Goal: Information Seeking & Learning: Learn about a topic

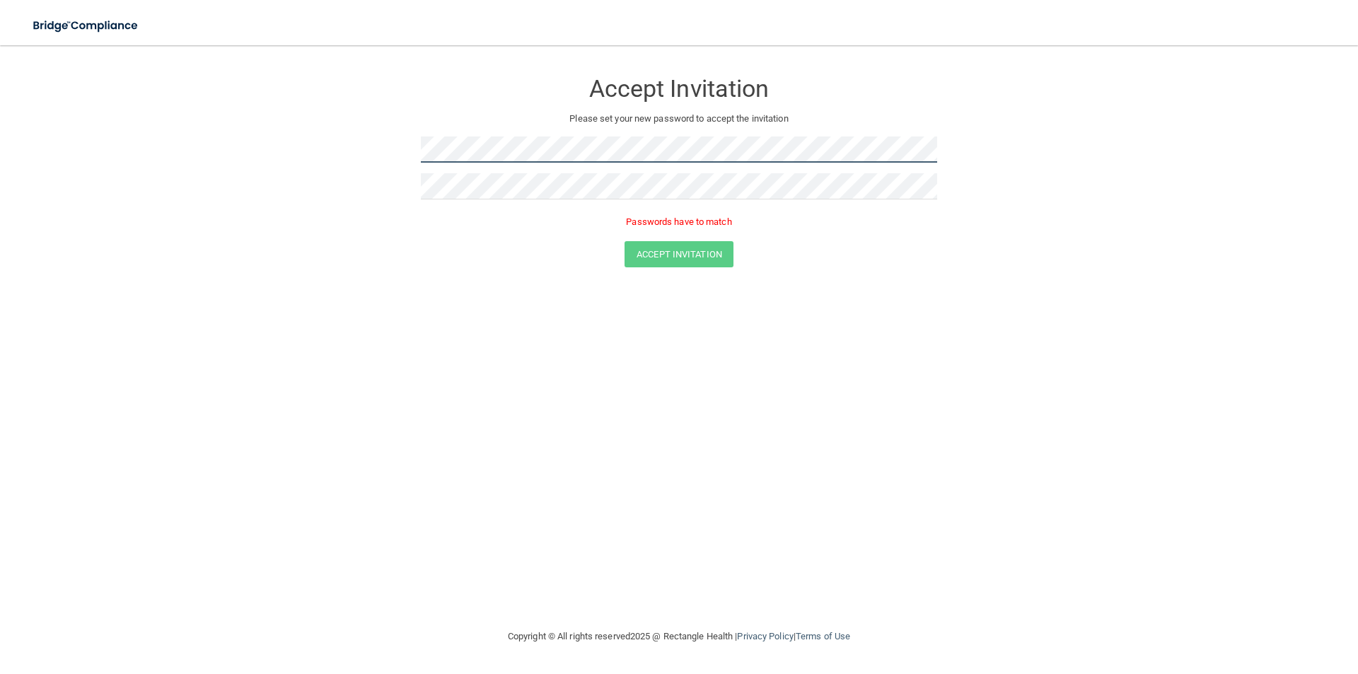
click at [342, 151] on form "Accept Invitation Please set your new password to accept the invitation Passwor…" at bounding box center [678, 171] width 1301 height 225
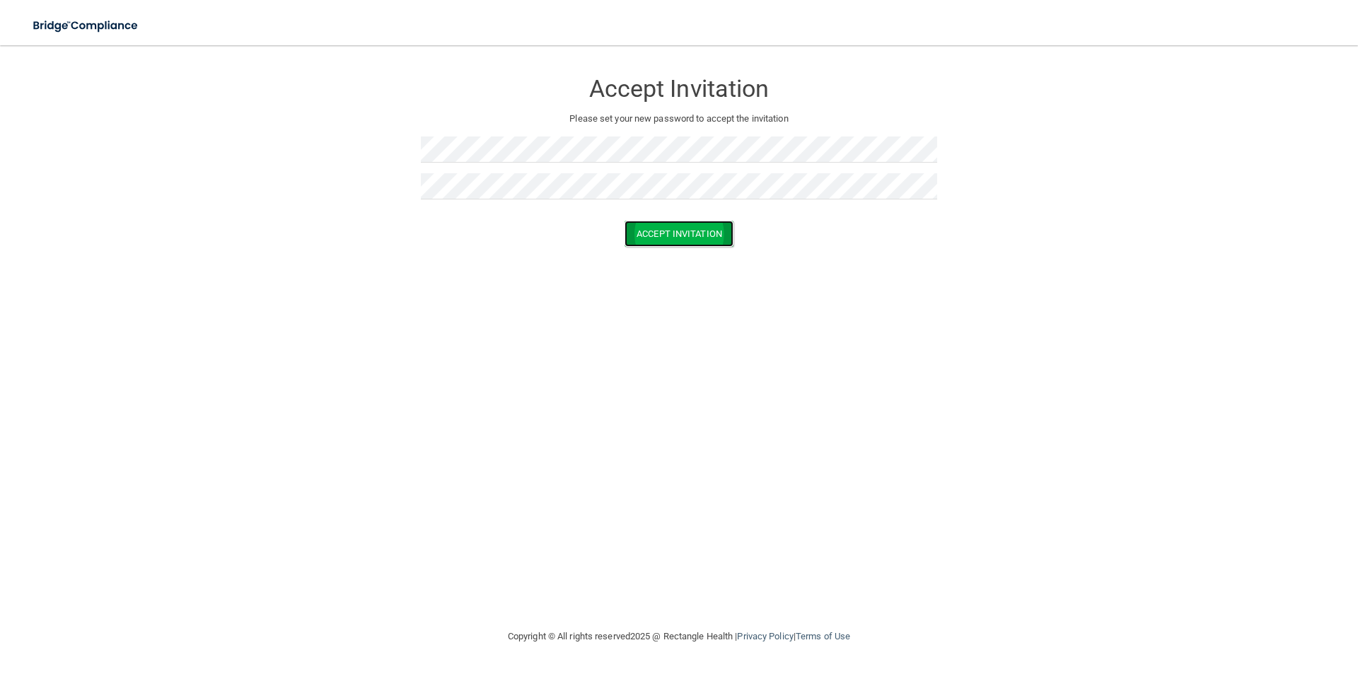
click at [644, 236] on button "Accept Invitation" at bounding box center [679, 234] width 109 height 26
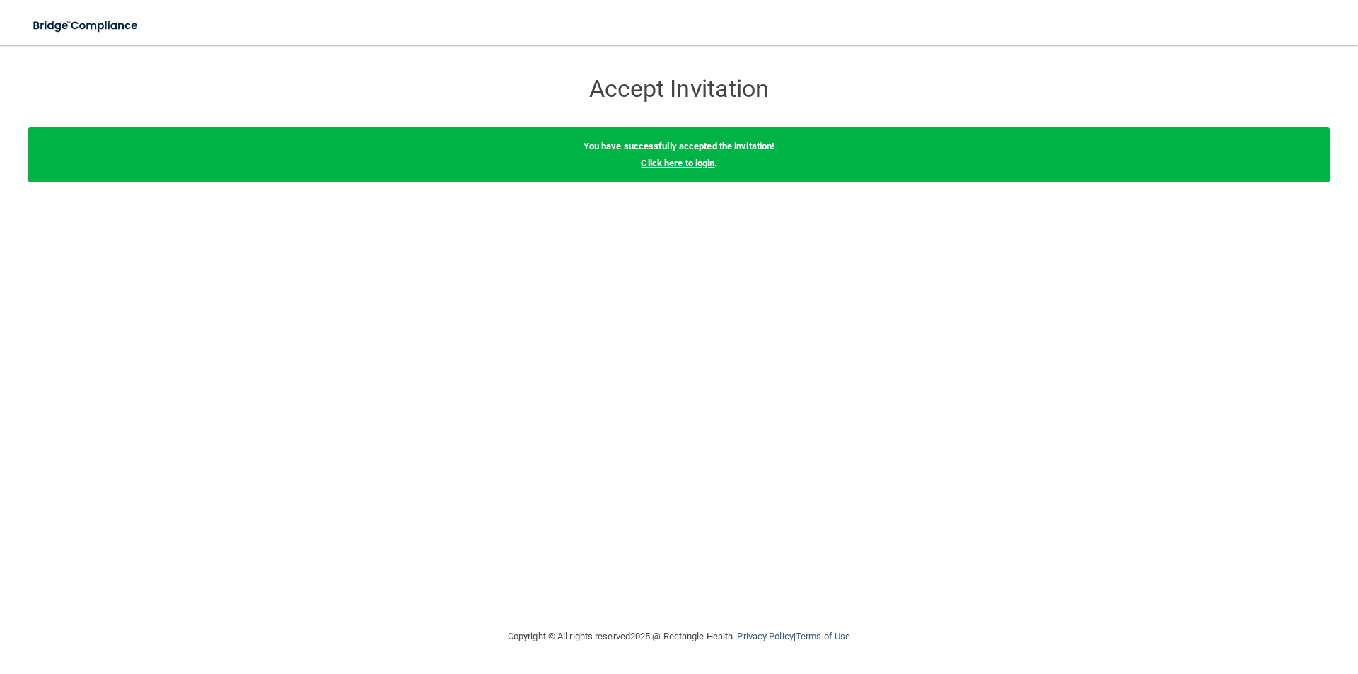
click at [658, 161] on link "Click here to login" at bounding box center [678, 163] width 74 height 11
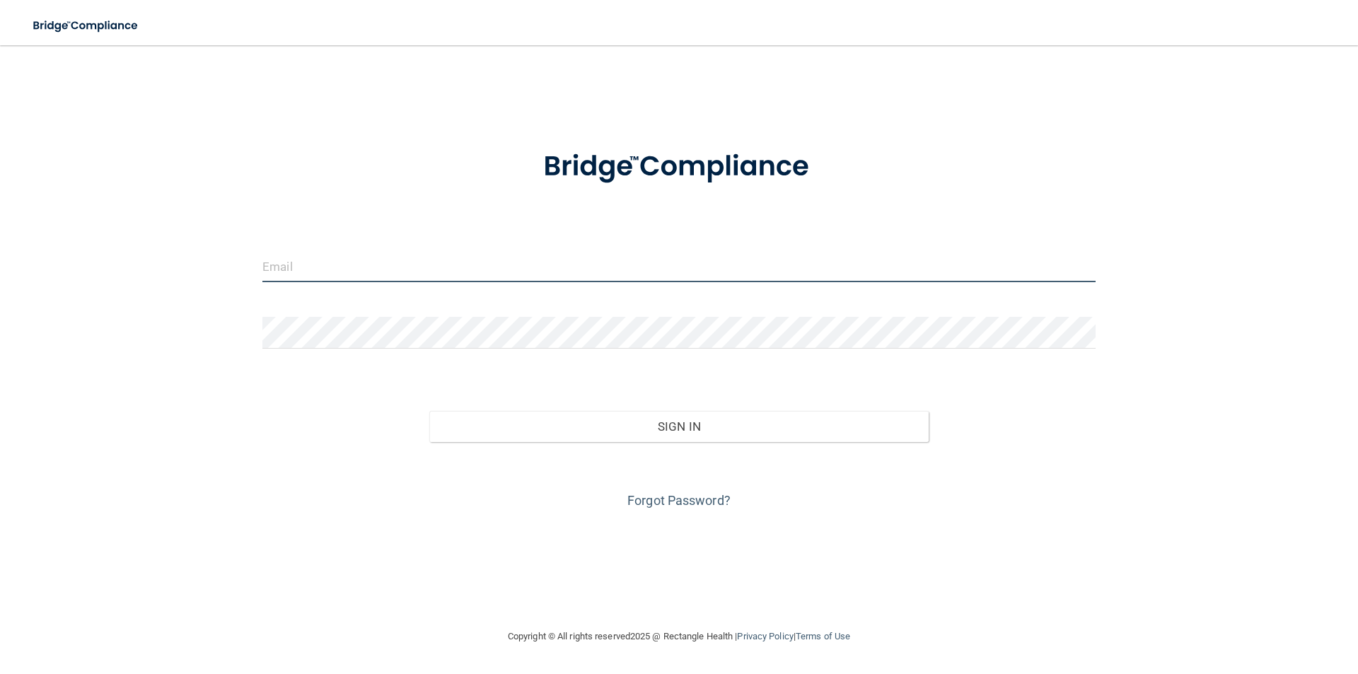
click at [302, 262] on input "email" at bounding box center [678, 266] width 833 height 32
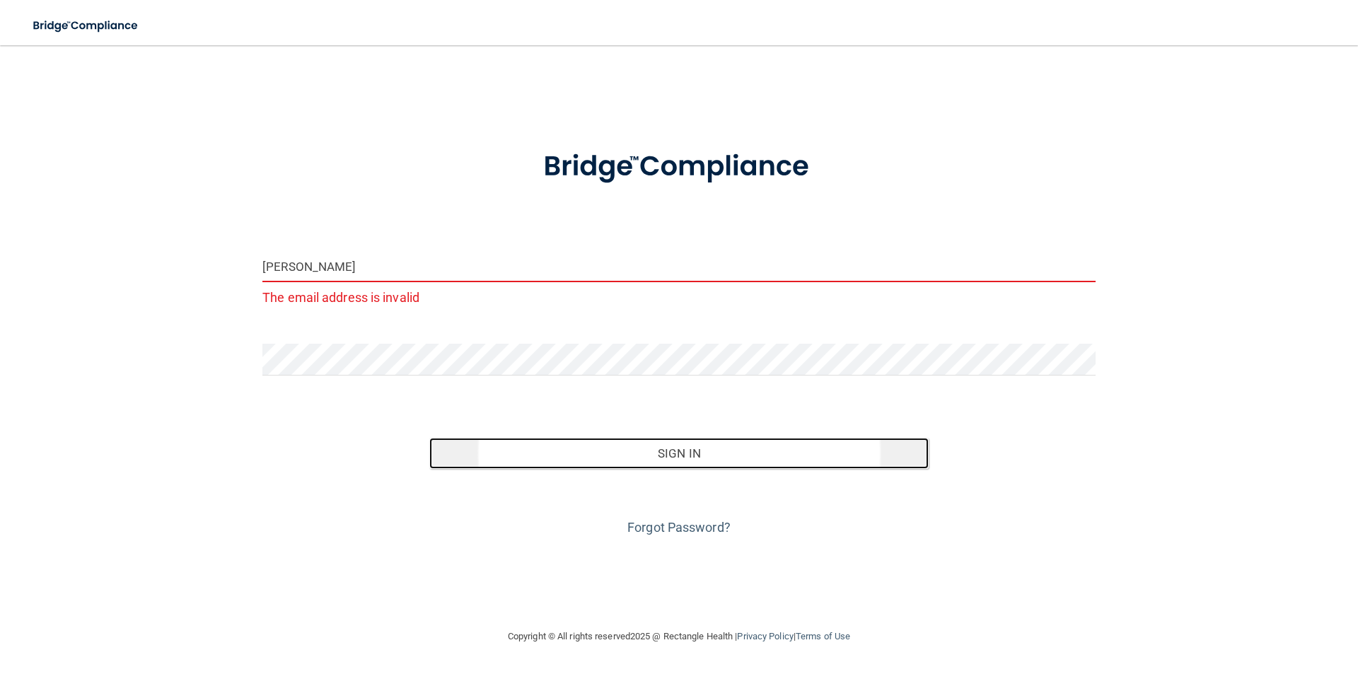
click at [683, 457] on button "Sign In" at bounding box center [679, 453] width 500 height 31
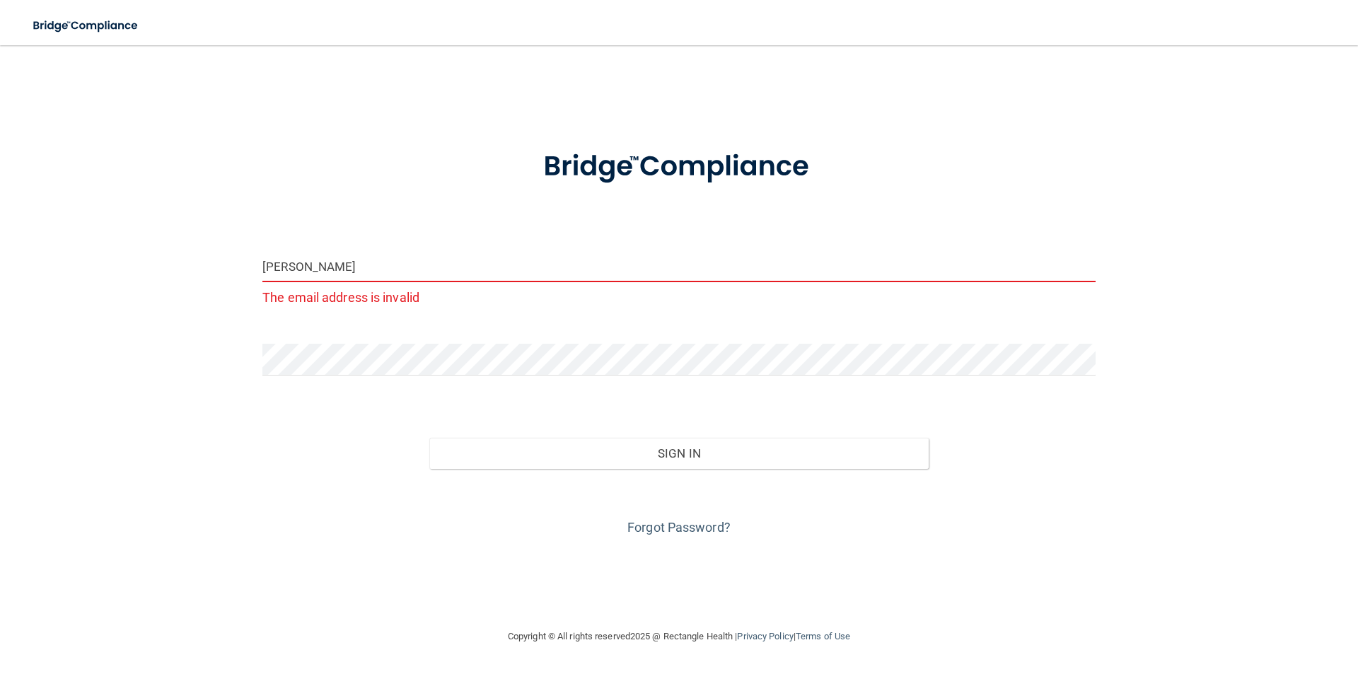
click at [376, 266] on input "kenny@jaysmedical" at bounding box center [678, 266] width 833 height 32
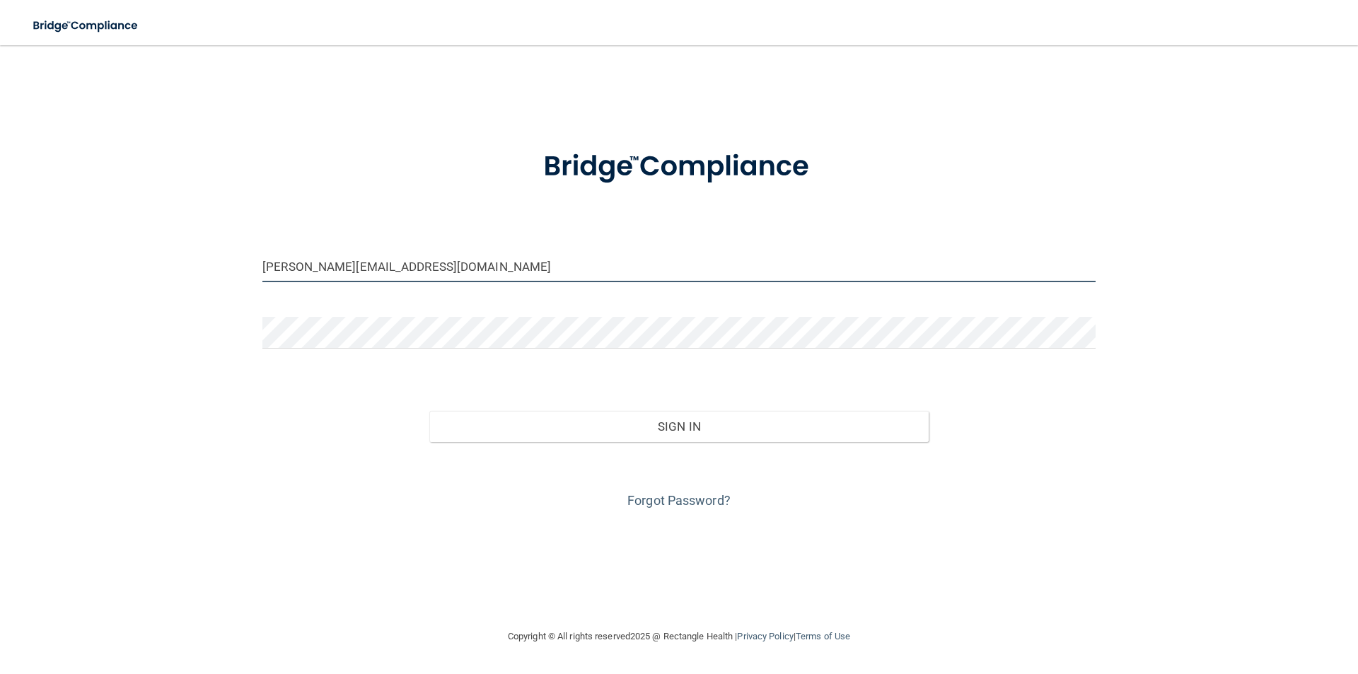
type input "[PERSON_NAME][EMAIL_ADDRESS][DOMAIN_NAME]"
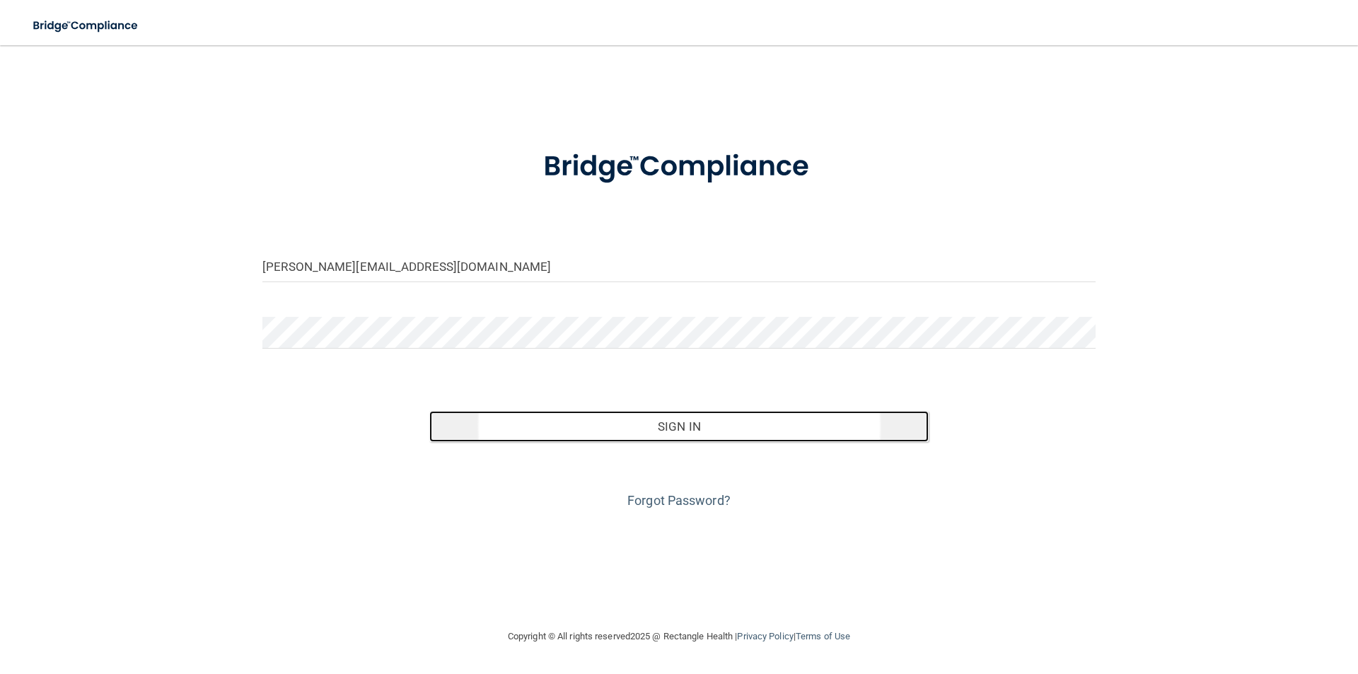
click at [670, 419] on button "Sign In" at bounding box center [679, 426] width 500 height 31
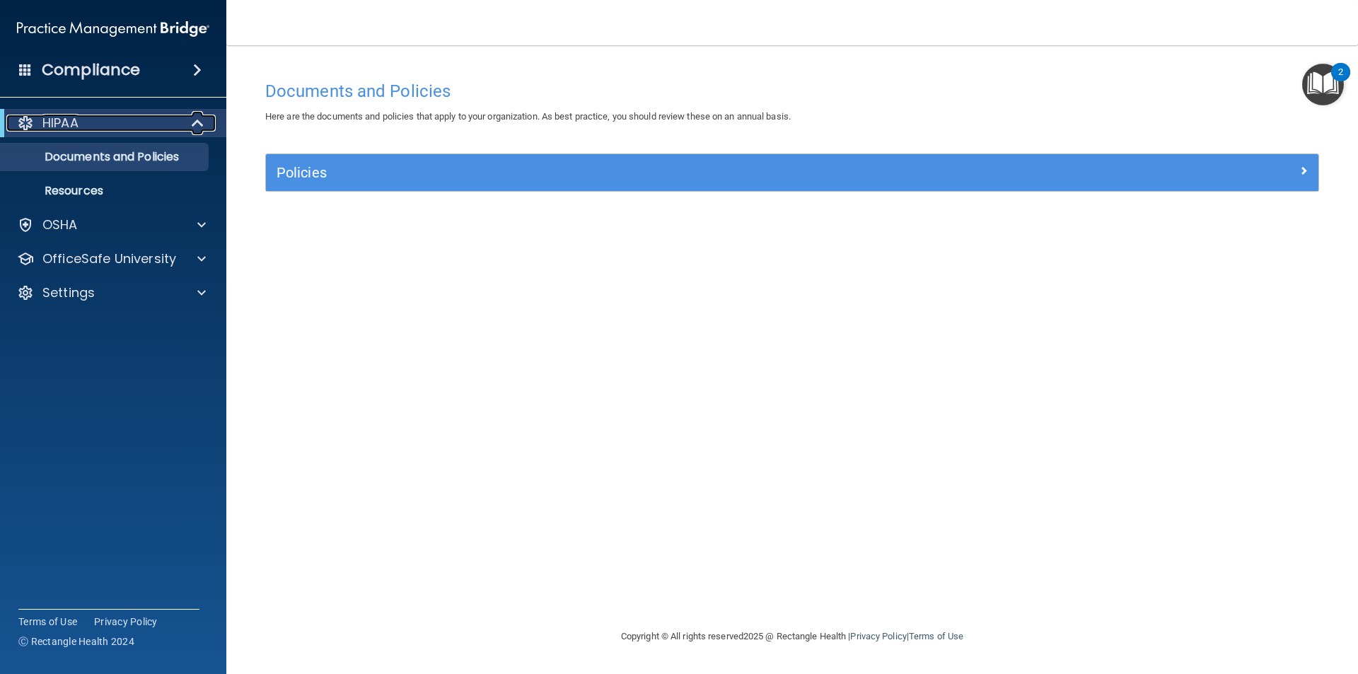
click at [81, 122] on div "HIPAA" at bounding box center [93, 123] width 175 height 17
click at [115, 157] on p "Documents and Policies" at bounding box center [105, 157] width 193 height 14
click at [90, 189] on p "Resources" at bounding box center [105, 191] width 193 height 14
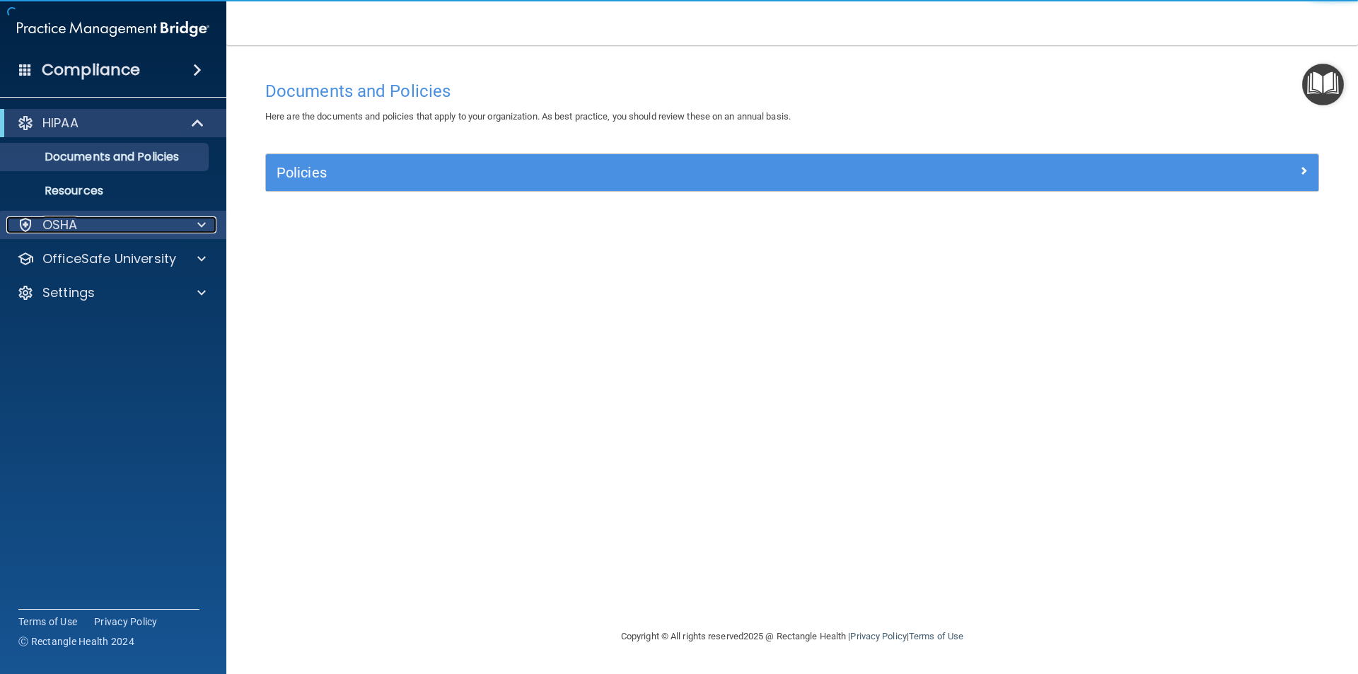
click at [201, 220] on span at bounding box center [201, 224] width 8 height 17
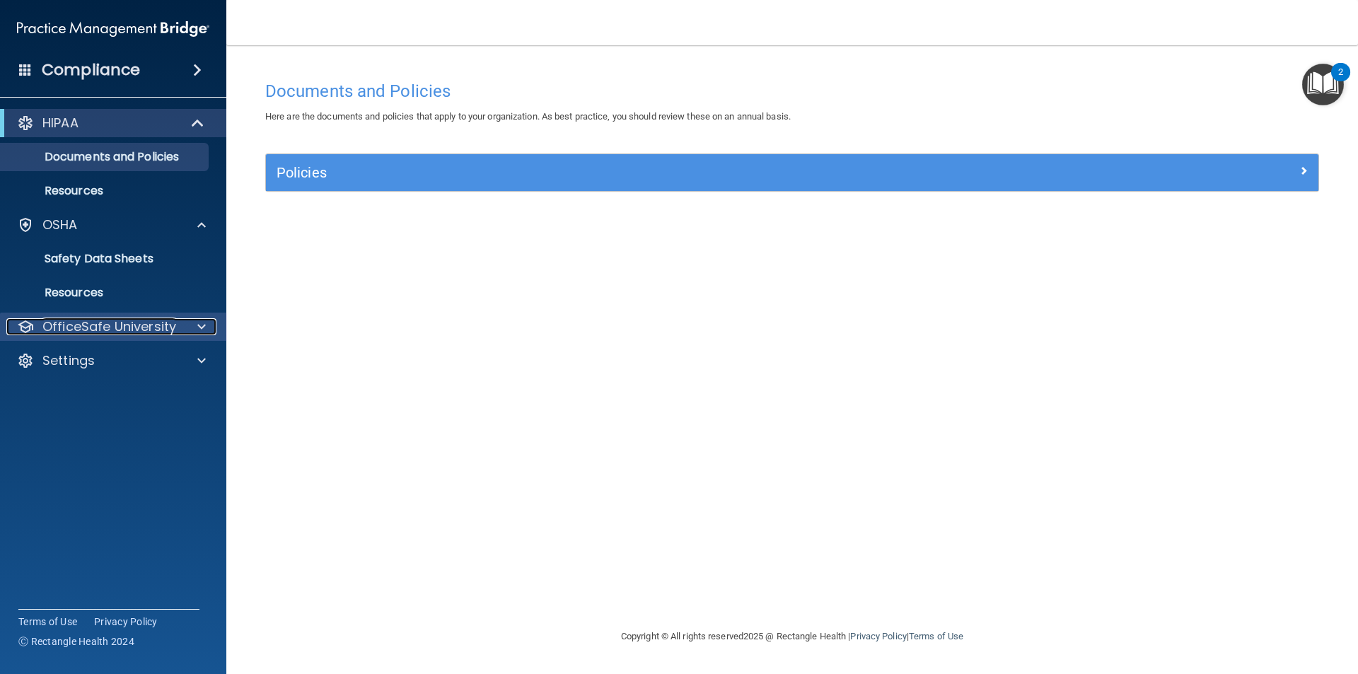
click at [198, 325] on span at bounding box center [201, 326] width 8 height 17
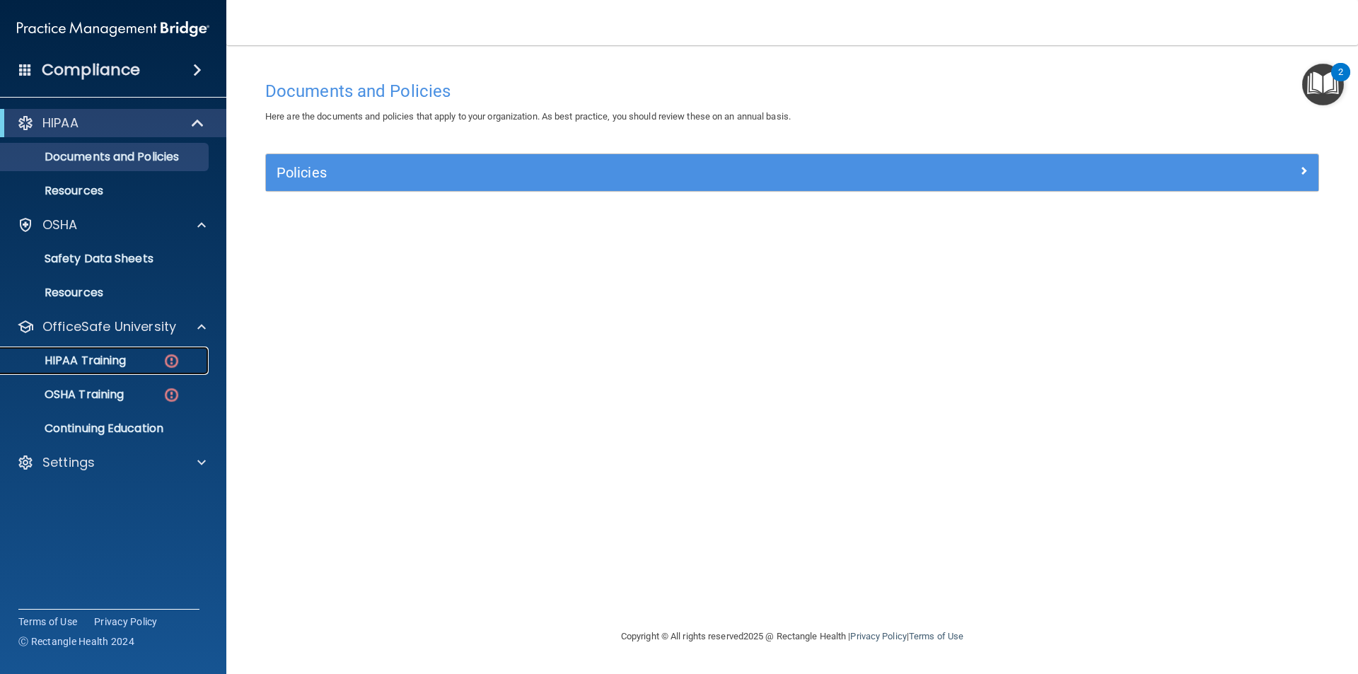
click at [112, 359] on p "HIPAA Training" at bounding box center [67, 361] width 117 height 14
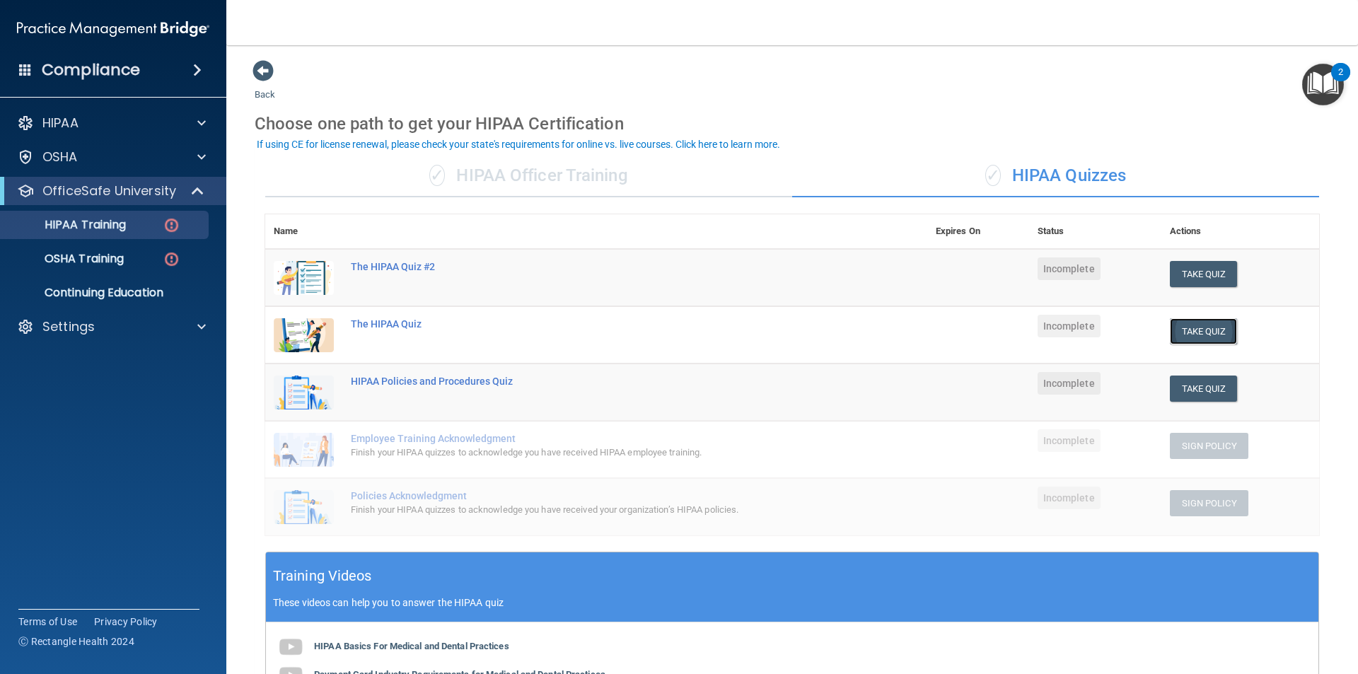
click at [1198, 329] on button "Take Quiz" at bounding box center [1204, 331] width 68 height 26
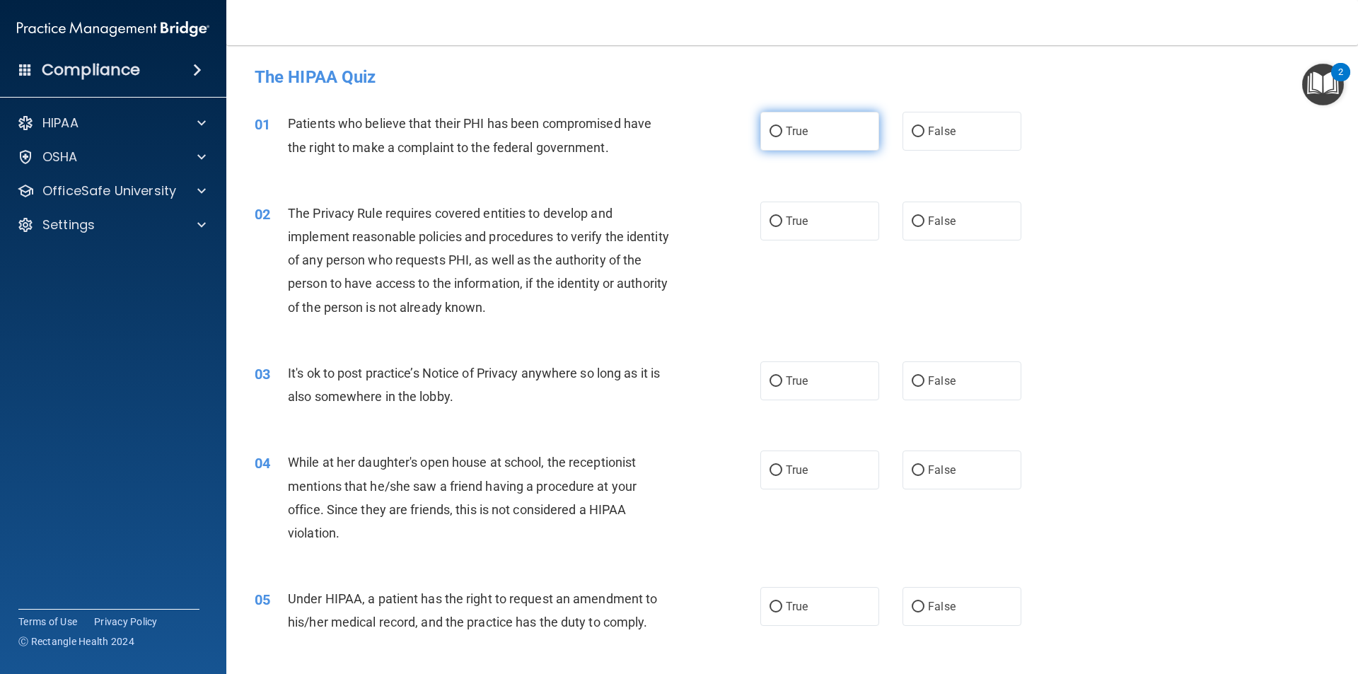
click at [770, 129] on input "True" at bounding box center [776, 132] width 13 height 11
radio input "true"
click at [777, 220] on input "True" at bounding box center [776, 221] width 13 height 11
radio input "true"
click at [774, 384] on input "True" at bounding box center [776, 381] width 13 height 11
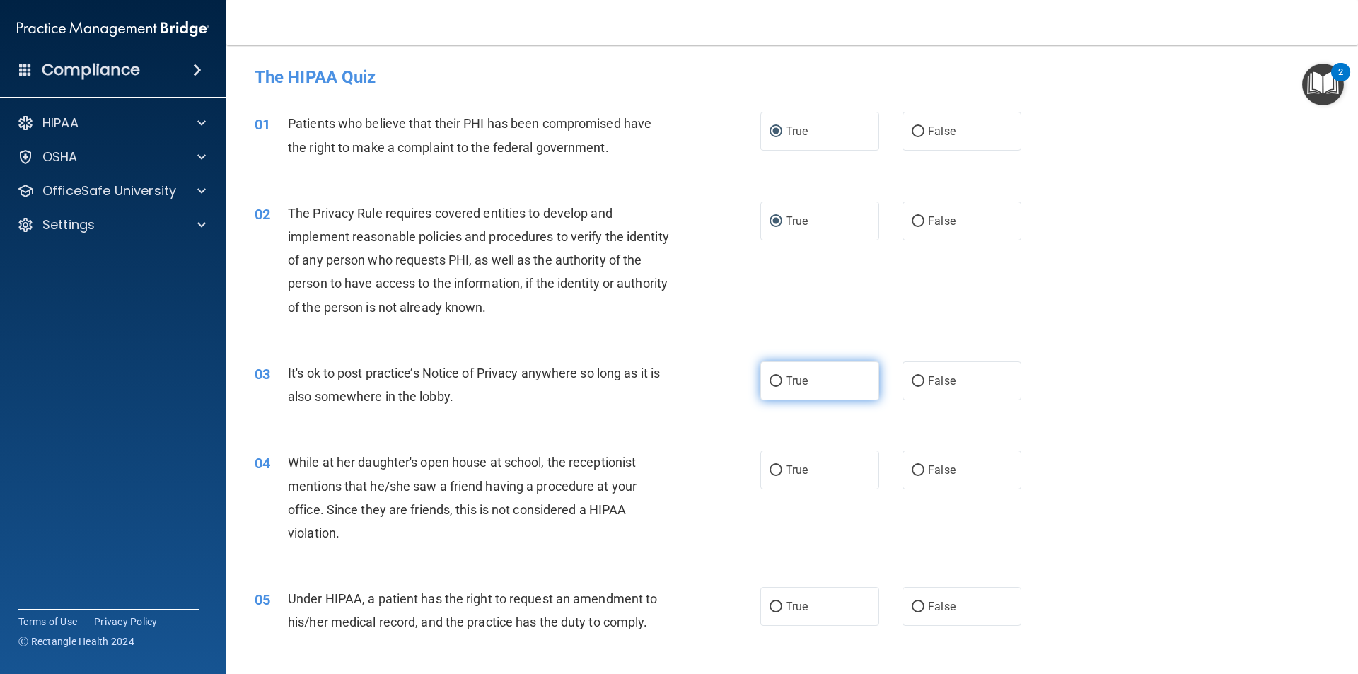
radio input "true"
click at [775, 469] on input "True" at bounding box center [776, 470] width 13 height 11
radio input "true"
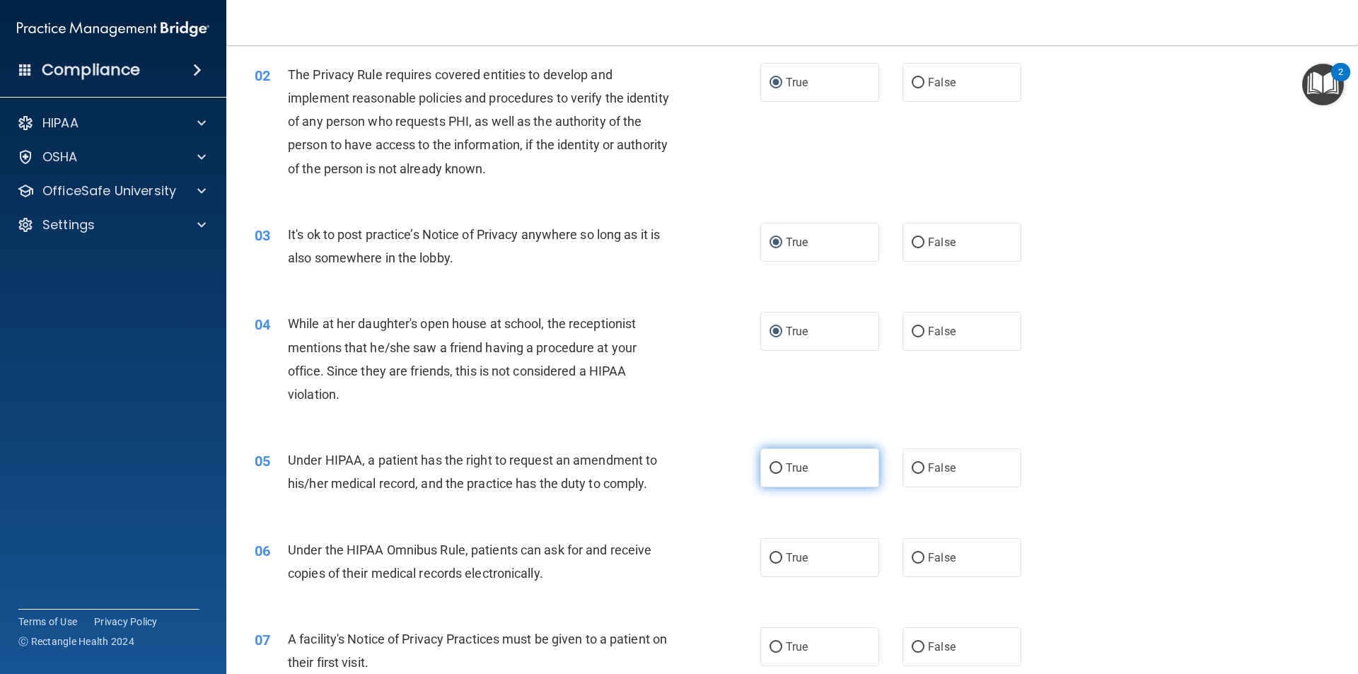
scroll to position [141, 0]
click at [775, 464] on input "True" at bounding box center [776, 465] width 13 height 11
radio input "true"
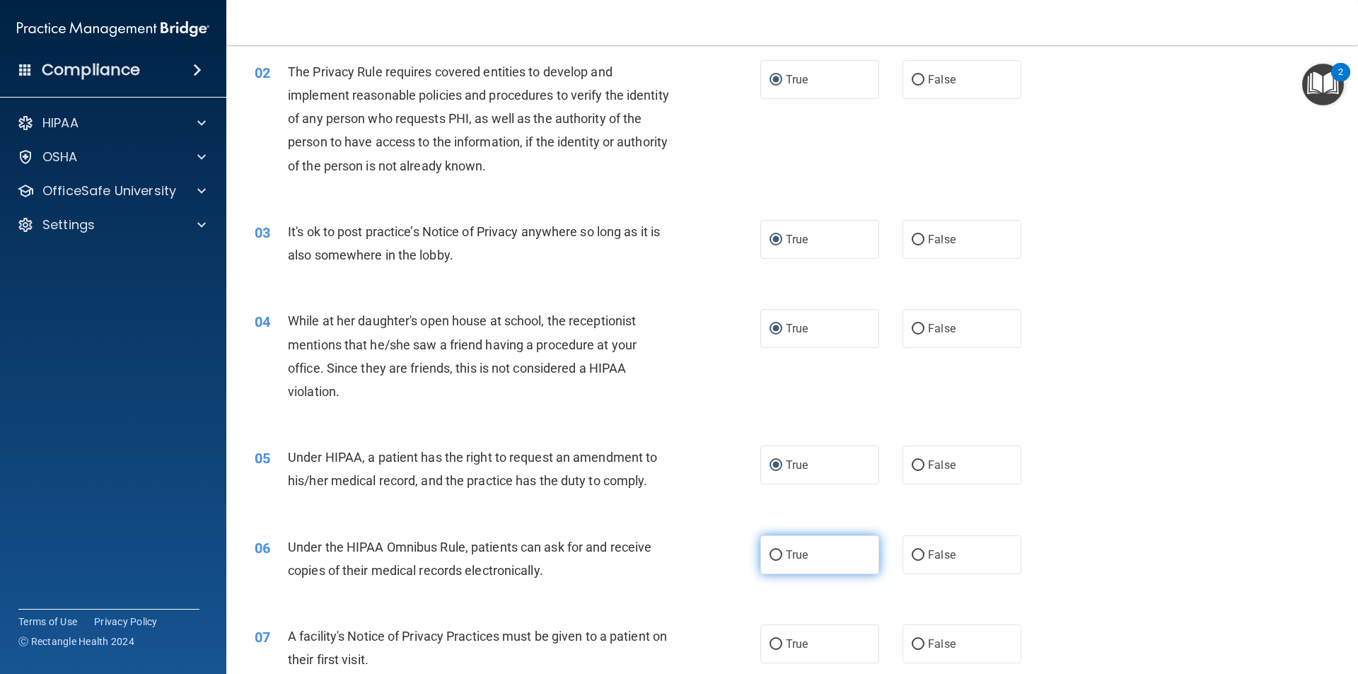
click at [777, 548] on label "True" at bounding box center [819, 554] width 119 height 39
click at [777, 550] on input "True" at bounding box center [776, 555] width 13 height 11
radio input "true"
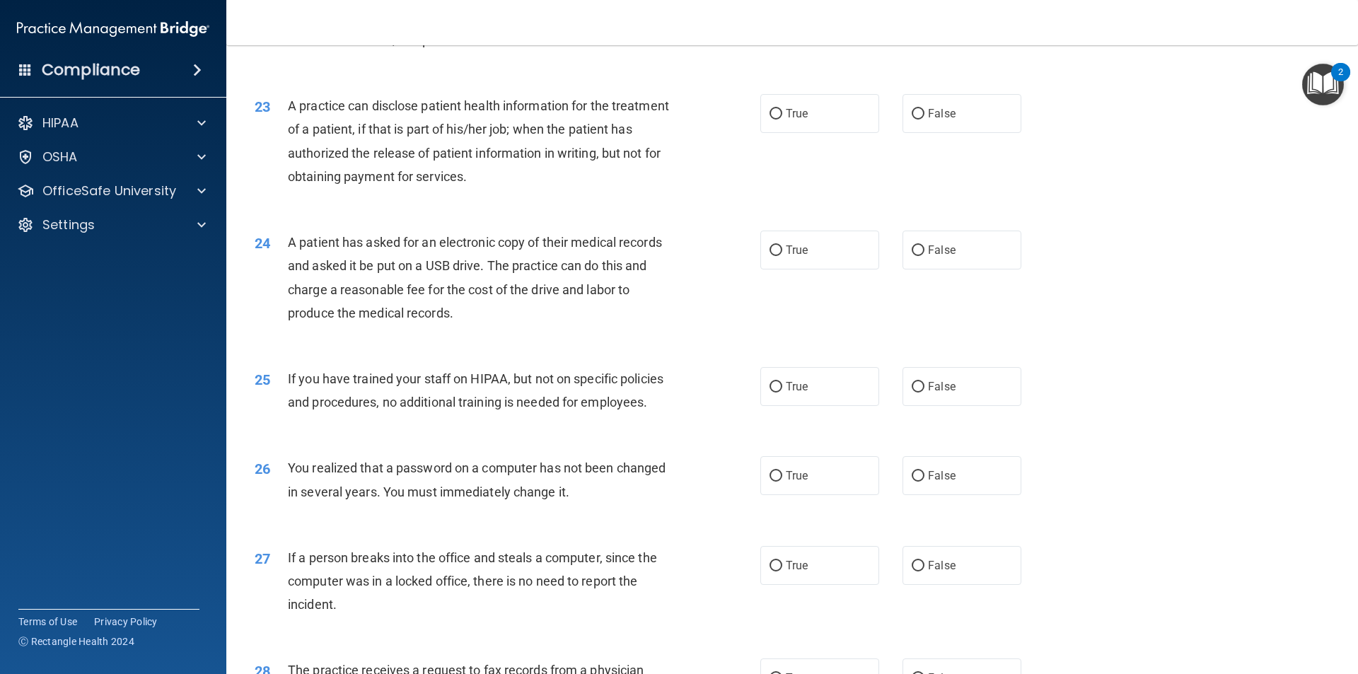
scroll to position [2178, 0]
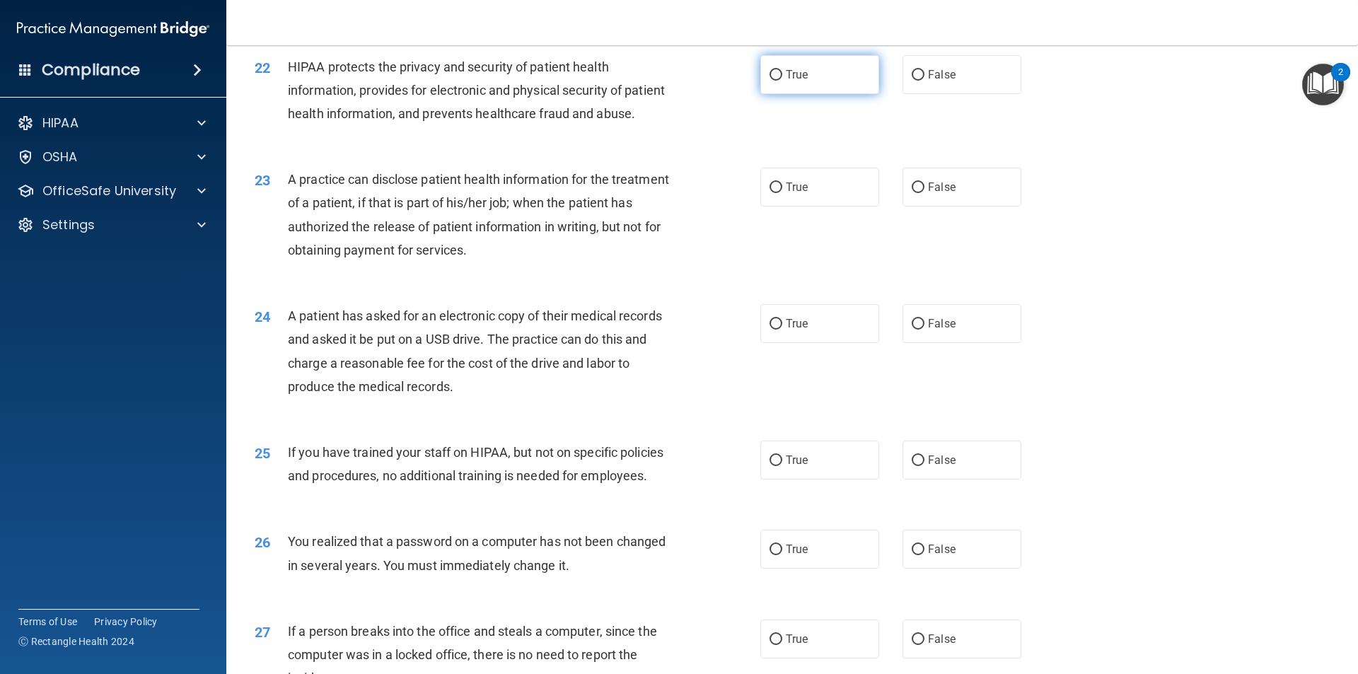
click at [775, 81] on input "True" at bounding box center [776, 75] width 13 height 11
radio input "true"
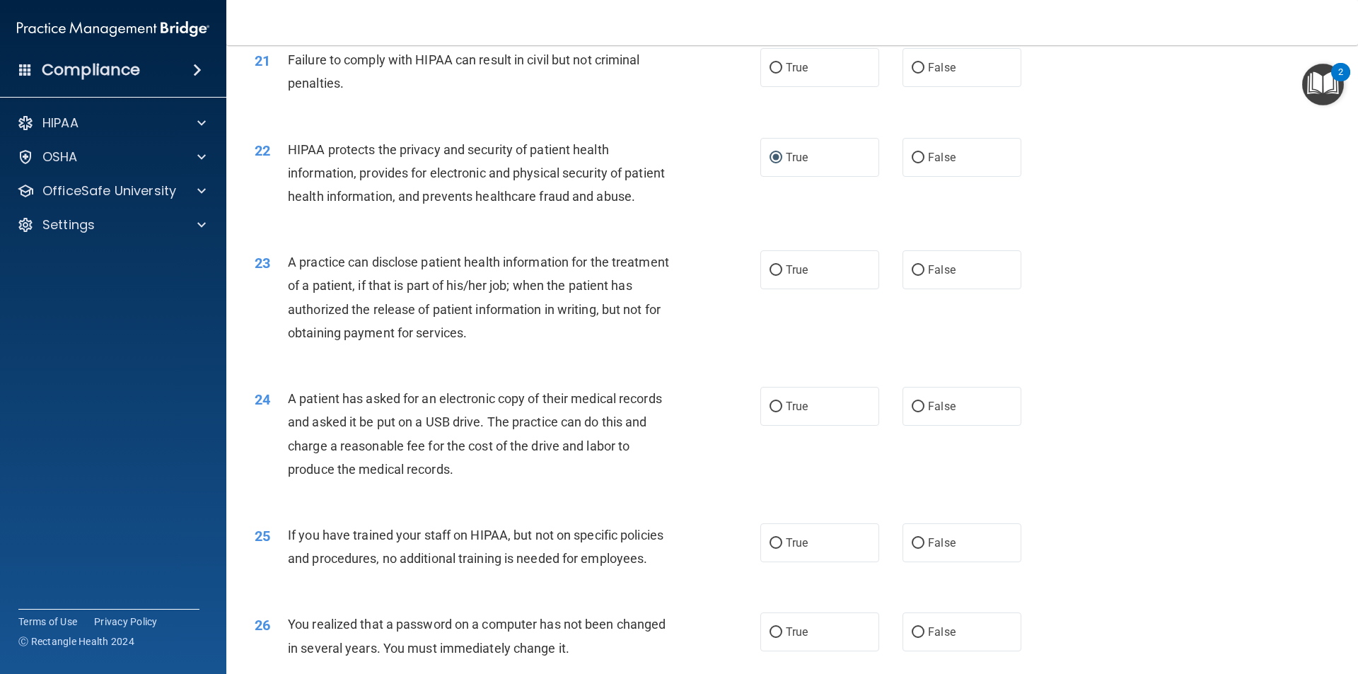
scroll to position [2108, 0]
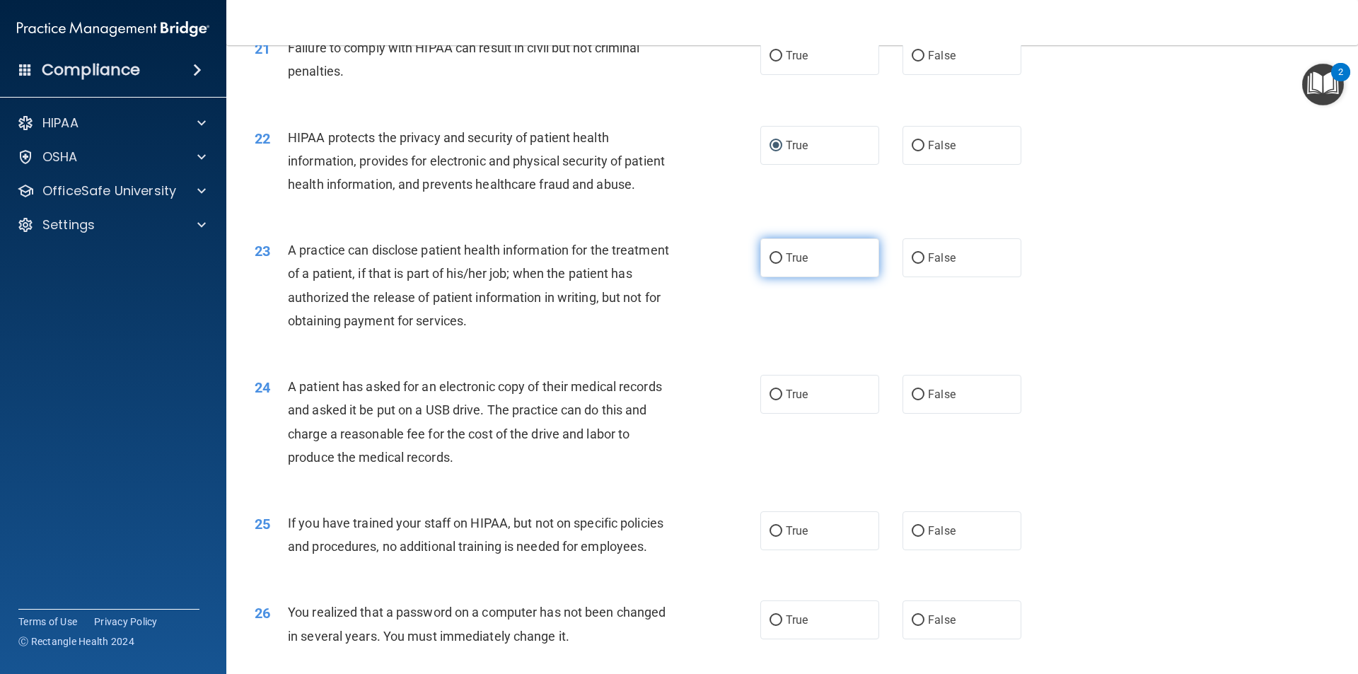
click at [772, 264] on input "True" at bounding box center [776, 258] width 13 height 11
radio input "true"
click at [778, 414] on label "True" at bounding box center [819, 394] width 119 height 39
click at [778, 400] on input "True" at bounding box center [776, 395] width 13 height 11
radio input "true"
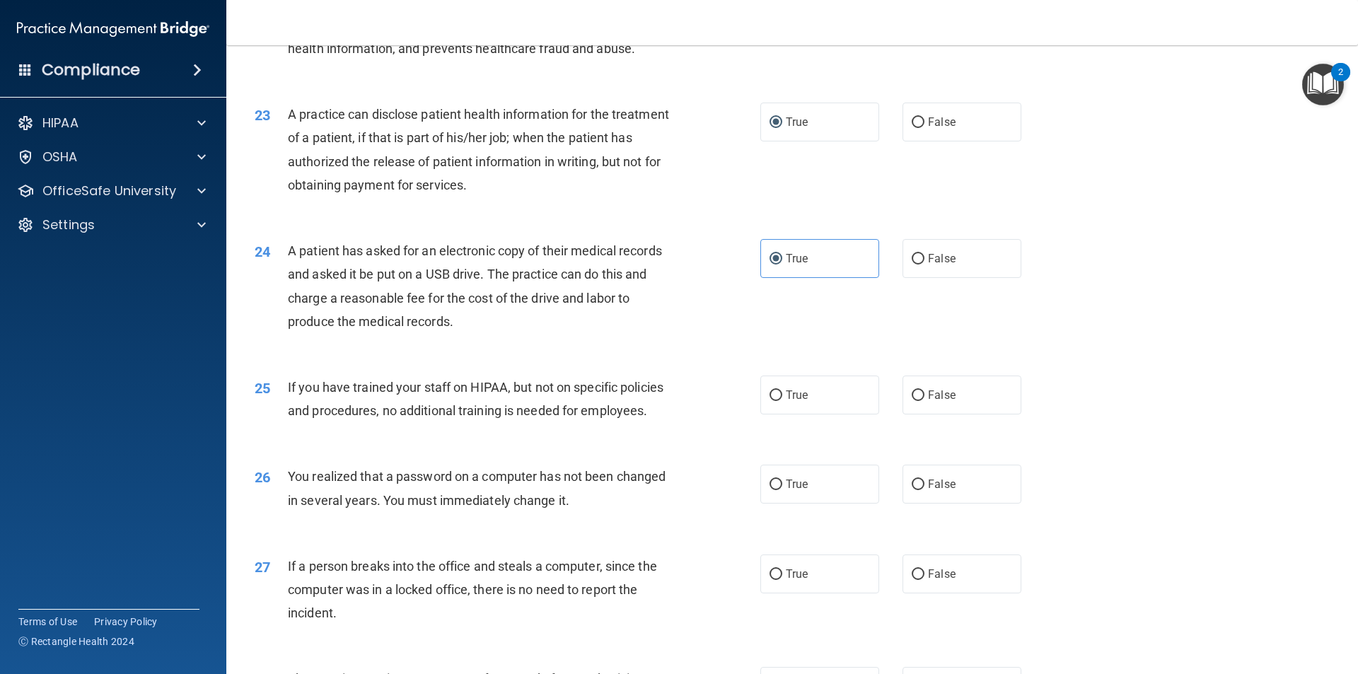
scroll to position [2249, 0]
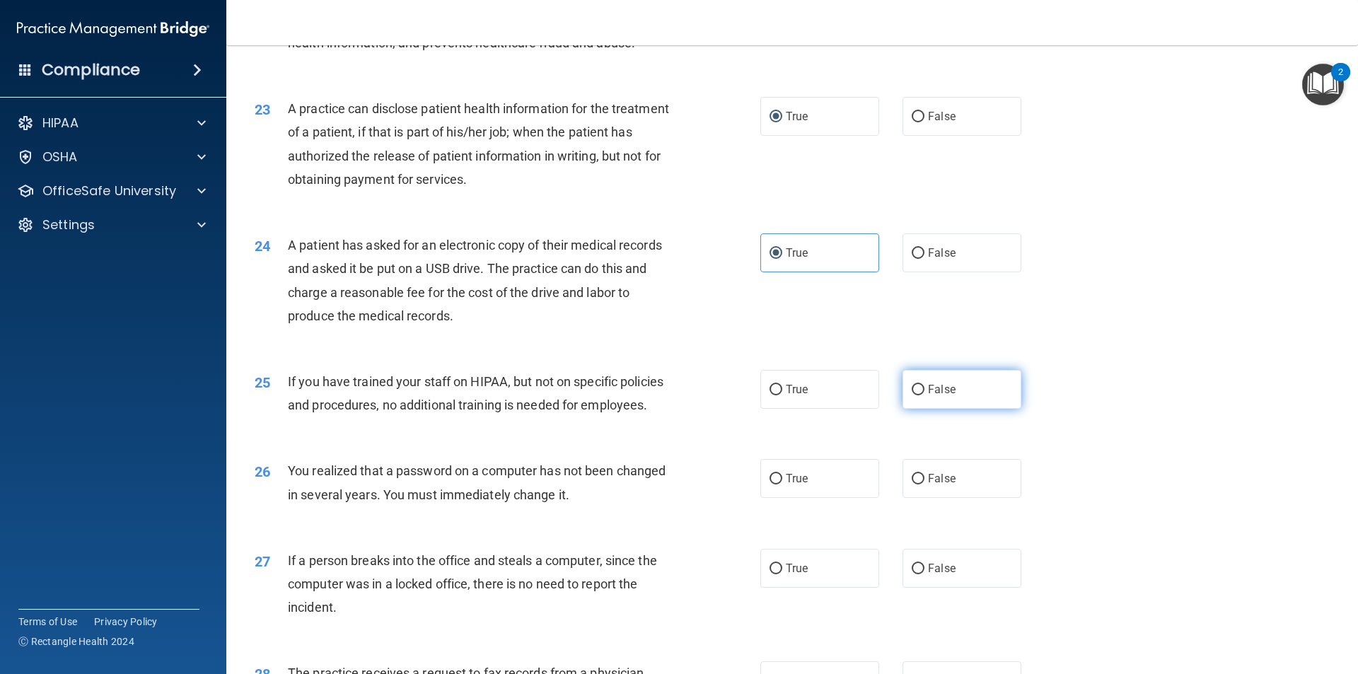
click at [914, 395] on input "False" at bounding box center [918, 390] width 13 height 11
radio input "true"
click at [772, 484] on input "True" at bounding box center [776, 479] width 13 height 11
radio input "true"
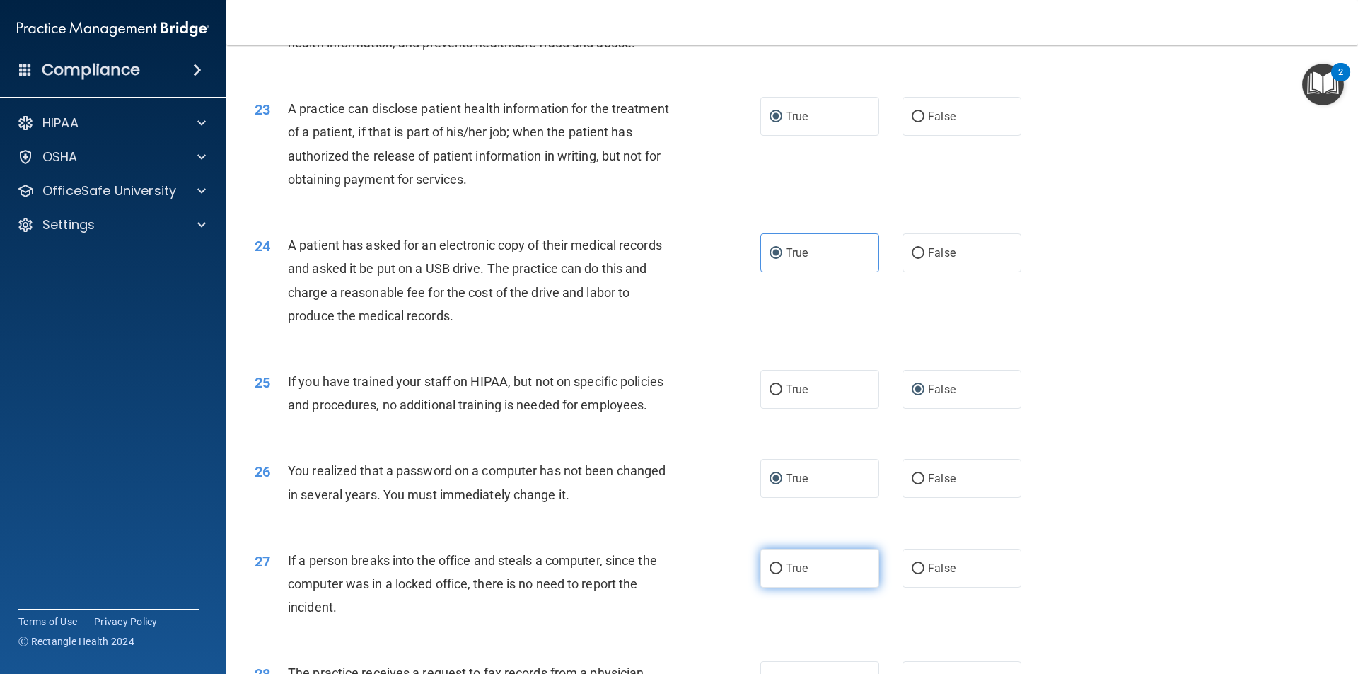
click at [774, 574] on input "True" at bounding box center [776, 569] width 13 height 11
radio input "true"
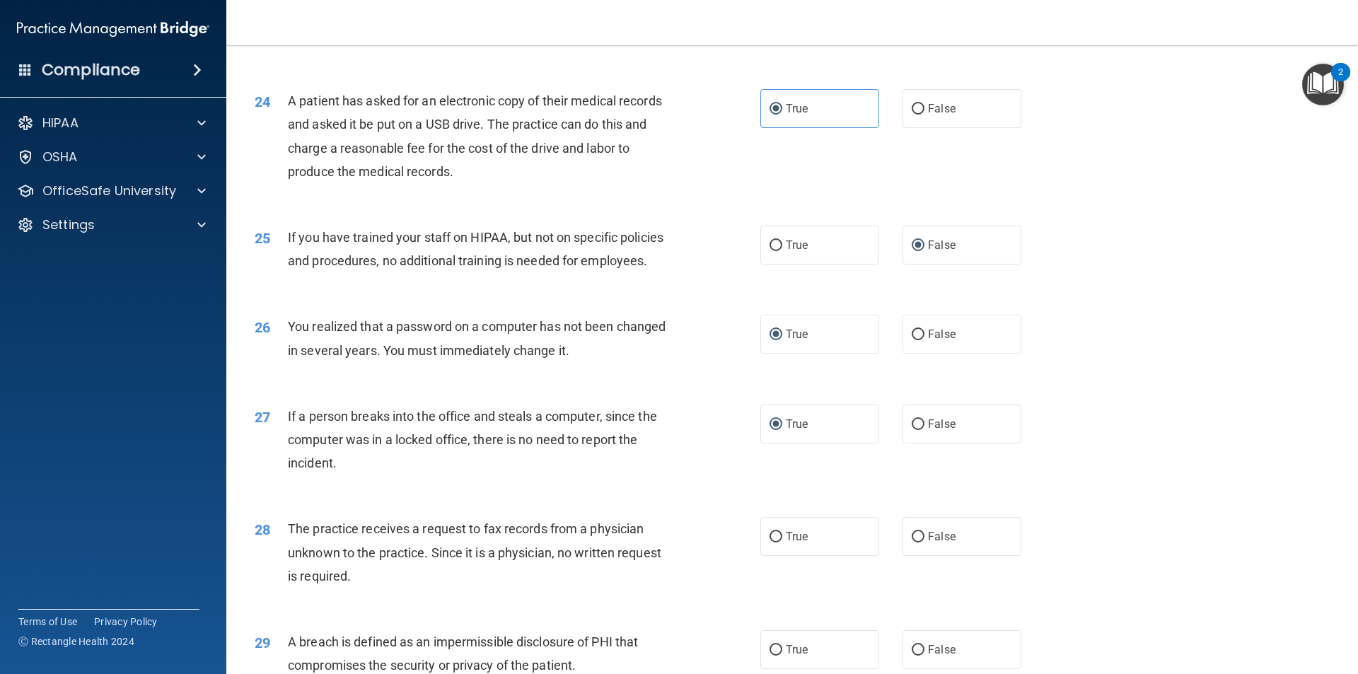
scroll to position [2461, 0]
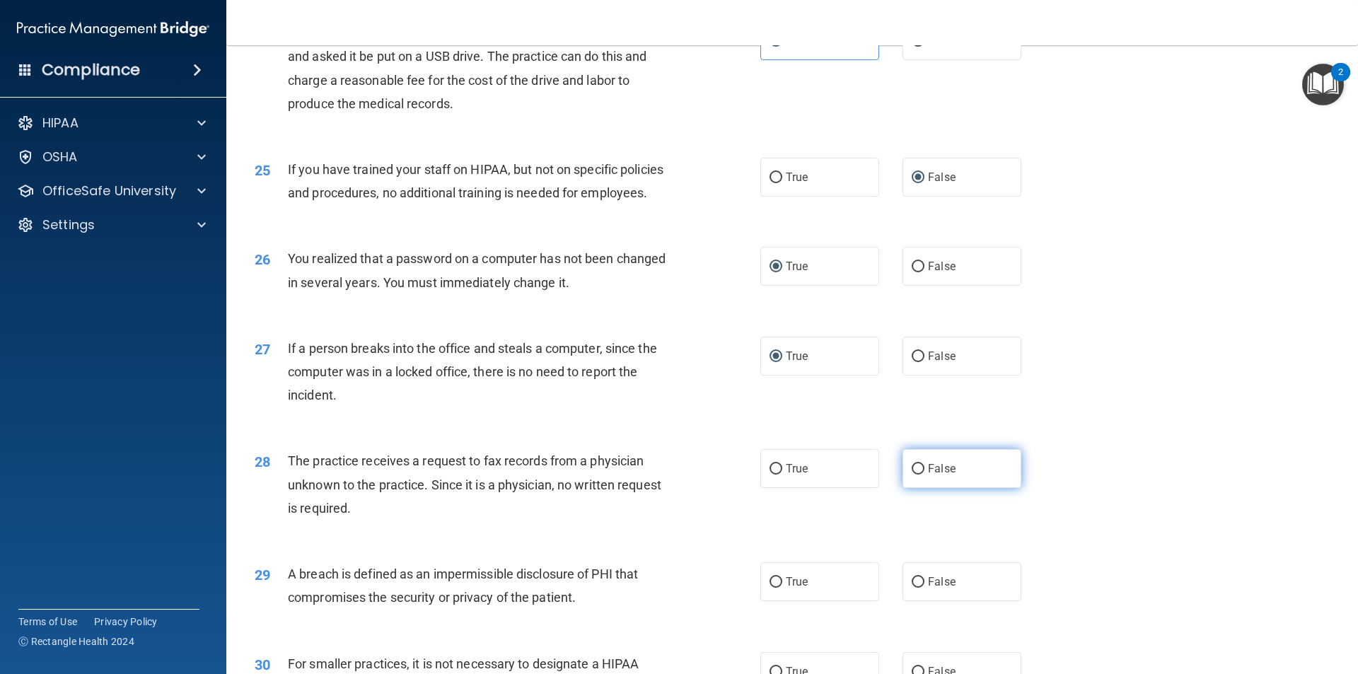
click at [914, 475] on input "False" at bounding box center [918, 469] width 13 height 11
radio input "true"
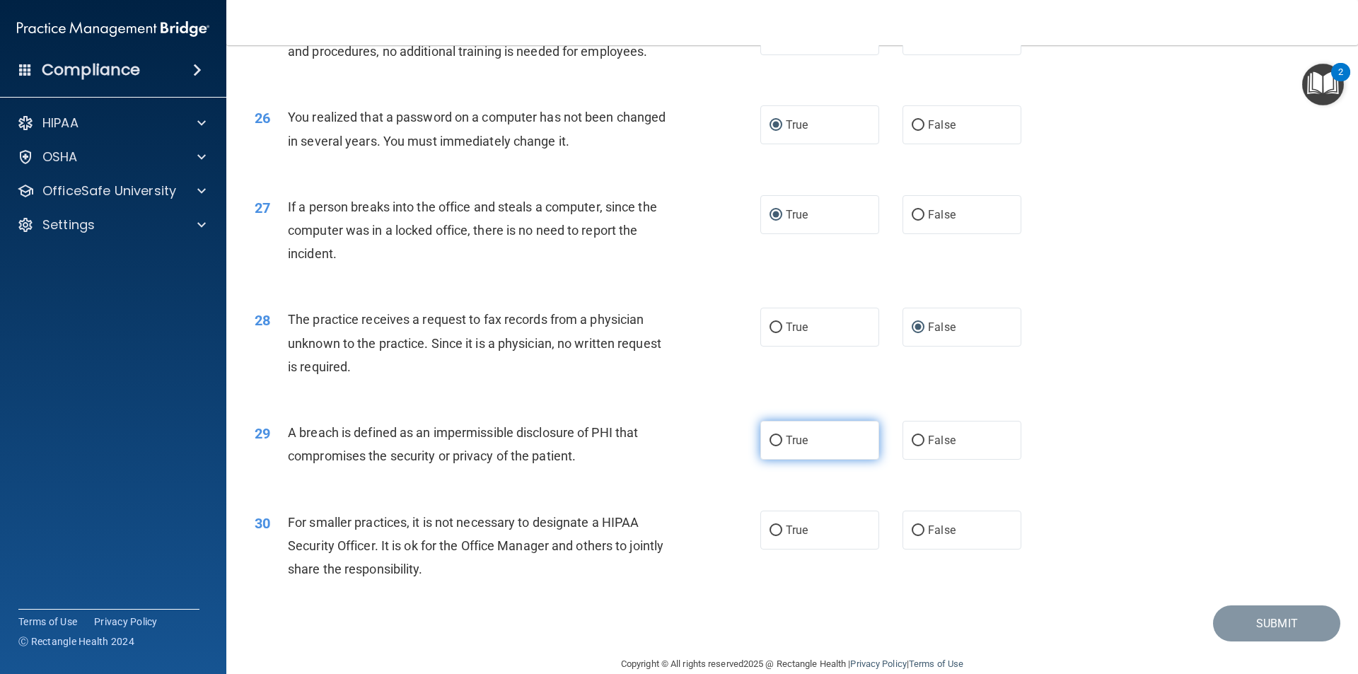
click at [780, 460] on label "True" at bounding box center [819, 440] width 119 height 39
click at [780, 446] on input "True" at bounding box center [776, 441] width 13 height 11
radio input "true"
click at [916, 536] on input "False" at bounding box center [918, 530] width 13 height 11
radio input "true"
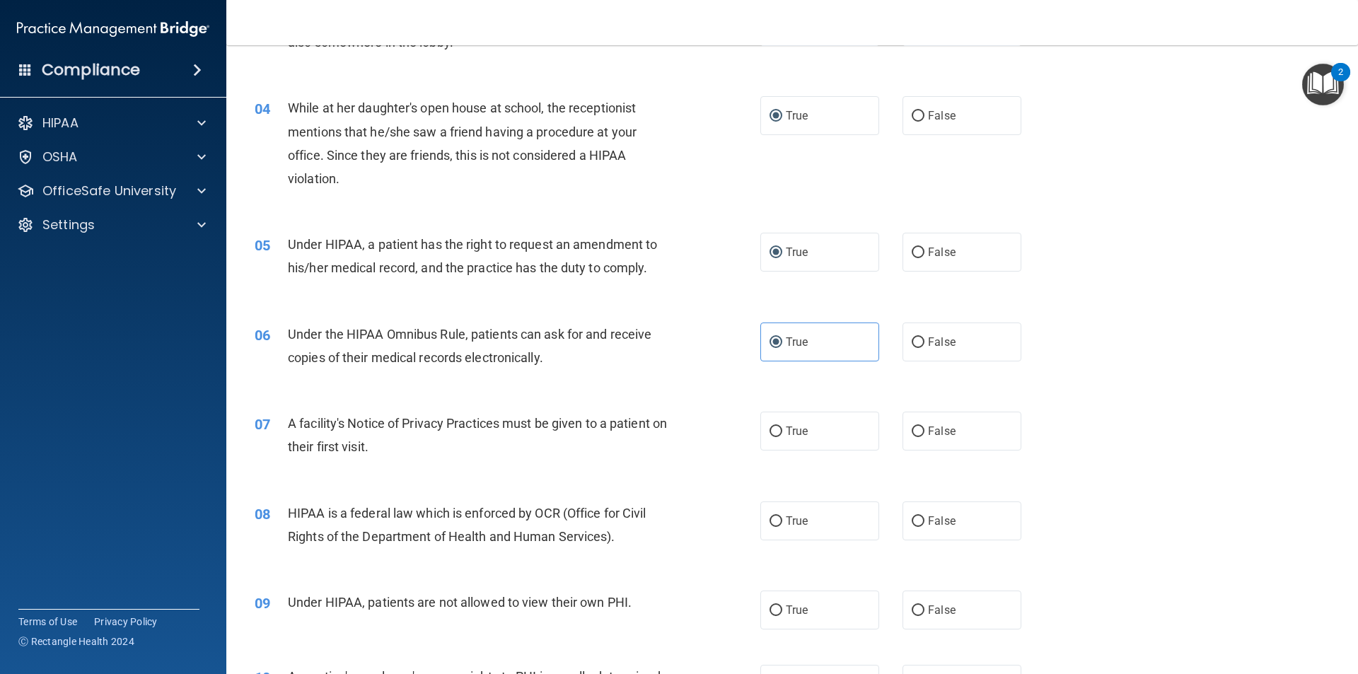
scroll to position [339, 0]
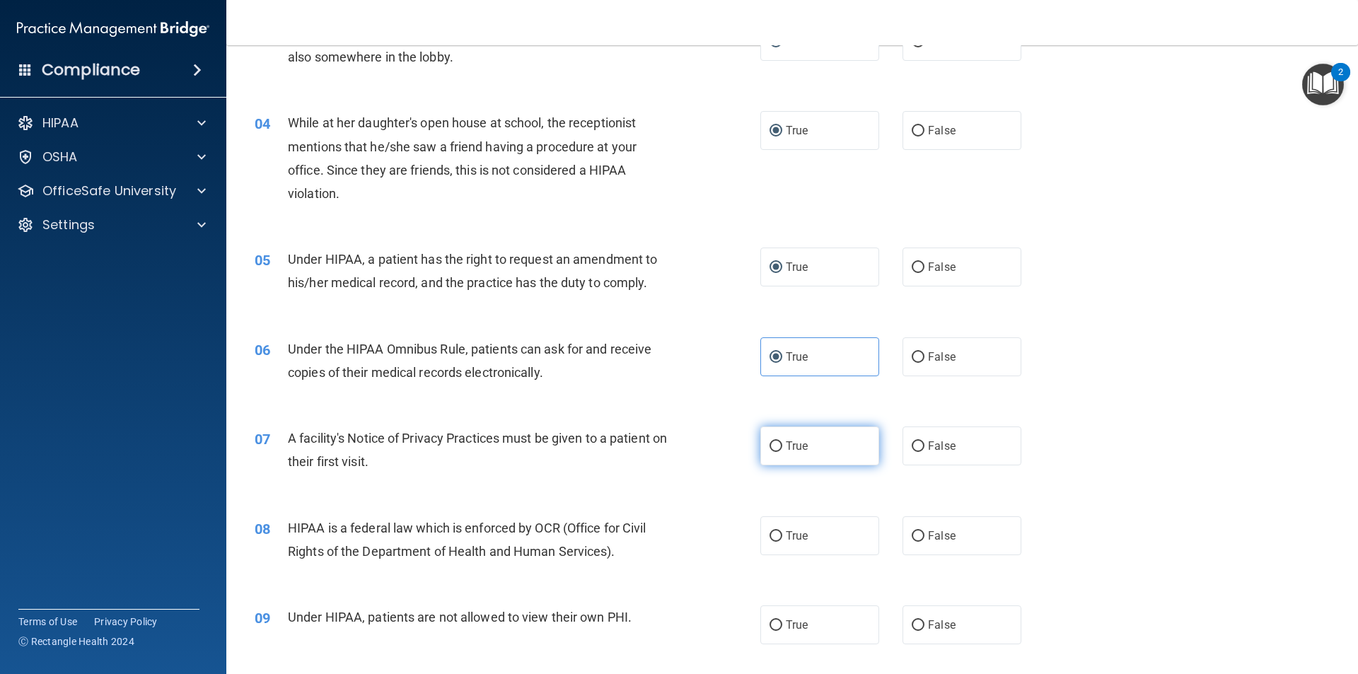
click at [770, 446] on input "True" at bounding box center [776, 446] width 13 height 11
radio input "true"
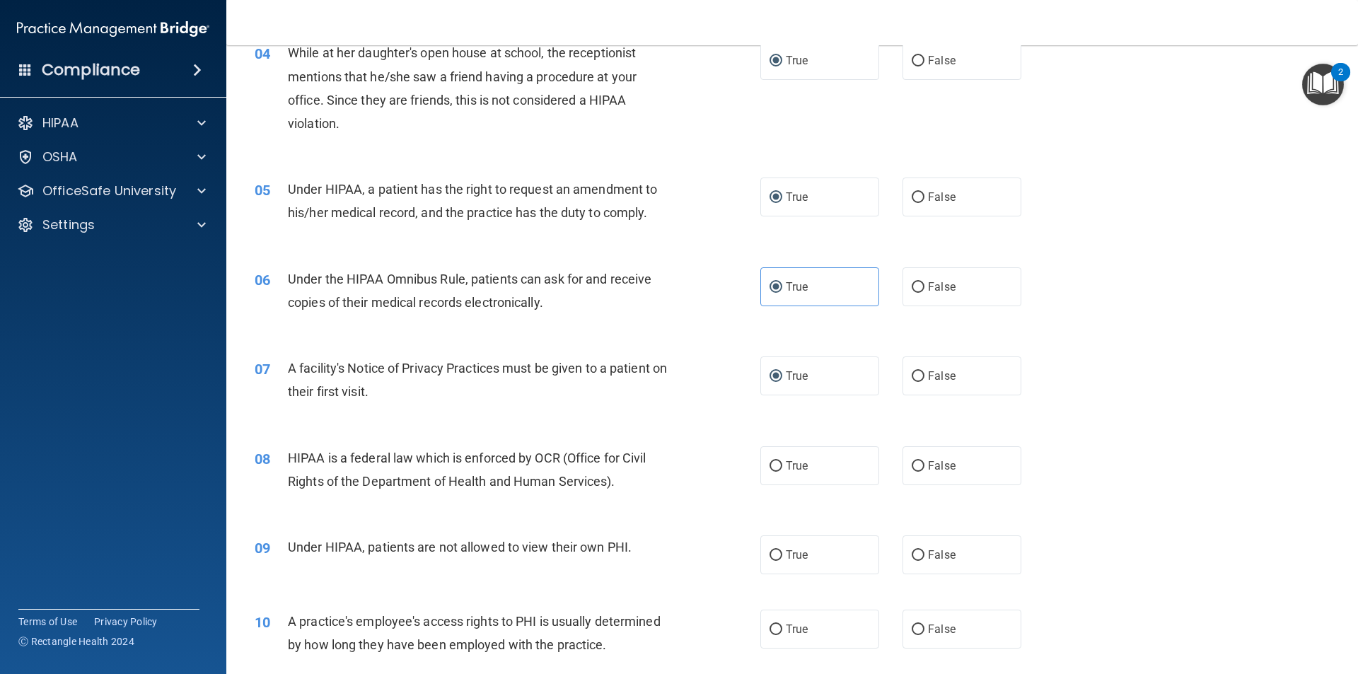
scroll to position [410, 0]
click at [786, 462] on span "True" at bounding box center [797, 464] width 22 height 13
click at [781, 462] on input "True" at bounding box center [776, 465] width 13 height 11
radio input "true"
click at [917, 551] on input "False" at bounding box center [918, 555] width 13 height 11
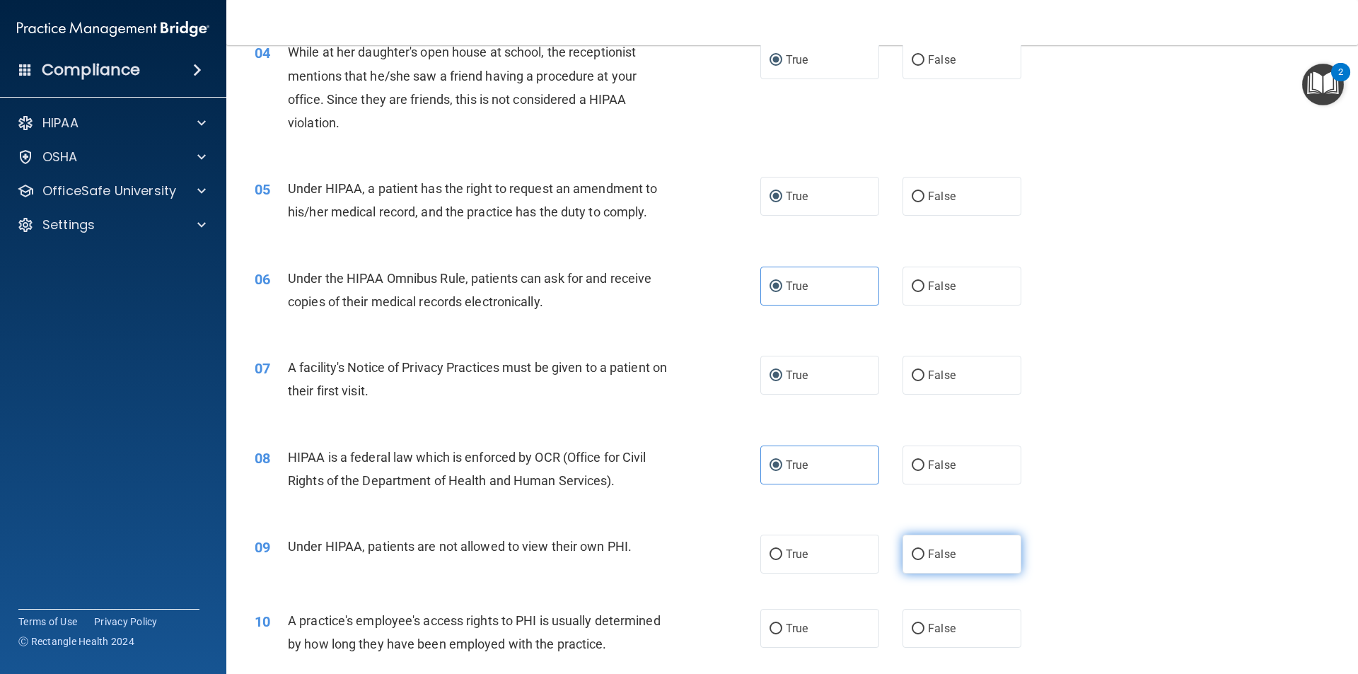
radio input "true"
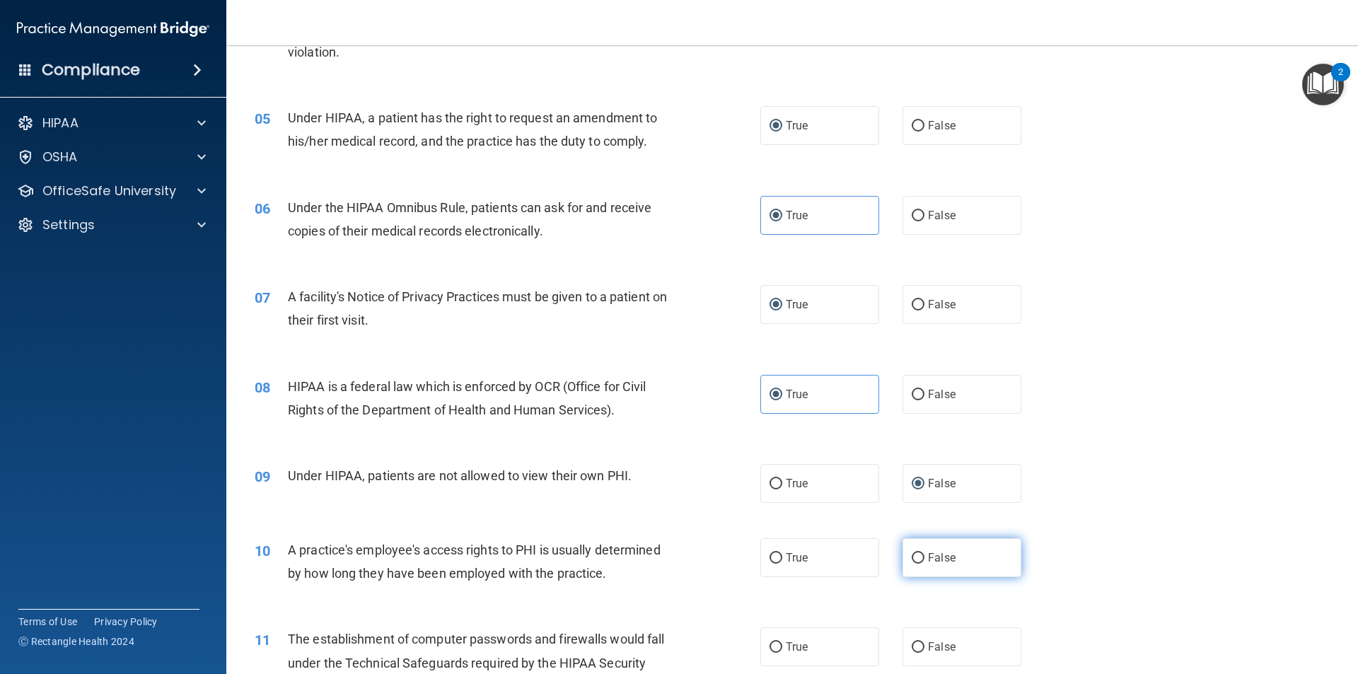
click at [912, 555] on input "False" at bounding box center [918, 558] width 13 height 11
radio input "true"
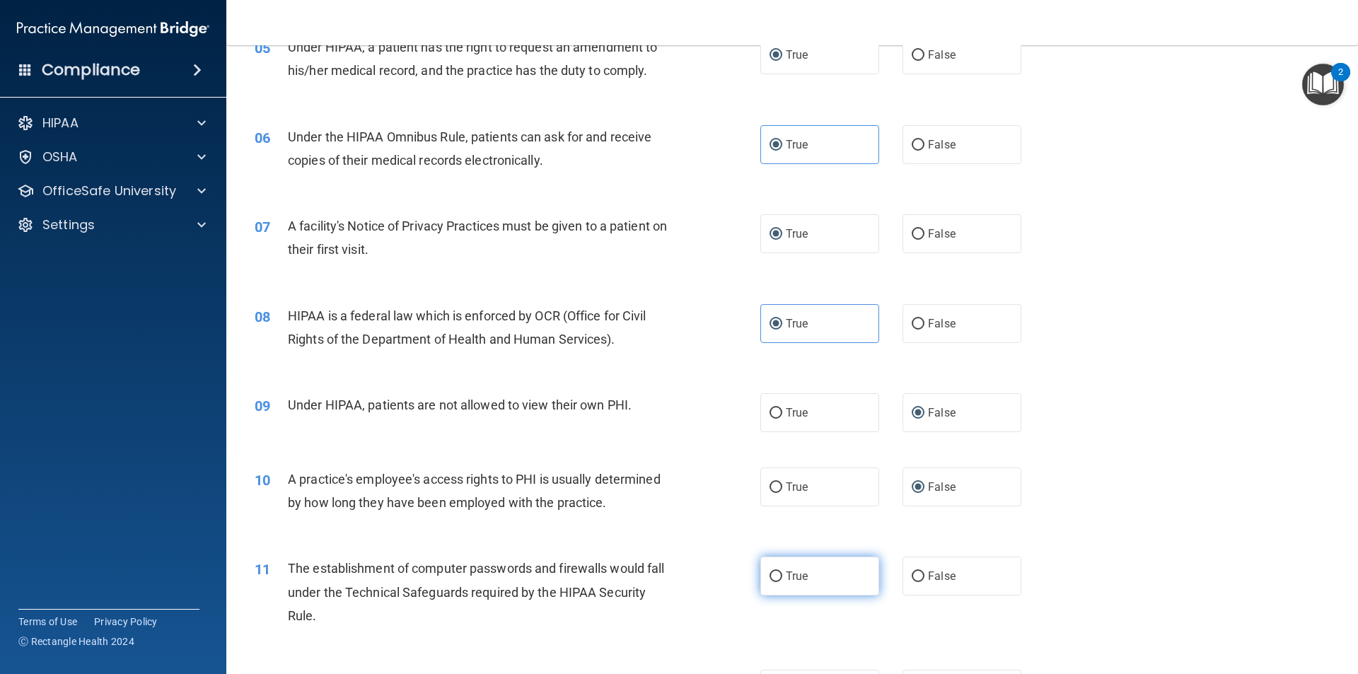
click at [774, 578] on input "True" at bounding box center [776, 576] width 13 height 11
radio input "true"
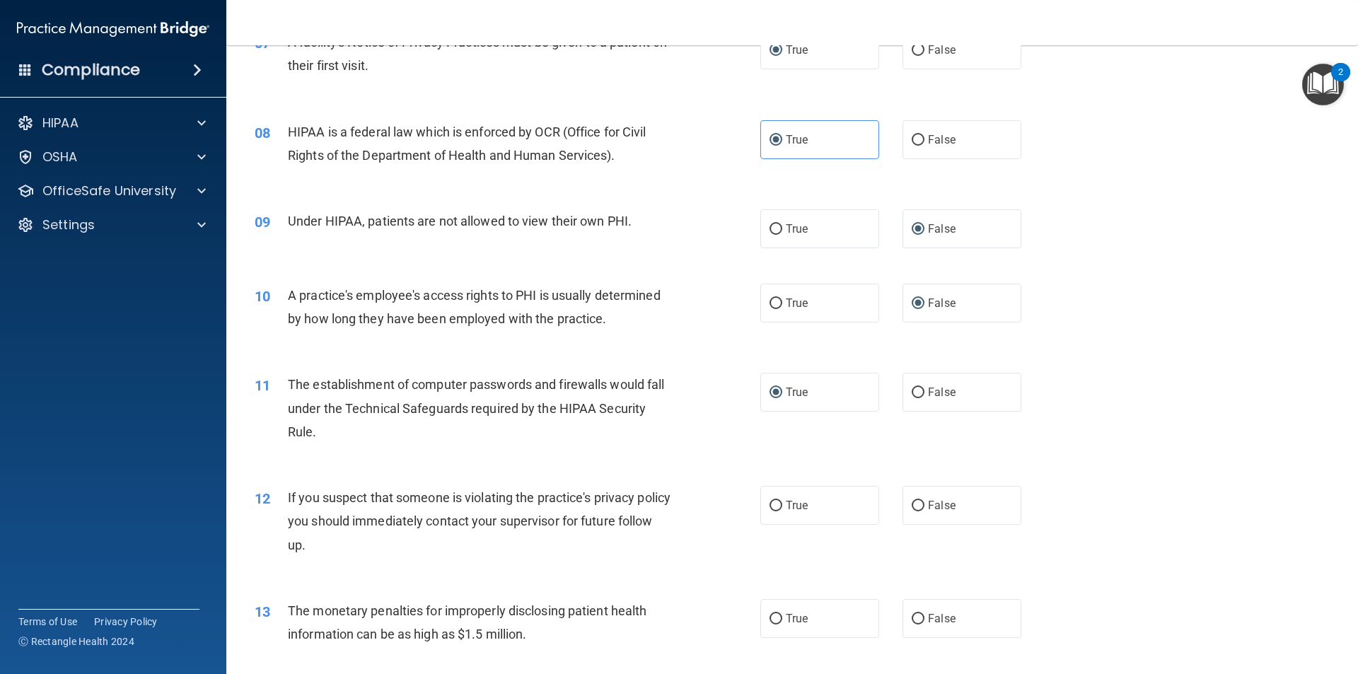
scroll to position [764, 0]
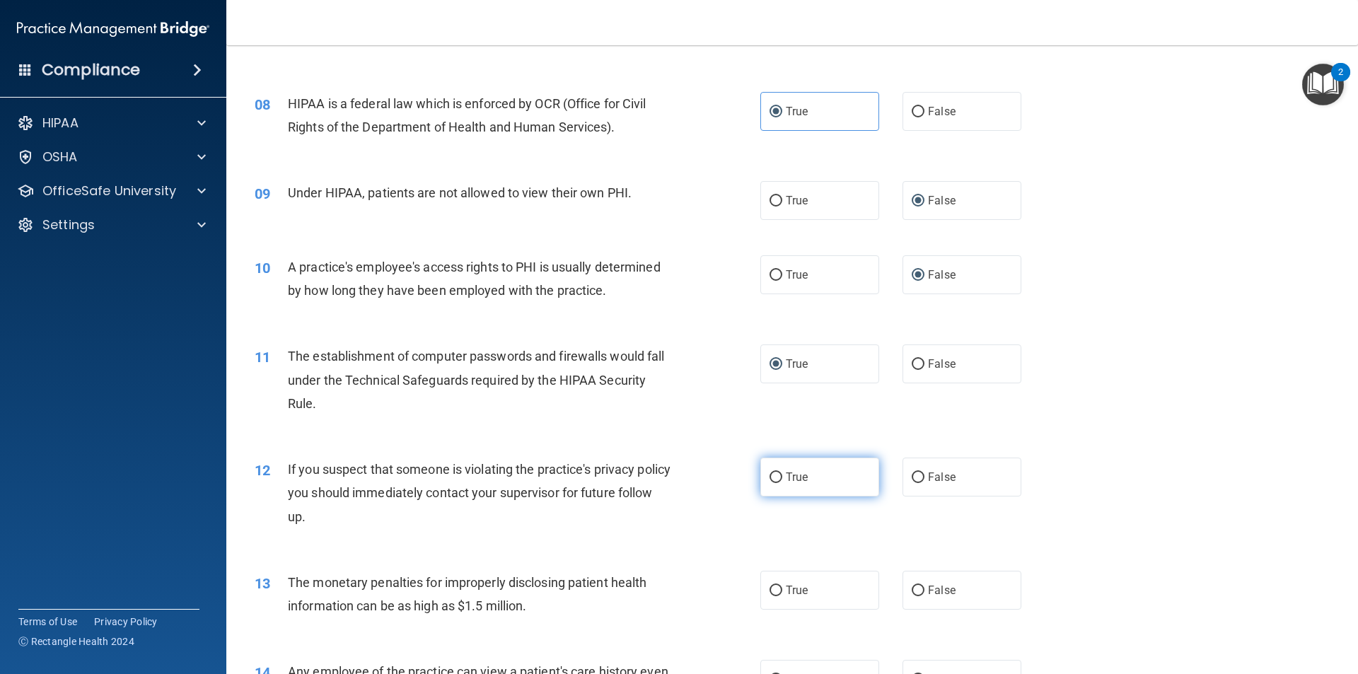
click at [774, 480] on input "True" at bounding box center [776, 477] width 13 height 11
radio input "true"
click at [772, 588] on input "True" at bounding box center [776, 591] width 13 height 11
radio input "true"
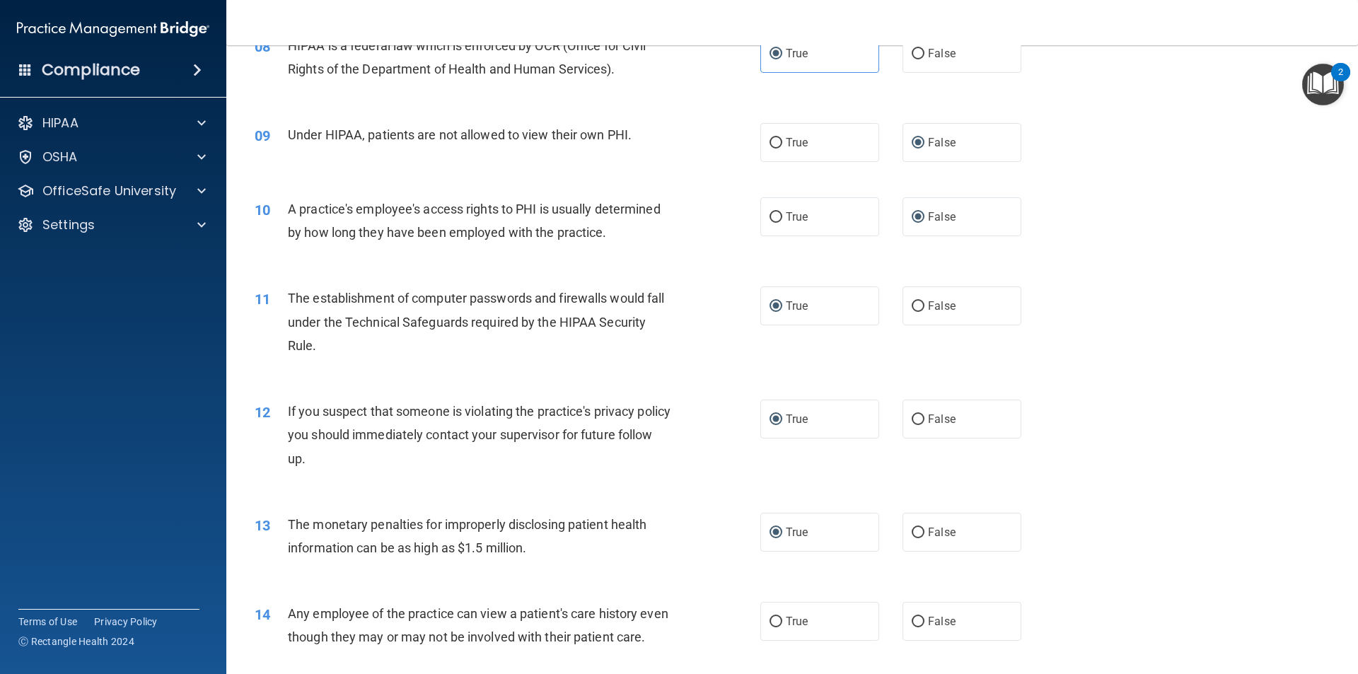
scroll to position [905, 0]
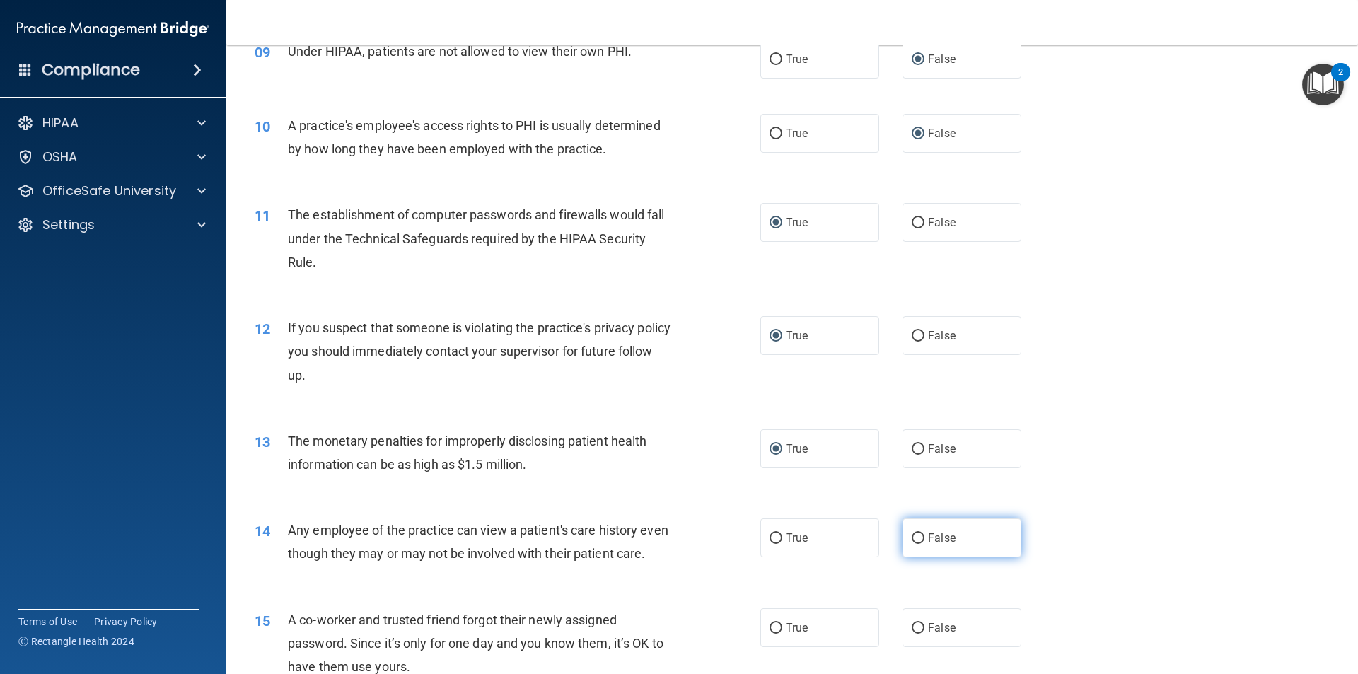
click at [917, 538] on input "False" at bounding box center [918, 538] width 13 height 11
radio input "true"
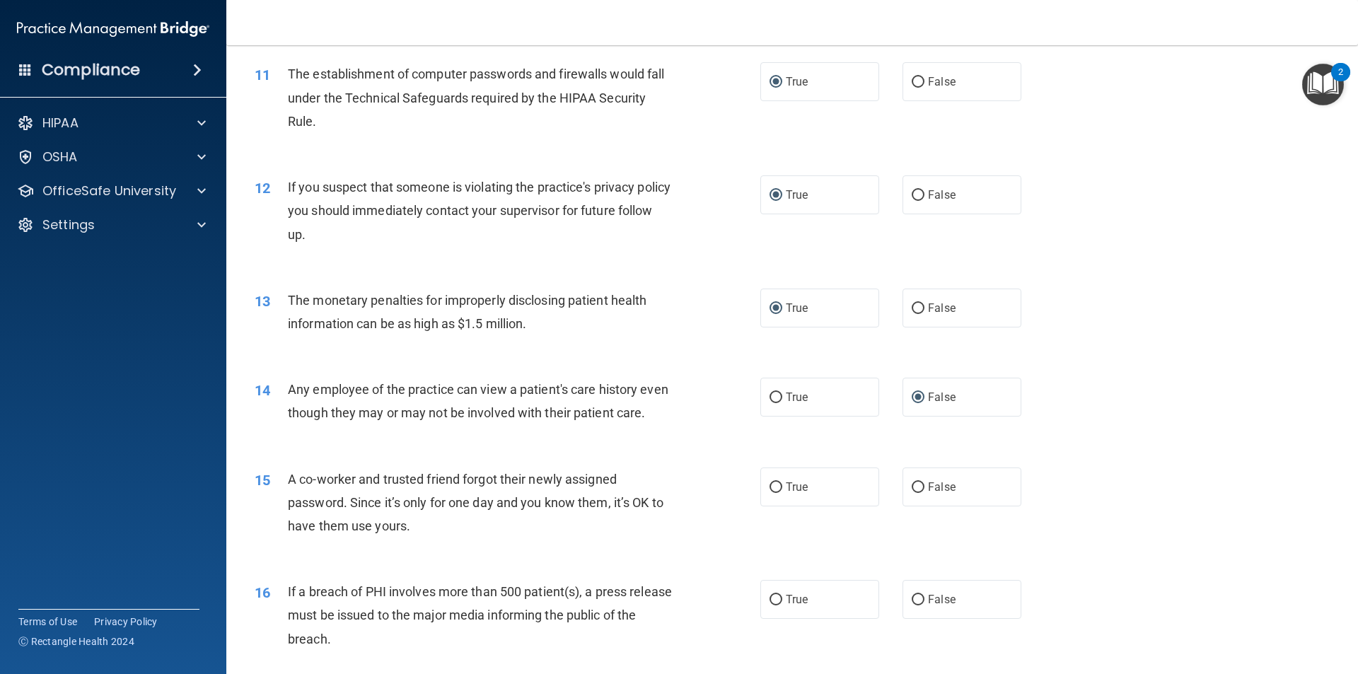
scroll to position [1047, 0]
click at [914, 492] on input "False" at bounding box center [918, 487] width 13 height 11
radio input "true"
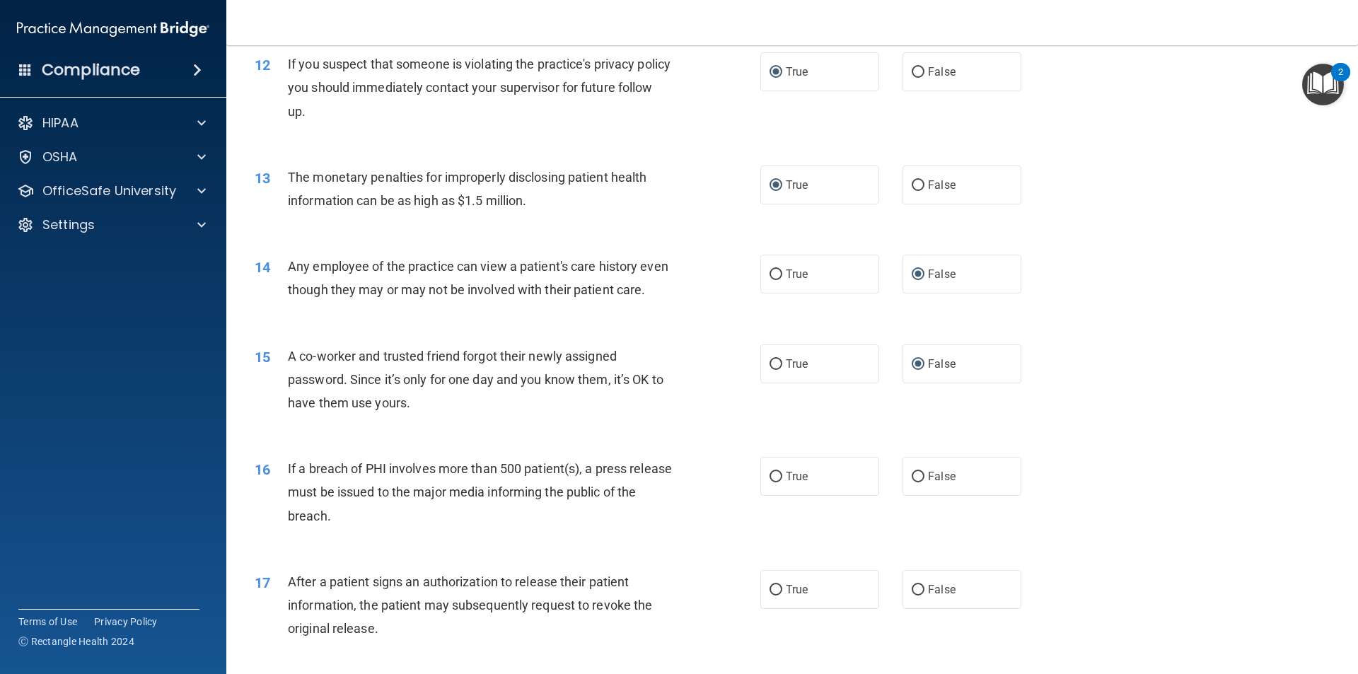
scroll to position [1188, 0]
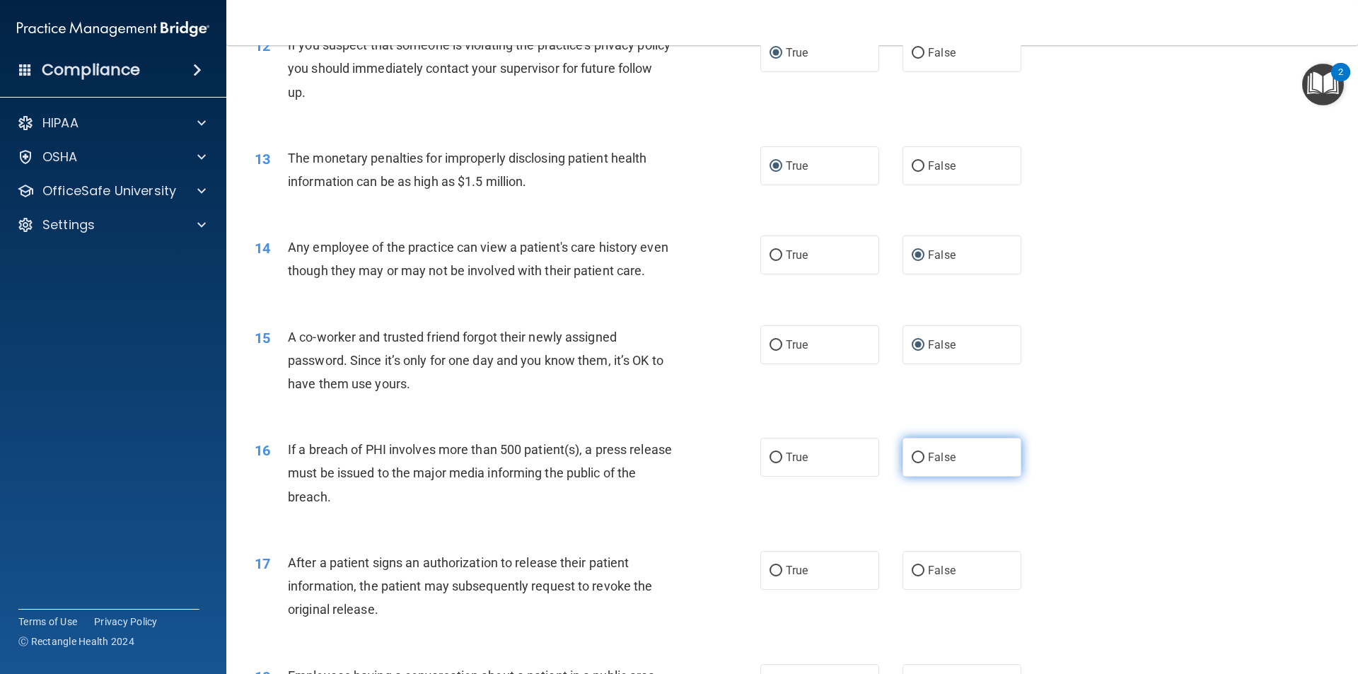
click at [912, 463] on input "False" at bounding box center [918, 458] width 13 height 11
radio input "true"
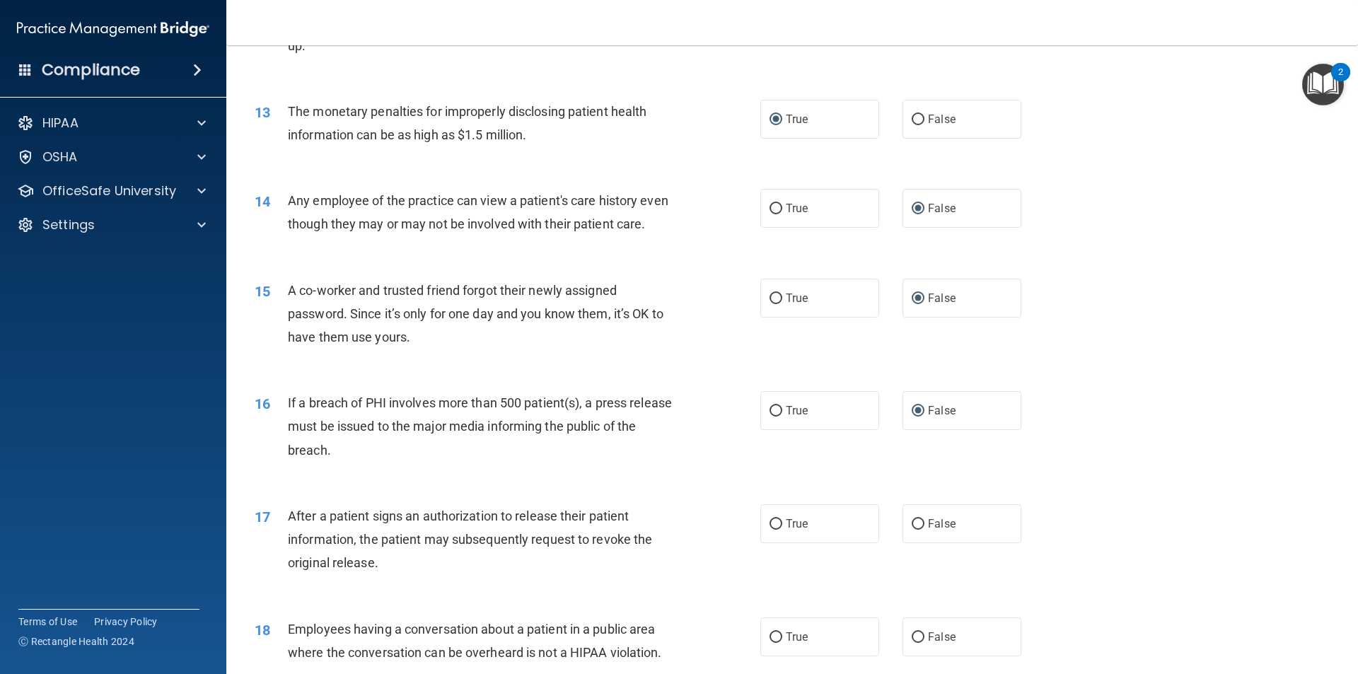
scroll to position [1259, 0]
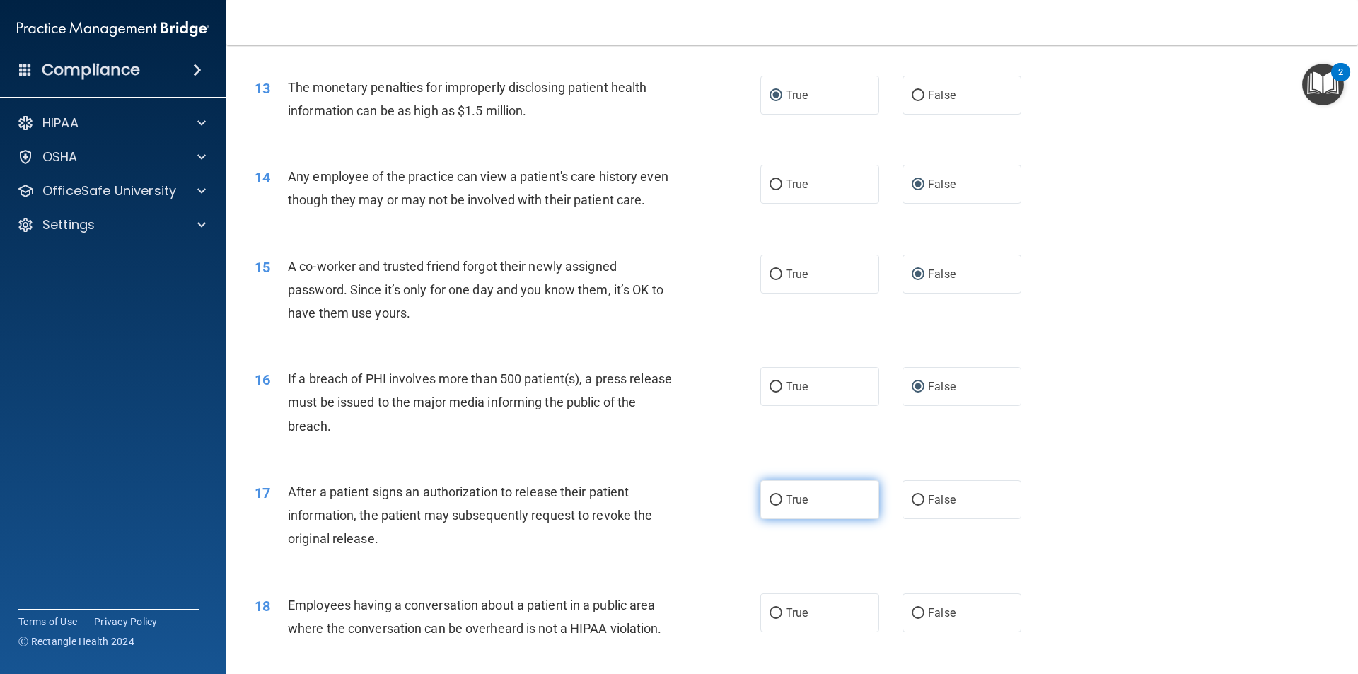
click at [770, 506] on input "True" at bounding box center [776, 500] width 13 height 11
radio input "true"
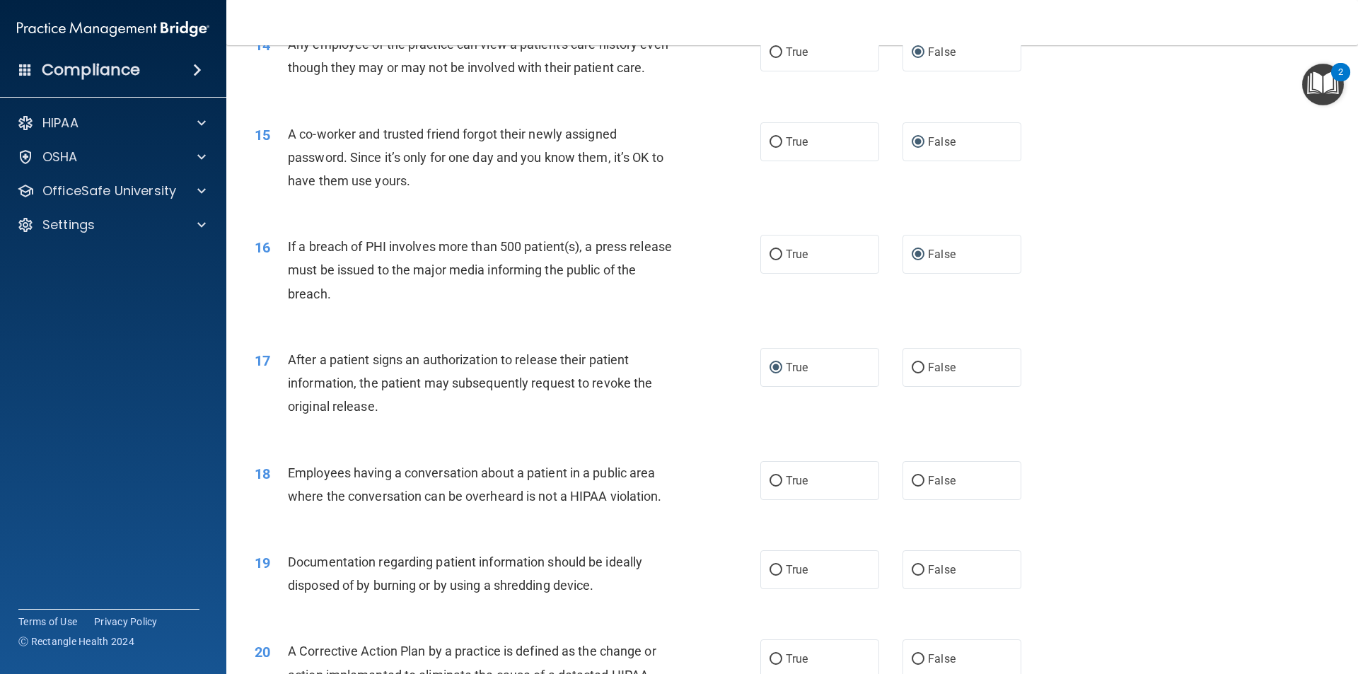
scroll to position [1400, 0]
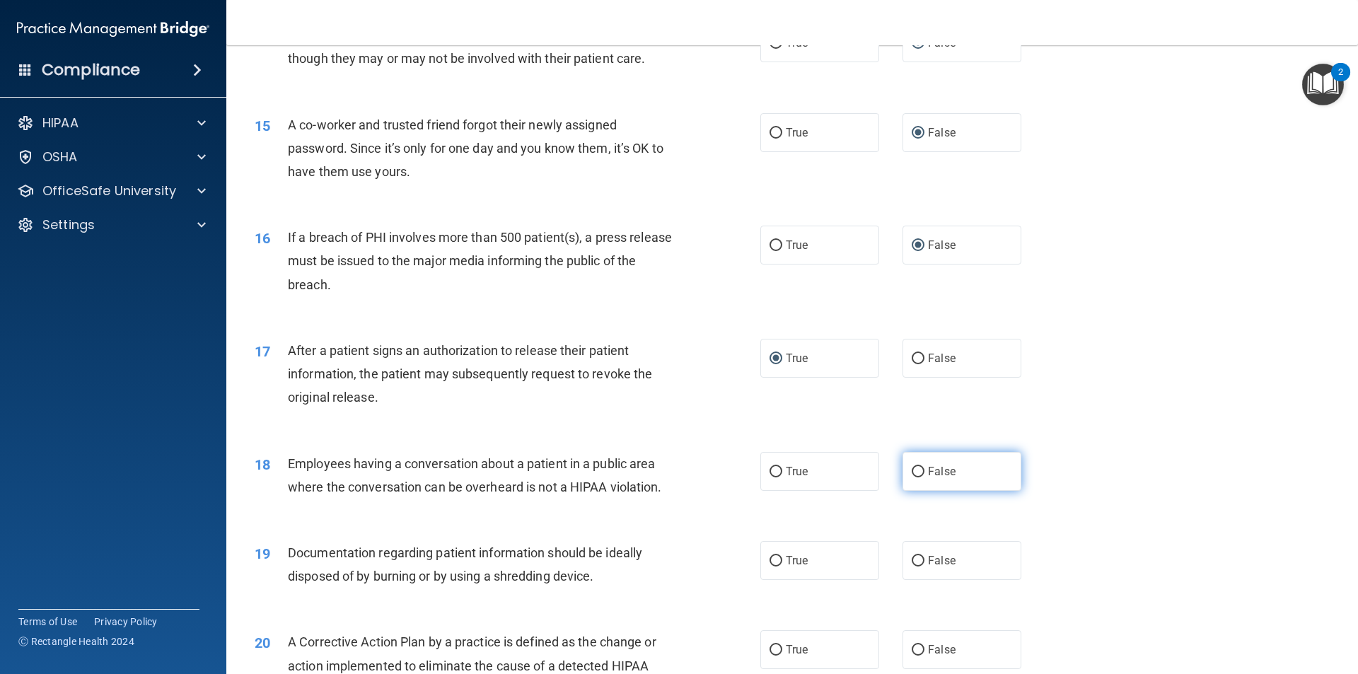
click at [913, 477] on input "False" at bounding box center [918, 472] width 13 height 11
radio input "true"
click at [772, 567] on input "True" at bounding box center [776, 561] width 13 height 11
radio input "true"
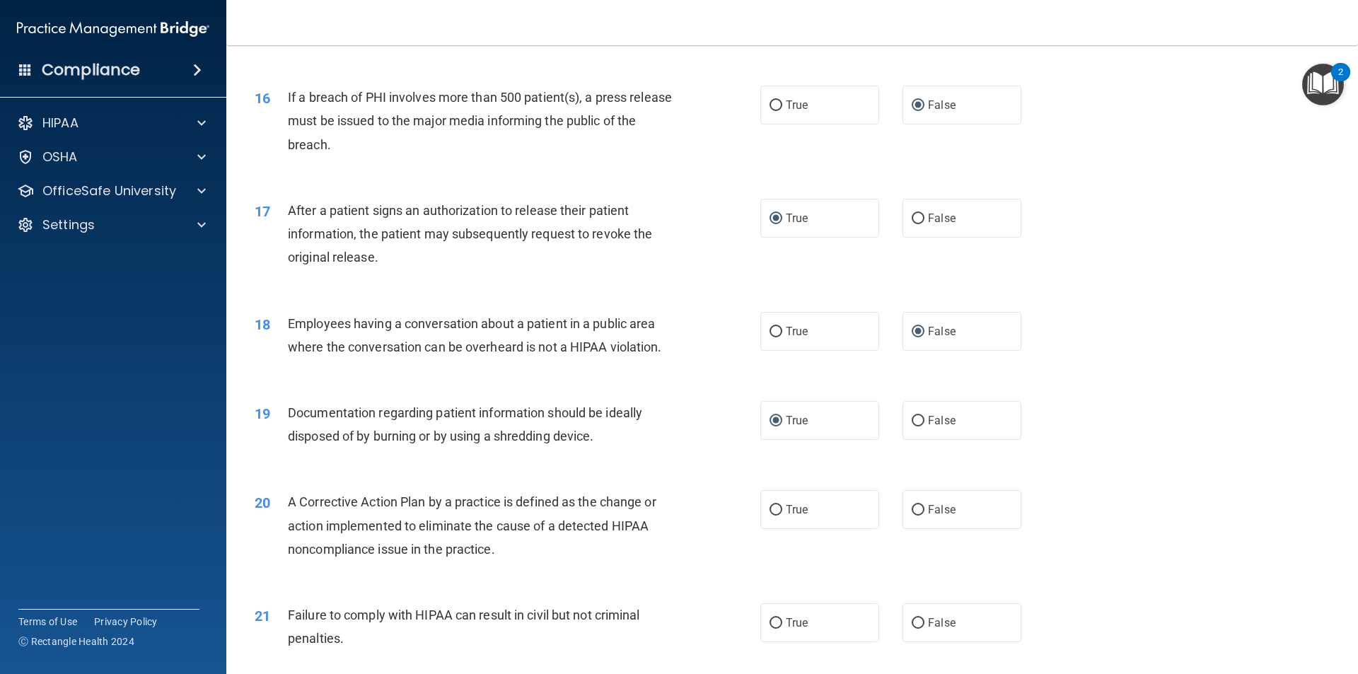
scroll to position [1542, 0]
click at [770, 514] on input "True" at bounding box center [776, 509] width 13 height 11
radio input "true"
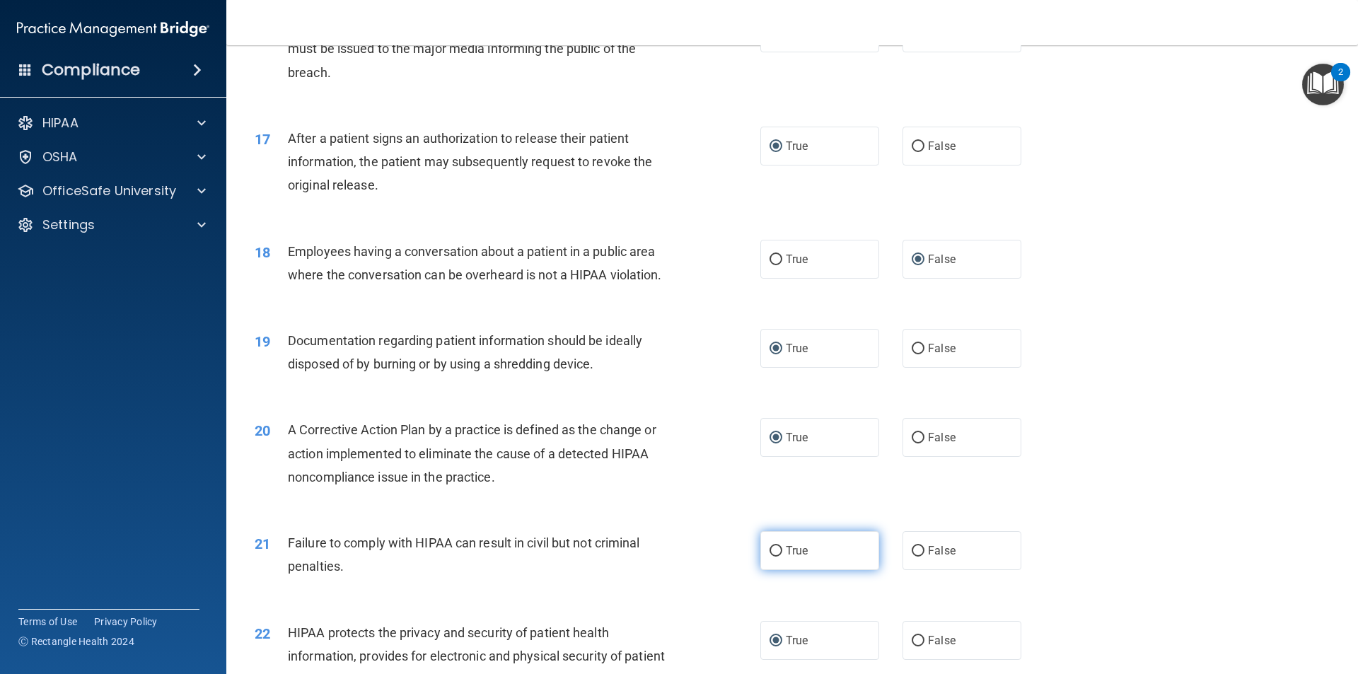
click at [777, 557] on input "True" at bounding box center [776, 551] width 13 height 11
radio input "true"
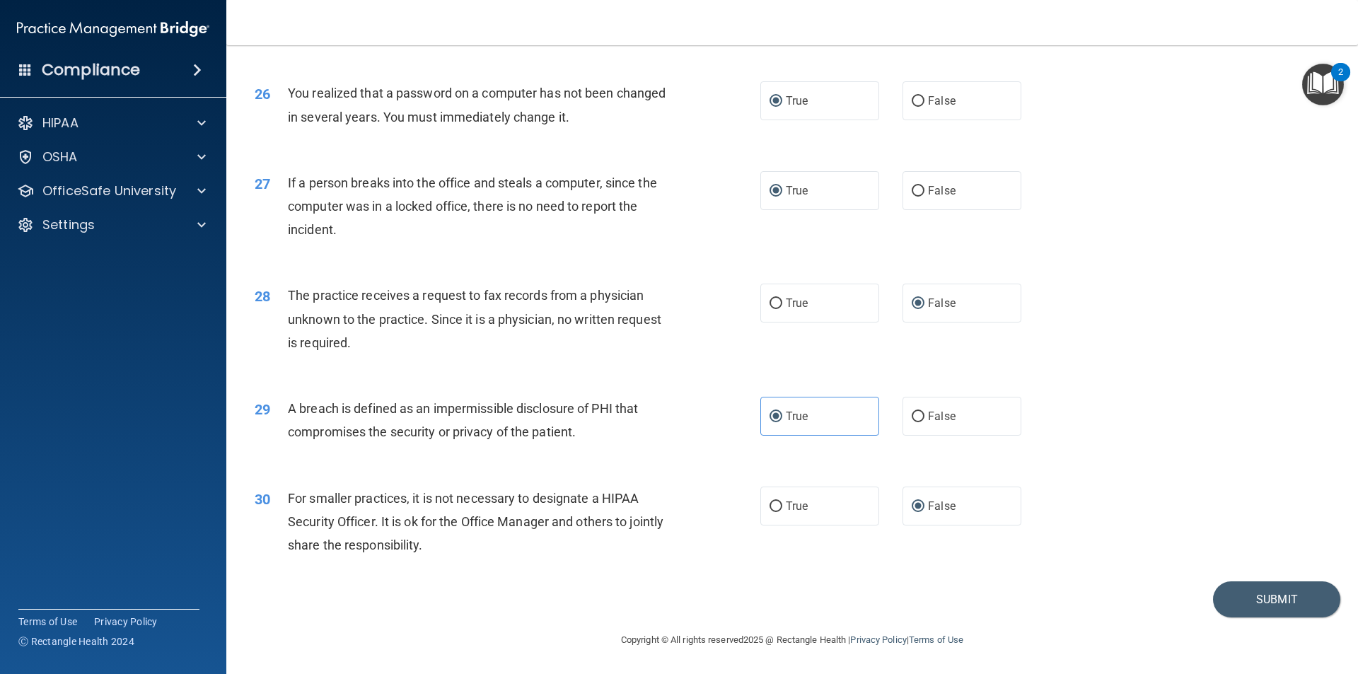
scroll to position [2673, 0]
click at [1238, 595] on button "Submit" at bounding box center [1276, 599] width 127 height 36
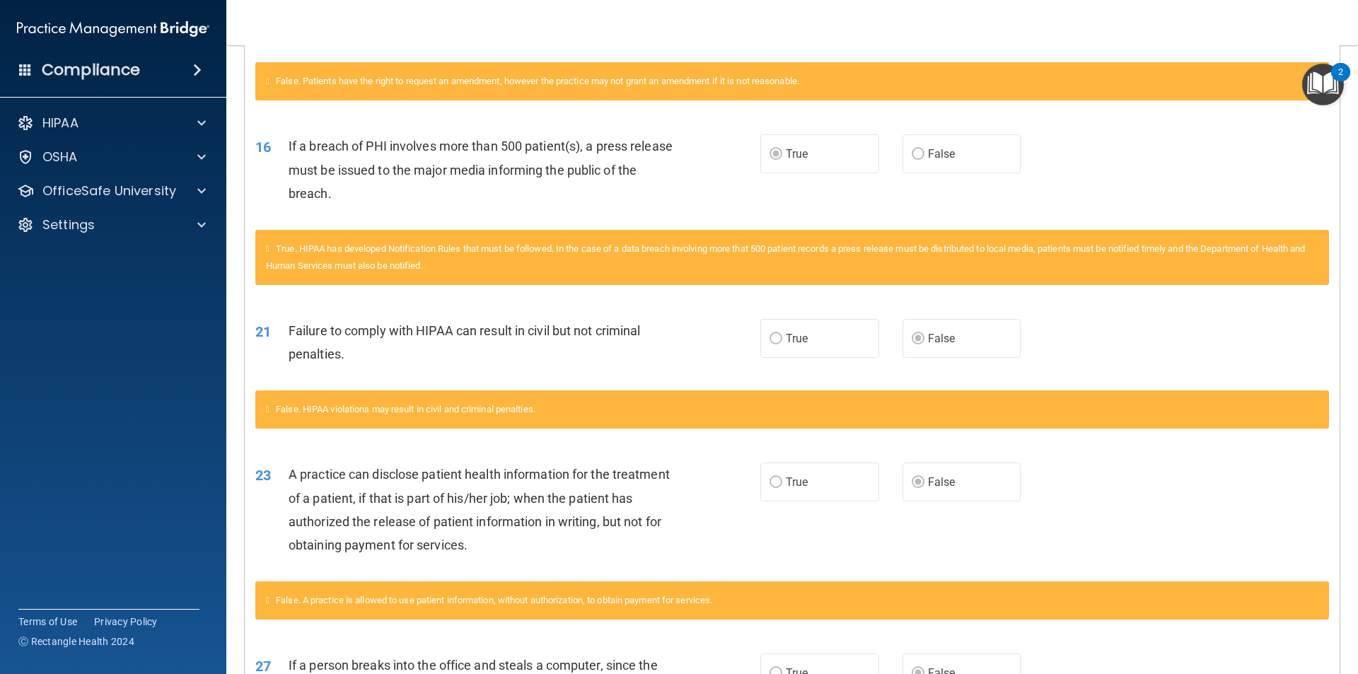
scroll to position [939, 0]
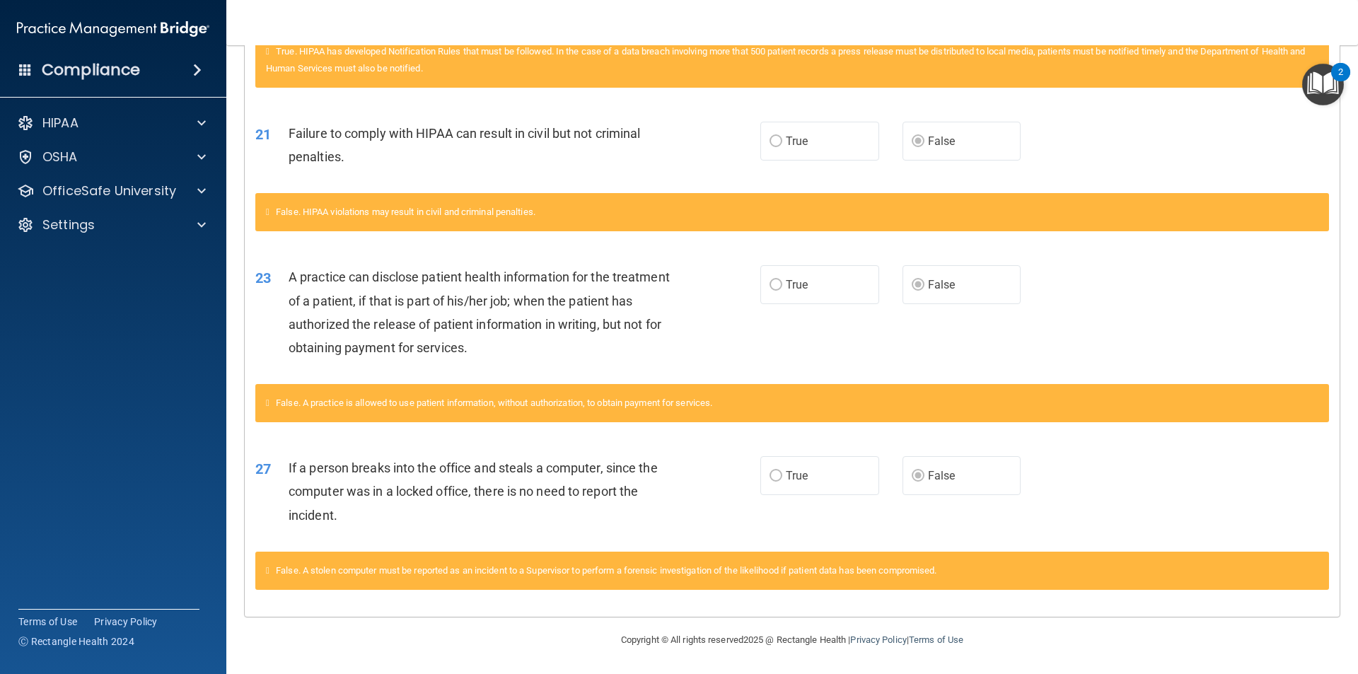
click at [1320, 74] on img "Open Resource Center, 2 new notifications" at bounding box center [1323, 85] width 42 height 42
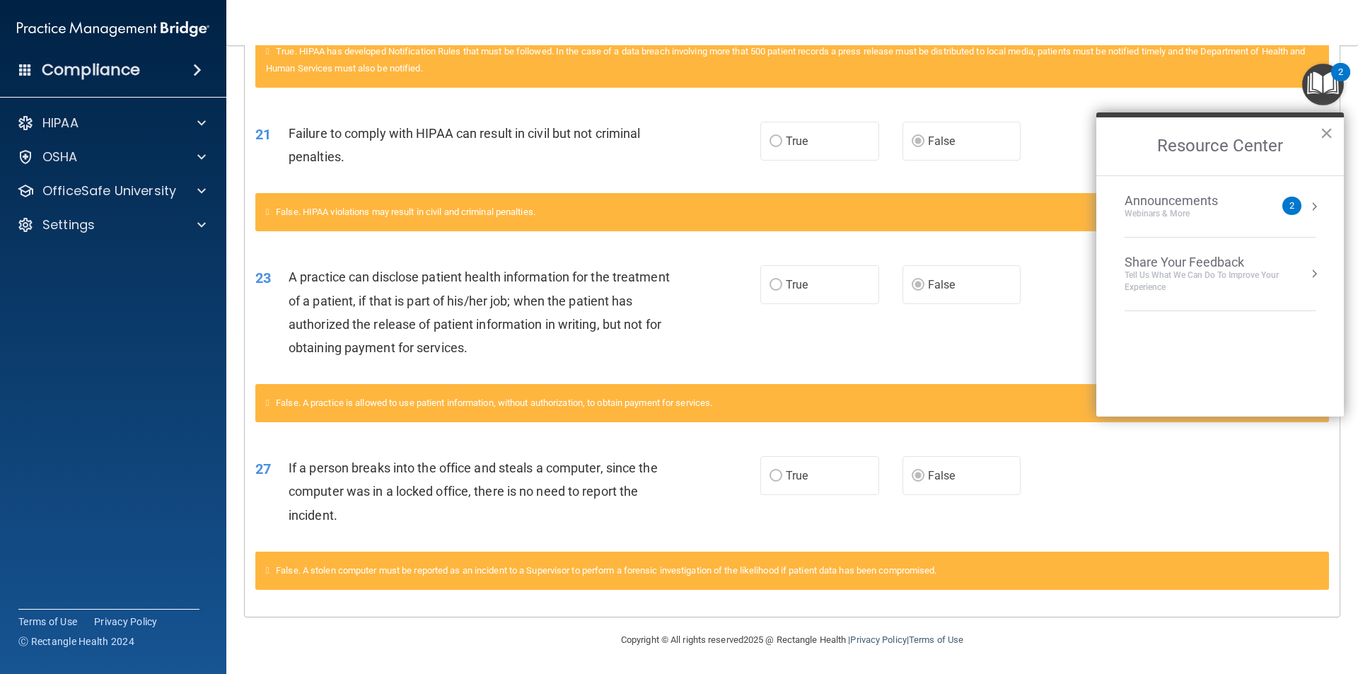
click at [1323, 128] on button "×" at bounding box center [1326, 133] width 13 height 23
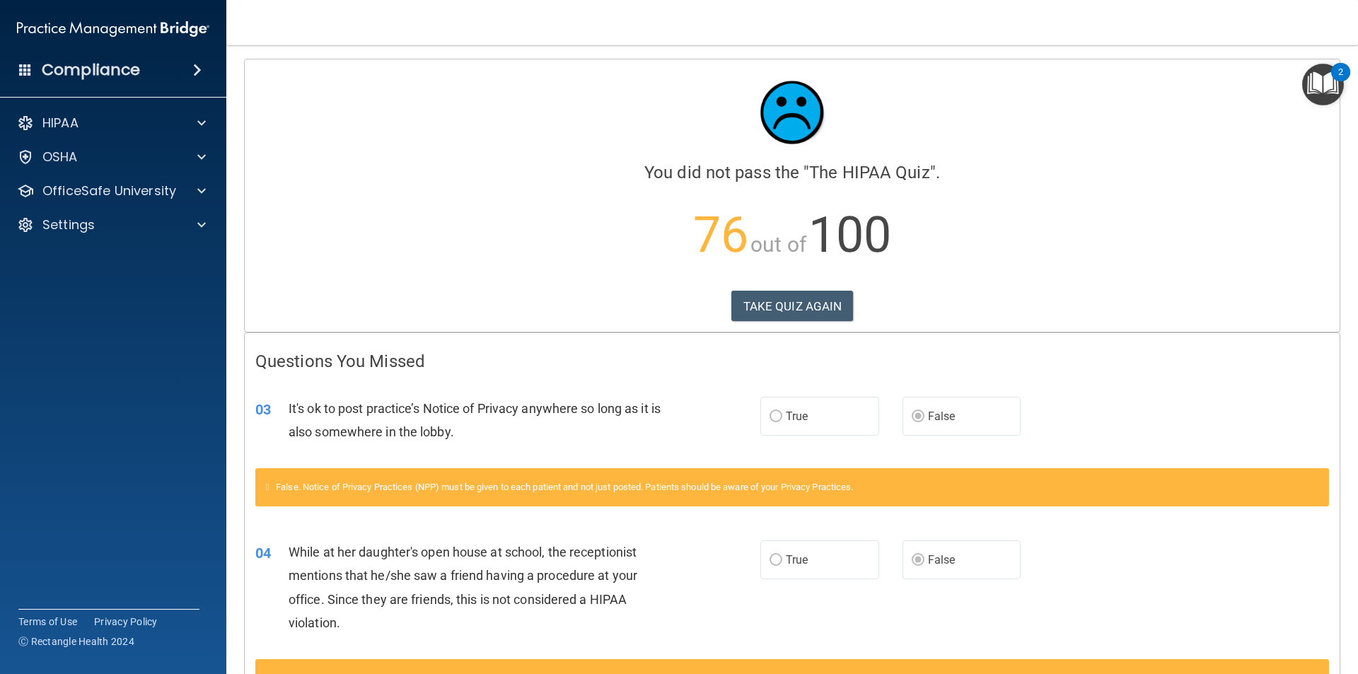
scroll to position [0, 0]
click at [750, 309] on button "TAKE QUIZ AGAIN" at bounding box center [792, 306] width 122 height 31
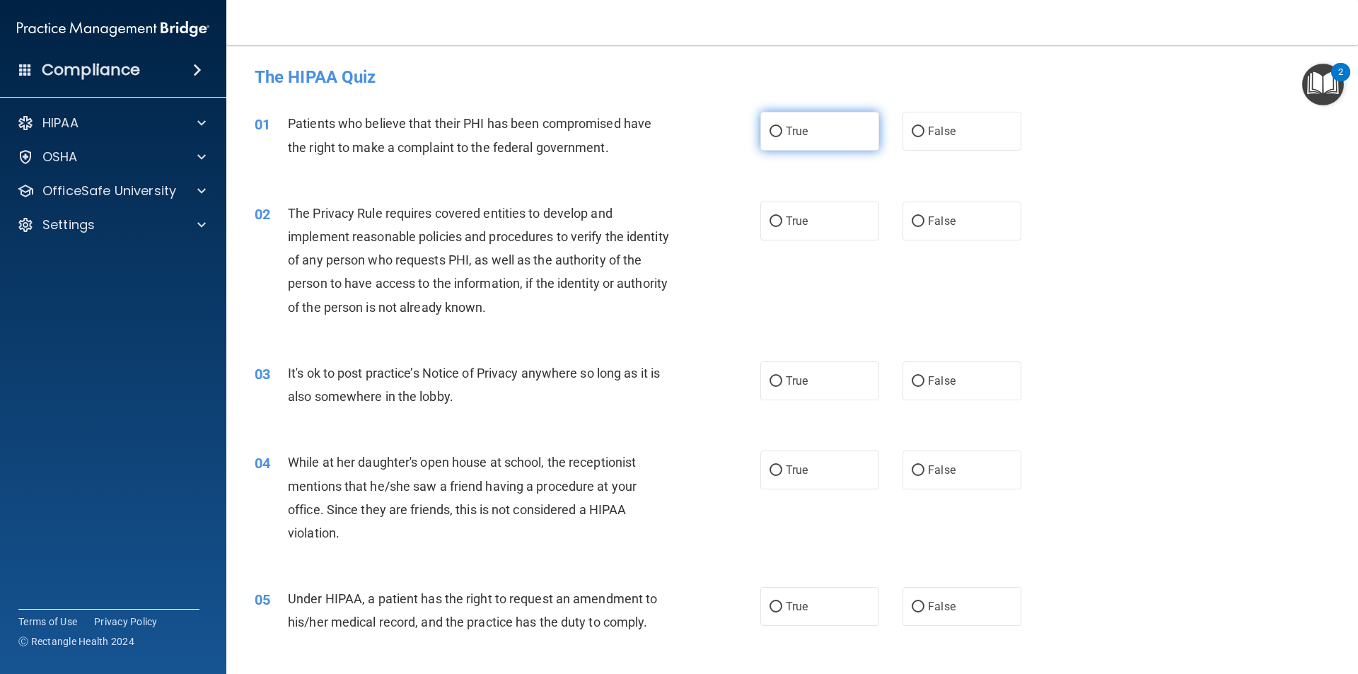
click at [772, 130] on input "True" at bounding box center [776, 132] width 13 height 11
radio input "true"
click at [776, 218] on input "True" at bounding box center [776, 221] width 13 height 11
radio input "true"
click at [777, 383] on input "True" at bounding box center [776, 381] width 13 height 11
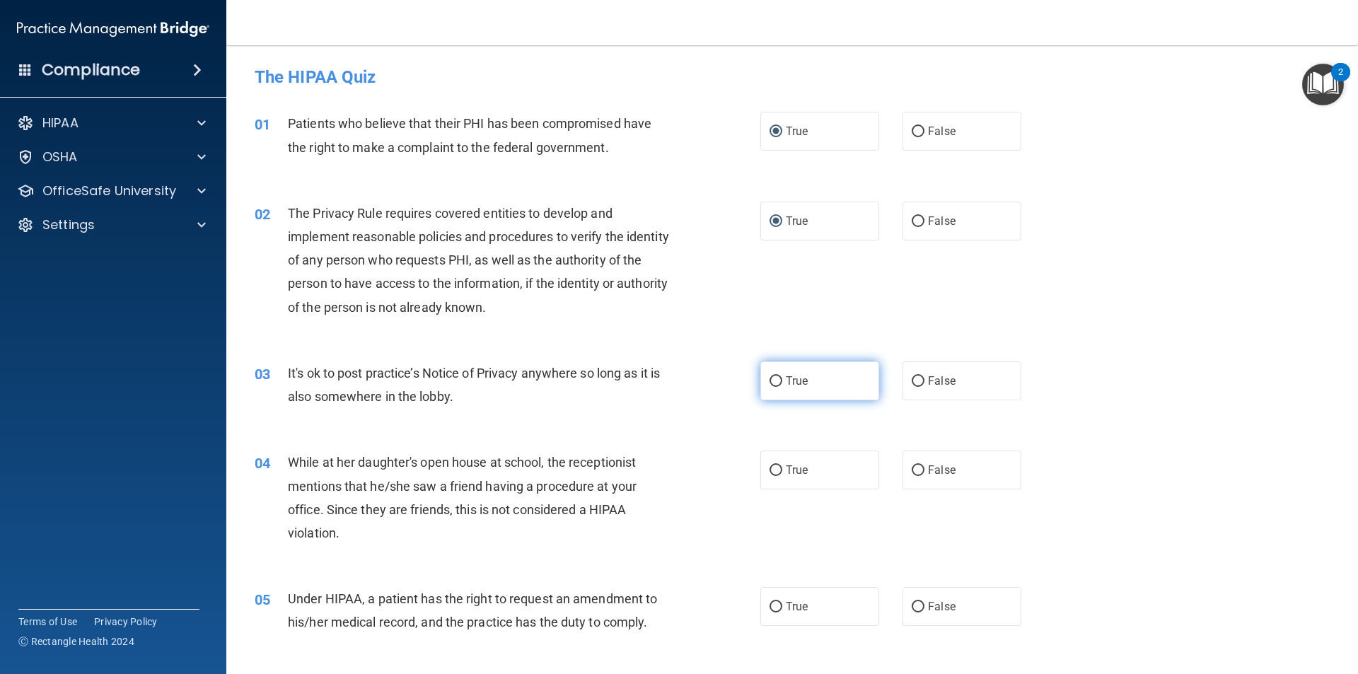
radio input "true"
click at [917, 469] on input "False" at bounding box center [918, 470] width 13 height 11
radio input "true"
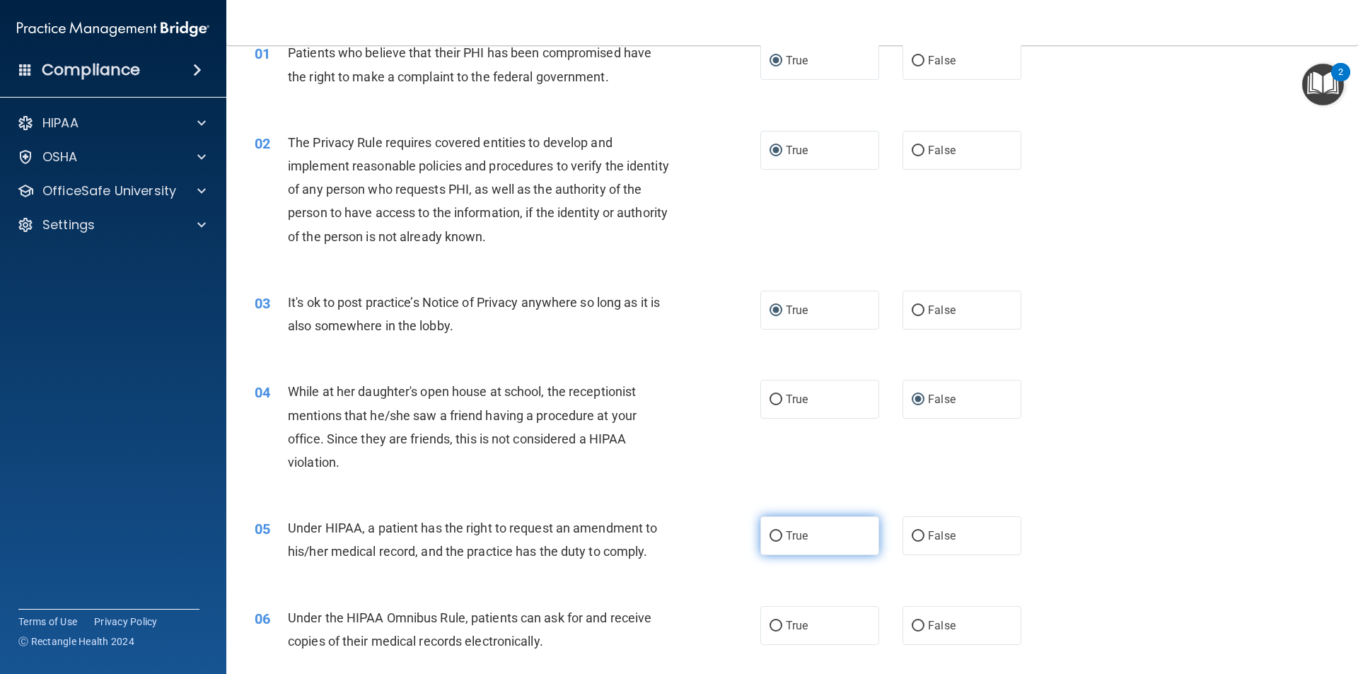
click at [775, 535] on input "True" at bounding box center [776, 536] width 13 height 11
radio input "true"
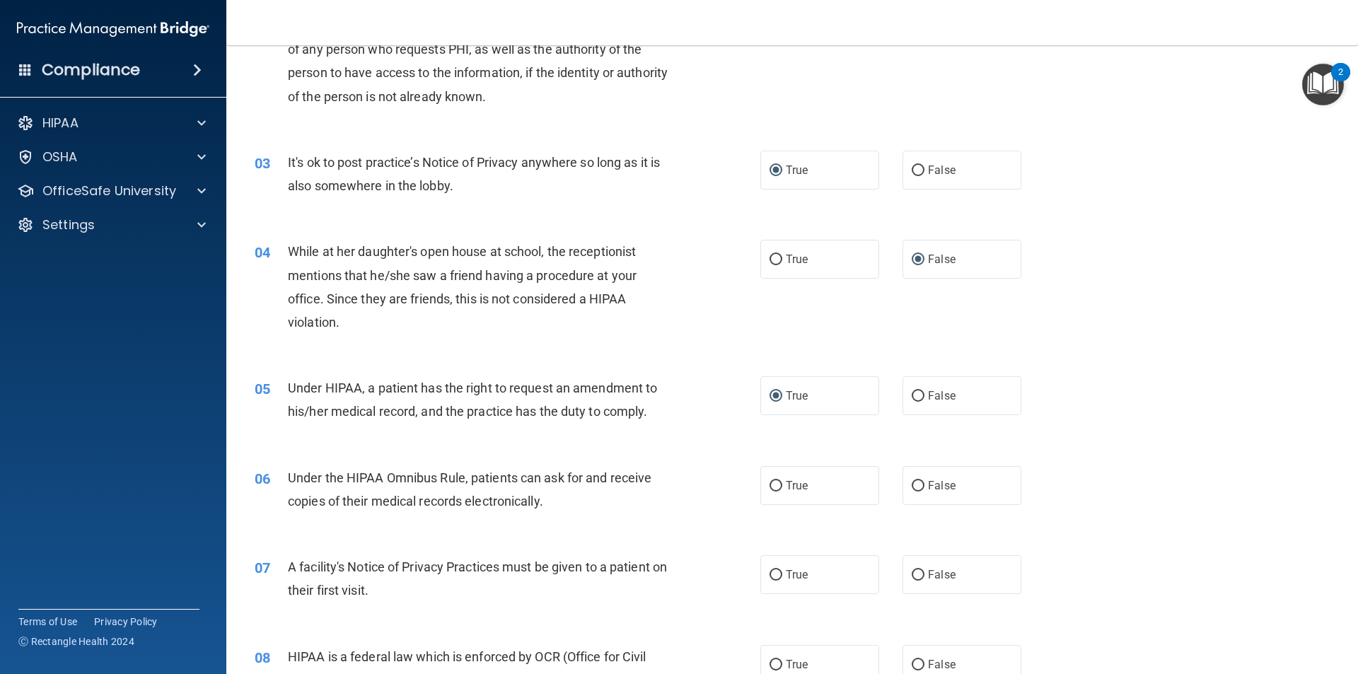
scroll to position [212, 0]
click at [779, 483] on label "True" at bounding box center [819, 484] width 119 height 39
click at [779, 483] on input "True" at bounding box center [776, 485] width 13 height 11
radio input "true"
click at [770, 573] on input "True" at bounding box center [776, 574] width 13 height 11
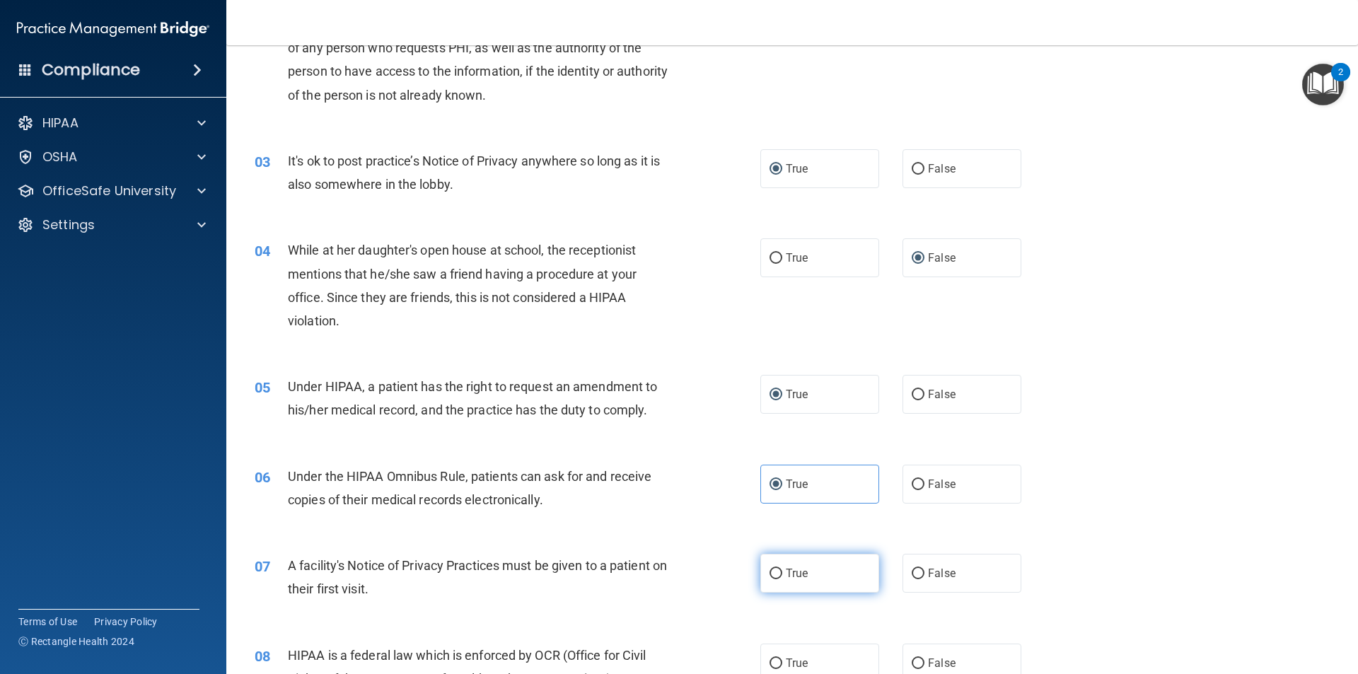
radio input "true"
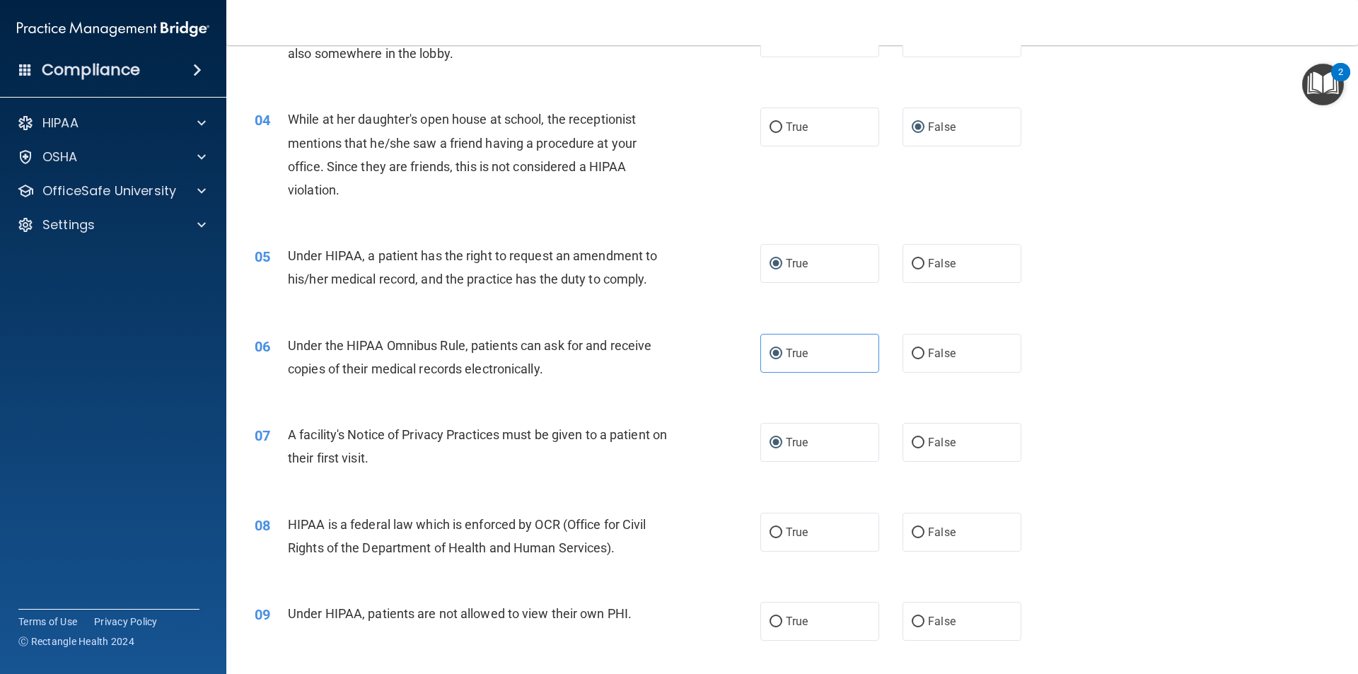
scroll to position [354, 0]
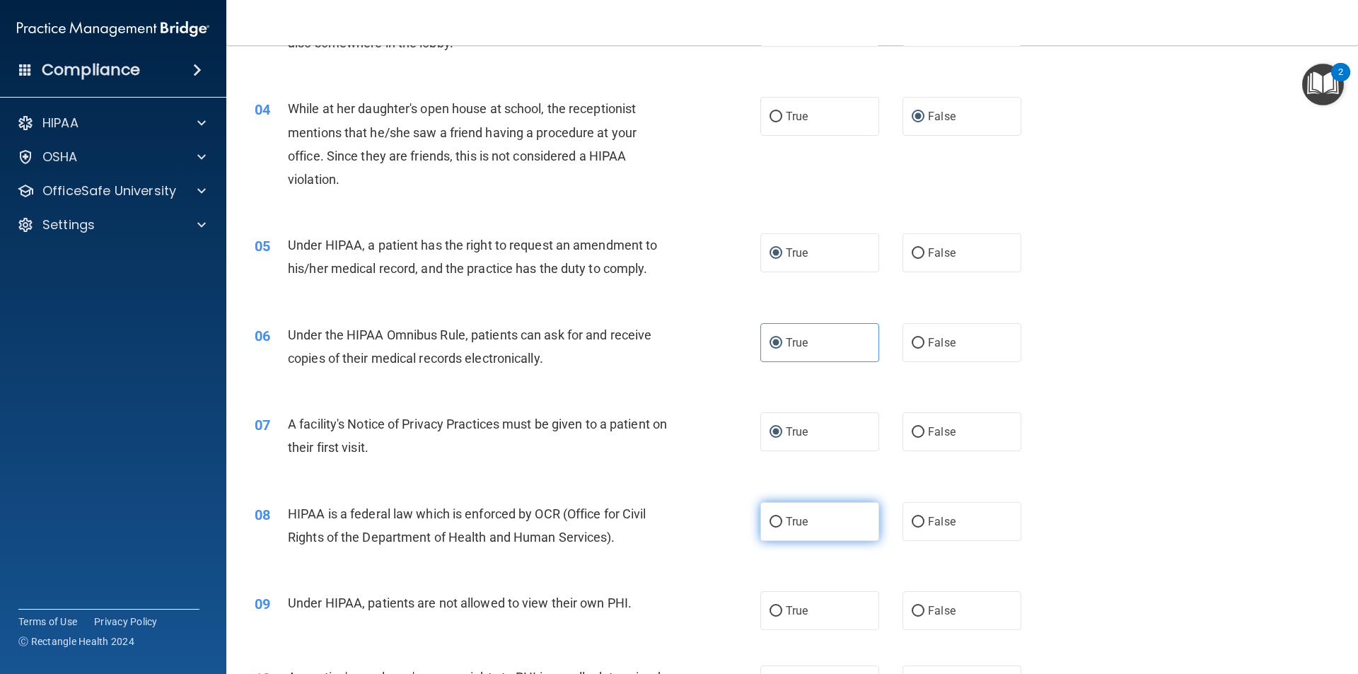
click at [770, 524] on input "True" at bounding box center [776, 522] width 13 height 11
radio input "true"
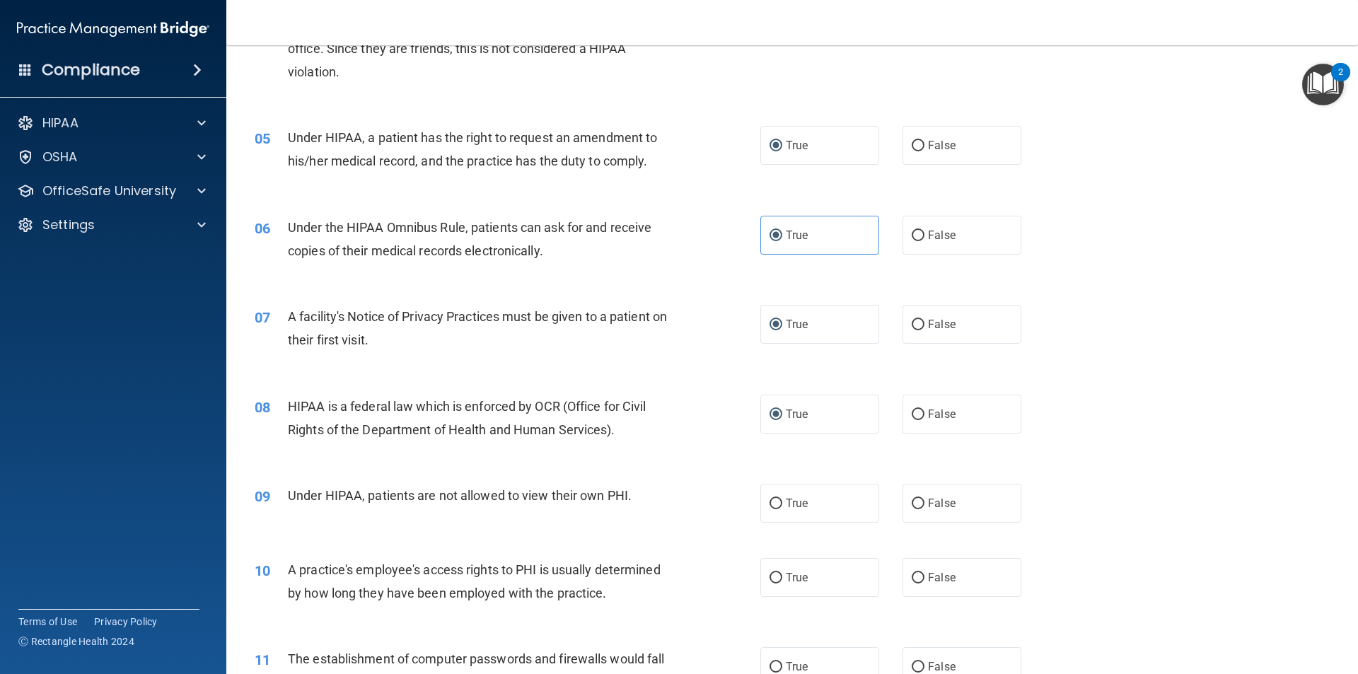
scroll to position [495, 0]
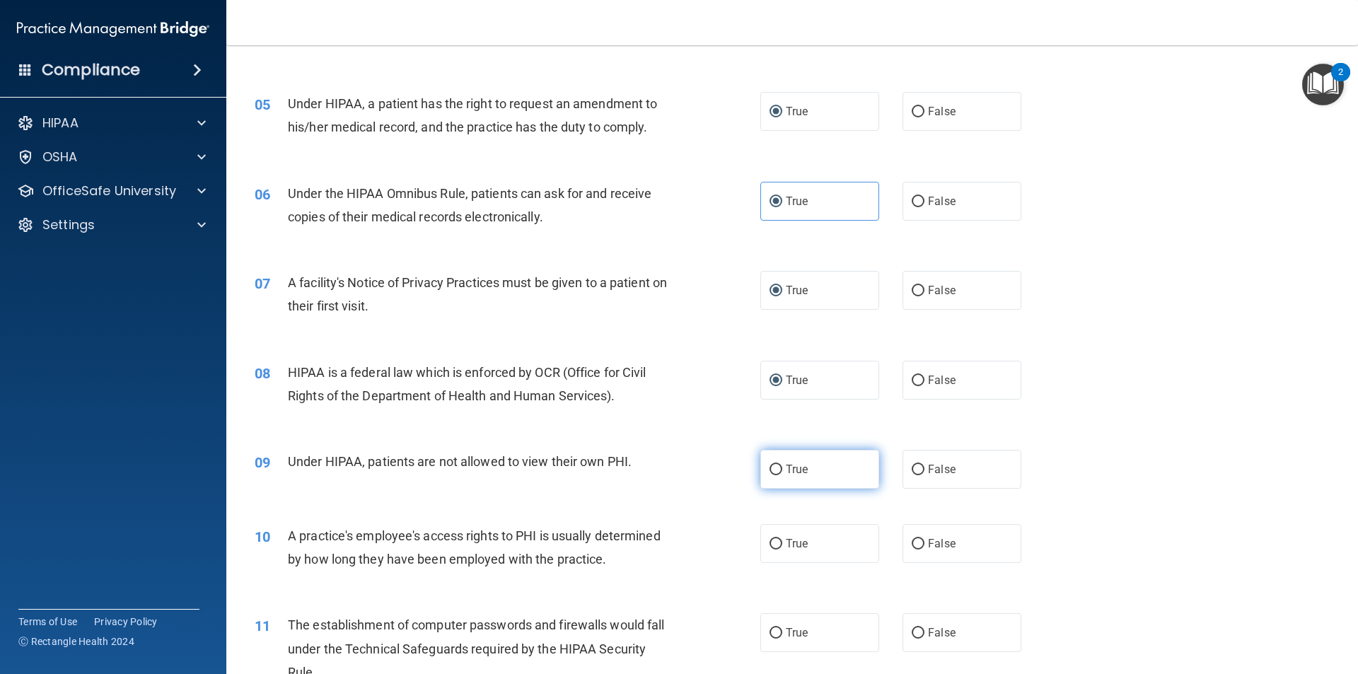
click at [778, 474] on label "True" at bounding box center [819, 469] width 119 height 39
click at [778, 474] on input "True" at bounding box center [776, 470] width 13 height 11
radio input "true"
click at [912, 541] on input "False" at bounding box center [918, 544] width 13 height 11
radio input "true"
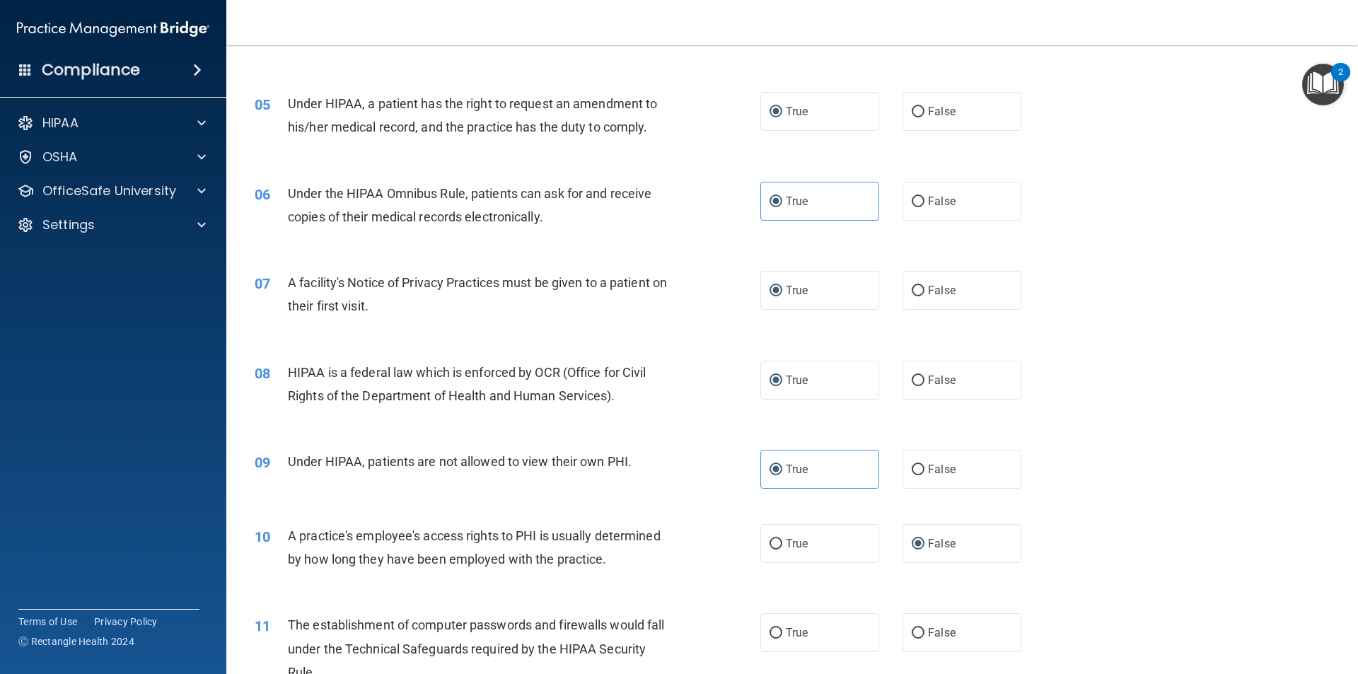
scroll to position [637, 0]
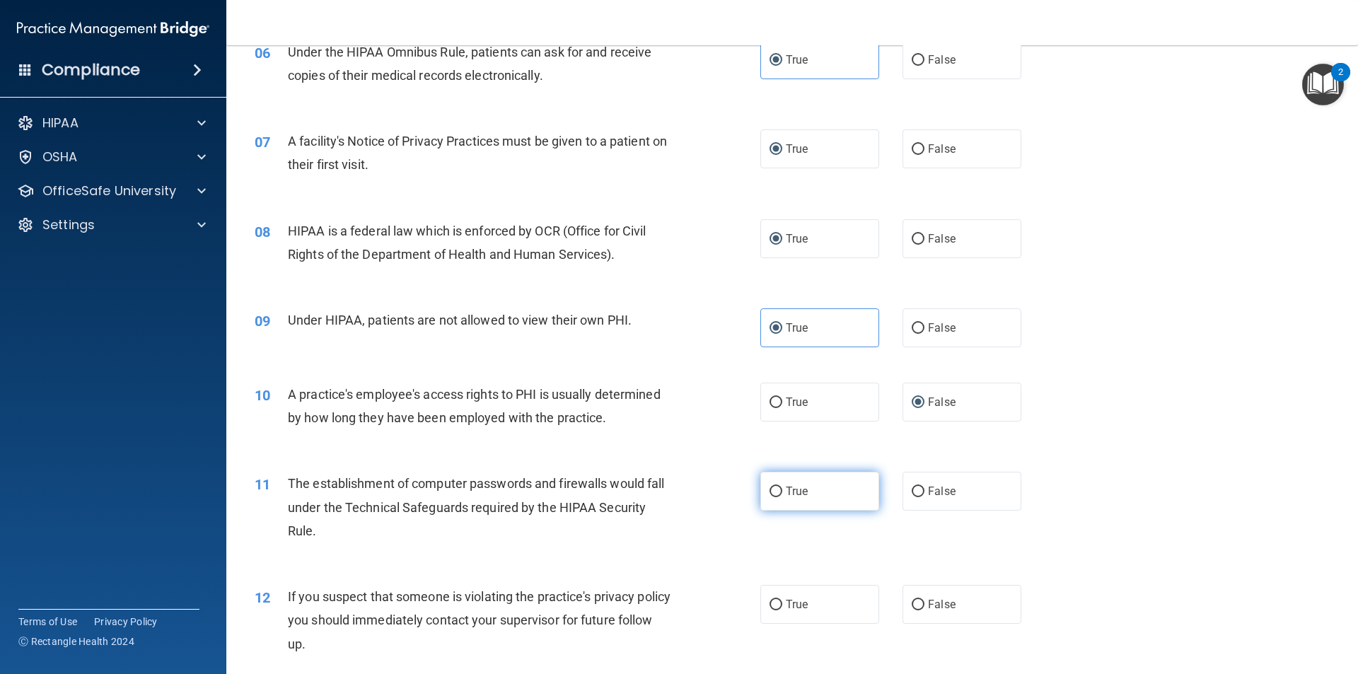
click at [771, 489] on input "True" at bounding box center [776, 492] width 13 height 11
radio input "true"
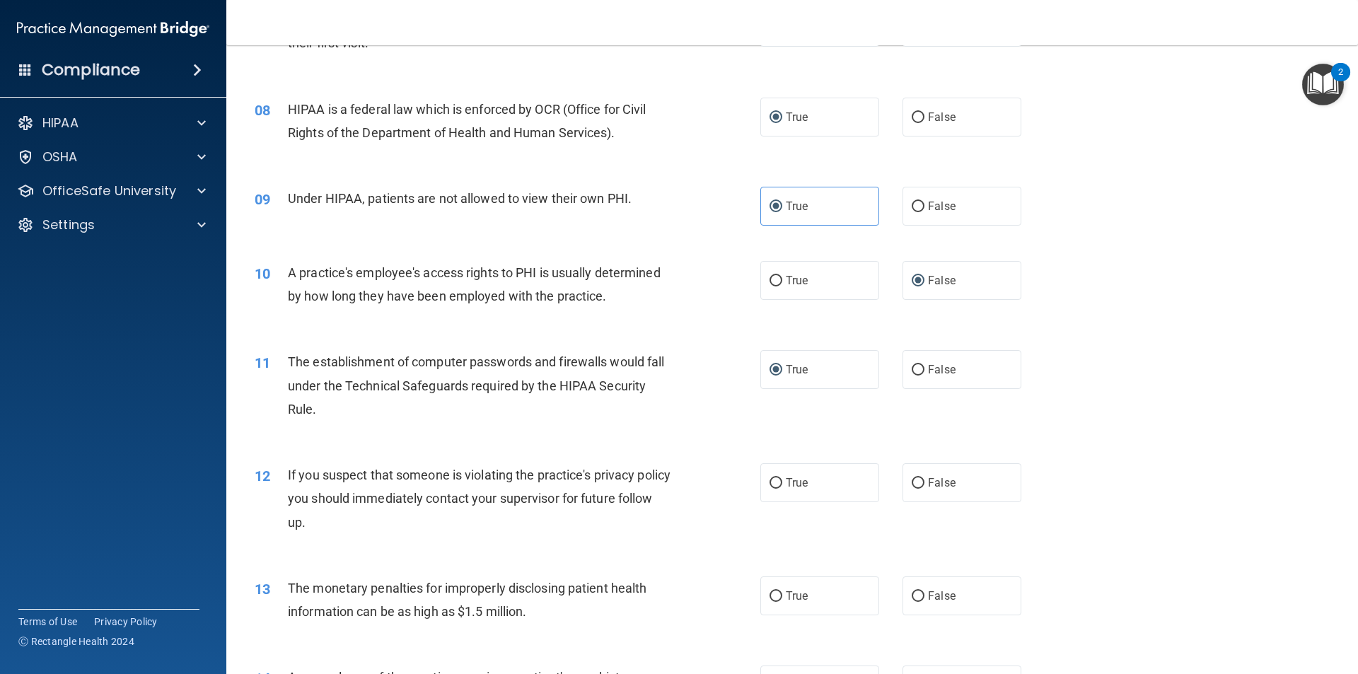
scroll to position [778, 0]
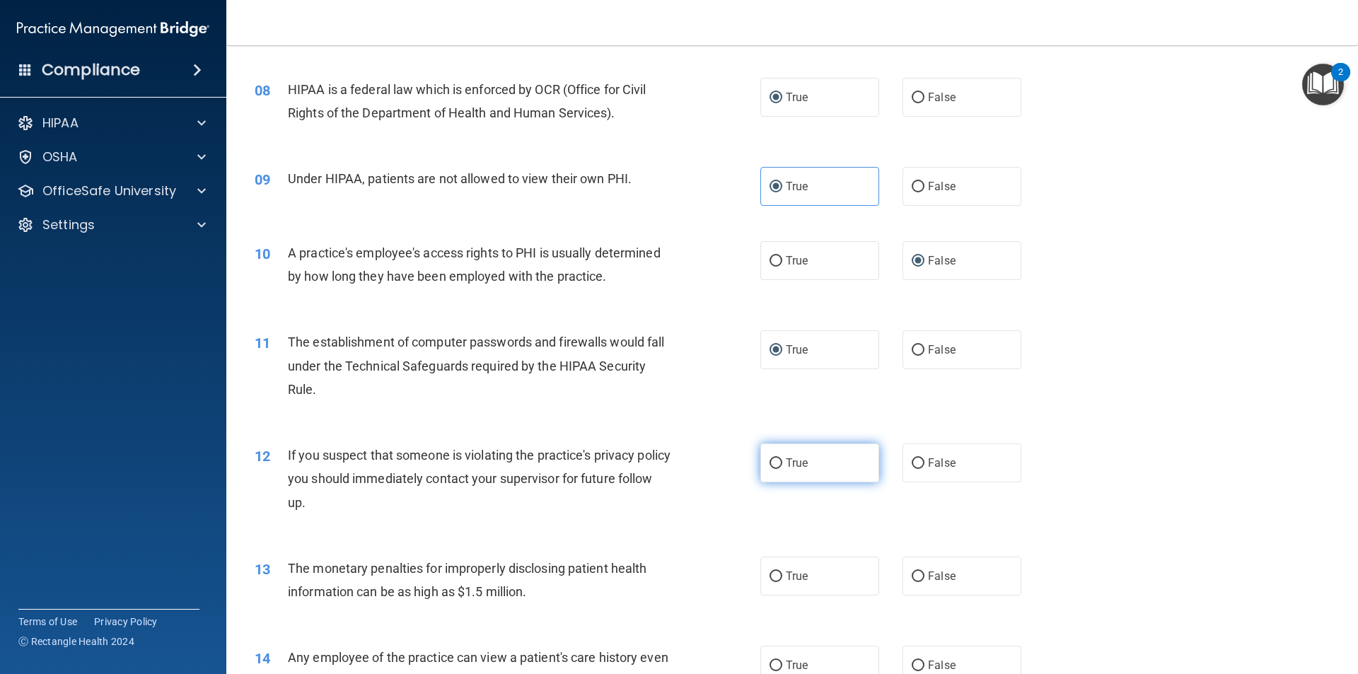
click at [772, 459] on input "True" at bounding box center [776, 463] width 13 height 11
radio input "true"
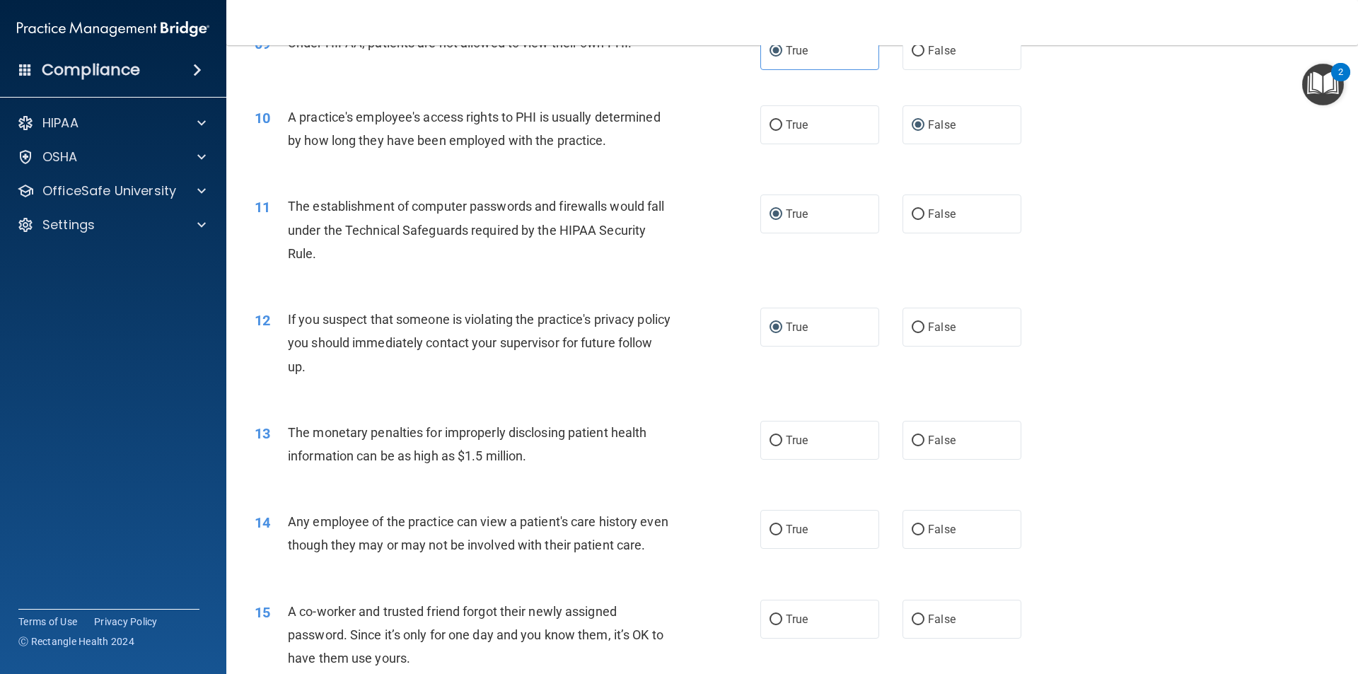
scroll to position [919, 0]
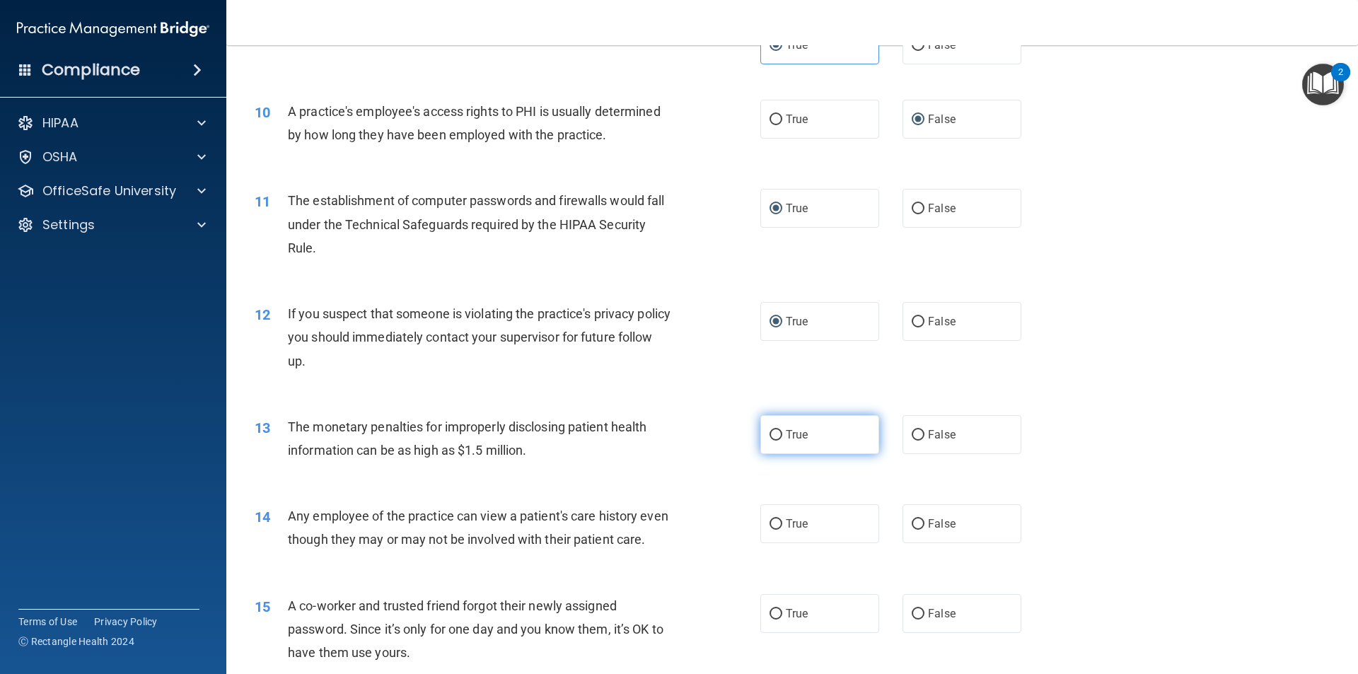
click at [774, 437] on input "True" at bounding box center [776, 435] width 13 height 11
radio input "true"
click at [775, 522] on input "True" at bounding box center [776, 524] width 13 height 11
radio input "true"
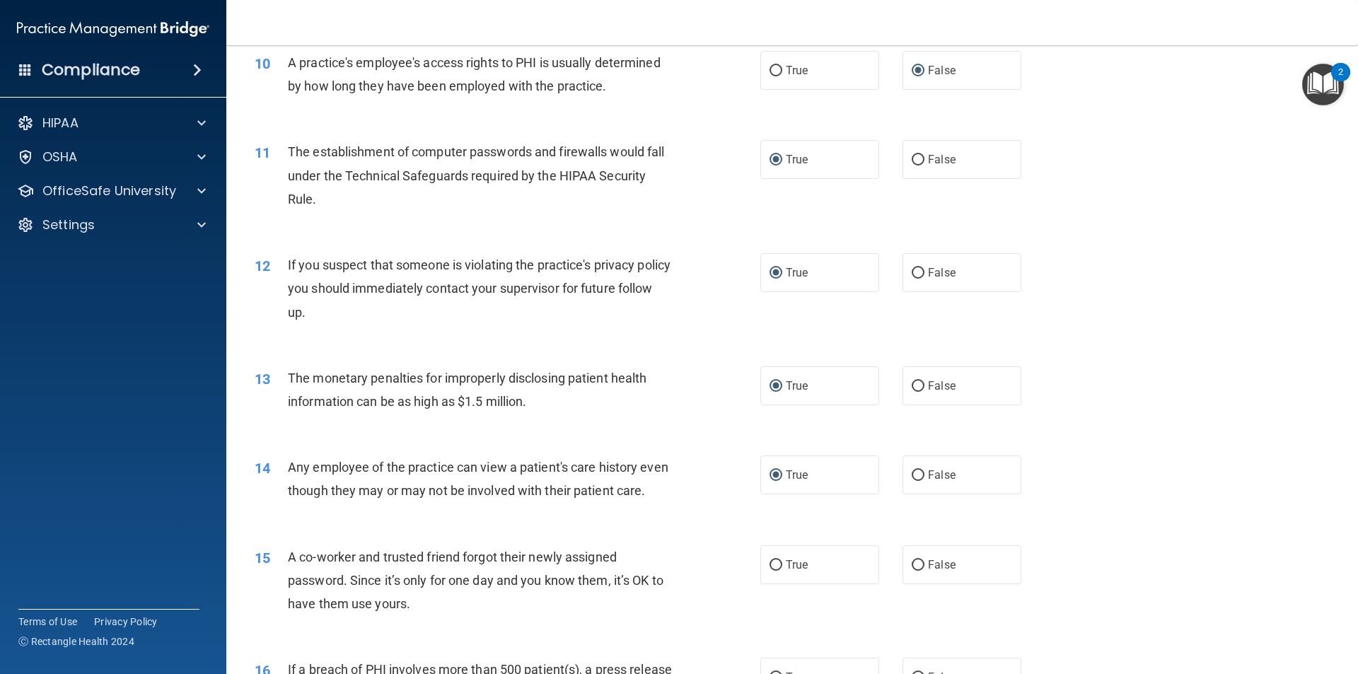
scroll to position [990, 0]
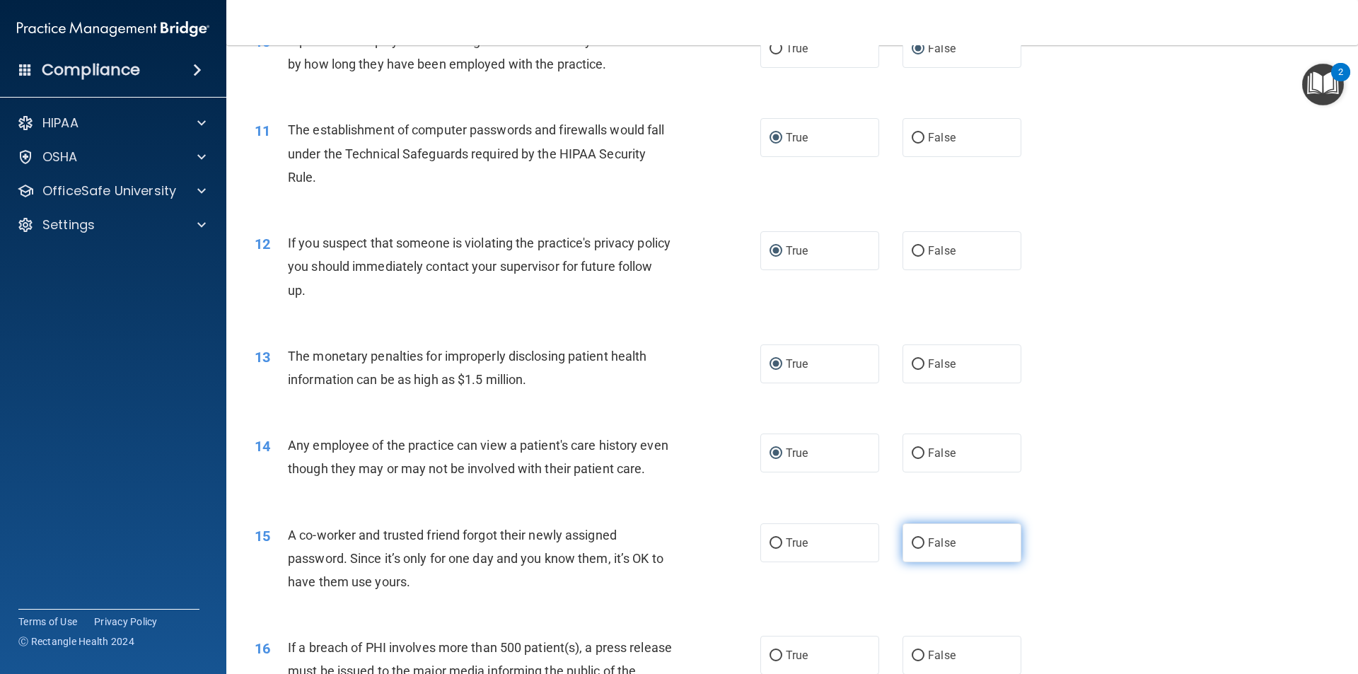
click at [912, 549] on input "False" at bounding box center [918, 543] width 13 height 11
radio input "true"
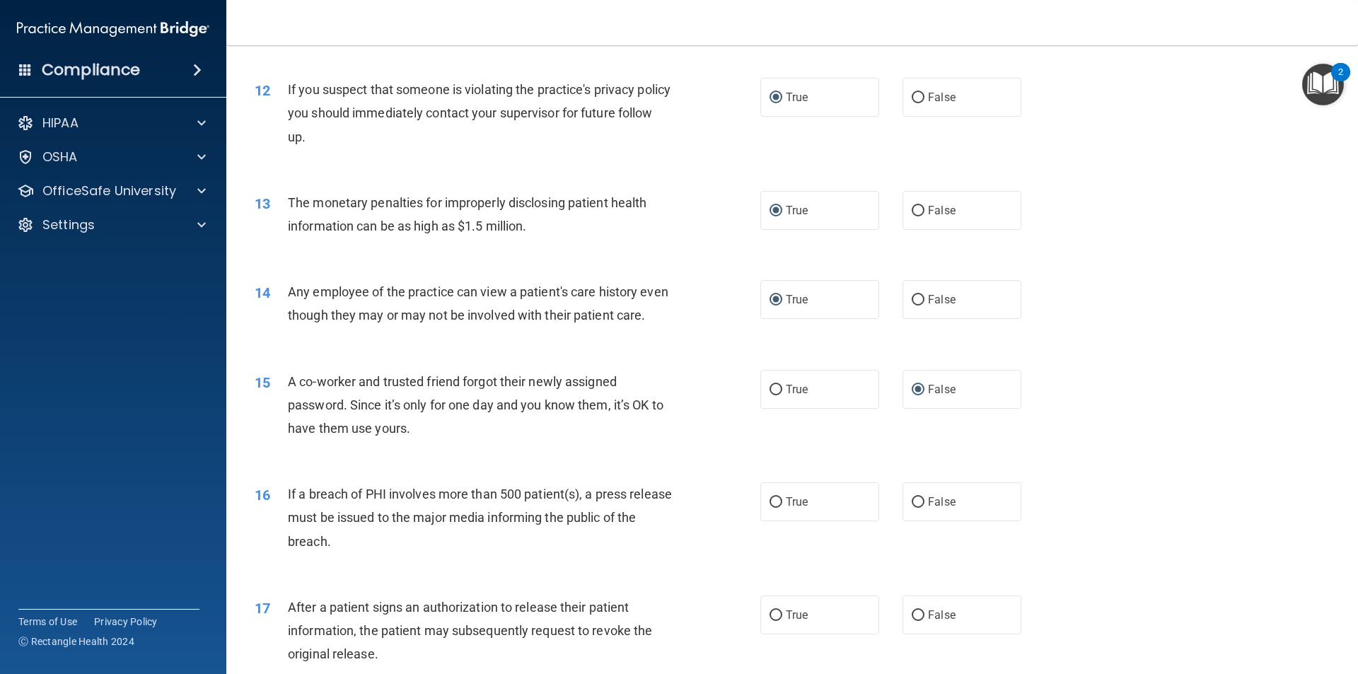
scroll to position [1202, 0]
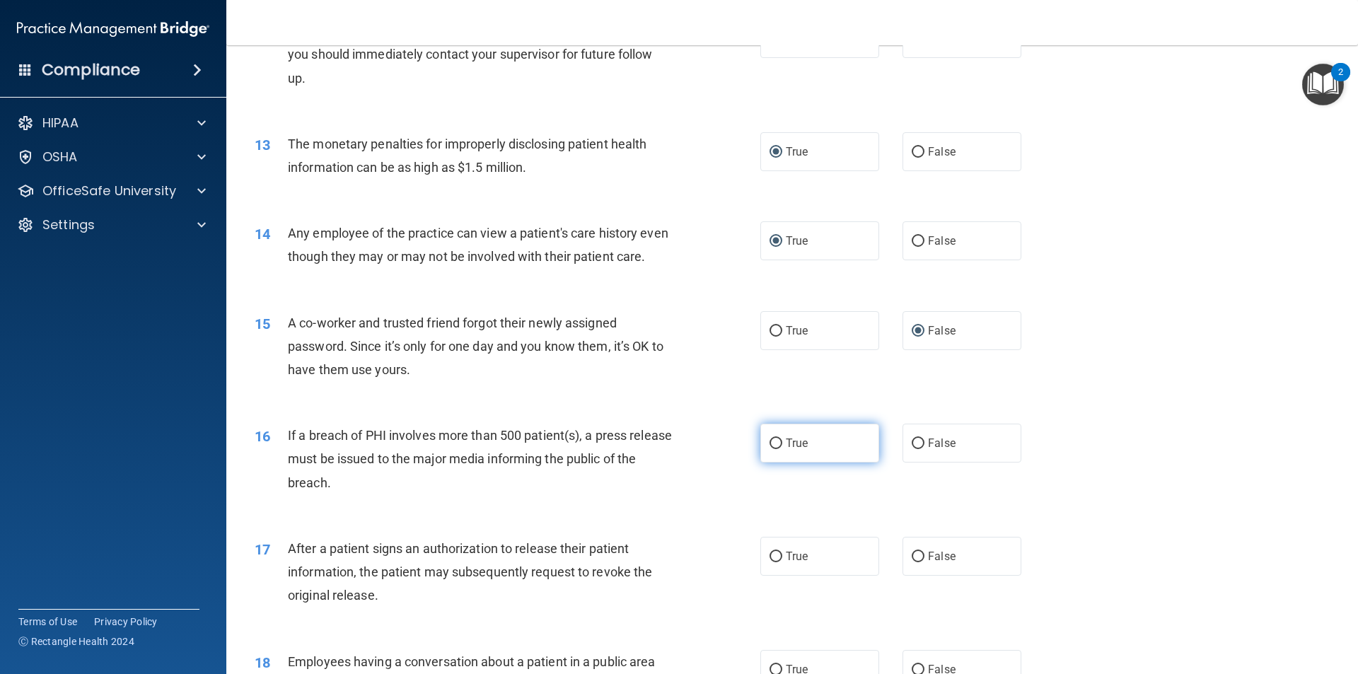
click at [778, 463] on label "True" at bounding box center [819, 443] width 119 height 39
click at [778, 449] on input "True" at bounding box center [776, 444] width 13 height 11
radio input "true"
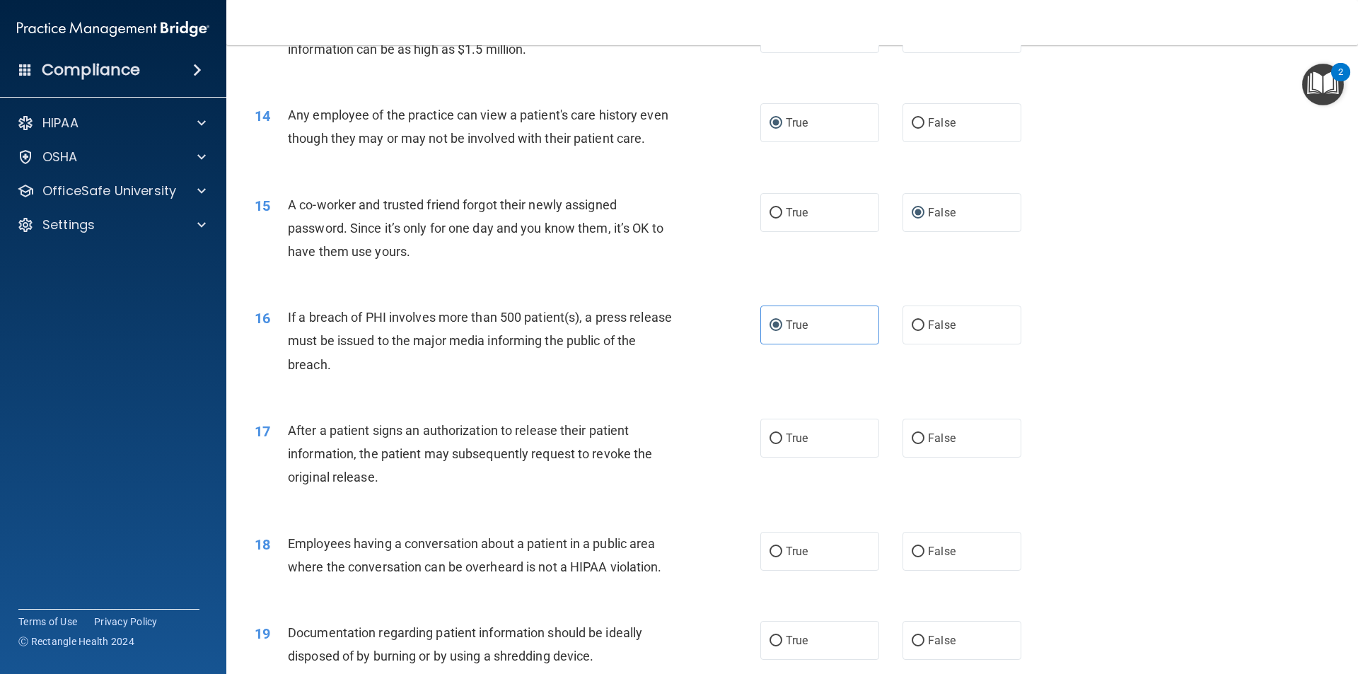
scroll to position [1415, 0]
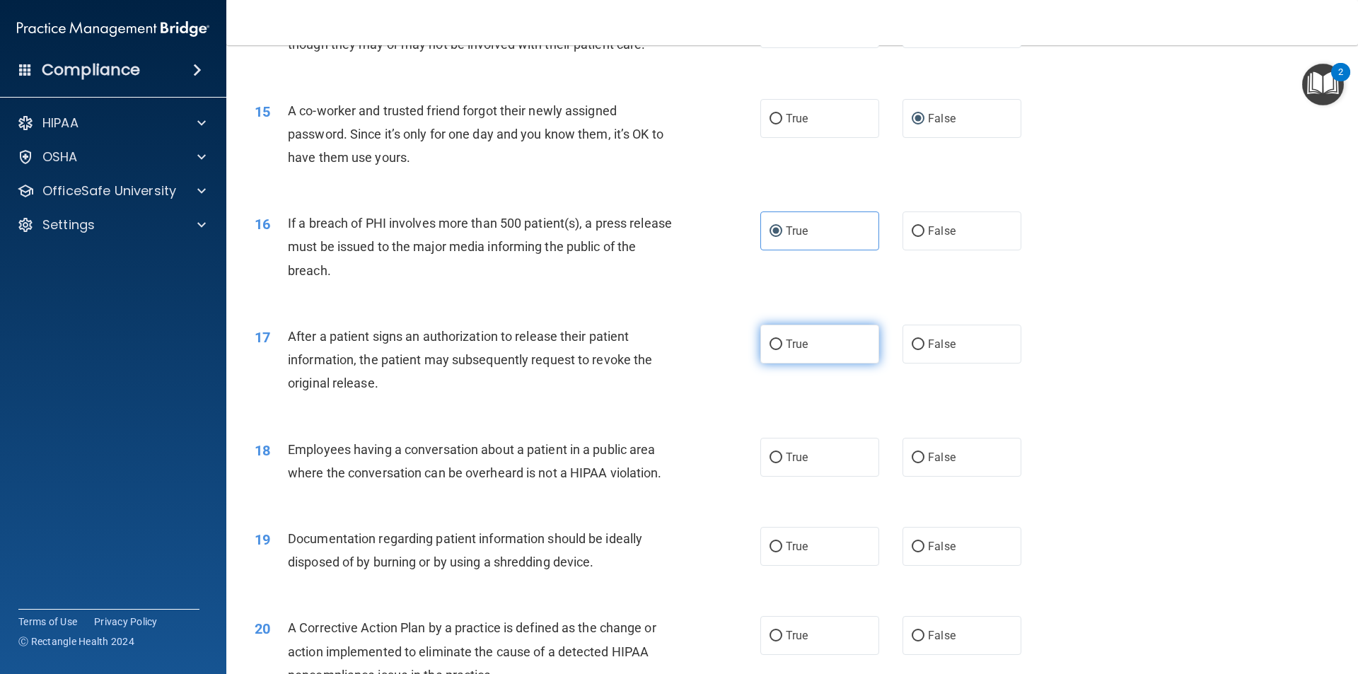
click at [768, 360] on label "True" at bounding box center [819, 344] width 119 height 39
click at [770, 350] on input "True" at bounding box center [776, 344] width 13 height 11
radio input "true"
click at [917, 463] on input "False" at bounding box center [918, 458] width 13 height 11
radio input "true"
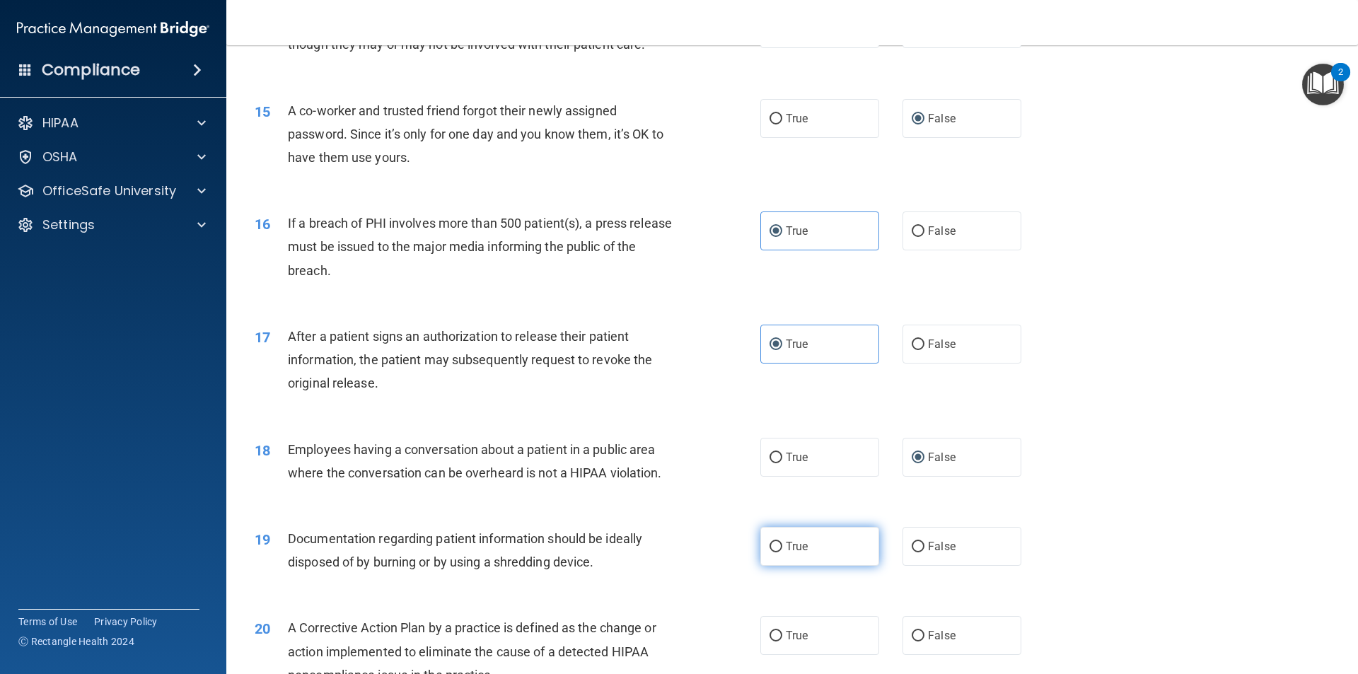
click at [773, 552] on input "True" at bounding box center [776, 547] width 13 height 11
radio input "true"
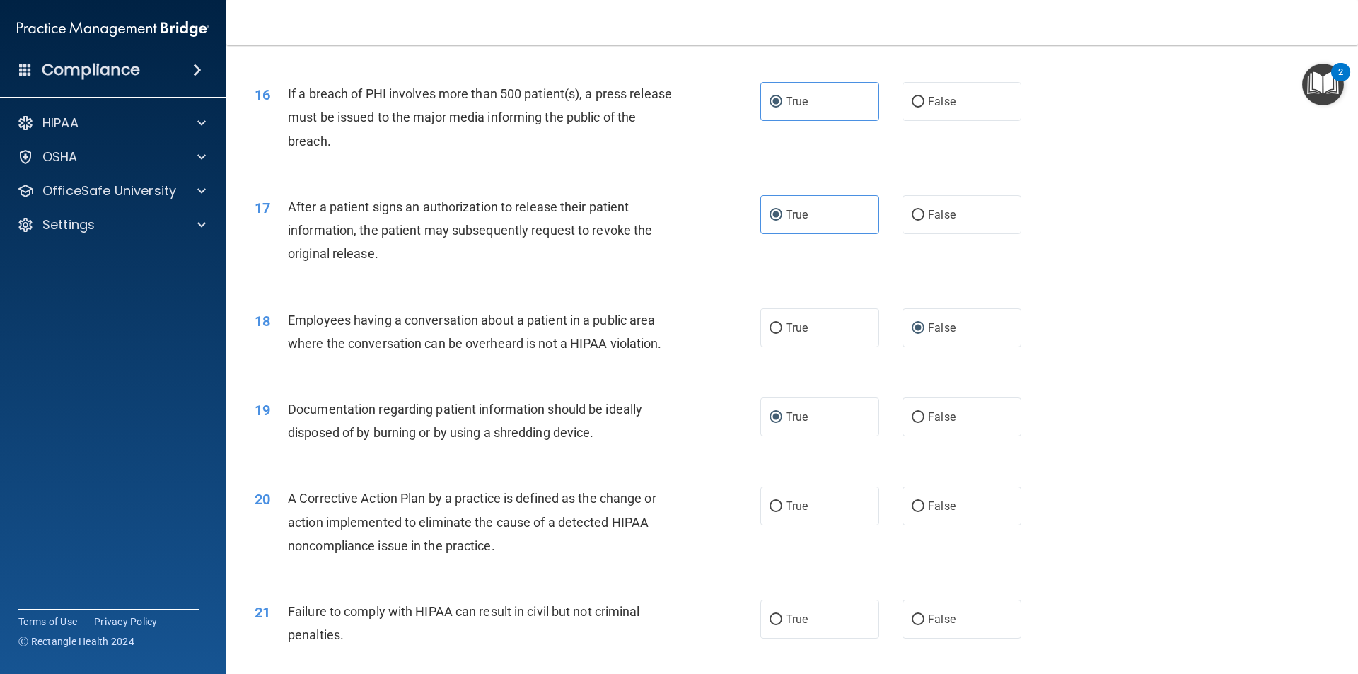
scroll to position [1556, 0]
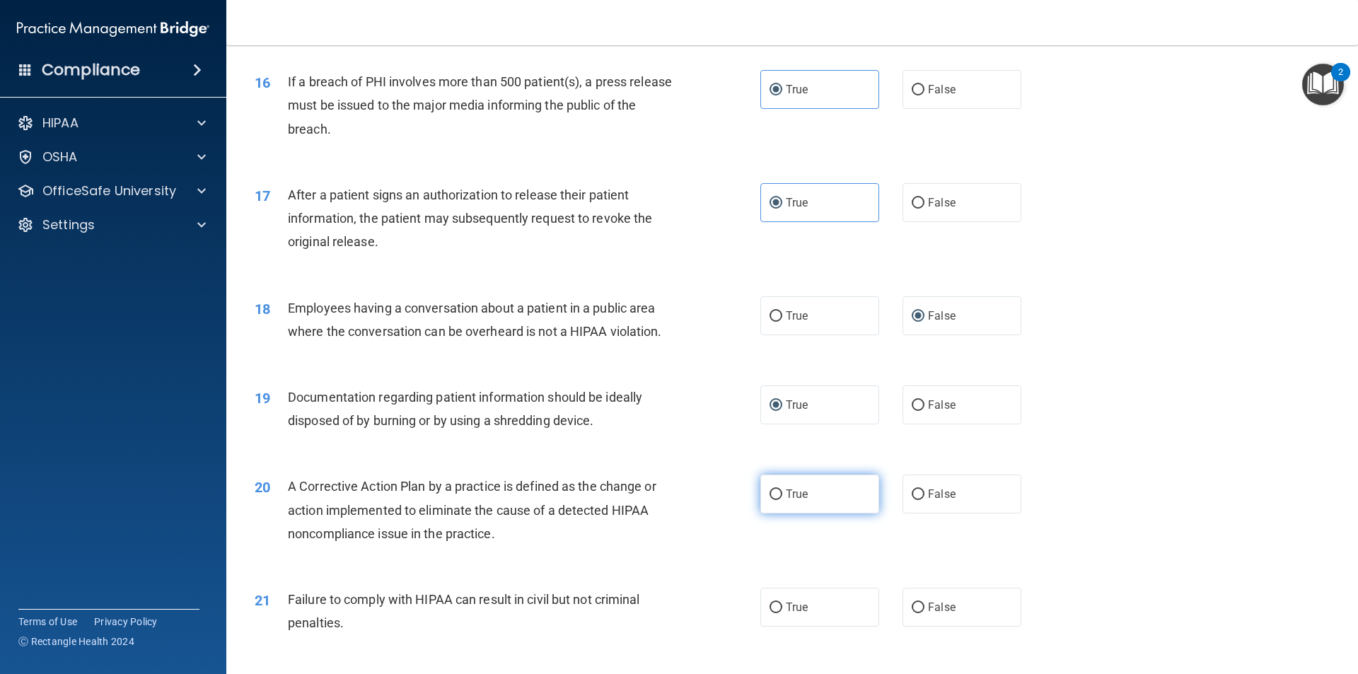
click at [774, 500] on input "True" at bounding box center [776, 494] width 13 height 11
radio input "true"
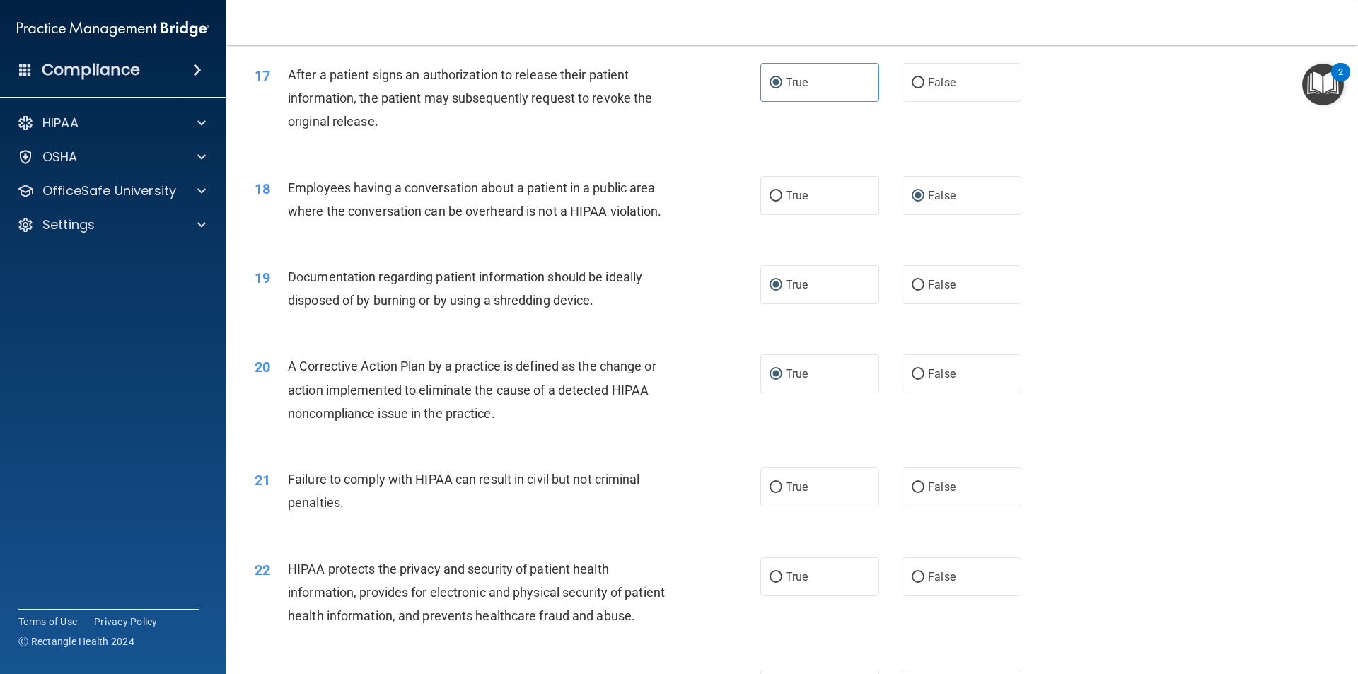
scroll to position [1697, 0]
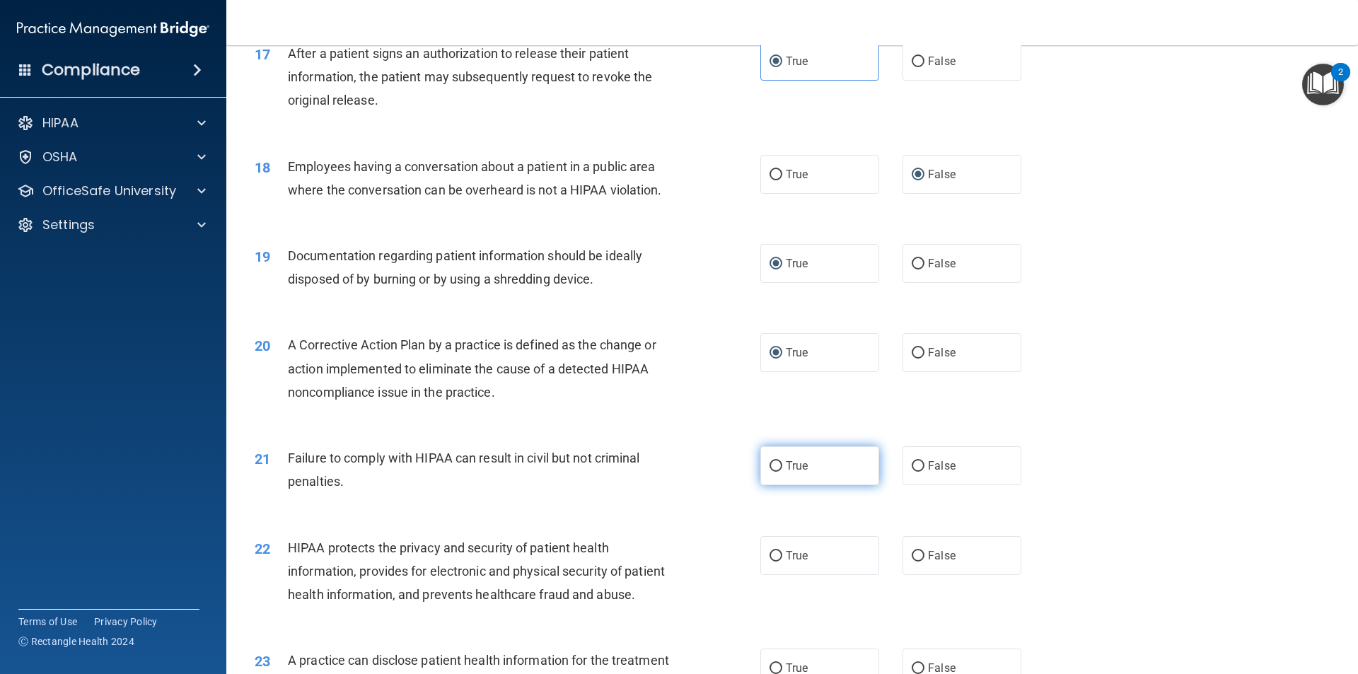
click at [786, 472] on span "True" at bounding box center [797, 465] width 22 height 13
click at [782, 472] on input "True" at bounding box center [776, 466] width 13 height 11
radio input "true"
click at [771, 562] on input "True" at bounding box center [776, 556] width 13 height 11
radio input "true"
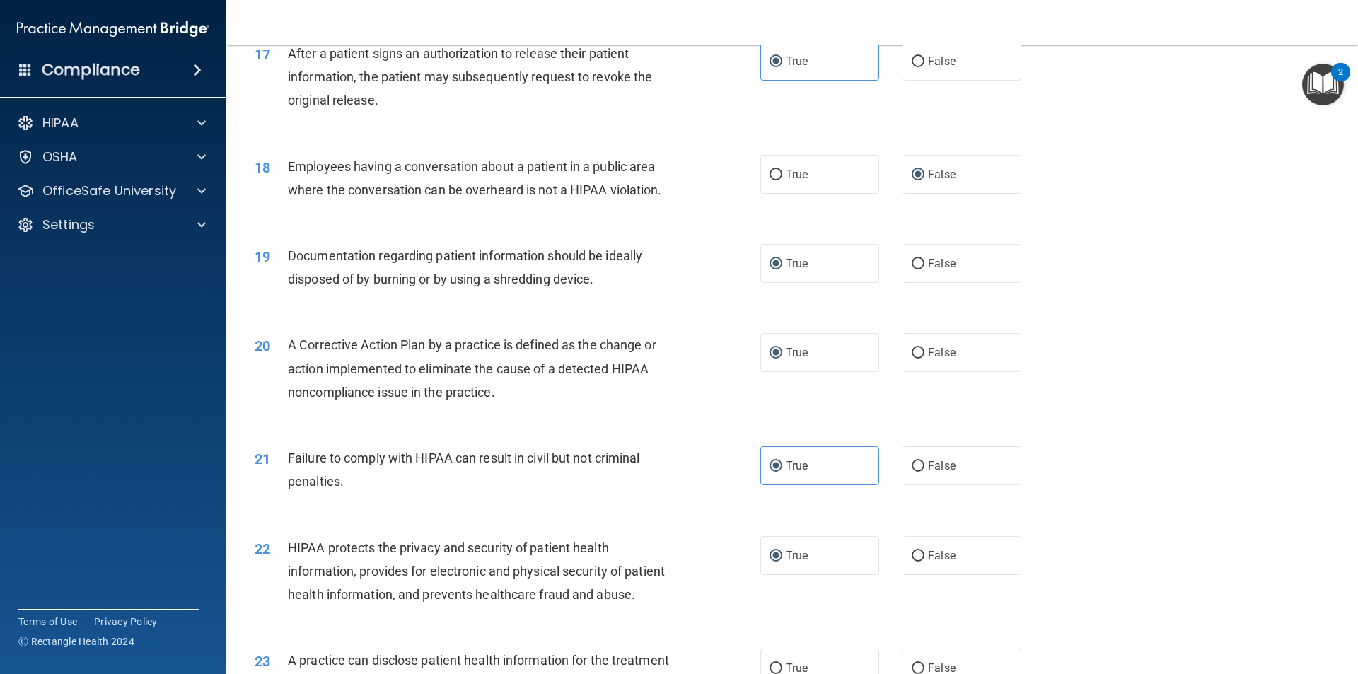
scroll to position [1910, 0]
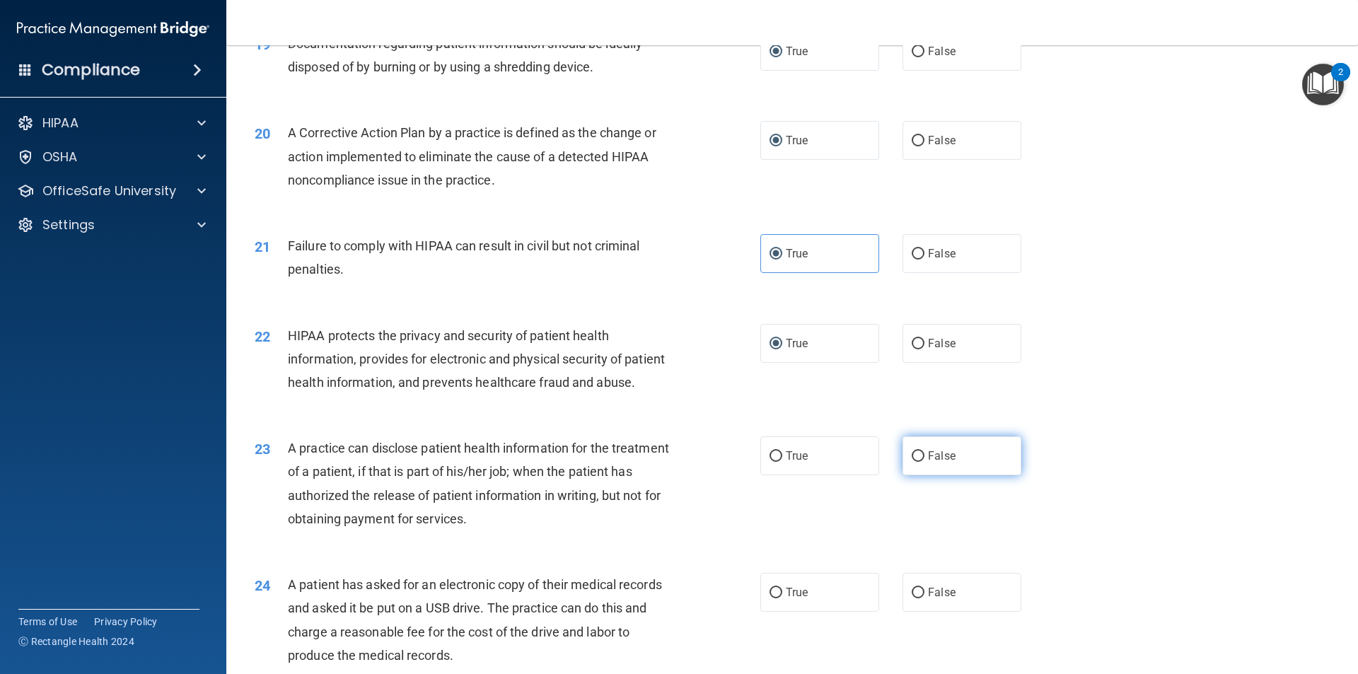
click at [914, 462] on input "False" at bounding box center [918, 456] width 13 height 11
radio input "true"
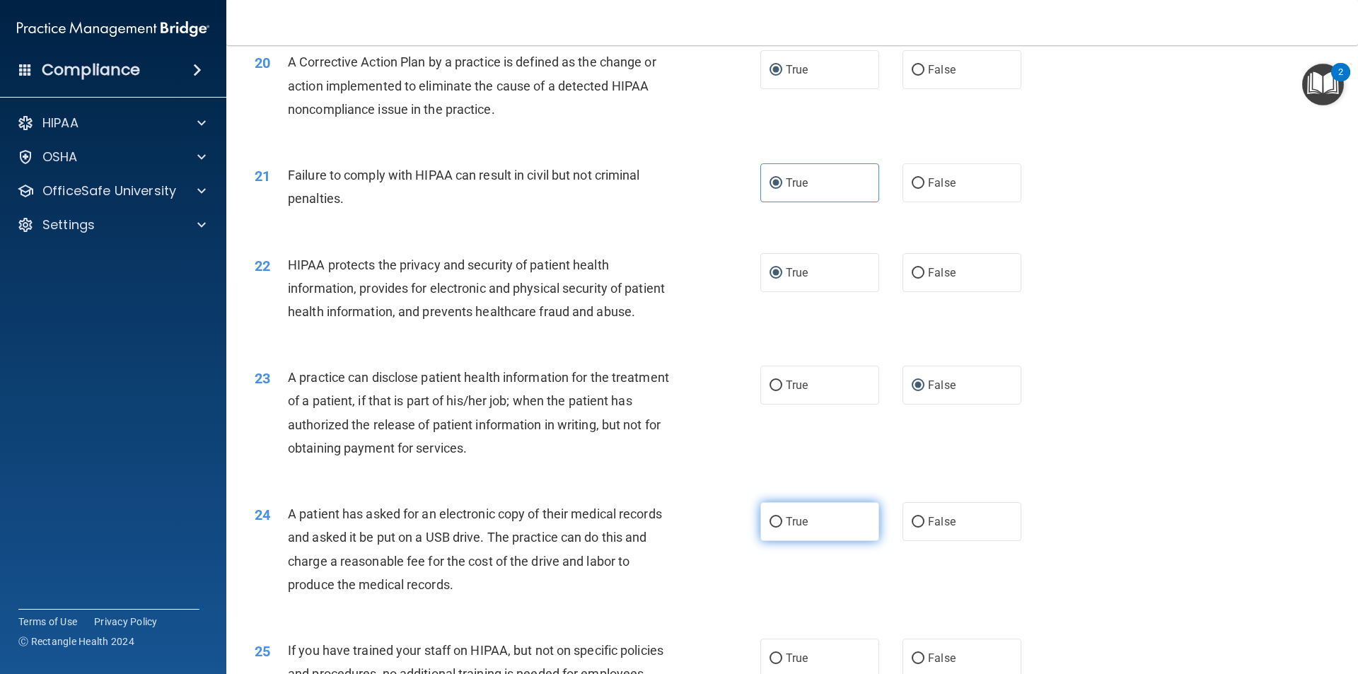
click at [779, 541] on label "True" at bounding box center [819, 521] width 119 height 39
click at [779, 528] on input "True" at bounding box center [776, 522] width 13 height 11
radio input "true"
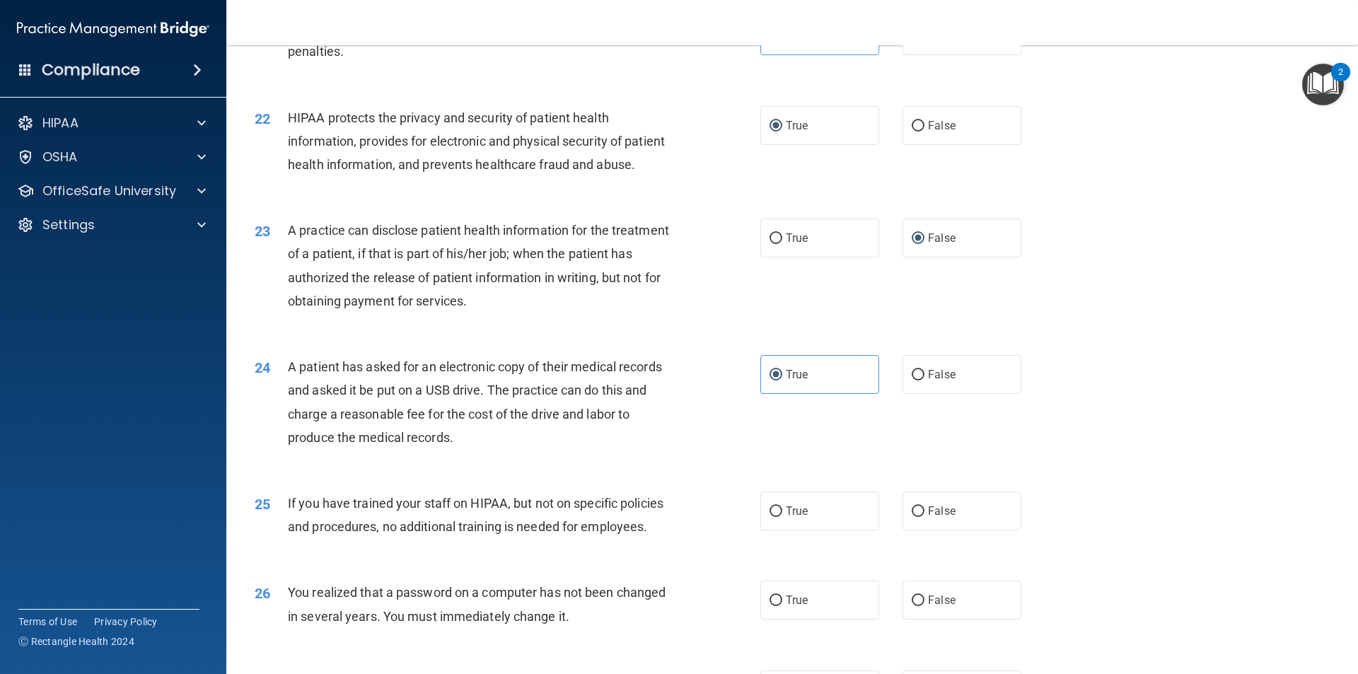
scroll to position [2193, 0]
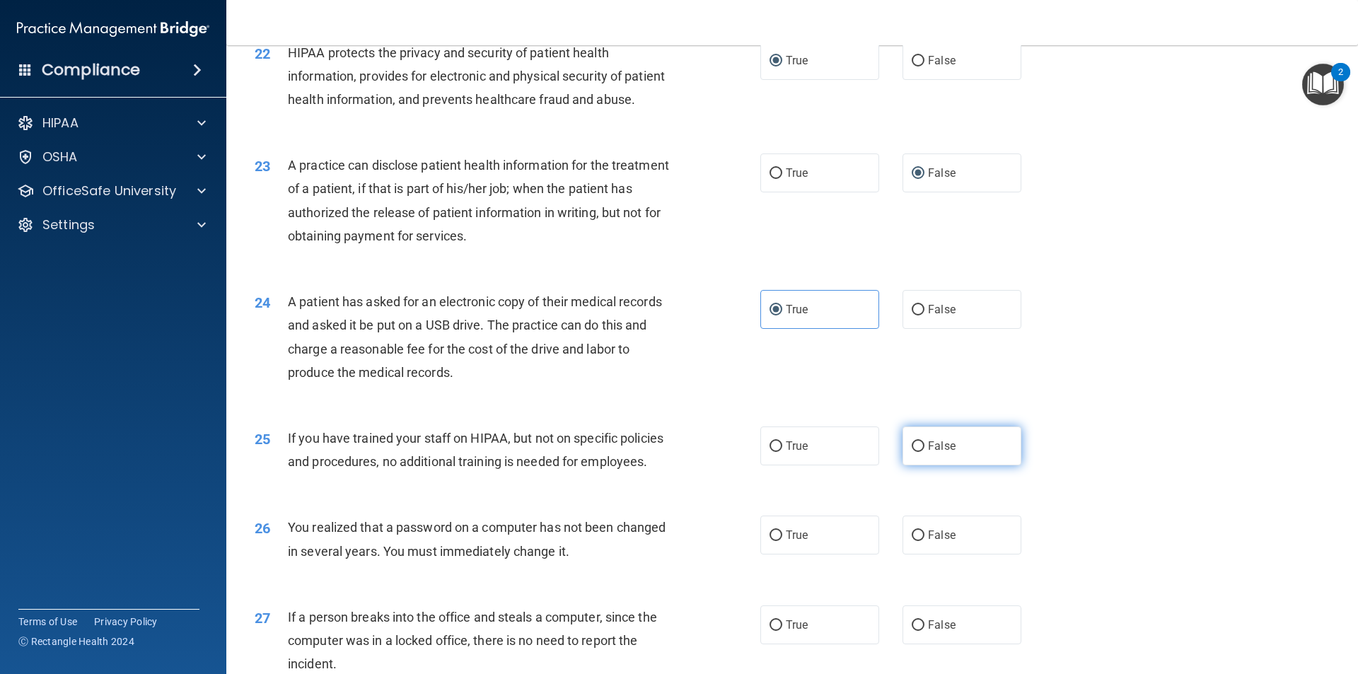
click at [915, 452] on input "False" at bounding box center [918, 446] width 13 height 11
radio input "true"
click at [773, 541] on input "True" at bounding box center [776, 535] width 13 height 11
radio input "true"
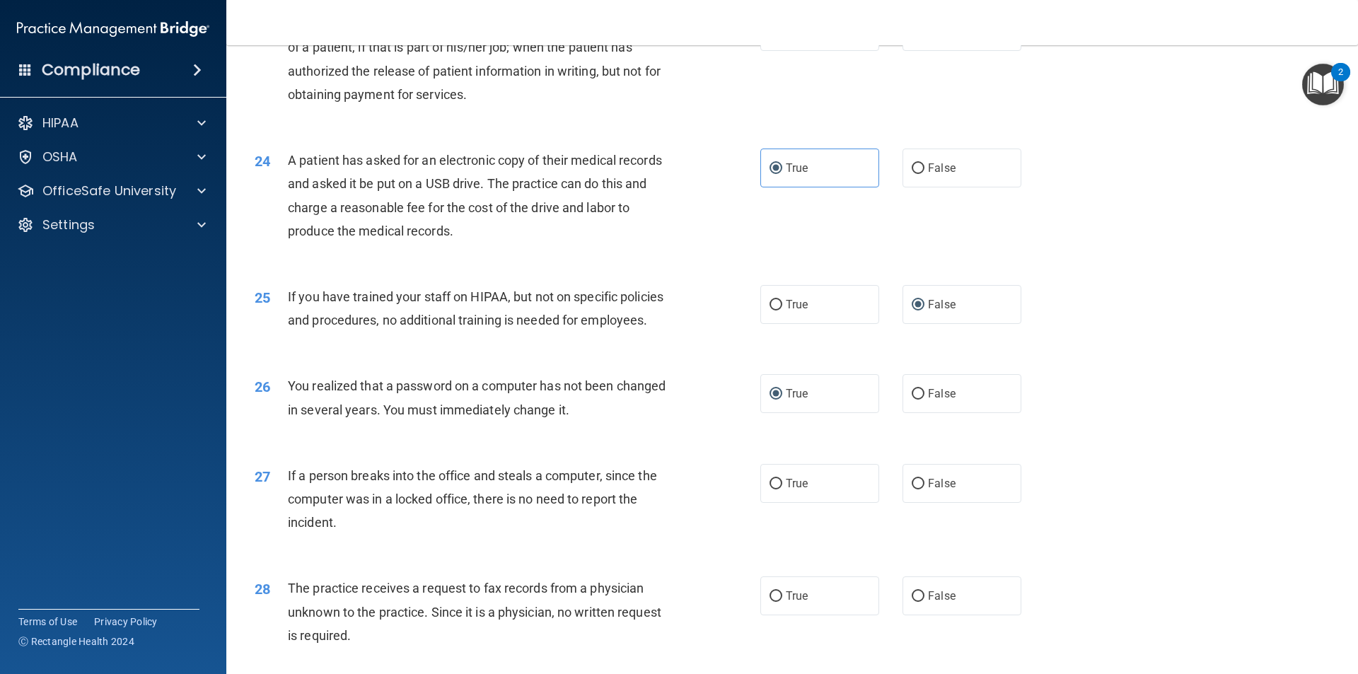
scroll to position [2405, 0]
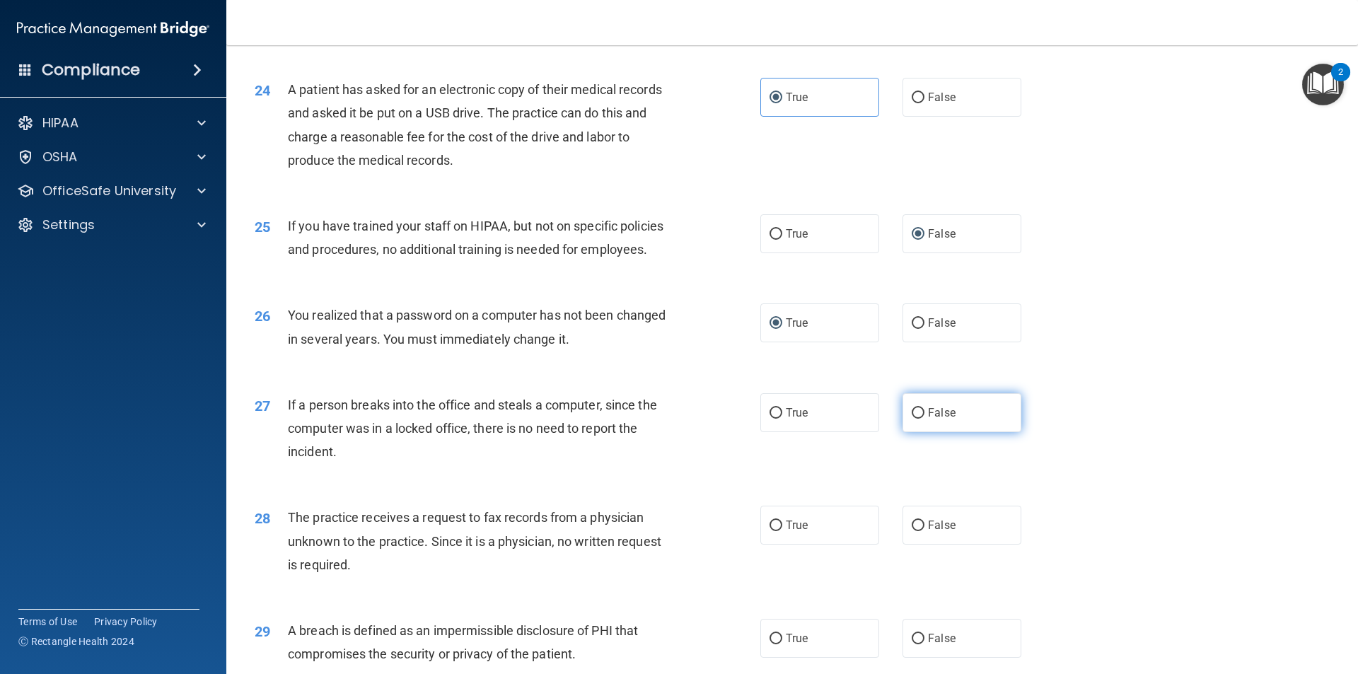
click at [912, 419] on input "False" at bounding box center [918, 413] width 13 height 11
radio input "true"
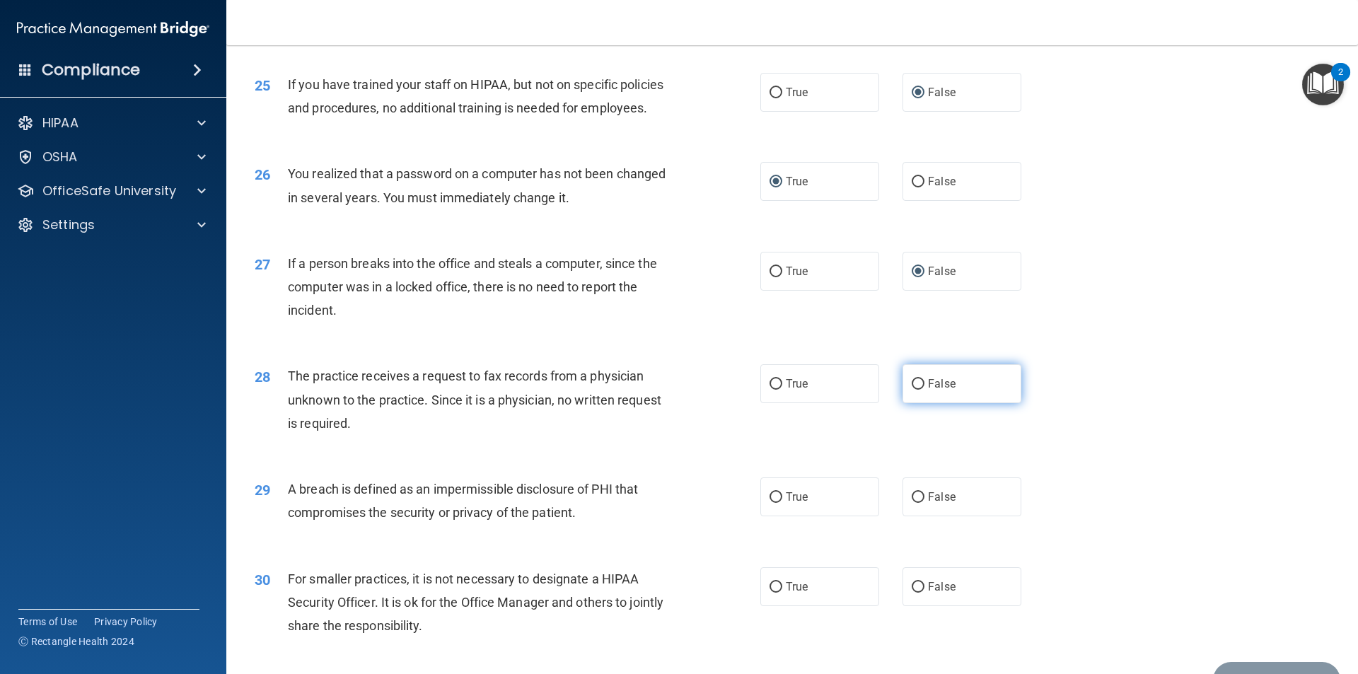
click at [915, 390] on input "False" at bounding box center [918, 384] width 13 height 11
radio input "true"
click at [772, 503] on input "True" at bounding box center [776, 497] width 13 height 11
radio input "true"
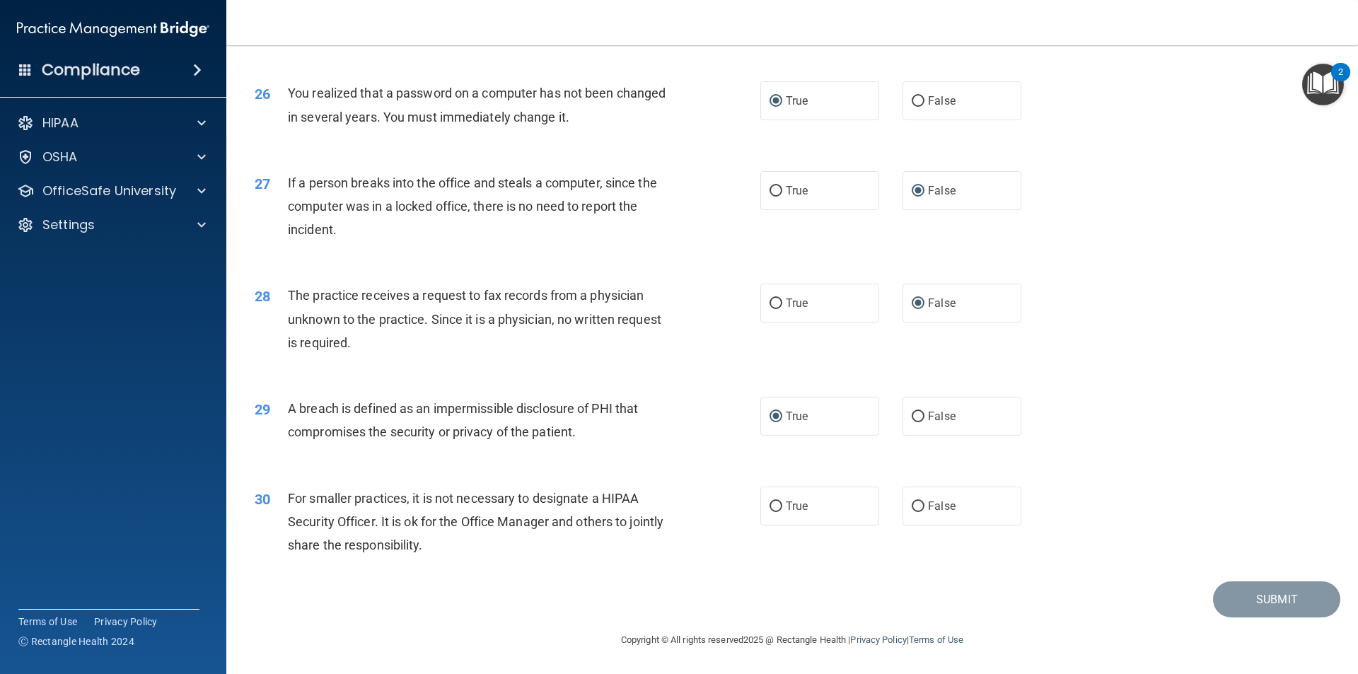
scroll to position [2673, 0]
click at [773, 507] on input "True" at bounding box center [776, 506] width 13 height 11
radio input "true"
click at [1250, 598] on button "Submit" at bounding box center [1276, 599] width 127 height 36
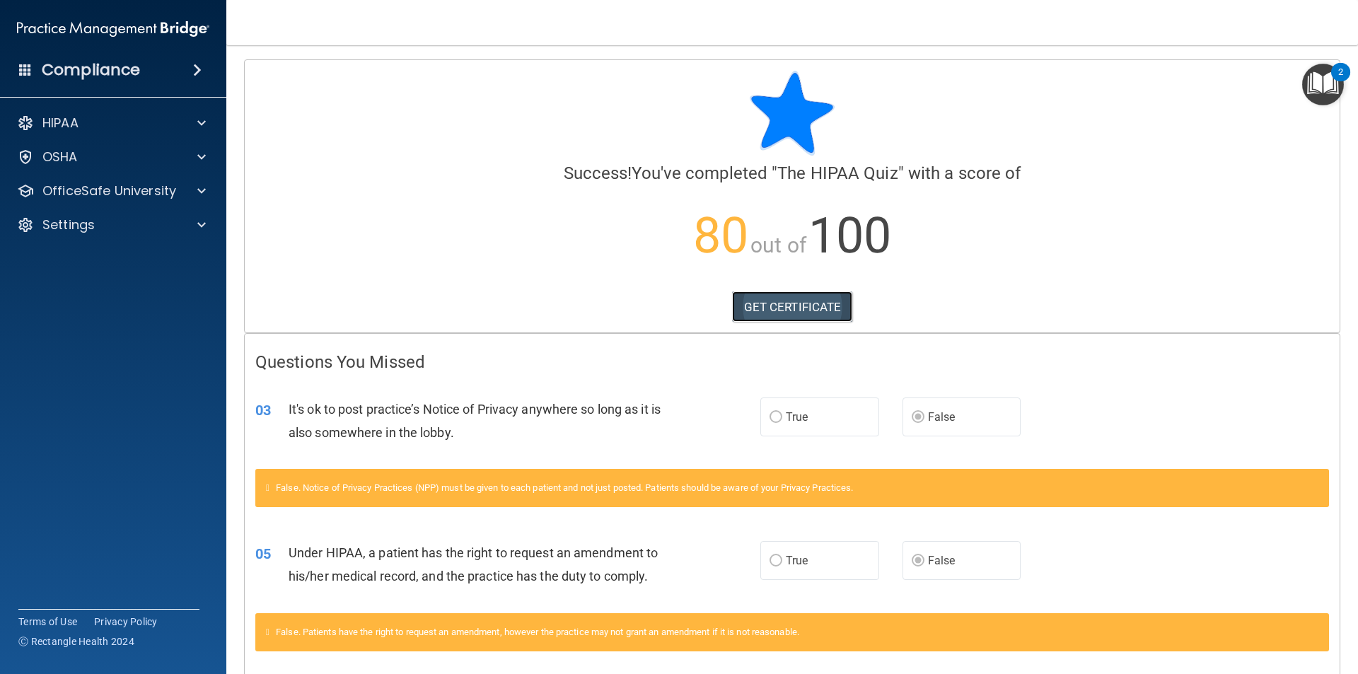
click at [777, 305] on link "GET CERTIFICATE" at bounding box center [792, 306] width 121 height 31
click at [199, 118] on span at bounding box center [201, 123] width 8 height 17
click at [156, 156] on p "Documents and Policies" at bounding box center [105, 157] width 193 height 14
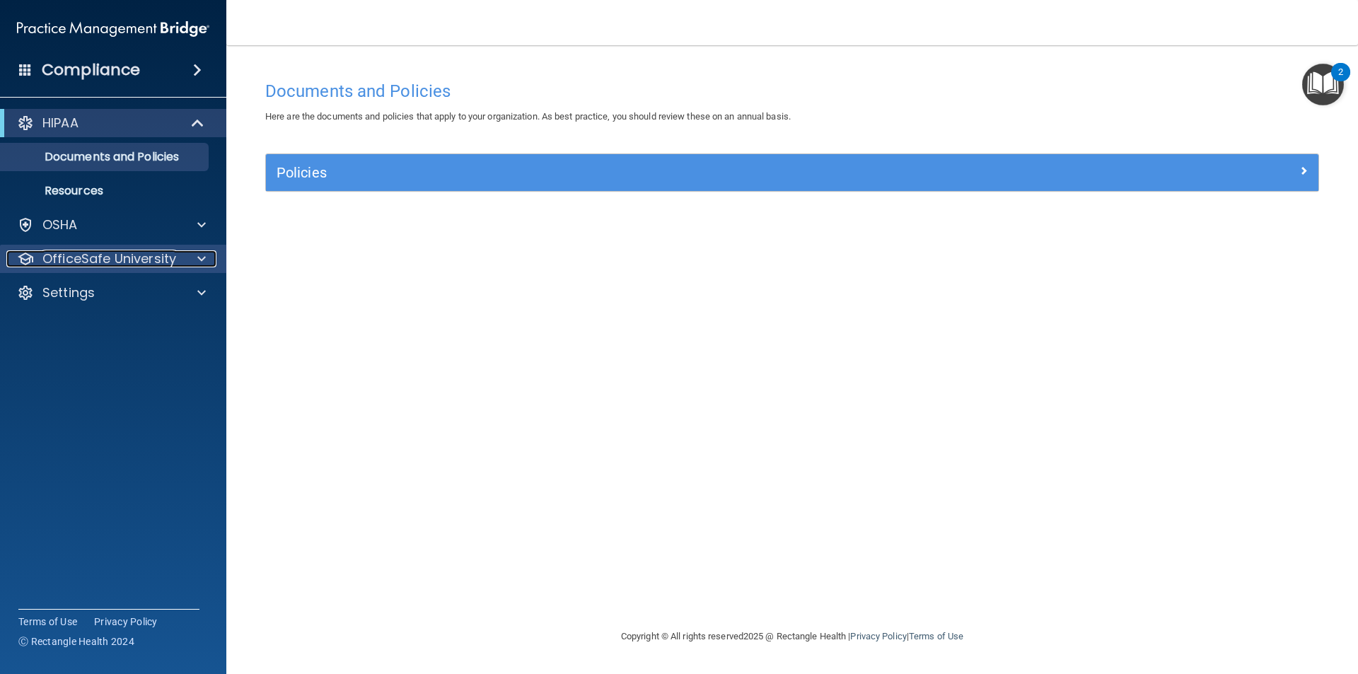
click at [180, 260] on div "OfficeSafe University" at bounding box center [93, 258] width 175 height 17
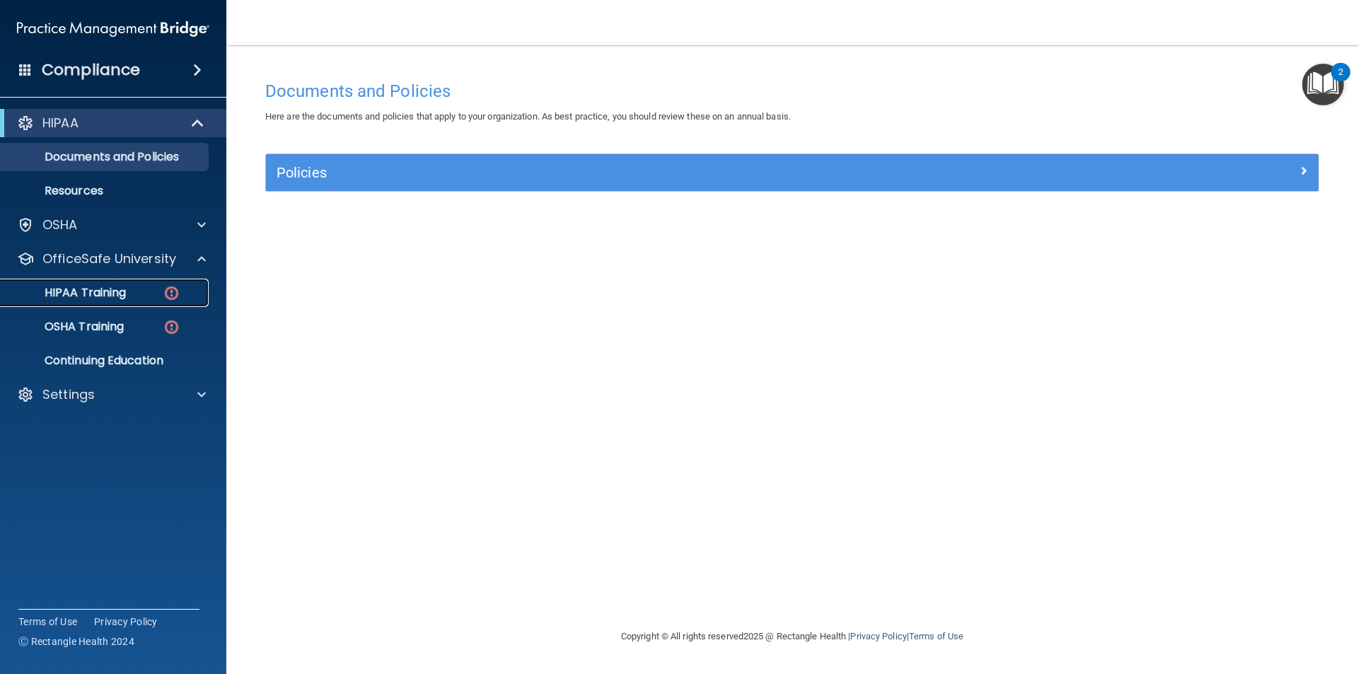
click at [170, 292] on img at bounding box center [172, 293] width 18 height 18
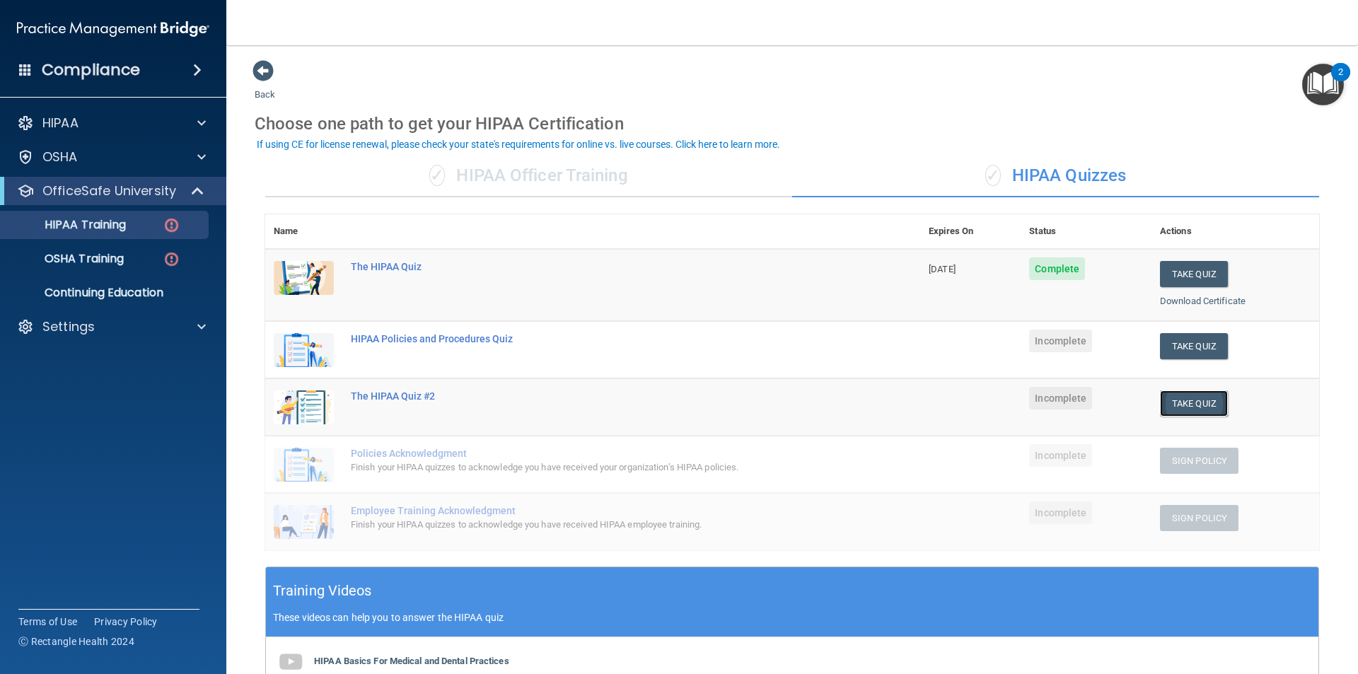
click at [1173, 404] on button "Take Quiz" at bounding box center [1194, 403] width 68 height 26
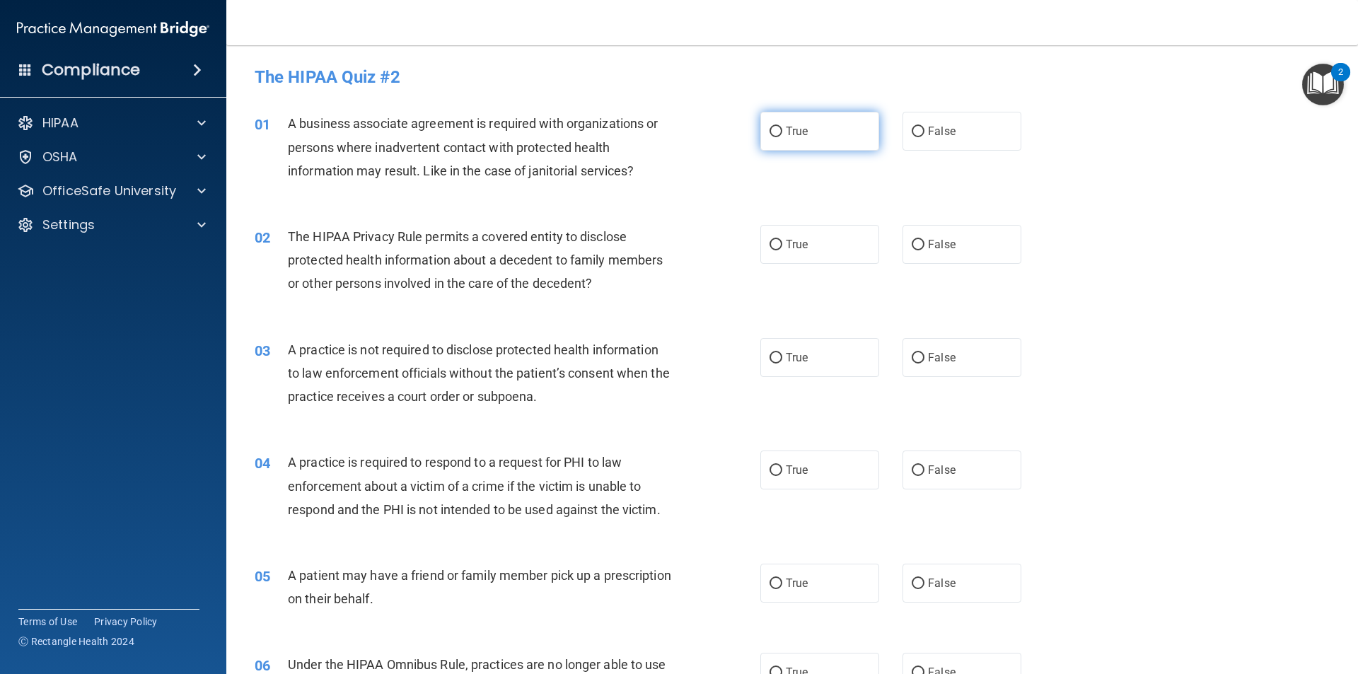
click at [776, 127] on input "True" at bounding box center [776, 132] width 13 height 11
radio input "true"
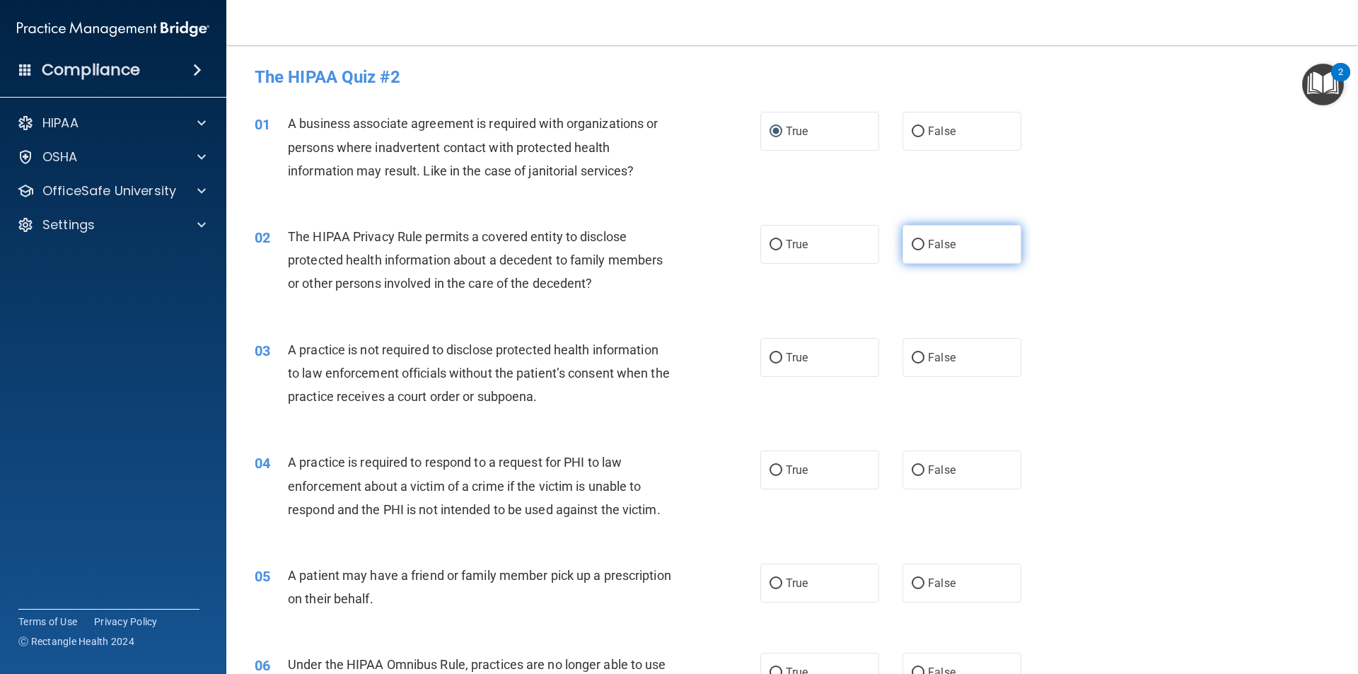
click at [917, 240] on input "False" at bounding box center [918, 245] width 13 height 11
radio input "true"
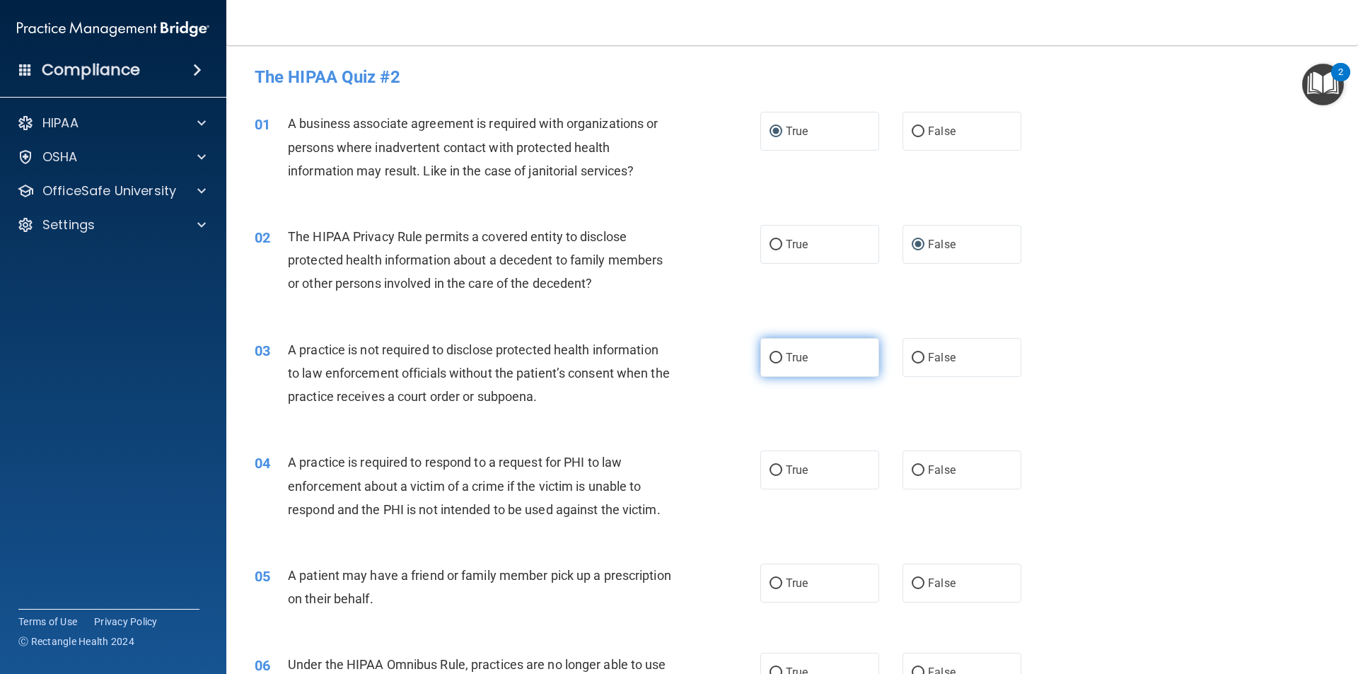
click at [762, 359] on label "True" at bounding box center [819, 357] width 119 height 39
click at [770, 359] on input "True" at bounding box center [776, 358] width 13 height 11
radio input "true"
click at [775, 470] on input "True" at bounding box center [776, 470] width 13 height 11
radio input "true"
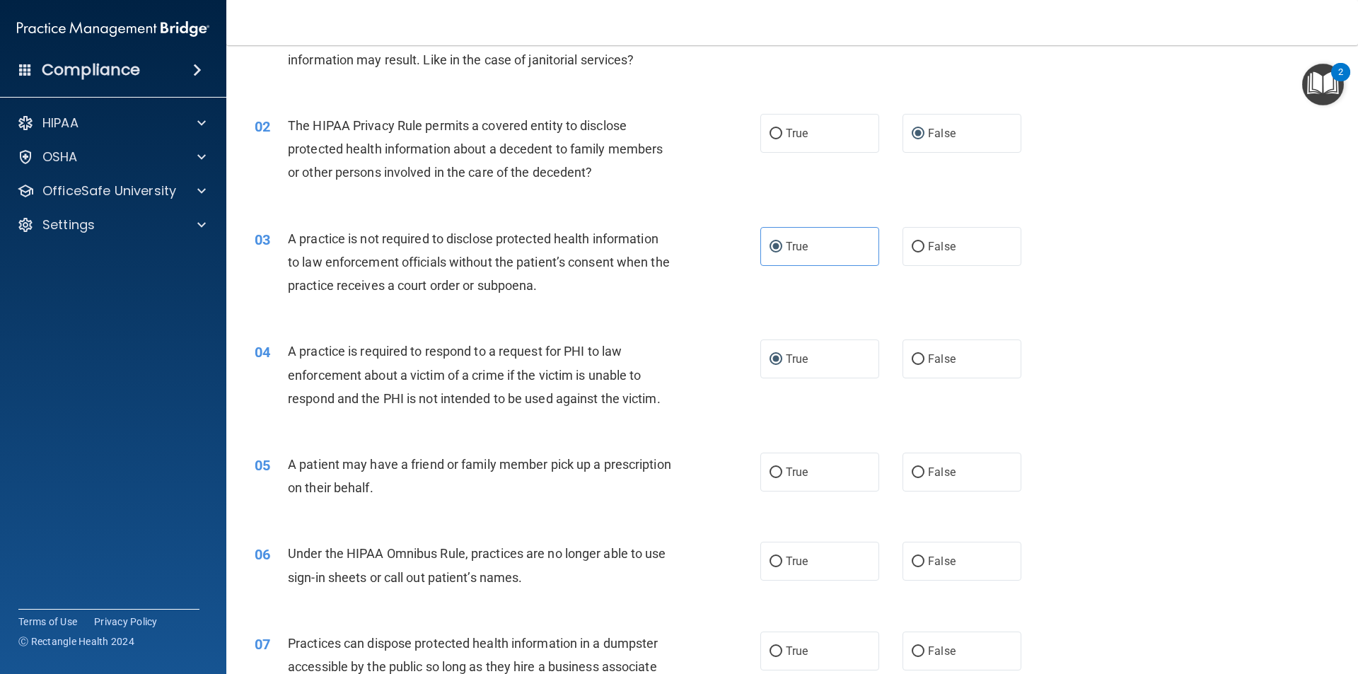
scroll to position [141, 0]
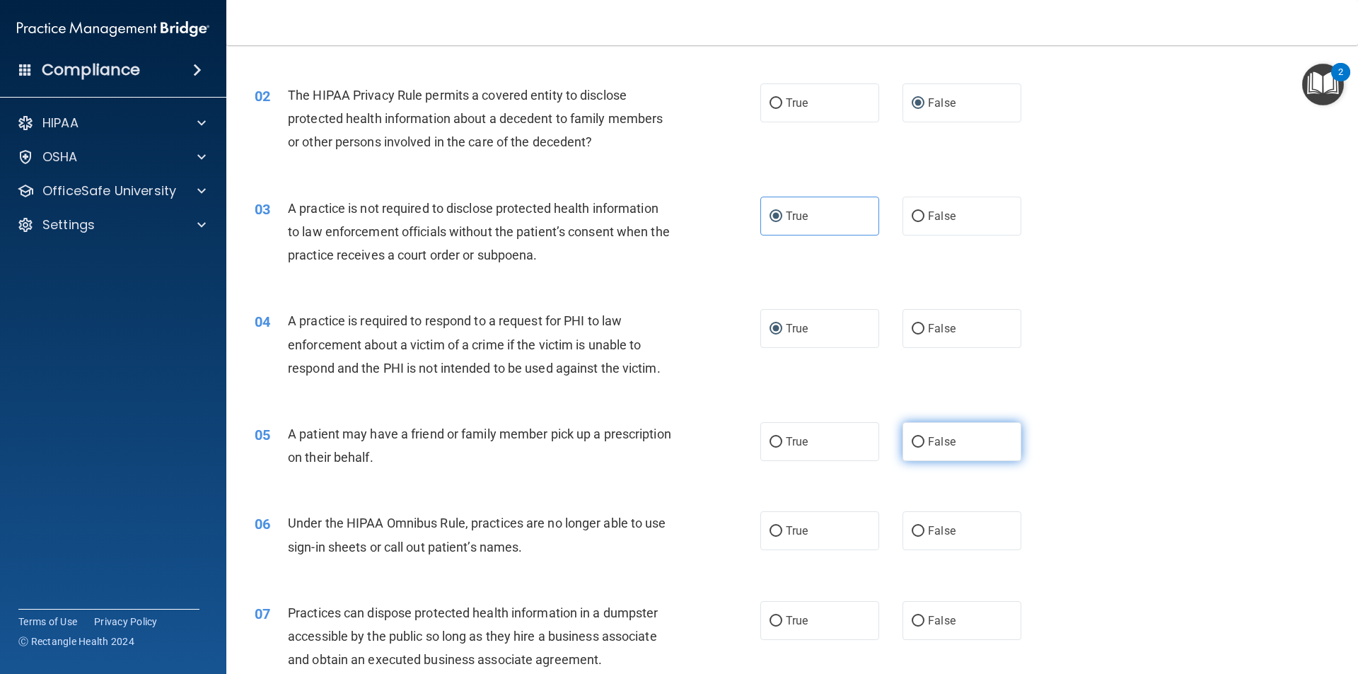
click at [916, 441] on input "False" at bounding box center [918, 442] width 13 height 11
radio input "true"
click at [770, 530] on input "True" at bounding box center [776, 531] width 13 height 11
radio input "true"
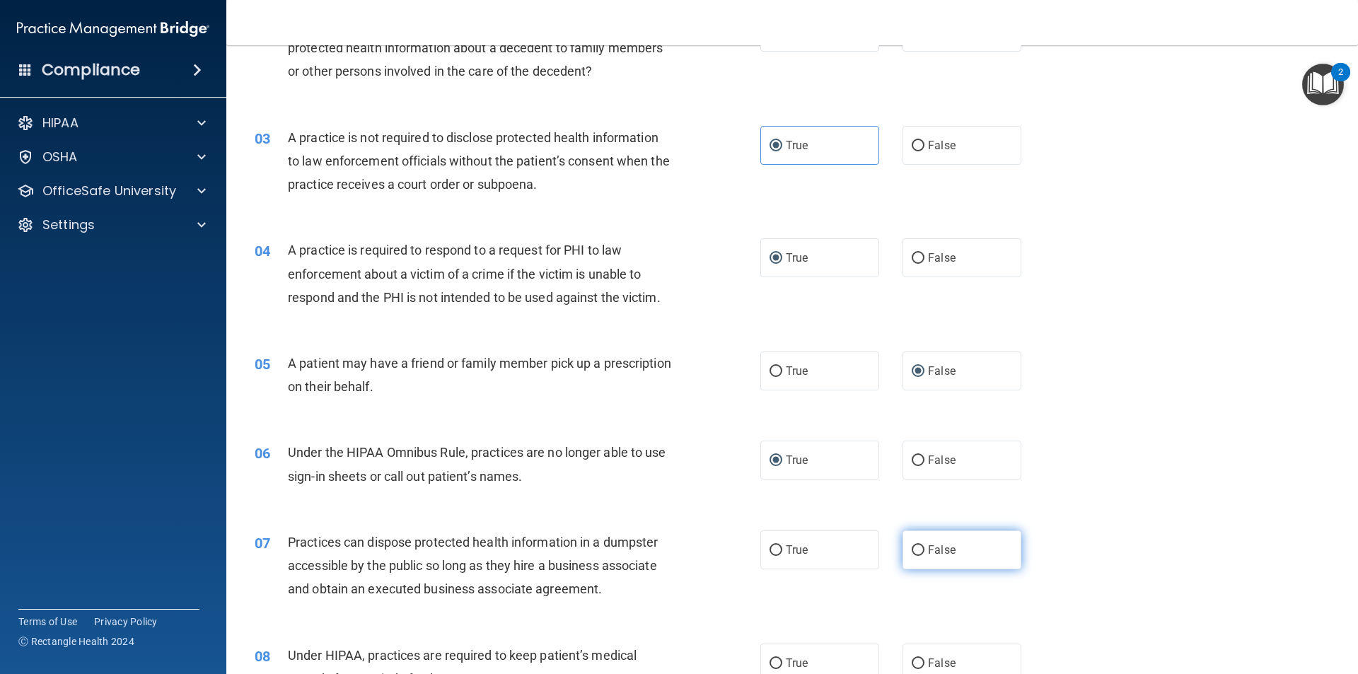
click at [912, 550] on input "False" at bounding box center [918, 550] width 13 height 11
radio input "true"
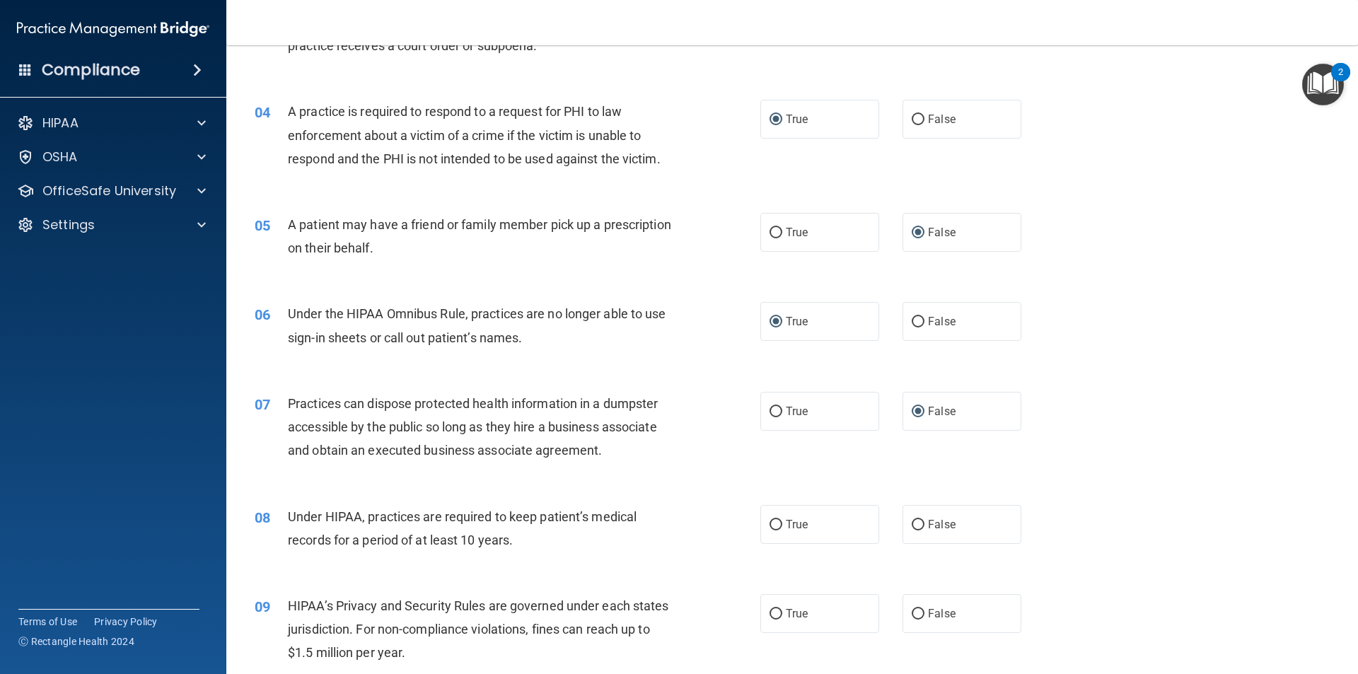
scroll to position [354, 0]
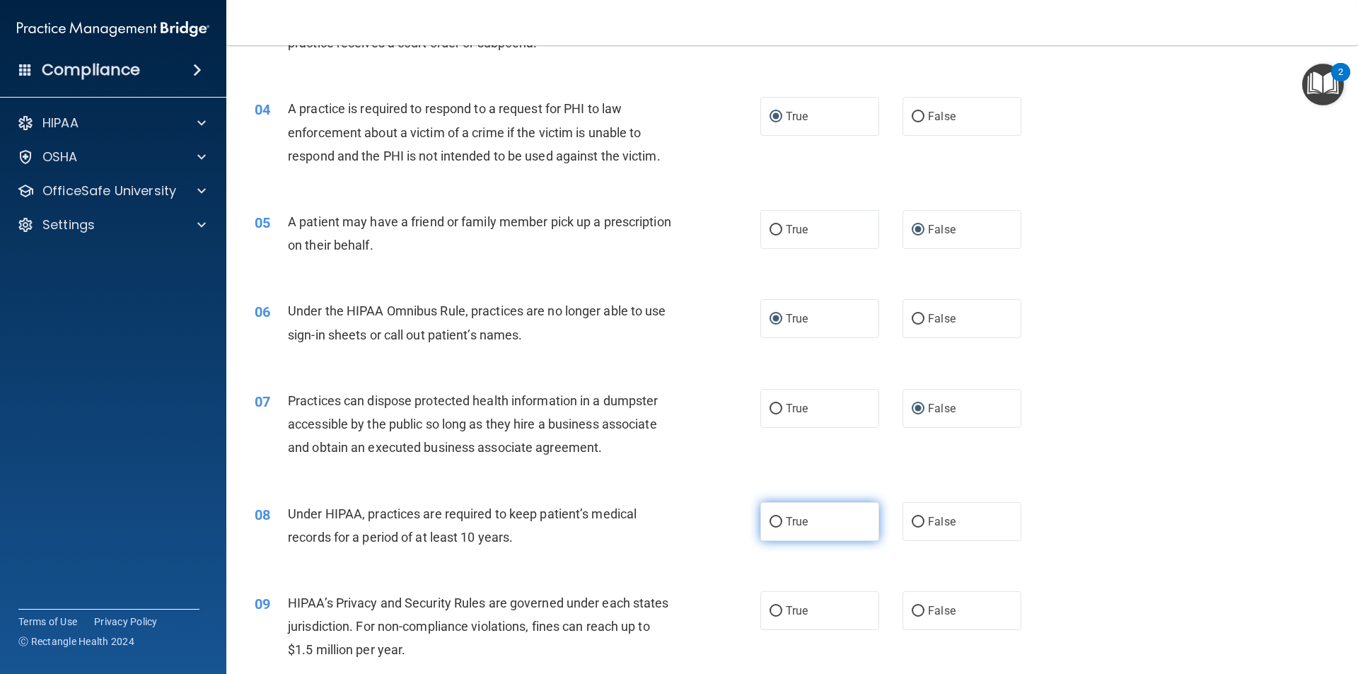
click at [770, 518] on input "True" at bounding box center [776, 522] width 13 height 11
radio input "true"
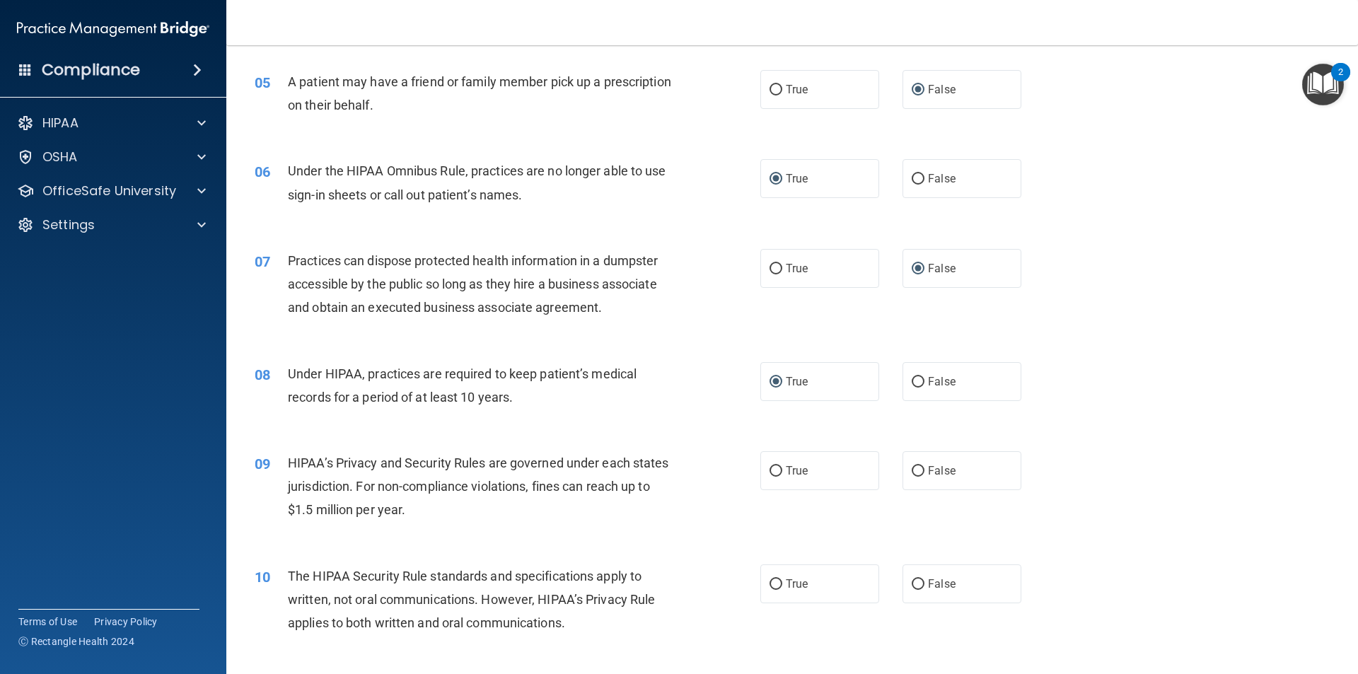
scroll to position [495, 0]
click at [777, 470] on label "True" at bounding box center [819, 469] width 119 height 39
click at [777, 470] on input "True" at bounding box center [776, 470] width 13 height 11
radio input "true"
click at [772, 578] on input "True" at bounding box center [776, 583] width 13 height 11
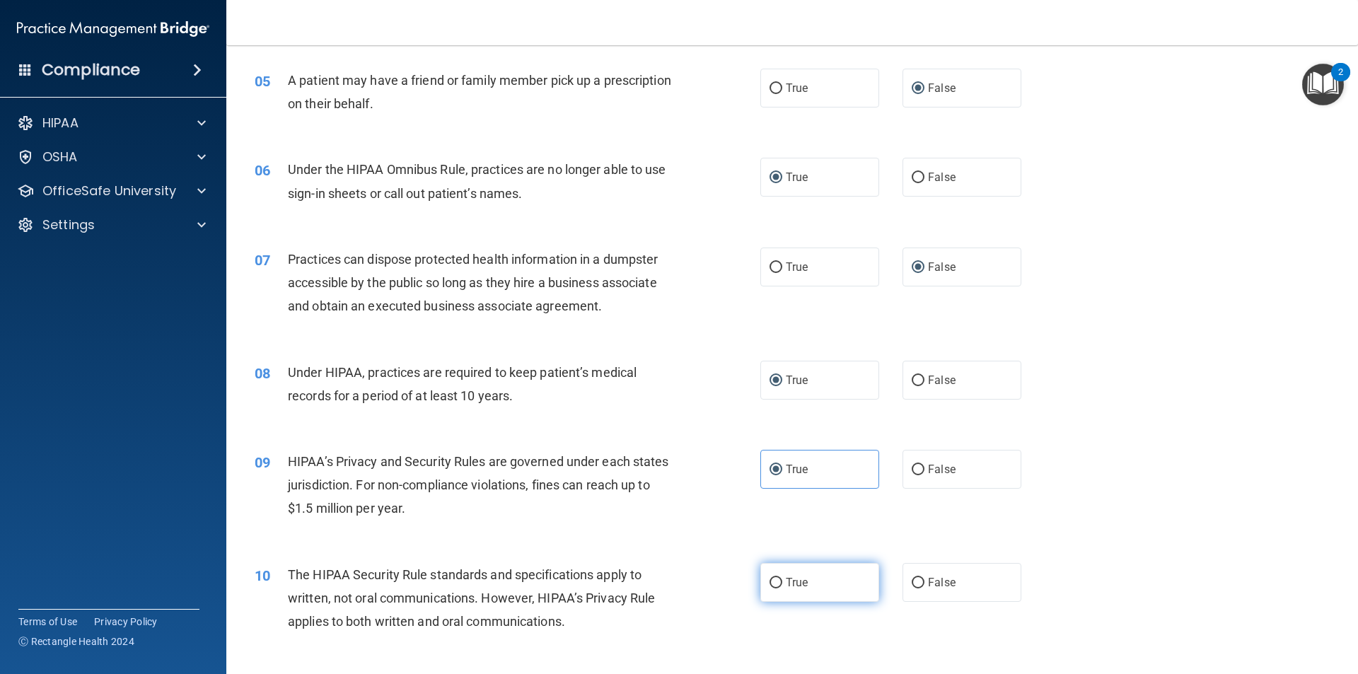
radio input "true"
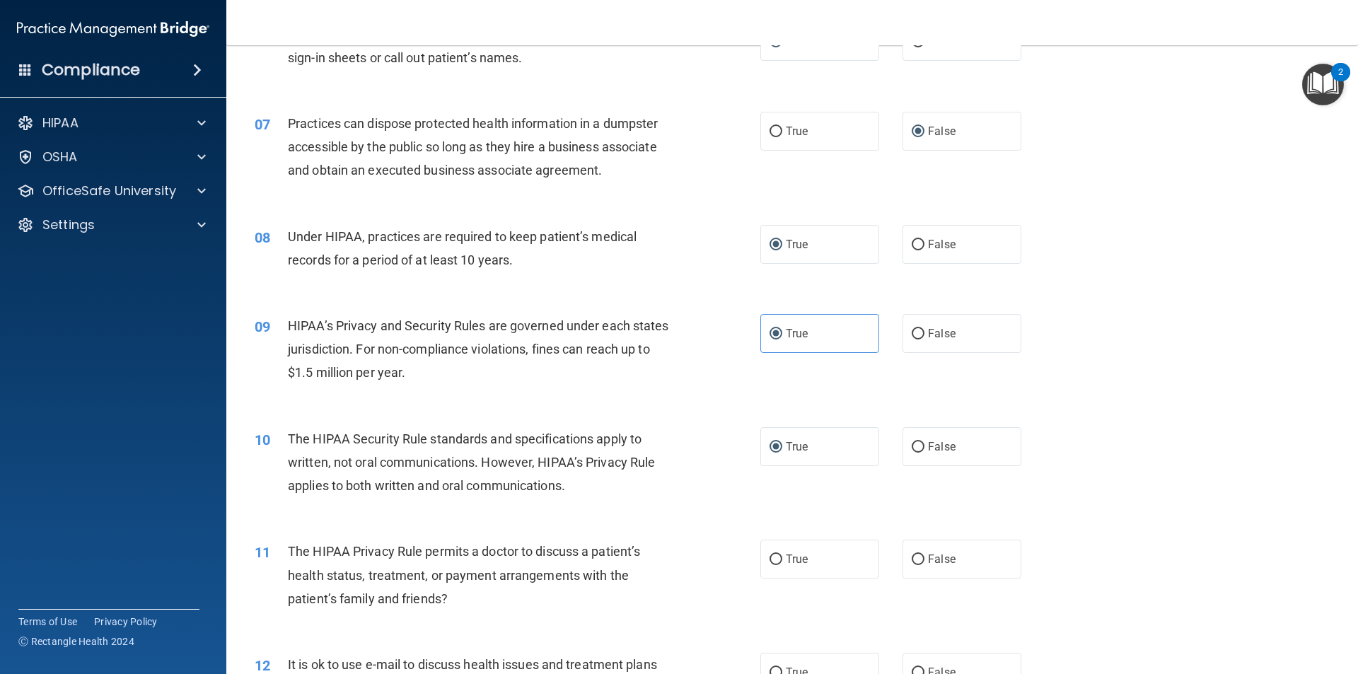
scroll to position [637, 0]
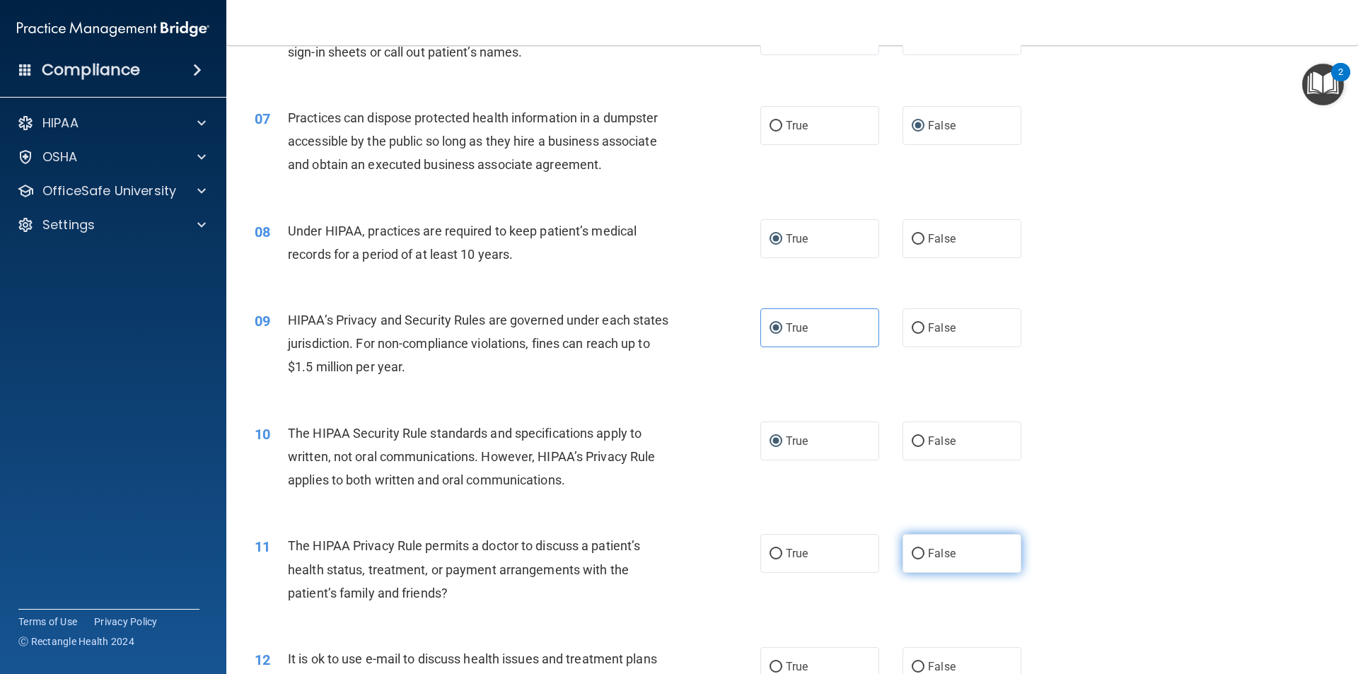
click at [912, 554] on input "False" at bounding box center [918, 554] width 13 height 11
radio input "true"
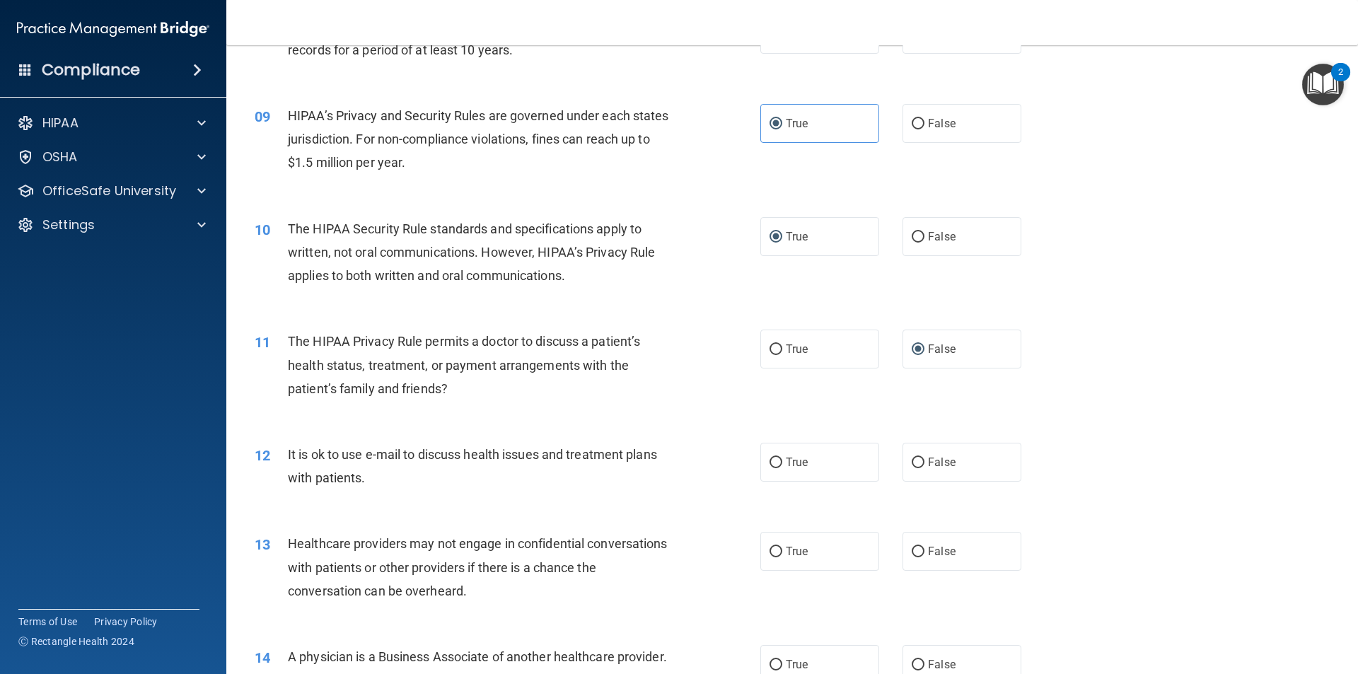
scroll to position [849, 0]
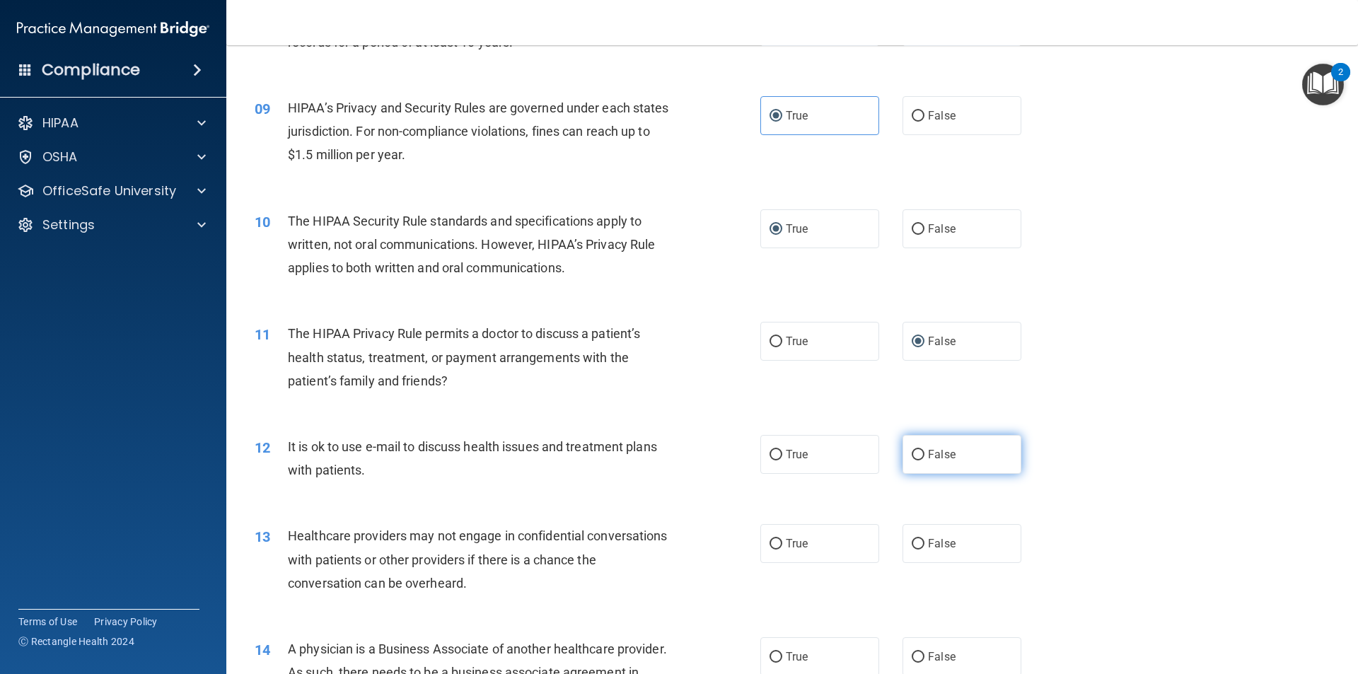
click at [914, 453] on input "False" at bounding box center [918, 455] width 13 height 11
radio input "true"
click at [774, 540] on input "True" at bounding box center [776, 544] width 13 height 11
radio input "true"
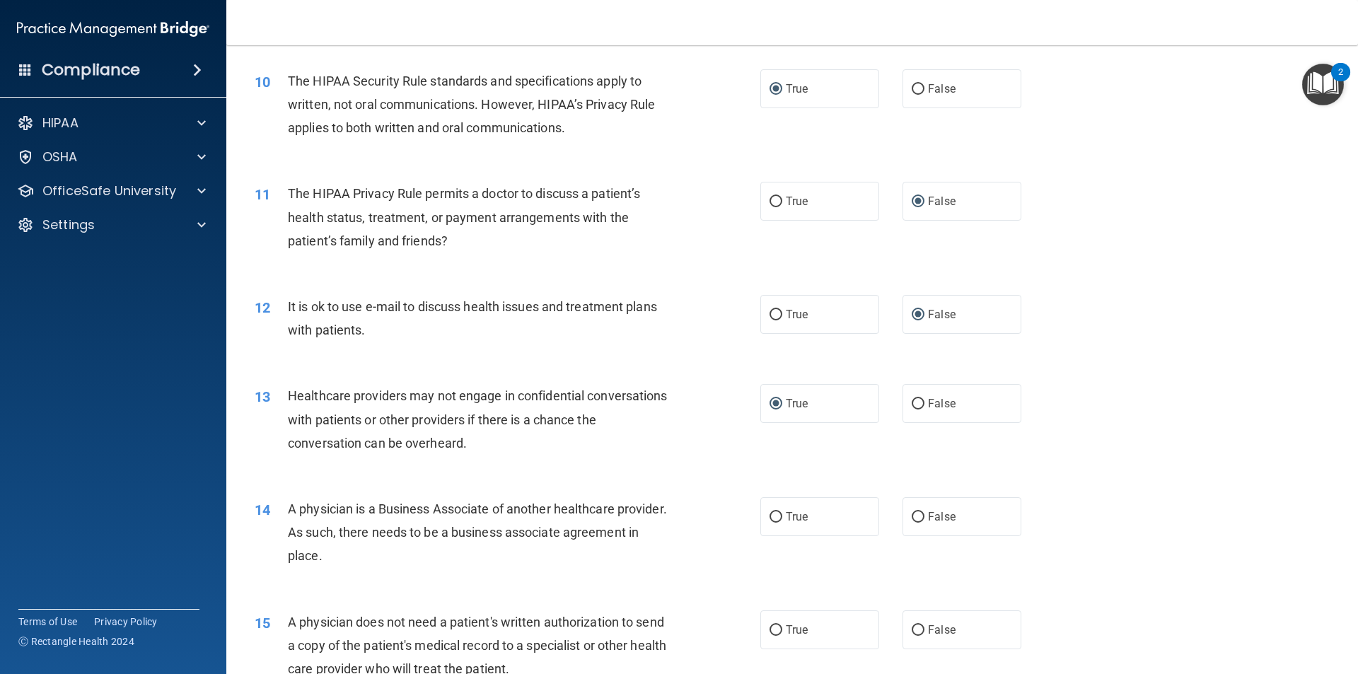
scroll to position [990, 0]
click at [770, 513] on input "True" at bounding box center [776, 516] width 13 height 11
radio input "true"
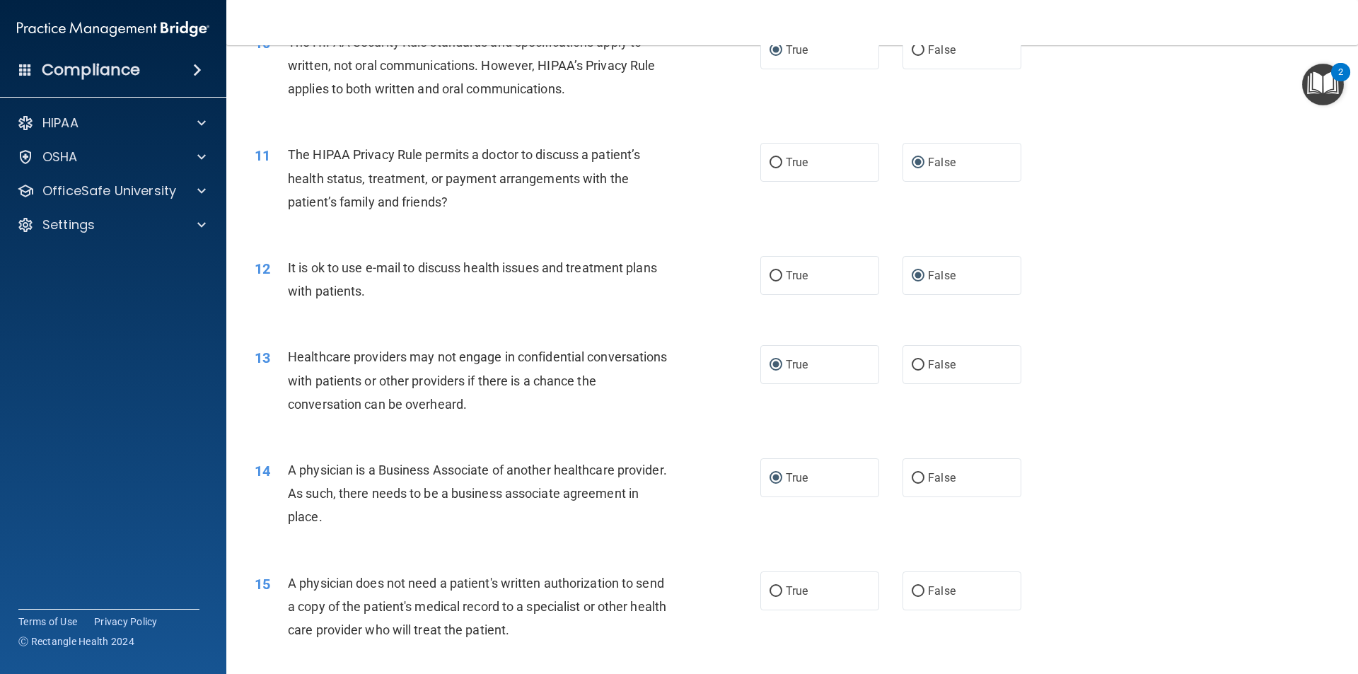
scroll to position [1061, 0]
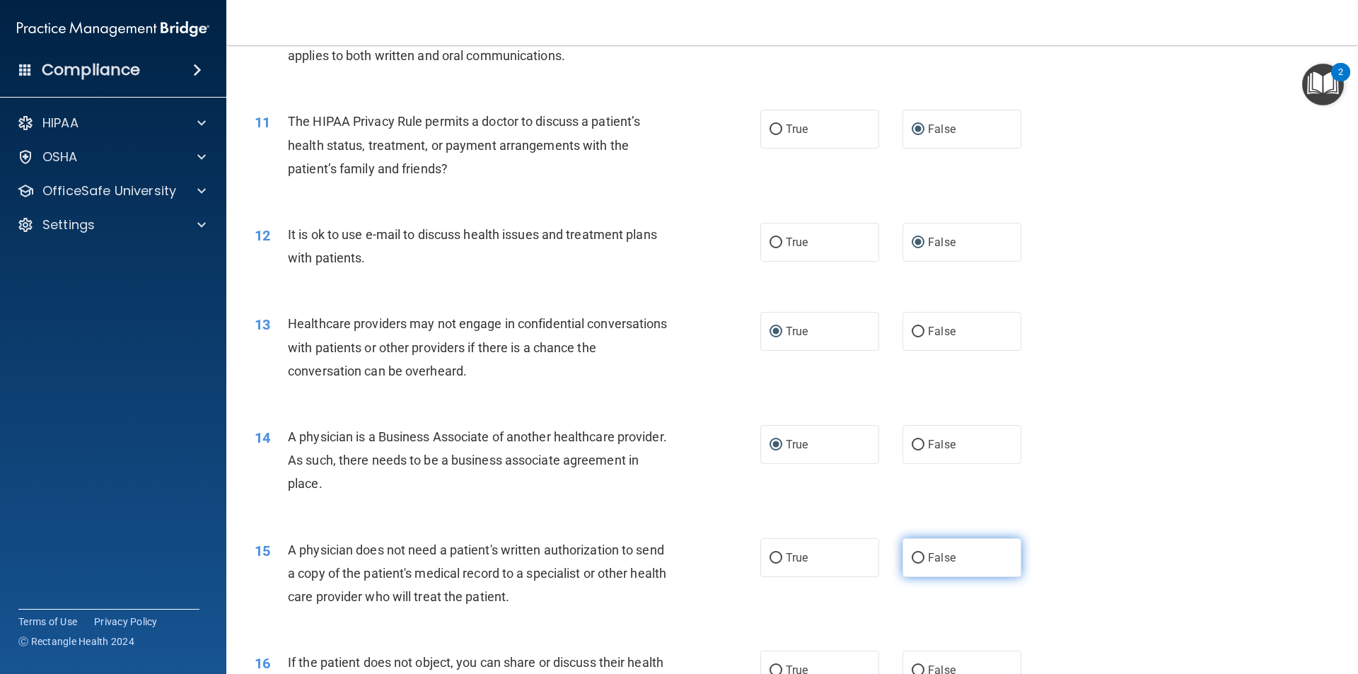
click at [912, 556] on input "False" at bounding box center [918, 558] width 13 height 11
radio input "true"
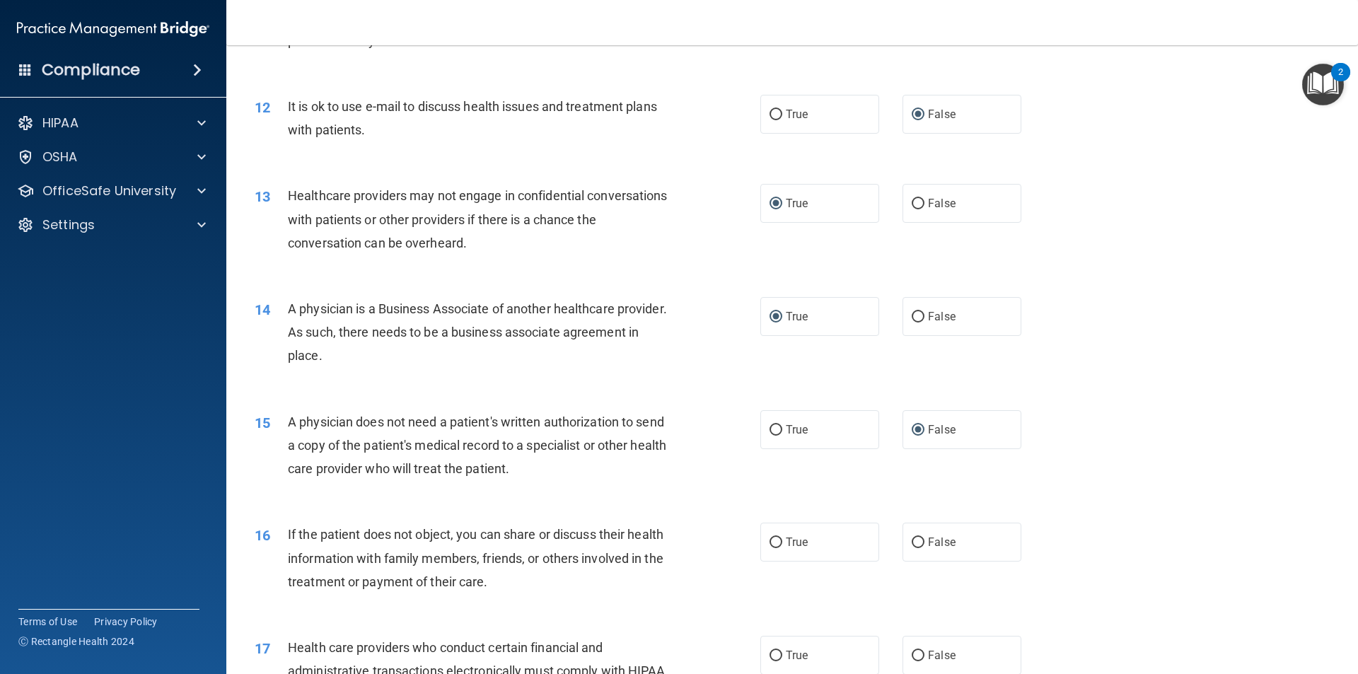
scroll to position [1202, 0]
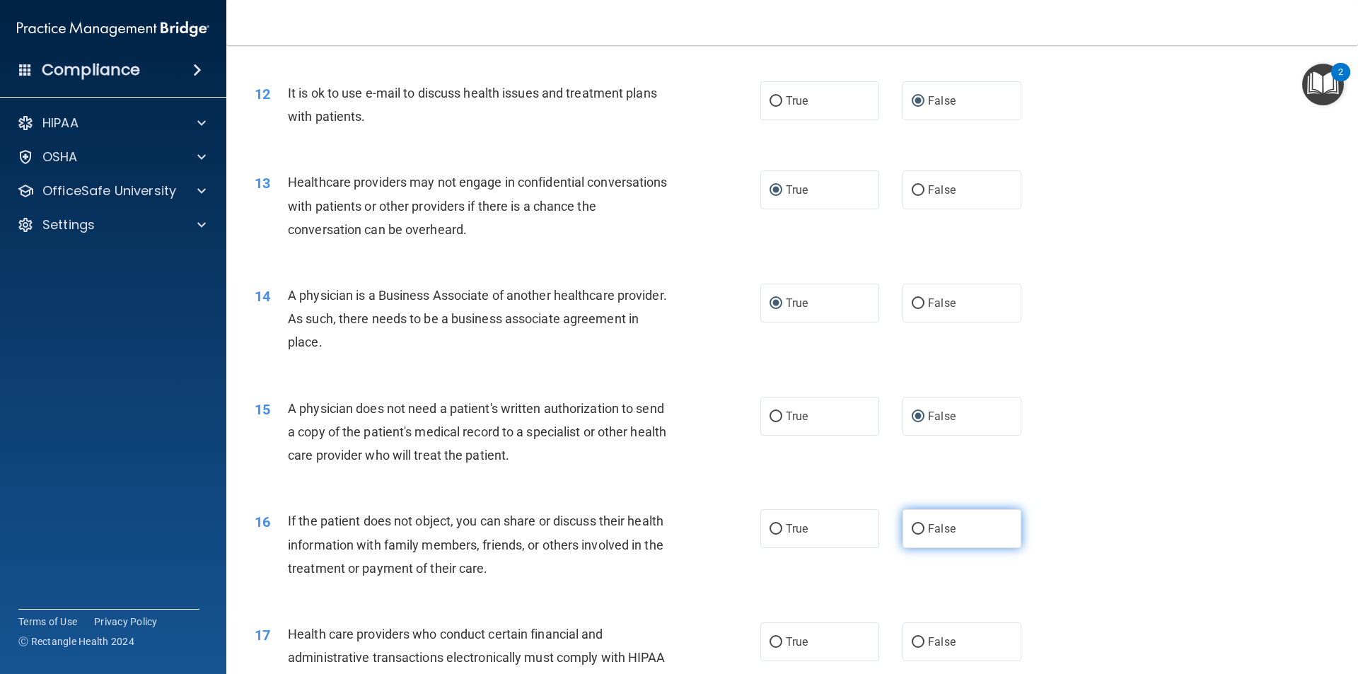
click at [913, 528] on input "False" at bounding box center [918, 529] width 13 height 11
radio input "true"
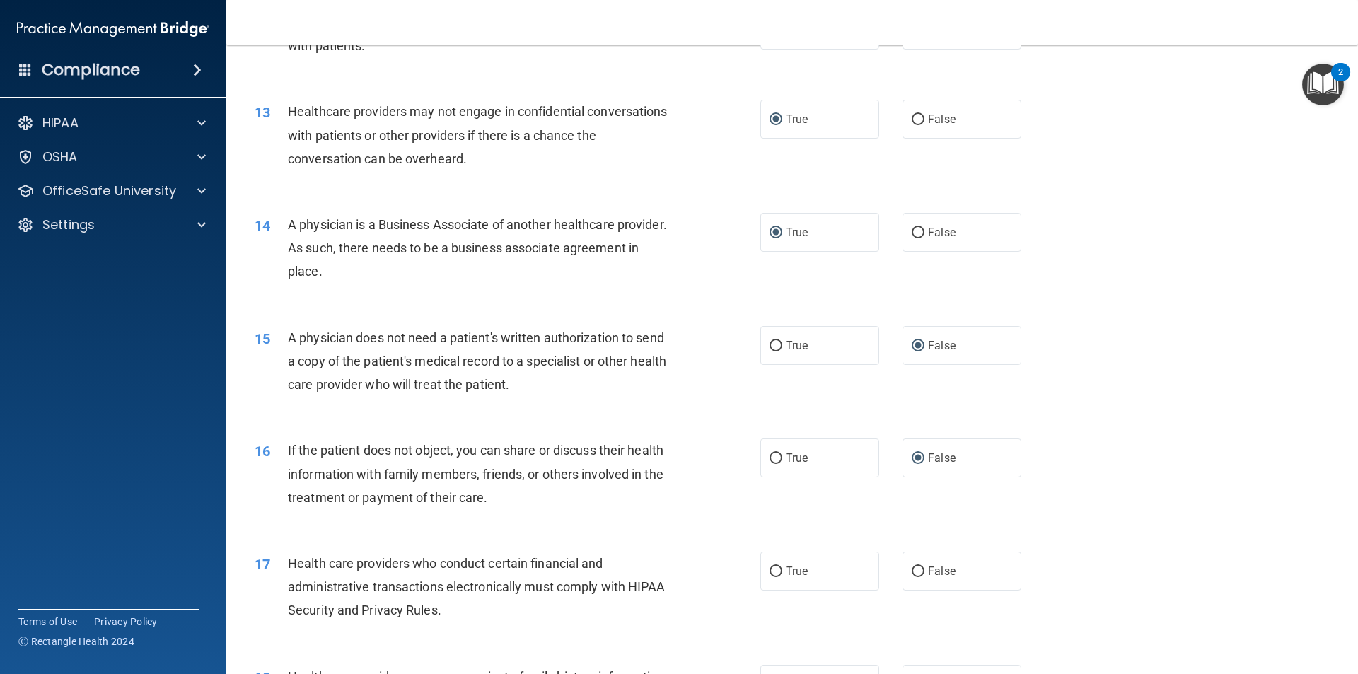
scroll to position [1344, 0]
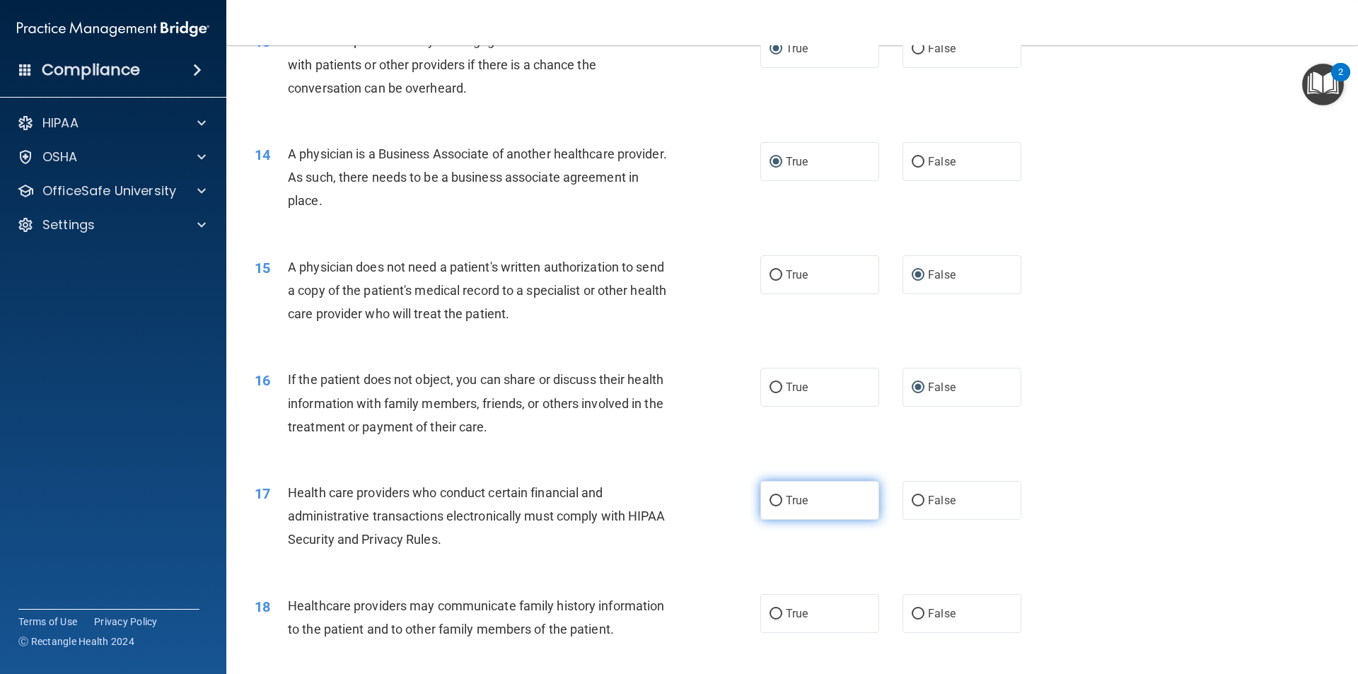
click at [773, 502] on input "True" at bounding box center [776, 501] width 13 height 11
radio input "true"
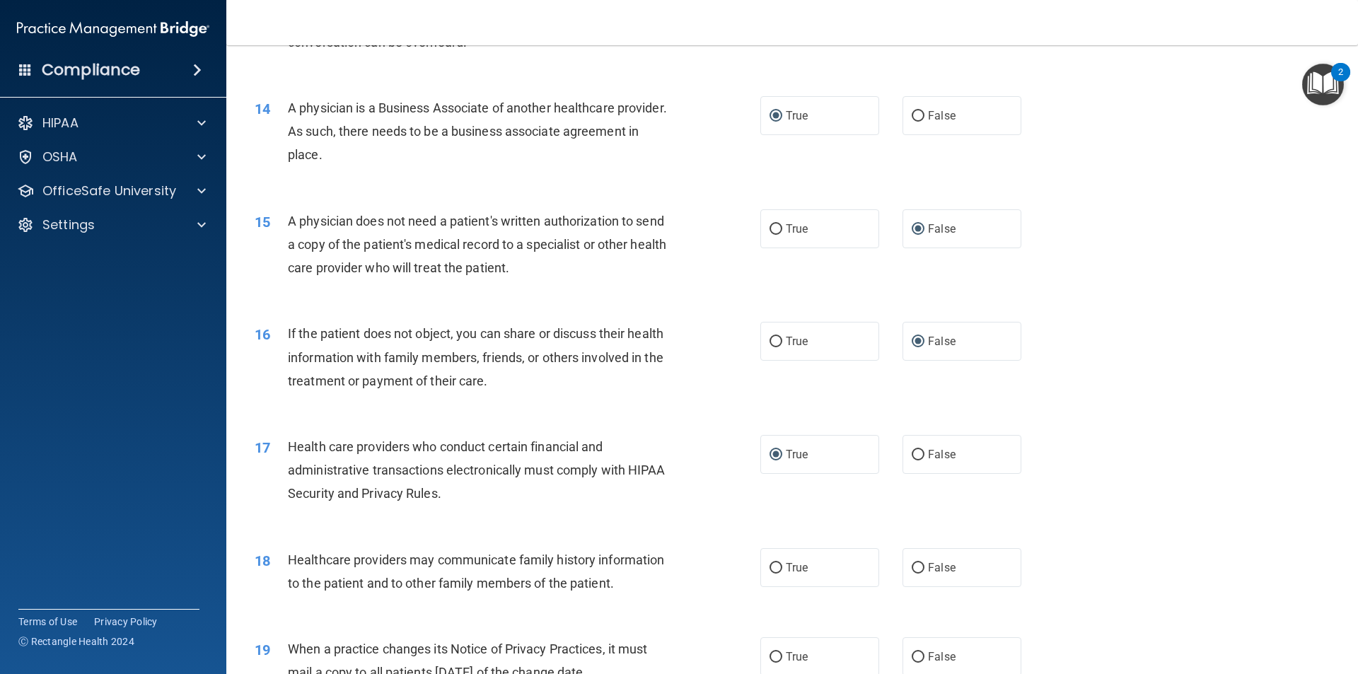
scroll to position [1415, 0]
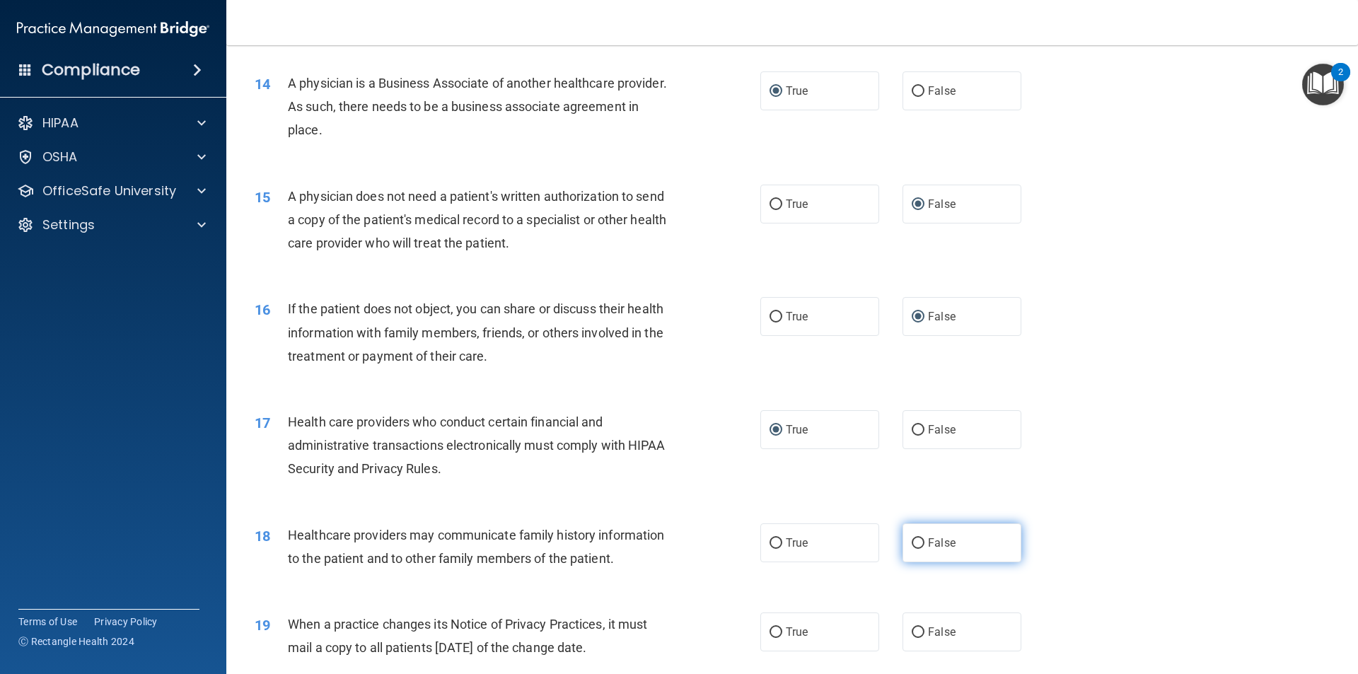
click at [914, 540] on input "False" at bounding box center [918, 543] width 13 height 11
radio input "true"
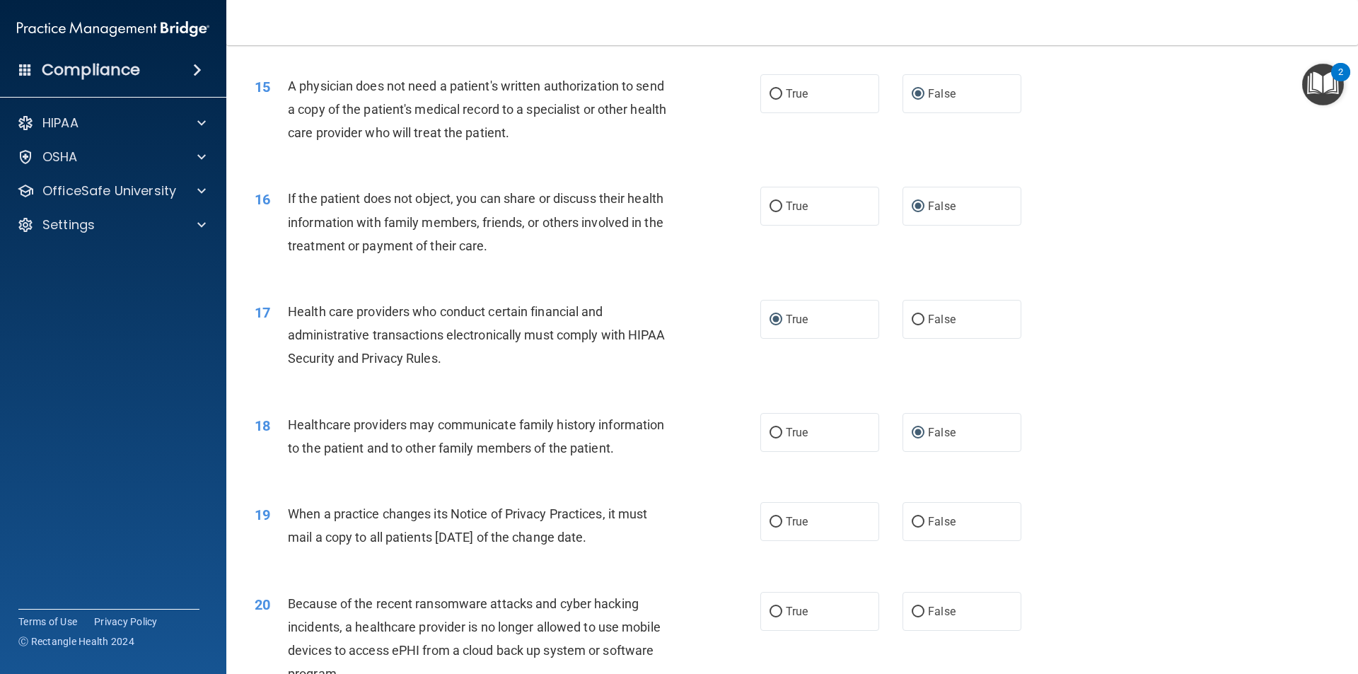
scroll to position [1556, 0]
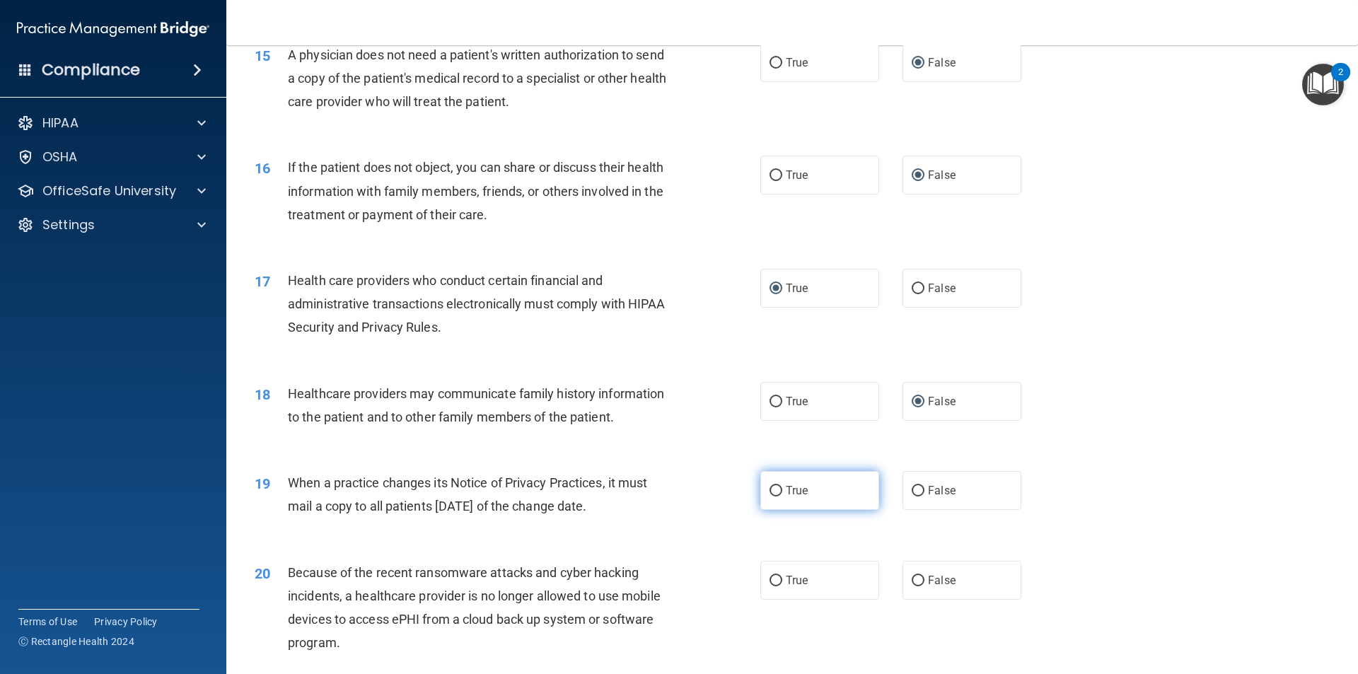
click at [770, 491] on input "True" at bounding box center [776, 491] width 13 height 11
radio input "true"
click at [772, 578] on input "True" at bounding box center [776, 581] width 13 height 11
radio input "true"
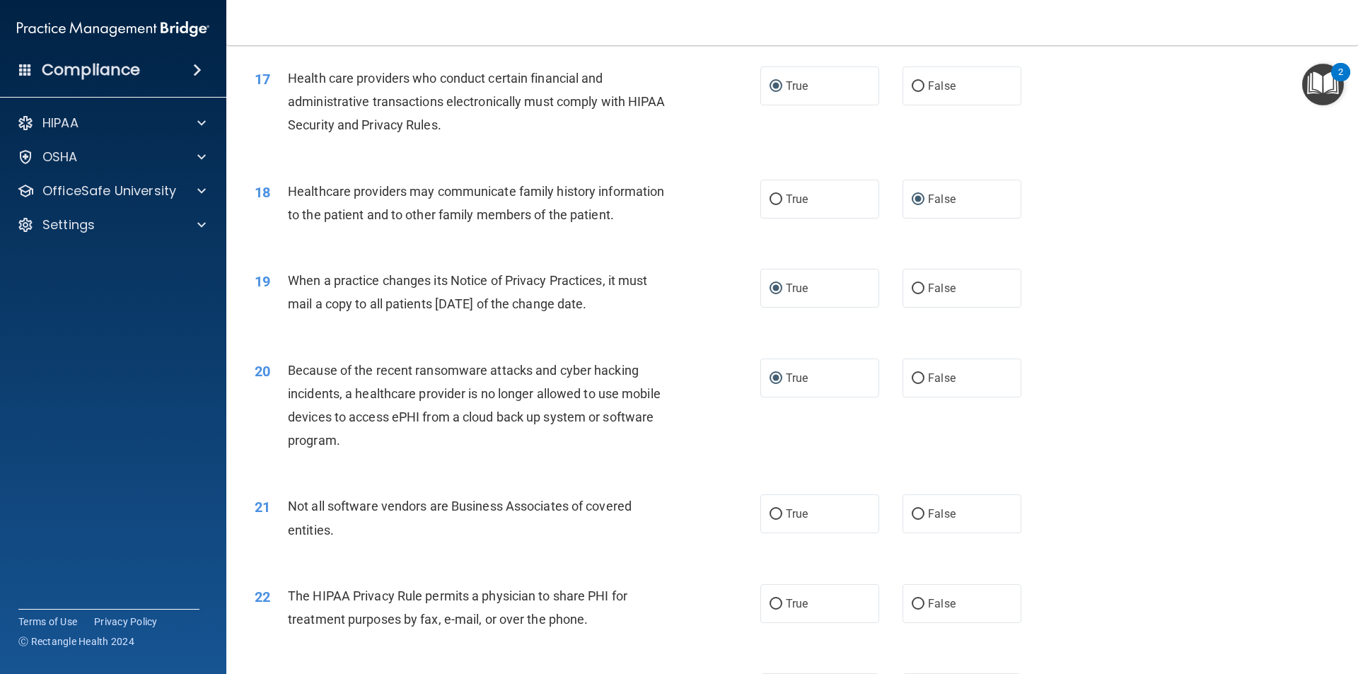
scroll to position [1768, 0]
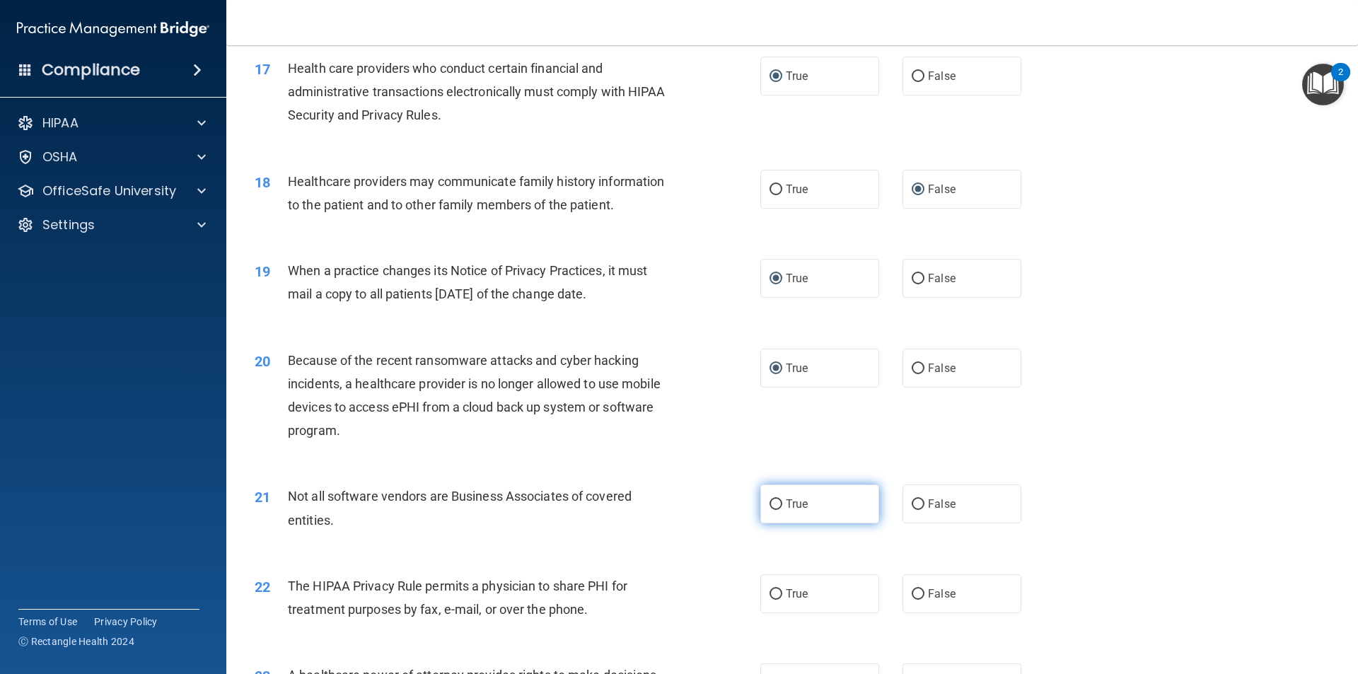
click at [770, 504] on input "True" at bounding box center [776, 504] width 13 height 11
radio input "true"
click at [917, 591] on input "False" at bounding box center [918, 594] width 13 height 11
radio input "true"
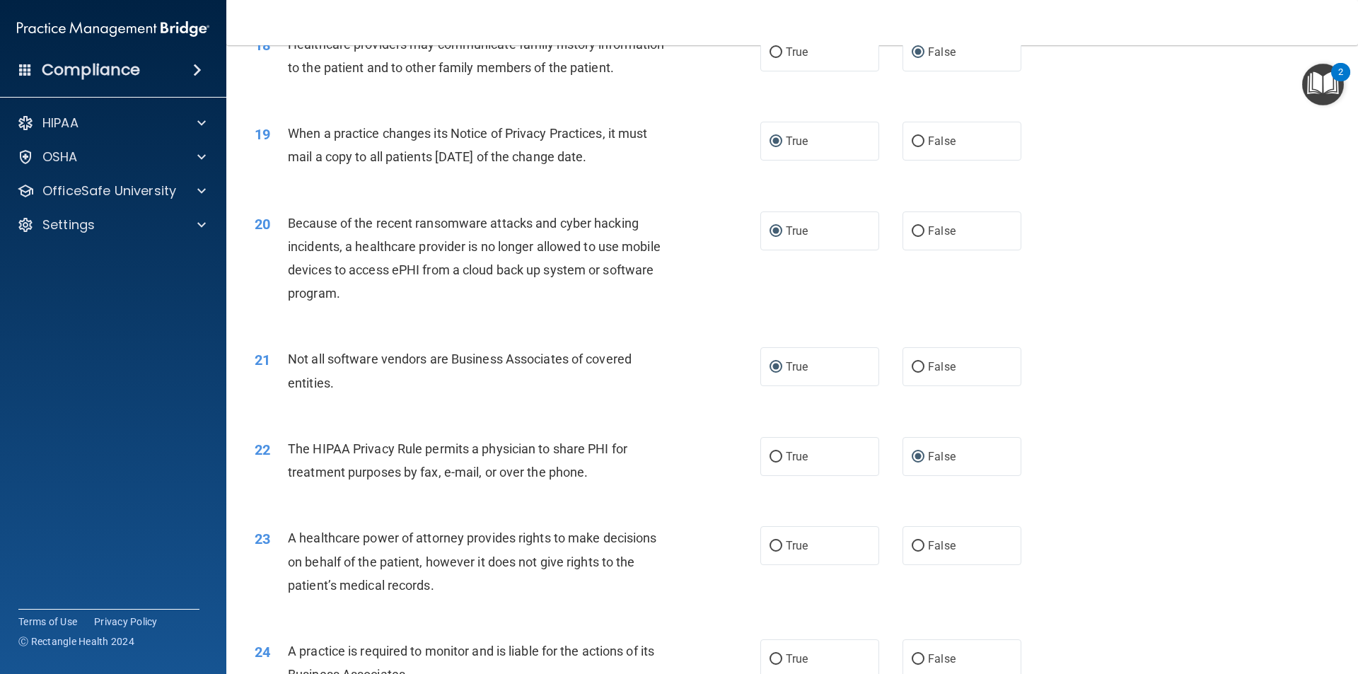
scroll to position [1910, 0]
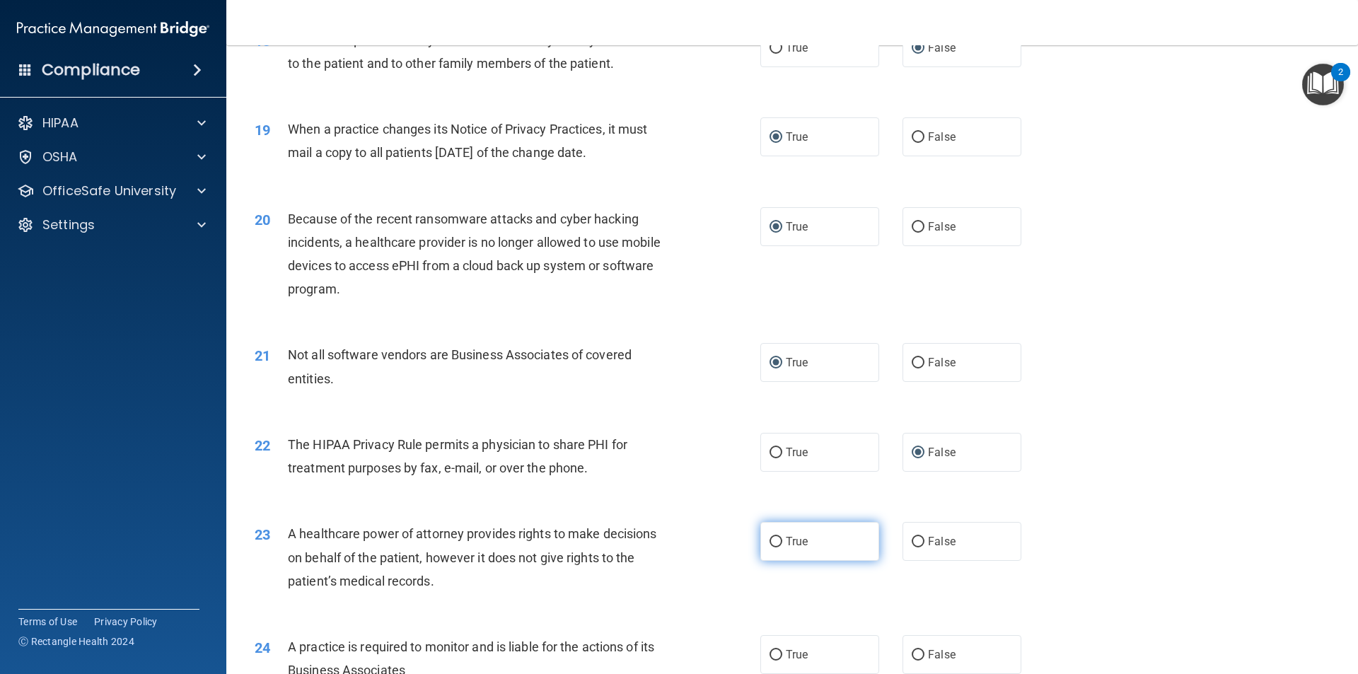
click at [763, 543] on label "True" at bounding box center [819, 541] width 119 height 39
click at [770, 543] on input "True" at bounding box center [776, 542] width 13 height 11
radio input "true"
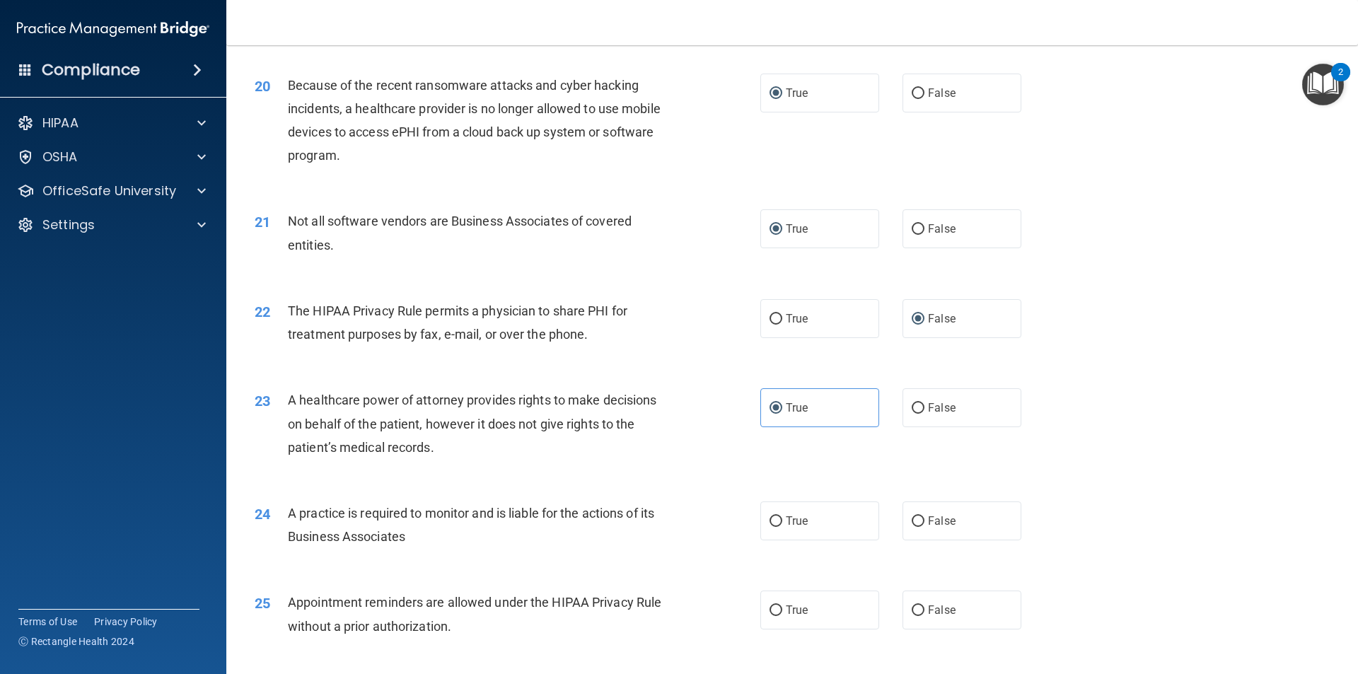
scroll to position [2051, 0]
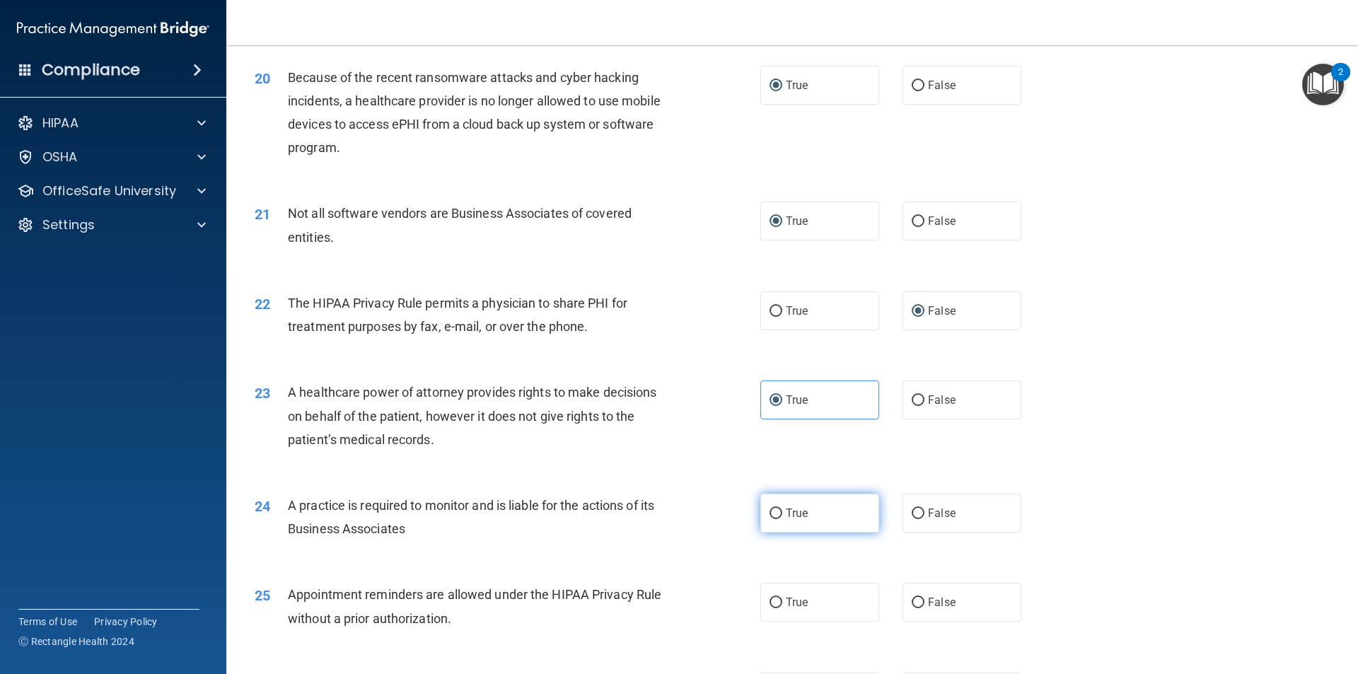
click at [777, 518] on label "True" at bounding box center [819, 513] width 119 height 39
click at [777, 518] on input "True" at bounding box center [776, 514] width 13 height 11
radio input "true"
click at [773, 601] on input "True" at bounding box center [776, 603] width 13 height 11
radio input "true"
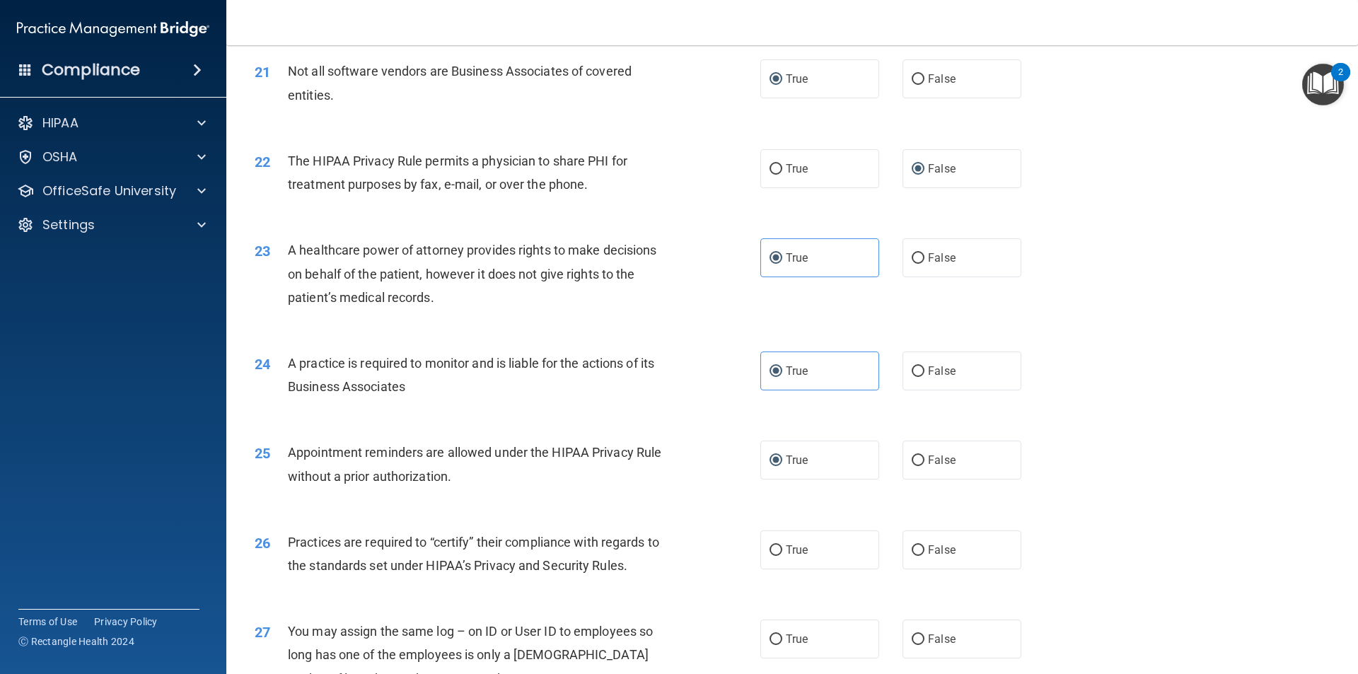
scroll to position [2263, 0]
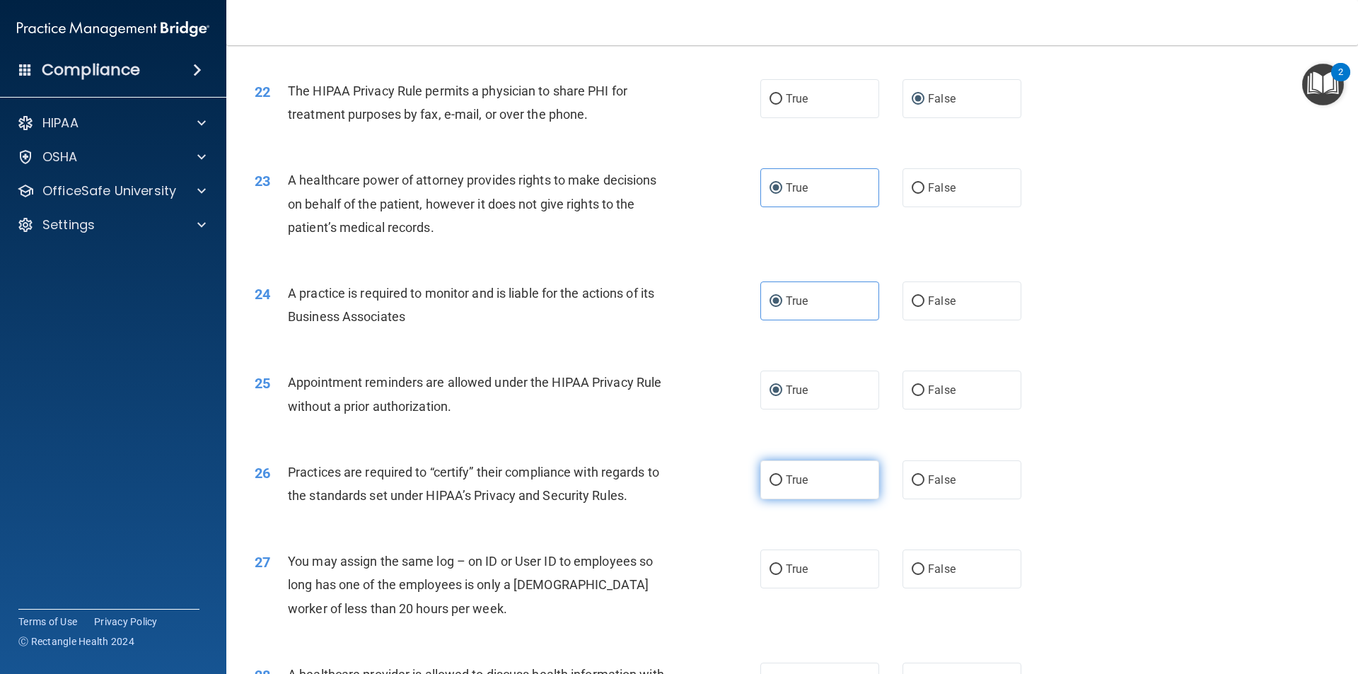
click at [770, 477] on input "True" at bounding box center [776, 480] width 13 height 11
radio input "true"
click at [770, 566] on input "True" at bounding box center [776, 569] width 13 height 11
radio input "true"
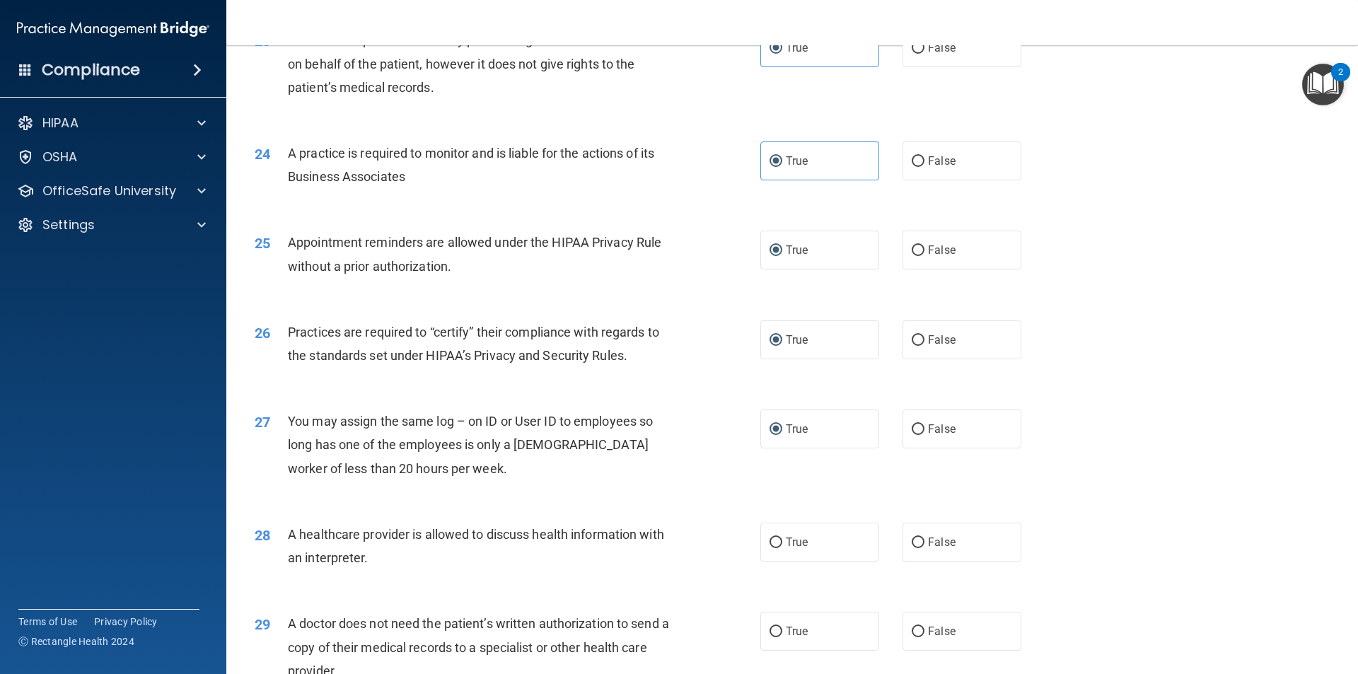
scroll to position [2405, 0]
click at [912, 542] on input "False" at bounding box center [918, 541] width 13 height 11
radio input "true"
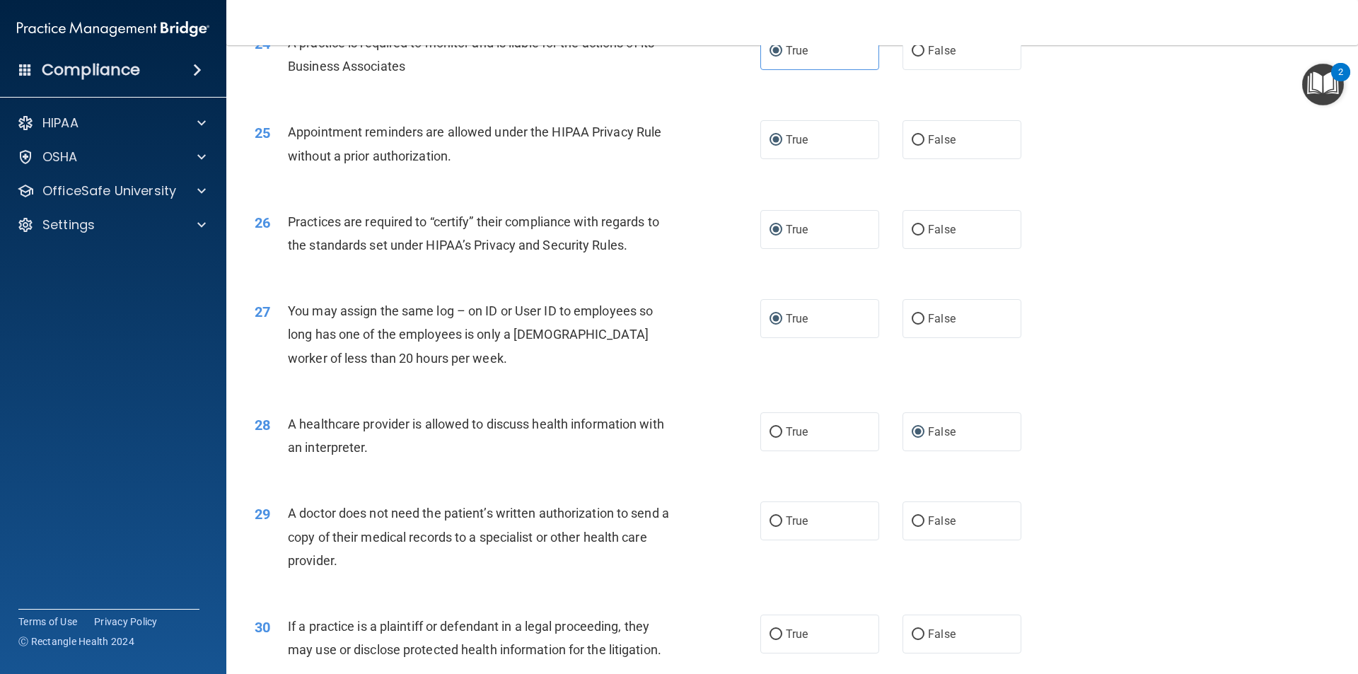
scroll to position [2546, 0]
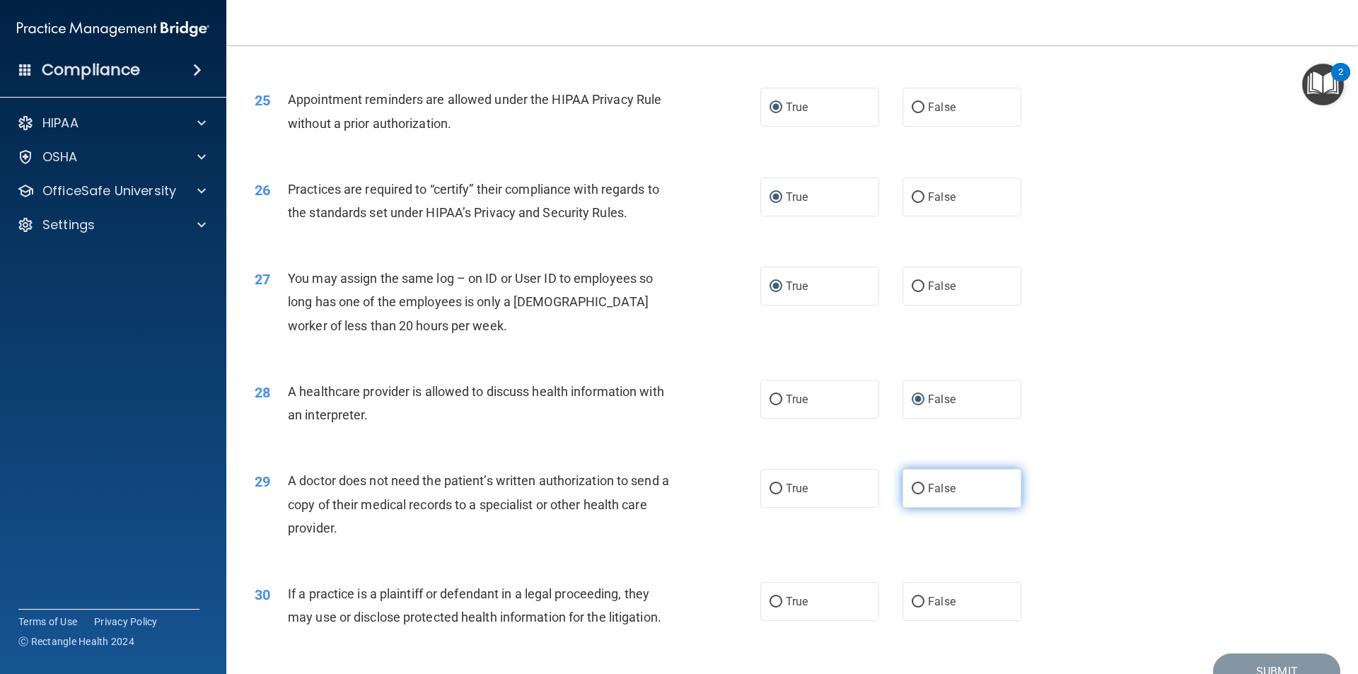
click at [914, 489] on input "False" at bounding box center [918, 489] width 13 height 11
radio input "true"
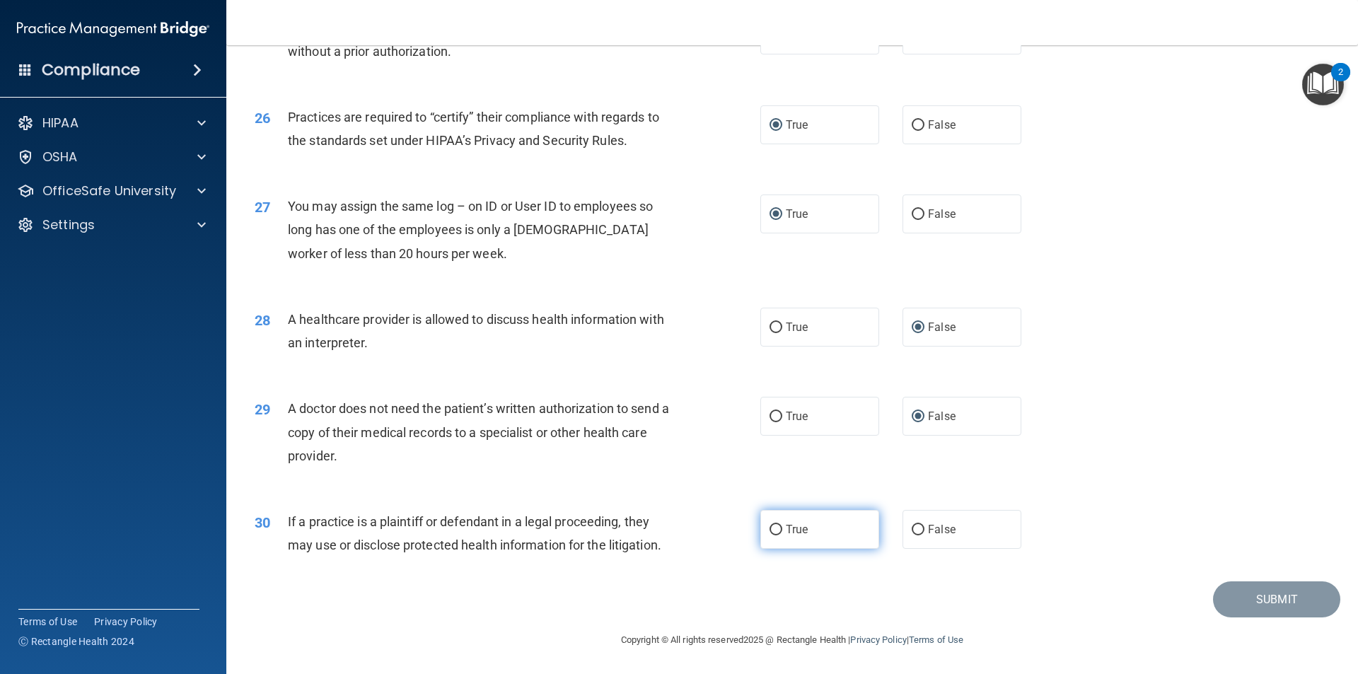
click at [774, 521] on label "True" at bounding box center [819, 529] width 119 height 39
click at [774, 525] on input "True" at bounding box center [776, 530] width 13 height 11
radio input "true"
click at [1249, 598] on button "Submit" at bounding box center [1276, 599] width 127 height 36
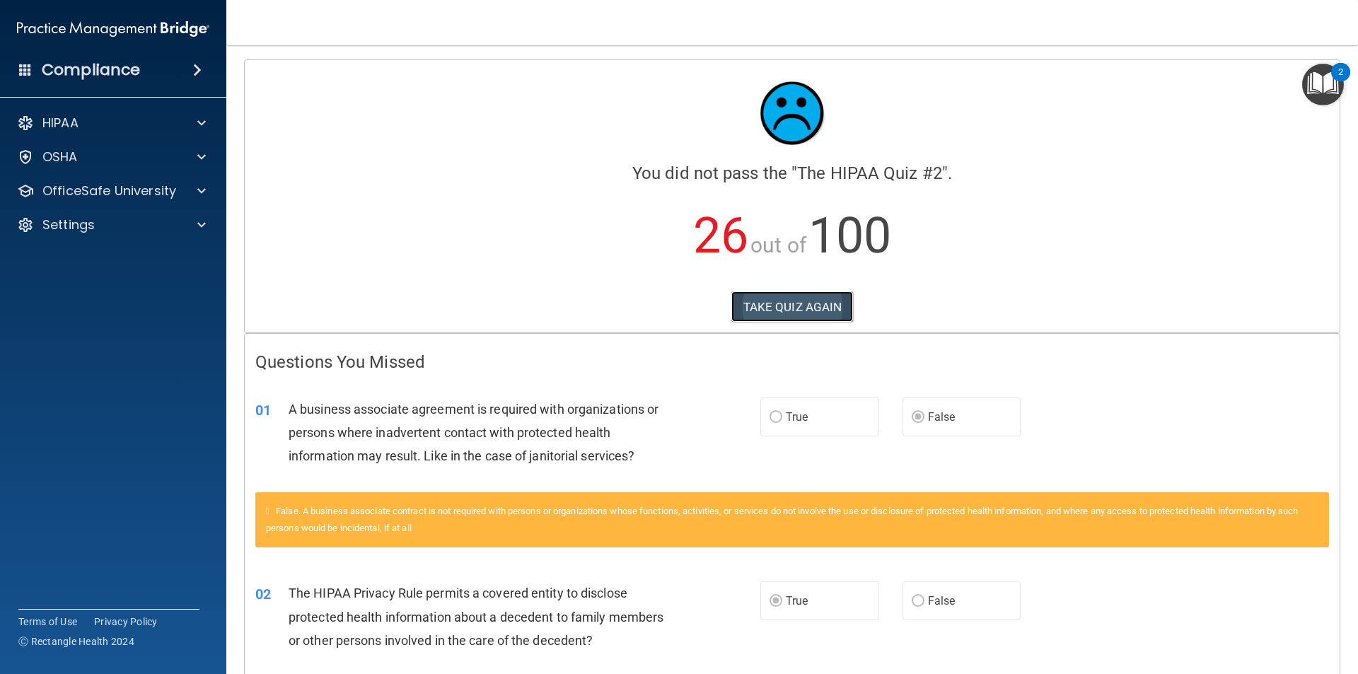
click at [812, 300] on button "TAKE QUIZ AGAIN" at bounding box center [792, 306] width 122 height 31
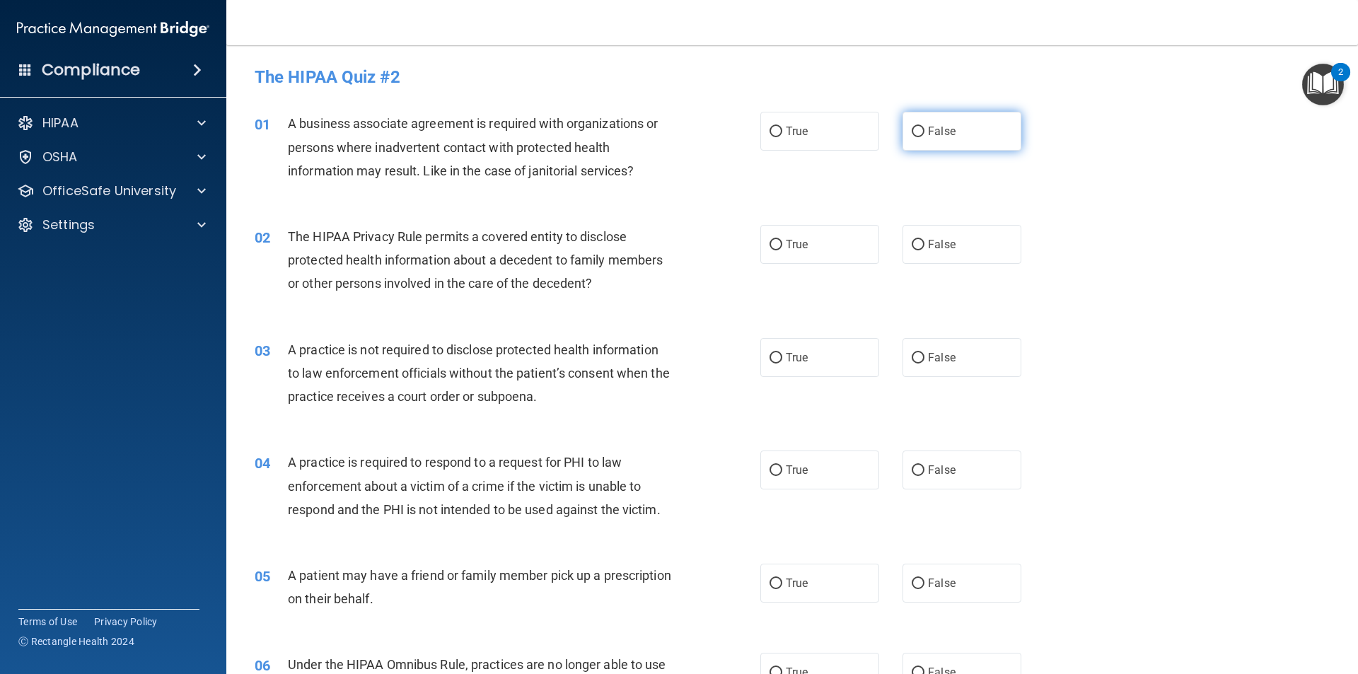
click at [912, 133] on input "False" at bounding box center [918, 132] width 13 height 11
radio input "true"
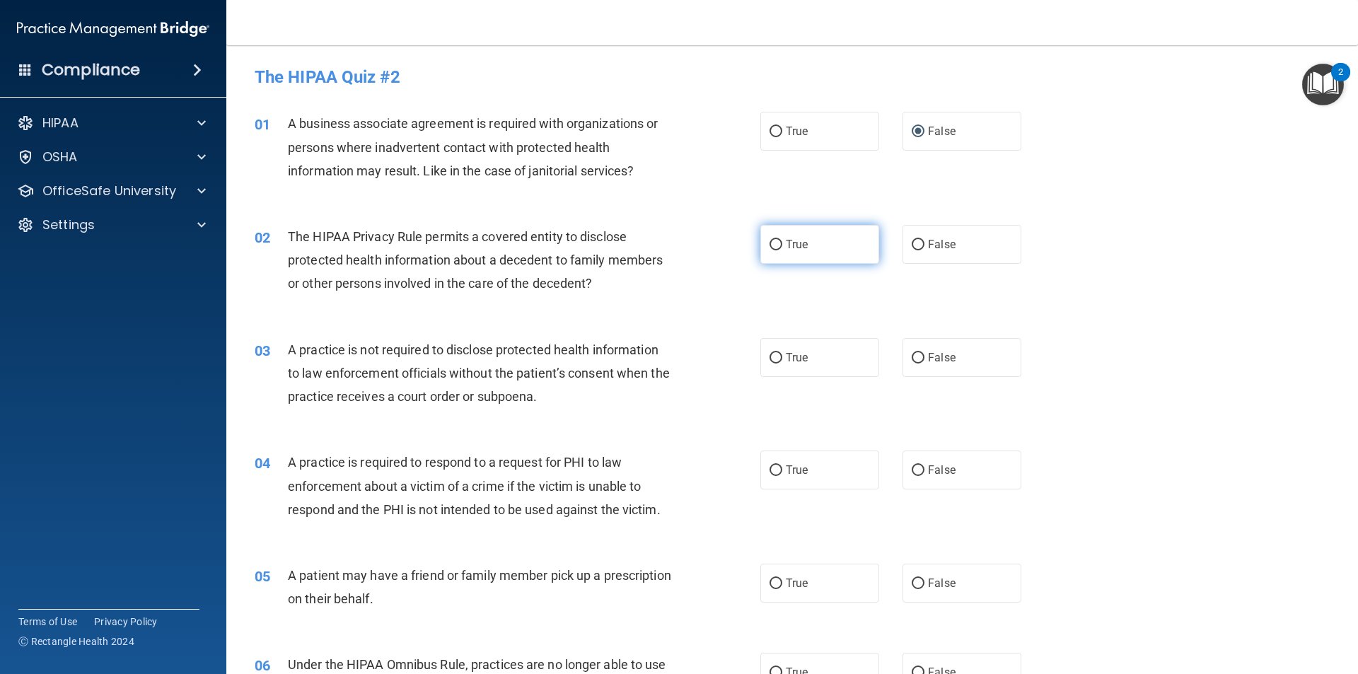
click at [770, 243] on input "True" at bounding box center [776, 245] width 13 height 11
radio input "true"
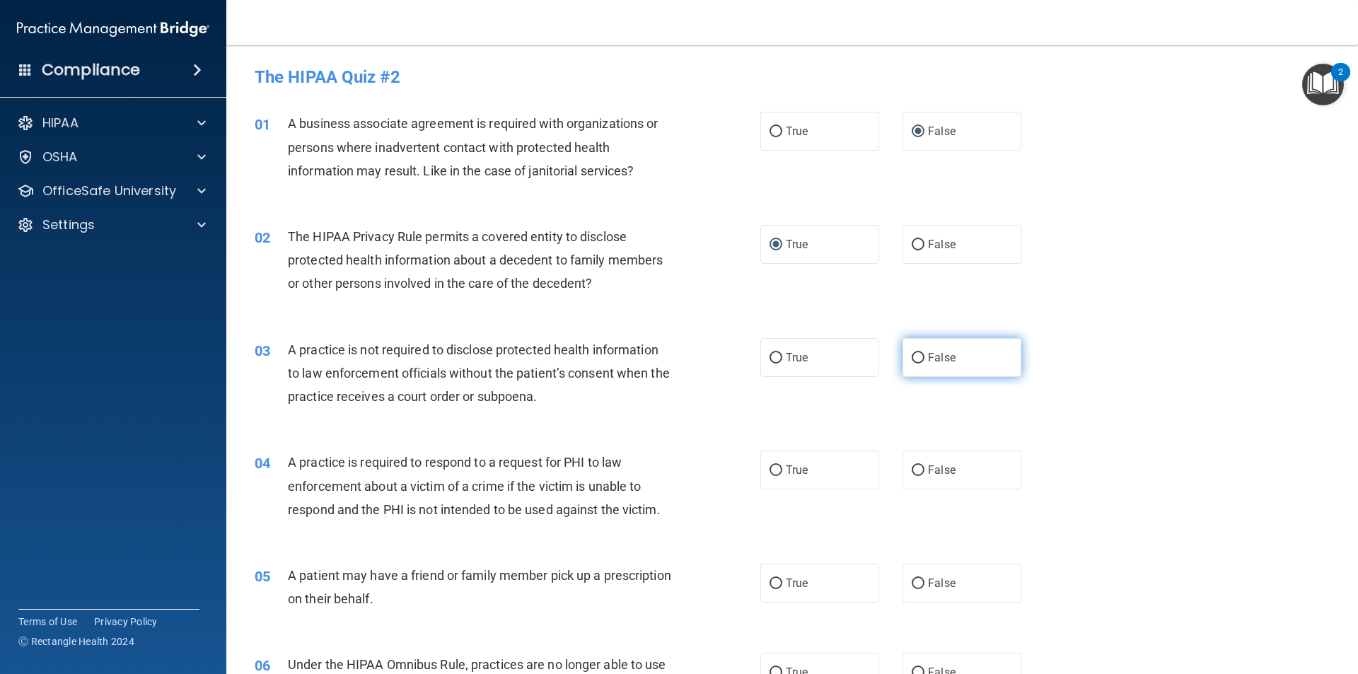
click at [915, 353] on input "False" at bounding box center [918, 358] width 13 height 11
radio input "true"
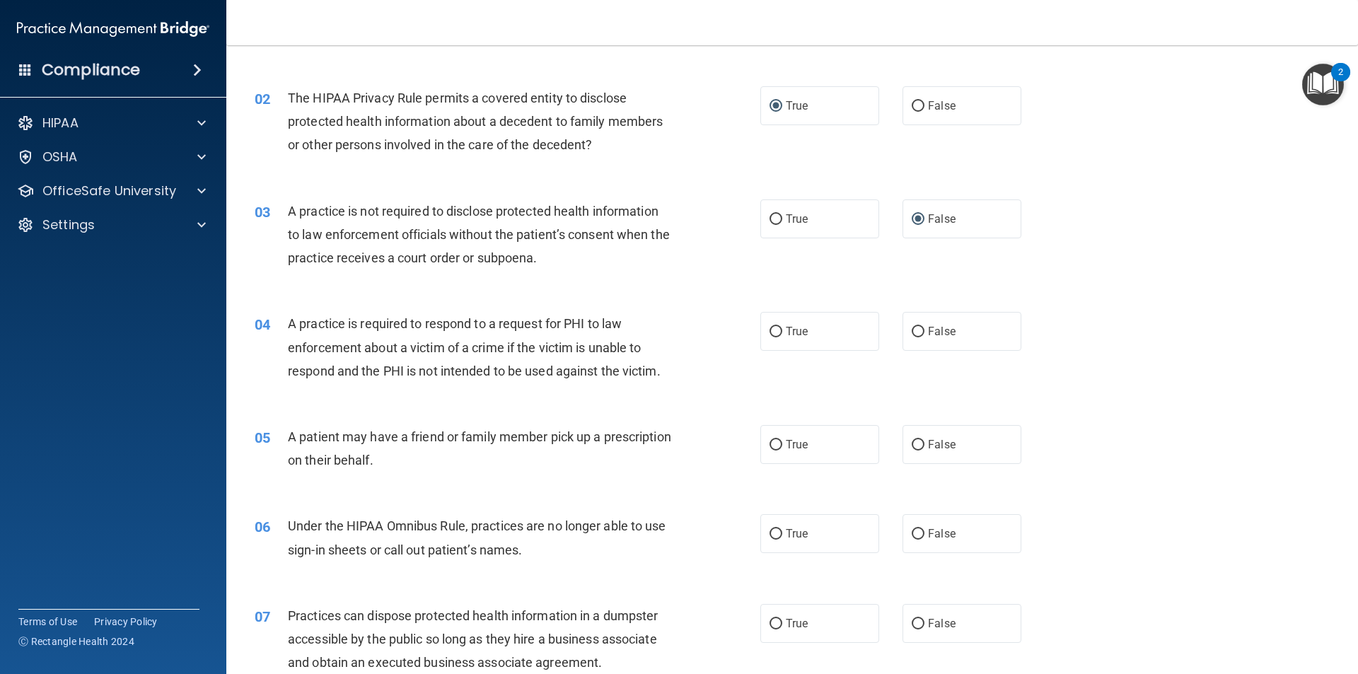
scroll to position [141, 0]
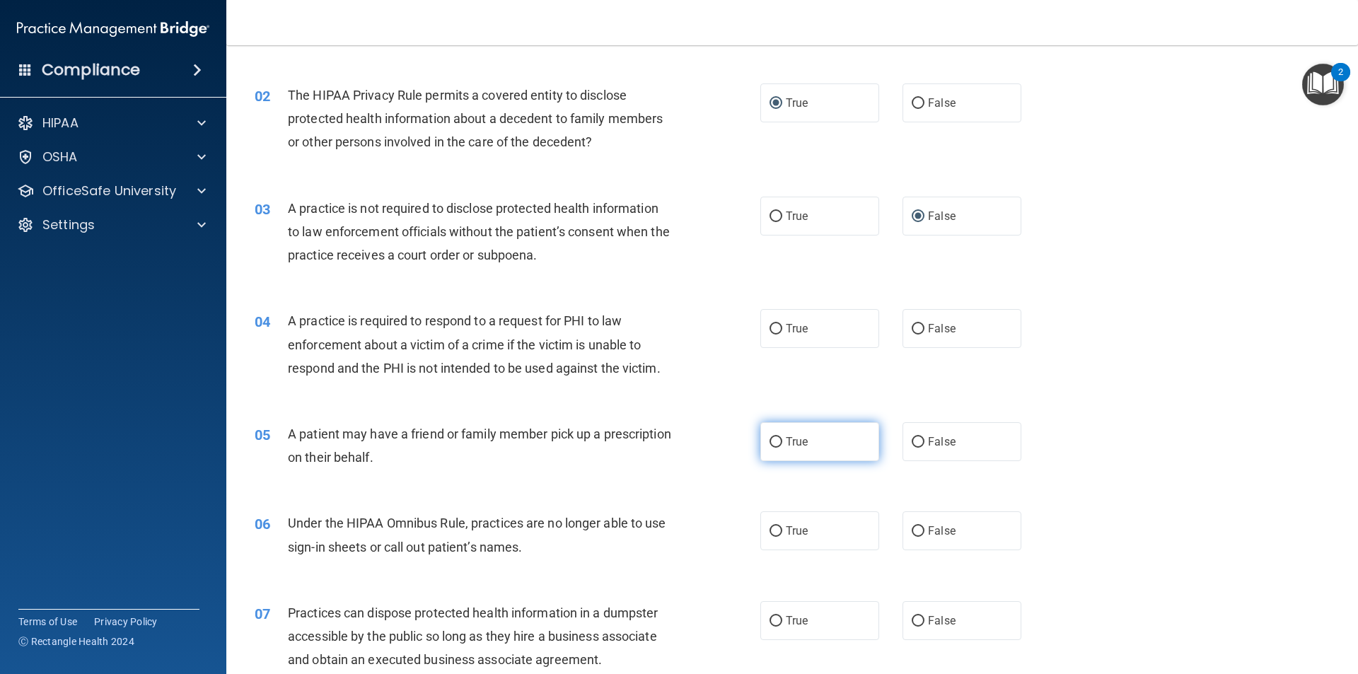
click at [770, 439] on input "True" at bounding box center [776, 442] width 13 height 11
radio input "true"
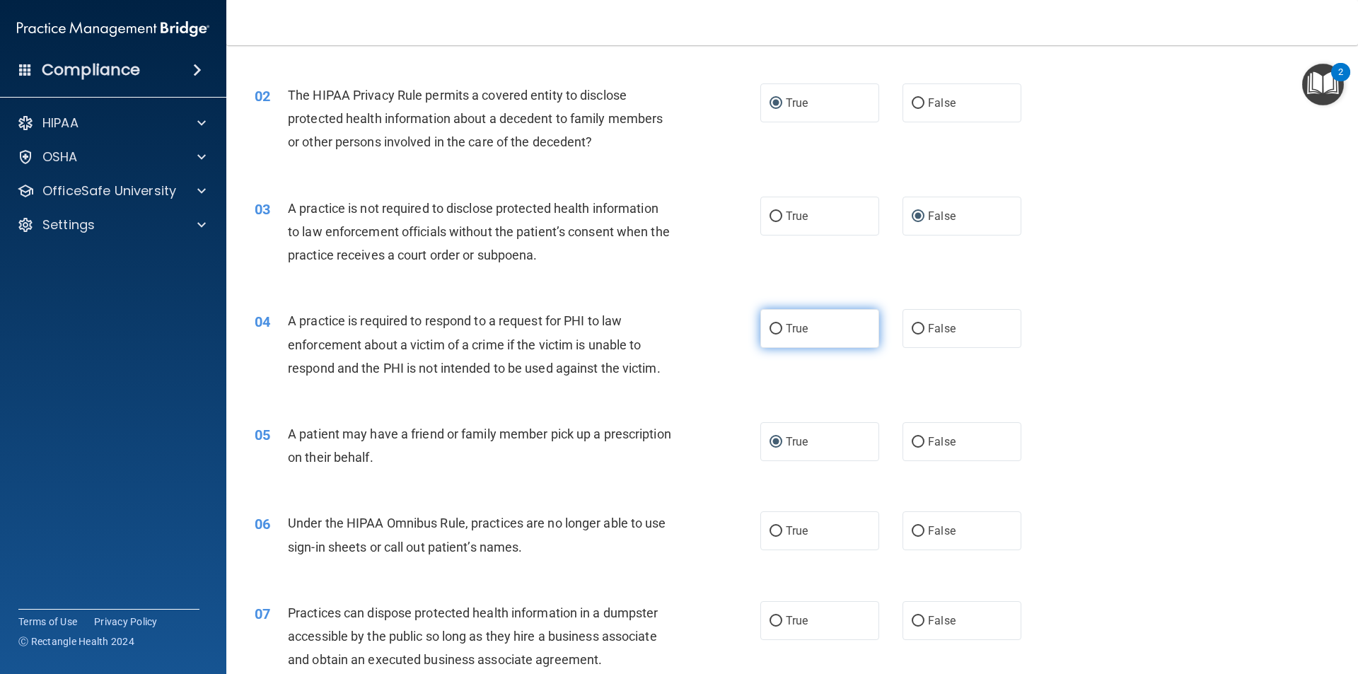
click at [770, 327] on input "True" at bounding box center [776, 329] width 13 height 11
radio input "true"
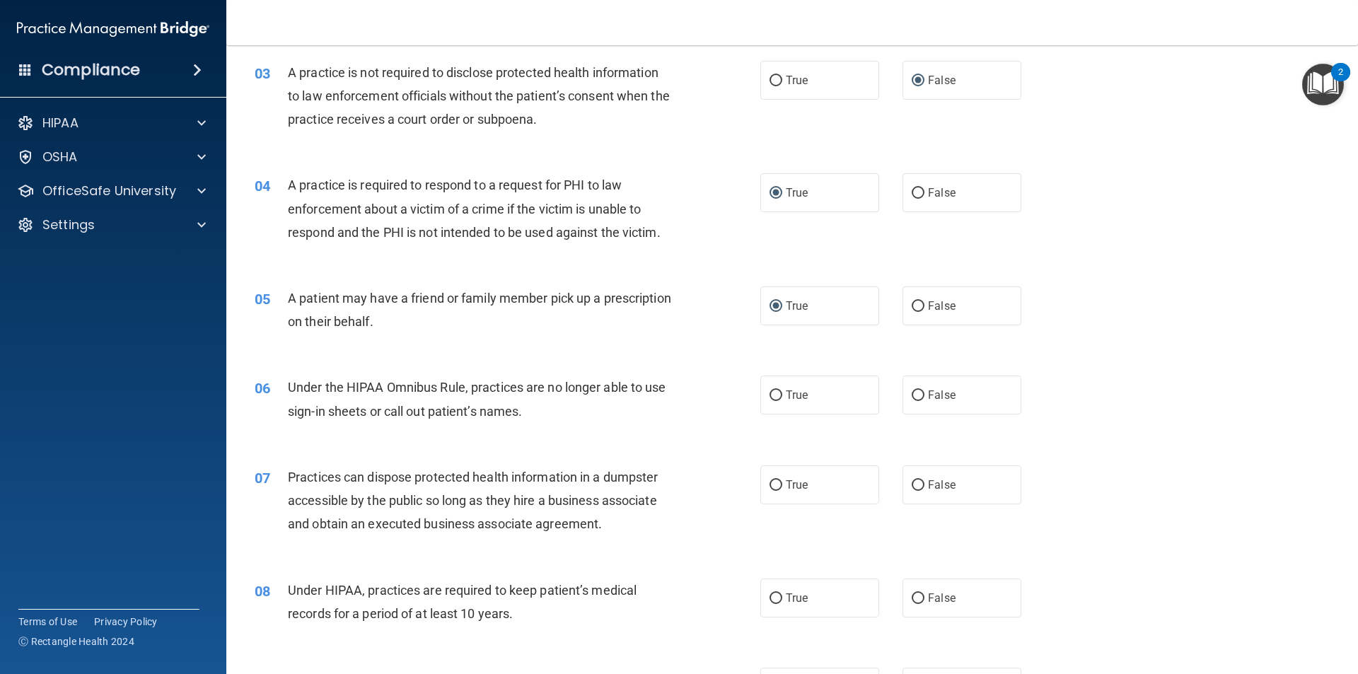
scroll to position [283, 0]
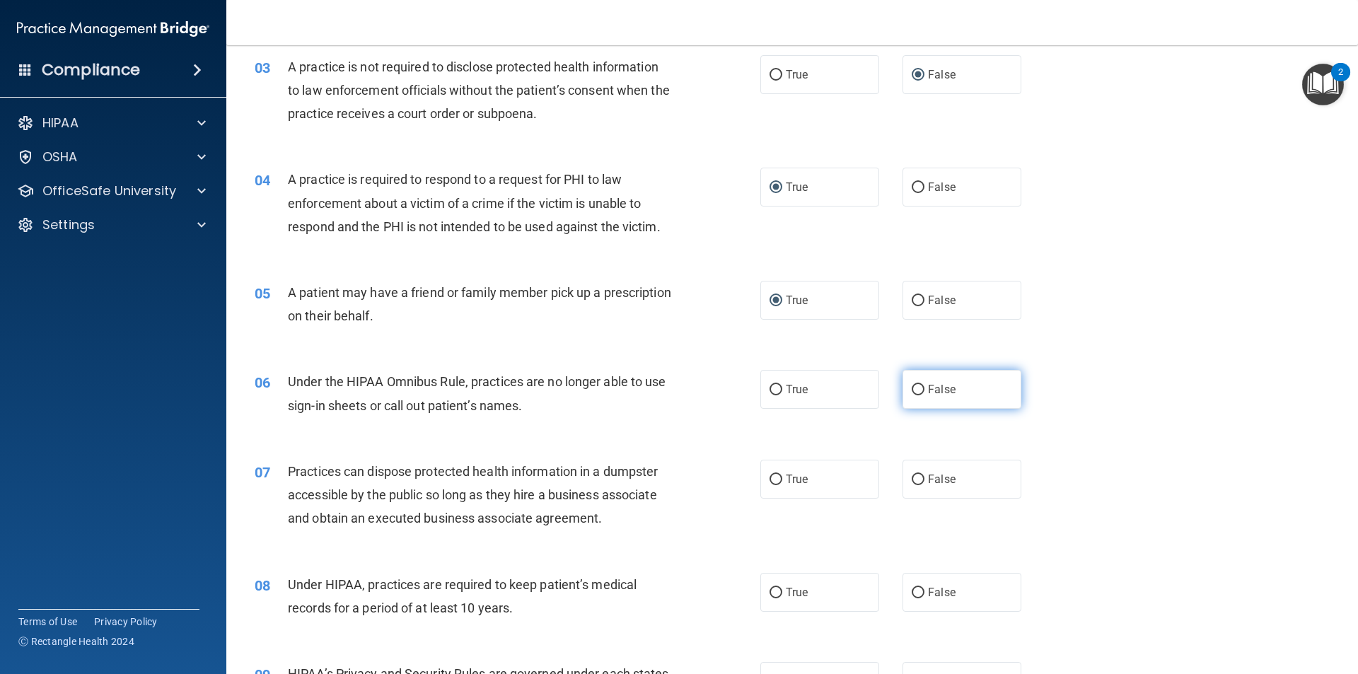
click at [916, 385] on input "False" at bounding box center [918, 390] width 13 height 11
radio input "true"
click at [916, 477] on input "False" at bounding box center [918, 480] width 13 height 11
radio input "true"
click at [912, 590] on input "False" at bounding box center [918, 593] width 13 height 11
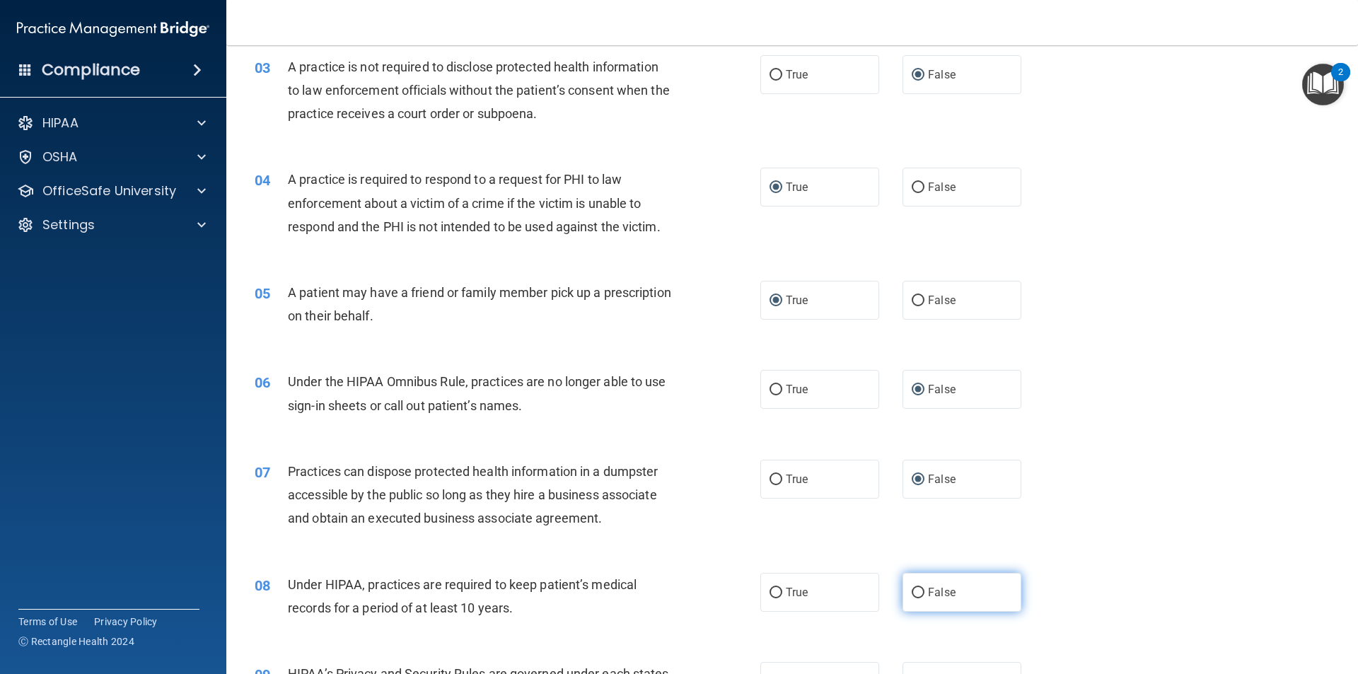
radio input "true"
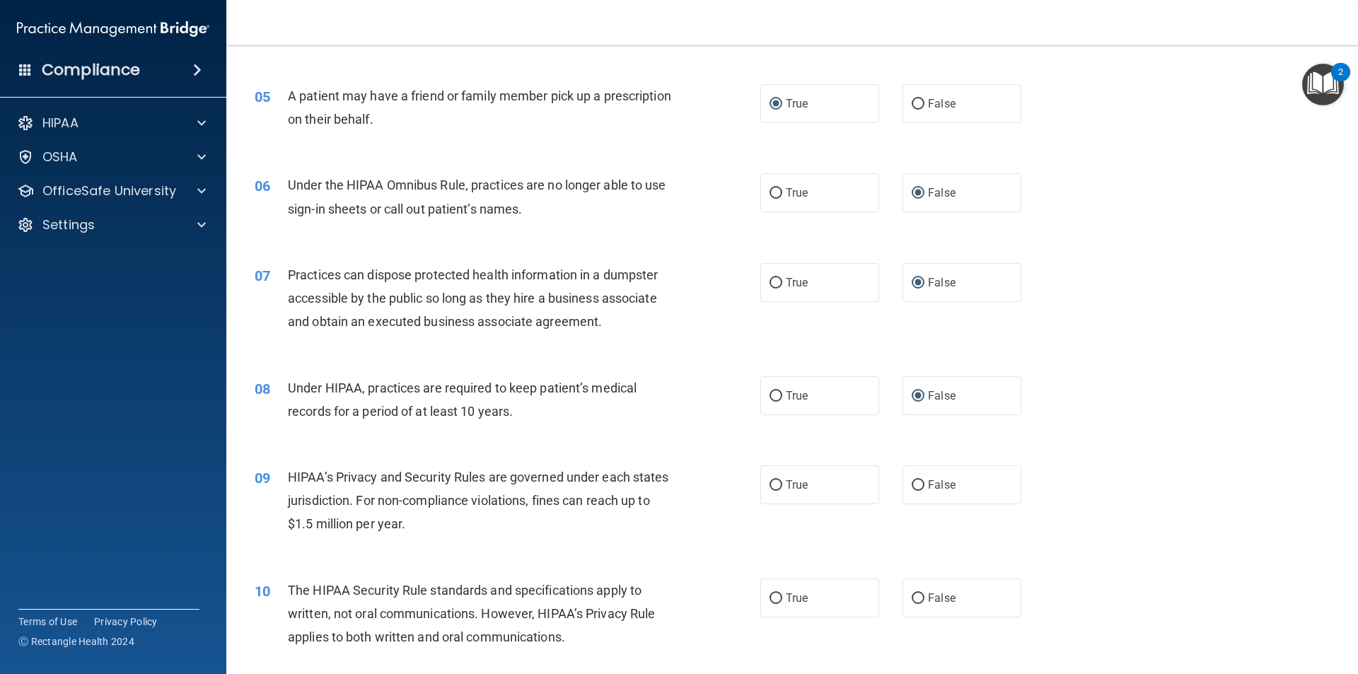
scroll to position [495, 0]
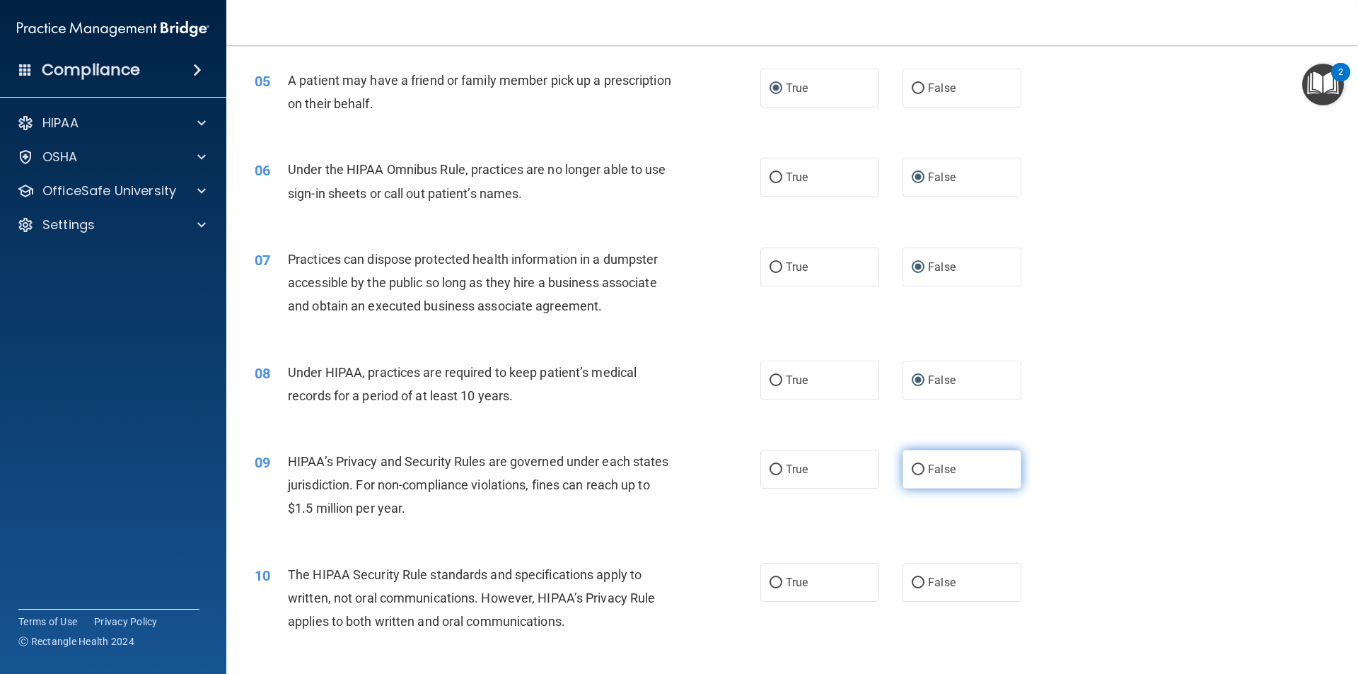
click at [912, 467] on input "False" at bounding box center [918, 470] width 13 height 11
radio input "true"
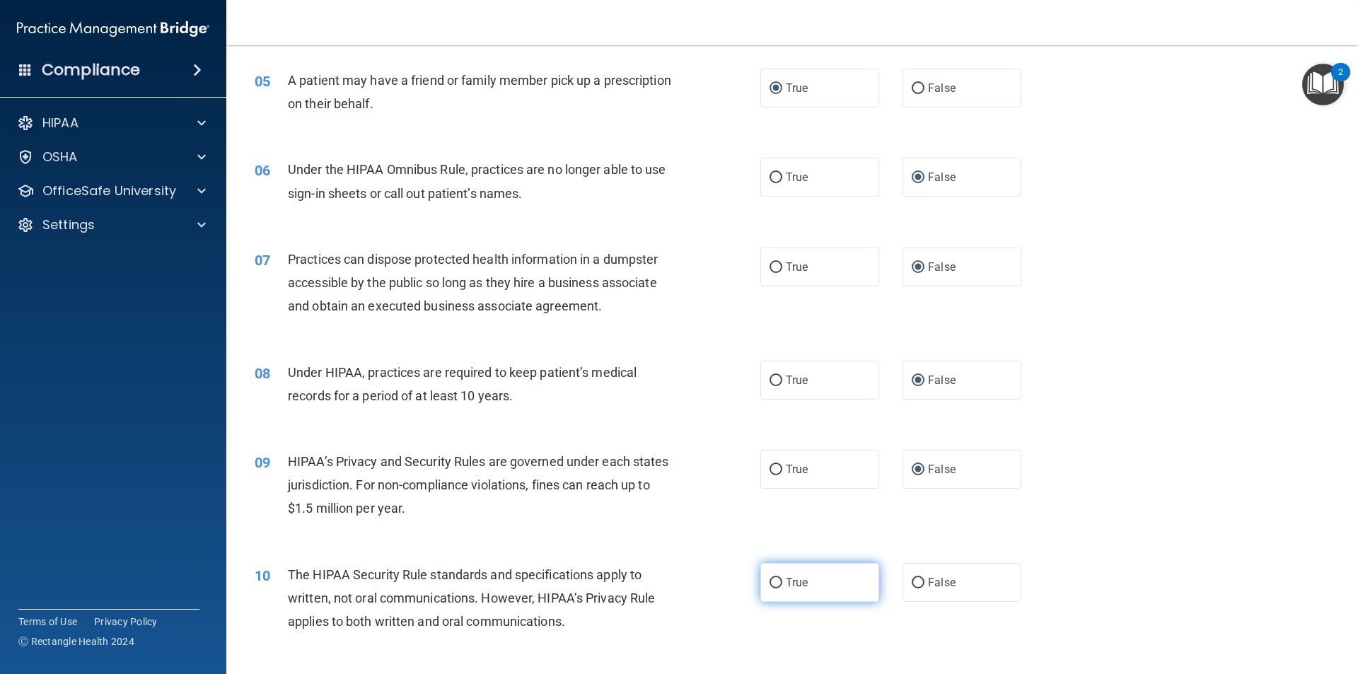
click at [775, 584] on input "True" at bounding box center [776, 583] width 13 height 11
radio input "true"
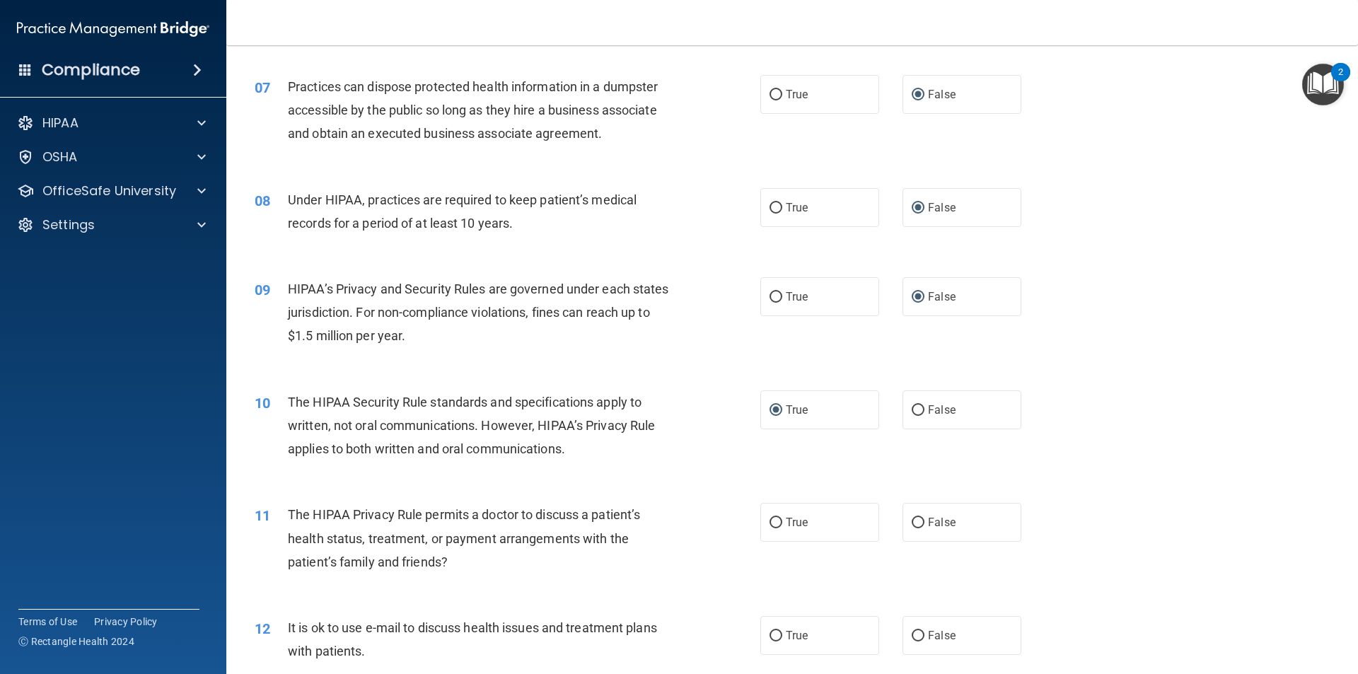
scroll to position [707, 0]
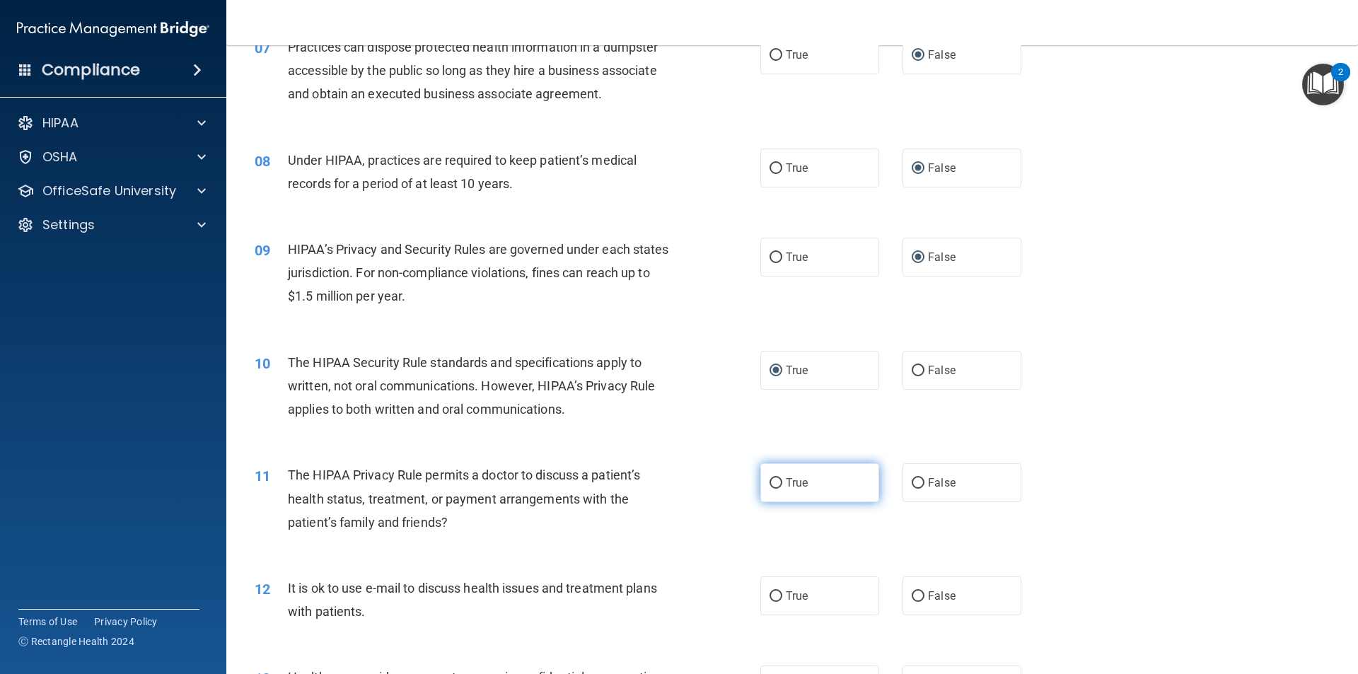
click at [774, 480] on input "True" at bounding box center [776, 483] width 13 height 11
radio input "true"
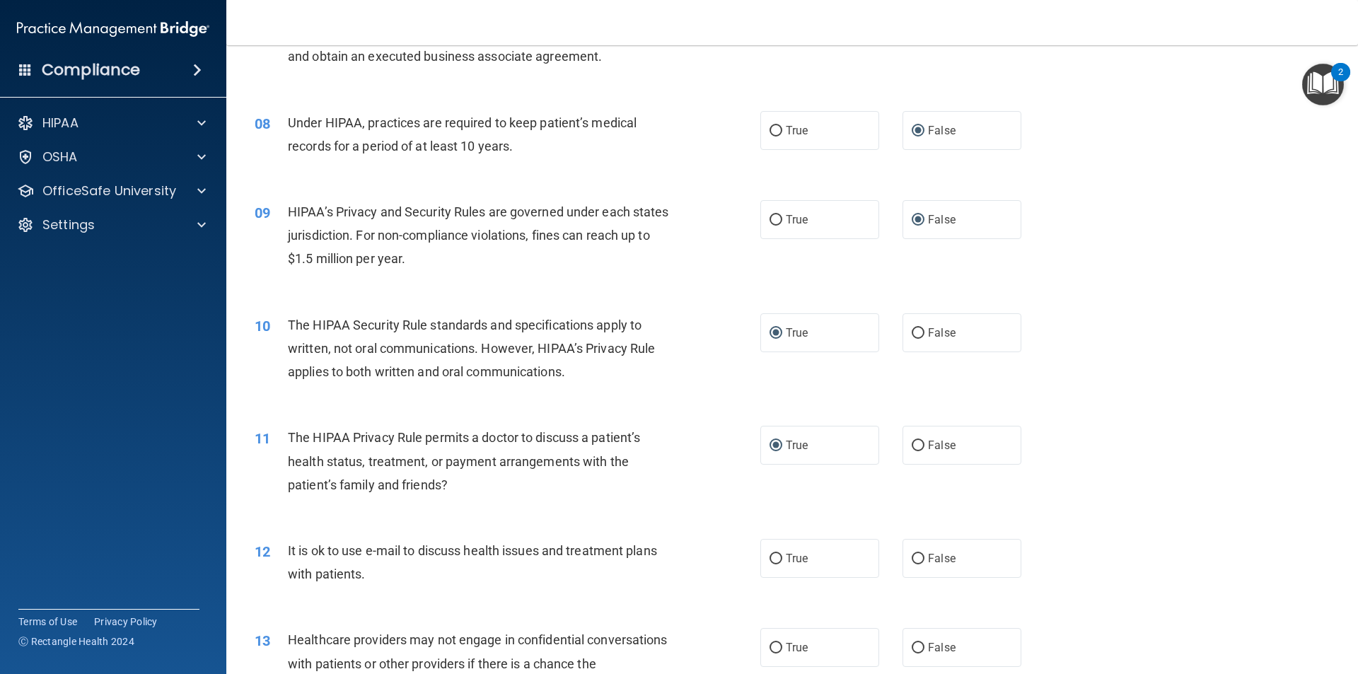
scroll to position [778, 0]
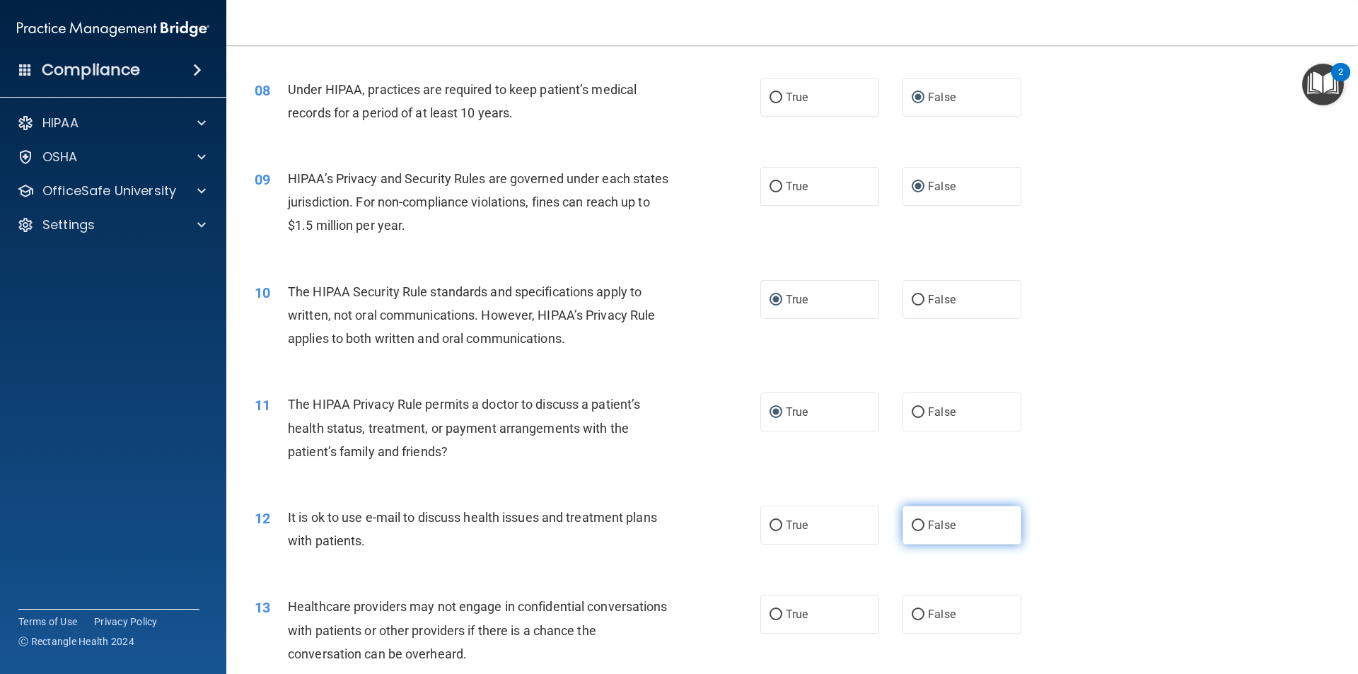
click at [914, 521] on input "False" at bounding box center [918, 526] width 13 height 11
radio input "true"
click at [770, 526] on input "True" at bounding box center [776, 526] width 13 height 11
radio input "true"
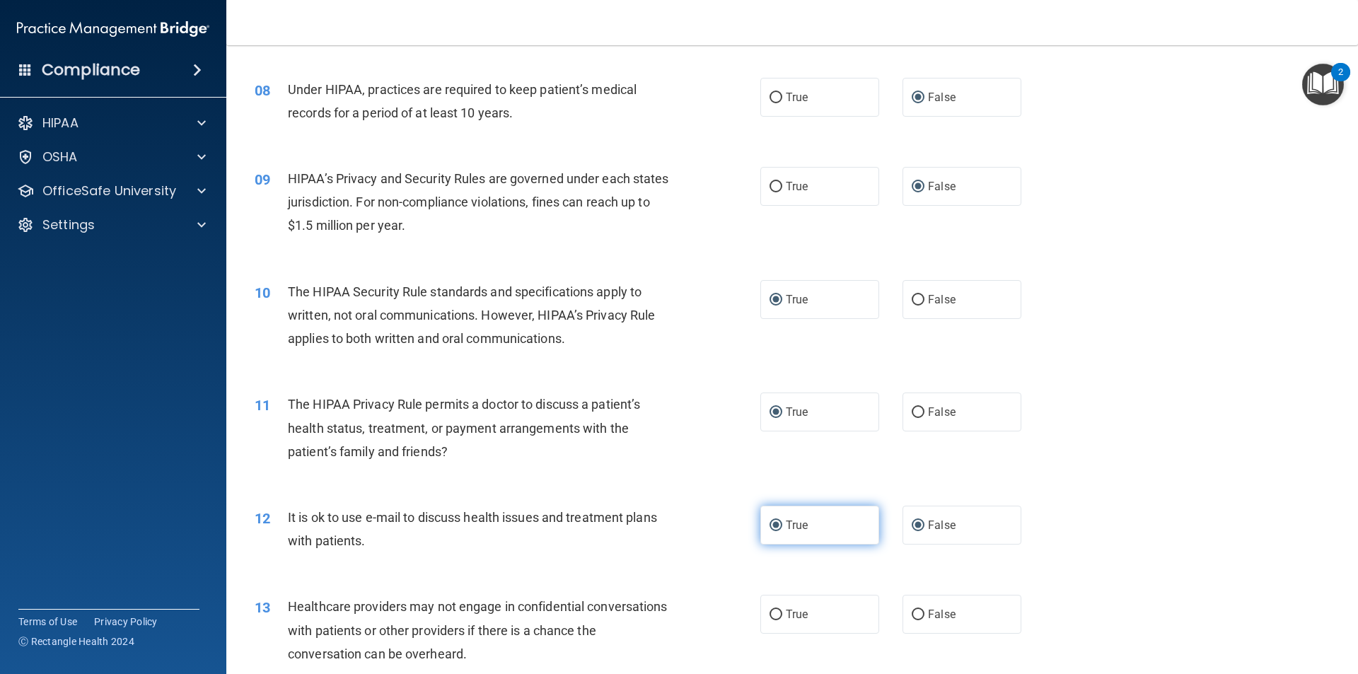
radio input "false"
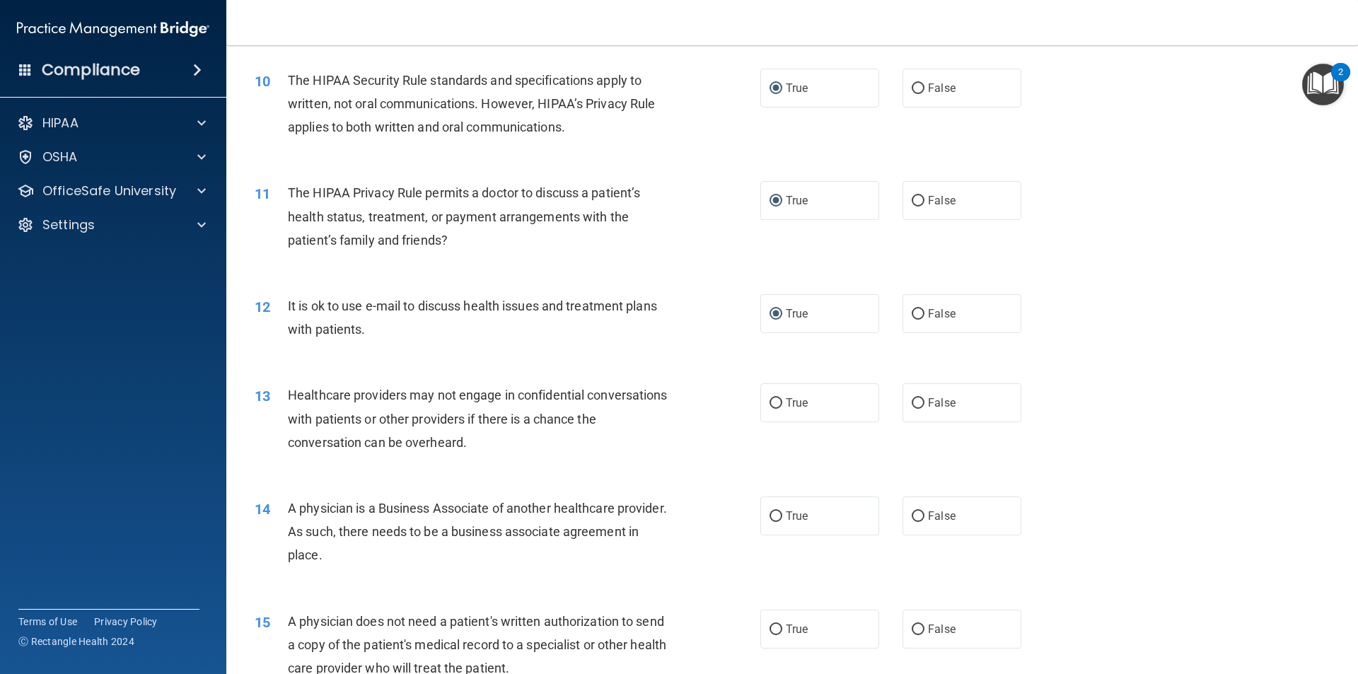
scroll to position [990, 0]
click at [912, 402] on input "False" at bounding box center [918, 402] width 13 height 11
radio input "true"
click at [912, 515] on input "False" at bounding box center [918, 516] width 13 height 11
radio input "true"
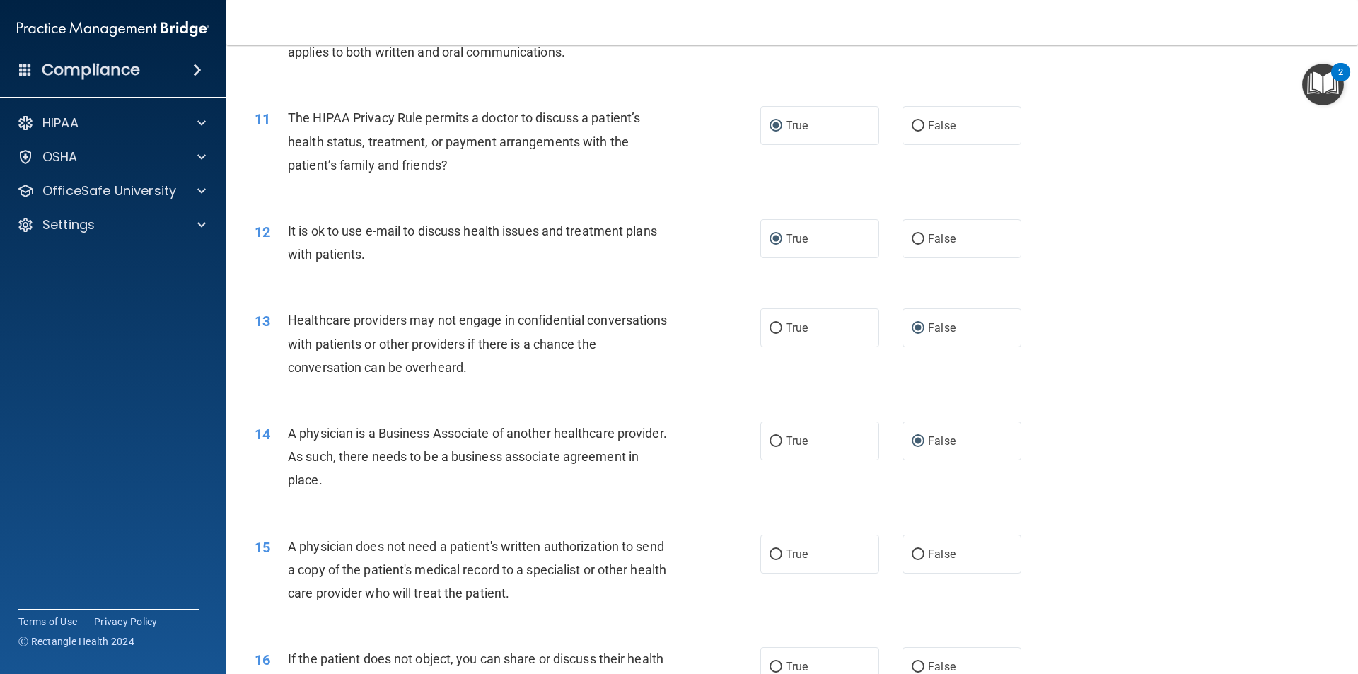
scroll to position [1132, 0]
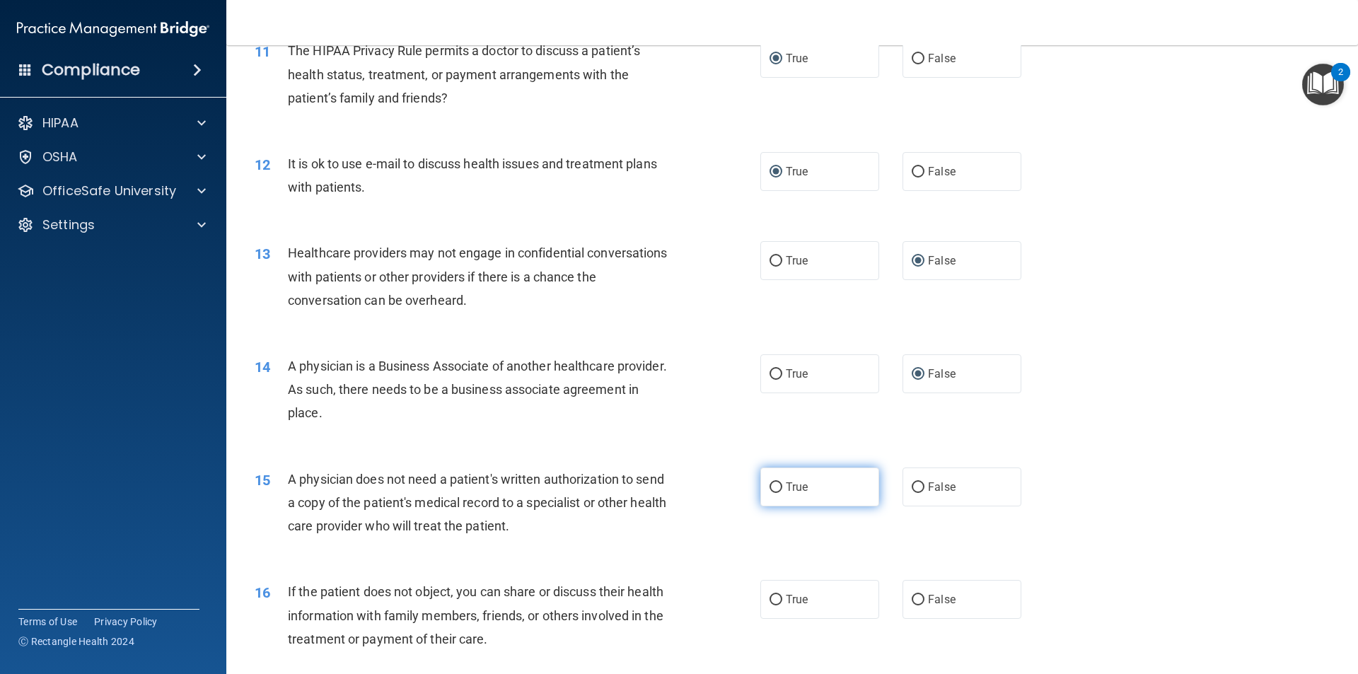
click at [774, 490] on input "True" at bounding box center [776, 487] width 13 height 11
radio input "true"
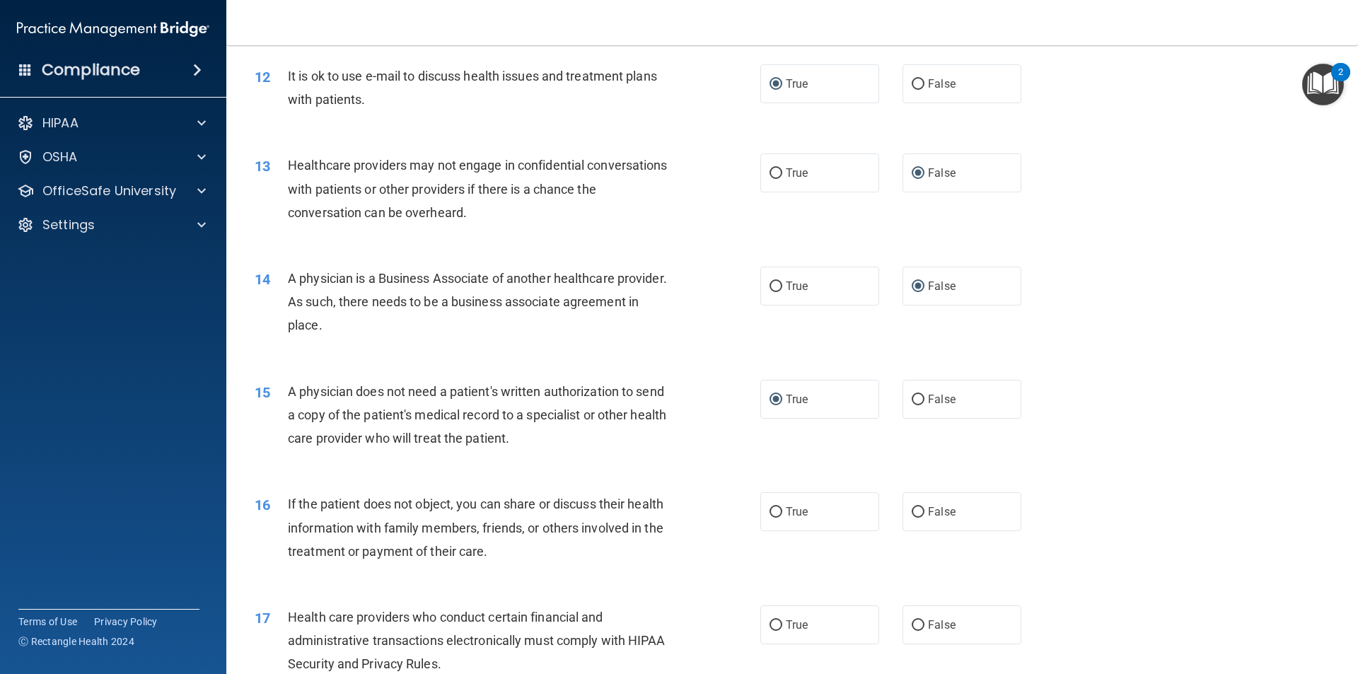
scroll to position [1273, 0]
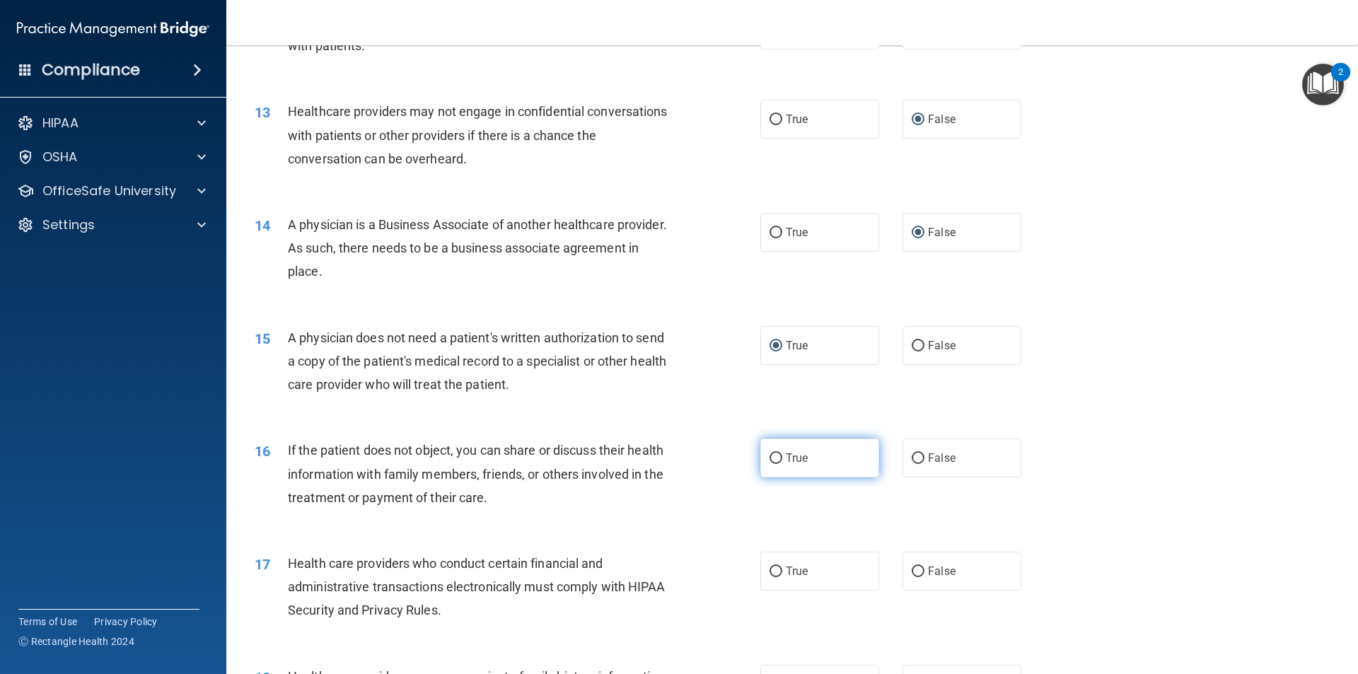
click at [773, 453] on input "True" at bounding box center [776, 458] width 13 height 11
radio input "true"
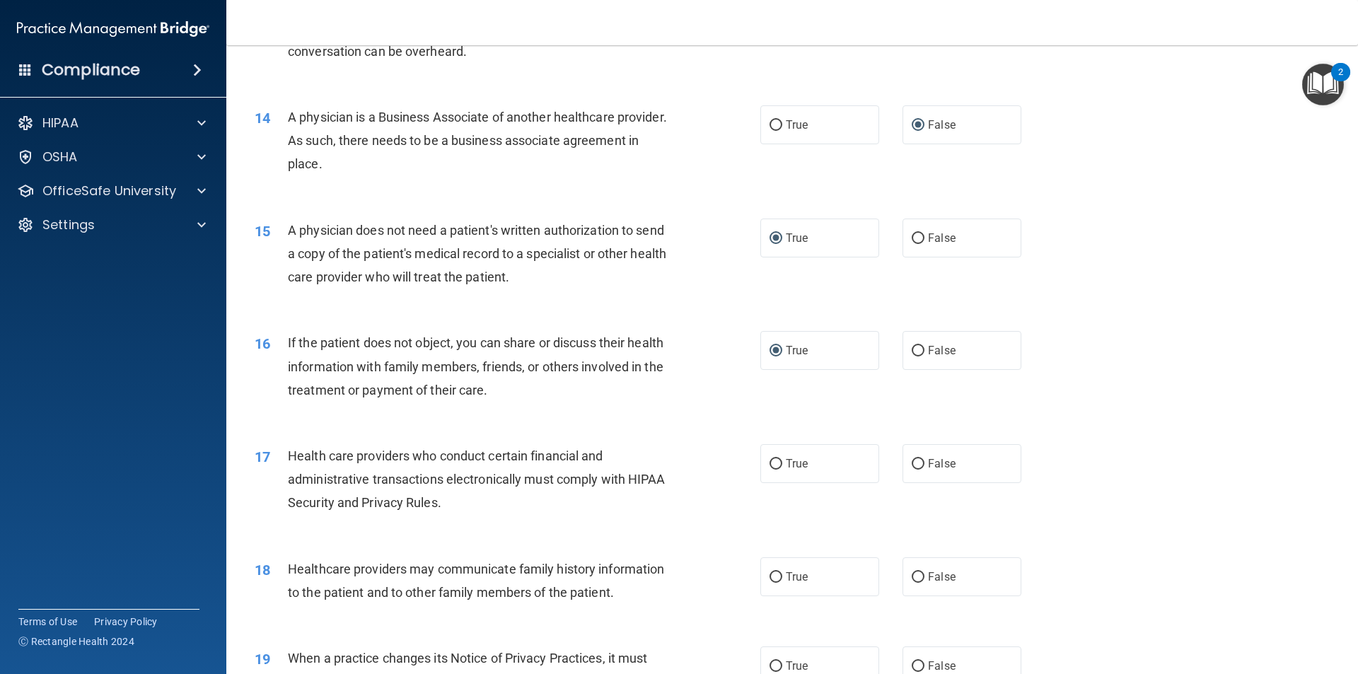
scroll to position [1415, 0]
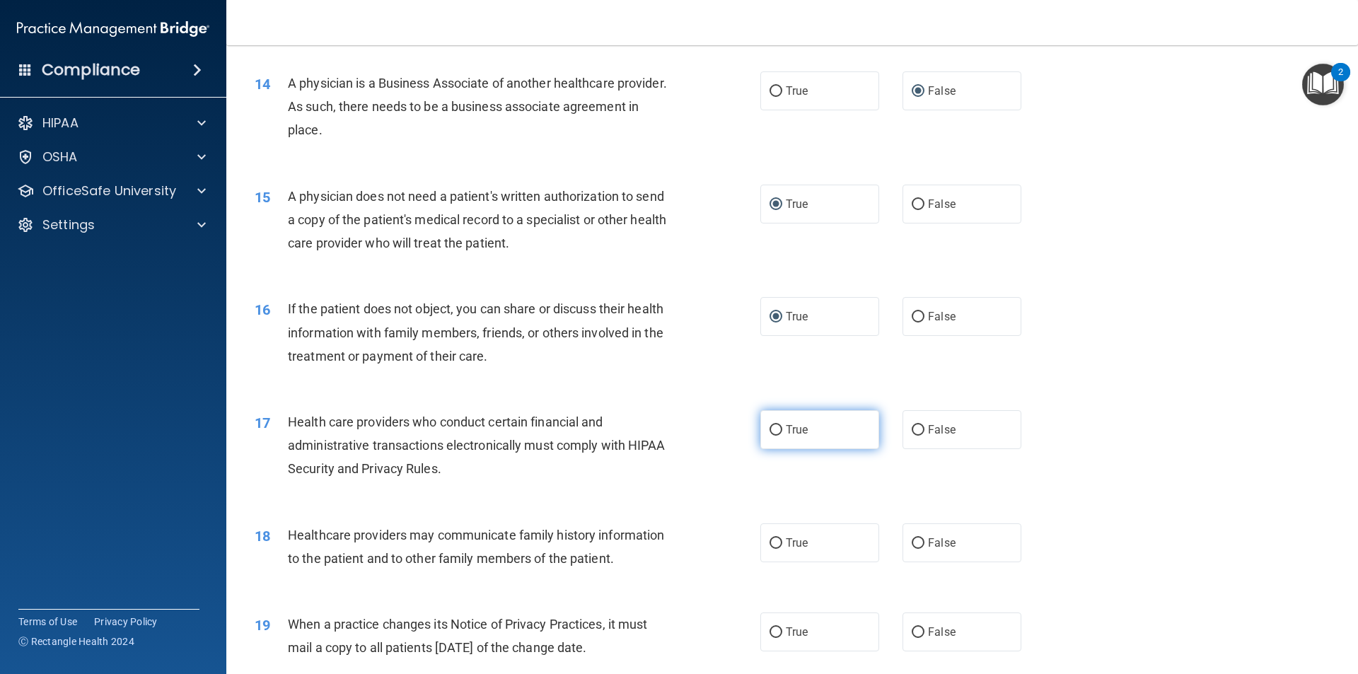
click at [771, 429] on input "True" at bounding box center [776, 430] width 13 height 11
radio input "true"
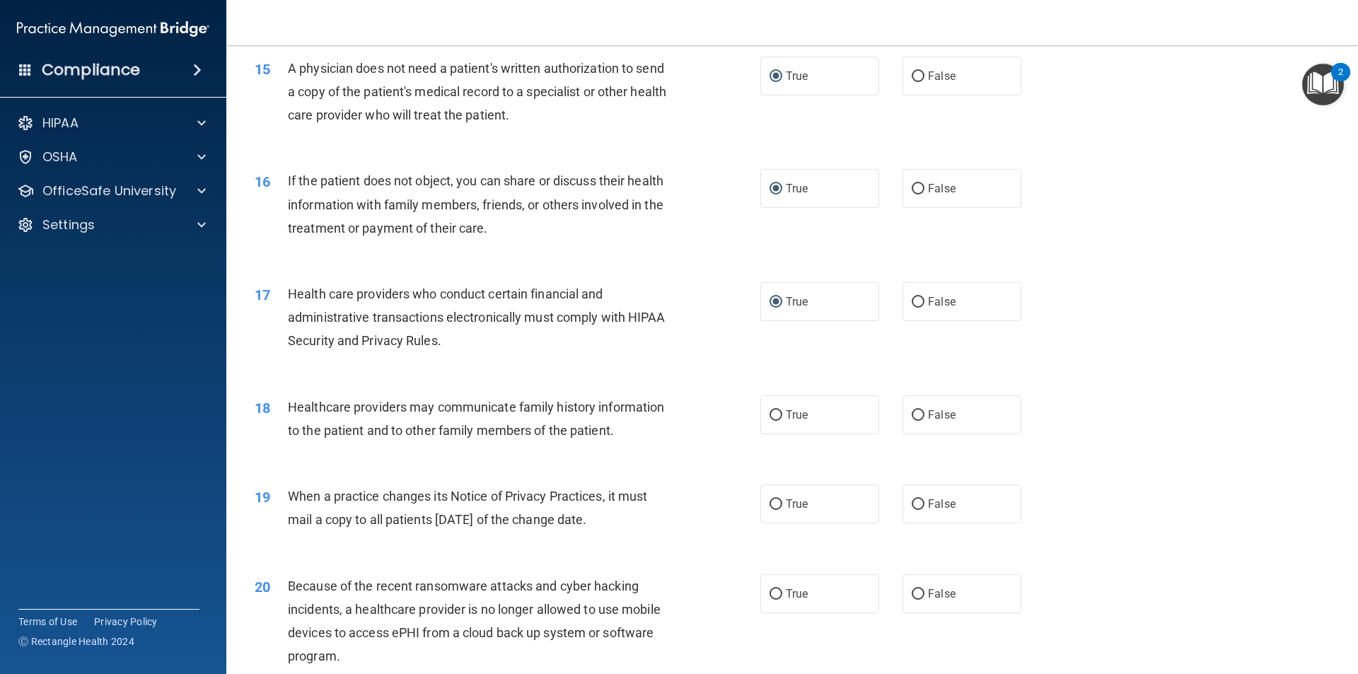
scroll to position [1556, 0]
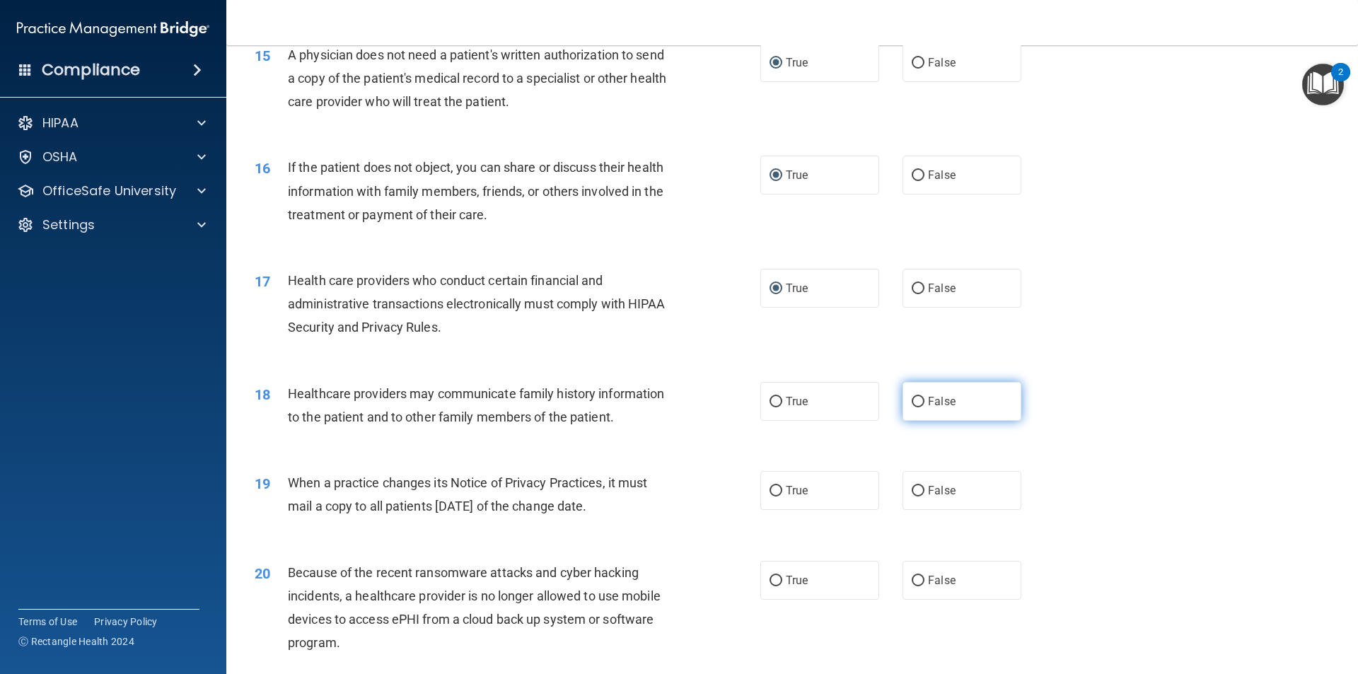
click at [912, 403] on input "False" at bounding box center [918, 402] width 13 height 11
radio input "true"
click at [912, 489] on input "False" at bounding box center [918, 491] width 13 height 11
radio input "true"
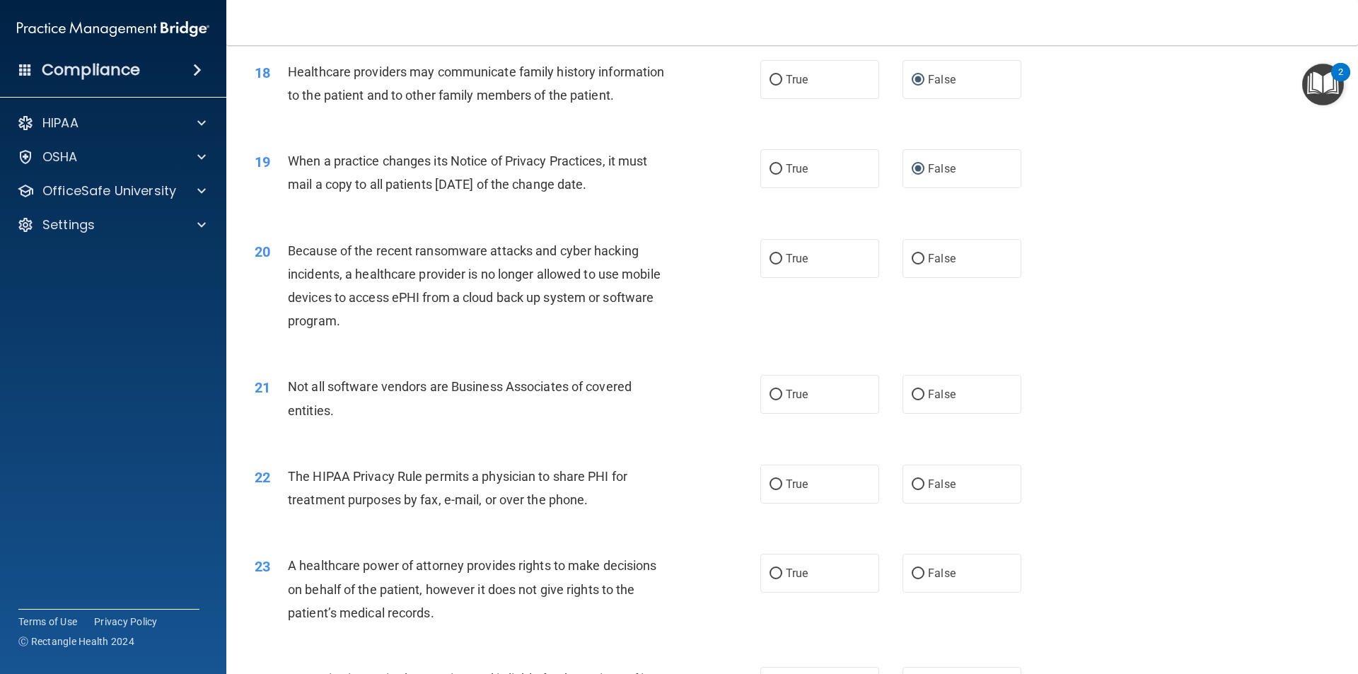
scroll to position [1910, 0]
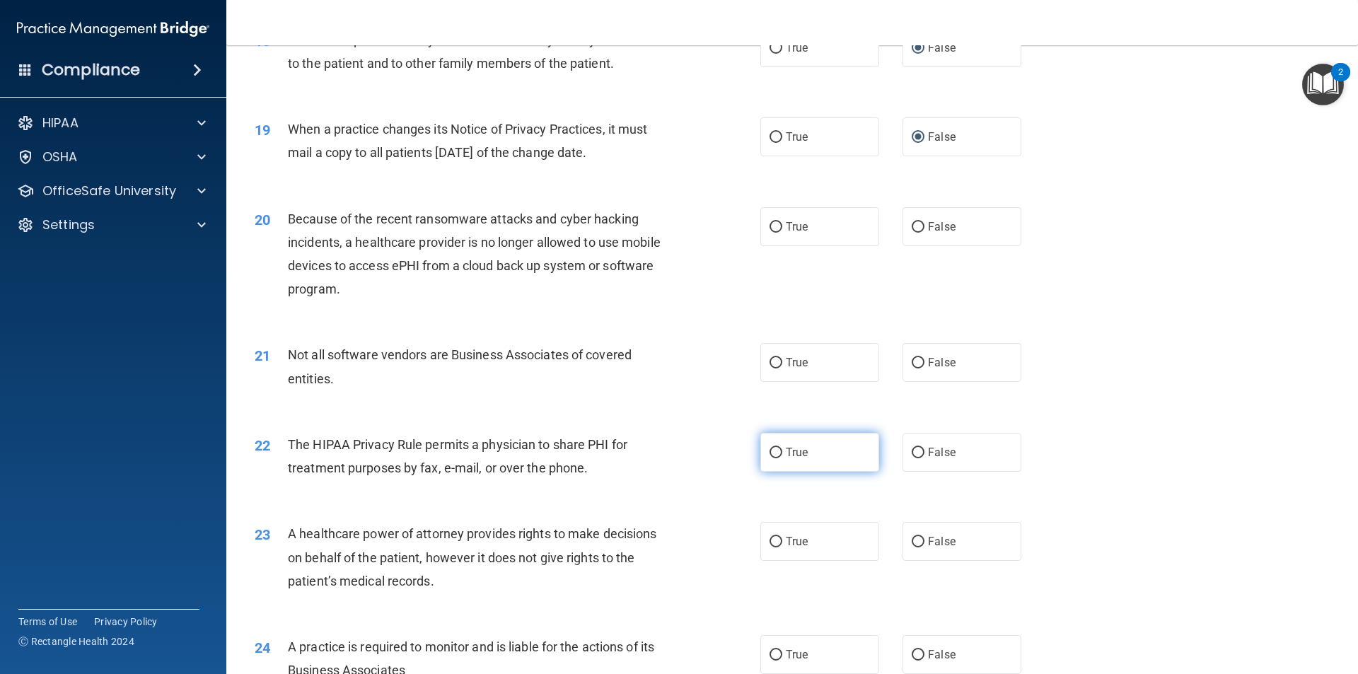
click at [774, 448] on input "True" at bounding box center [776, 453] width 13 height 11
radio input "true"
click at [915, 543] on input "False" at bounding box center [918, 542] width 13 height 11
radio input "true"
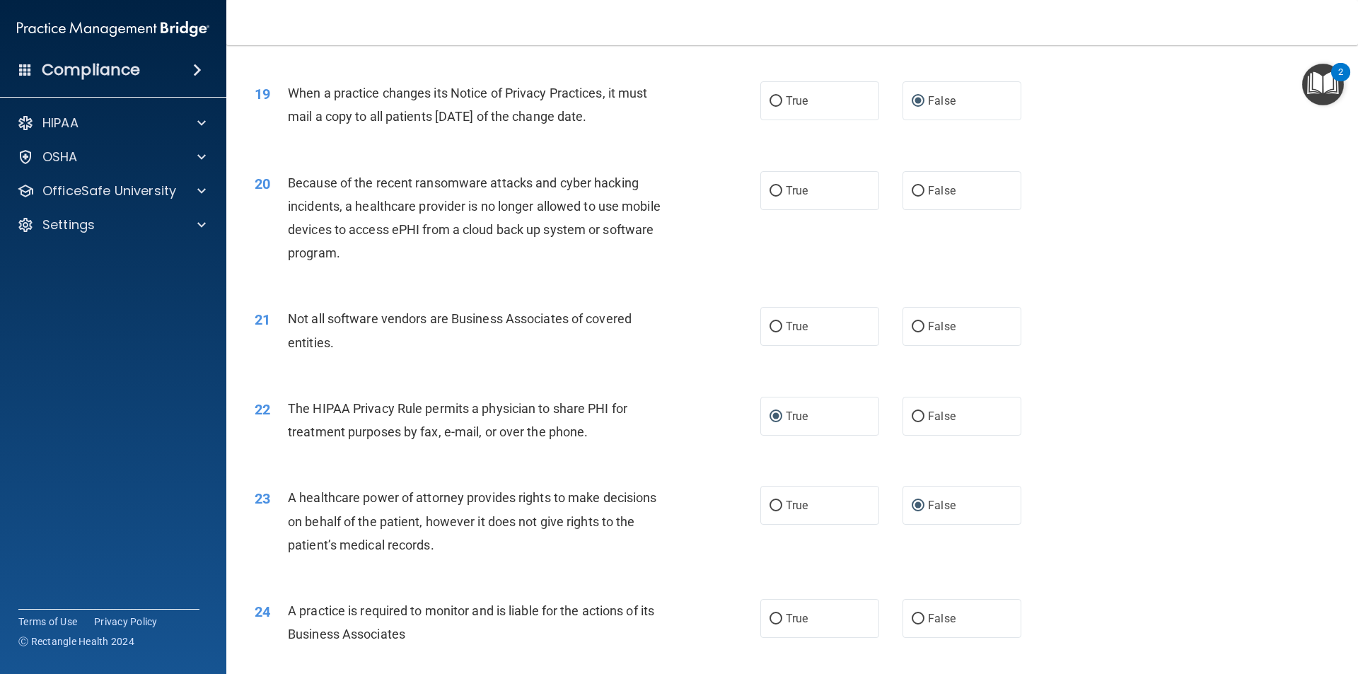
scroll to position [1980, 0]
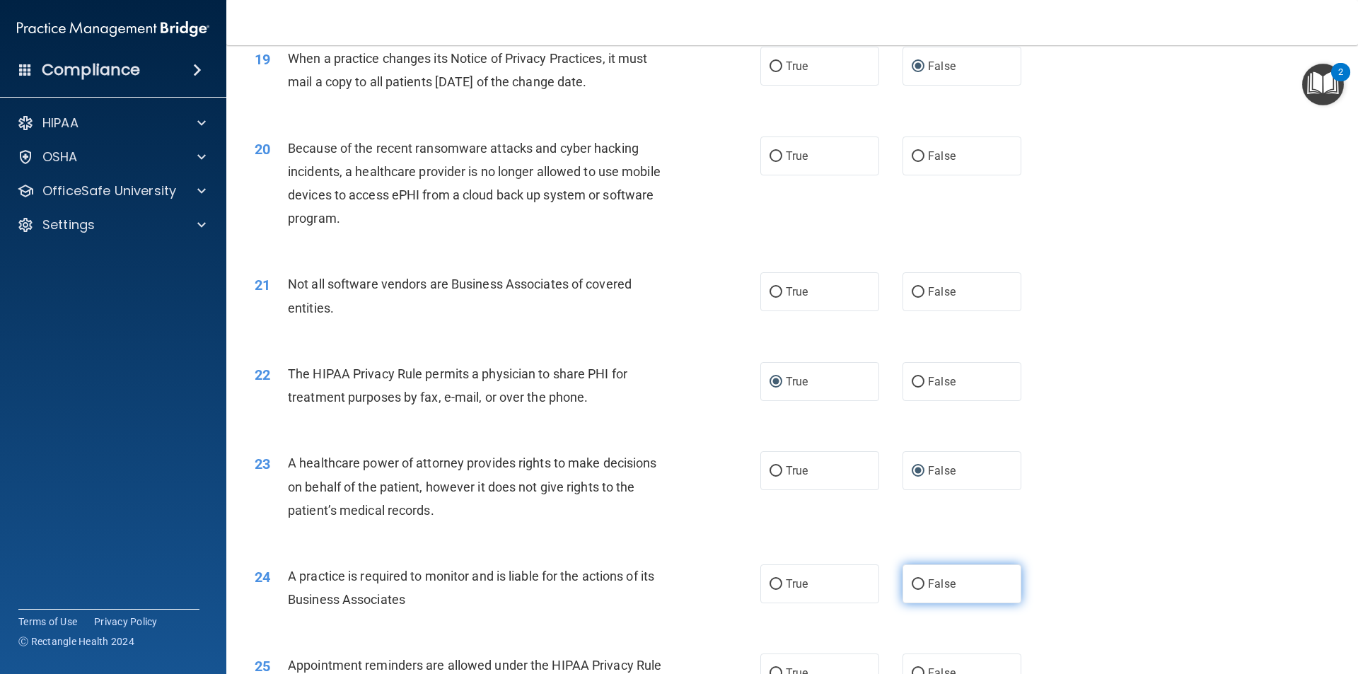
click at [913, 585] on input "False" at bounding box center [918, 584] width 13 height 11
radio input "true"
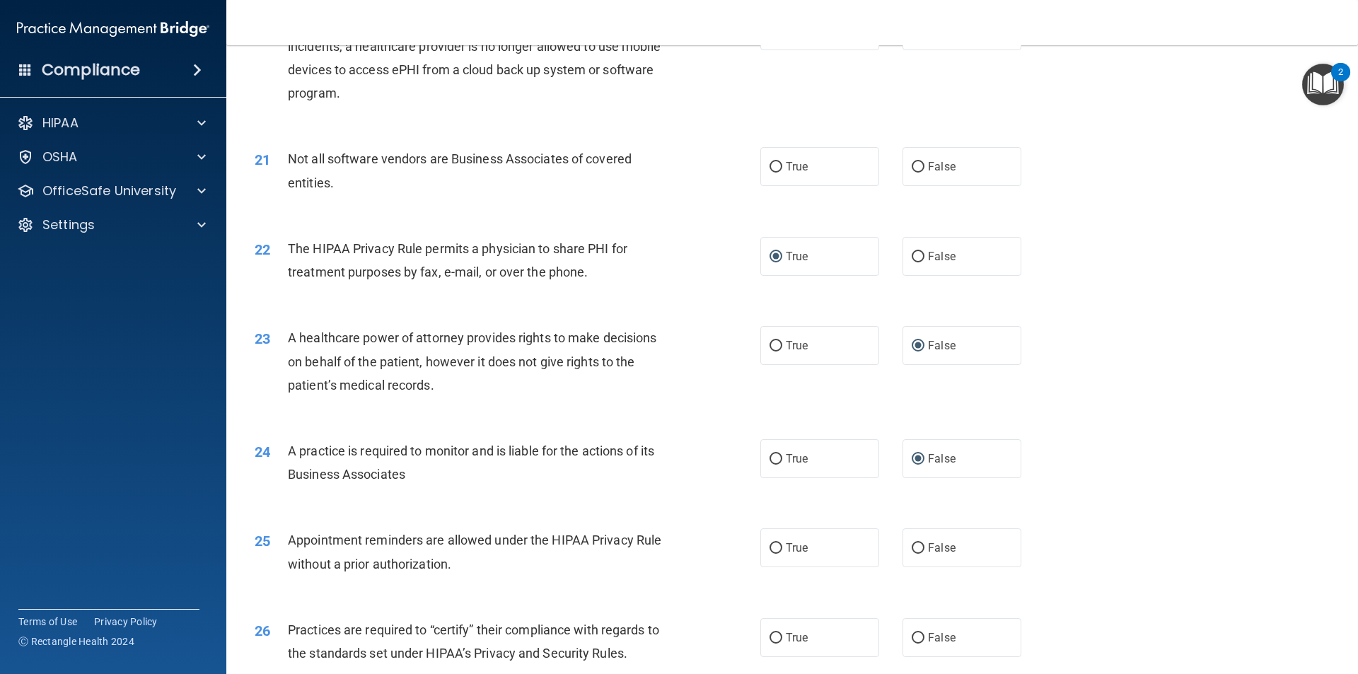
scroll to position [2122, 0]
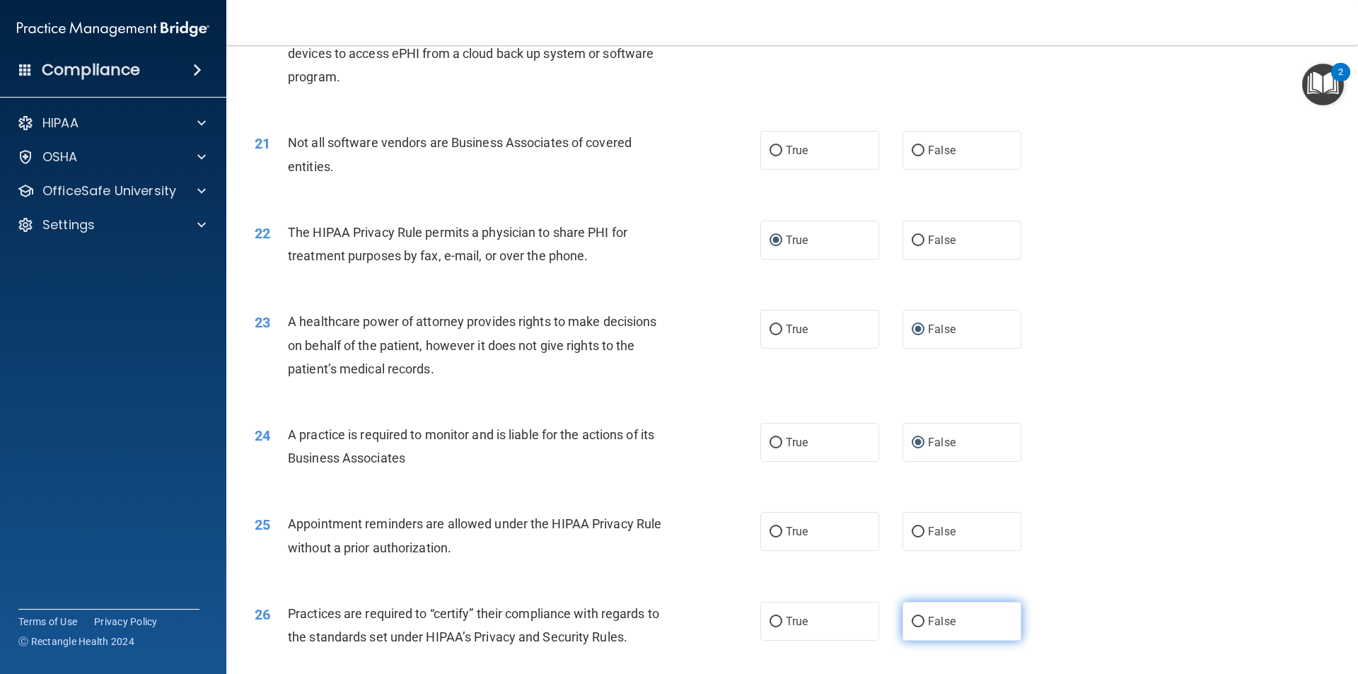
click at [912, 625] on input "False" at bounding box center [918, 622] width 13 height 11
radio input "true"
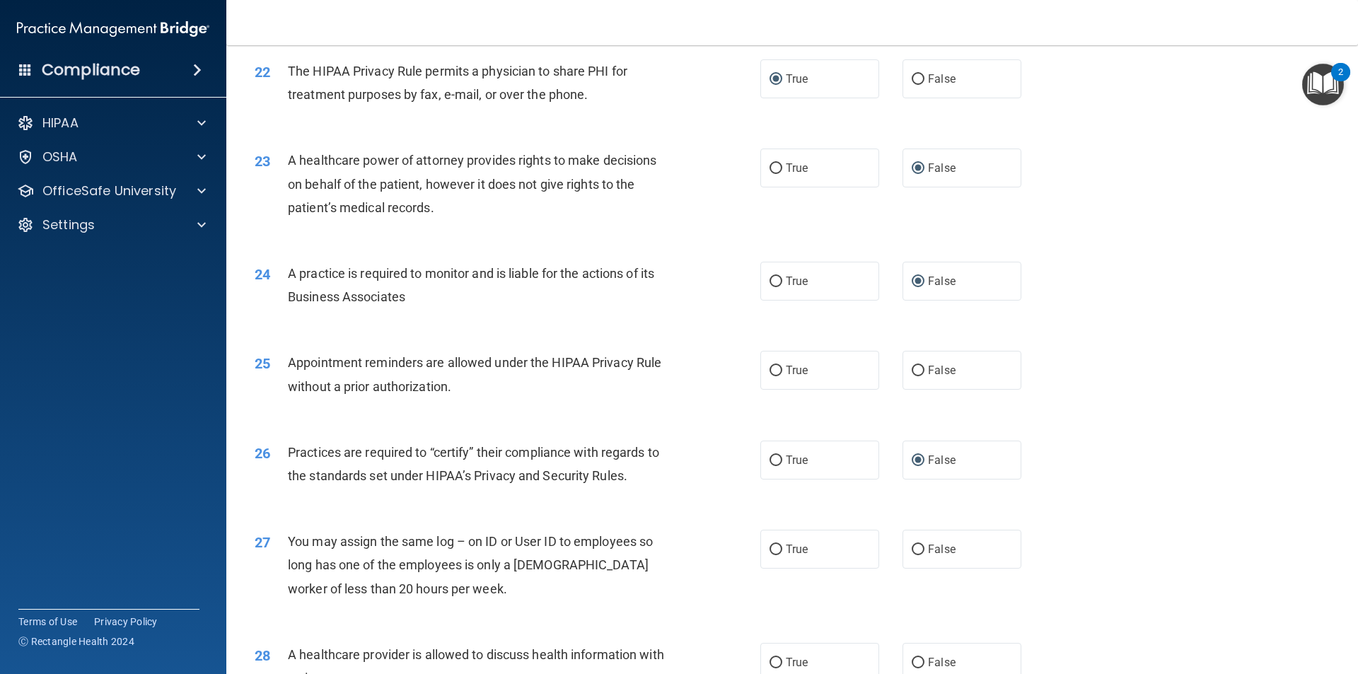
scroll to position [2334, 0]
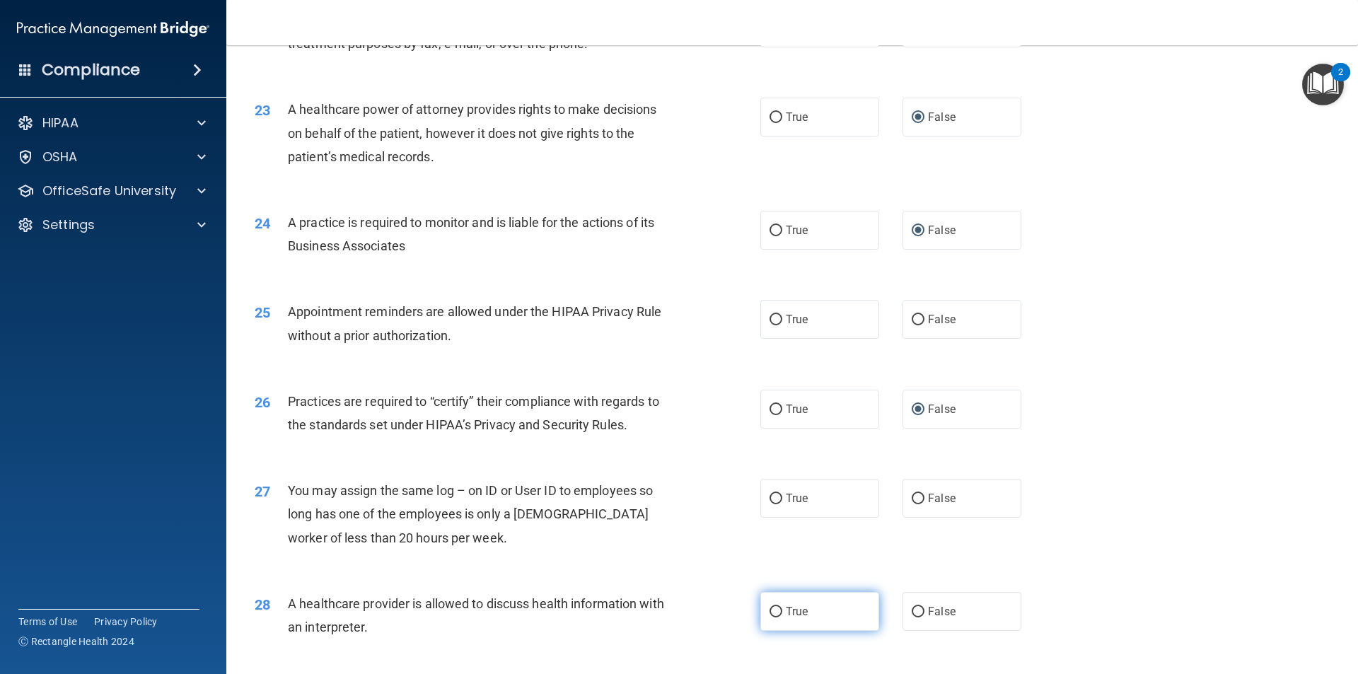
click at [772, 612] on input "True" at bounding box center [776, 612] width 13 height 11
radio input "true"
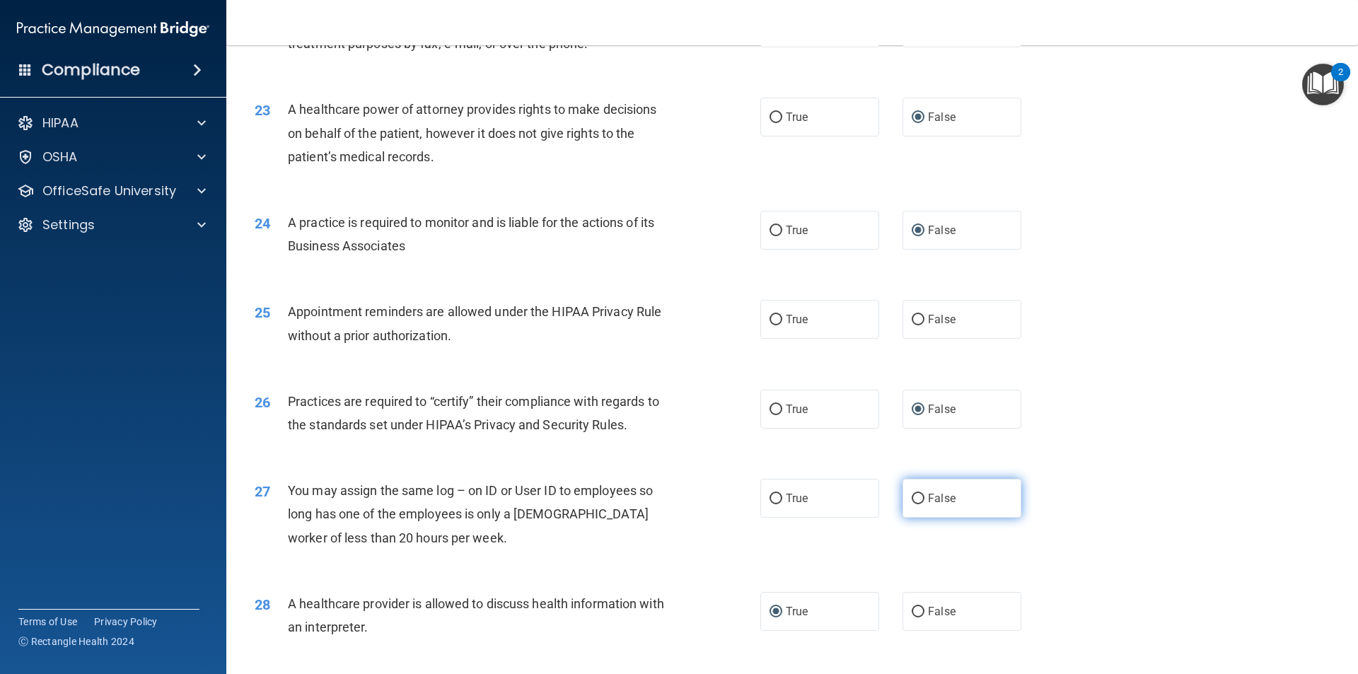
click at [914, 497] on input "False" at bounding box center [918, 499] width 13 height 11
radio input "true"
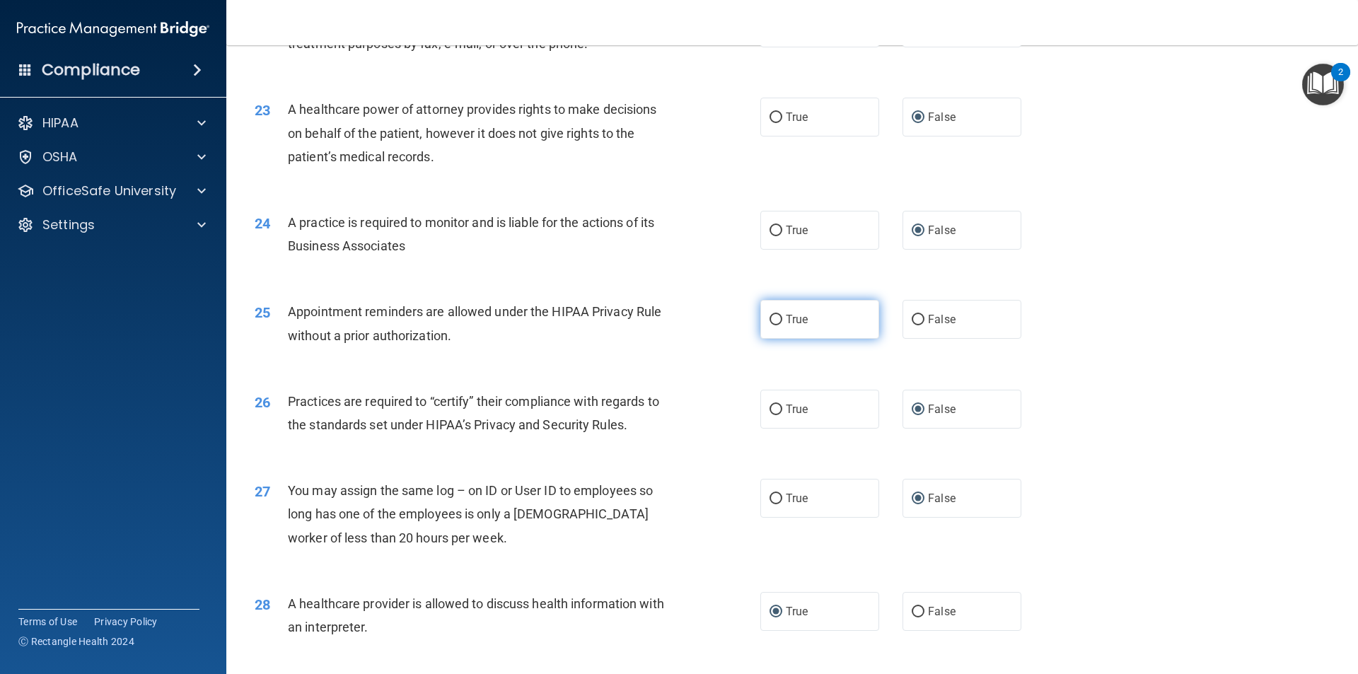
click at [771, 320] on input "True" at bounding box center [776, 320] width 13 height 11
radio input "true"
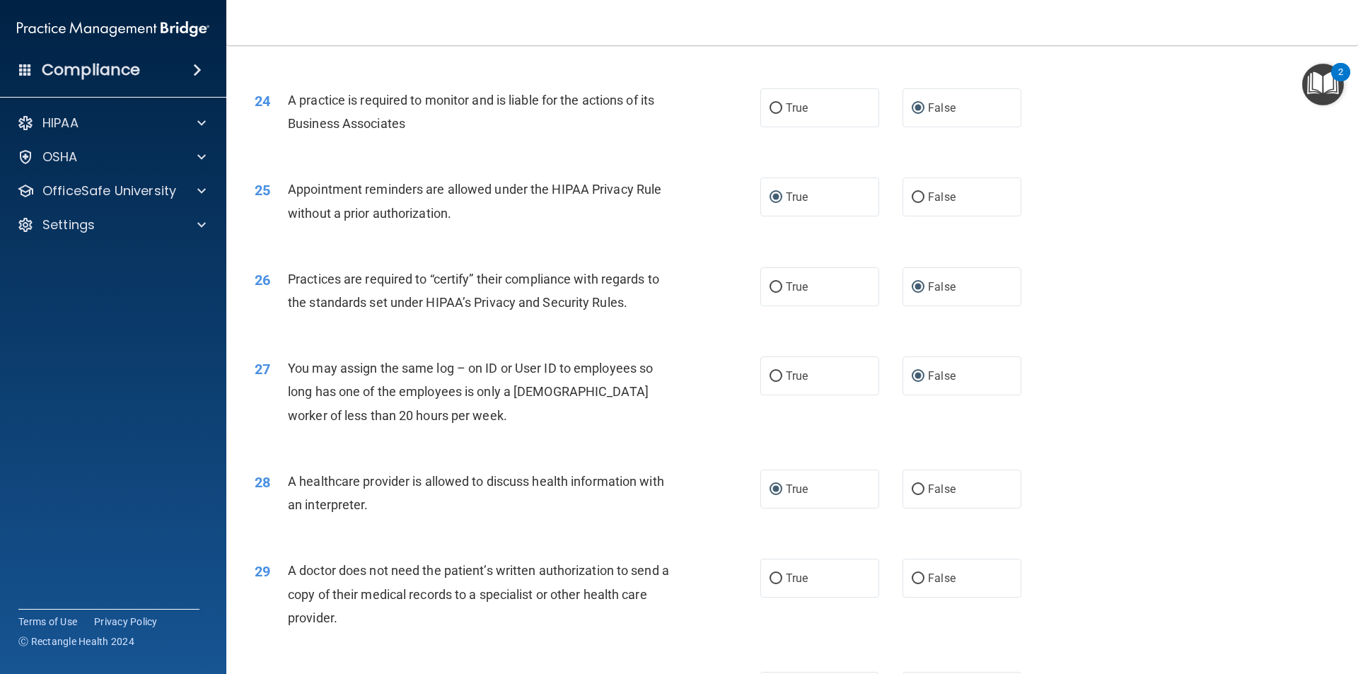
scroll to position [2546, 0]
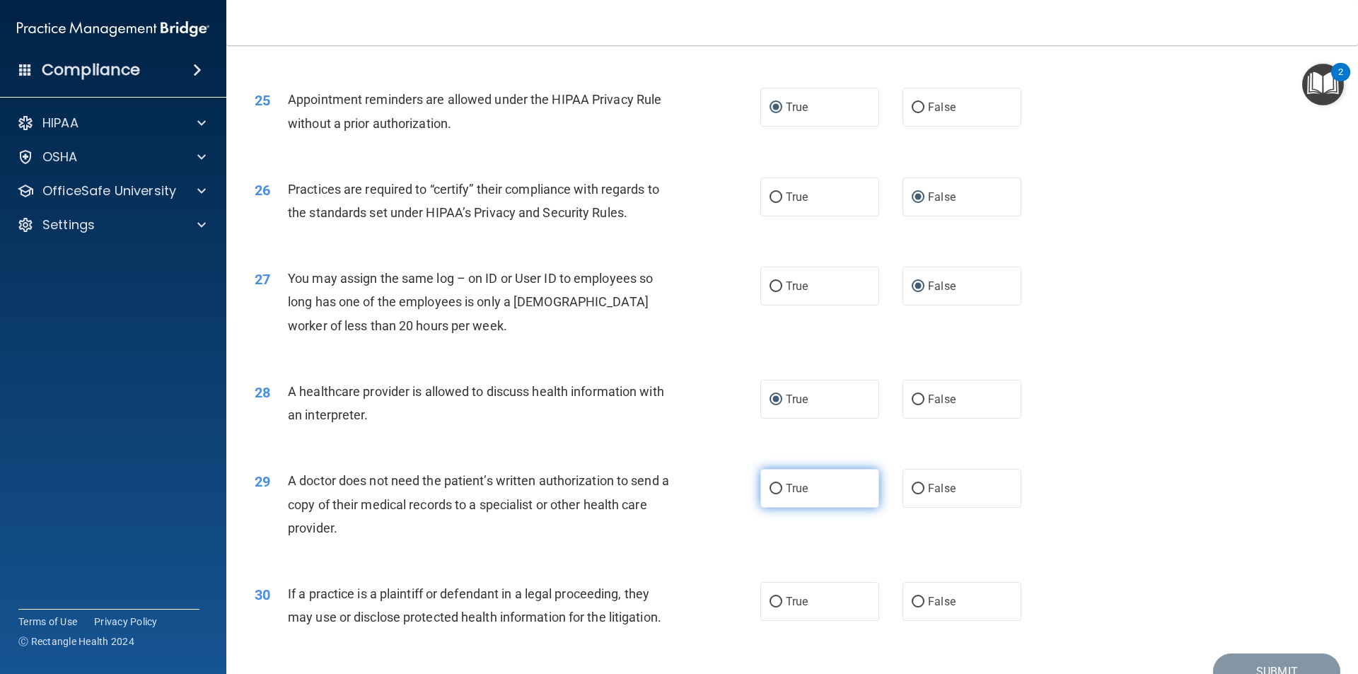
click at [774, 489] on input "True" at bounding box center [776, 489] width 13 height 11
radio input "true"
click at [772, 599] on input "True" at bounding box center [776, 602] width 13 height 11
radio input "true"
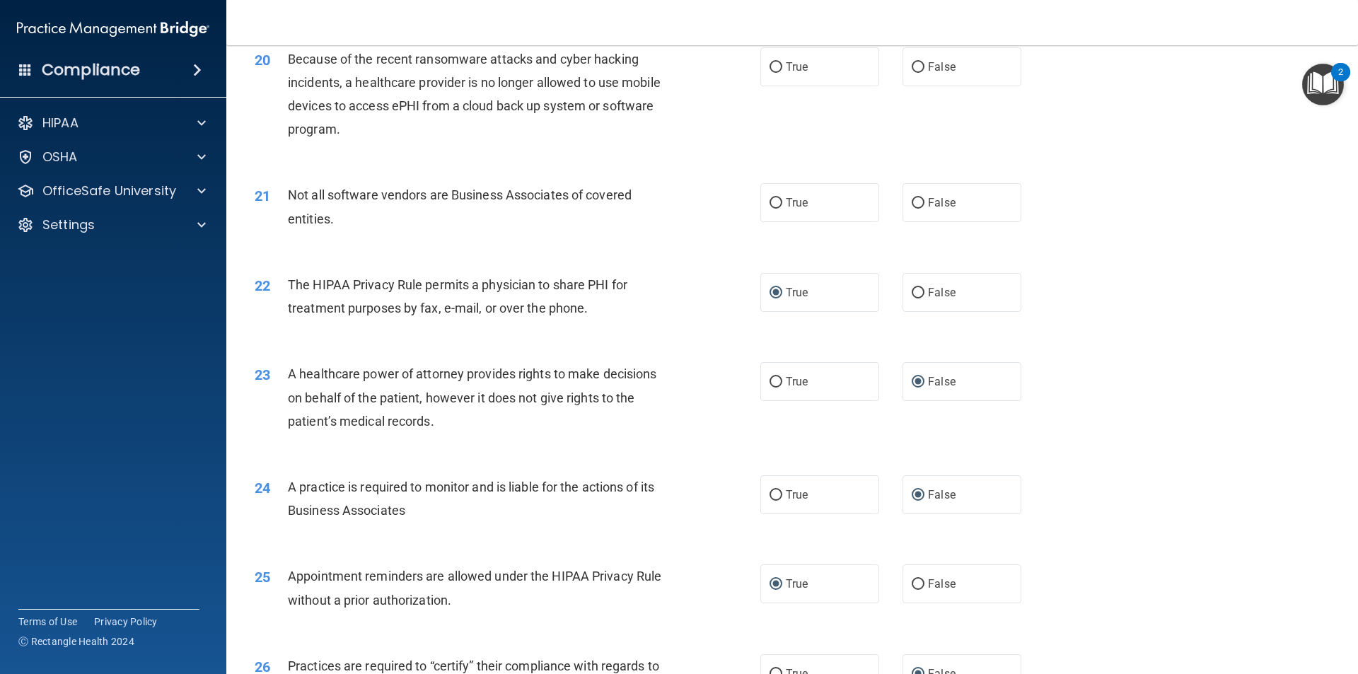
scroll to position [2051, 0]
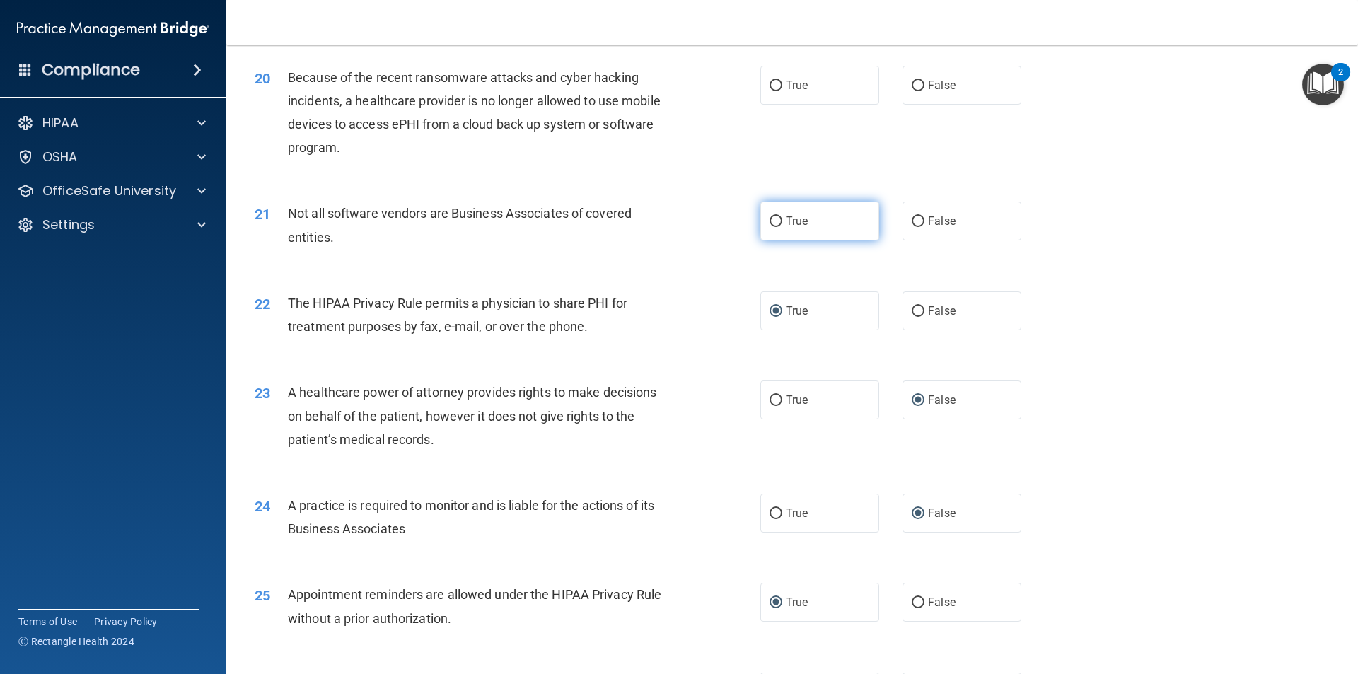
click at [770, 223] on input "True" at bounding box center [776, 221] width 13 height 11
radio input "true"
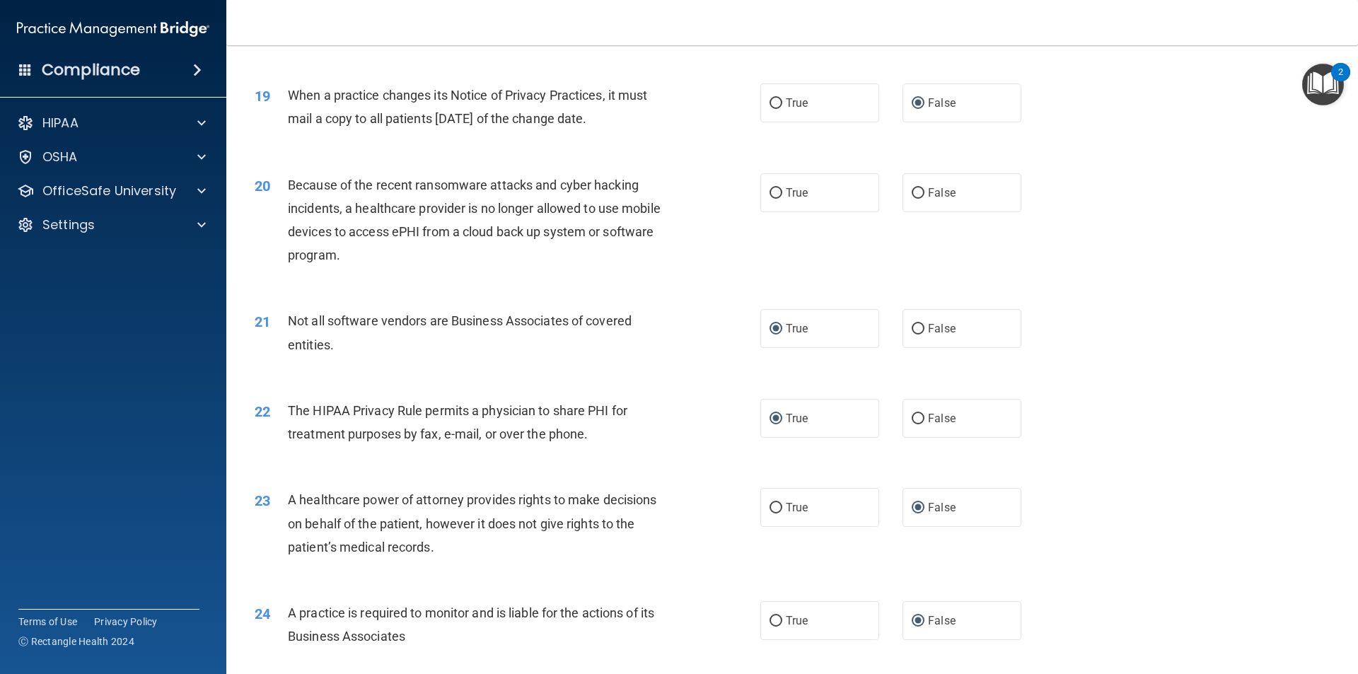
scroll to position [1910, 0]
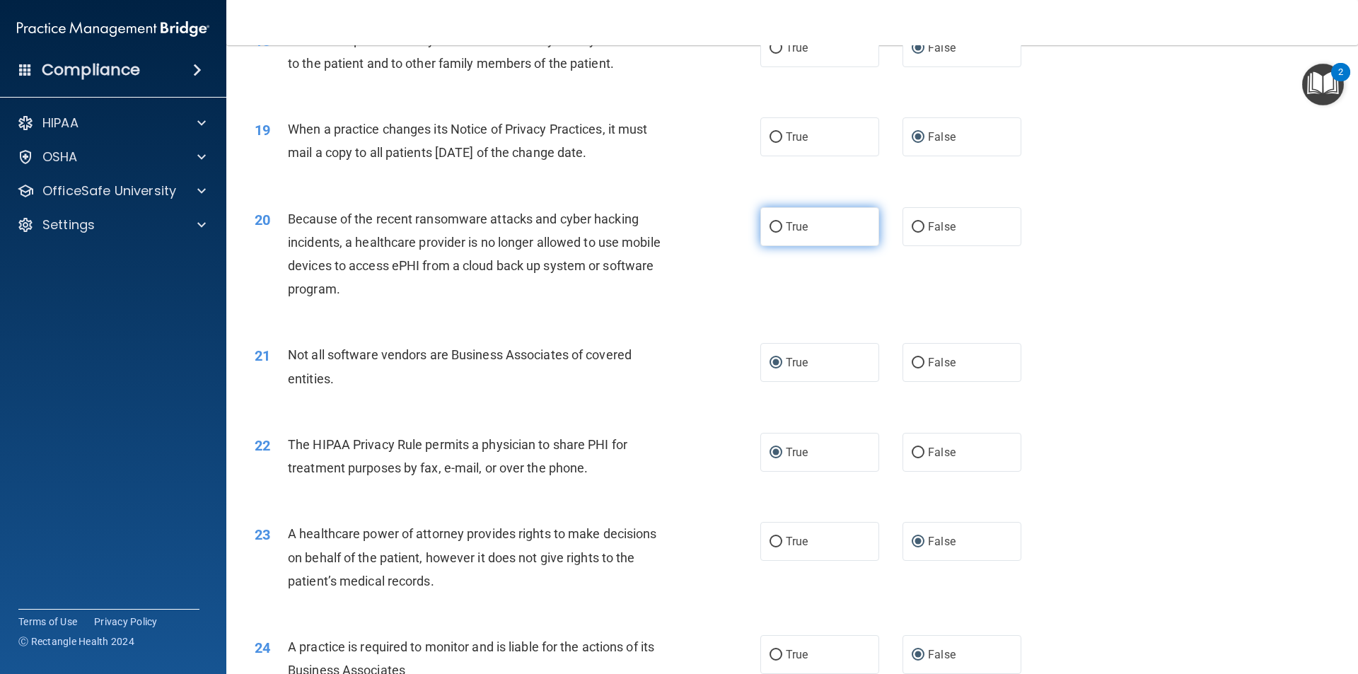
click at [777, 224] on label "True" at bounding box center [819, 226] width 119 height 39
click at [777, 224] on input "True" at bounding box center [776, 227] width 13 height 11
radio input "true"
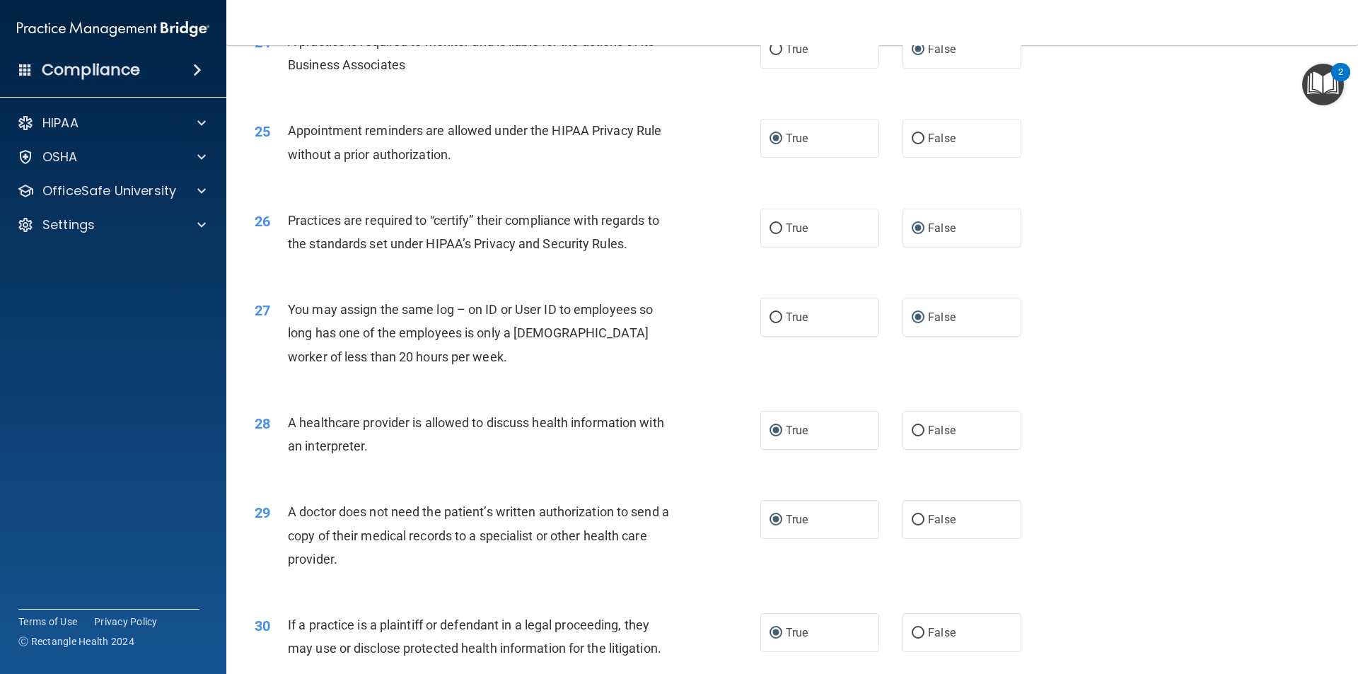
scroll to position [2618, 0]
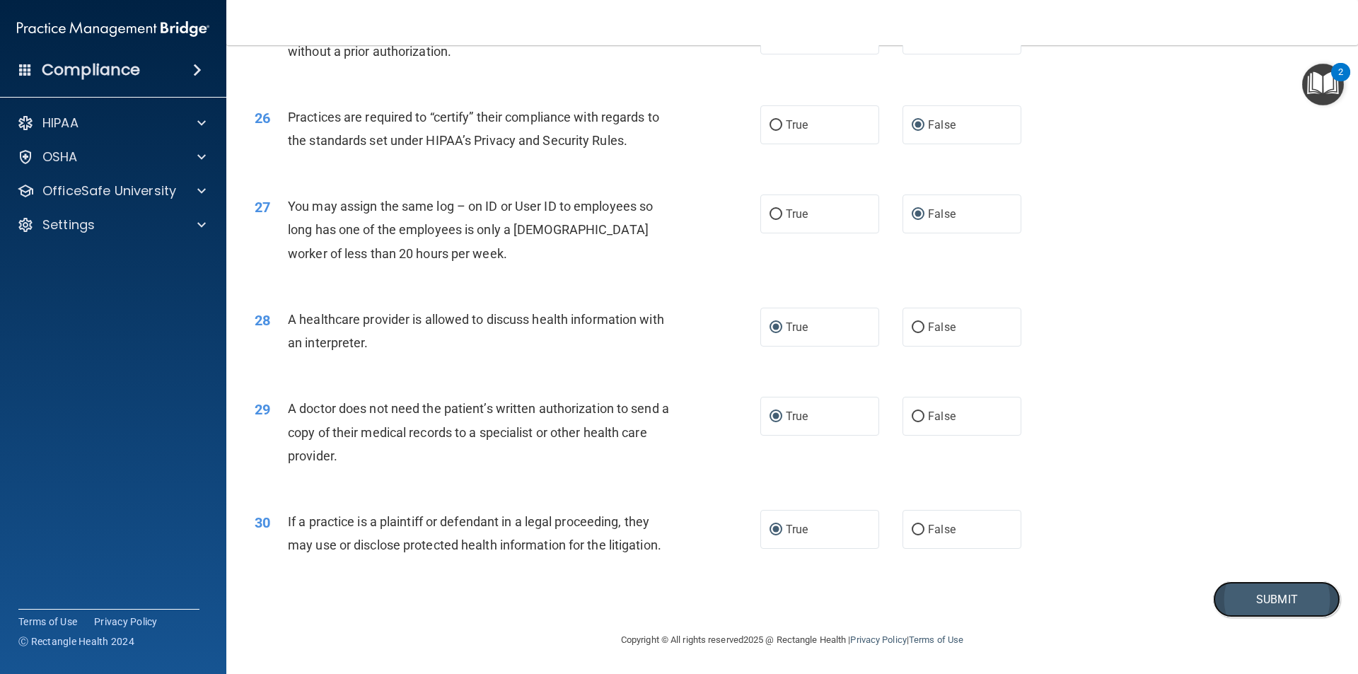
click at [1264, 603] on button "Submit" at bounding box center [1276, 599] width 127 height 36
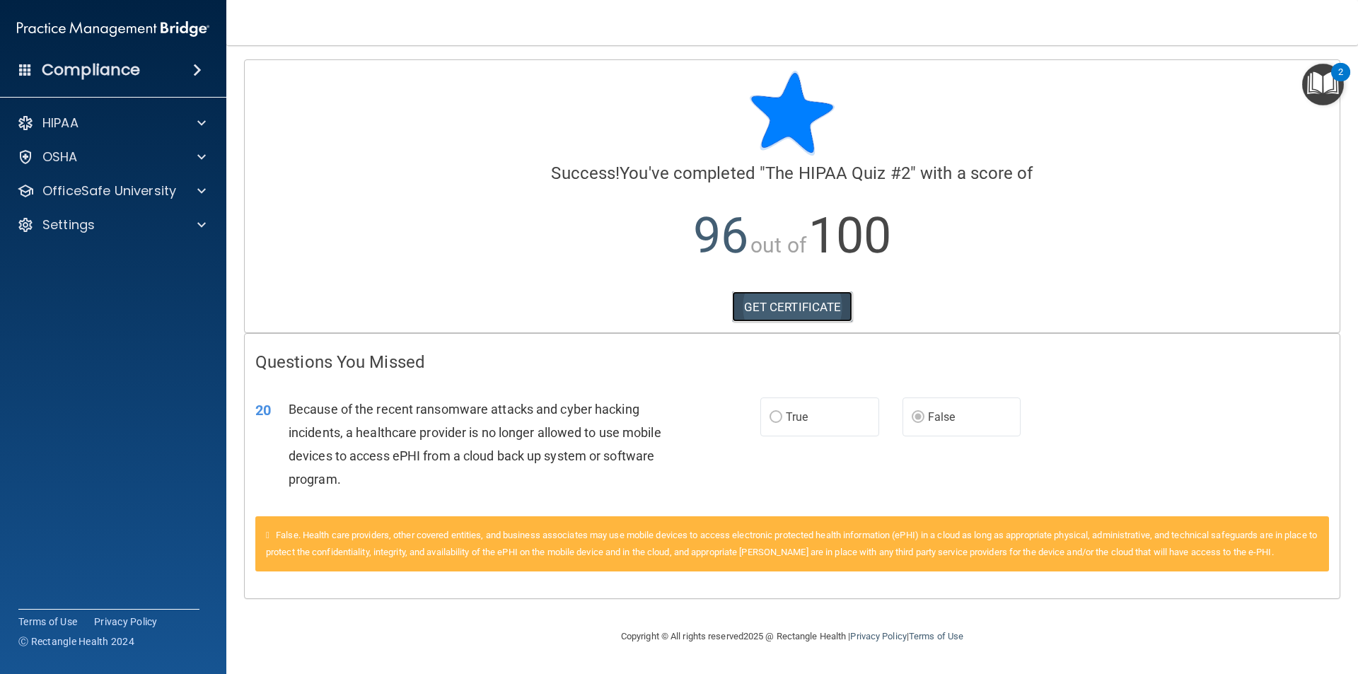
click at [782, 301] on link "GET CERTIFICATE" at bounding box center [792, 306] width 121 height 31
click at [92, 190] on p "OfficeSafe University" at bounding box center [109, 190] width 134 height 17
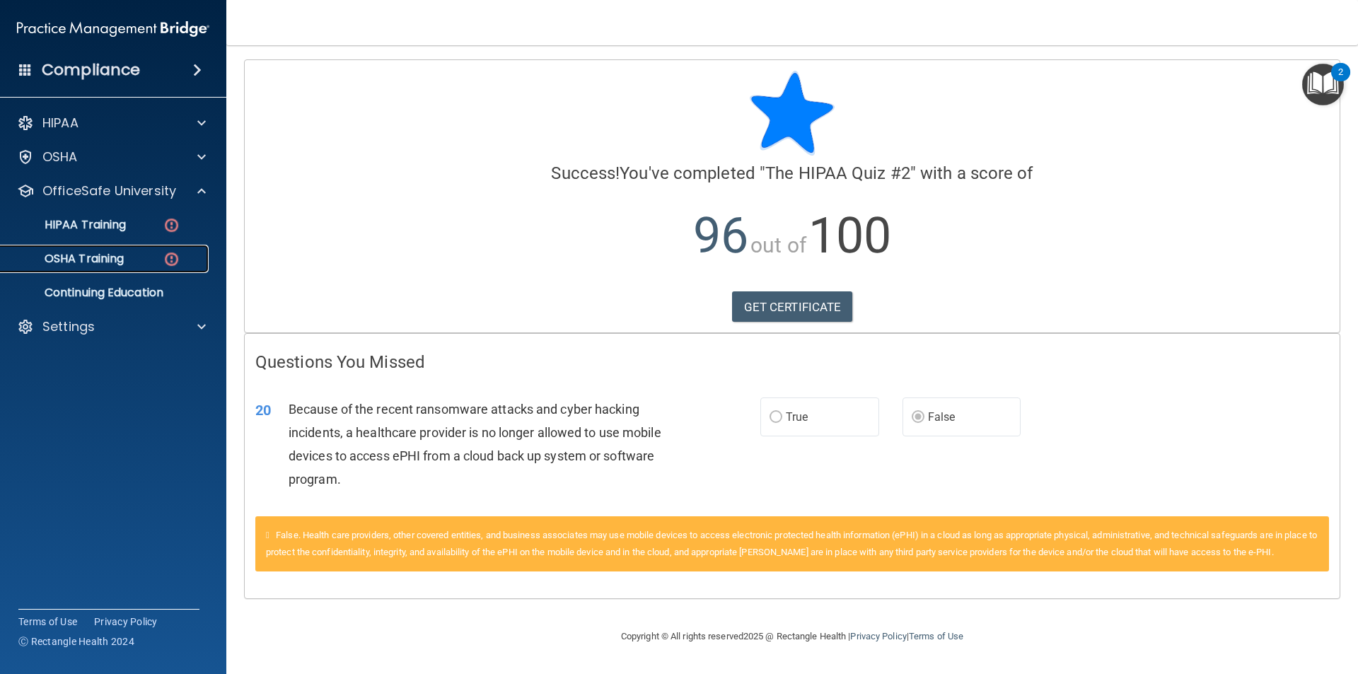
click at [174, 257] on img at bounding box center [172, 259] width 18 height 18
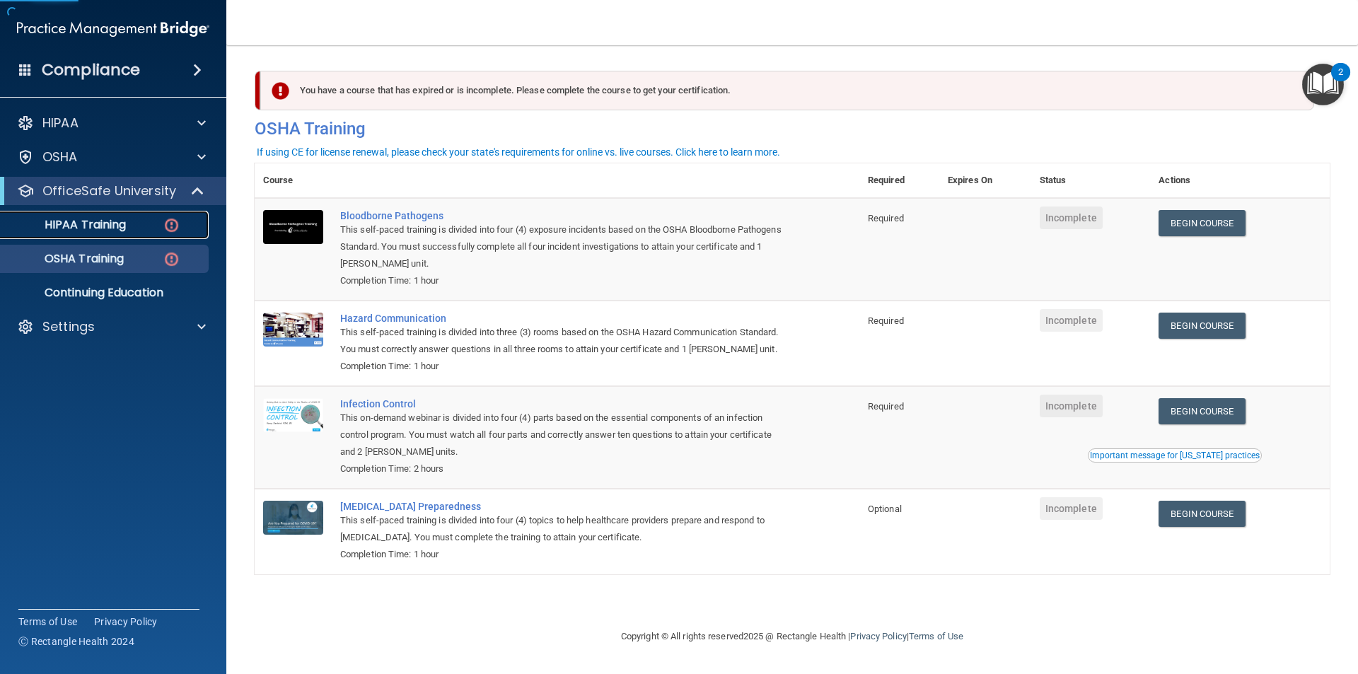
click at [169, 225] on img at bounding box center [172, 225] width 18 height 18
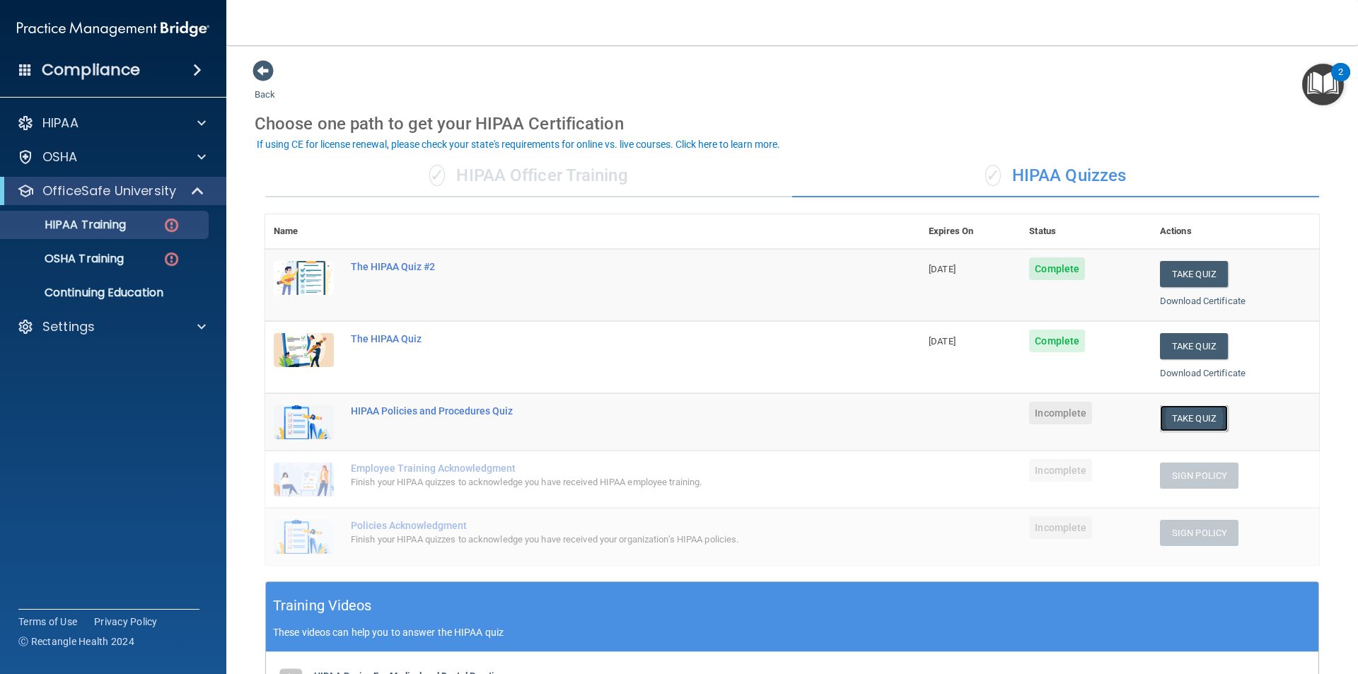
click at [1176, 422] on button "Take Quiz" at bounding box center [1194, 418] width 68 height 26
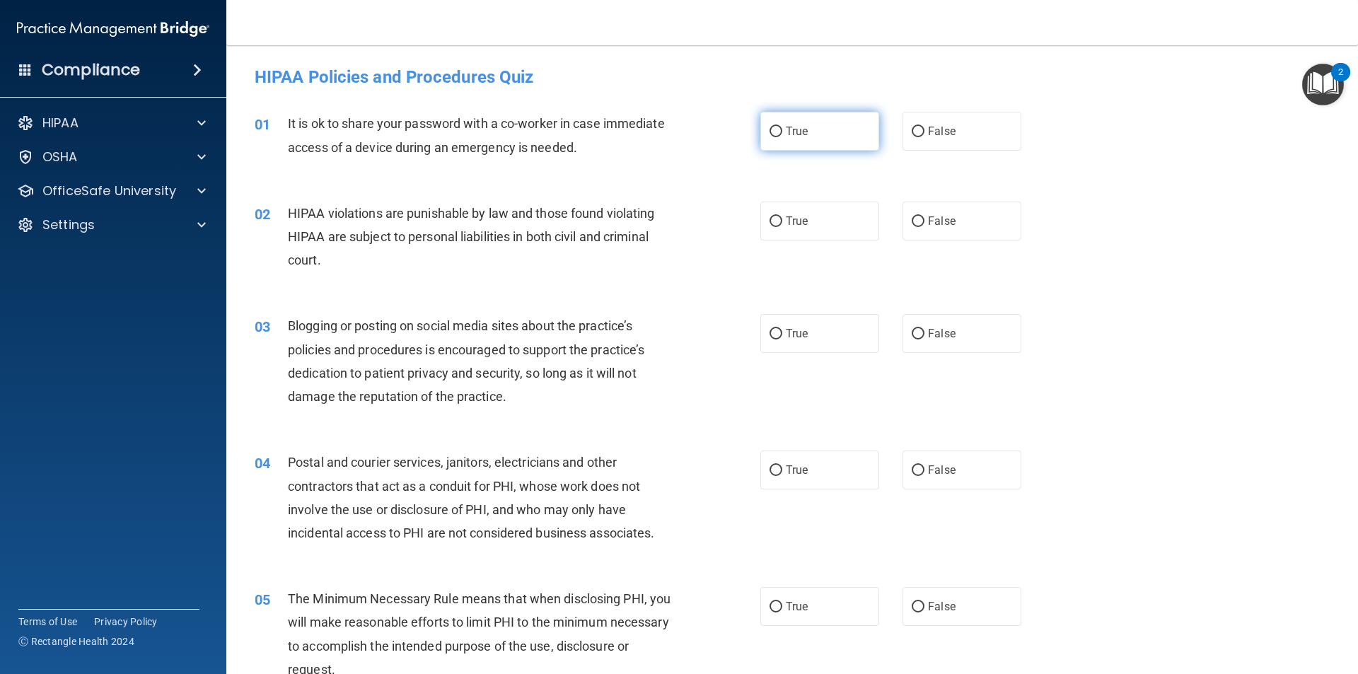
click at [777, 130] on input "True" at bounding box center [776, 132] width 13 height 11
radio input "true"
click at [773, 221] on input "True" at bounding box center [776, 221] width 13 height 11
radio input "true"
click at [771, 337] on input "True" at bounding box center [776, 334] width 13 height 11
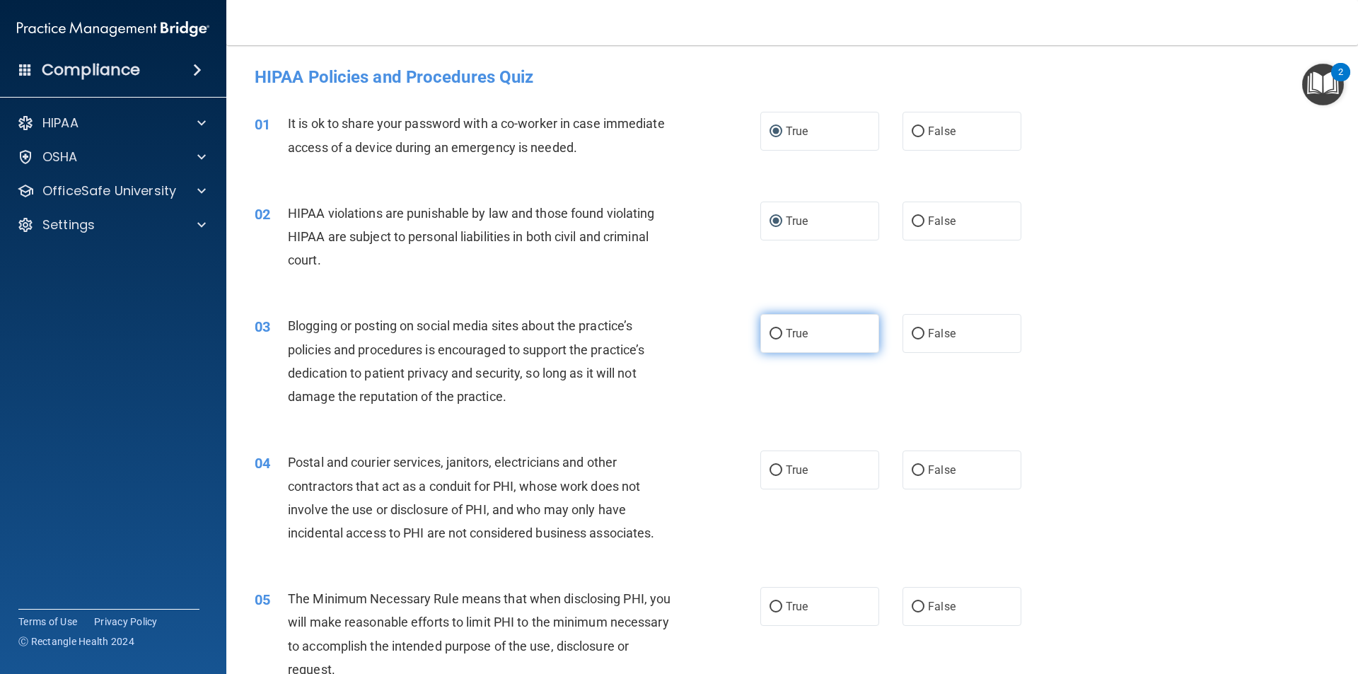
radio input "true"
click at [912, 335] on input "False" at bounding box center [918, 334] width 13 height 11
radio input "true"
radio input "false"
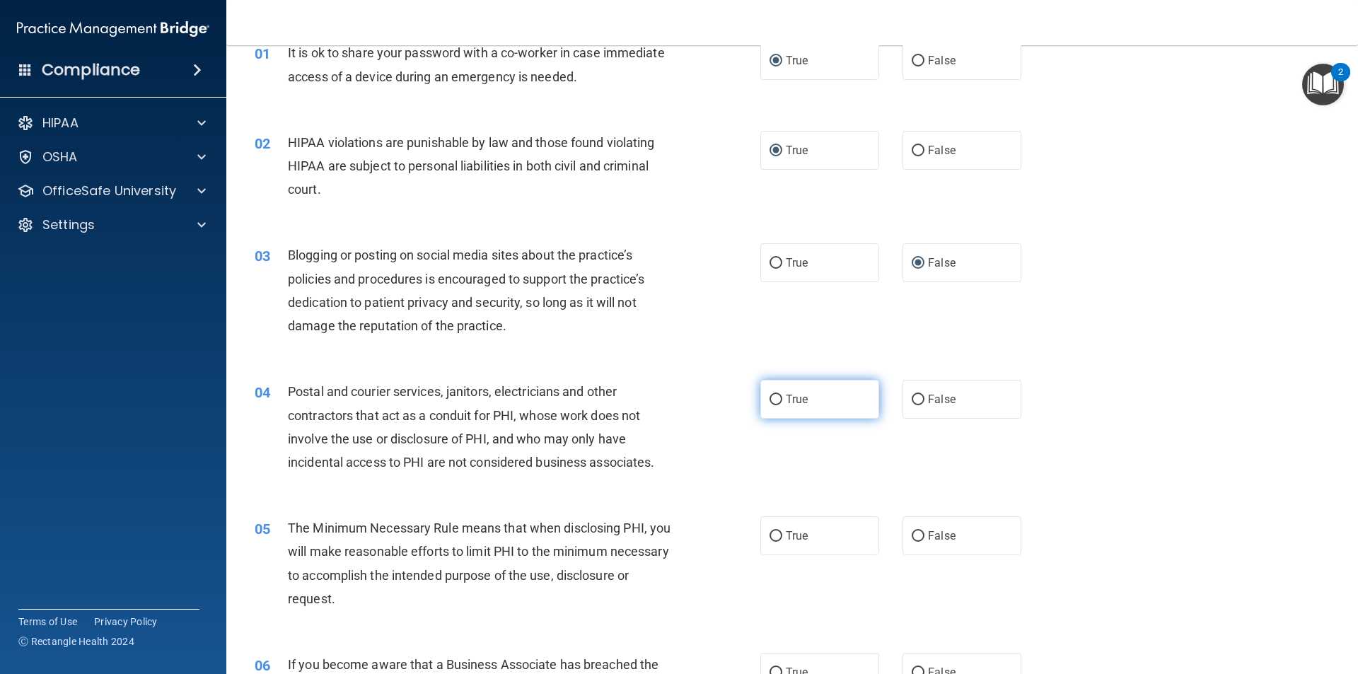
click at [771, 400] on input "True" at bounding box center [776, 400] width 13 height 11
radio input "true"
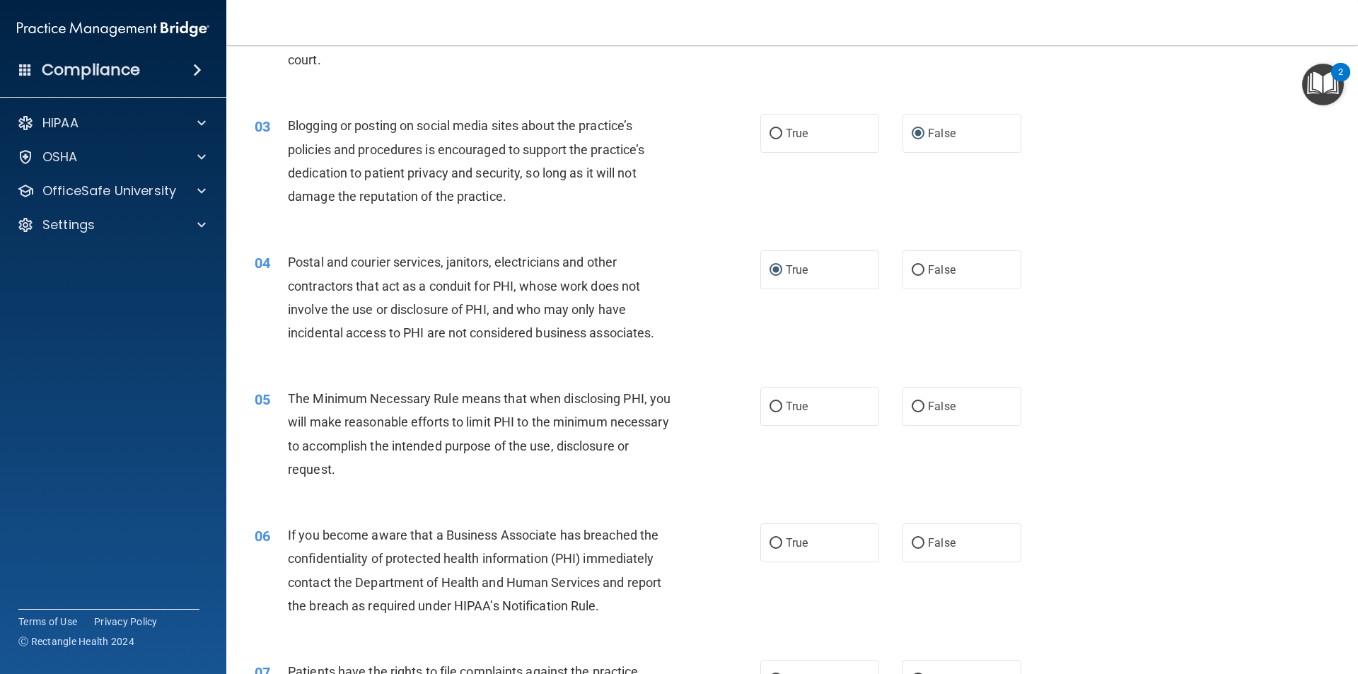
scroll to position [283, 0]
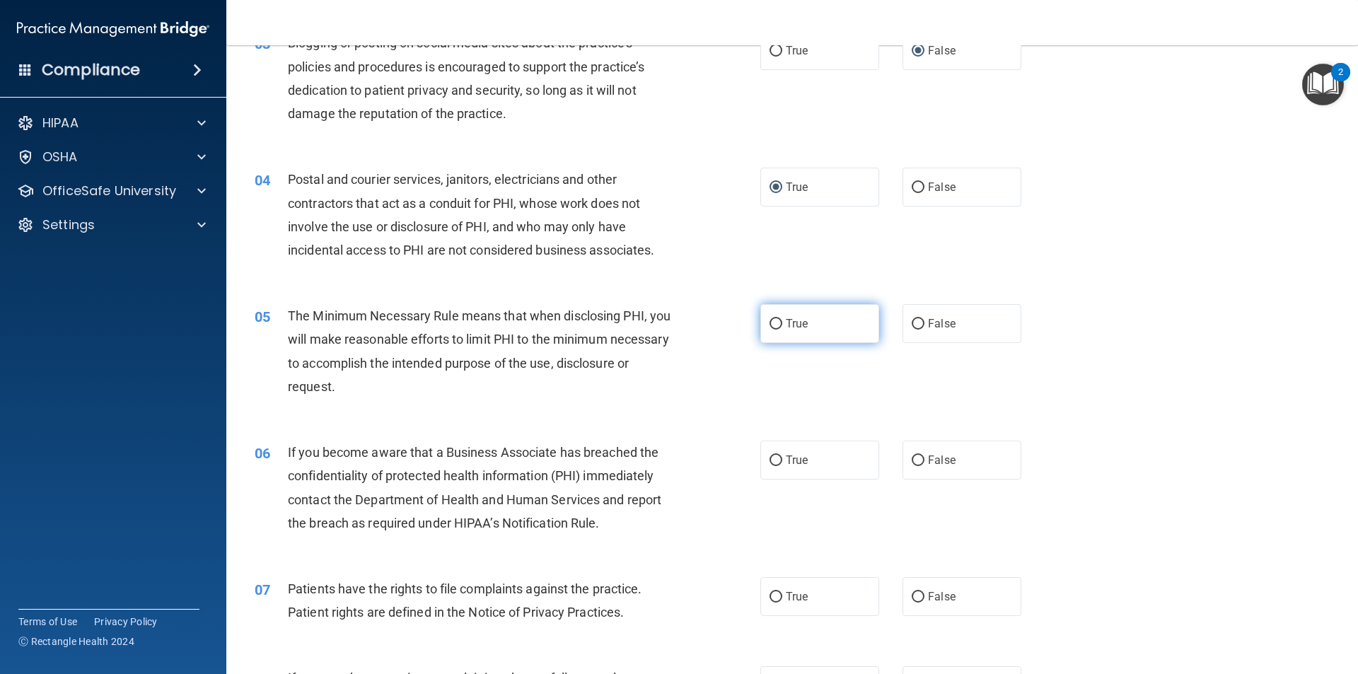
click at [774, 331] on label "True" at bounding box center [819, 323] width 119 height 39
click at [774, 330] on input "True" at bounding box center [776, 324] width 13 height 11
radio input "true"
click at [772, 458] on input "True" at bounding box center [776, 460] width 13 height 11
radio input "true"
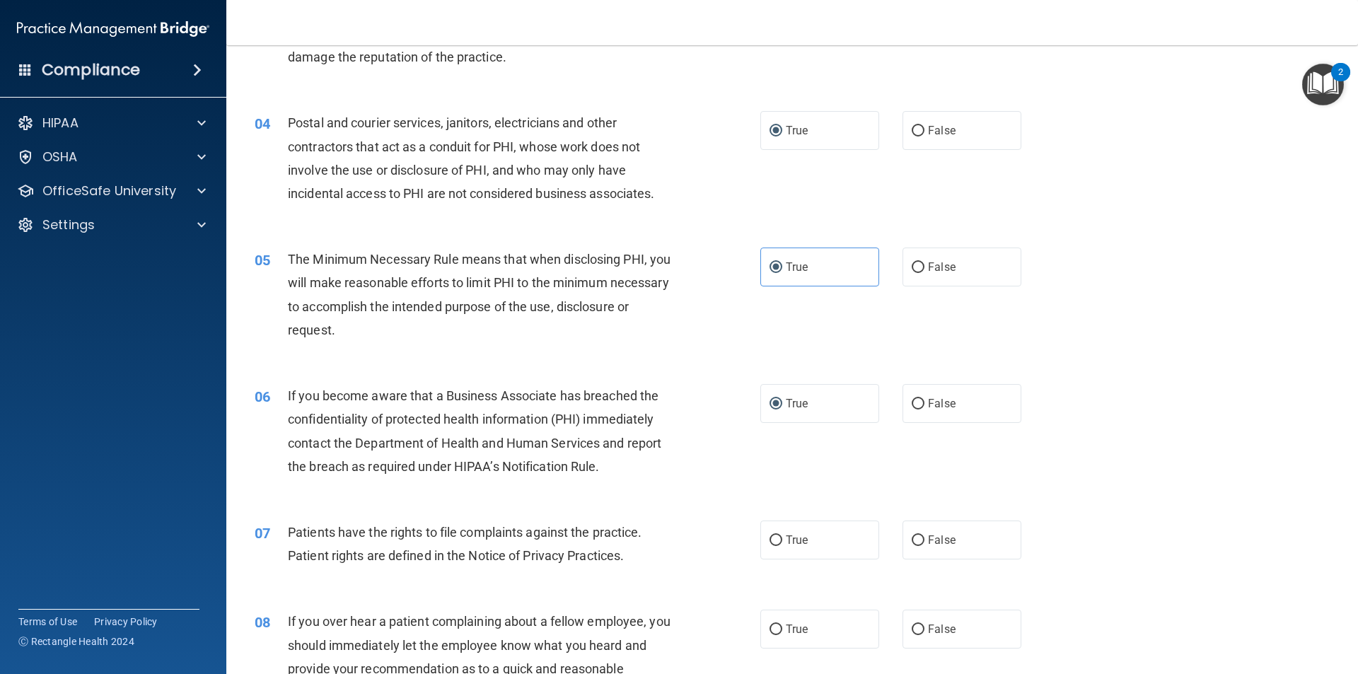
scroll to position [566, 0]
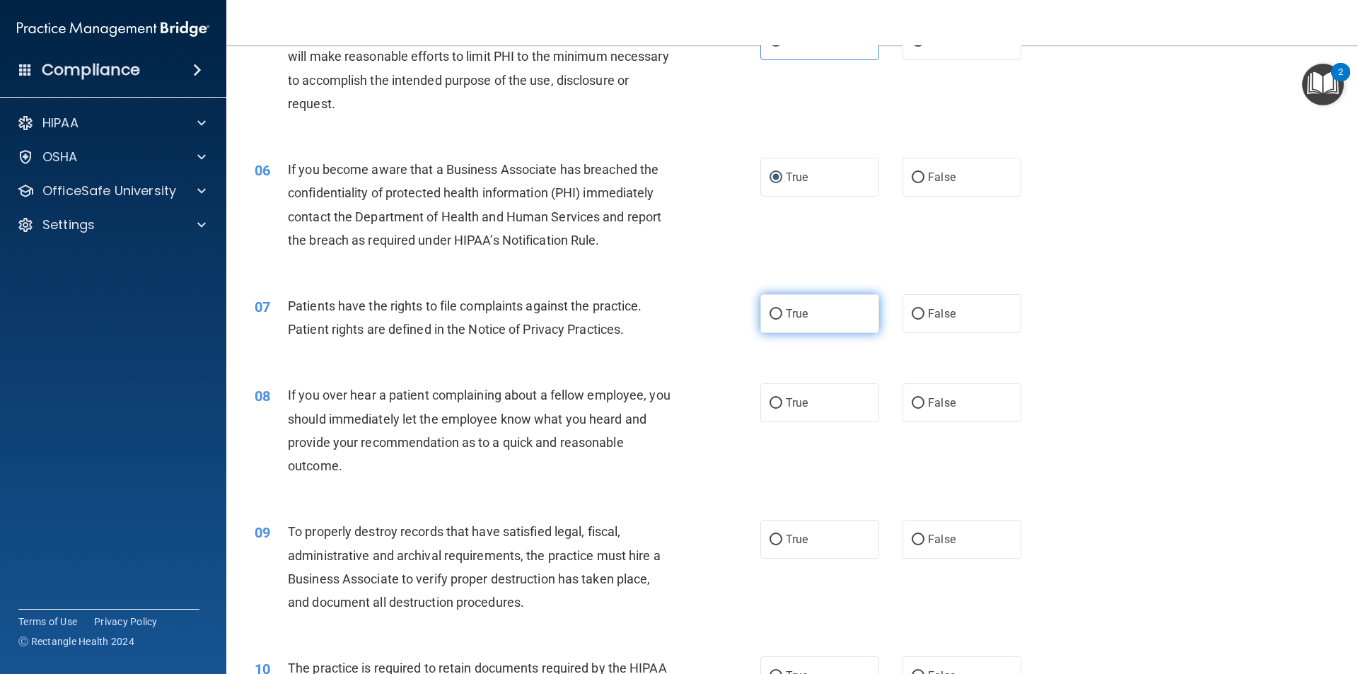
click at [770, 316] on input "True" at bounding box center [776, 314] width 13 height 11
radio input "true"
click at [776, 401] on input "True" at bounding box center [776, 403] width 13 height 11
radio input "true"
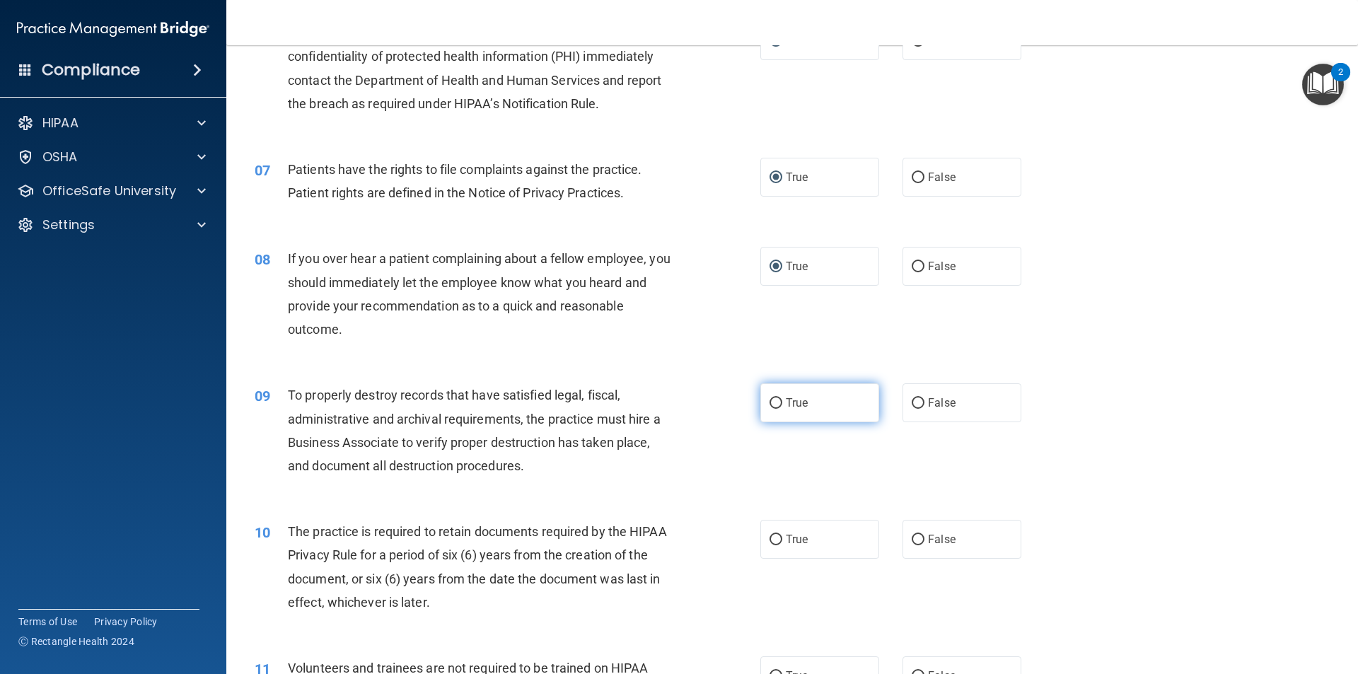
scroll to position [707, 0]
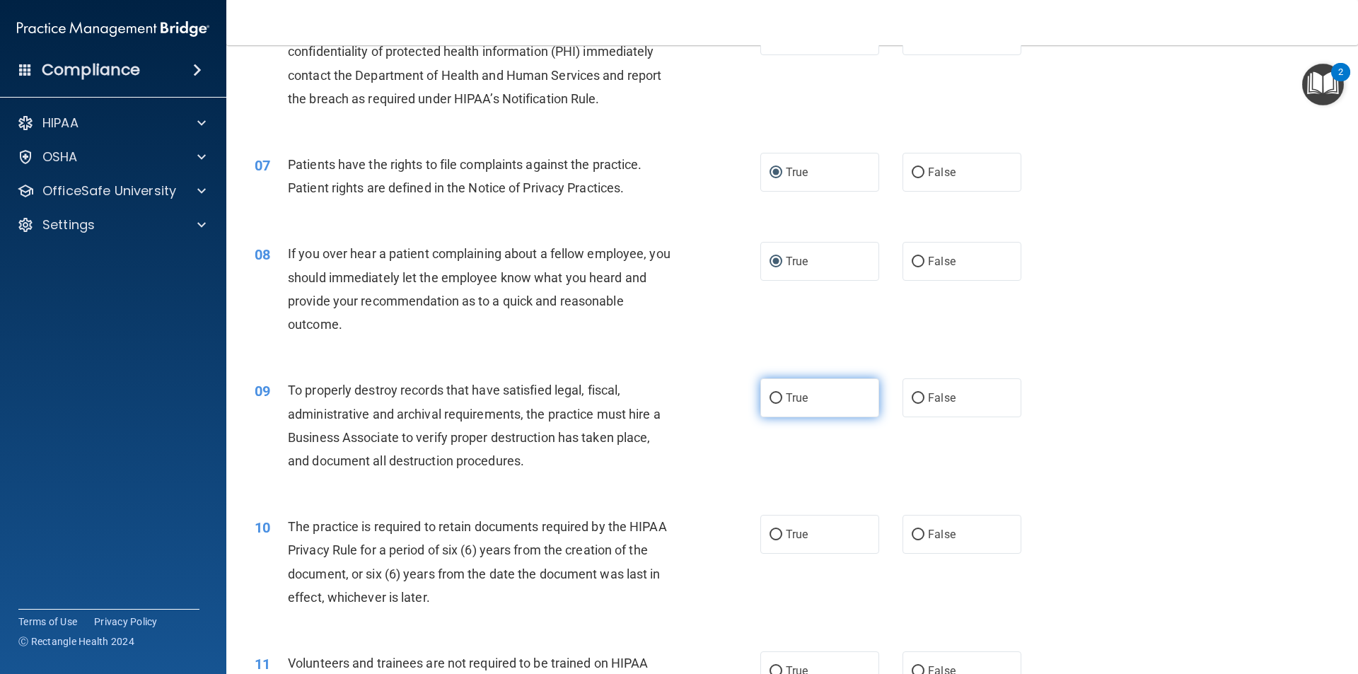
click at [772, 397] on input "True" at bounding box center [776, 398] width 13 height 11
radio input "true"
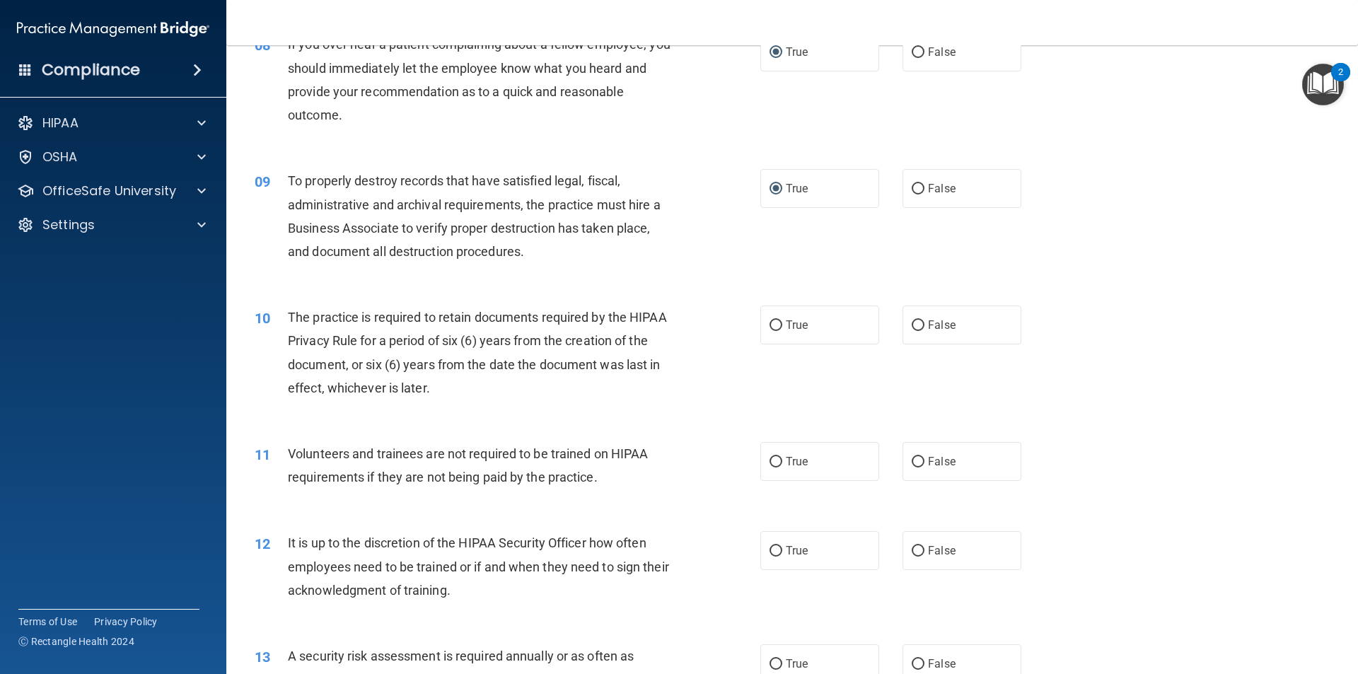
scroll to position [919, 0]
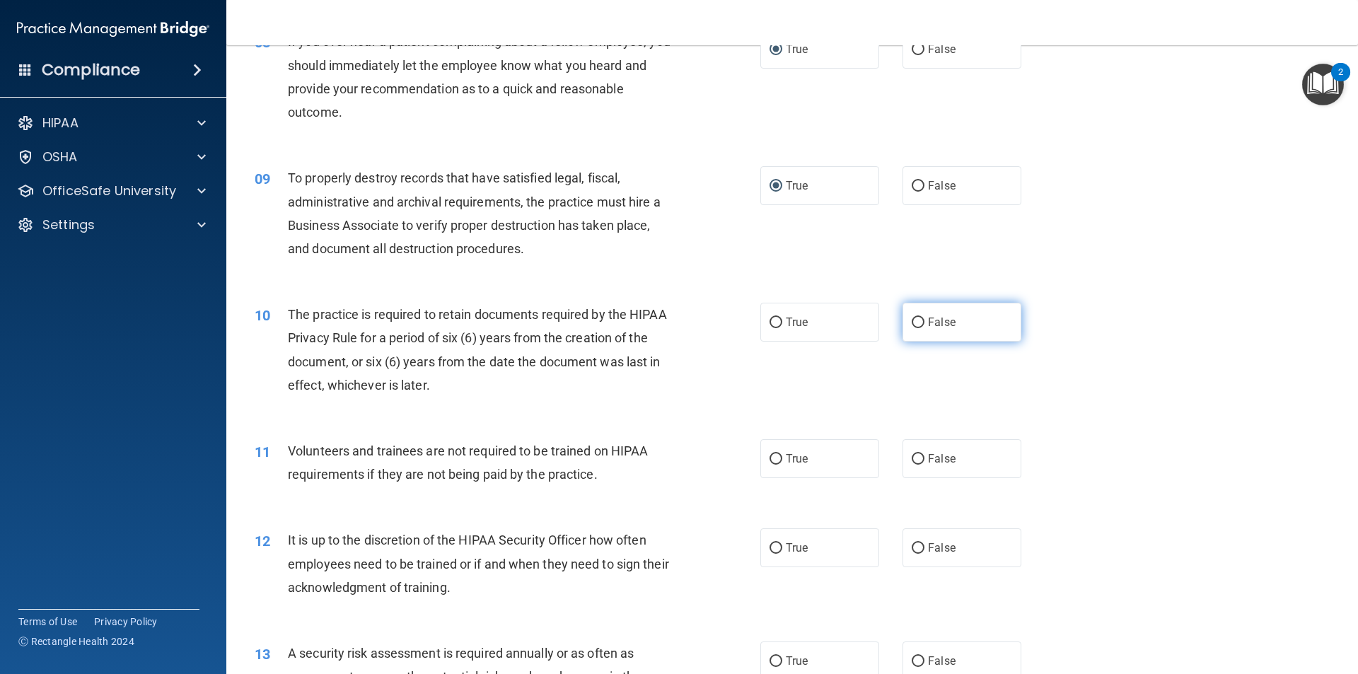
click at [912, 321] on input "False" at bounding box center [918, 323] width 13 height 11
radio input "true"
click at [912, 461] on input "False" at bounding box center [918, 459] width 13 height 11
radio input "true"
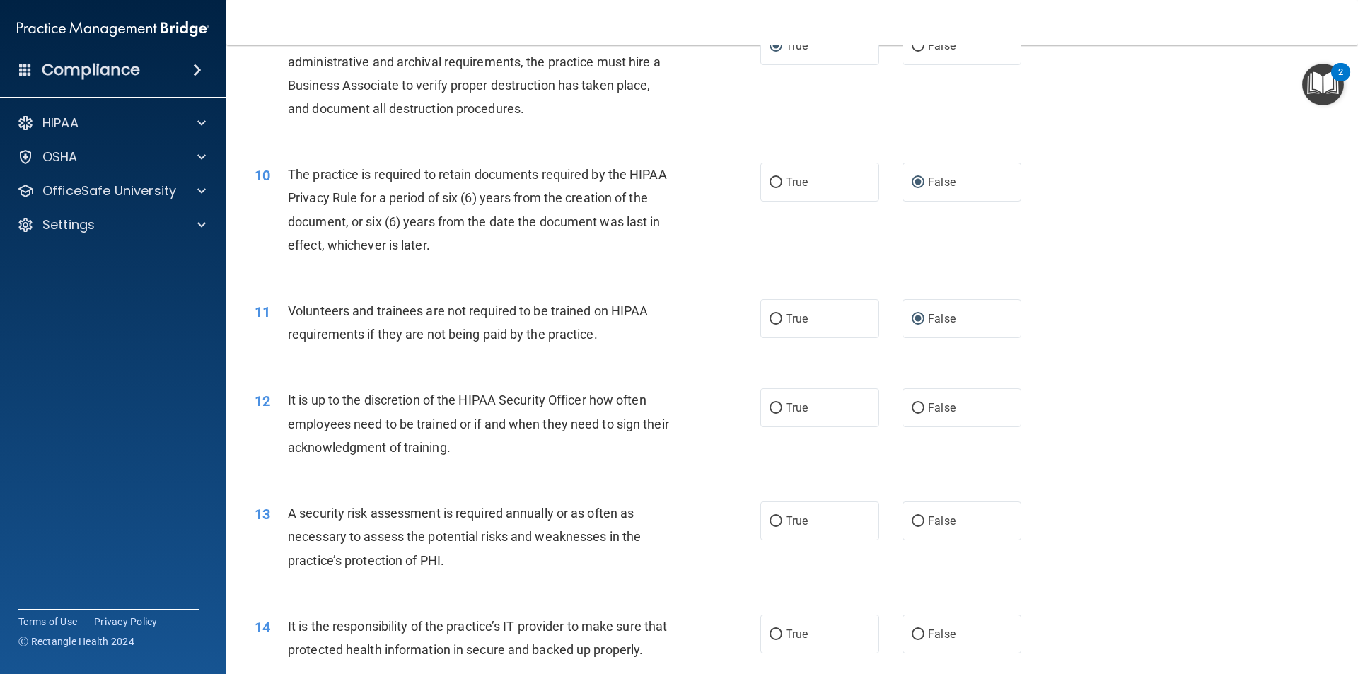
scroll to position [1061, 0]
click at [912, 407] on input "False" at bounding box center [918, 407] width 13 height 11
radio input "true"
click at [772, 516] on input "True" at bounding box center [776, 520] width 13 height 11
radio input "true"
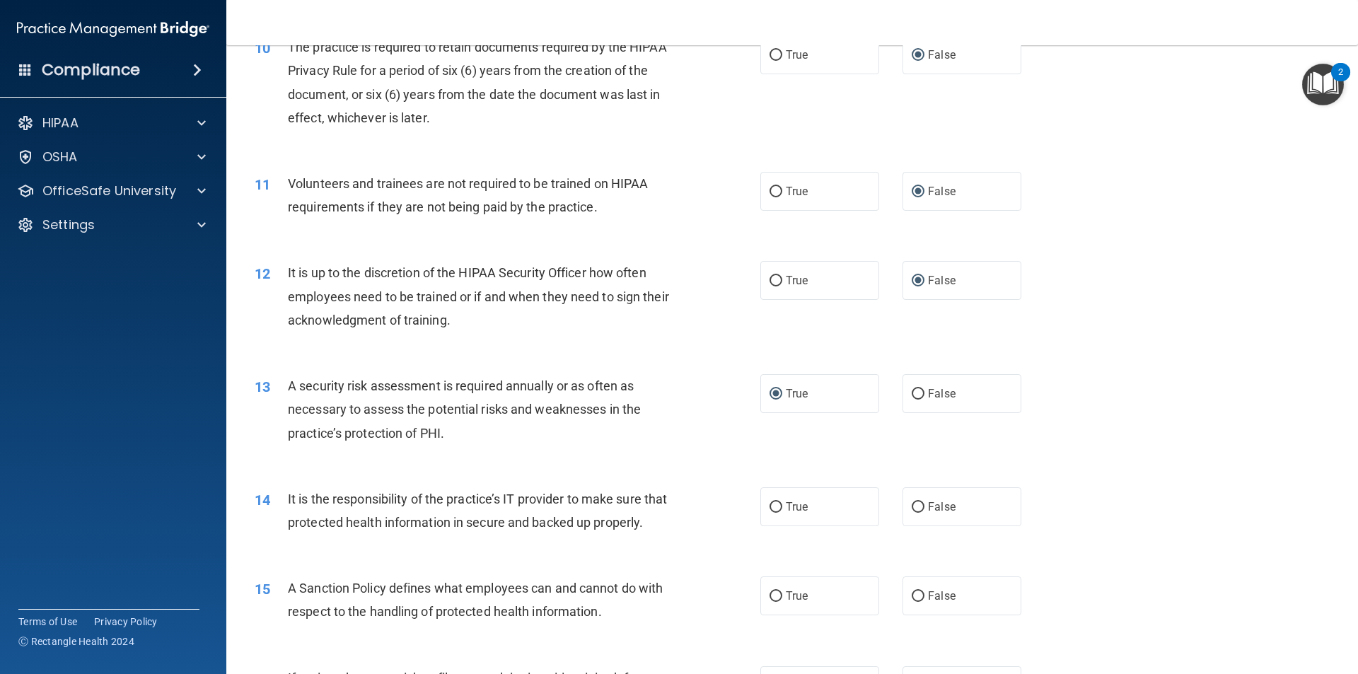
scroll to position [1202, 0]
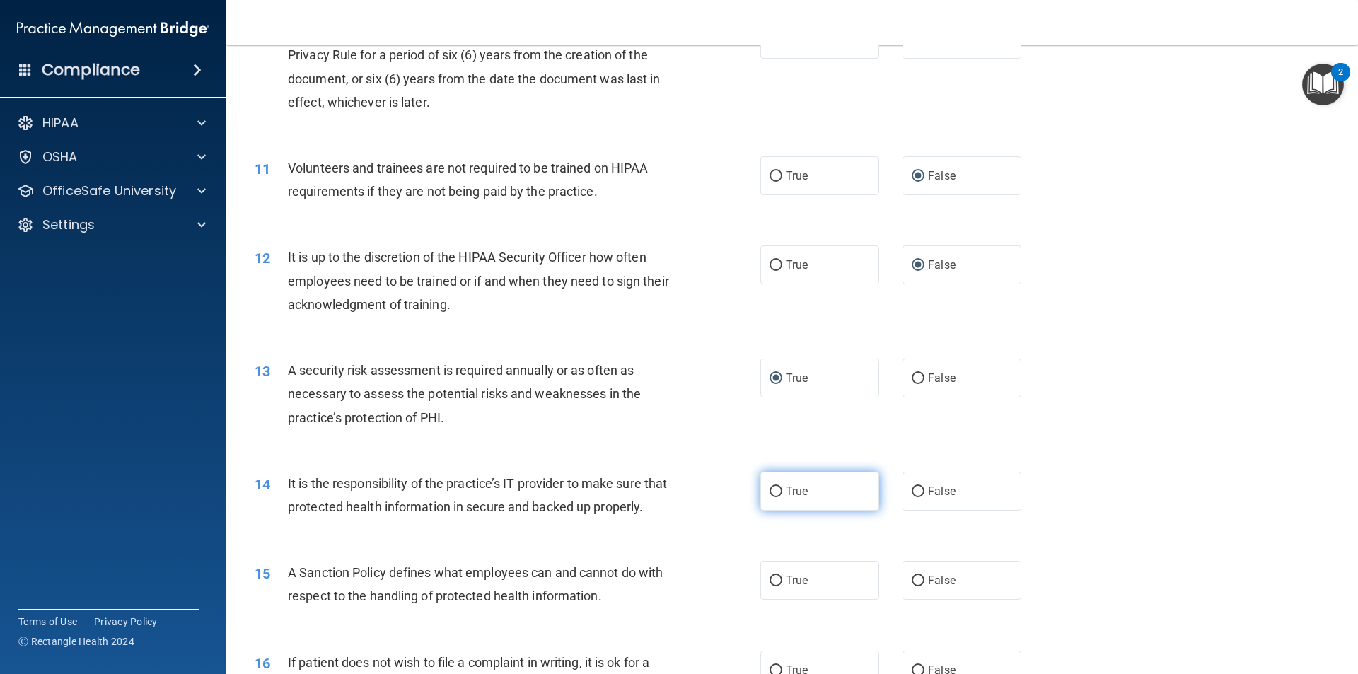
click at [786, 492] on span "True" at bounding box center [797, 490] width 22 height 13
click at [781, 492] on input "True" at bounding box center [776, 492] width 13 height 11
radio input "true"
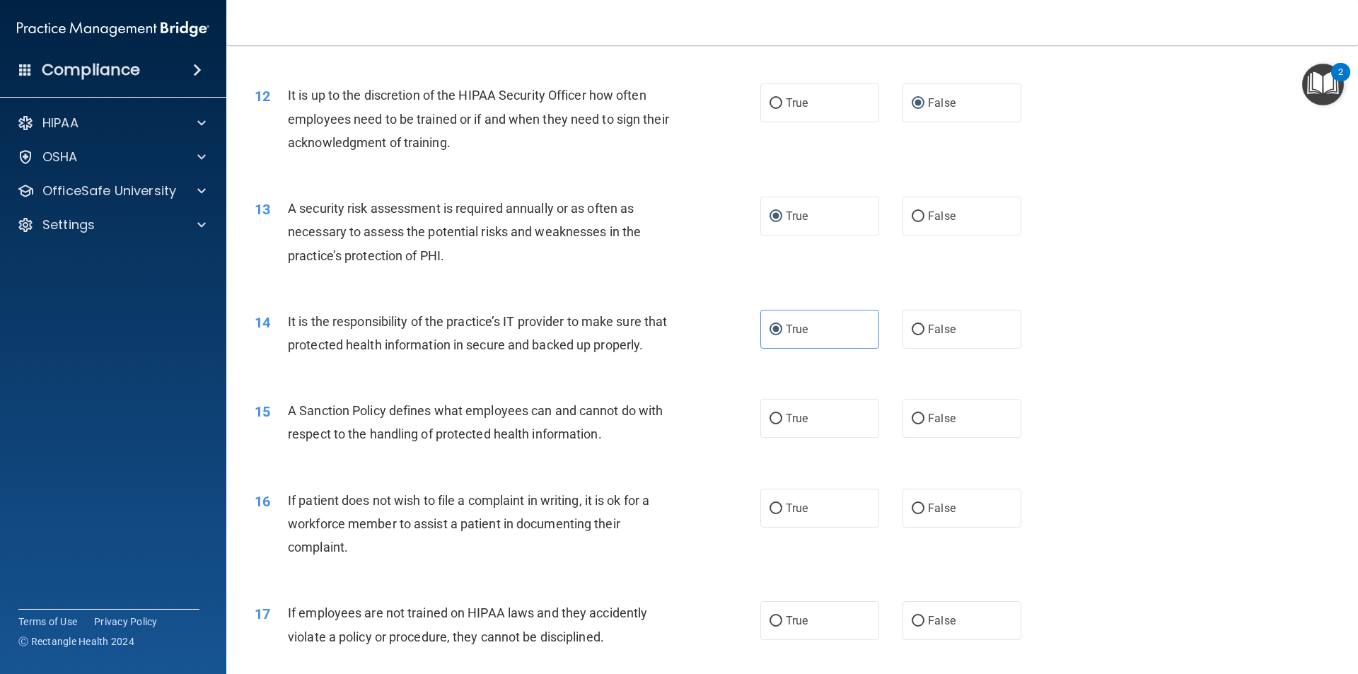
scroll to position [1415, 0]
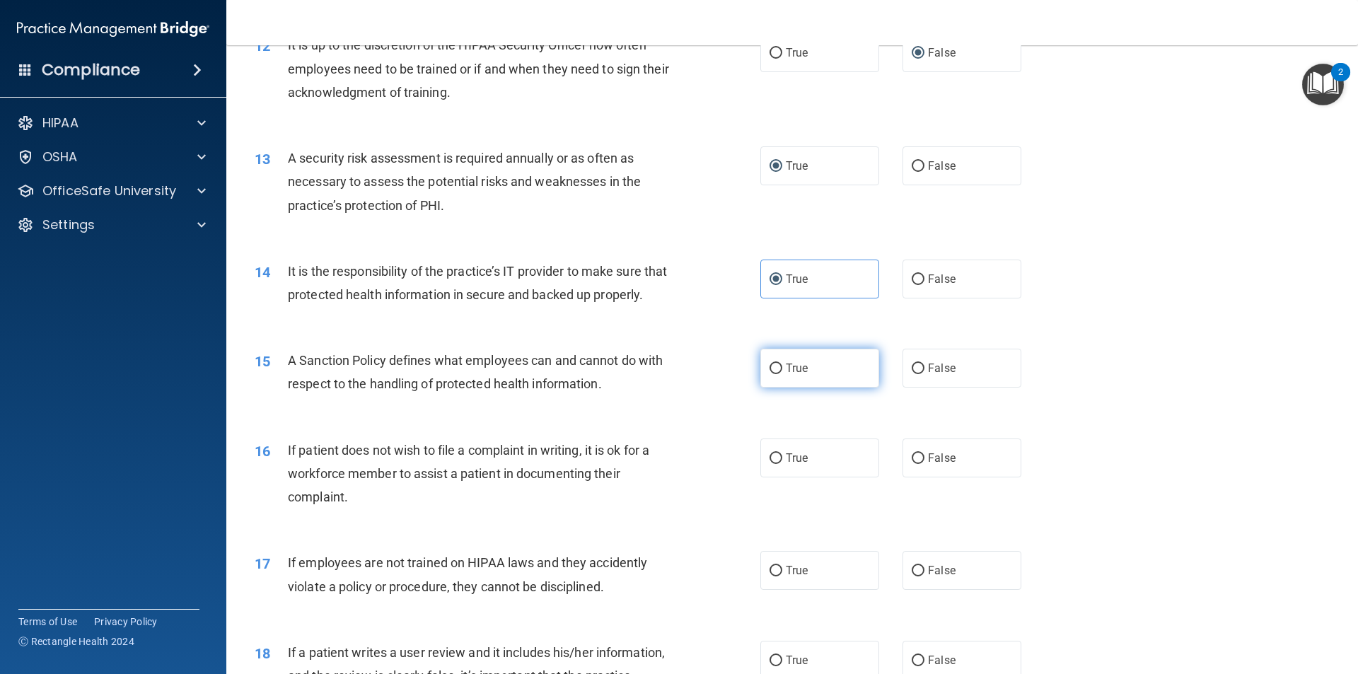
click at [774, 374] on input "True" at bounding box center [776, 369] width 13 height 11
radio input "true"
click at [912, 464] on input "False" at bounding box center [918, 458] width 13 height 11
radio input "true"
click at [912, 576] on input "False" at bounding box center [918, 571] width 13 height 11
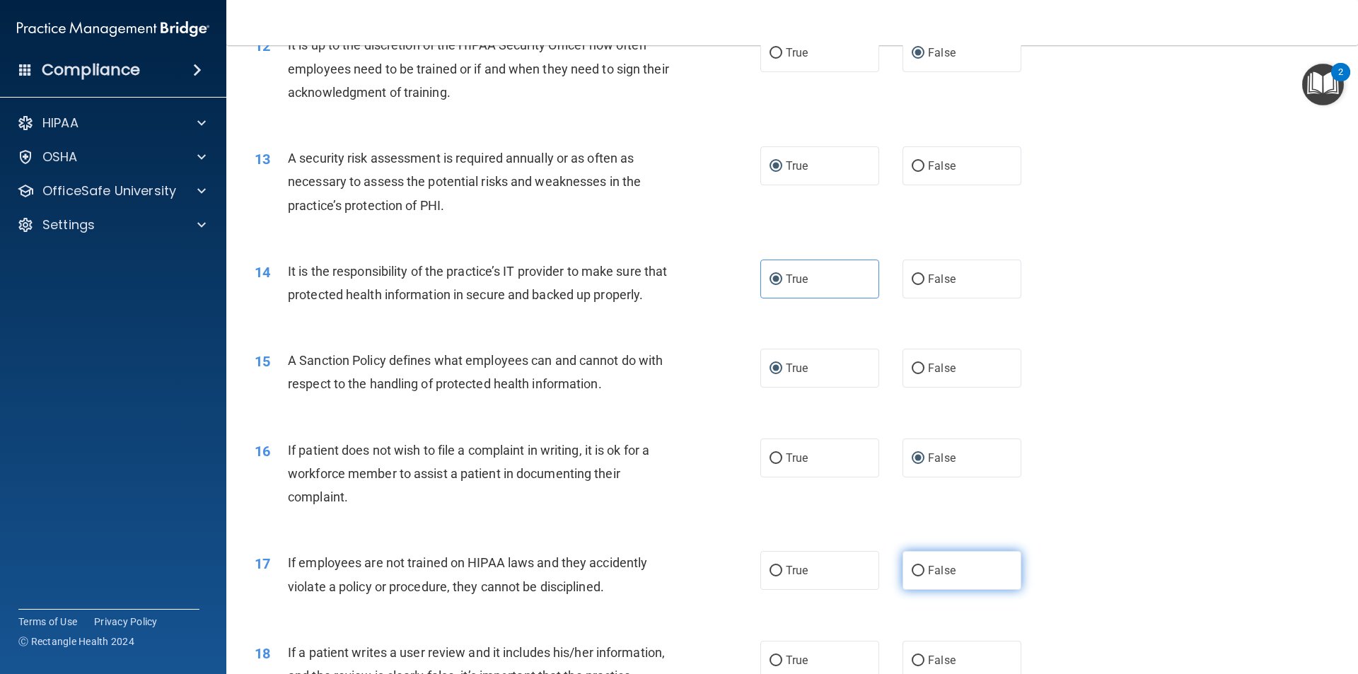
radio input "true"
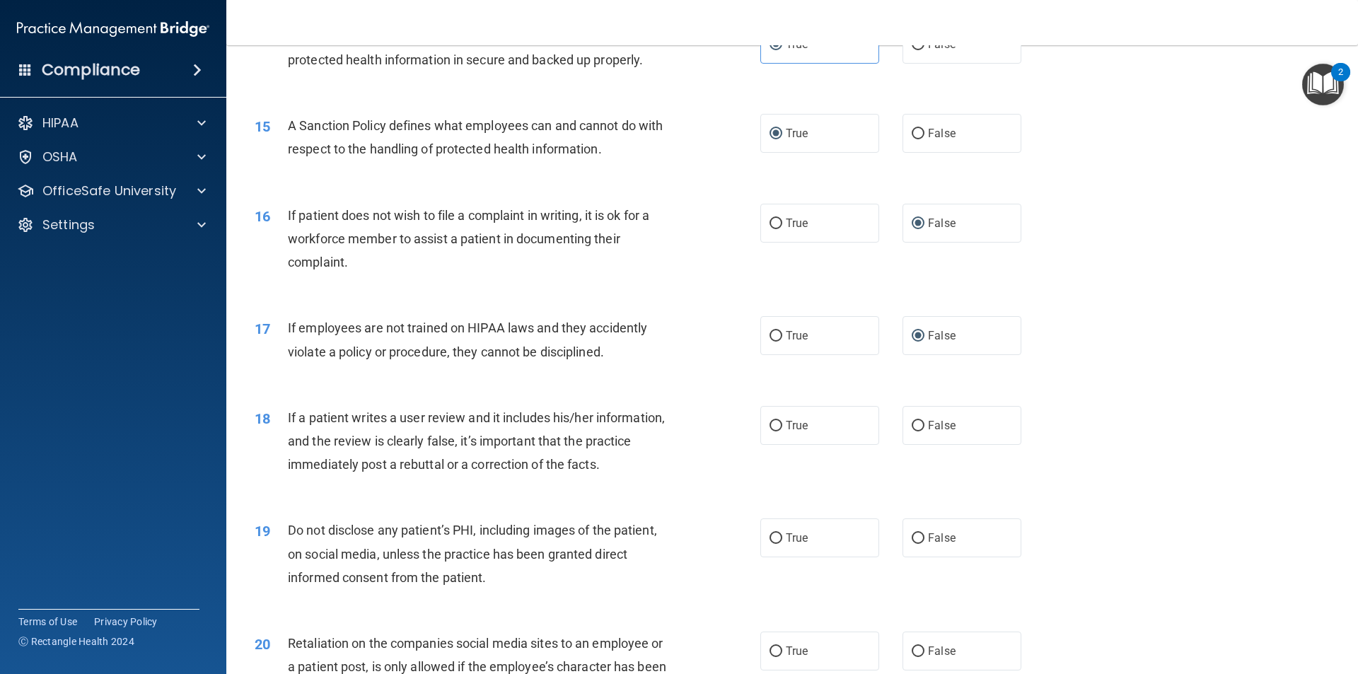
scroll to position [1697, 0]
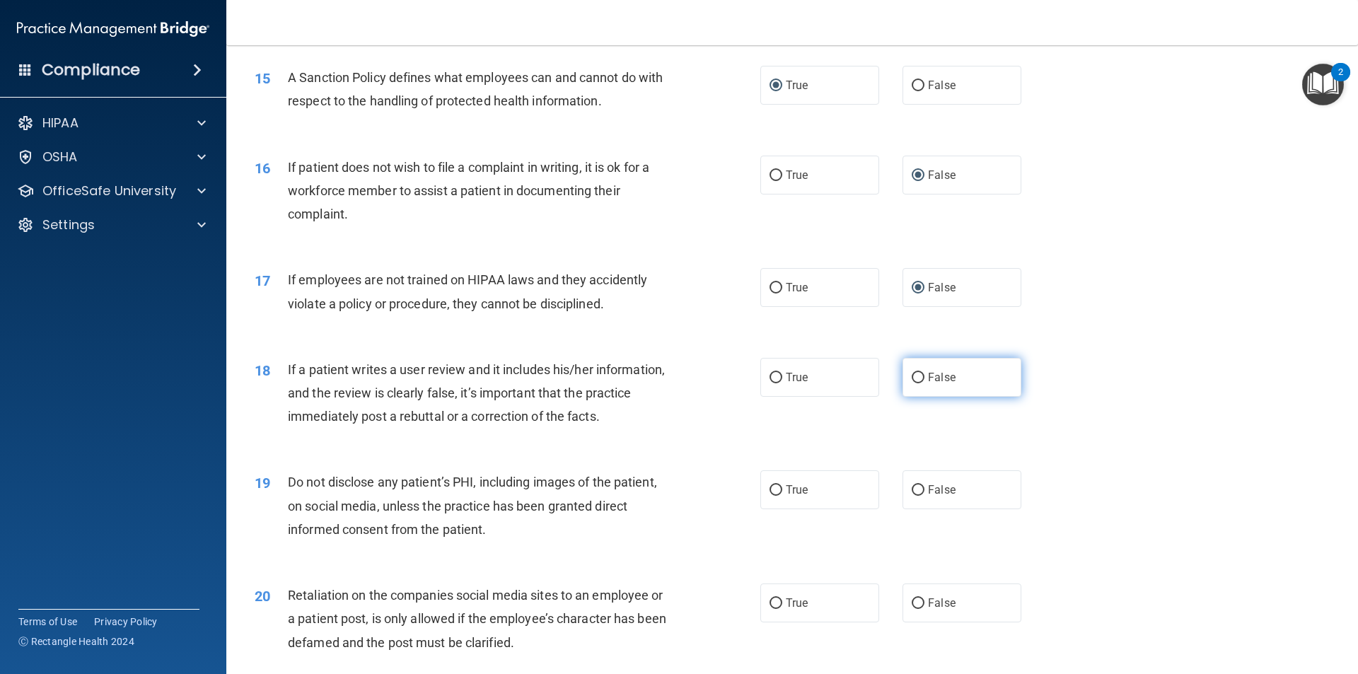
click at [912, 383] on input "False" at bounding box center [918, 378] width 13 height 11
radio input "true"
click at [920, 509] on label "False" at bounding box center [961, 489] width 119 height 39
click at [920, 496] on input "False" at bounding box center [918, 490] width 13 height 11
radio input "true"
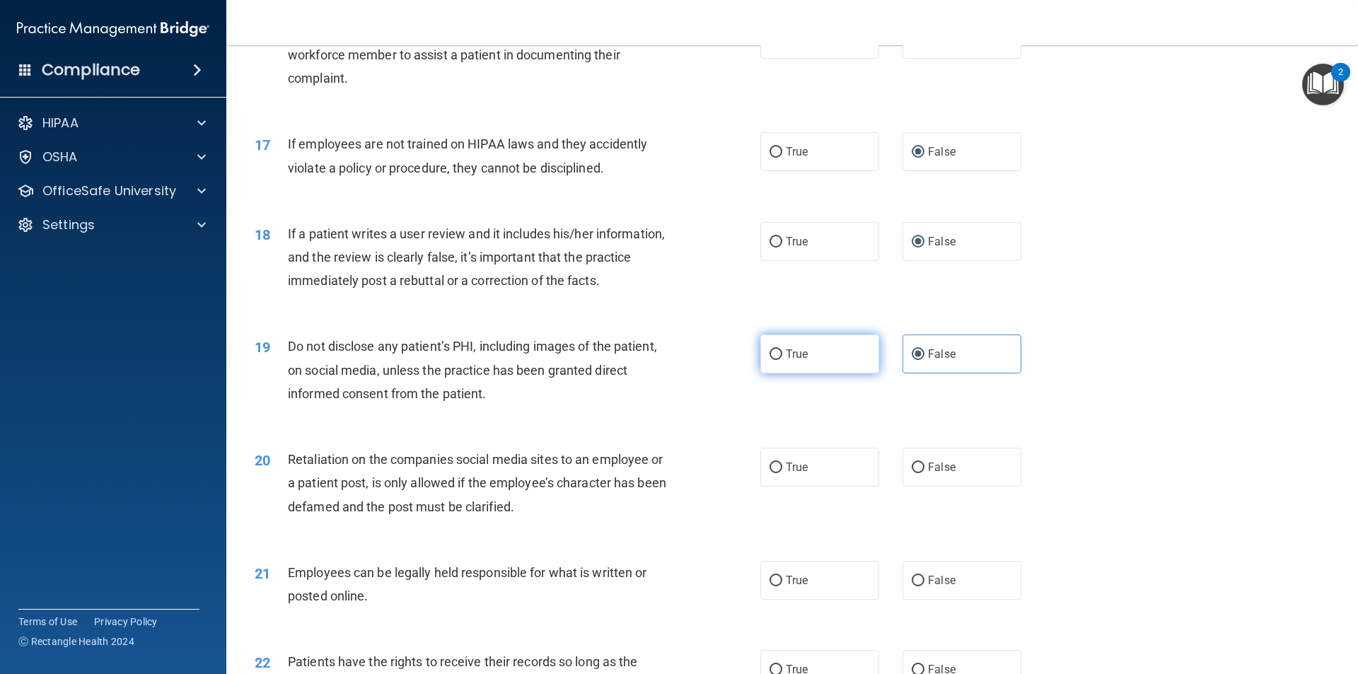
scroll to position [1839, 0]
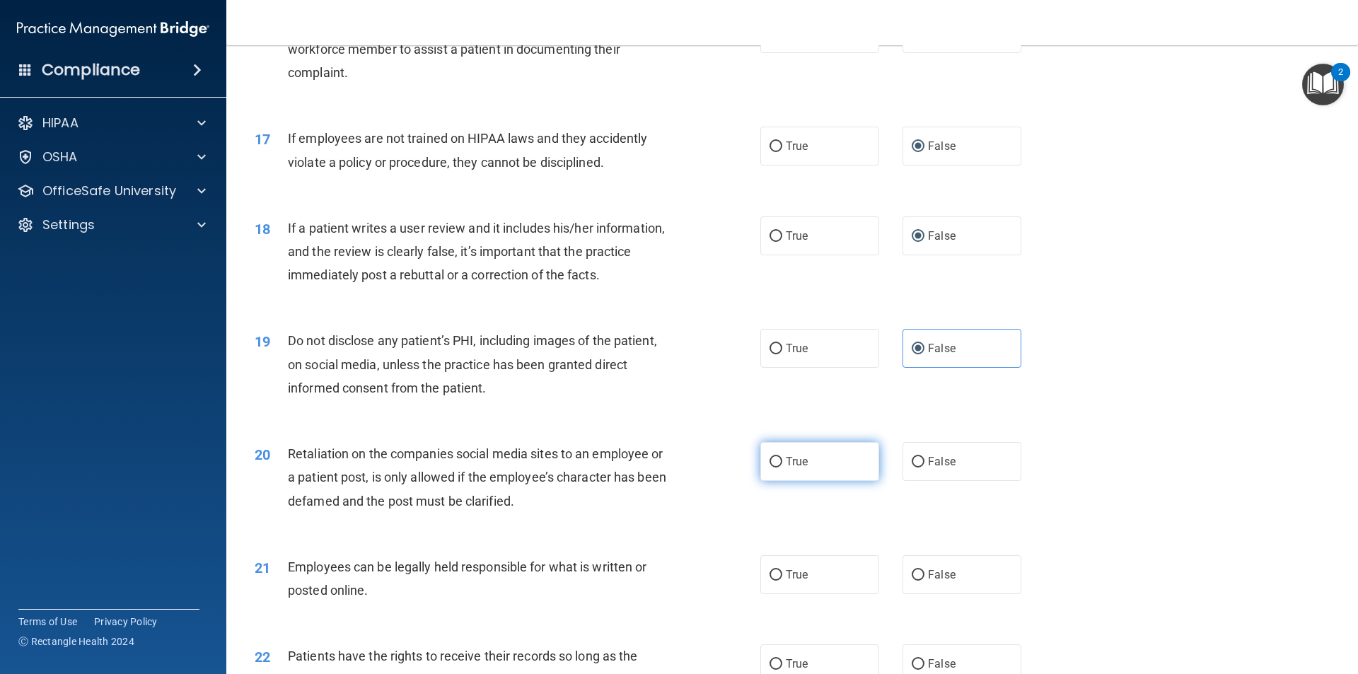
click at [774, 467] on input "True" at bounding box center [776, 462] width 13 height 11
radio input "true"
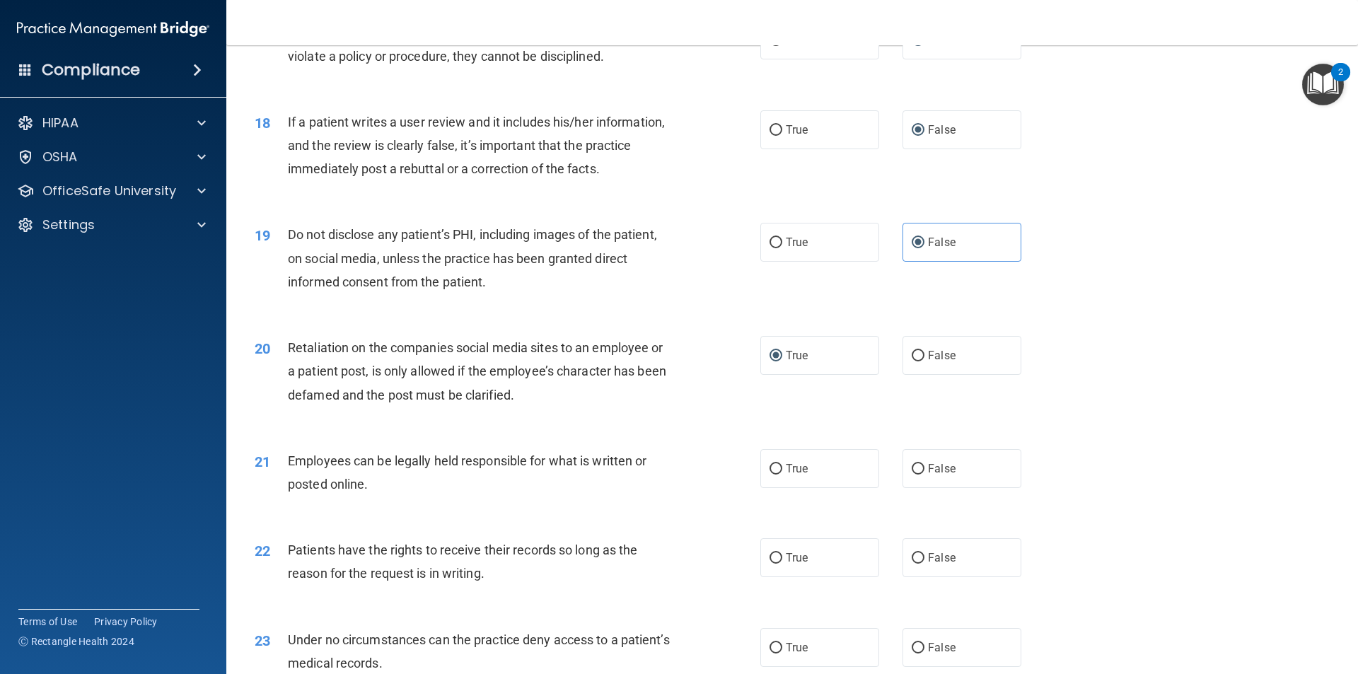
scroll to position [1980, 0]
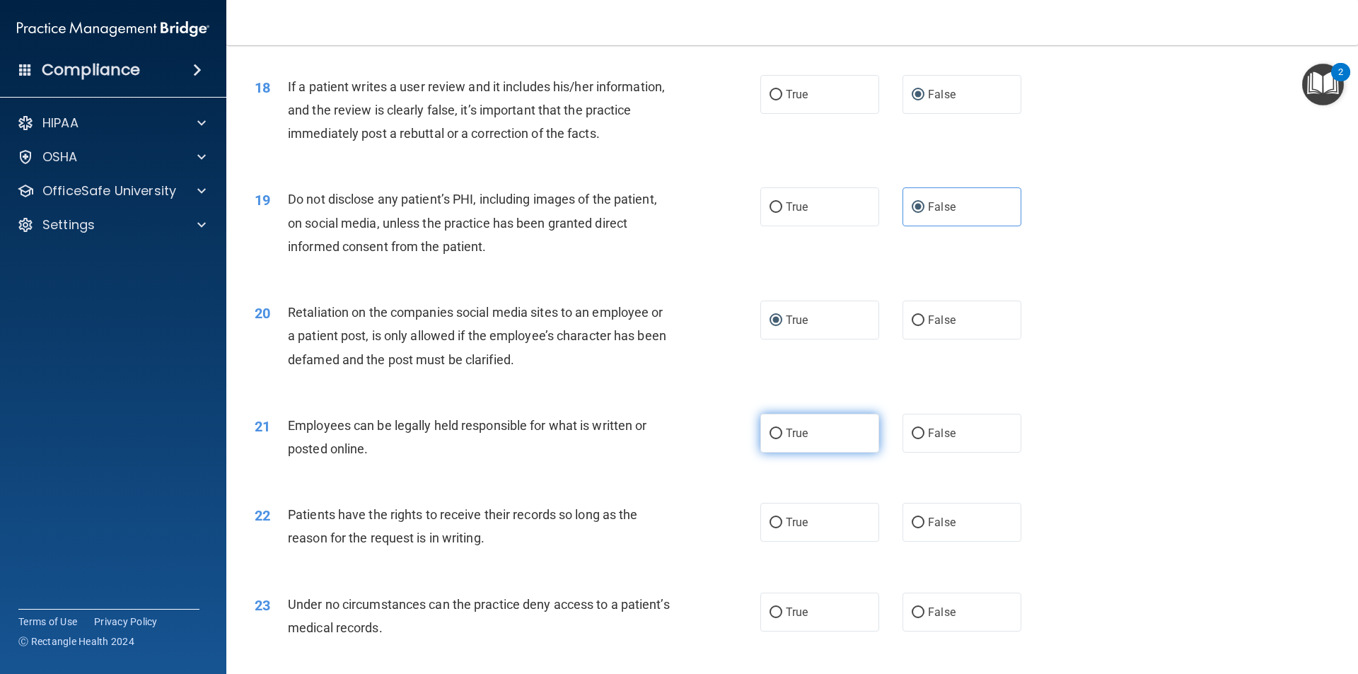
click at [773, 439] on input "True" at bounding box center [776, 434] width 13 height 11
radio input "true"
click at [775, 528] on input "True" at bounding box center [776, 523] width 13 height 11
radio input "true"
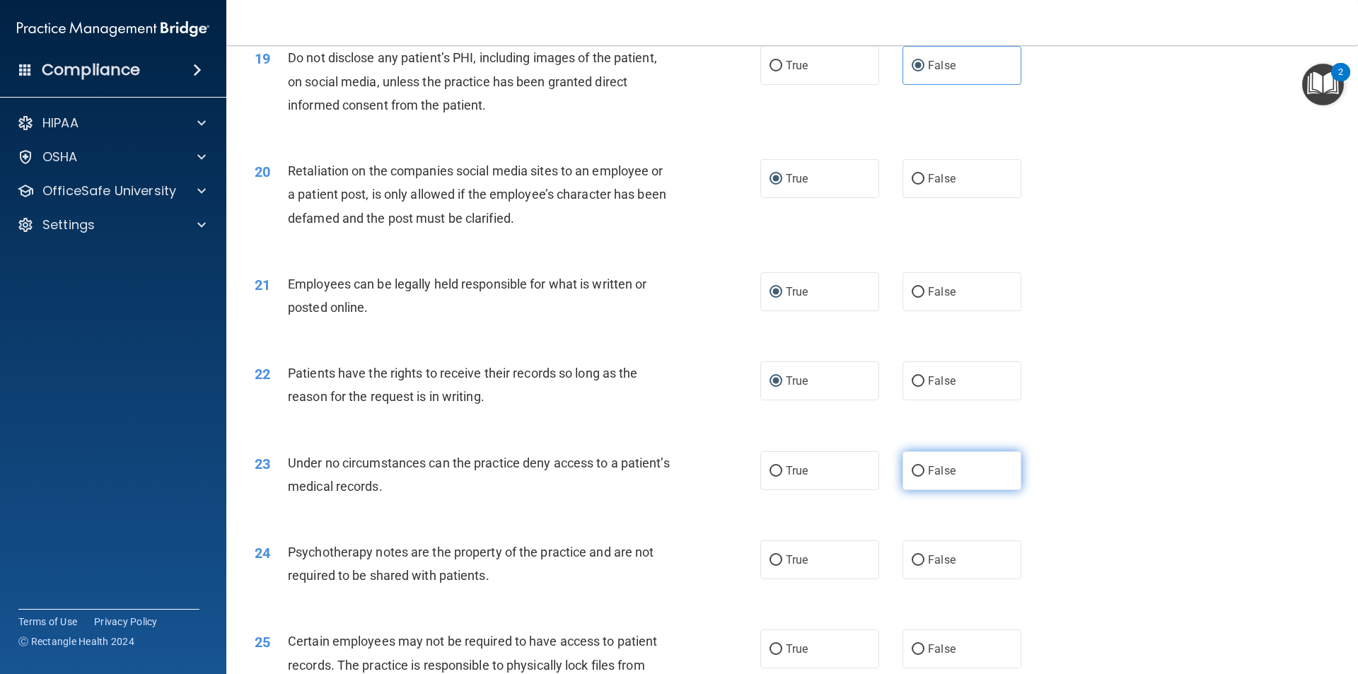
click at [912, 477] on input "False" at bounding box center [918, 471] width 13 height 11
radio input "true"
click at [772, 566] on input "True" at bounding box center [776, 560] width 13 height 11
radio input "true"
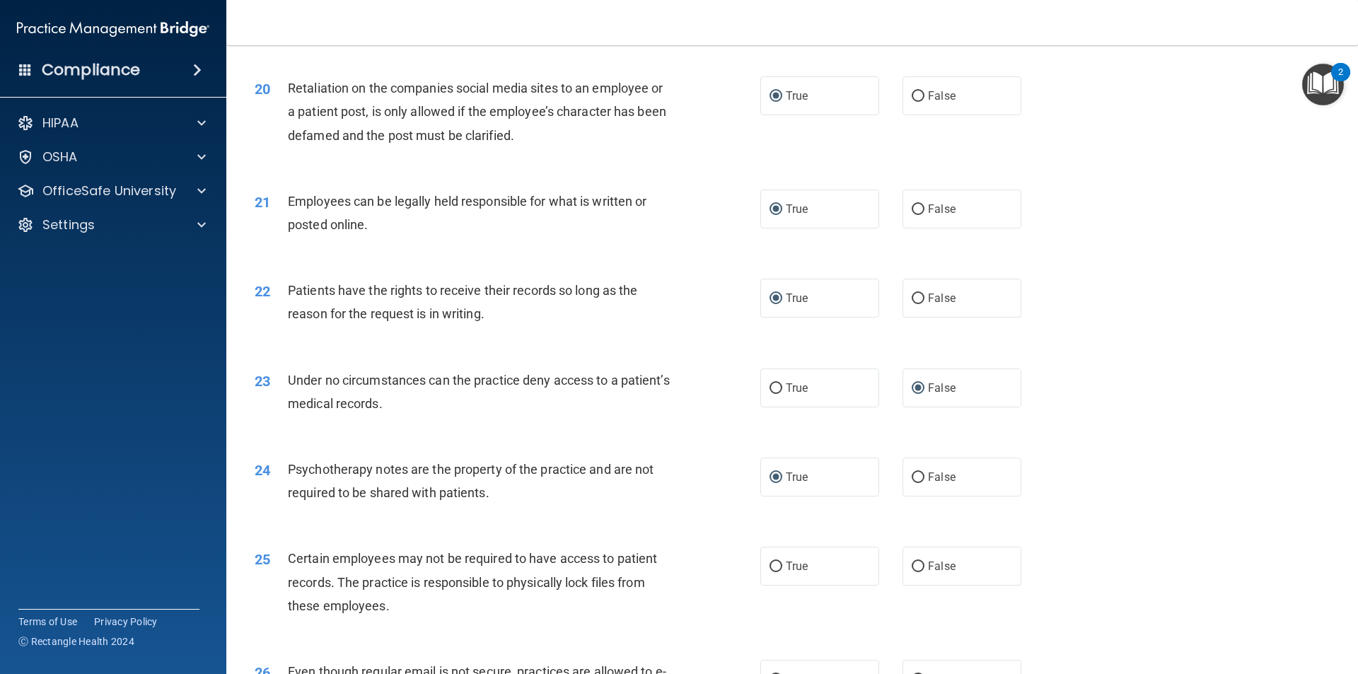
scroll to position [2405, 0]
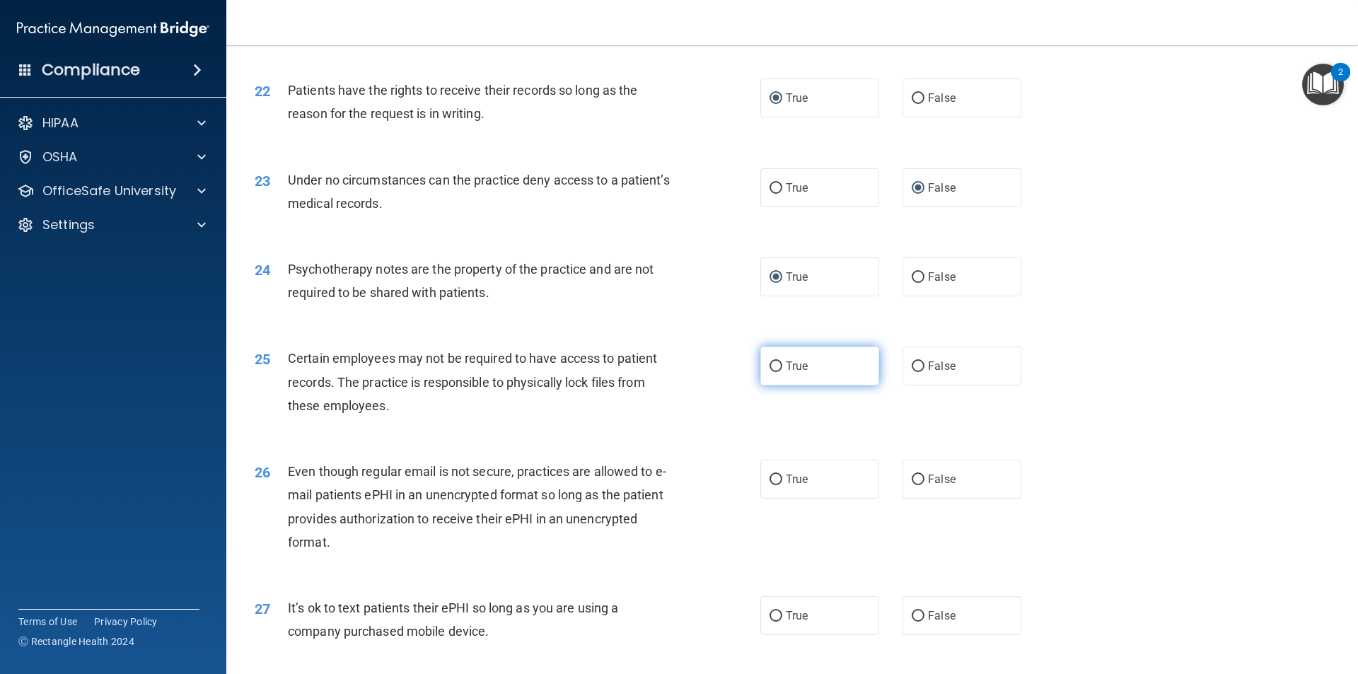
click at [761, 385] on label "True" at bounding box center [819, 366] width 119 height 39
click at [770, 372] on input "True" at bounding box center [776, 366] width 13 height 11
radio input "true"
click at [774, 494] on label "True" at bounding box center [819, 479] width 119 height 39
click at [774, 485] on input "True" at bounding box center [776, 480] width 13 height 11
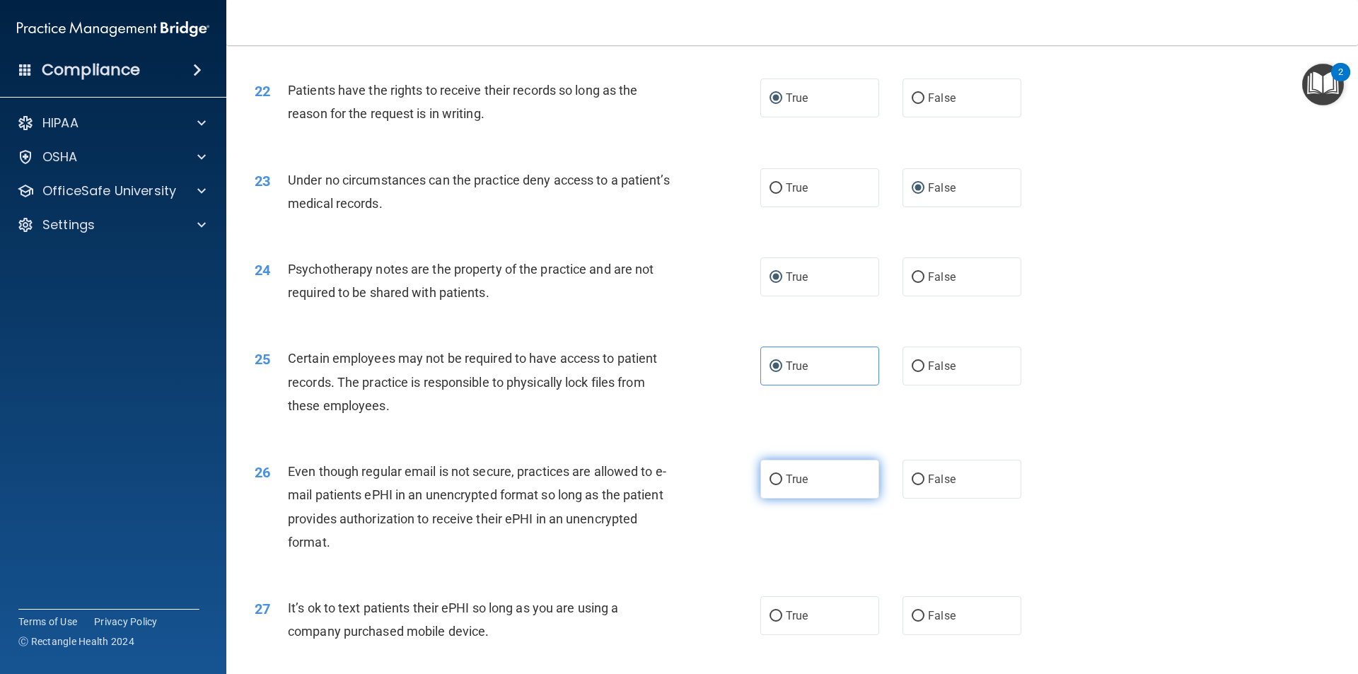
radio input "true"
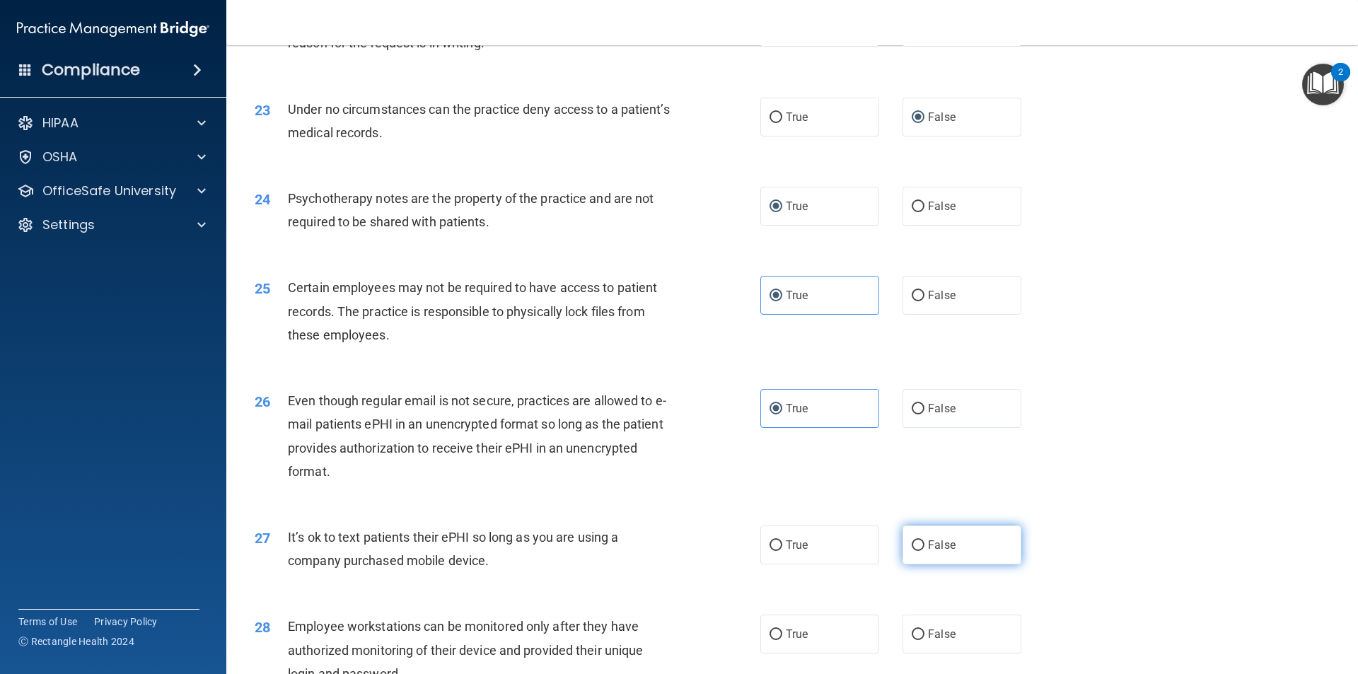
click at [915, 551] on input "False" at bounding box center [918, 545] width 13 height 11
radio input "true"
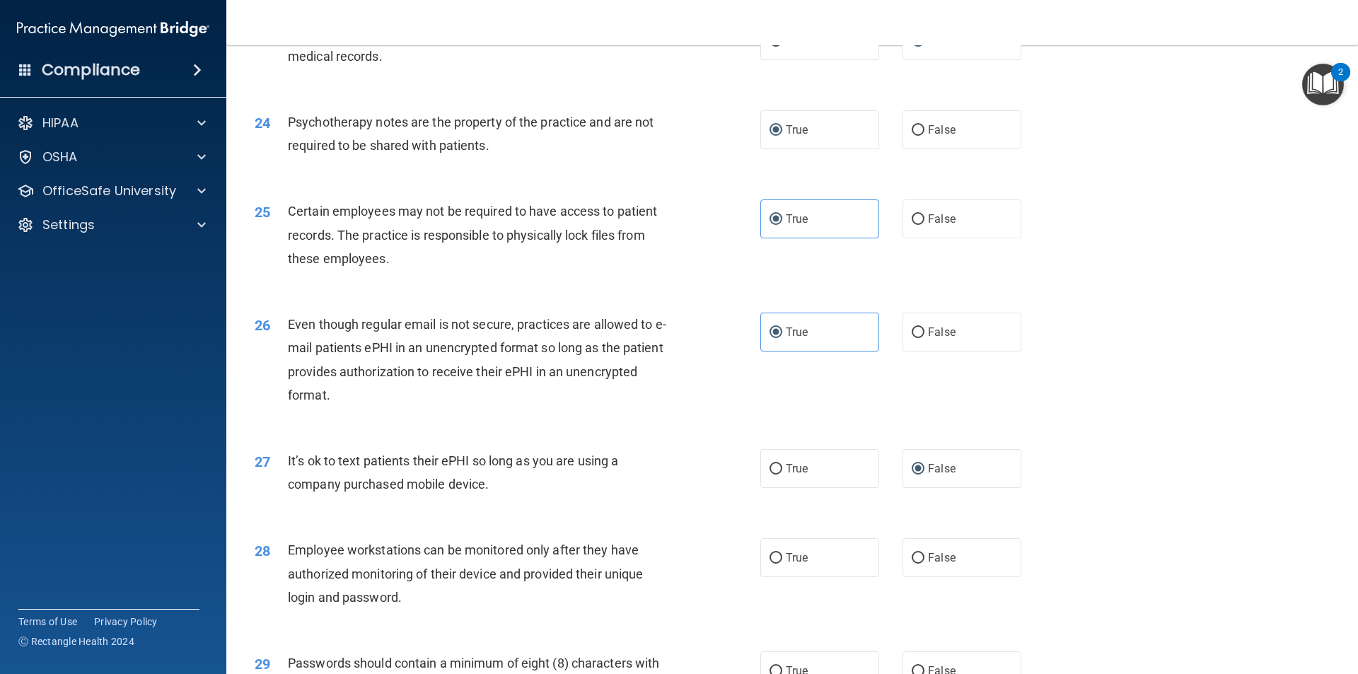
scroll to position [2617, 0]
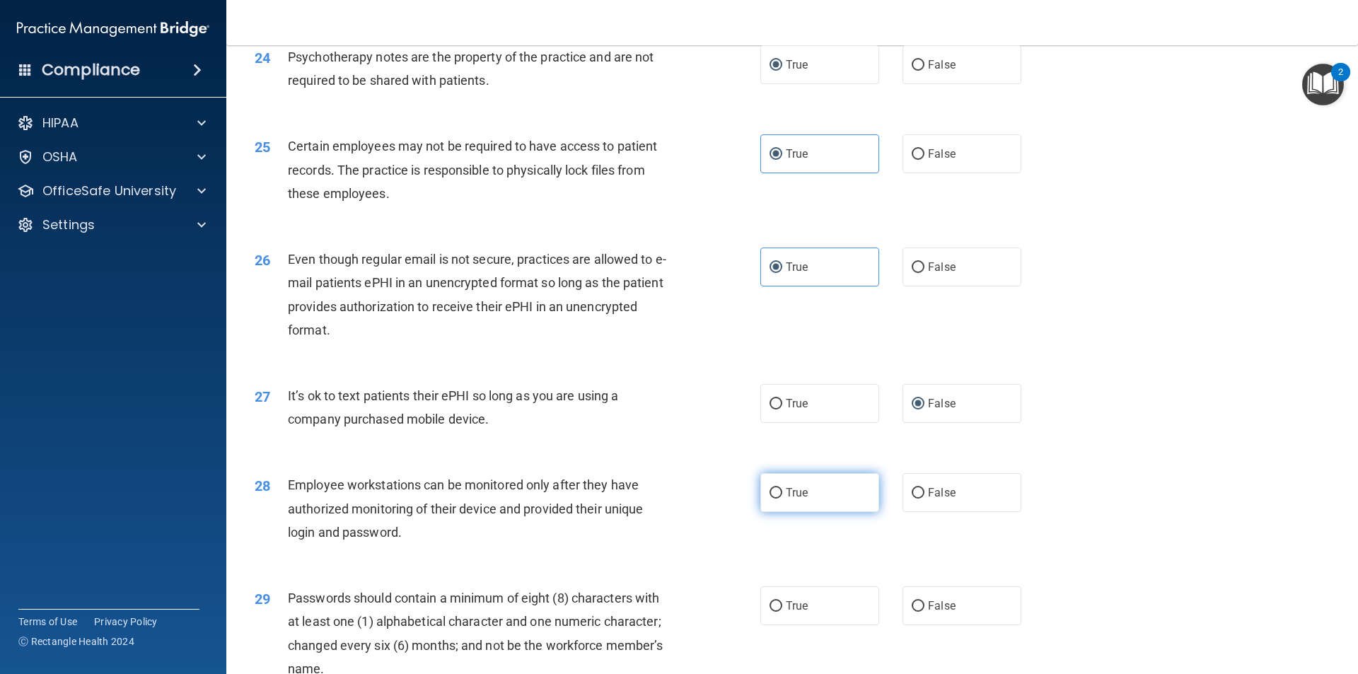
click at [770, 499] on input "True" at bounding box center [776, 493] width 13 height 11
radio input "true"
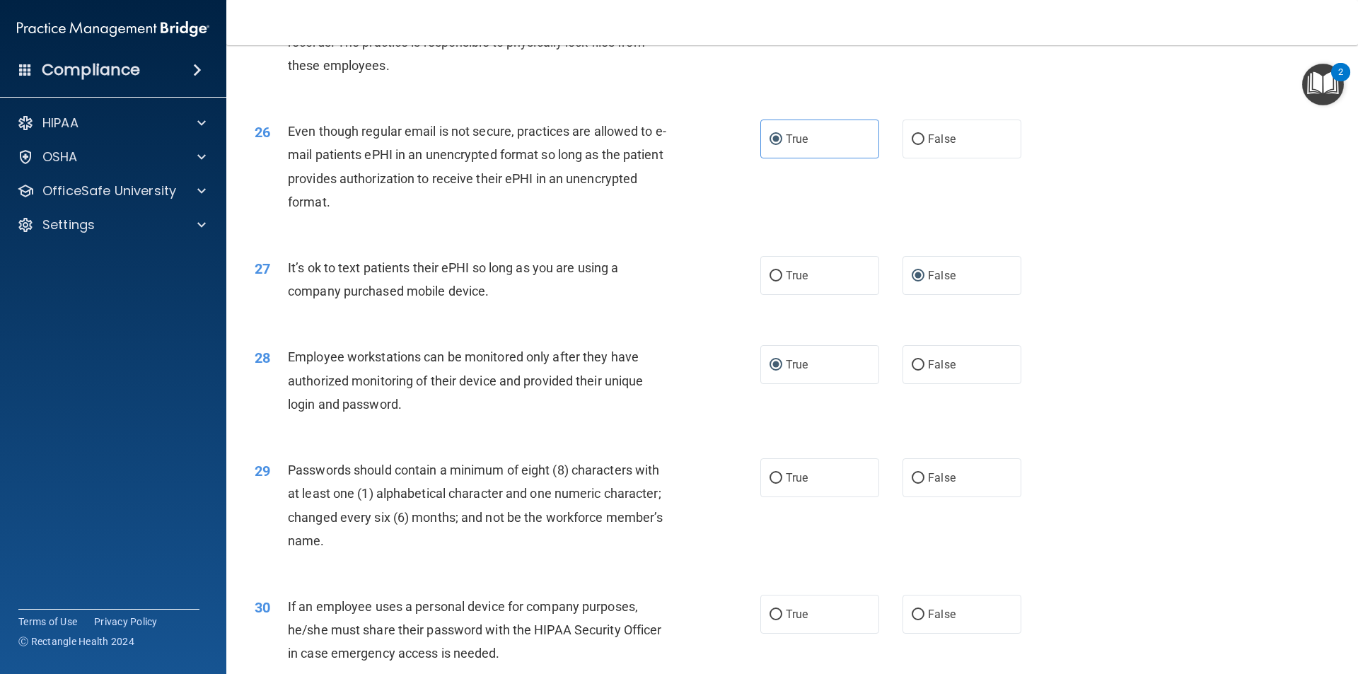
scroll to position [2829, 0]
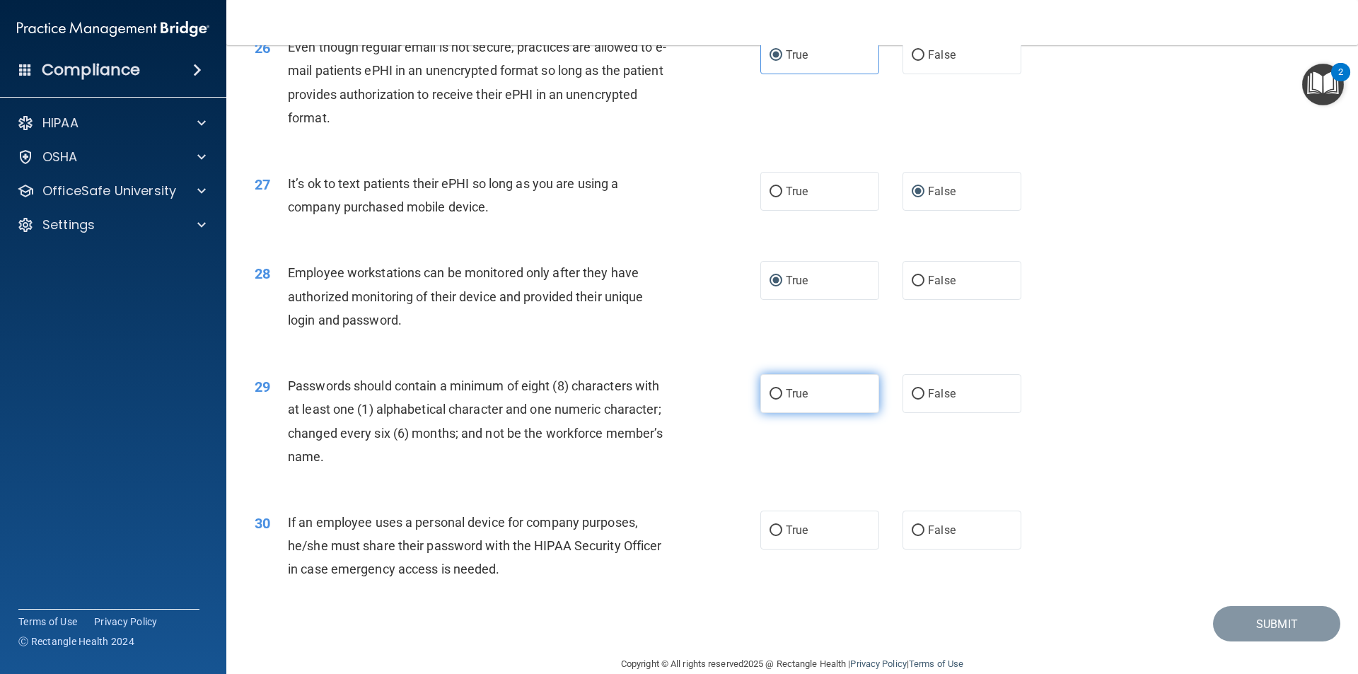
click at [772, 400] on input "True" at bounding box center [776, 394] width 13 height 11
radio input "true"
click at [772, 536] on input "True" at bounding box center [776, 530] width 13 height 11
radio input "true"
click at [1255, 642] on button "Submit" at bounding box center [1276, 624] width 127 height 36
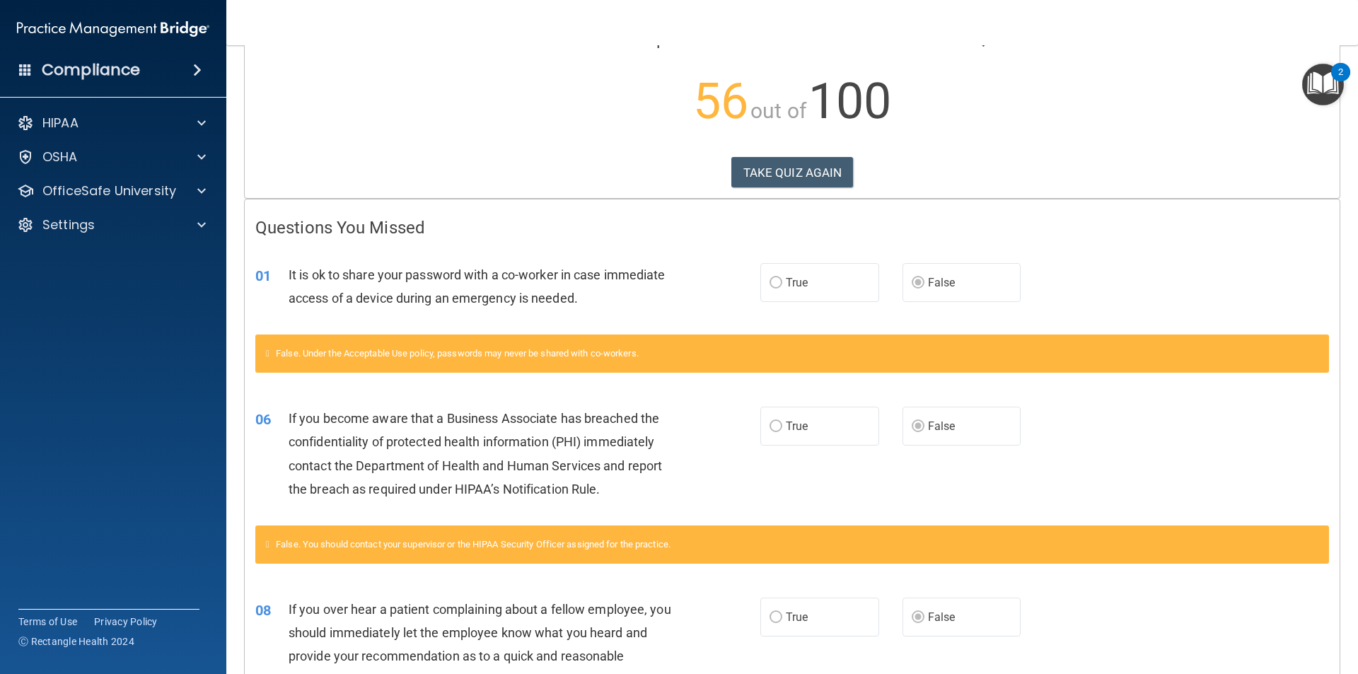
scroll to position [134, 0]
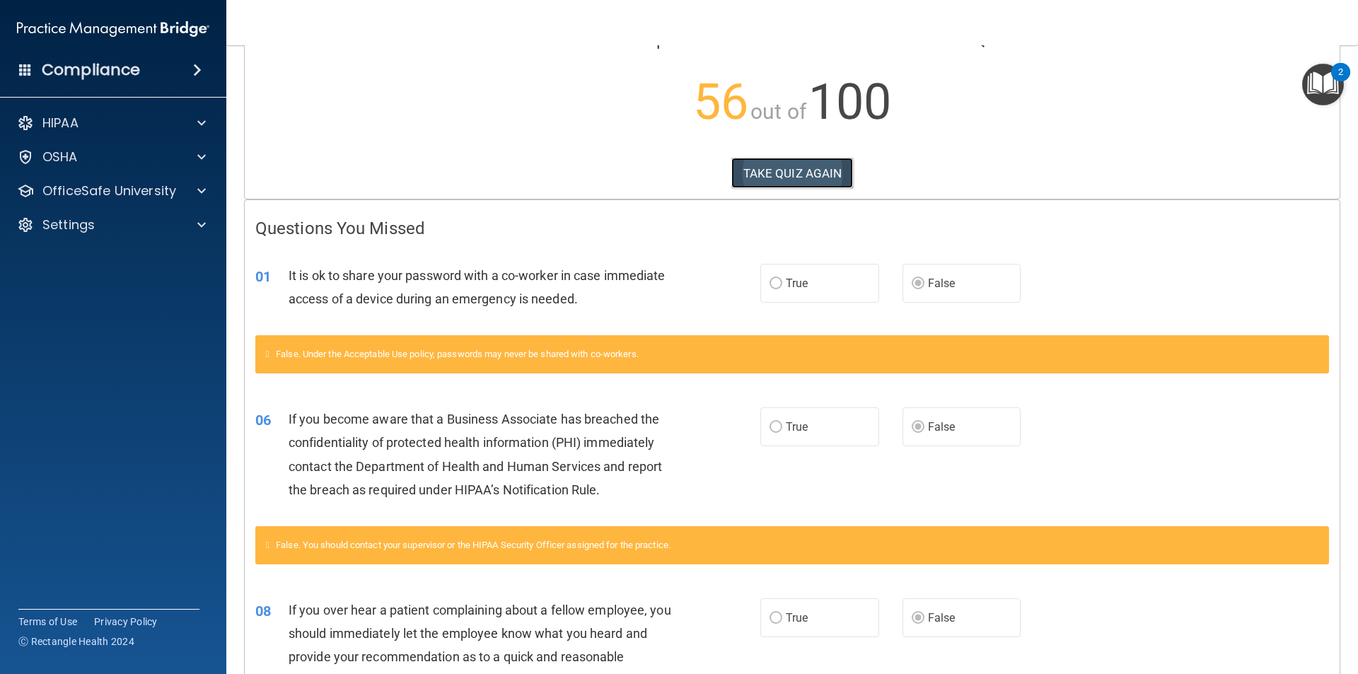
click at [794, 172] on button "TAKE QUIZ AGAIN" at bounding box center [792, 173] width 122 height 31
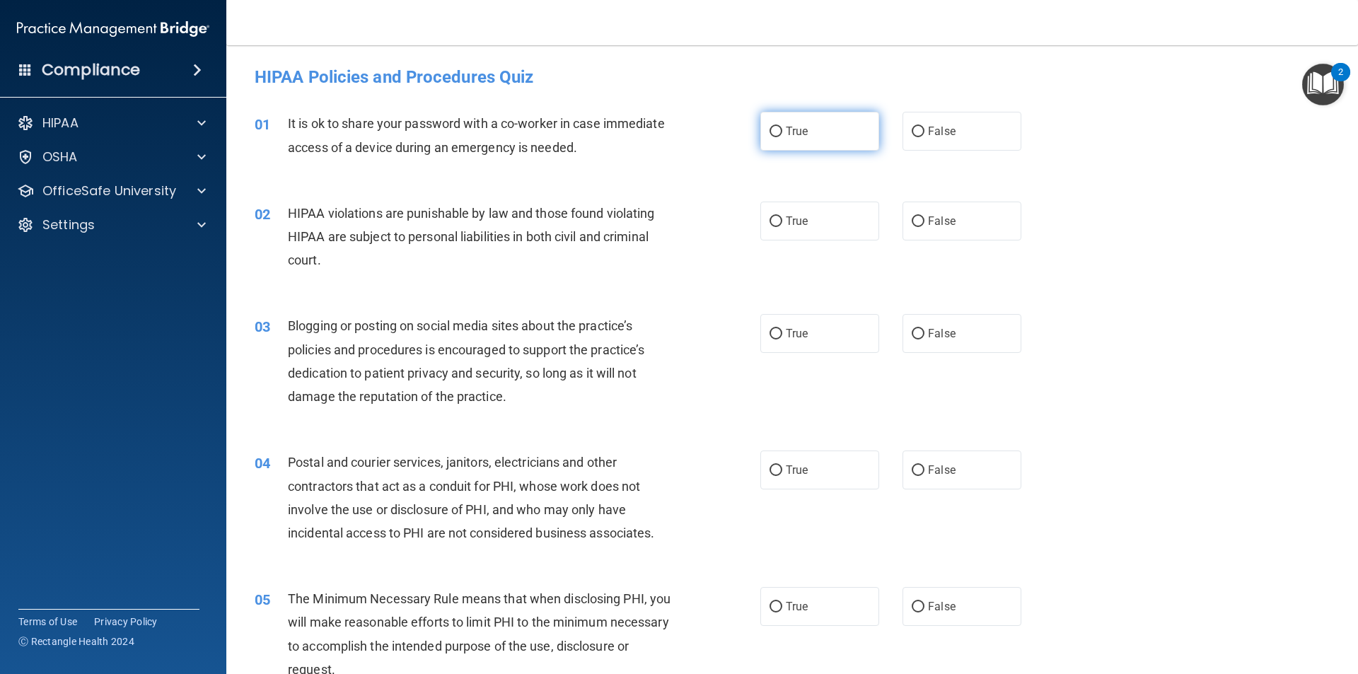
click at [770, 138] on label "True" at bounding box center [819, 131] width 119 height 39
click at [770, 137] on input "True" at bounding box center [776, 132] width 13 height 11
radio input "true"
click at [770, 216] on input "True" at bounding box center [776, 221] width 13 height 11
radio input "true"
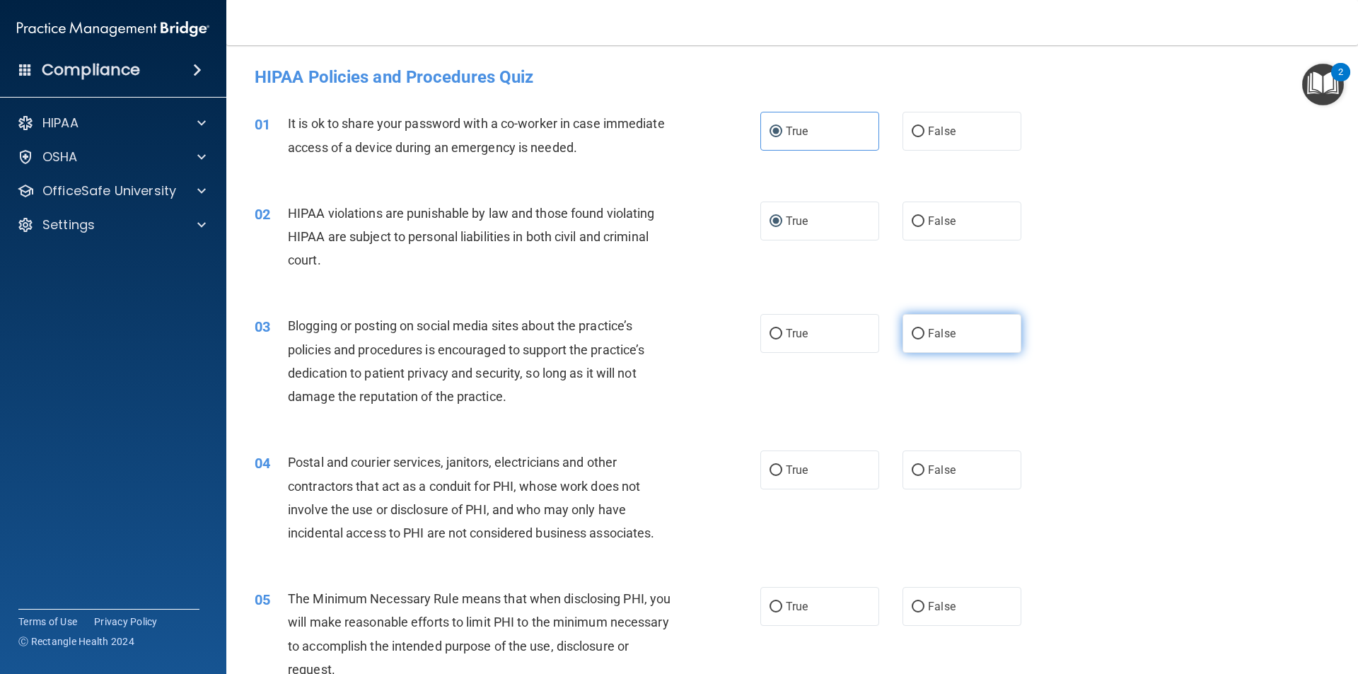
click at [918, 330] on label "False" at bounding box center [961, 333] width 119 height 39
click at [918, 330] on input "False" at bounding box center [918, 334] width 13 height 11
radio input "true"
click at [774, 474] on input "True" at bounding box center [776, 470] width 13 height 11
radio input "true"
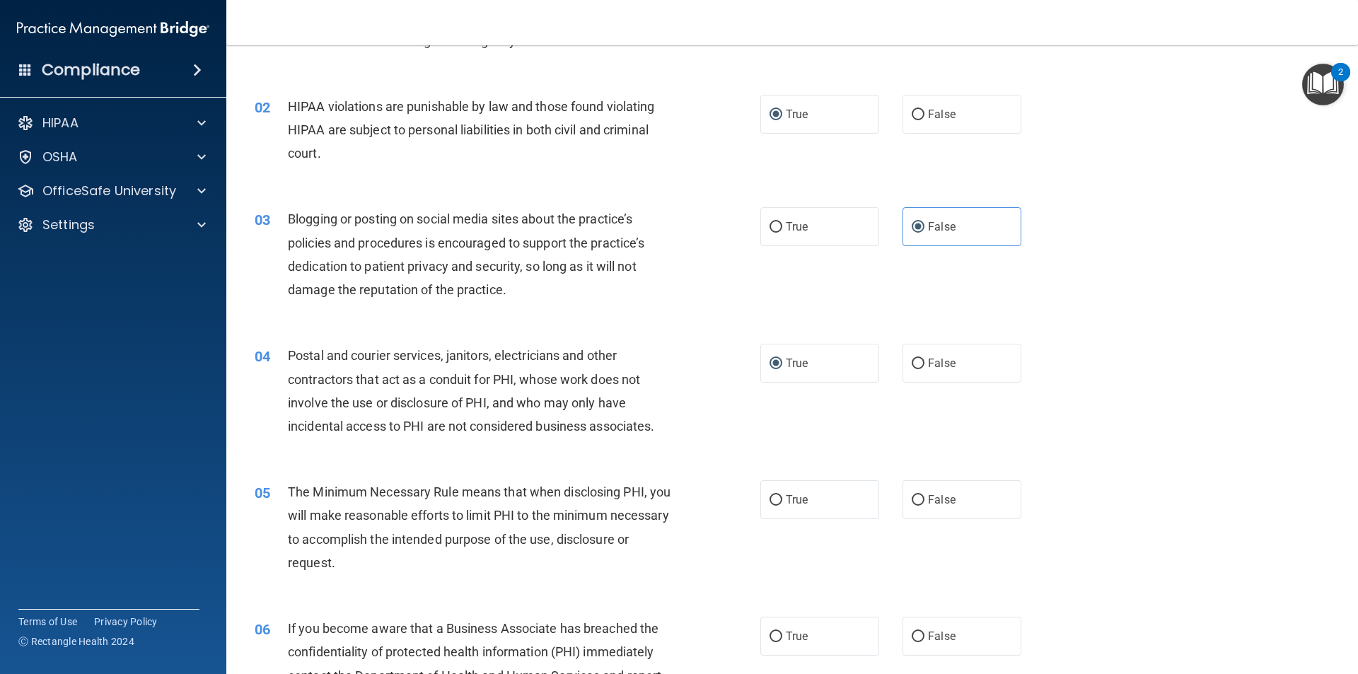
scroll to position [141, 0]
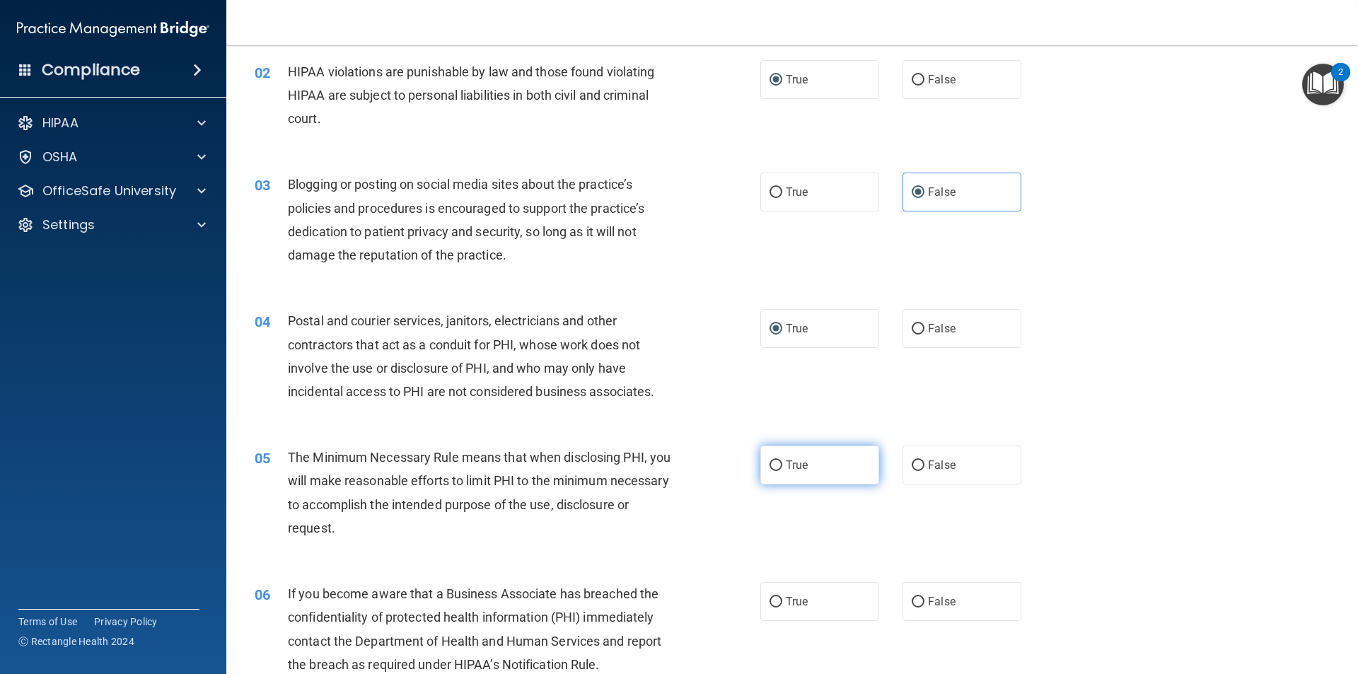
click at [770, 460] on input "True" at bounding box center [776, 465] width 13 height 11
radio input "true"
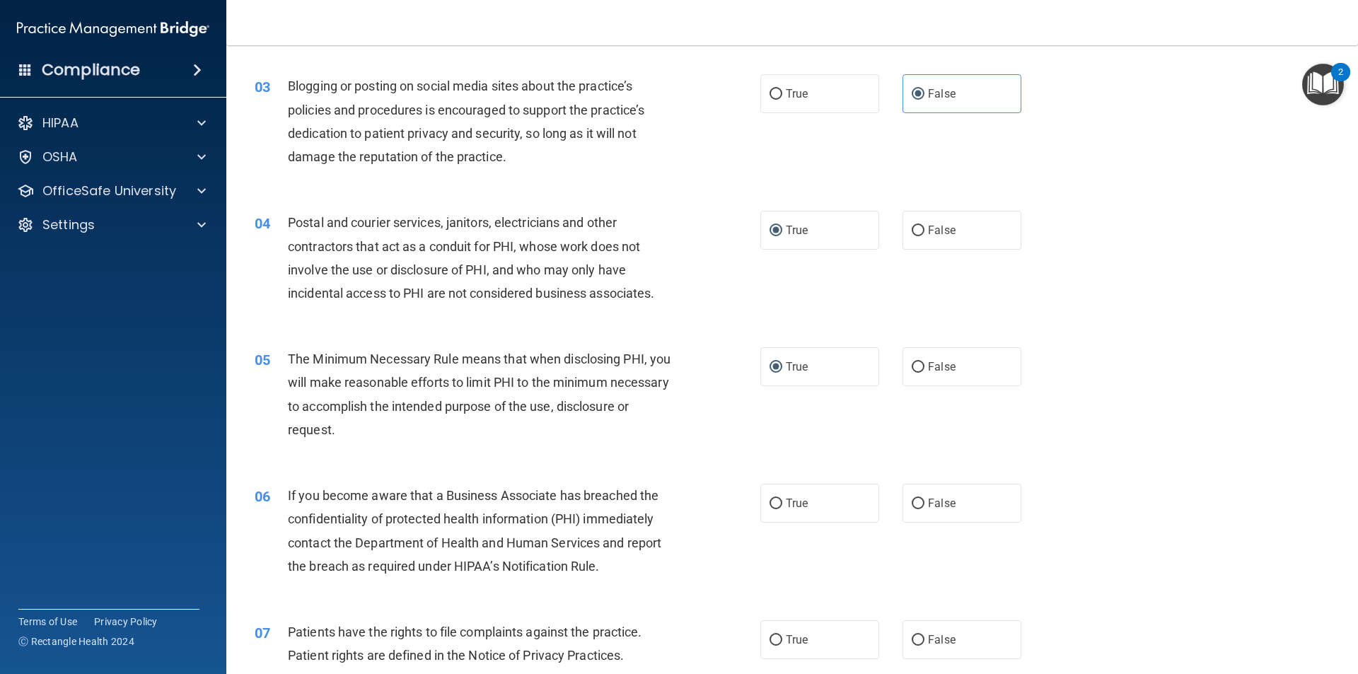
scroll to position [283, 0]
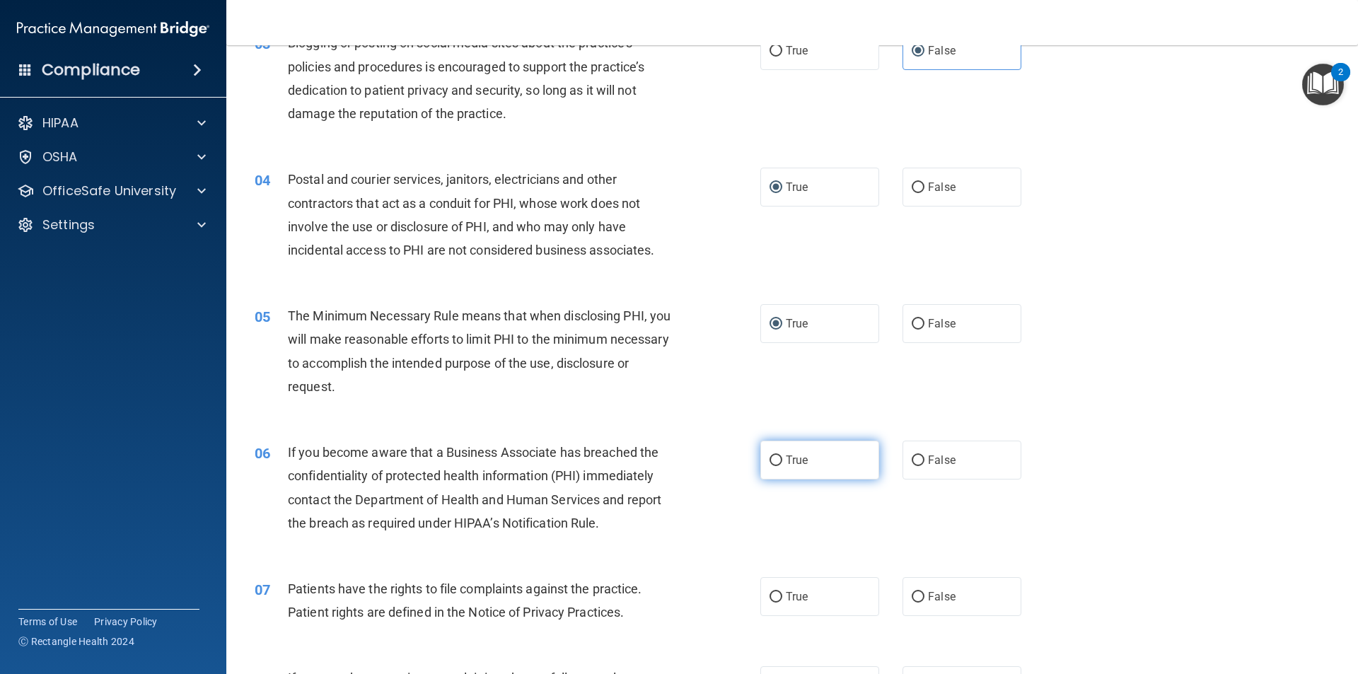
click at [770, 456] on input "True" at bounding box center [776, 460] width 13 height 11
radio input "true"
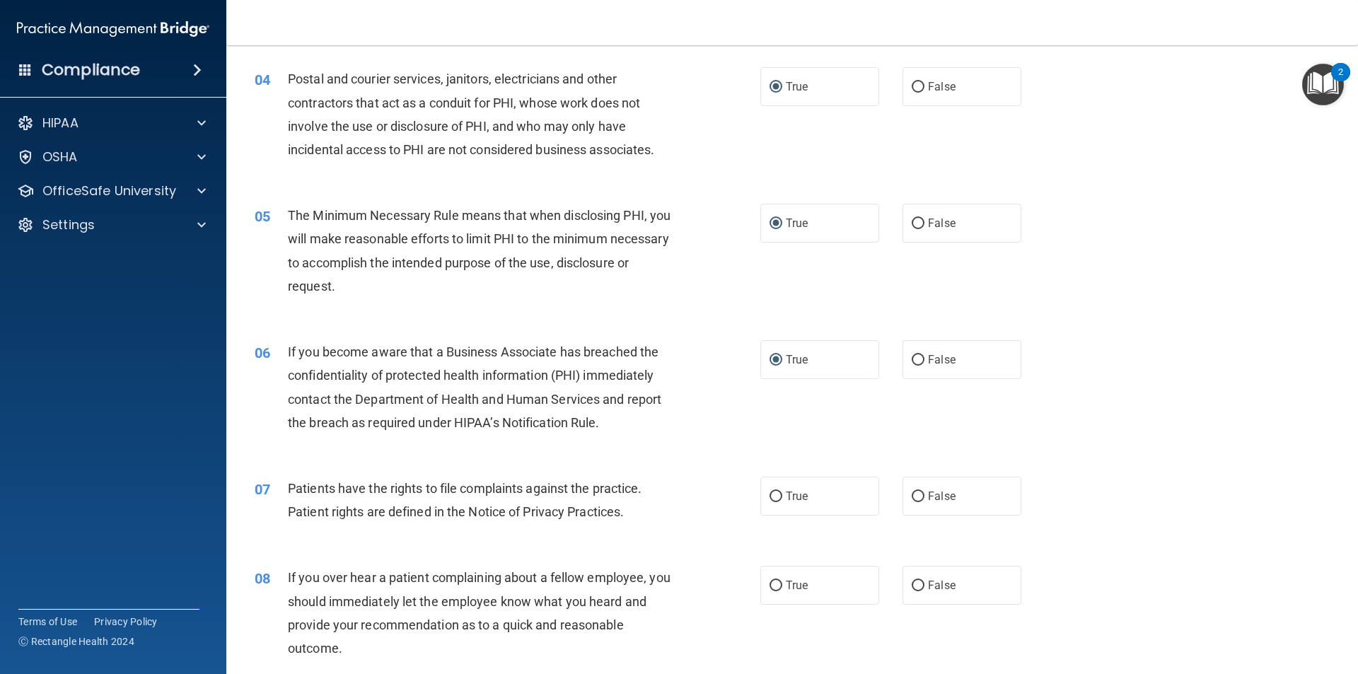
scroll to position [424, 0]
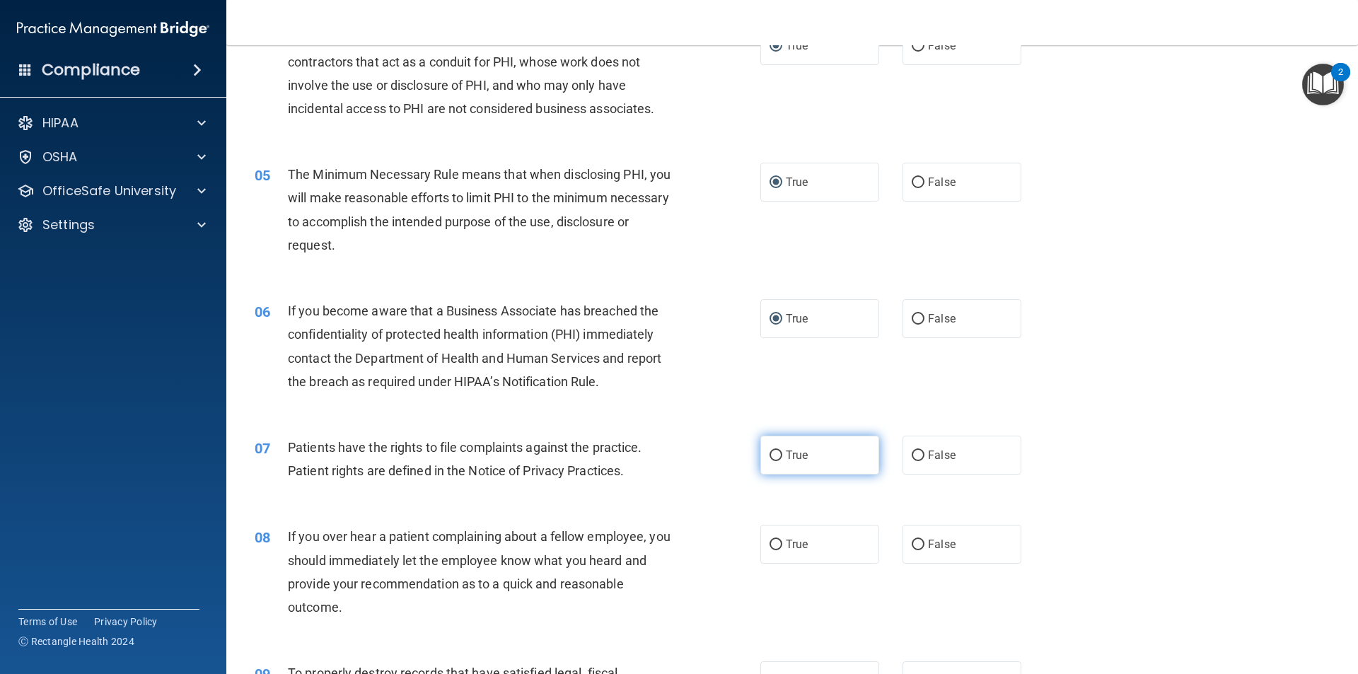
click at [769, 461] on label "True" at bounding box center [819, 455] width 119 height 39
click at [770, 461] on input "True" at bounding box center [776, 456] width 13 height 11
radio input "true"
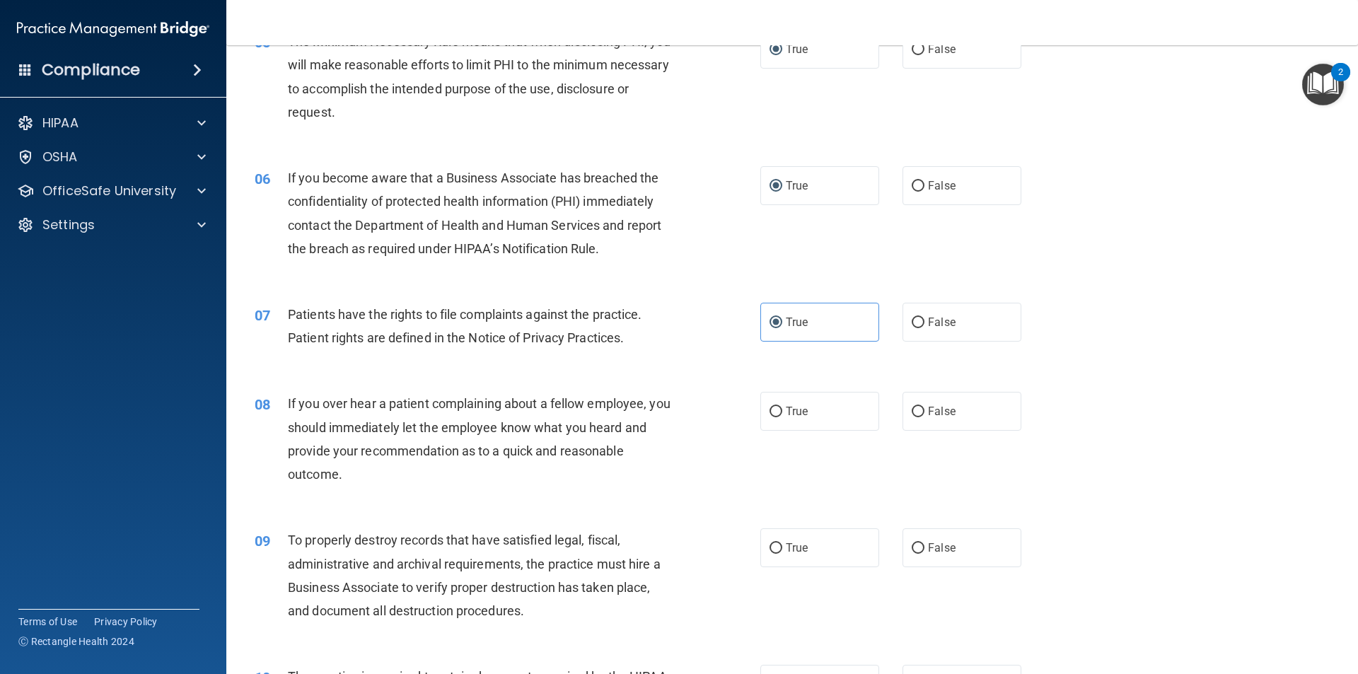
scroll to position [566, 0]
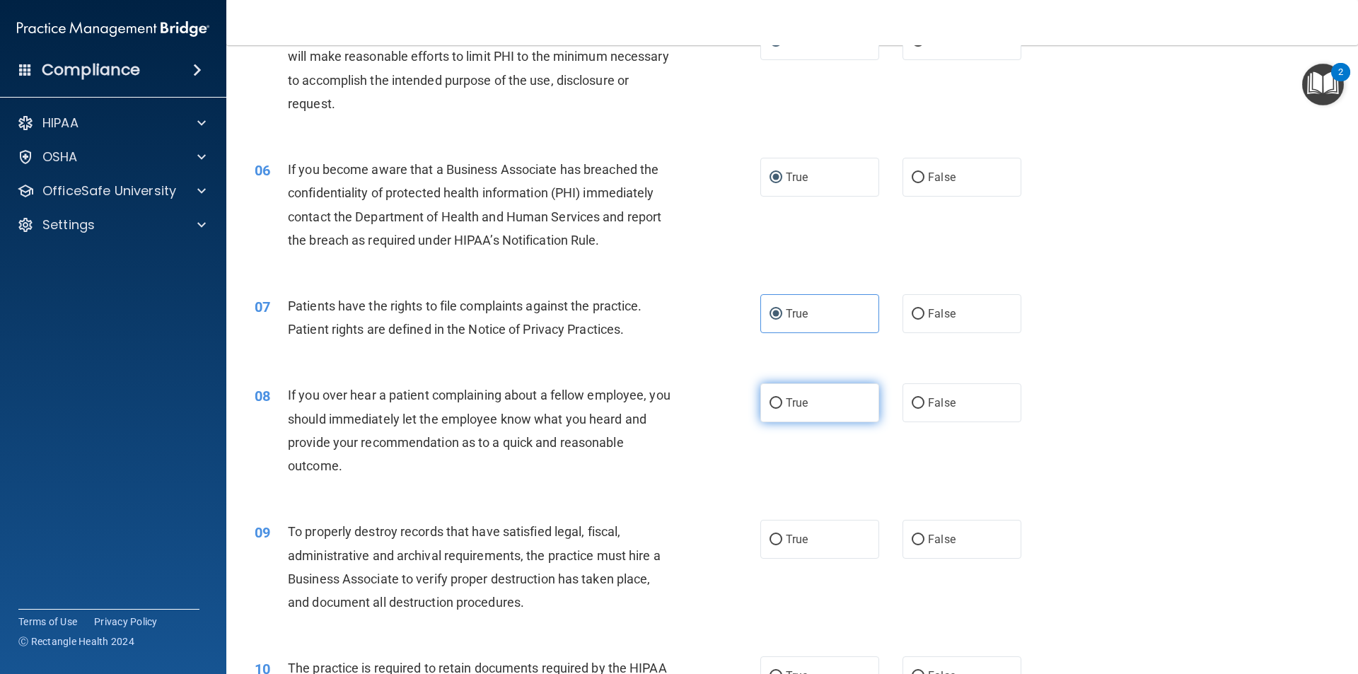
click at [775, 406] on input "True" at bounding box center [776, 403] width 13 height 11
radio input "true"
click at [774, 535] on input "True" at bounding box center [776, 540] width 13 height 11
radio input "true"
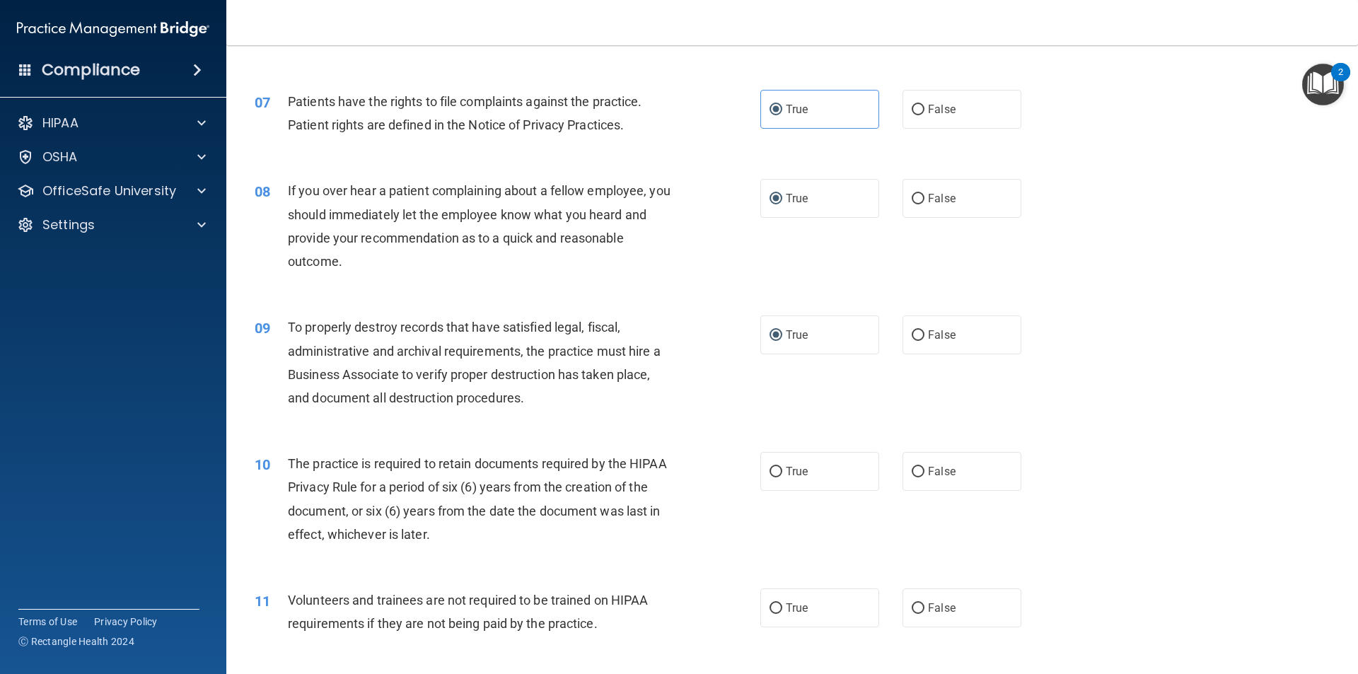
scroll to position [778, 0]
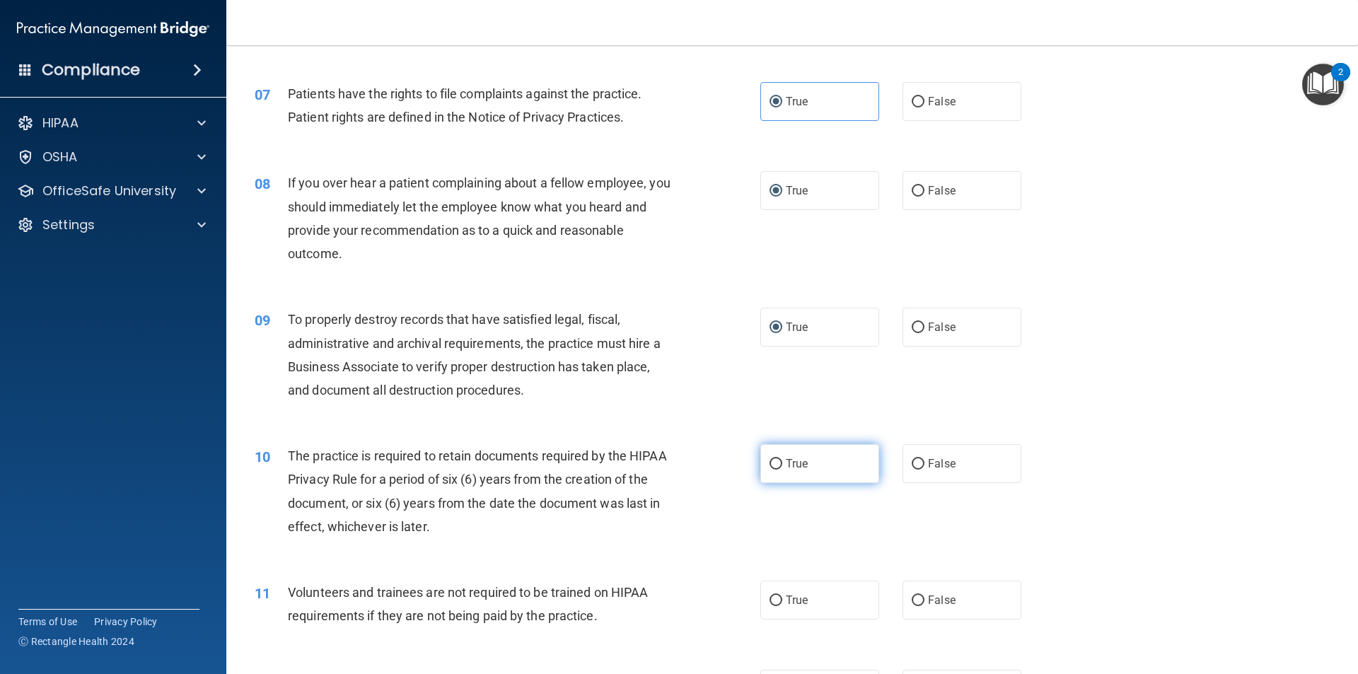
click at [770, 460] on input "True" at bounding box center [776, 464] width 13 height 11
radio input "true"
click at [917, 597] on input "False" at bounding box center [918, 601] width 13 height 11
radio input "true"
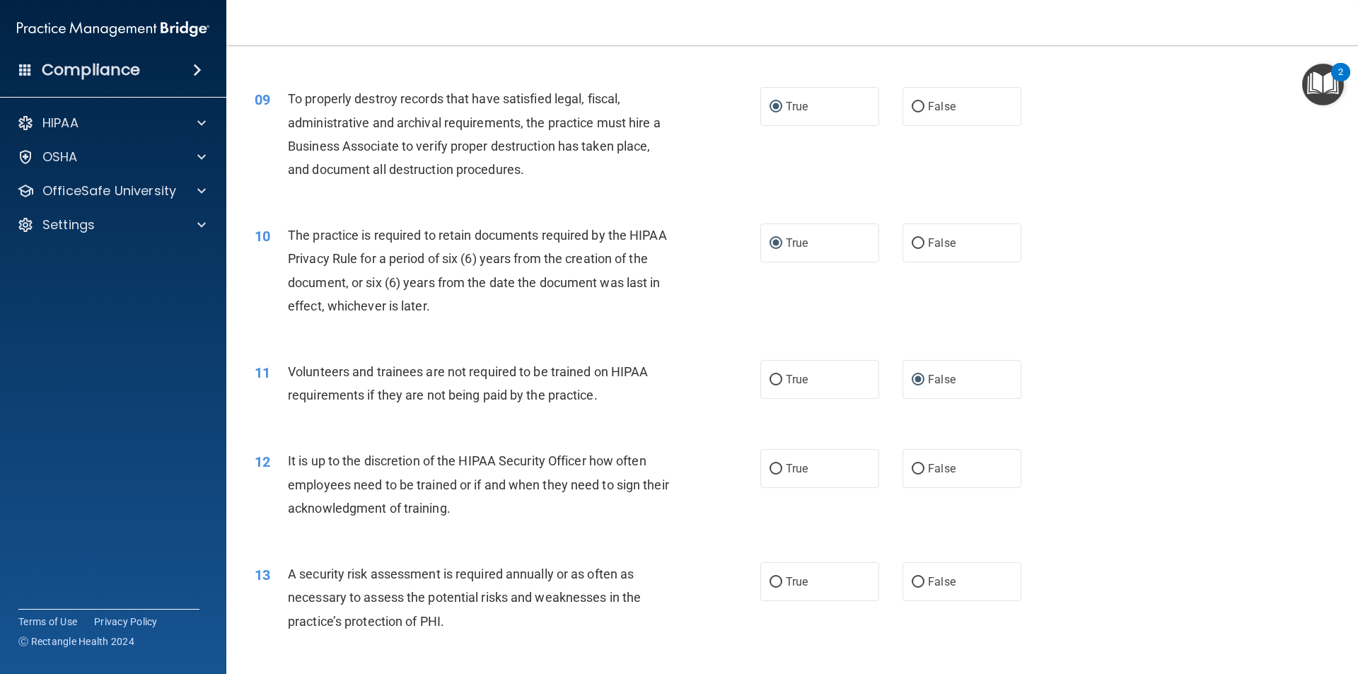
scroll to position [1061, 0]
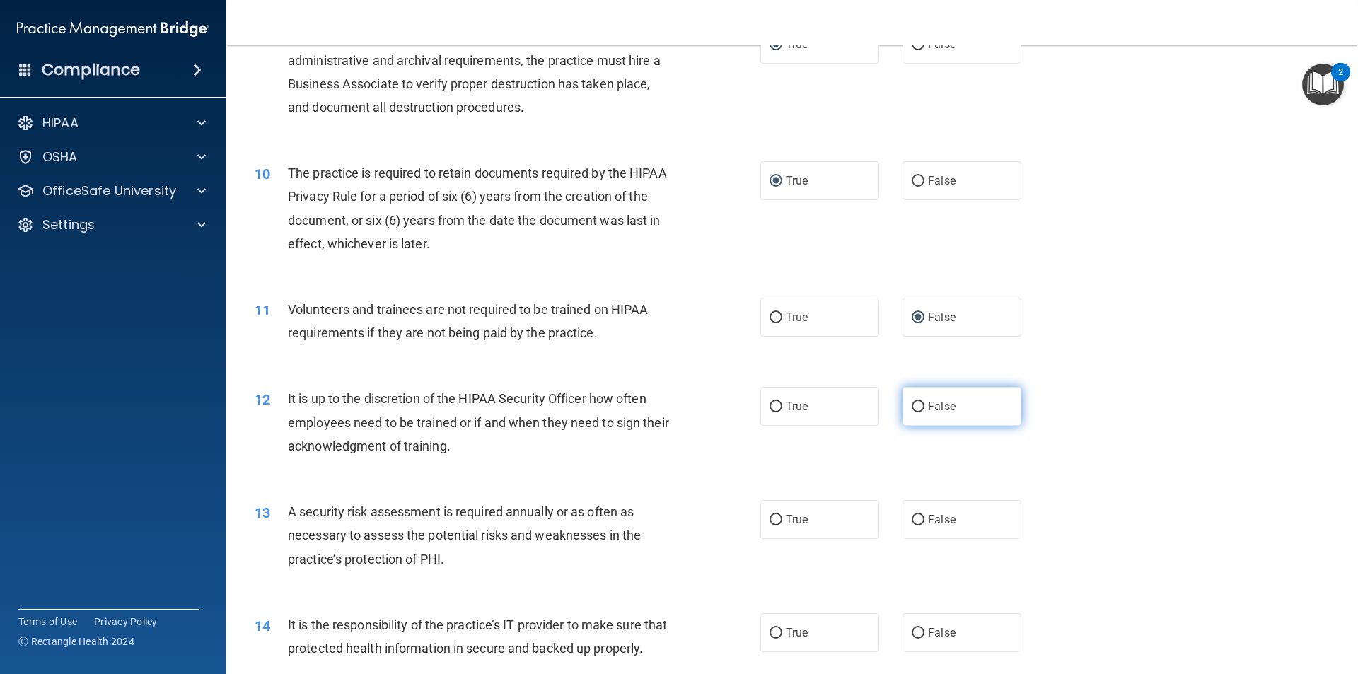
click at [912, 407] on input "False" at bounding box center [918, 407] width 13 height 11
radio input "true"
click at [772, 521] on input "True" at bounding box center [776, 520] width 13 height 11
radio input "true"
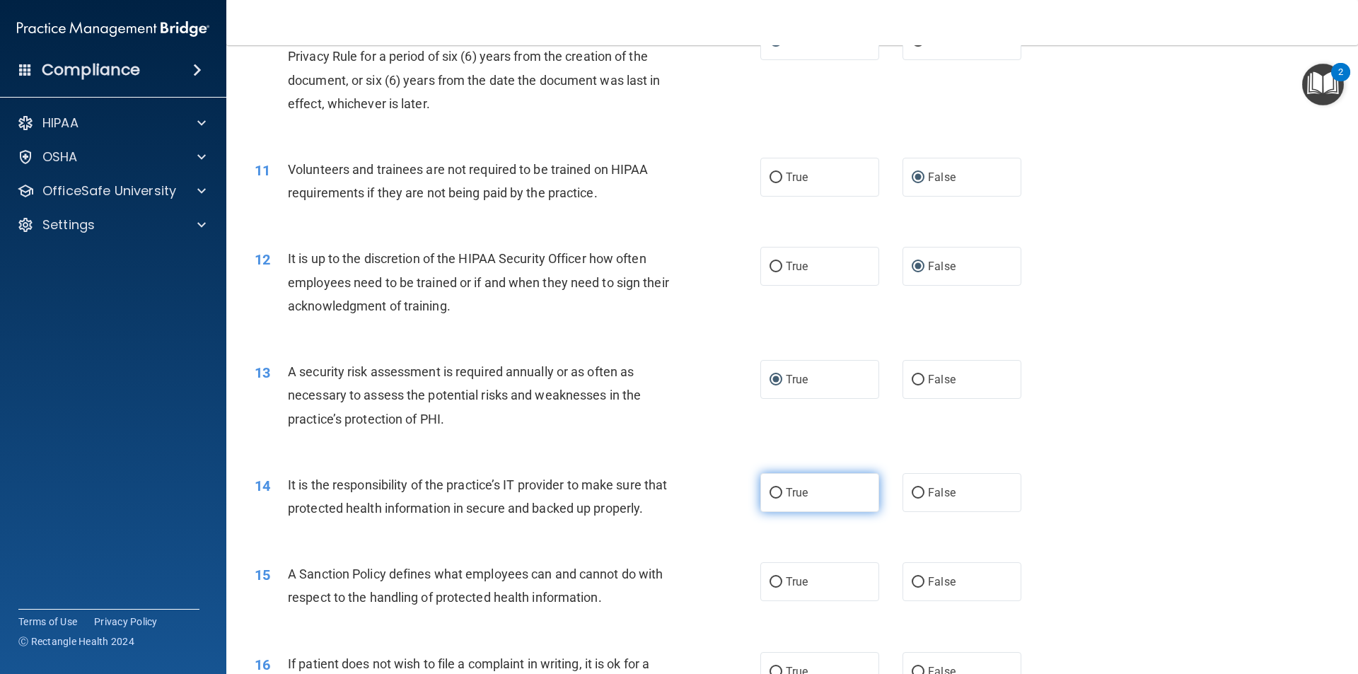
scroll to position [1202, 0]
click at [774, 487] on input "True" at bounding box center [776, 492] width 13 height 11
radio input "true"
click at [774, 586] on input "True" at bounding box center [776, 581] width 13 height 11
radio input "true"
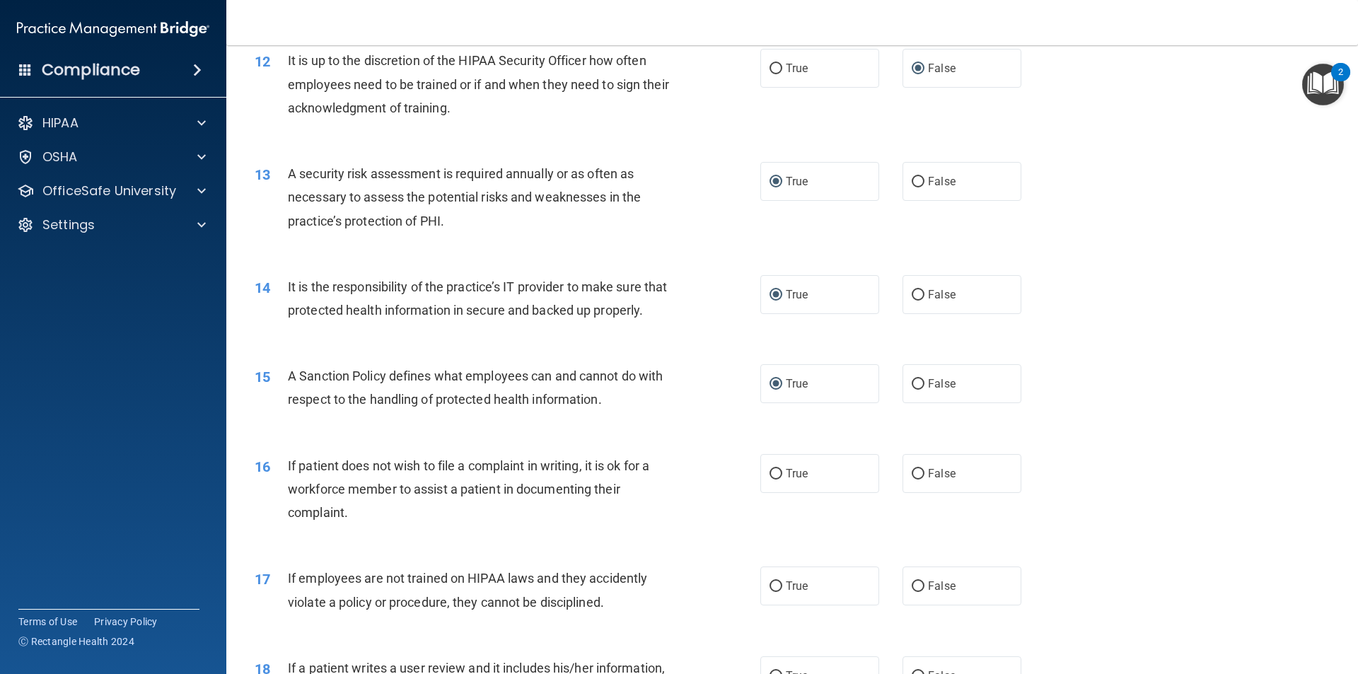
scroll to position [1415, 0]
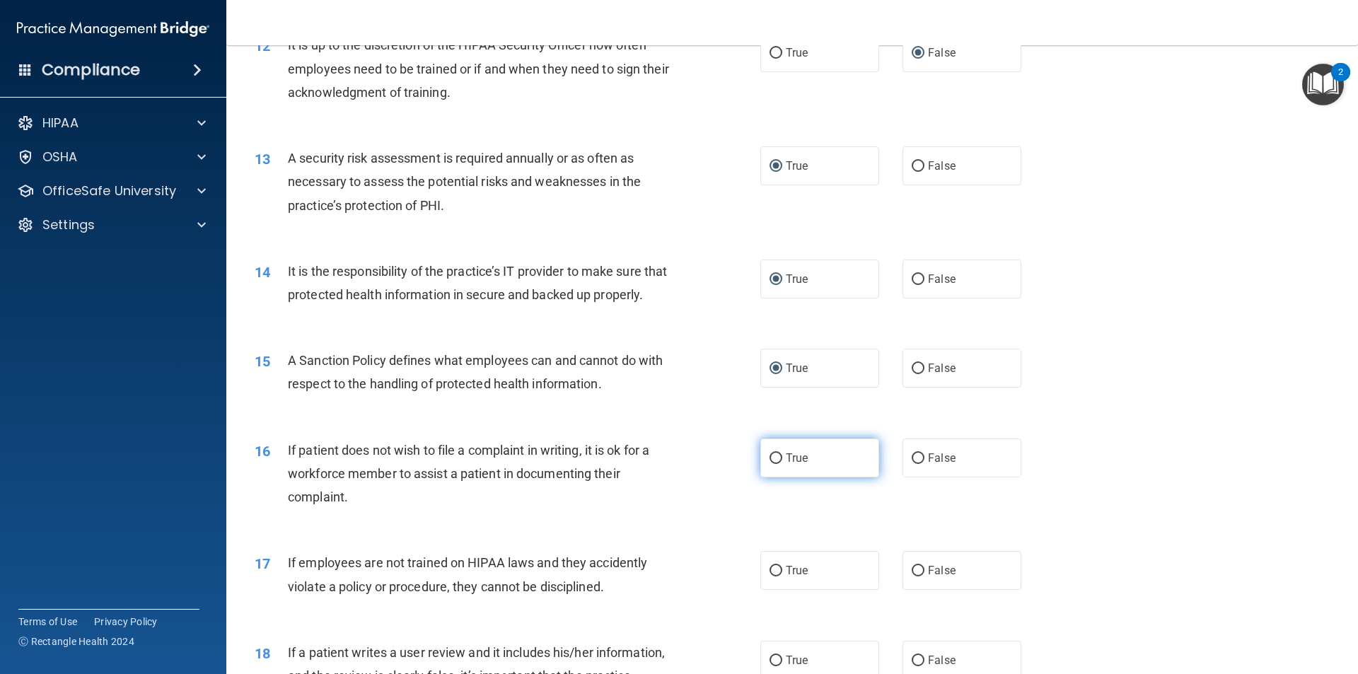
click at [777, 464] on input "True" at bounding box center [776, 458] width 13 height 11
radio input "true"
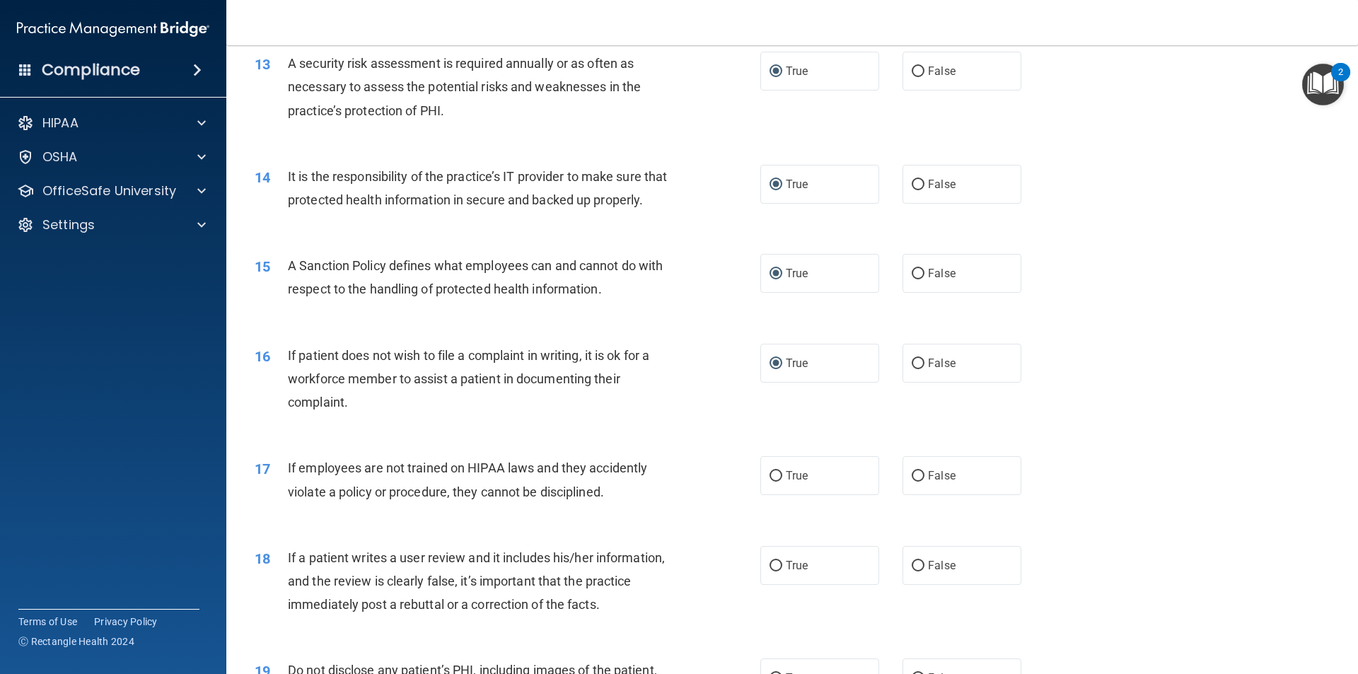
scroll to position [1556, 0]
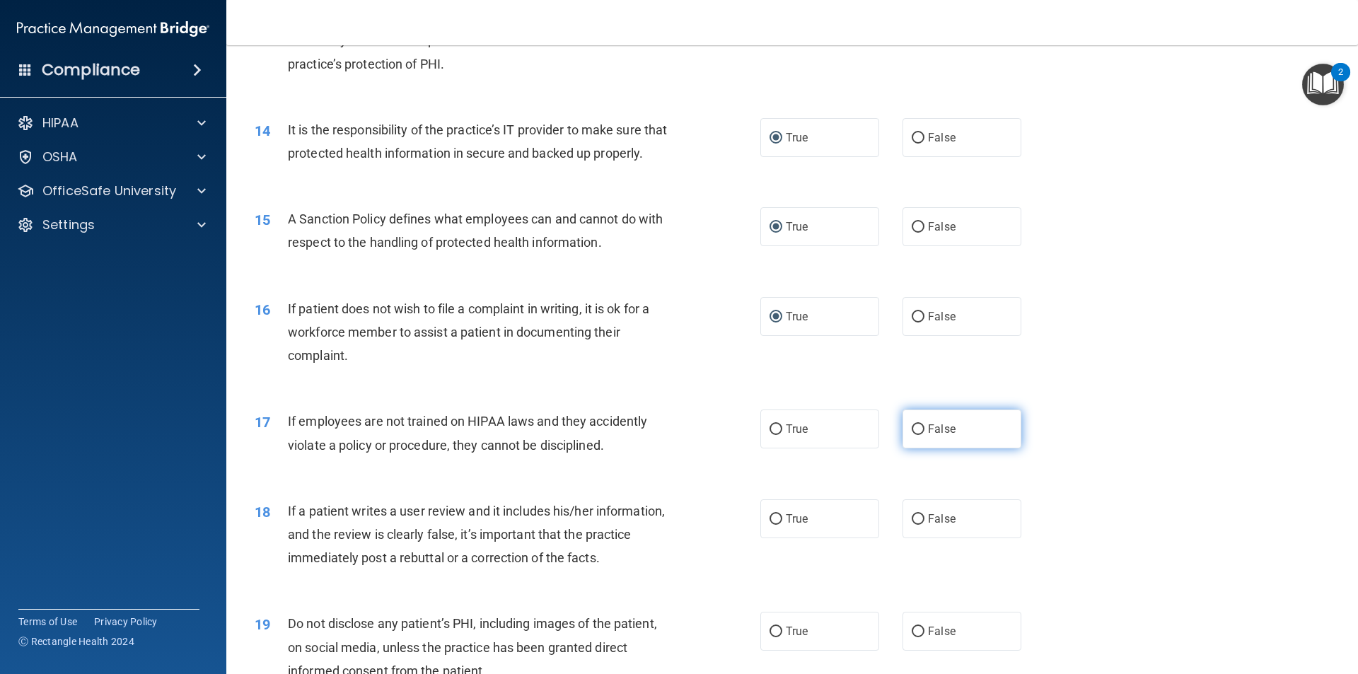
click at [912, 435] on input "False" at bounding box center [918, 429] width 13 height 11
radio input "true"
click at [914, 525] on input "False" at bounding box center [918, 519] width 13 height 11
radio input "true"
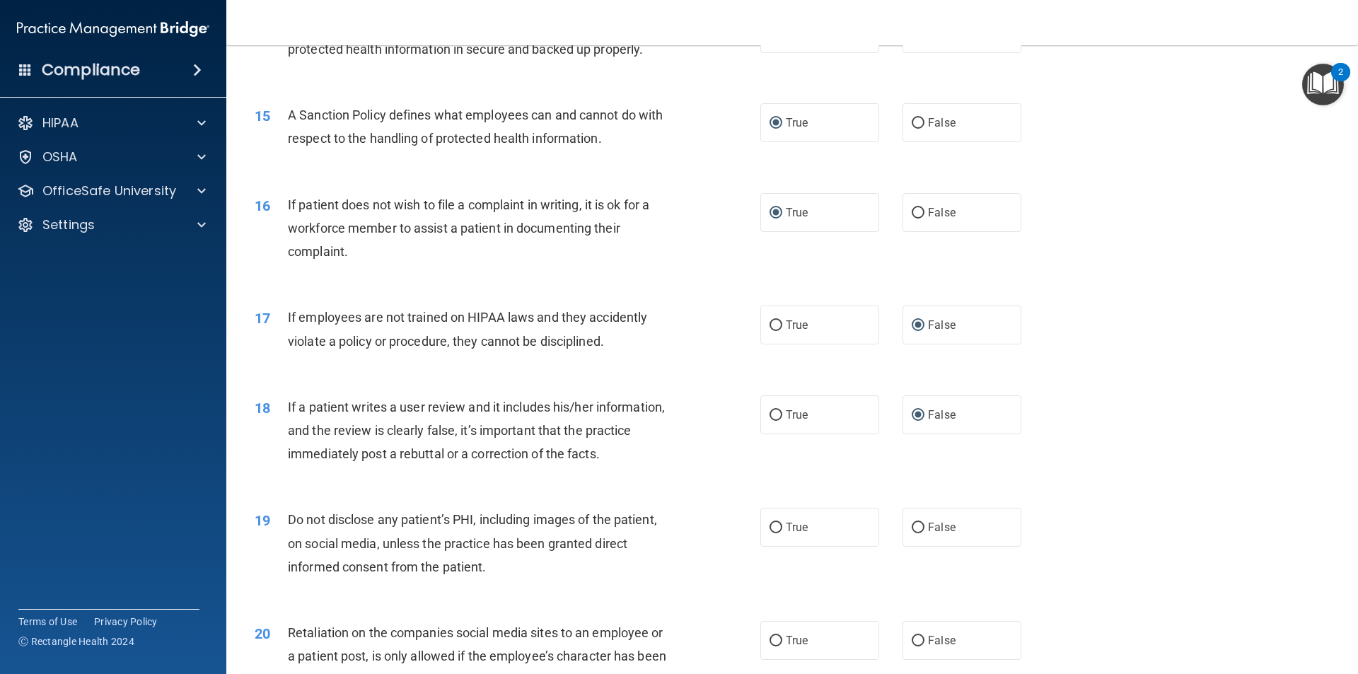
scroll to position [1697, 0]
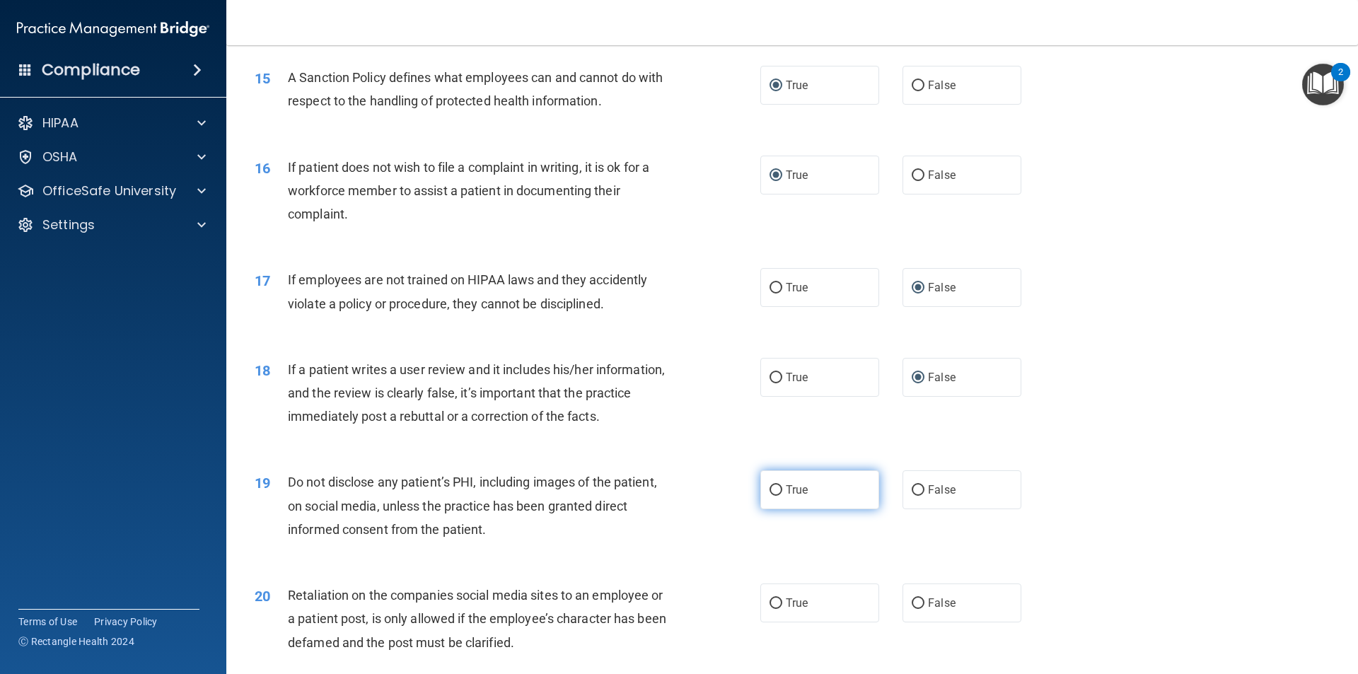
click at [786, 496] on span "True" at bounding box center [797, 489] width 22 height 13
click at [782, 496] on input "True" at bounding box center [776, 490] width 13 height 11
radio input "true"
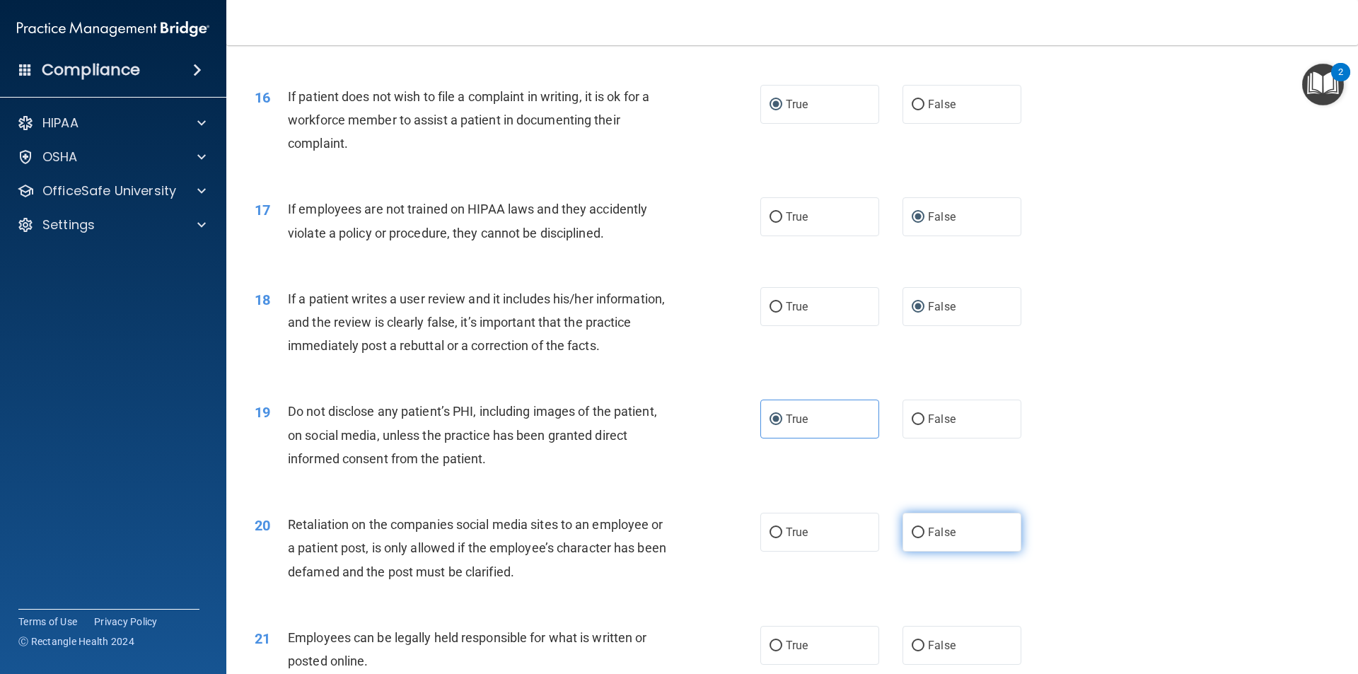
click at [912, 538] on input "False" at bounding box center [918, 533] width 13 height 11
radio input "true"
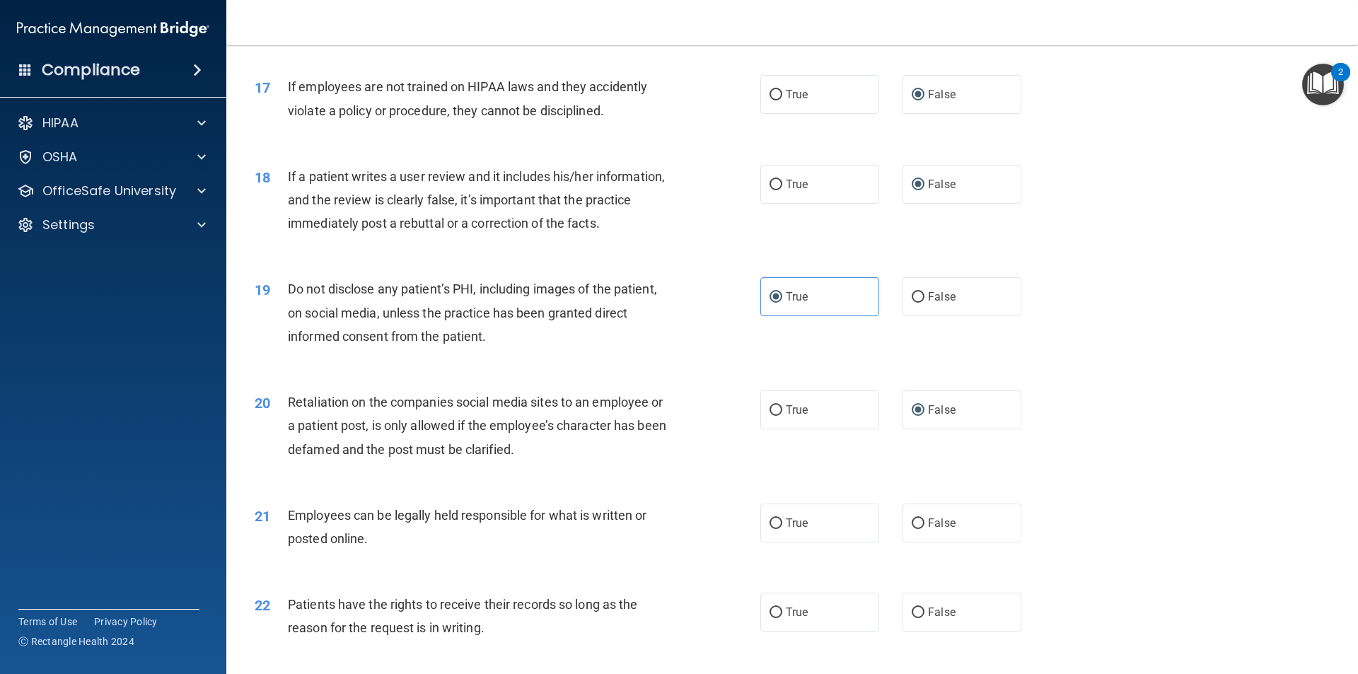
scroll to position [1910, 0]
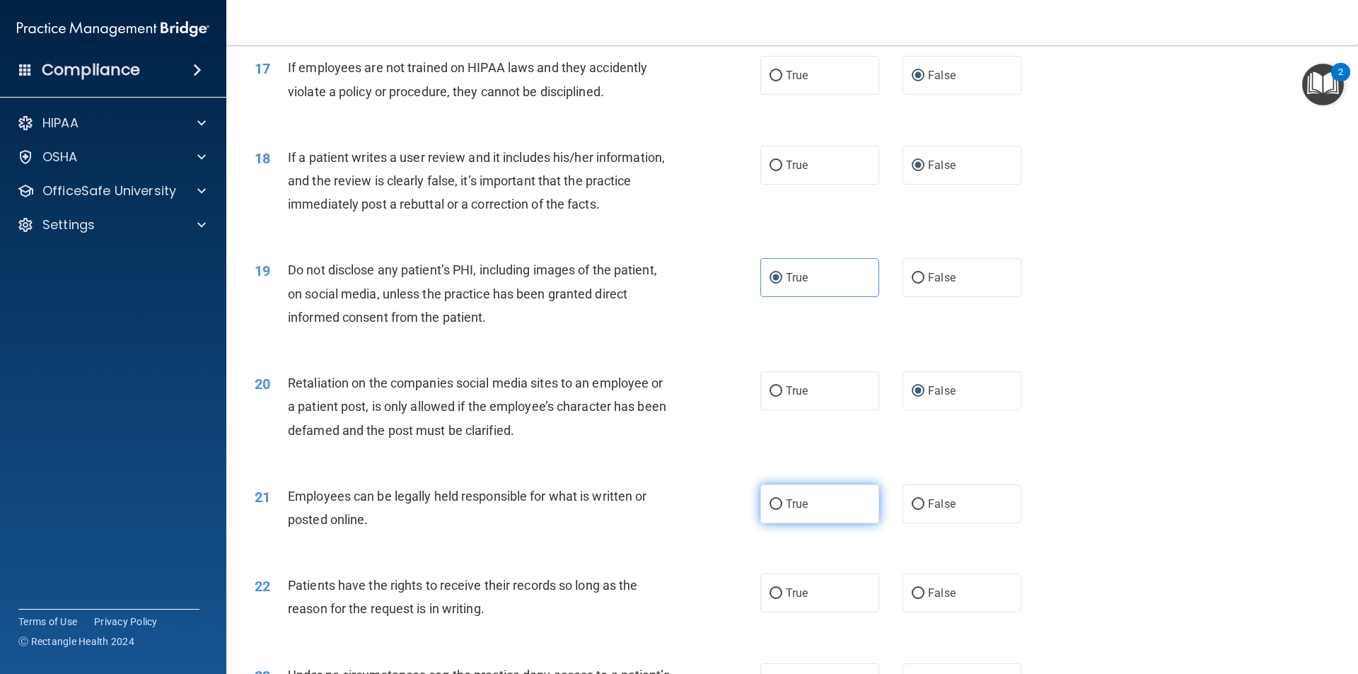
click at [772, 510] on input "True" at bounding box center [776, 504] width 13 height 11
radio input "true"
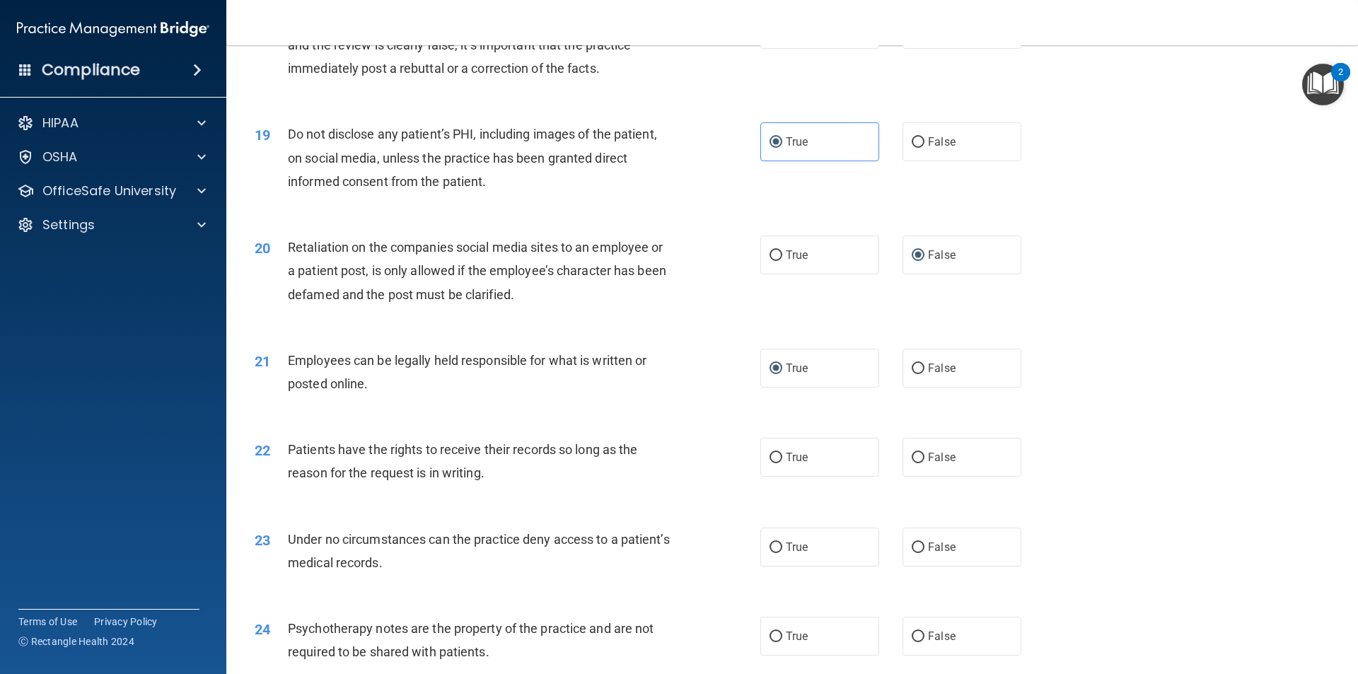
scroll to position [2051, 0]
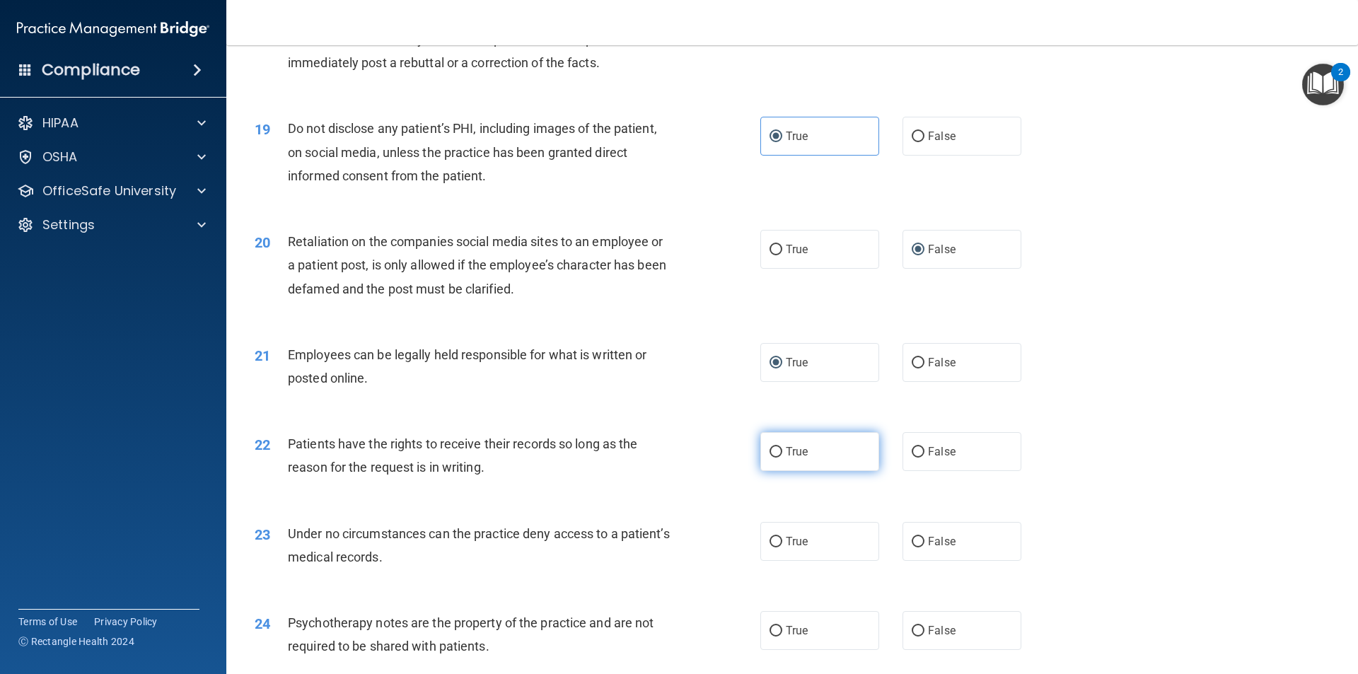
click at [771, 458] on input "True" at bounding box center [776, 452] width 13 height 11
radio input "true"
click at [770, 547] on input "True" at bounding box center [776, 542] width 13 height 11
radio input "true"
click at [912, 547] on input "False" at bounding box center [918, 542] width 13 height 11
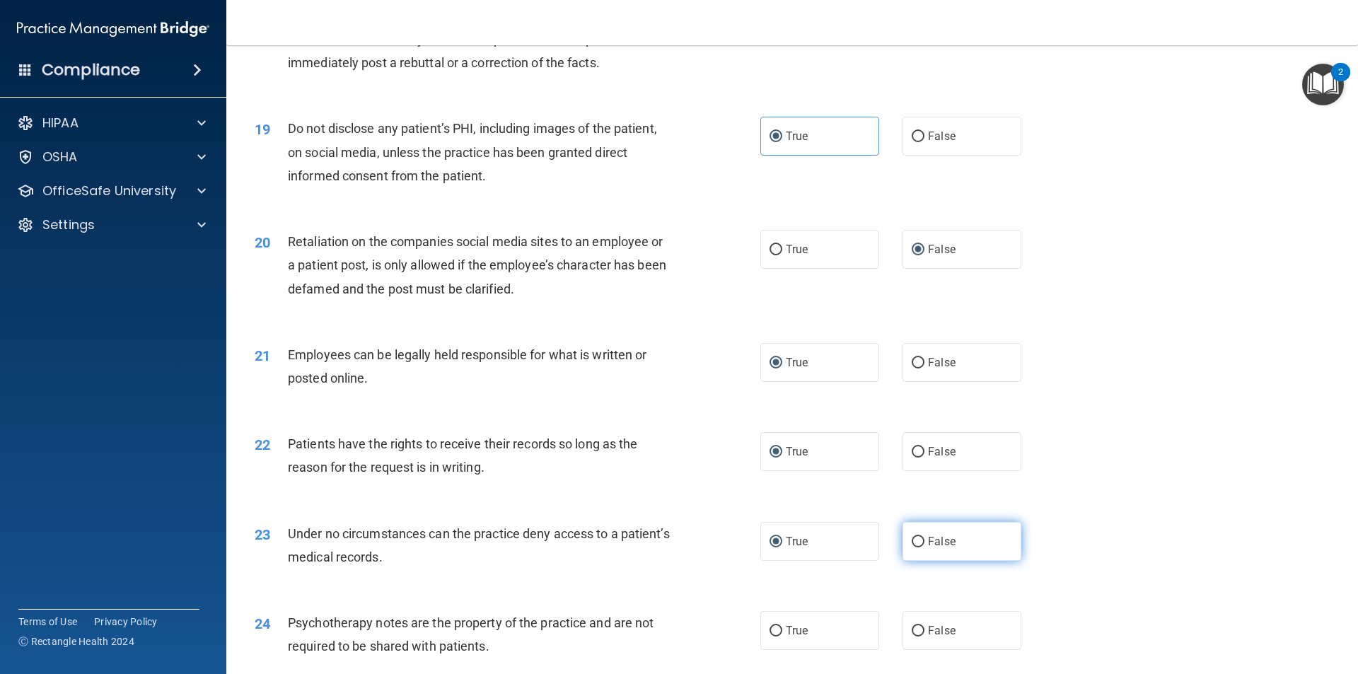
radio input "true"
radio input "false"
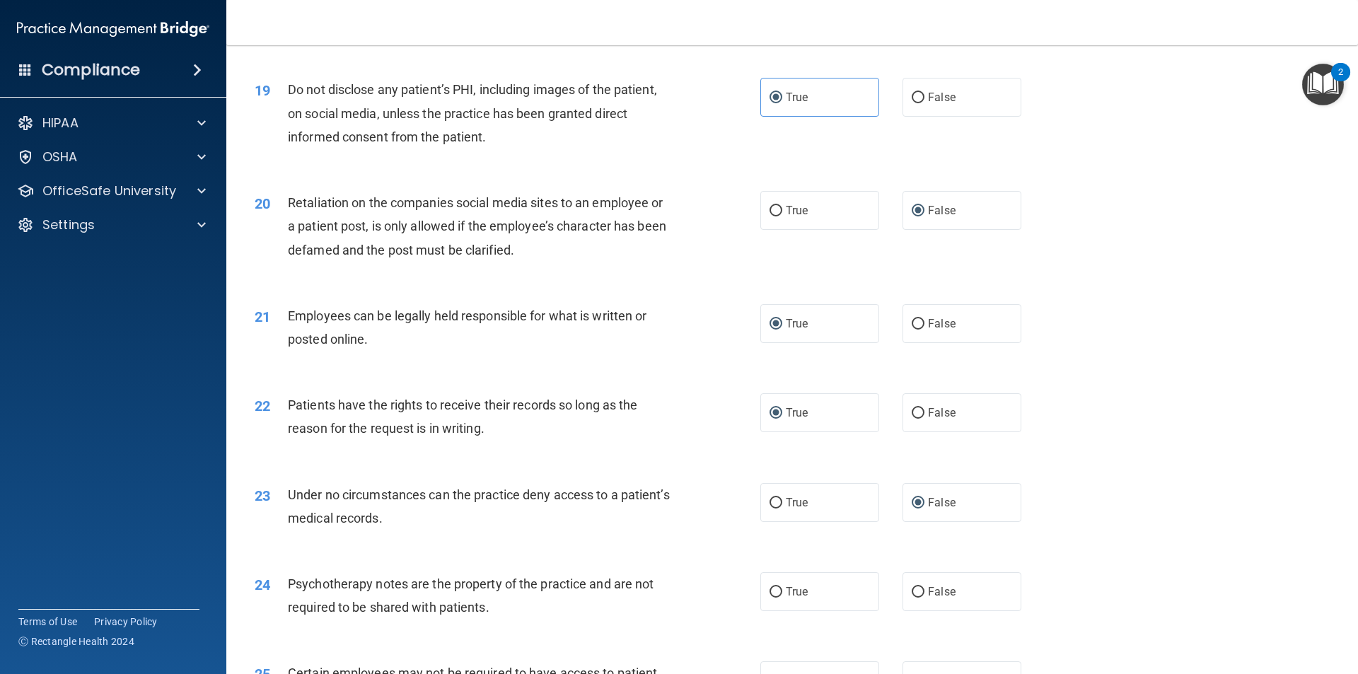
scroll to position [2122, 0]
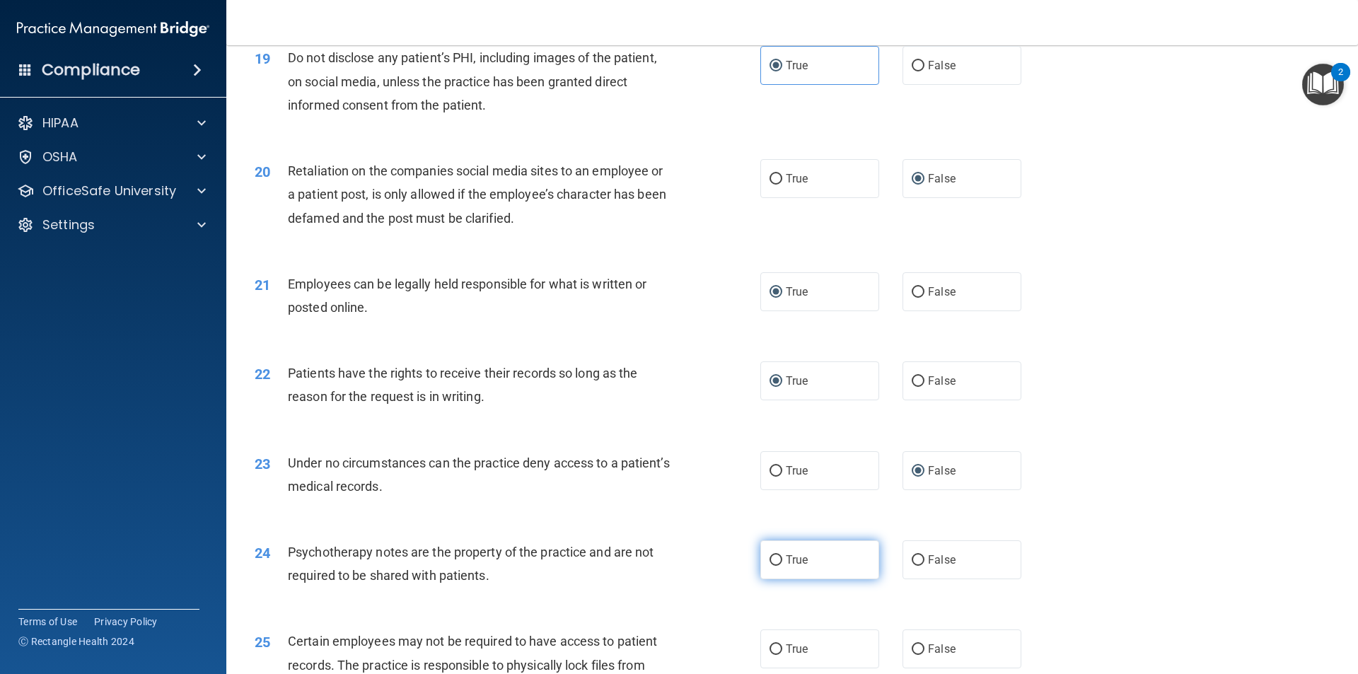
click at [770, 566] on input "True" at bounding box center [776, 560] width 13 height 11
radio input "true"
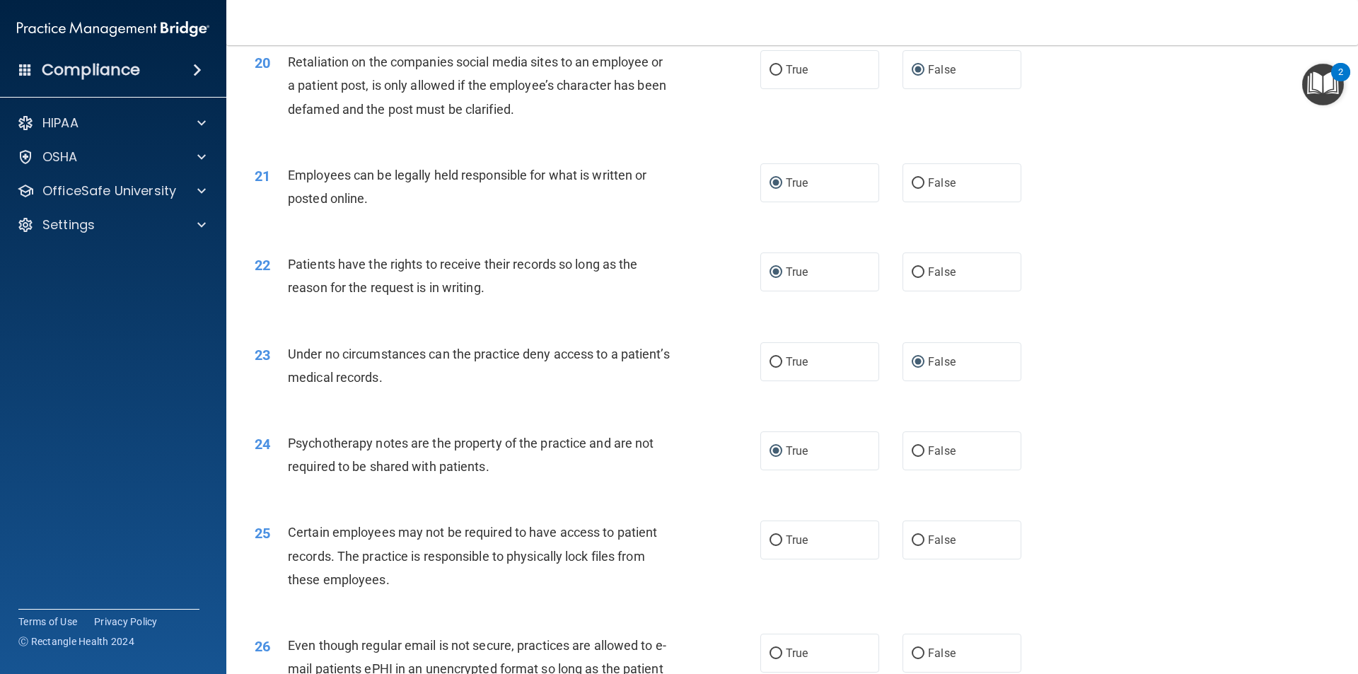
scroll to position [2263, 0]
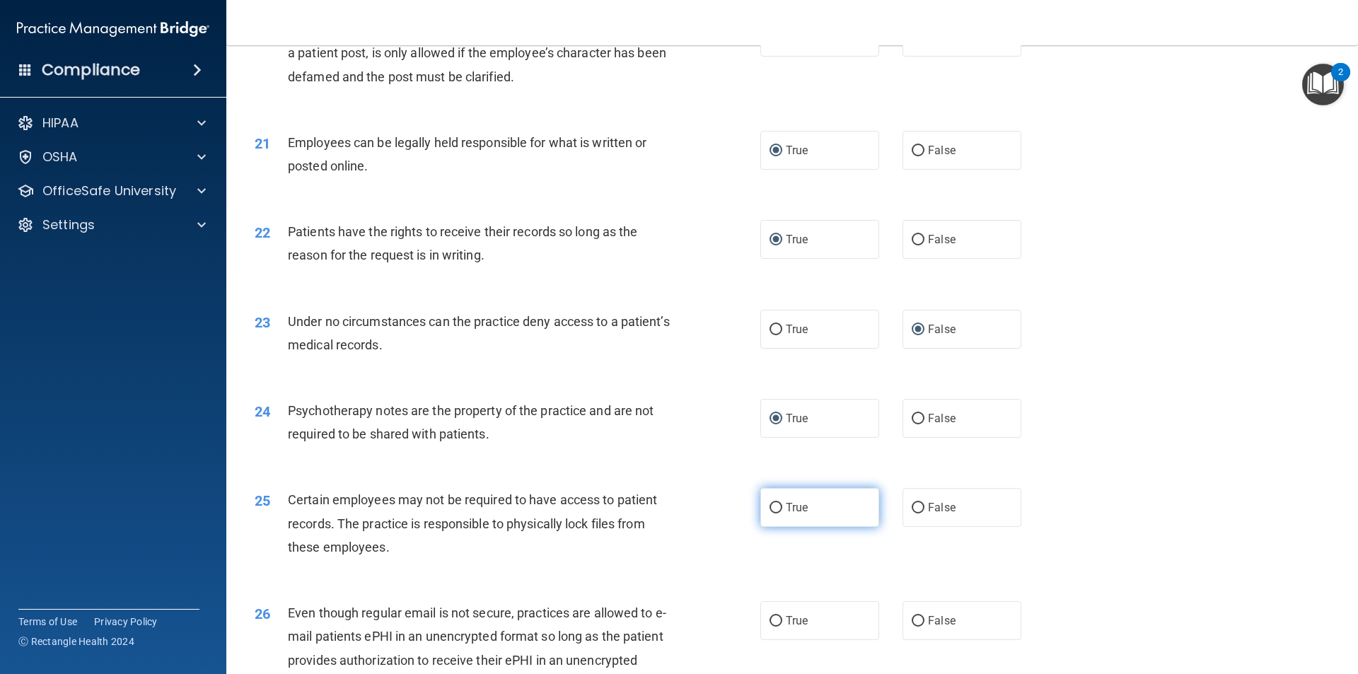
click at [770, 513] on input "True" at bounding box center [776, 508] width 13 height 11
radio input "true"
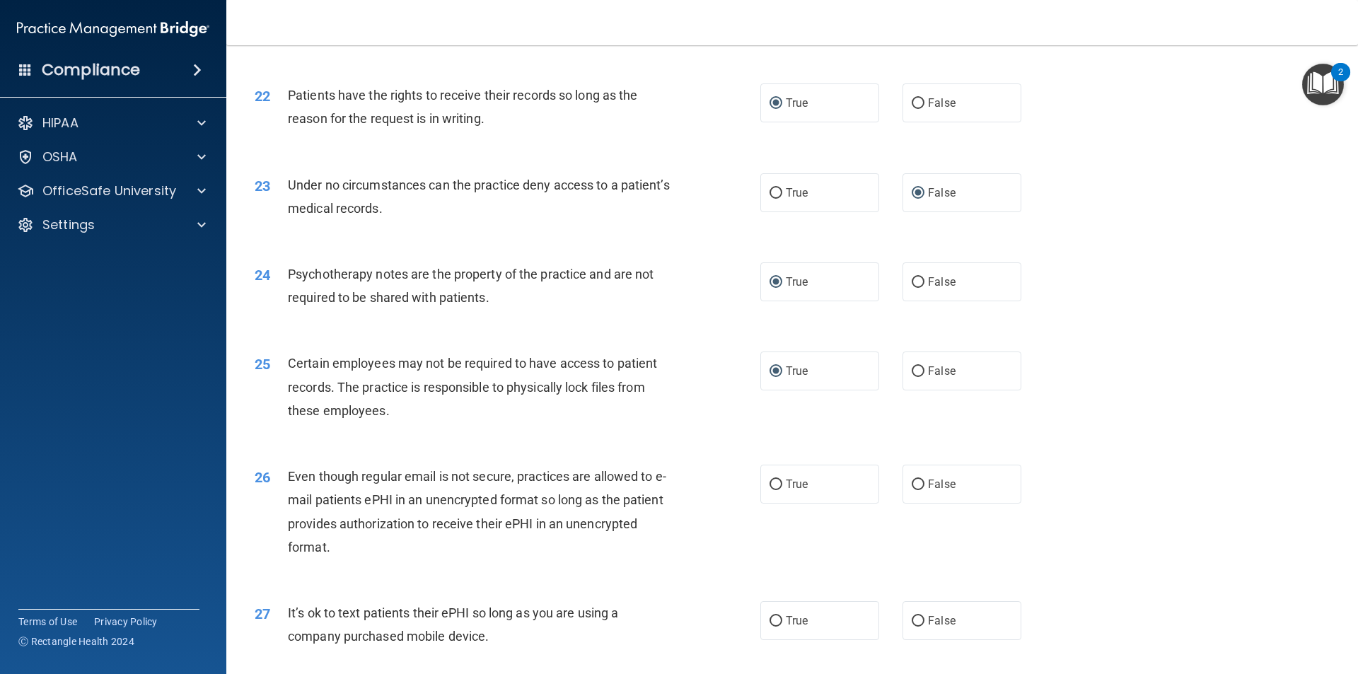
scroll to position [2405, 0]
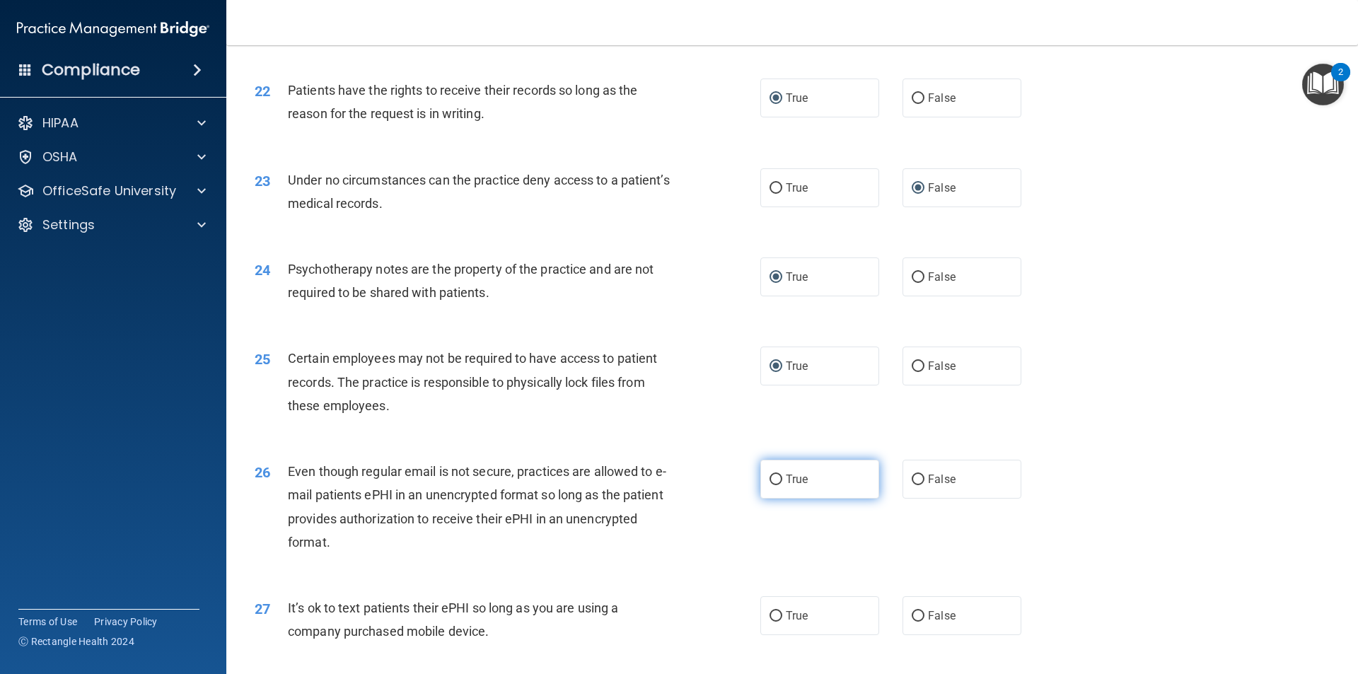
click at [770, 485] on input "True" at bounding box center [776, 480] width 13 height 11
radio input "true"
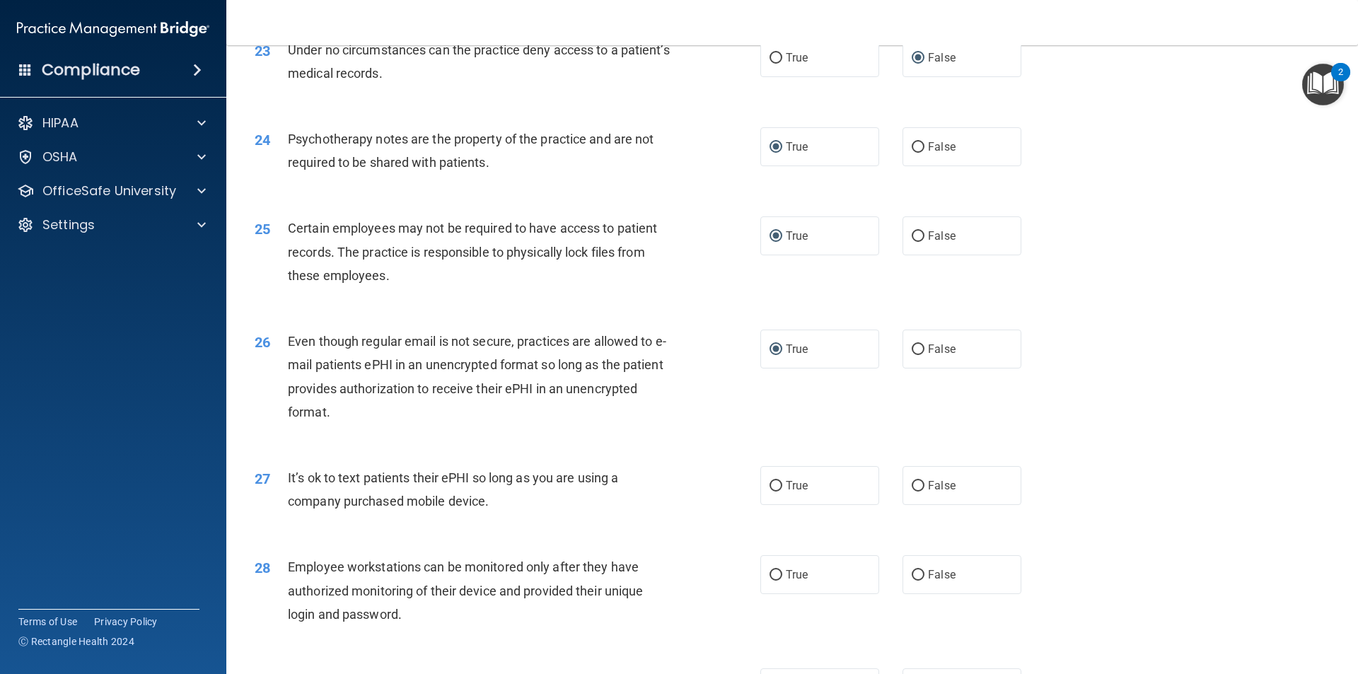
scroll to position [2546, 0]
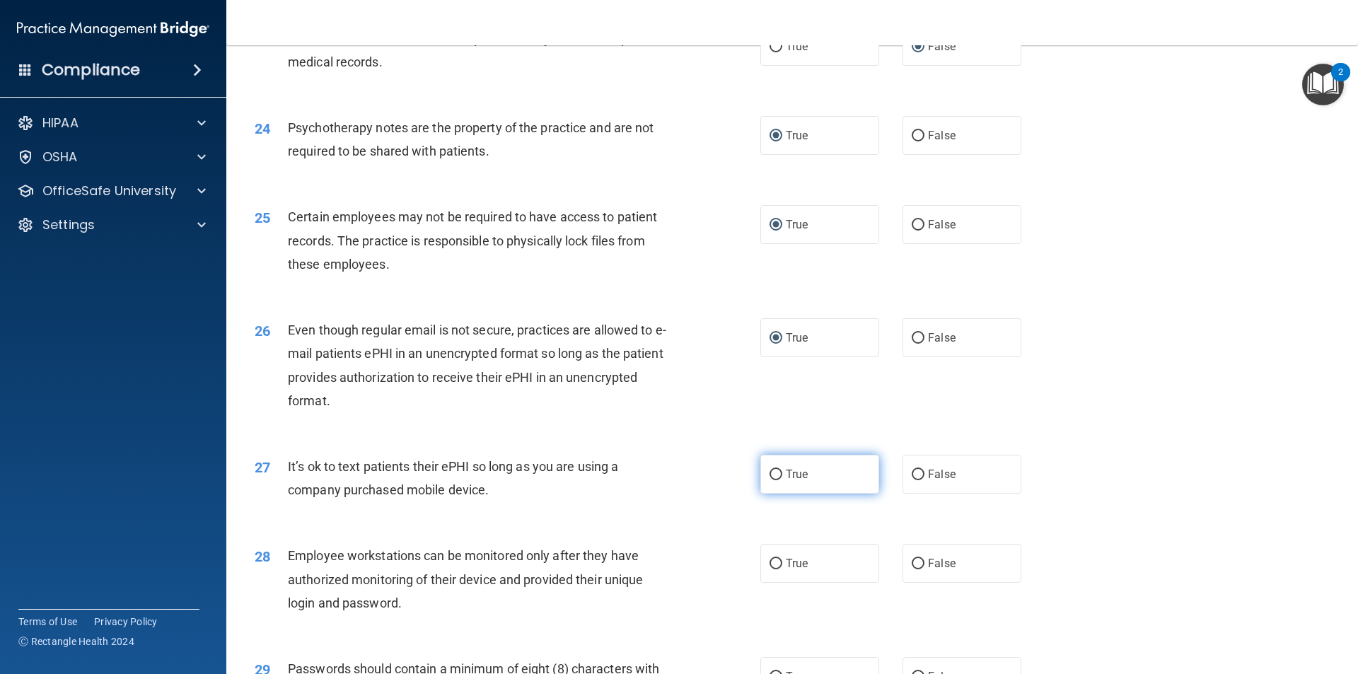
click at [773, 480] on input "True" at bounding box center [776, 475] width 13 height 11
radio input "true"
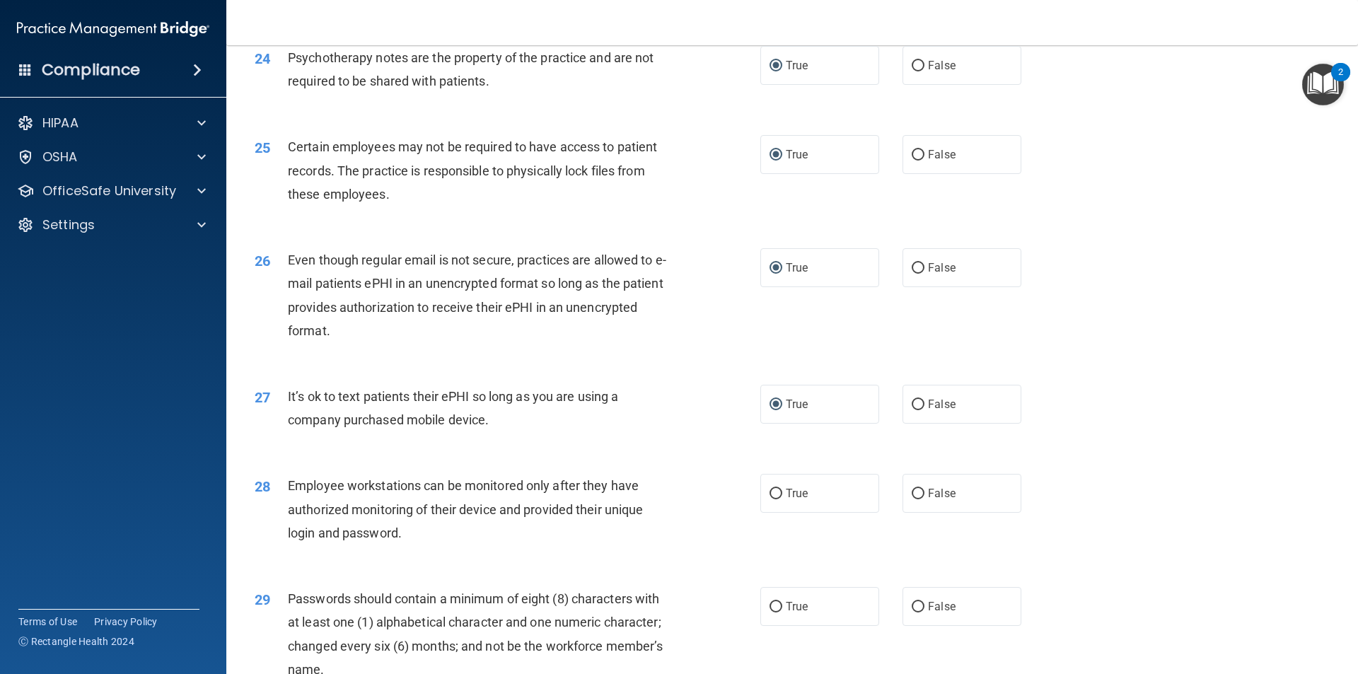
scroll to position [2617, 0]
click at [770, 499] on input "True" at bounding box center [776, 493] width 13 height 11
radio input "true"
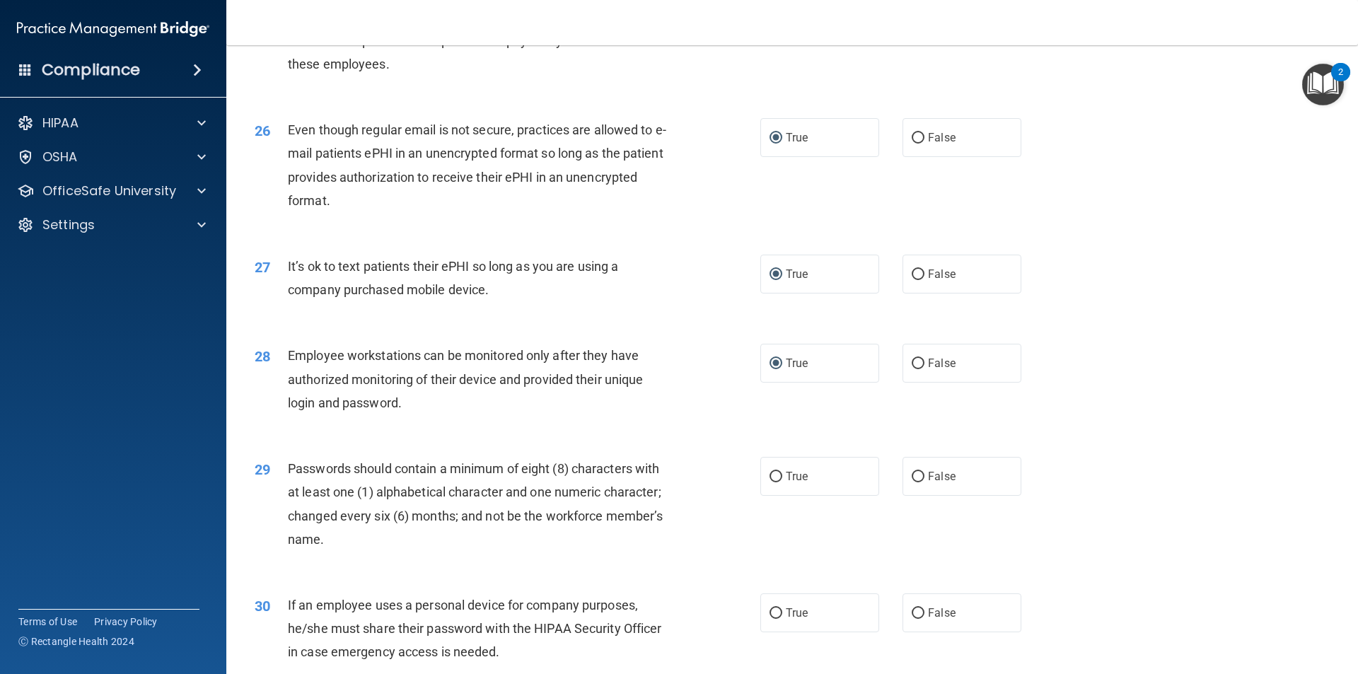
scroll to position [2758, 0]
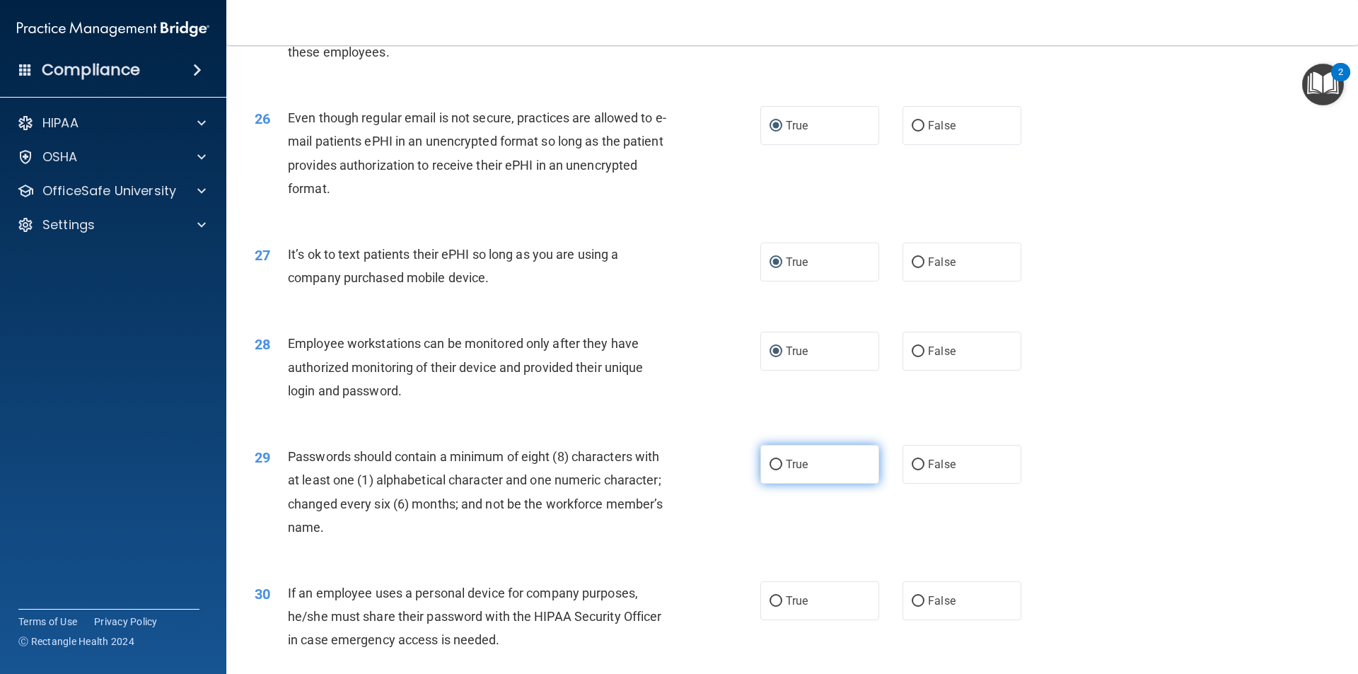
click at [774, 470] on input "True" at bounding box center [776, 465] width 13 height 11
radio input "true"
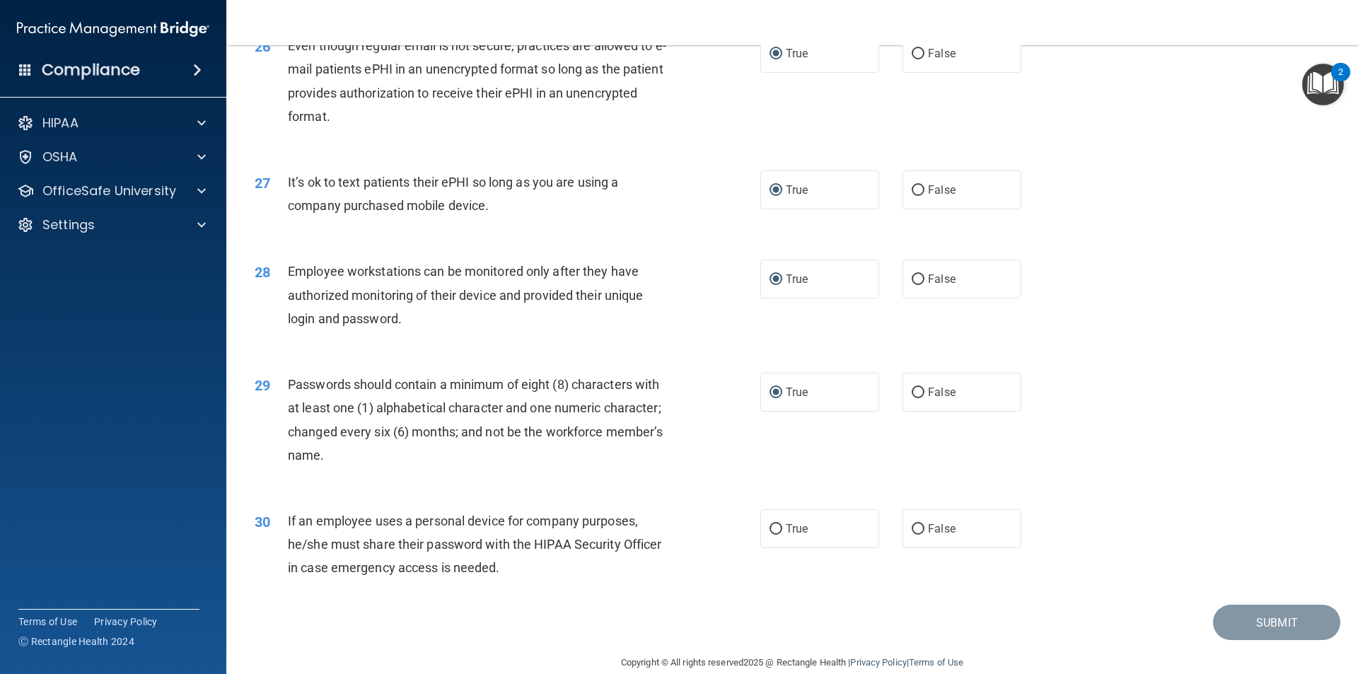
scroll to position [2876, 0]
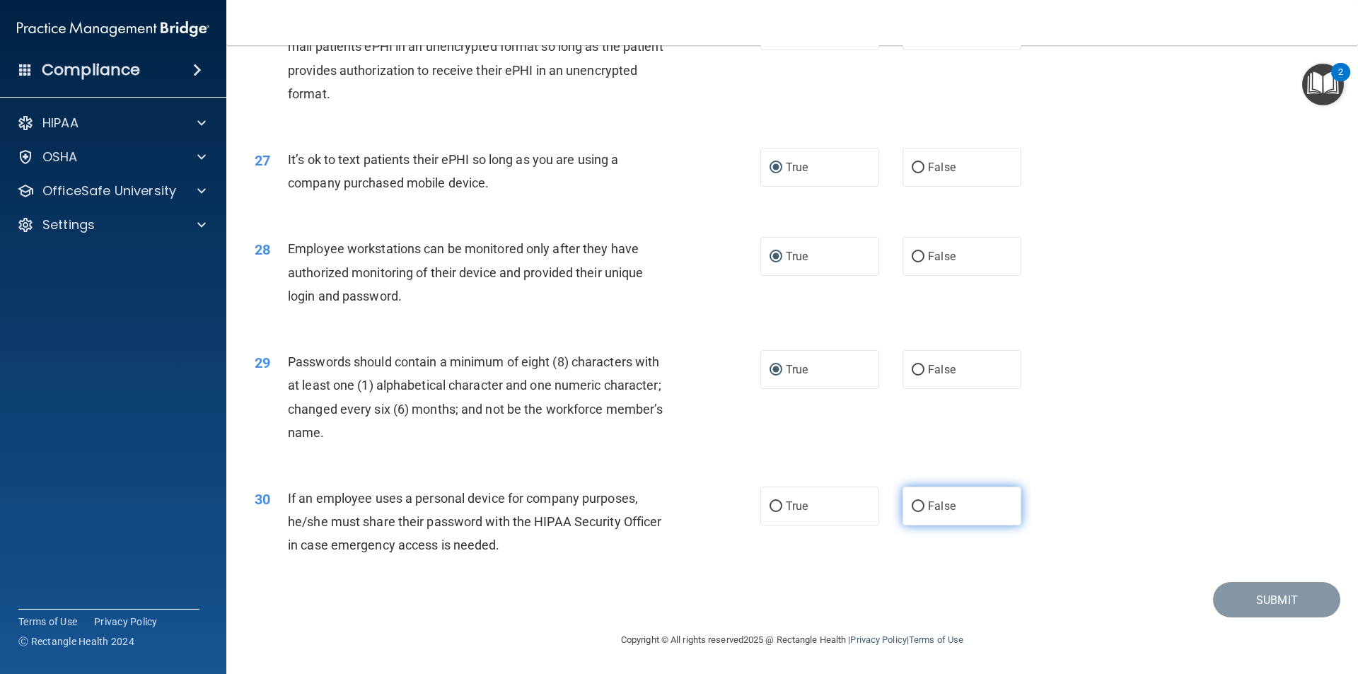
click at [912, 504] on input "False" at bounding box center [918, 506] width 13 height 11
radio input "true"
click at [1258, 602] on button "Submit" at bounding box center [1276, 600] width 127 height 36
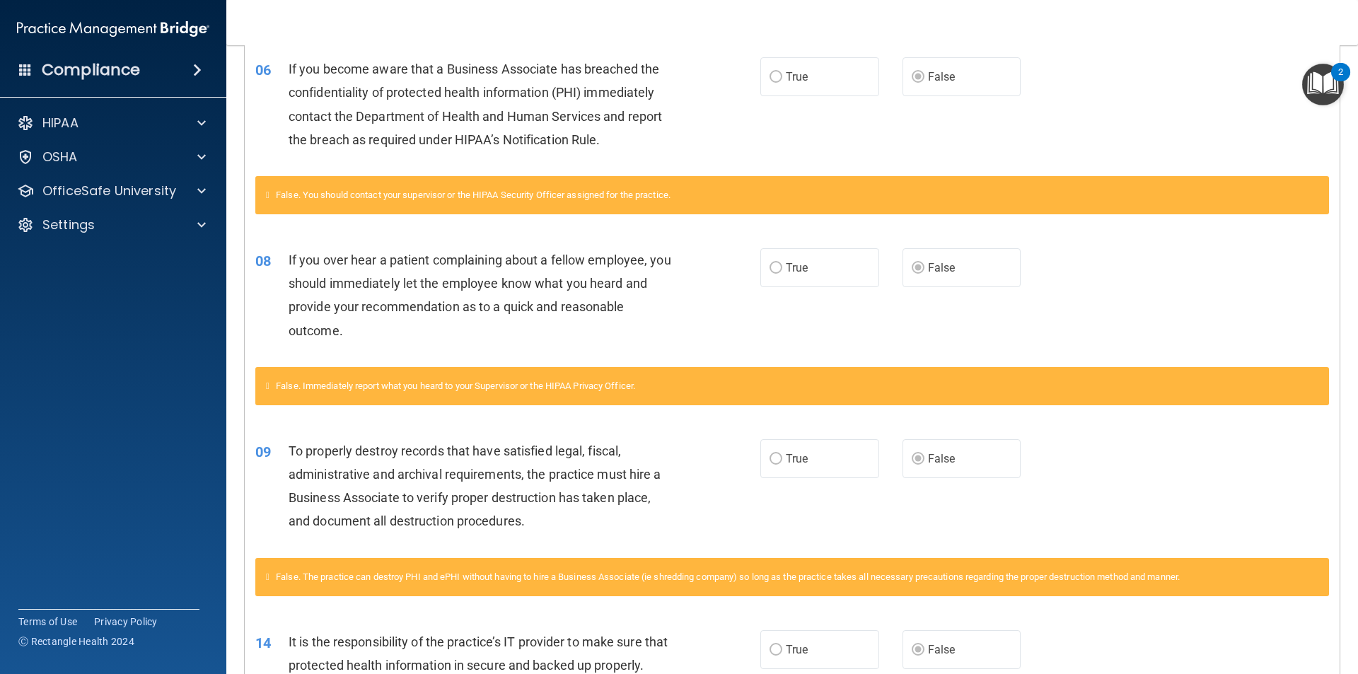
scroll to position [124, 0]
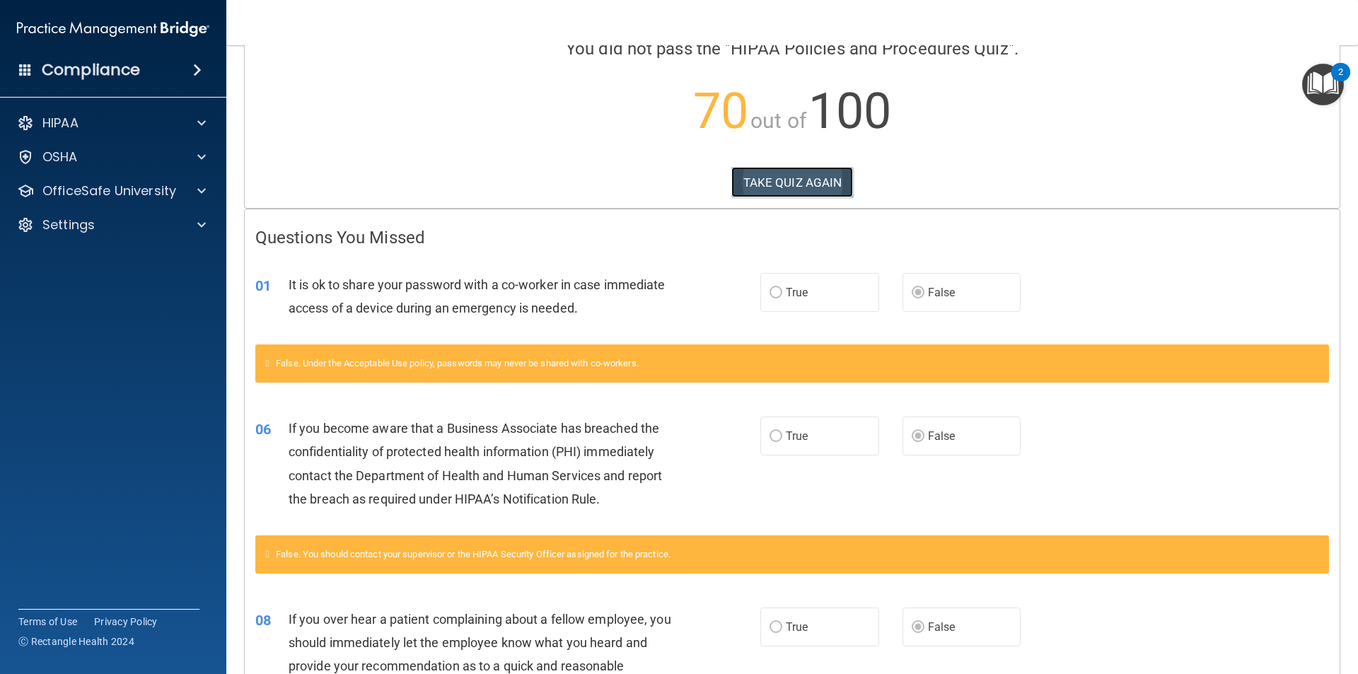
click at [798, 182] on button "TAKE QUIZ AGAIN" at bounding box center [792, 182] width 122 height 31
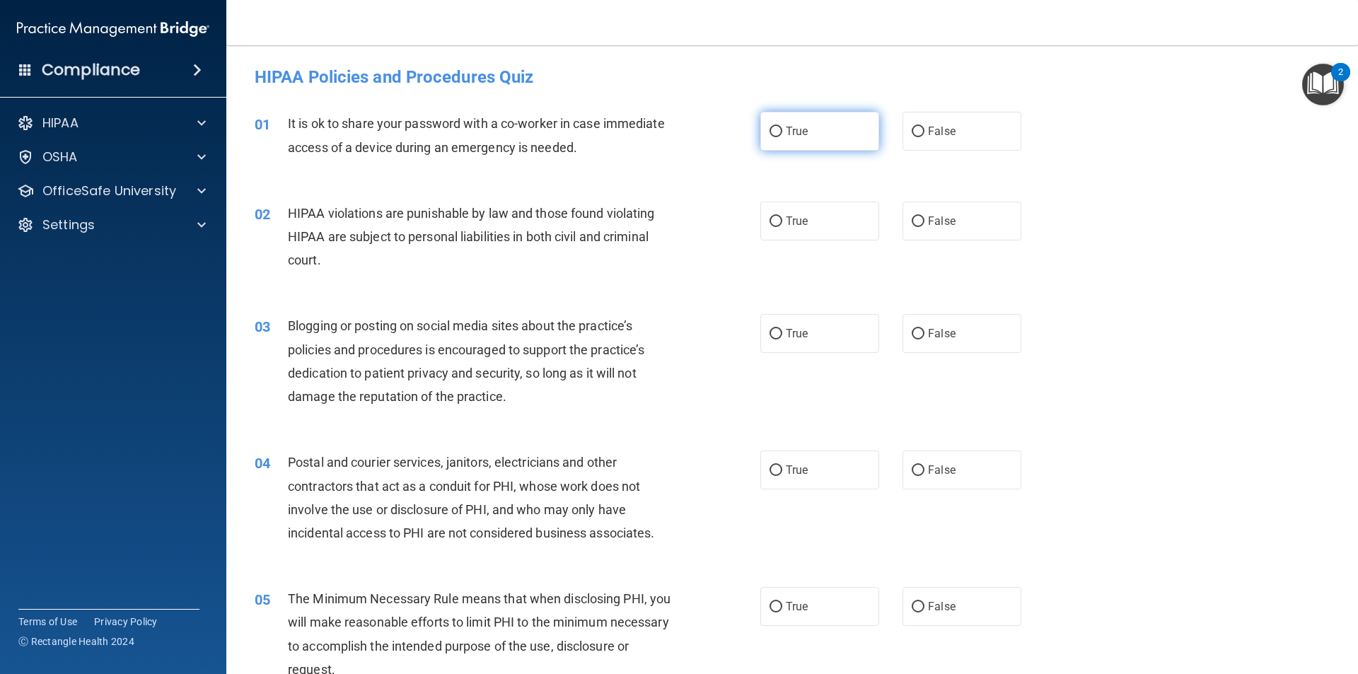
click at [770, 127] on input "True" at bounding box center [776, 132] width 13 height 11
radio input "true"
click at [770, 224] on input "True" at bounding box center [776, 221] width 13 height 11
radio input "true"
click at [913, 333] on input "False" at bounding box center [918, 334] width 13 height 11
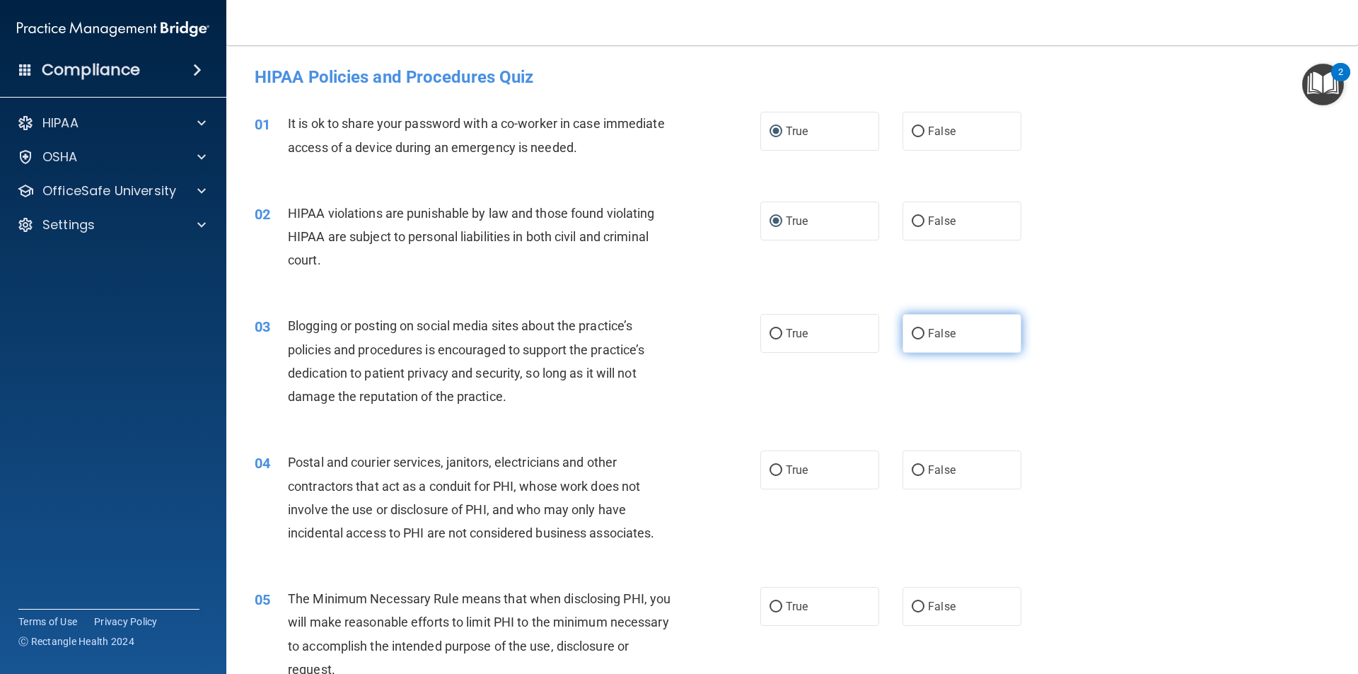
radio input "true"
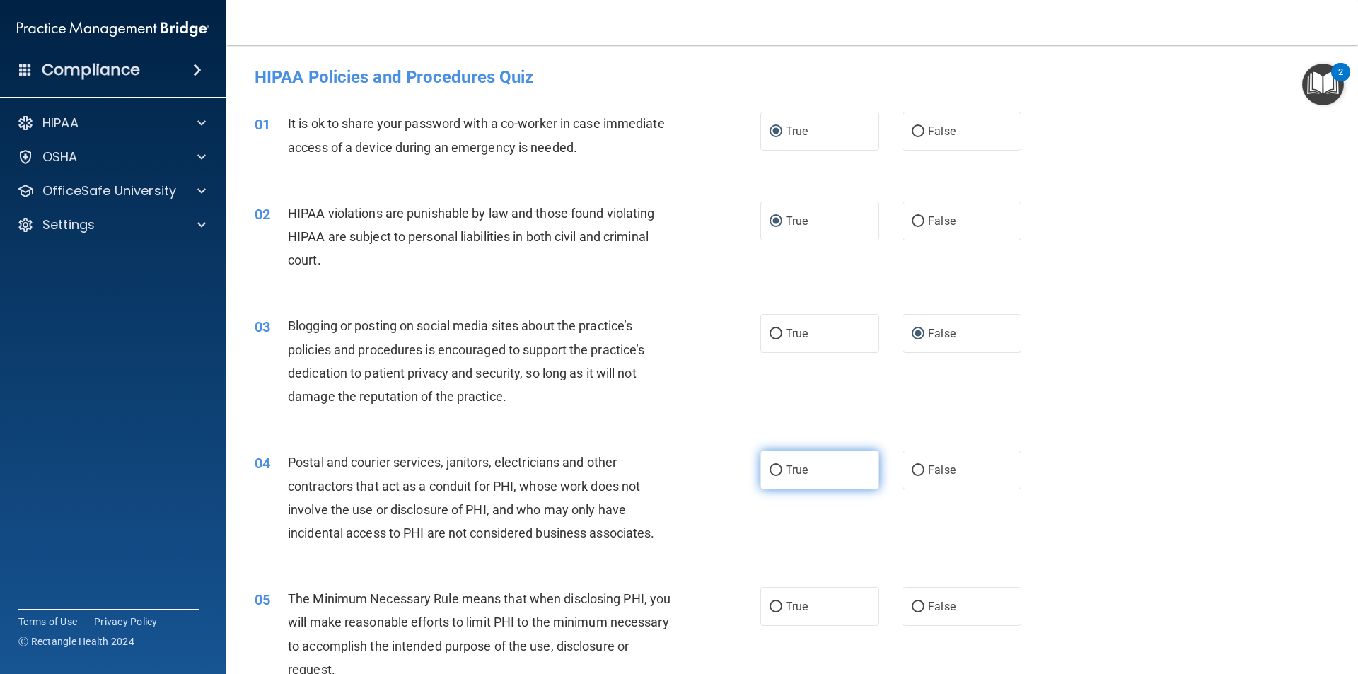
click at [772, 466] on input "True" at bounding box center [776, 470] width 13 height 11
radio input "true"
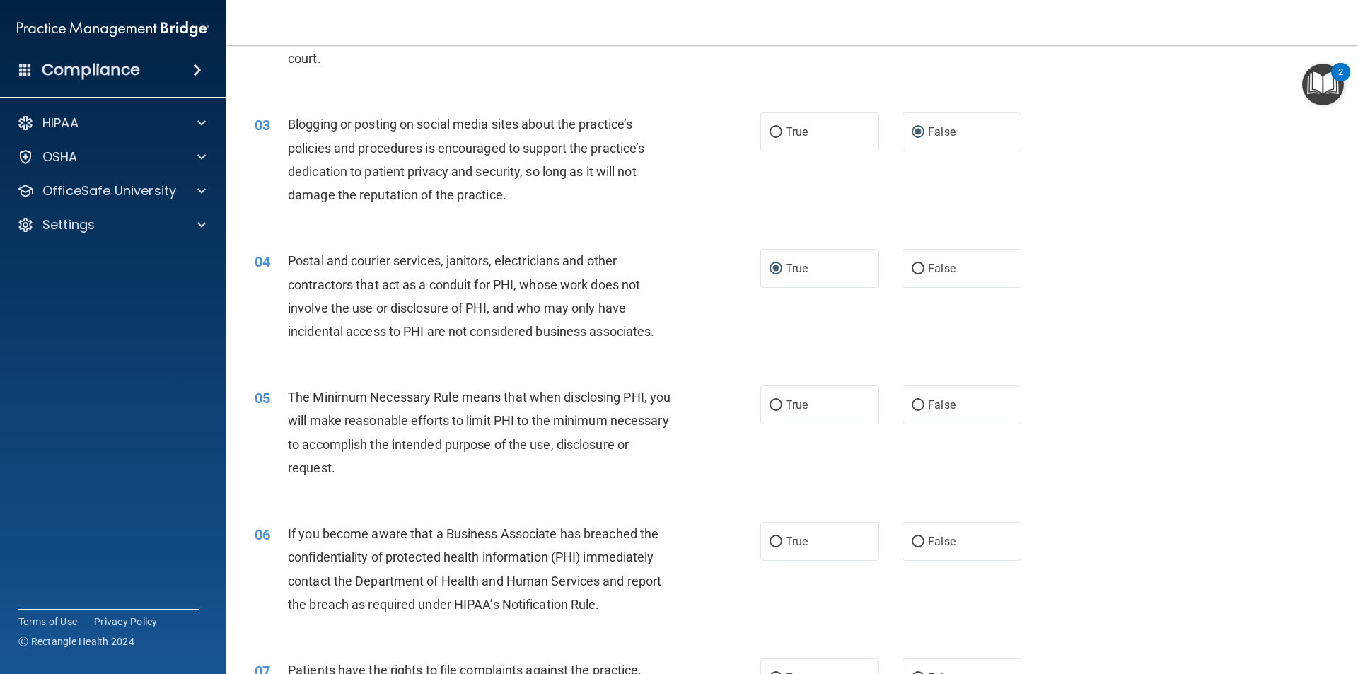
scroll to position [212, 0]
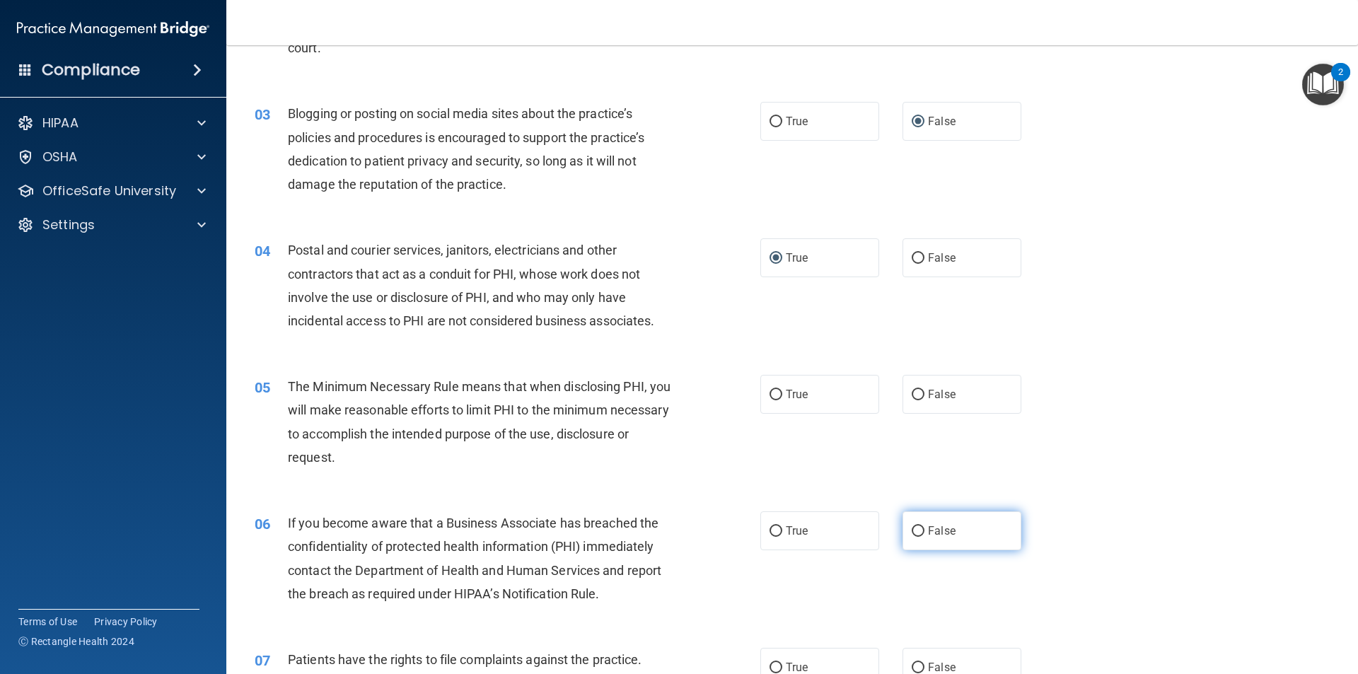
click at [912, 528] on input "False" at bounding box center [918, 531] width 13 height 11
radio input "true"
click at [770, 393] on input "True" at bounding box center [776, 395] width 13 height 11
radio input "true"
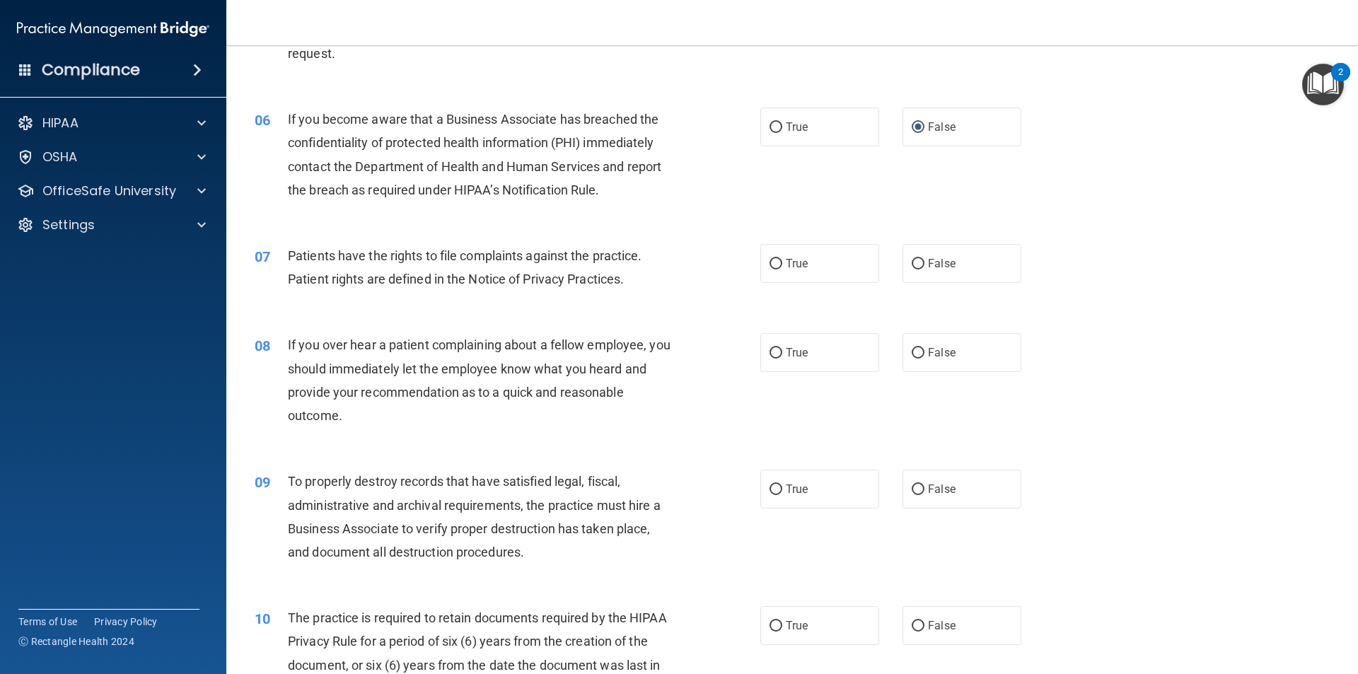
scroll to position [637, 0]
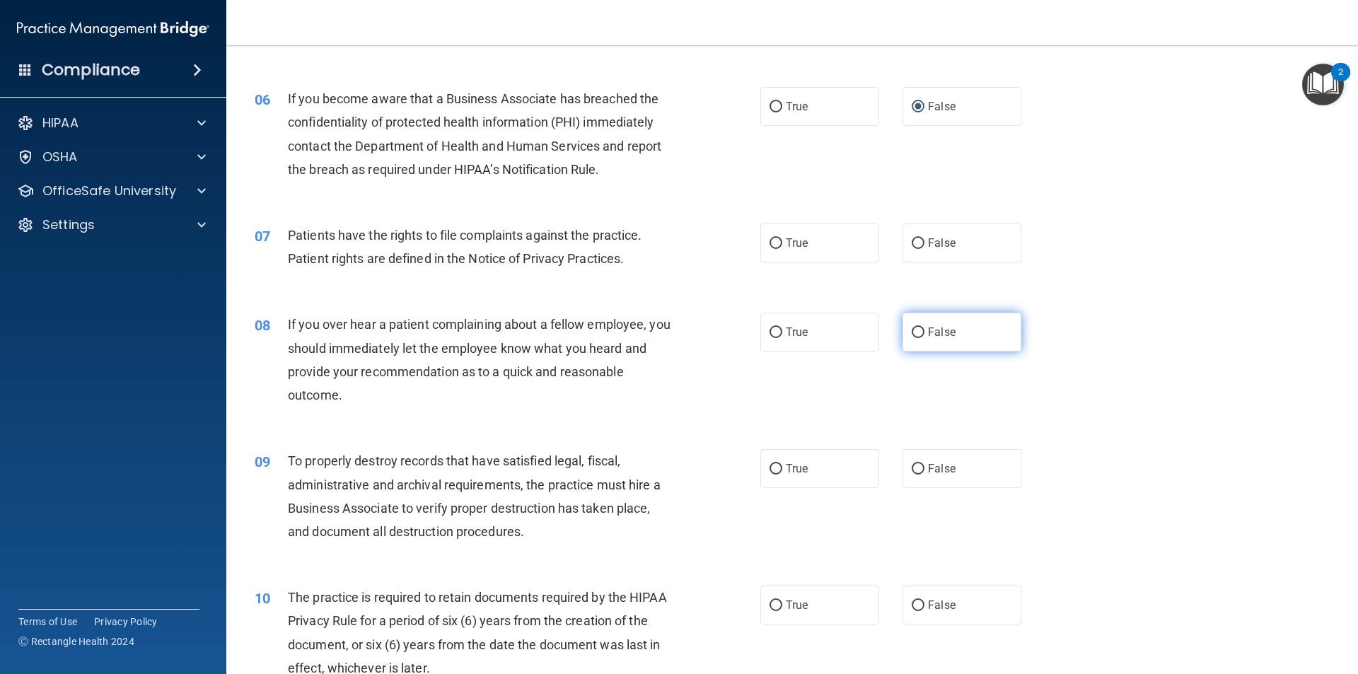
click at [912, 334] on input "False" at bounding box center [918, 332] width 13 height 11
radio input "true"
click at [770, 238] on input "True" at bounding box center [776, 243] width 13 height 11
radio input "true"
click at [913, 472] on input "False" at bounding box center [918, 469] width 13 height 11
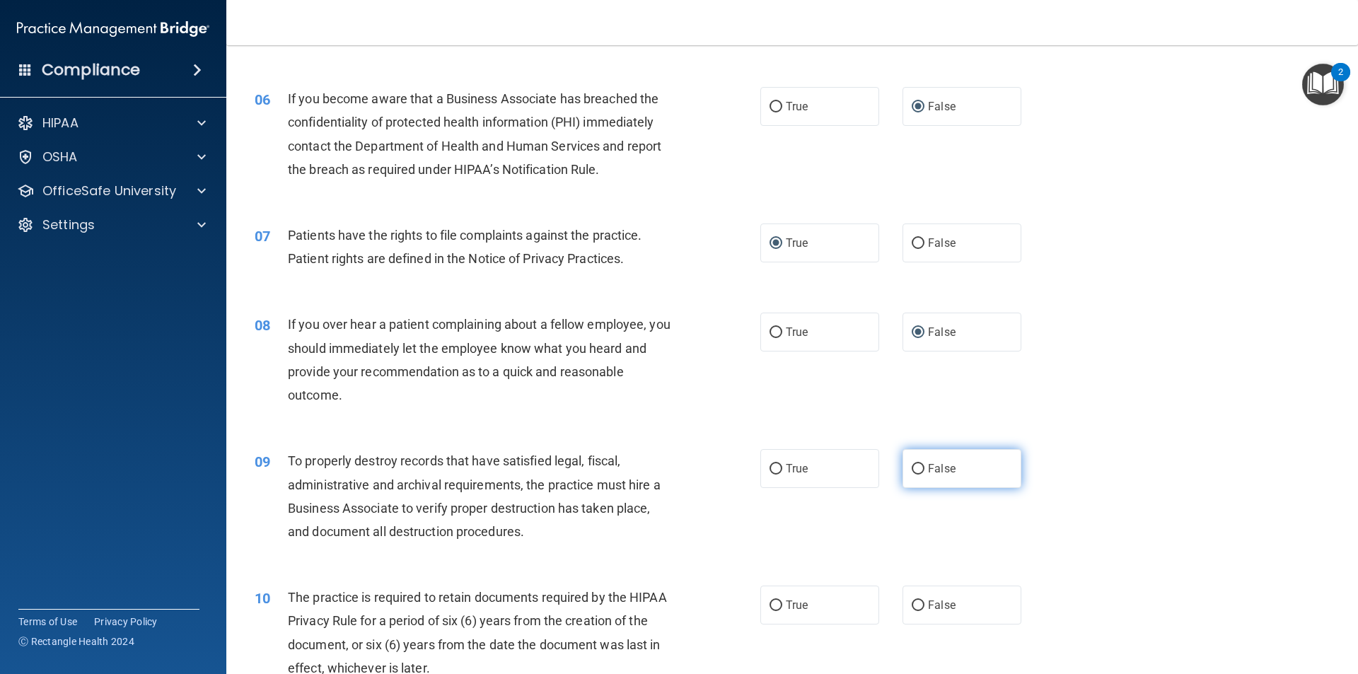
radio input "true"
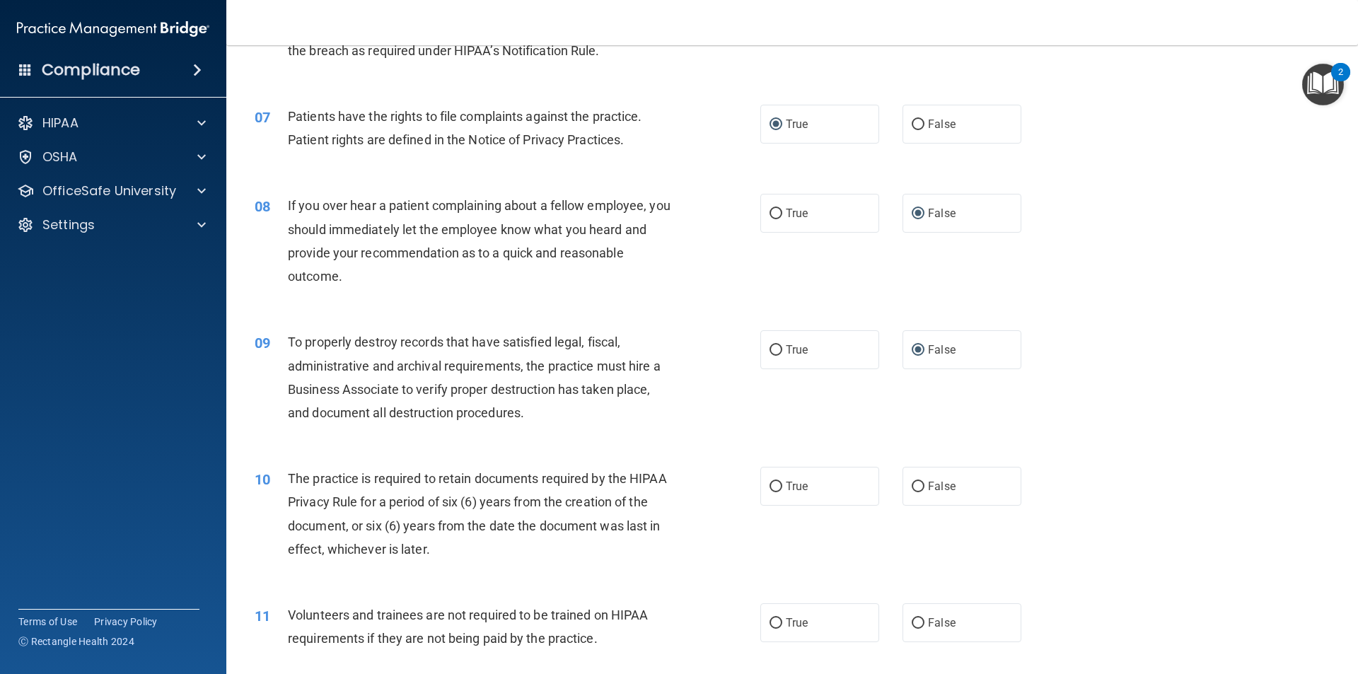
scroll to position [778, 0]
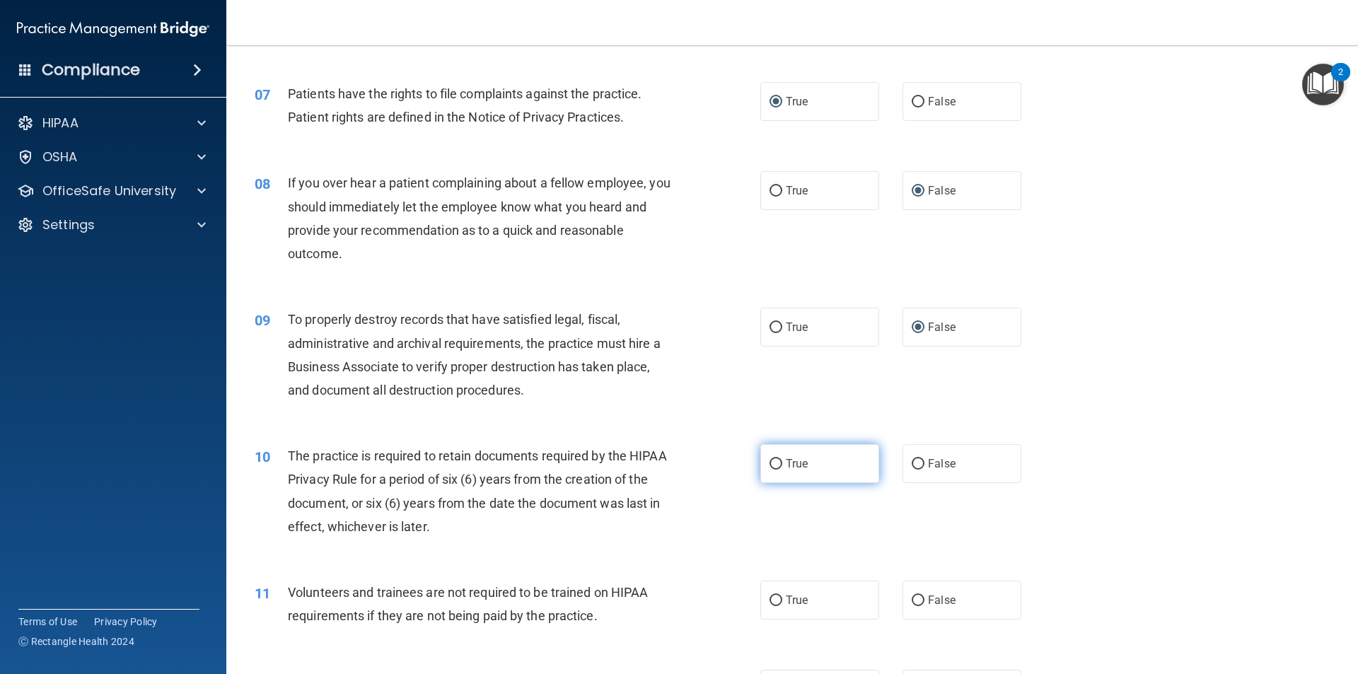
click at [776, 465] on input "True" at bounding box center [776, 464] width 13 height 11
radio input "true"
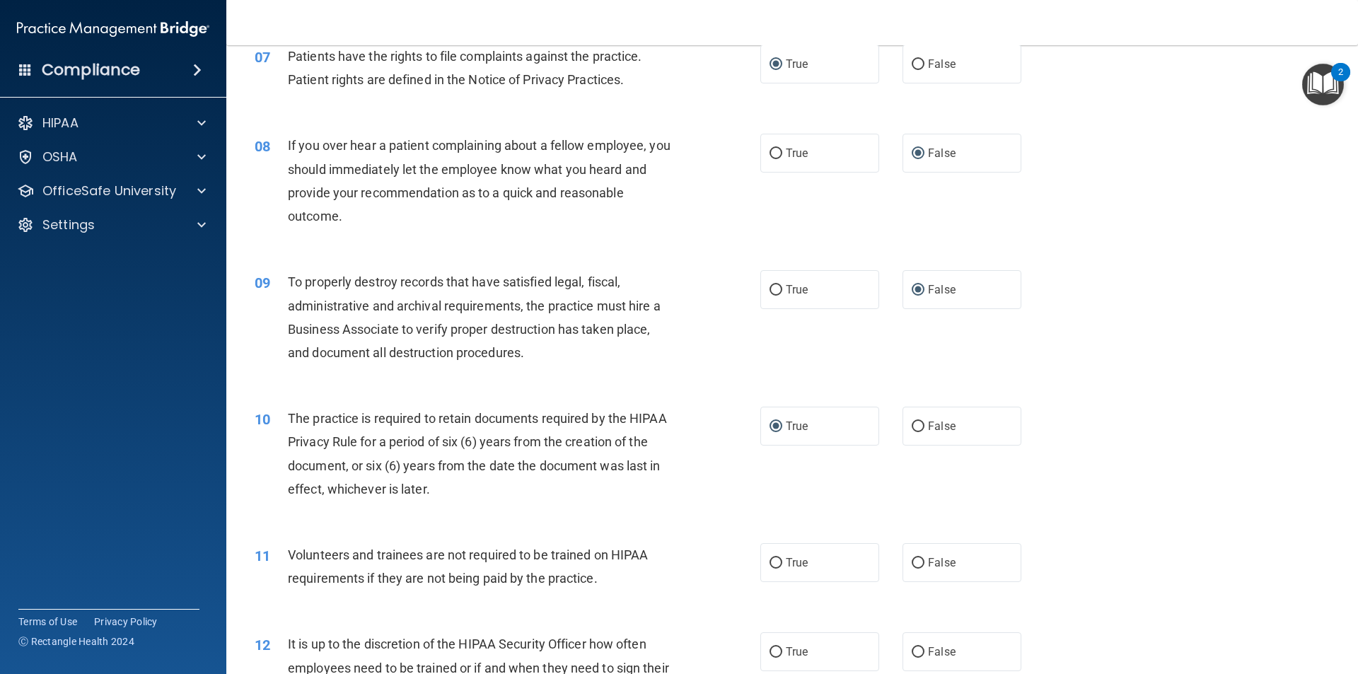
scroll to position [849, 0]
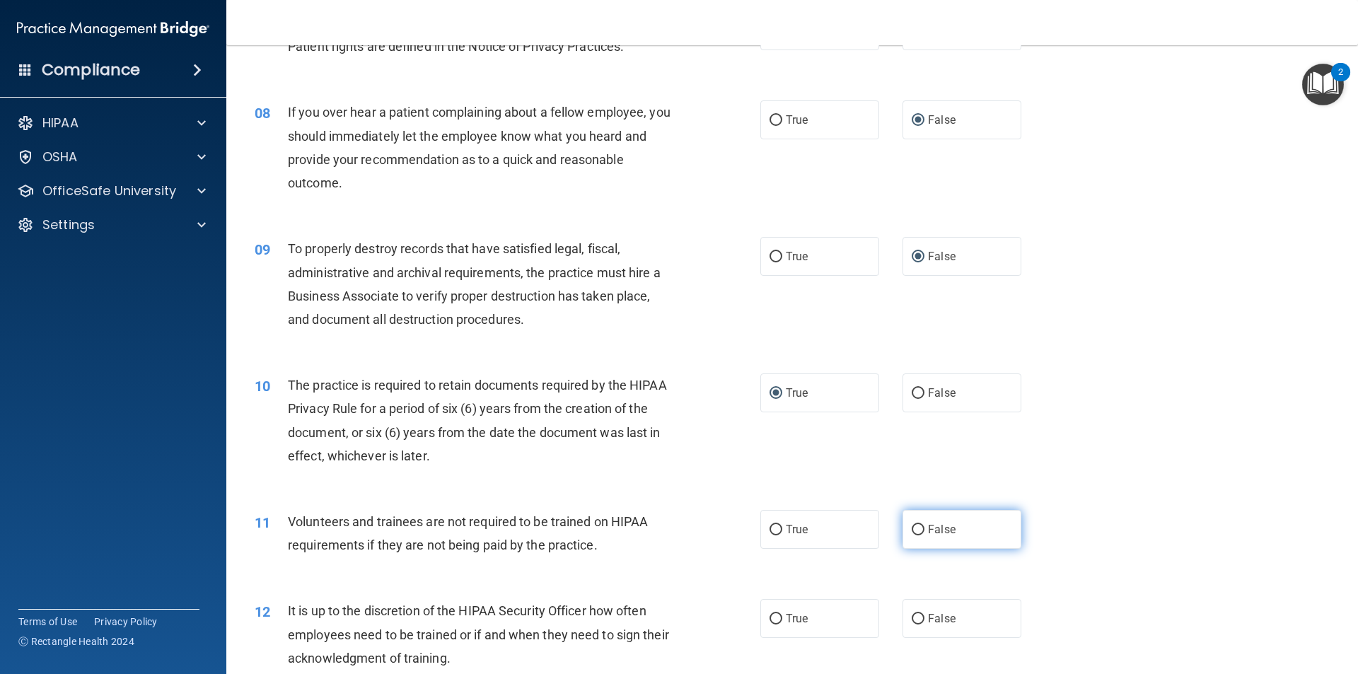
click at [912, 530] on input "False" at bounding box center [918, 530] width 13 height 11
radio input "true"
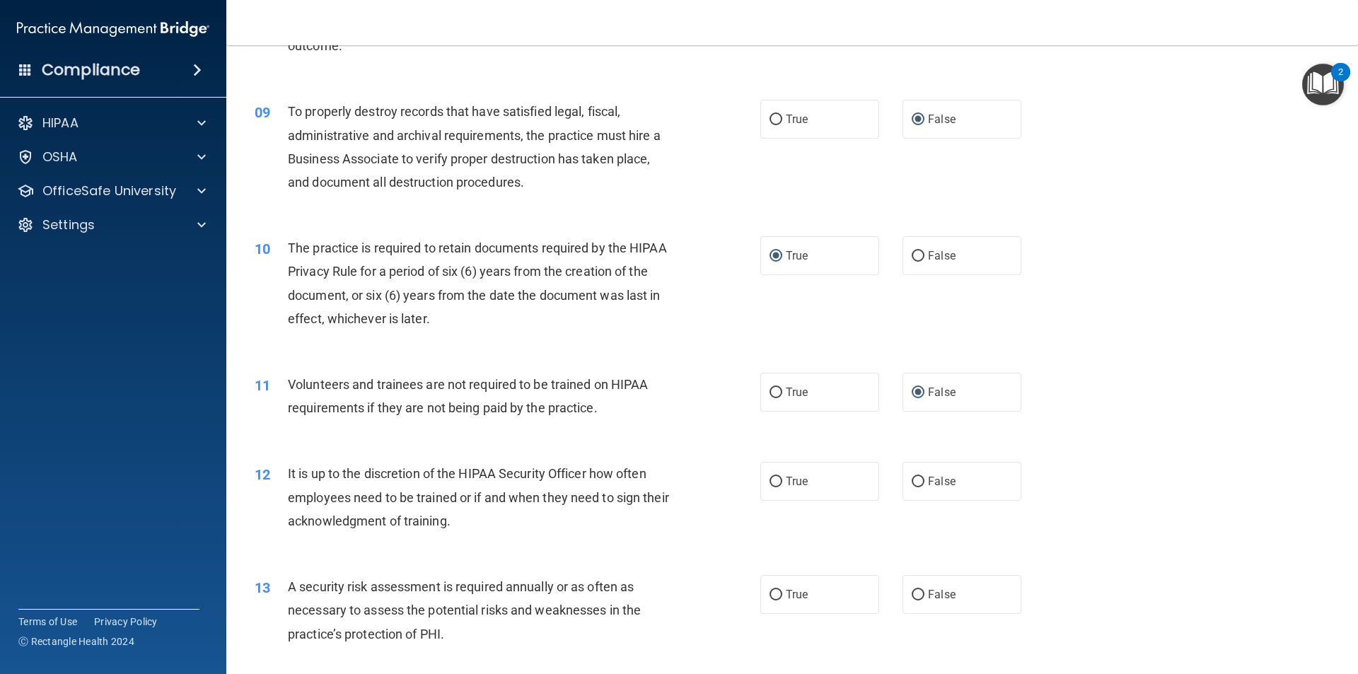
scroll to position [990, 0]
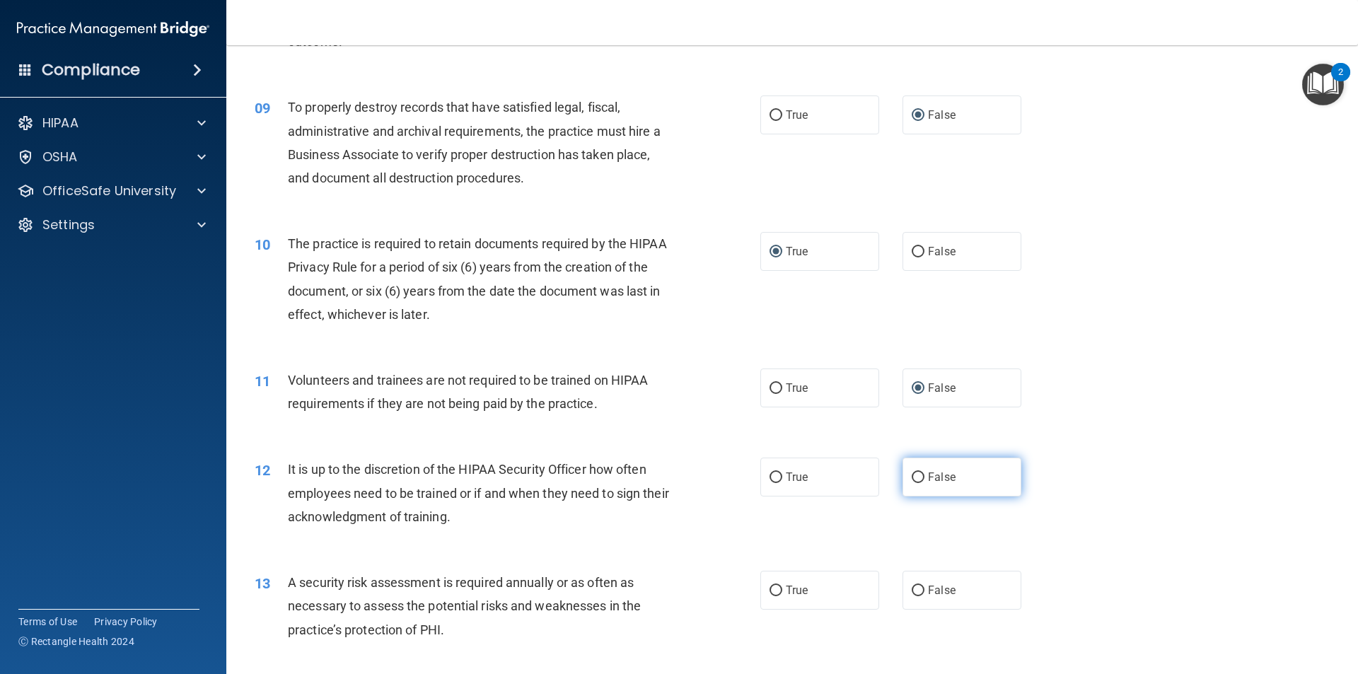
click at [912, 476] on input "False" at bounding box center [918, 477] width 13 height 11
radio input "true"
click at [773, 586] on input "True" at bounding box center [776, 591] width 13 height 11
radio input "true"
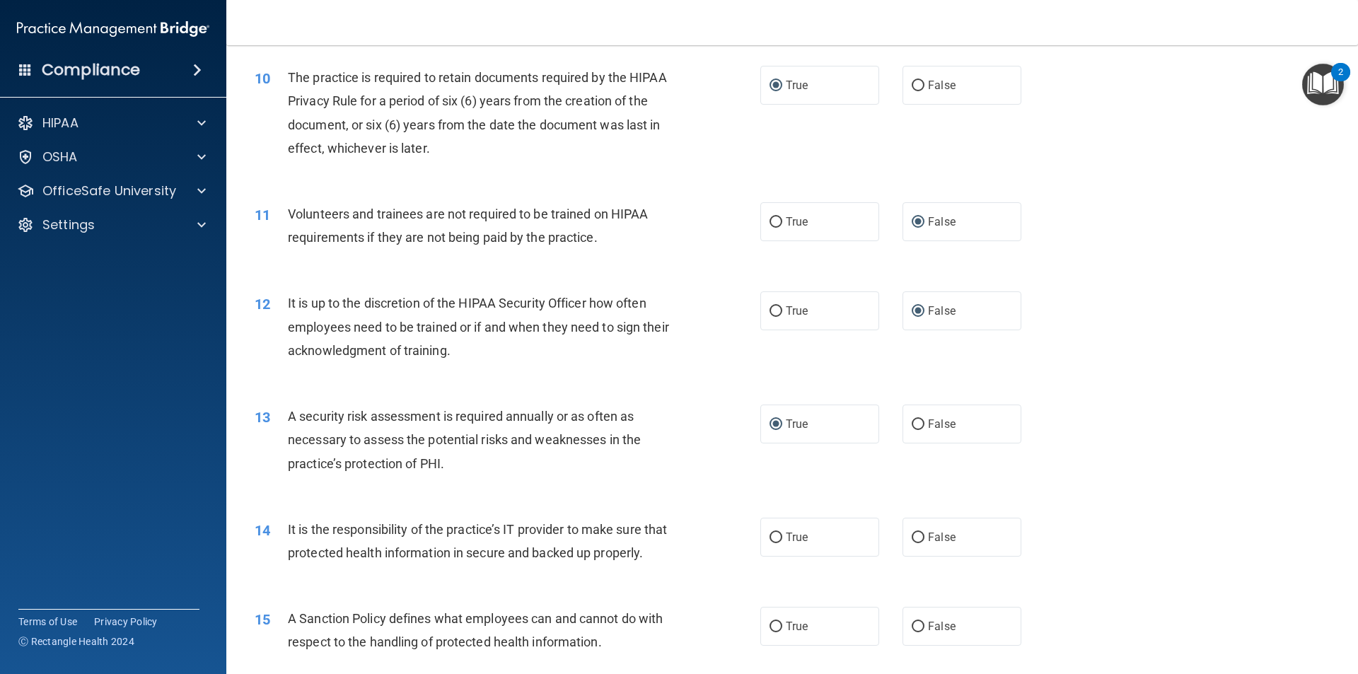
scroll to position [1202, 0]
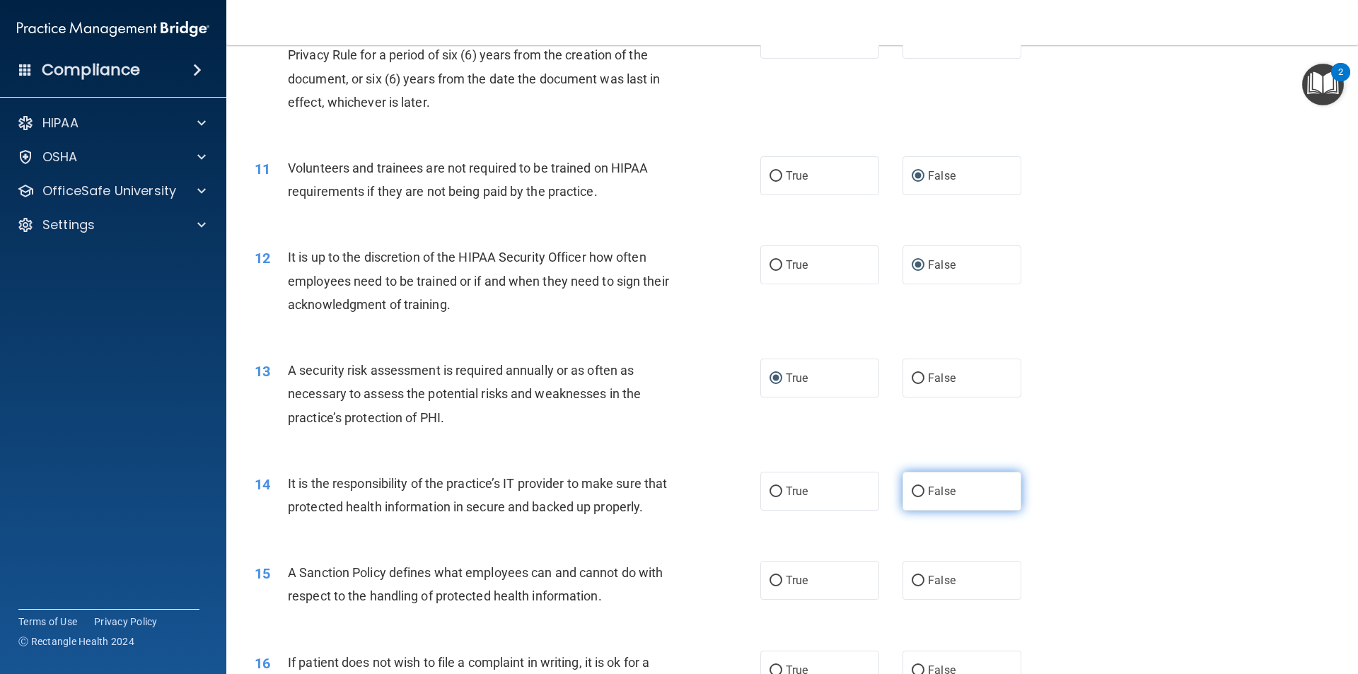
click at [917, 492] on input "False" at bounding box center [918, 492] width 13 height 11
radio input "true"
click at [917, 586] on input "False" at bounding box center [918, 581] width 13 height 11
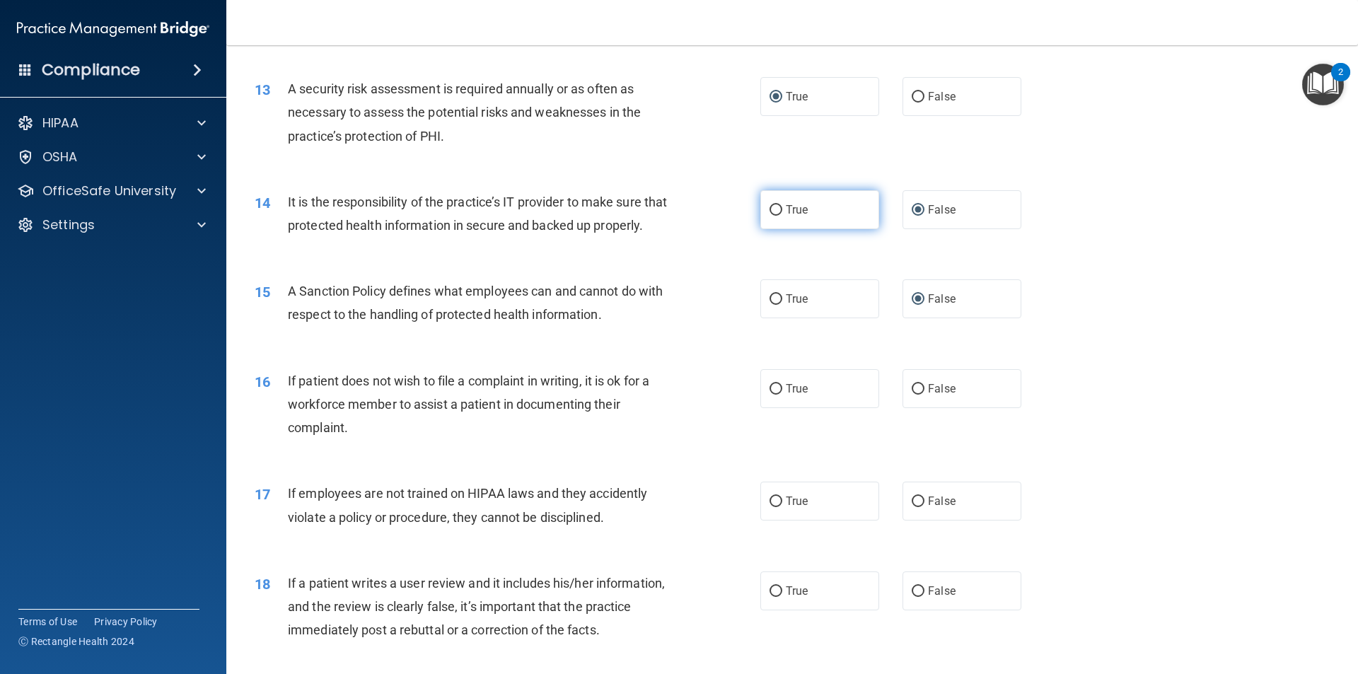
scroll to position [1485, 0]
click at [778, 407] on label "True" at bounding box center [819, 387] width 119 height 39
click at [778, 393] on input "True" at bounding box center [776, 388] width 13 height 11
click at [917, 506] on input "False" at bounding box center [918, 500] width 13 height 11
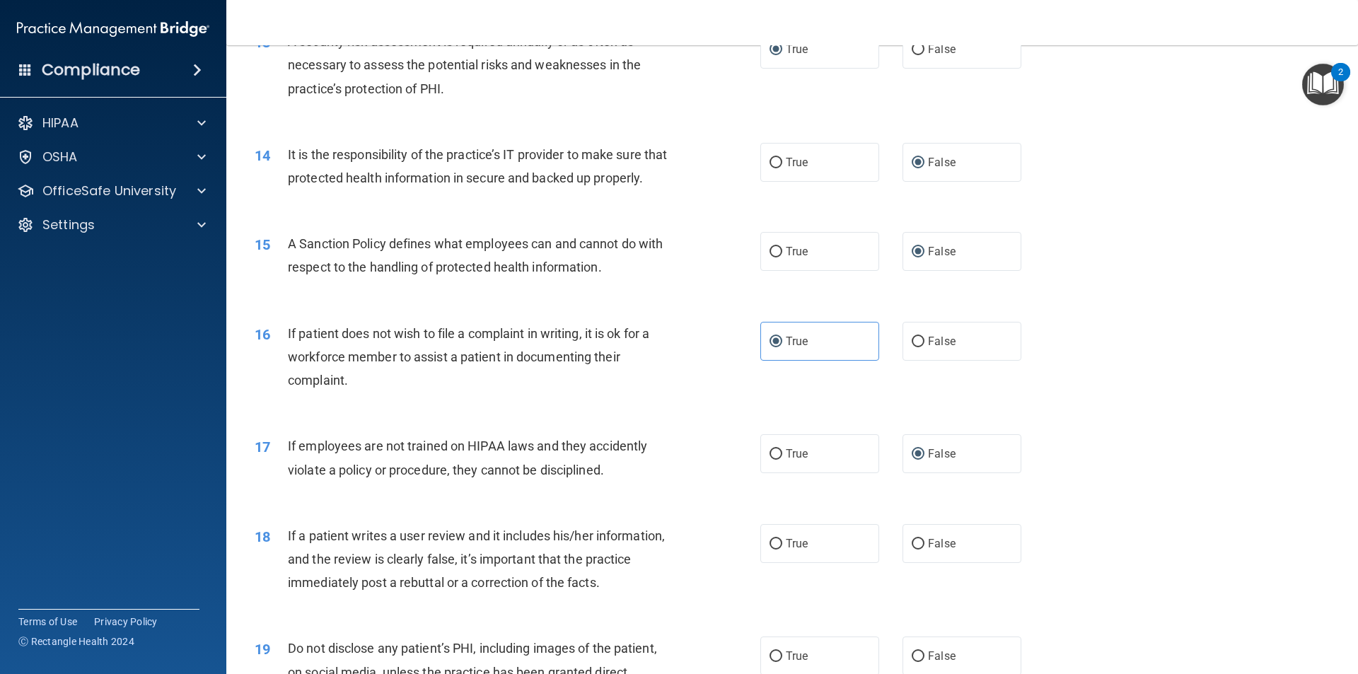
scroll to position [1556, 0]
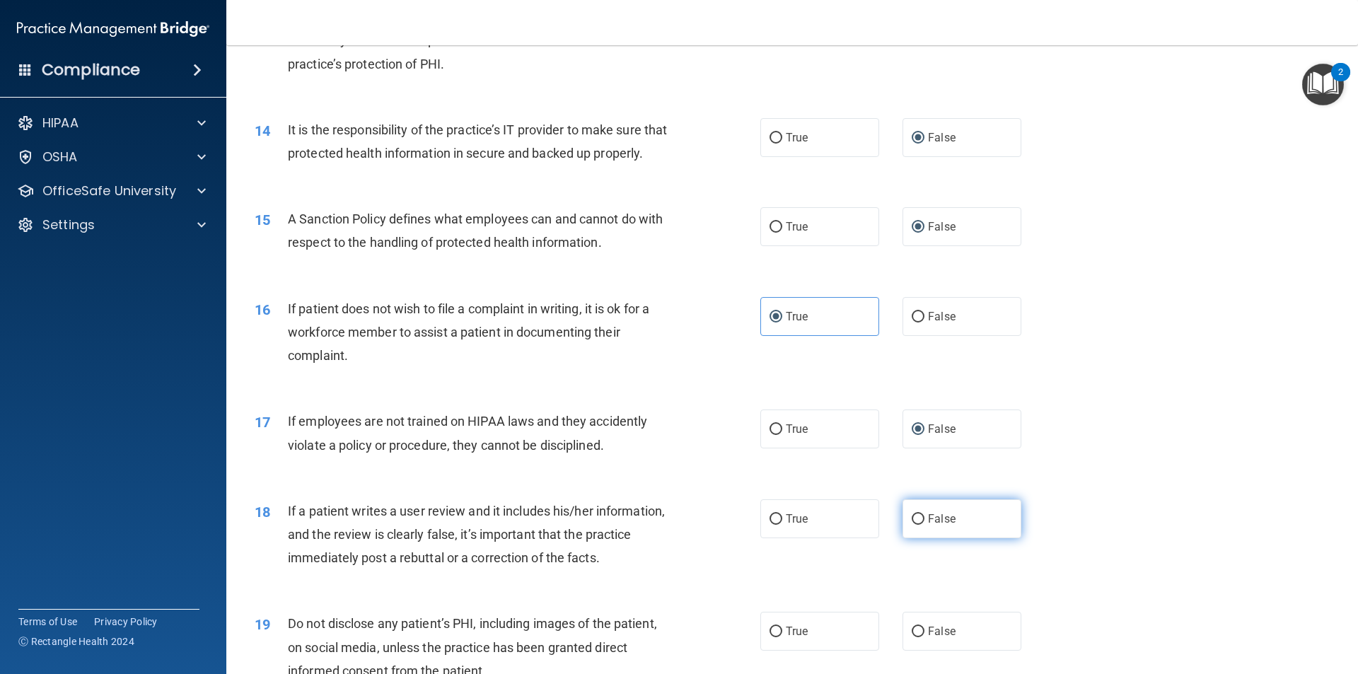
click at [914, 525] on input "False" at bounding box center [918, 519] width 13 height 11
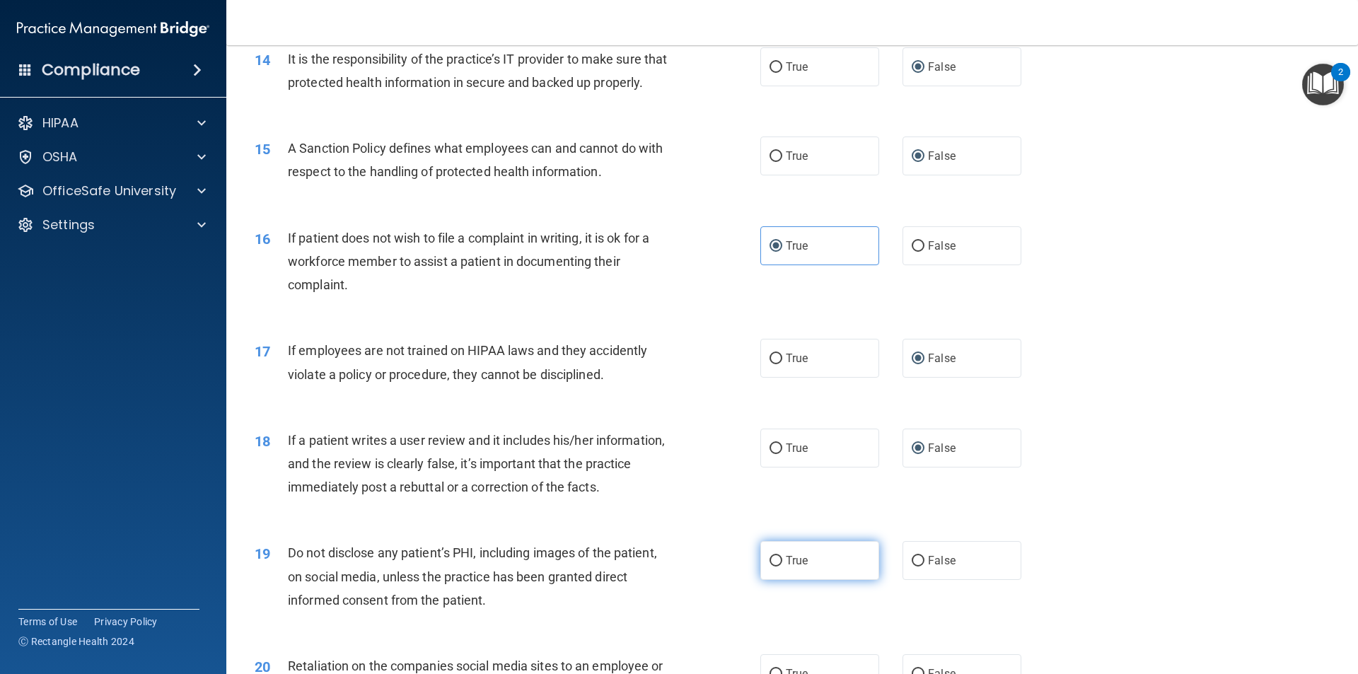
click at [772, 567] on input "True" at bounding box center [776, 561] width 13 height 11
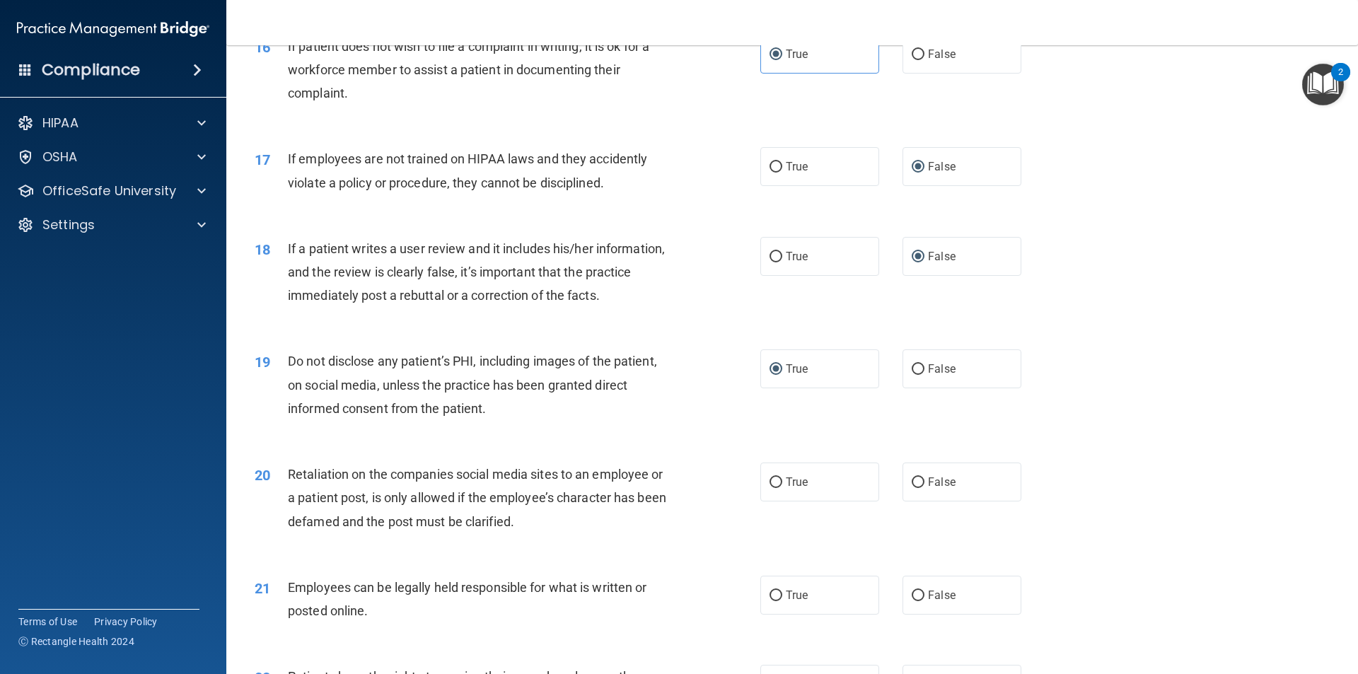
scroll to position [1839, 0]
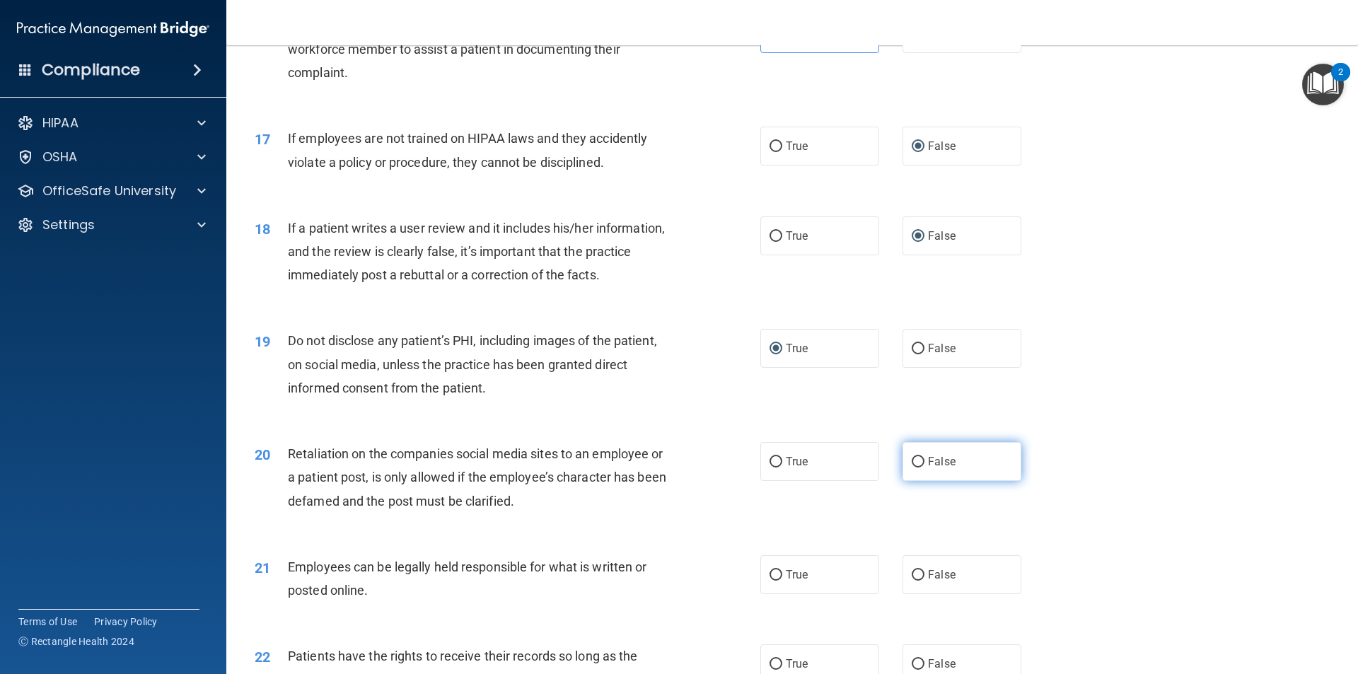
click at [914, 467] on input "False" at bounding box center [918, 462] width 13 height 11
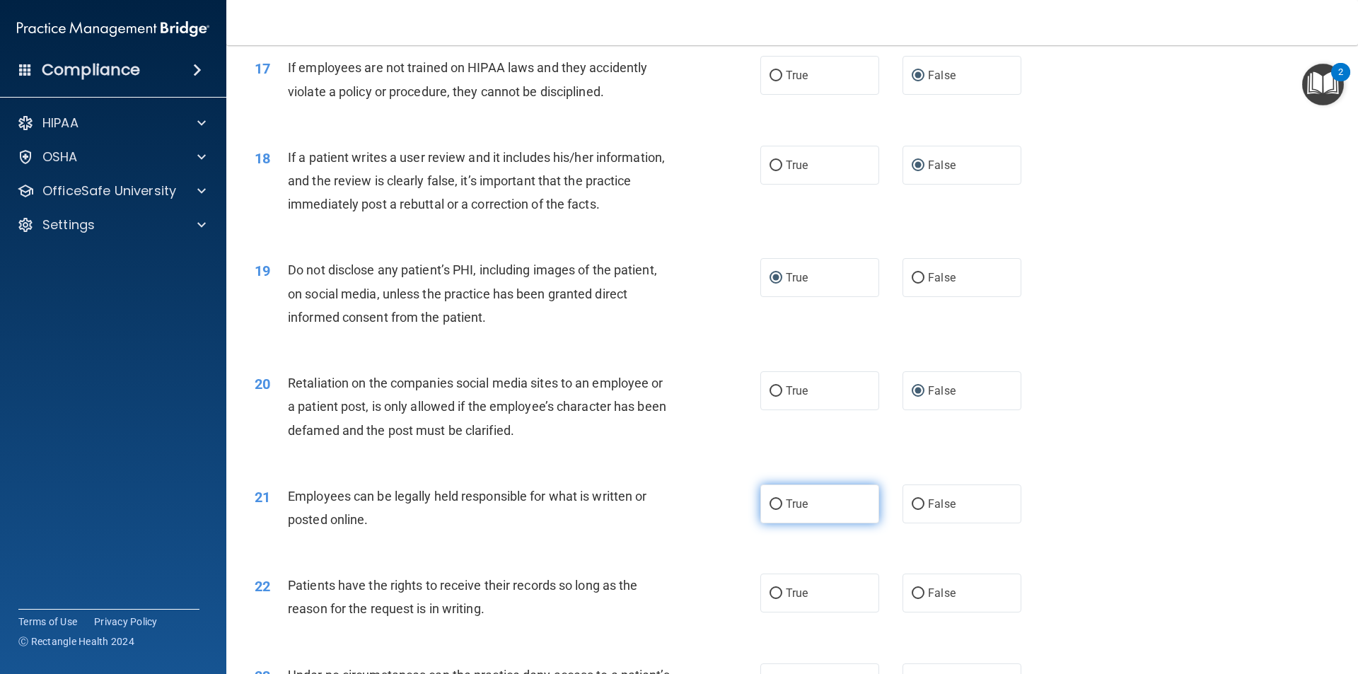
click at [778, 523] on label "True" at bounding box center [819, 503] width 119 height 39
click at [778, 510] on input "True" at bounding box center [776, 504] width 13 height 11
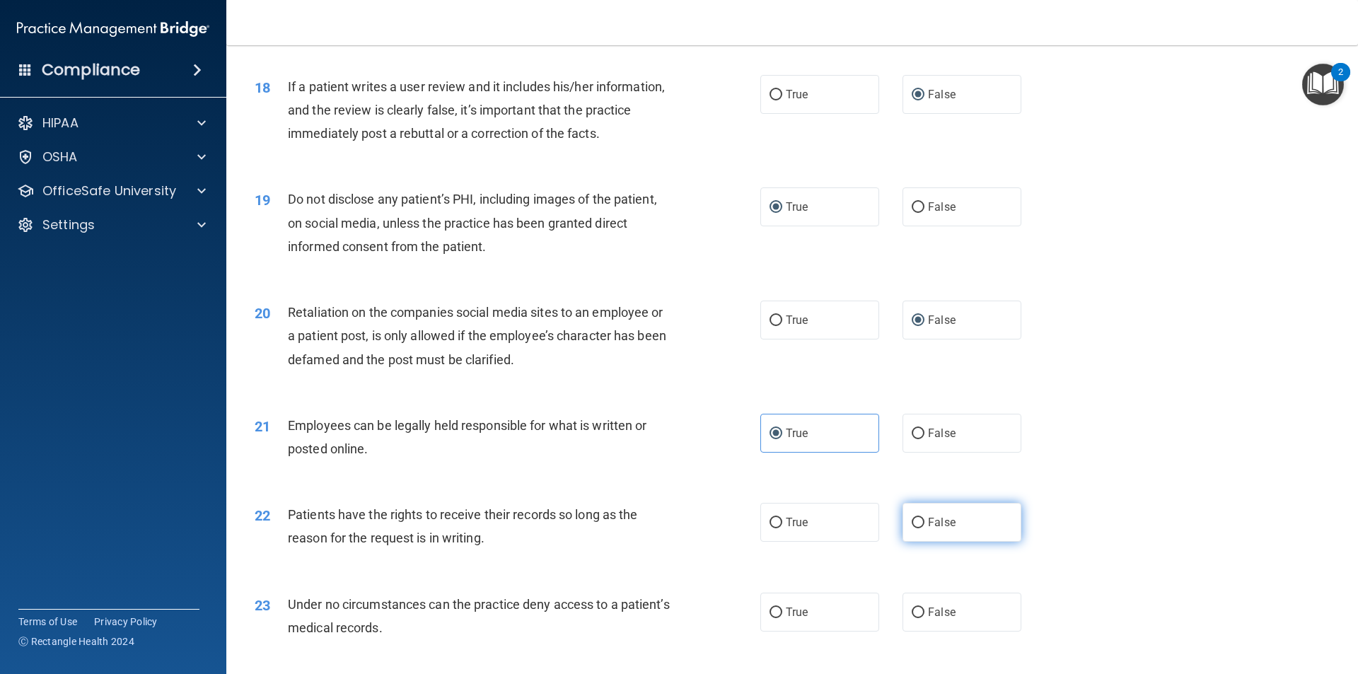
click at [912, 528] on input "False" at bounding box center [918, 523] width 13 height 11
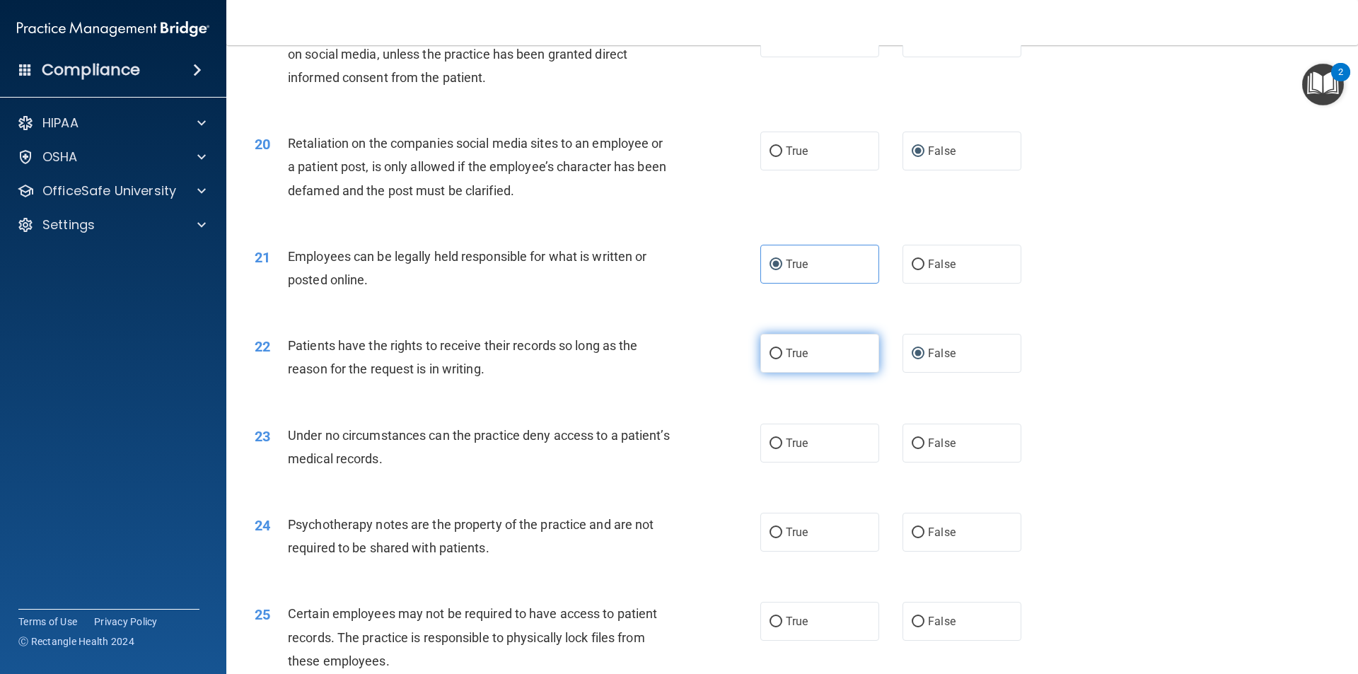
scroll to position [2193, 0]
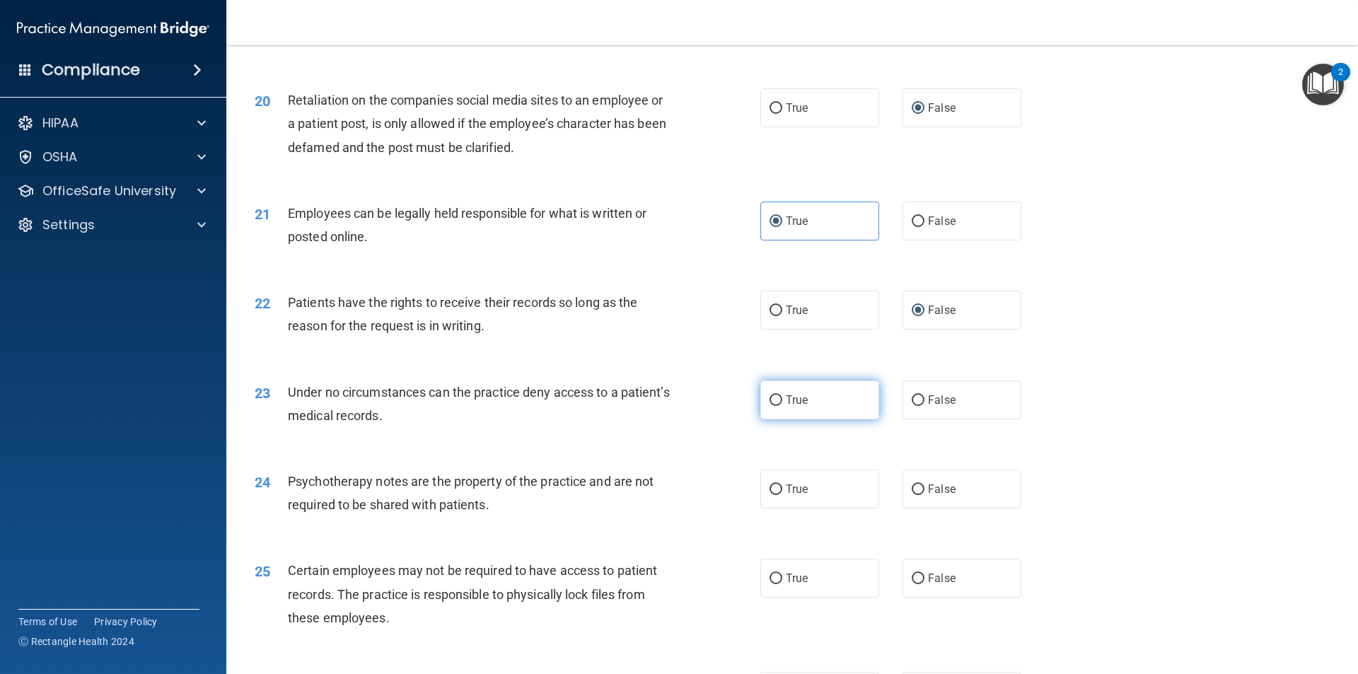
click at [772, 406] on input "True" at bounding box center [776, 400] width 13 height 11
click at [772, 495] on input "True" at bounding box center [776, 489] width 13 height 11
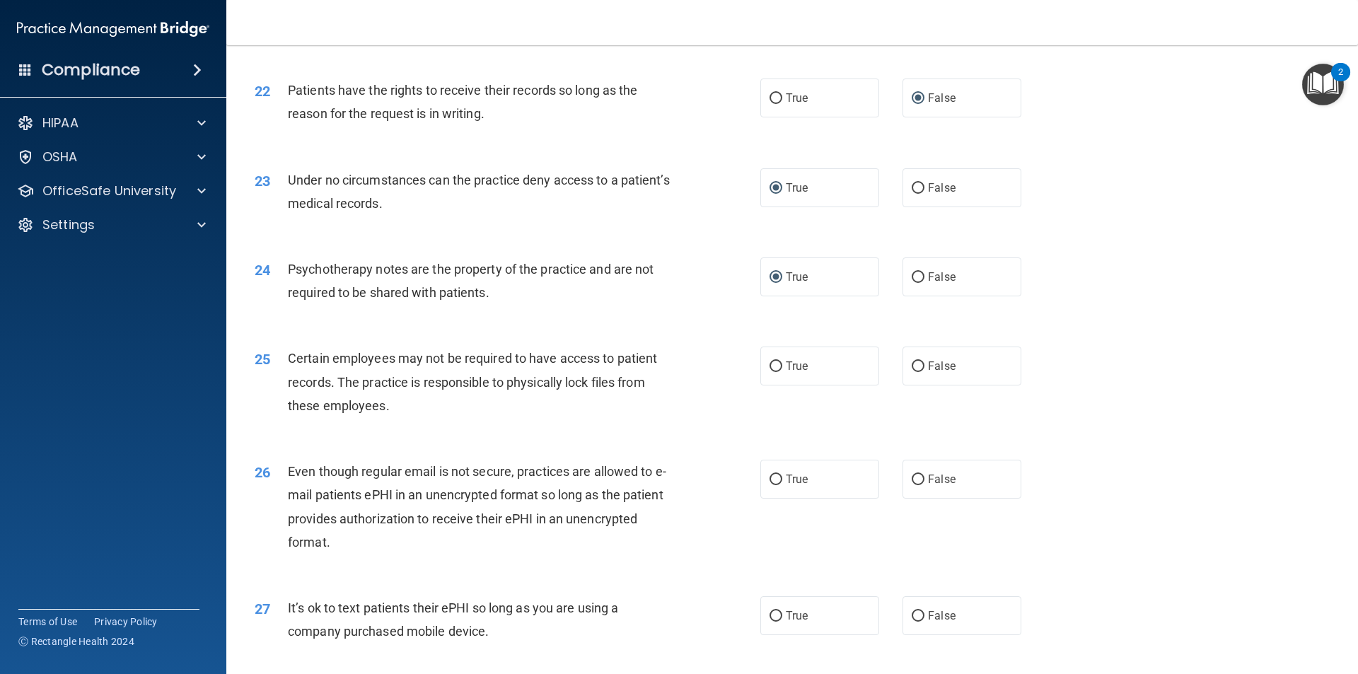
scroll to position [2475, 0]
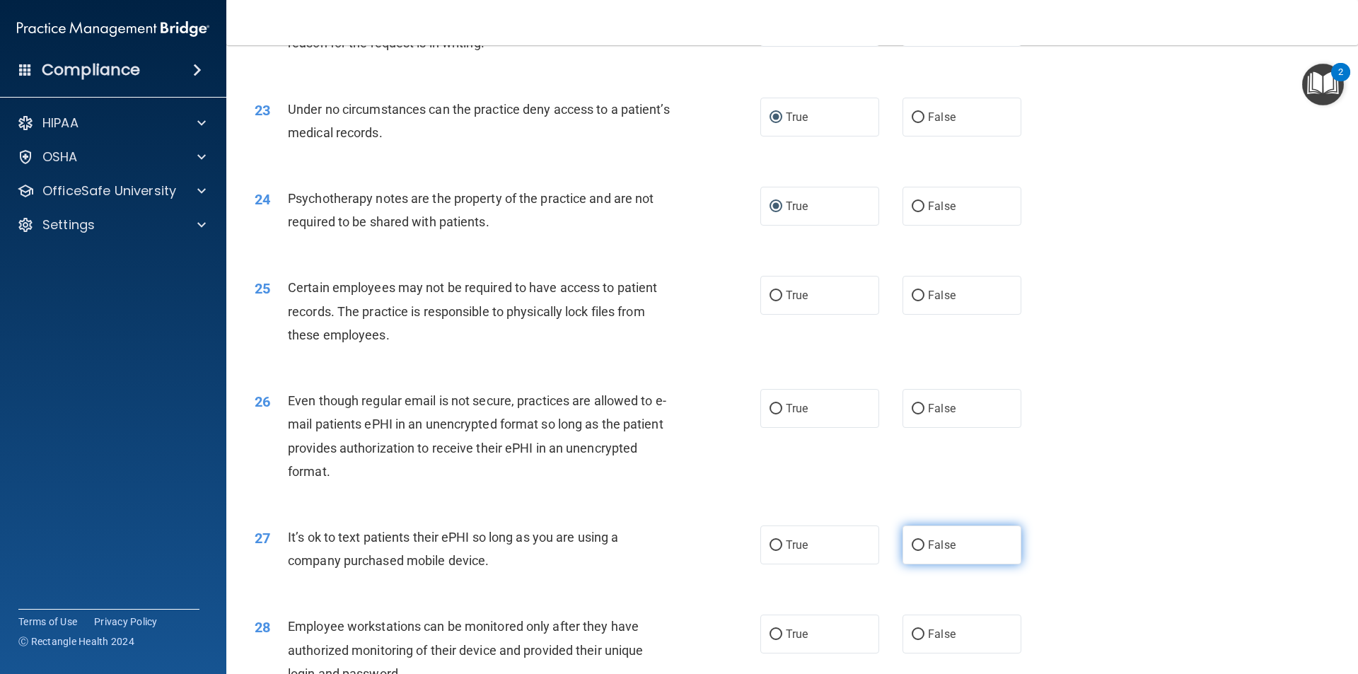
click at [912, 551] on input "False" at bounding box center [918, 545] width 13 height 11
click at [770, 414] on input "True" at bounding box center [776, 409] width 13 height 11
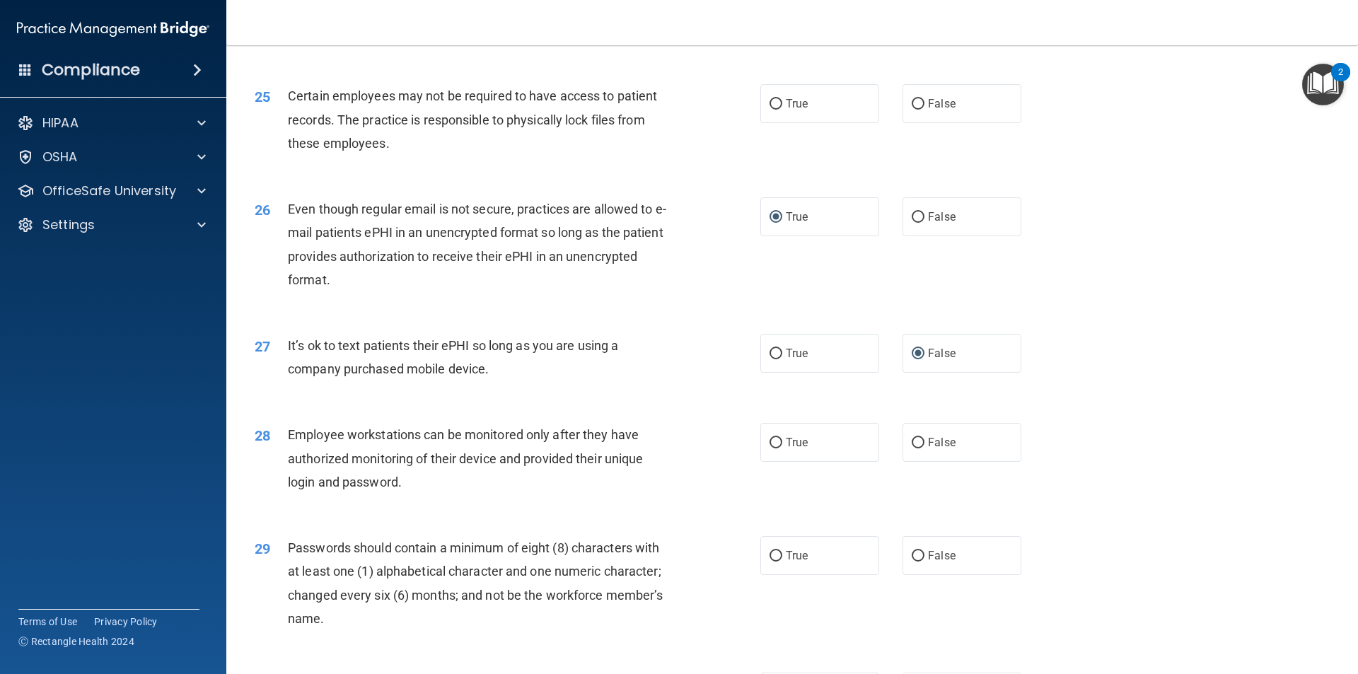
scroll to position [2688, 0]
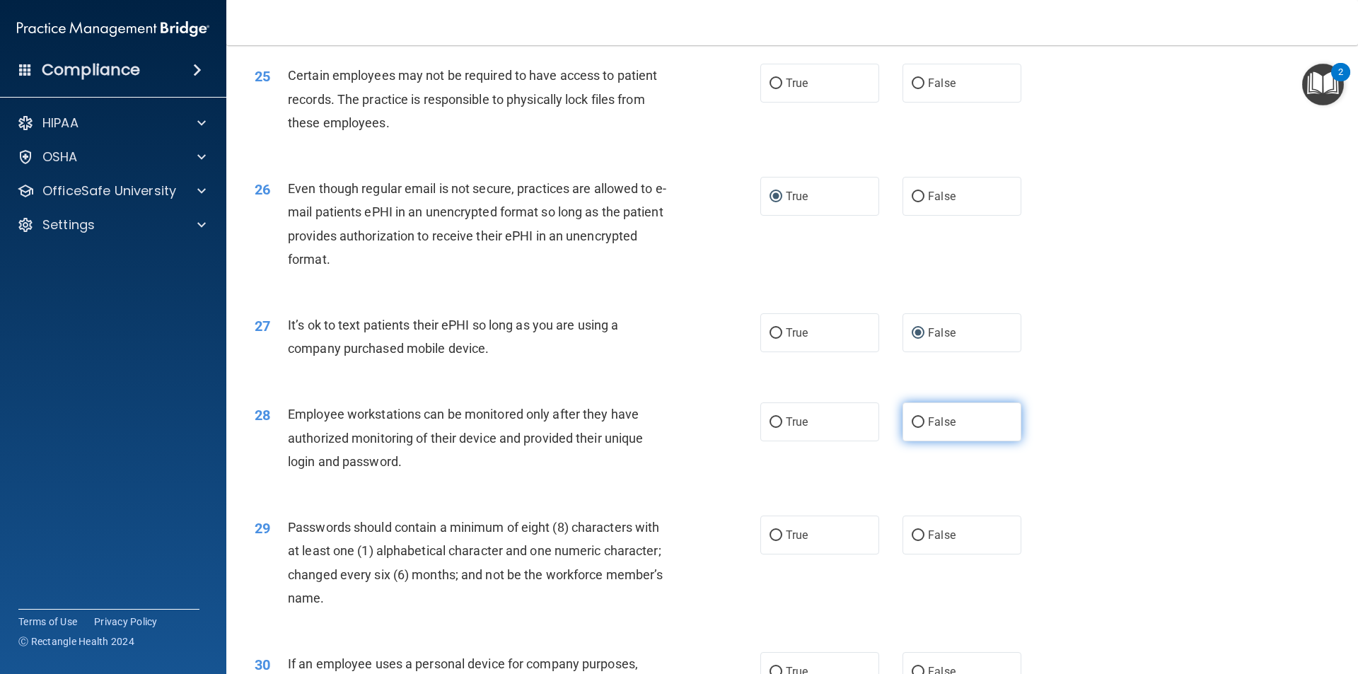
click at [912, 428] on input "False" at bounding box center [918, 422] width 13 height 11
click at [770, 541] on input "True" at bounding box center [776, 535] width 13 height 11
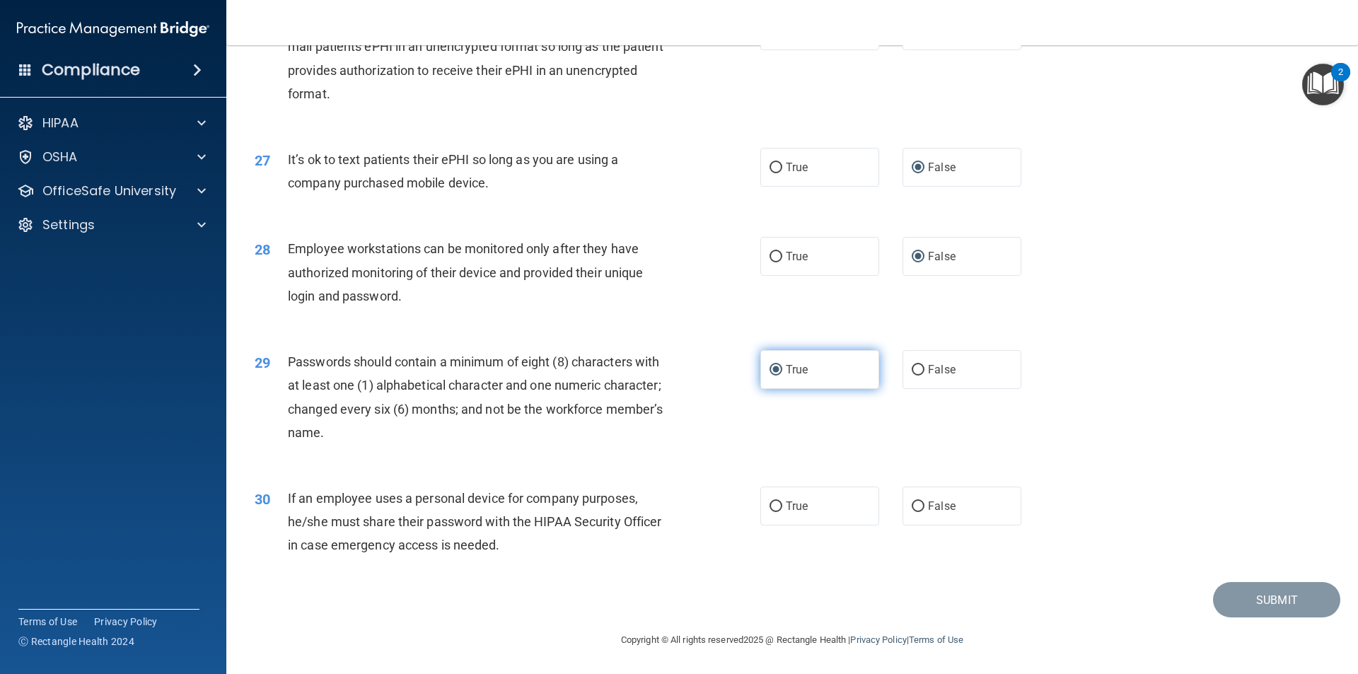
scroll to position [2876, 0]
click at [772, 508] on input "True" at bounding box center [776, 506] width 13 height 11
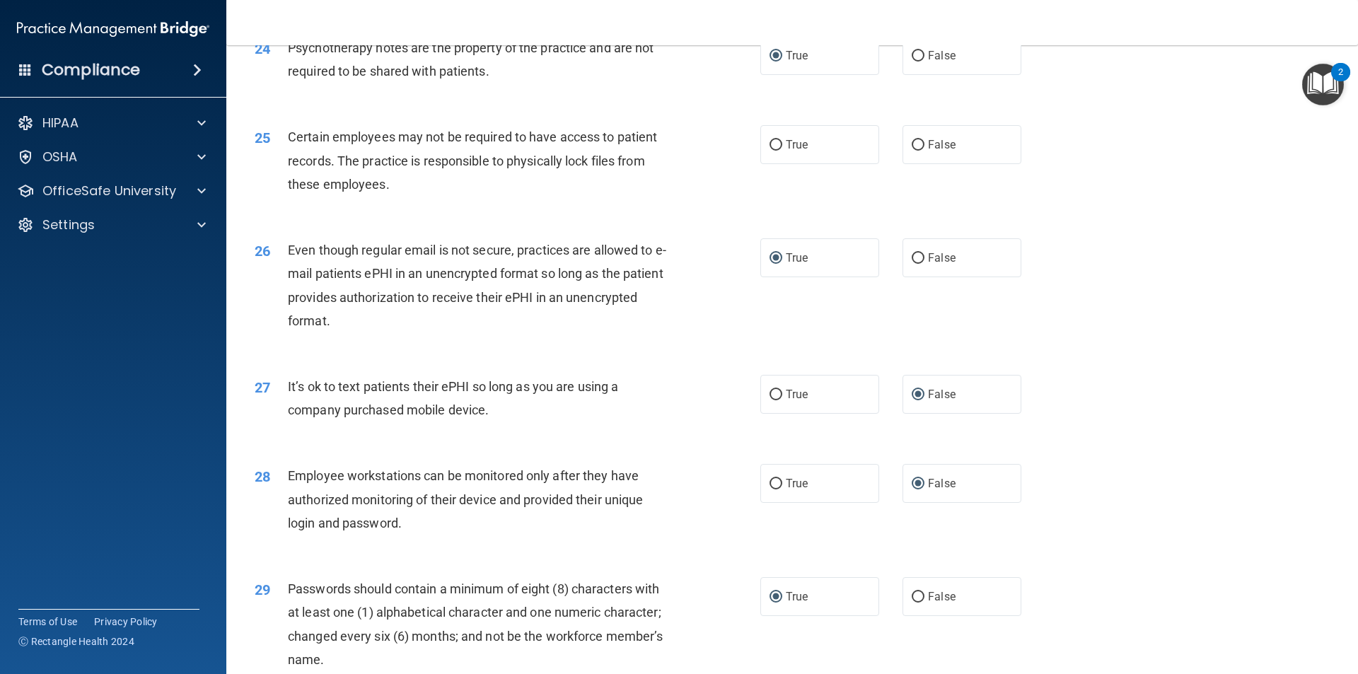
scroll to position [2594, 0]
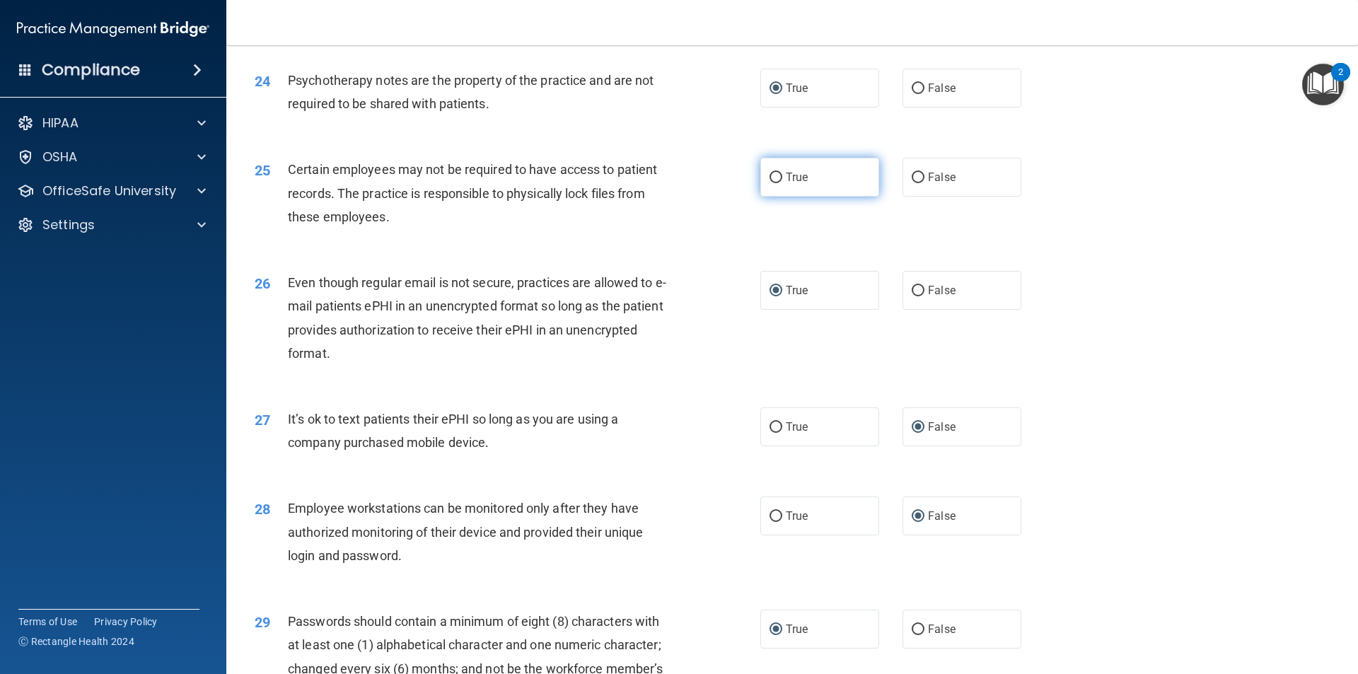
click at [770, 183] on input "True" at bounding box center [776, 178] width 13 height 11
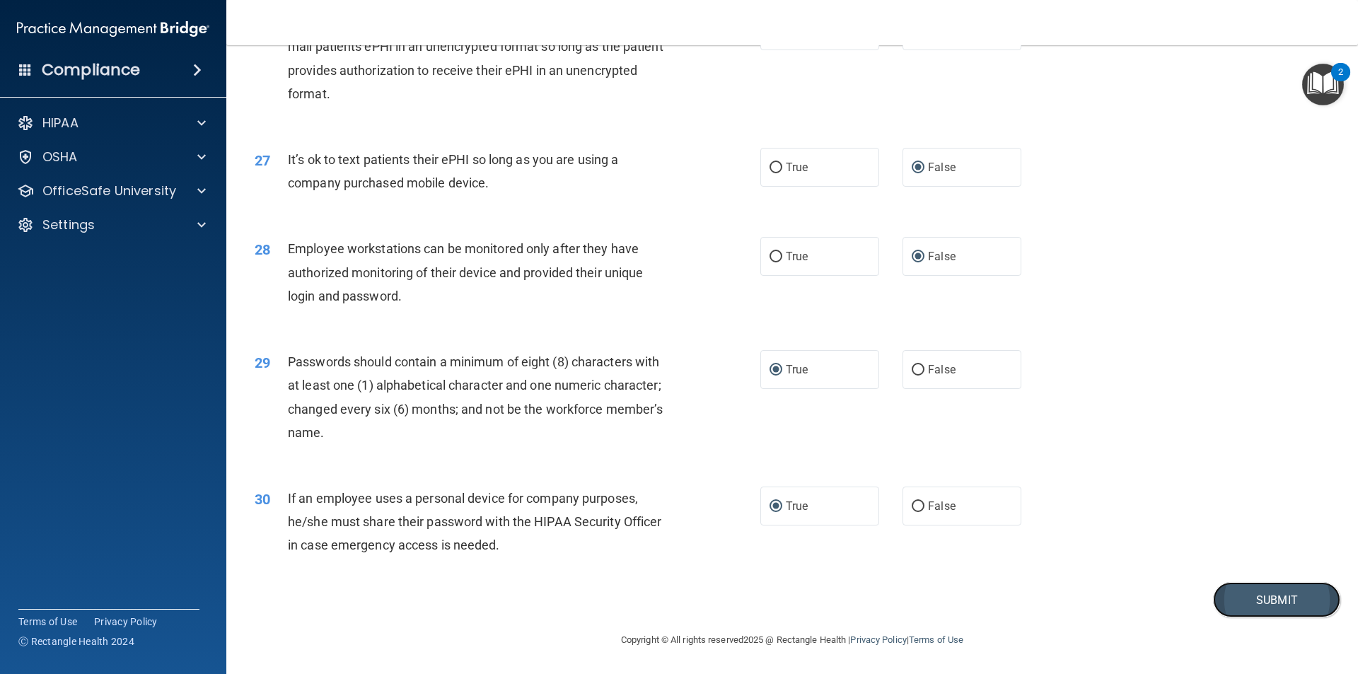
click at [1265, 603] on button "Submit" at bounding box center [1276, 600] width 127 height 36
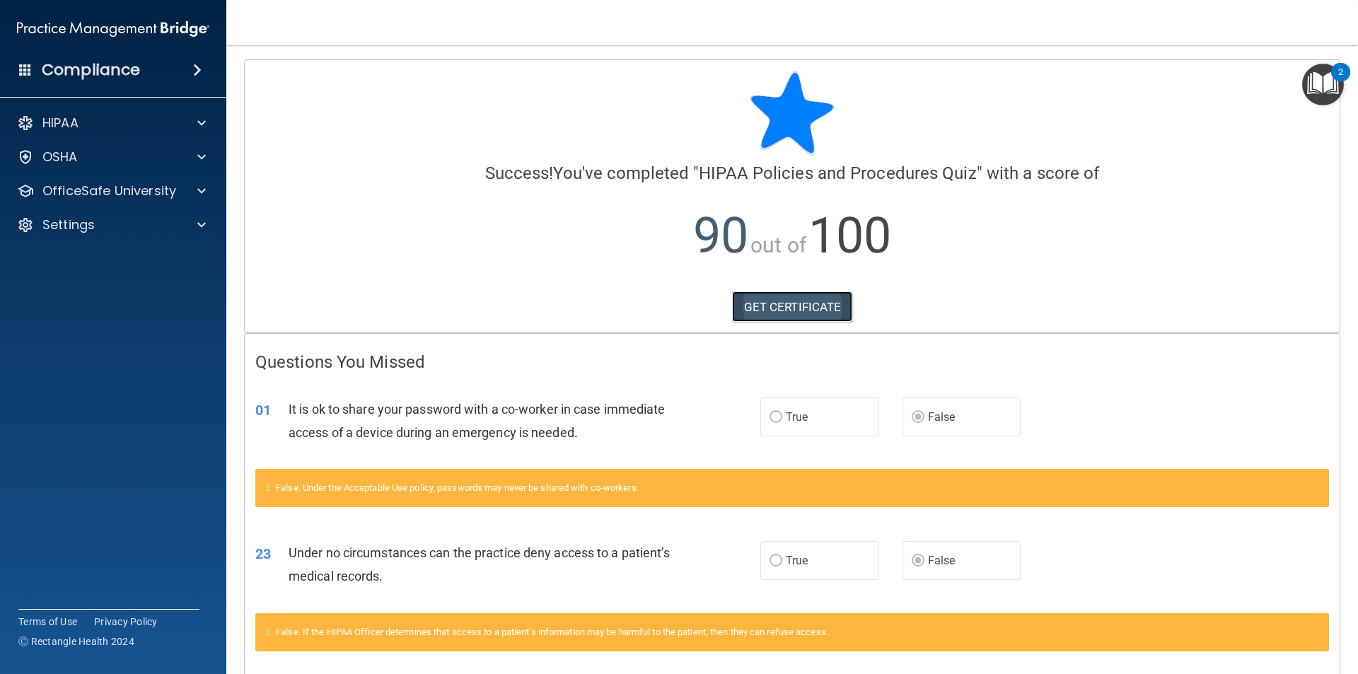
click at [762, 298] on link "GET CERTIFICATE" at bounding box center [792, 306] width 121 height 31
click at [74, 122] on p "HIPAA" at bounding box center [60, 123] width 36 height 17
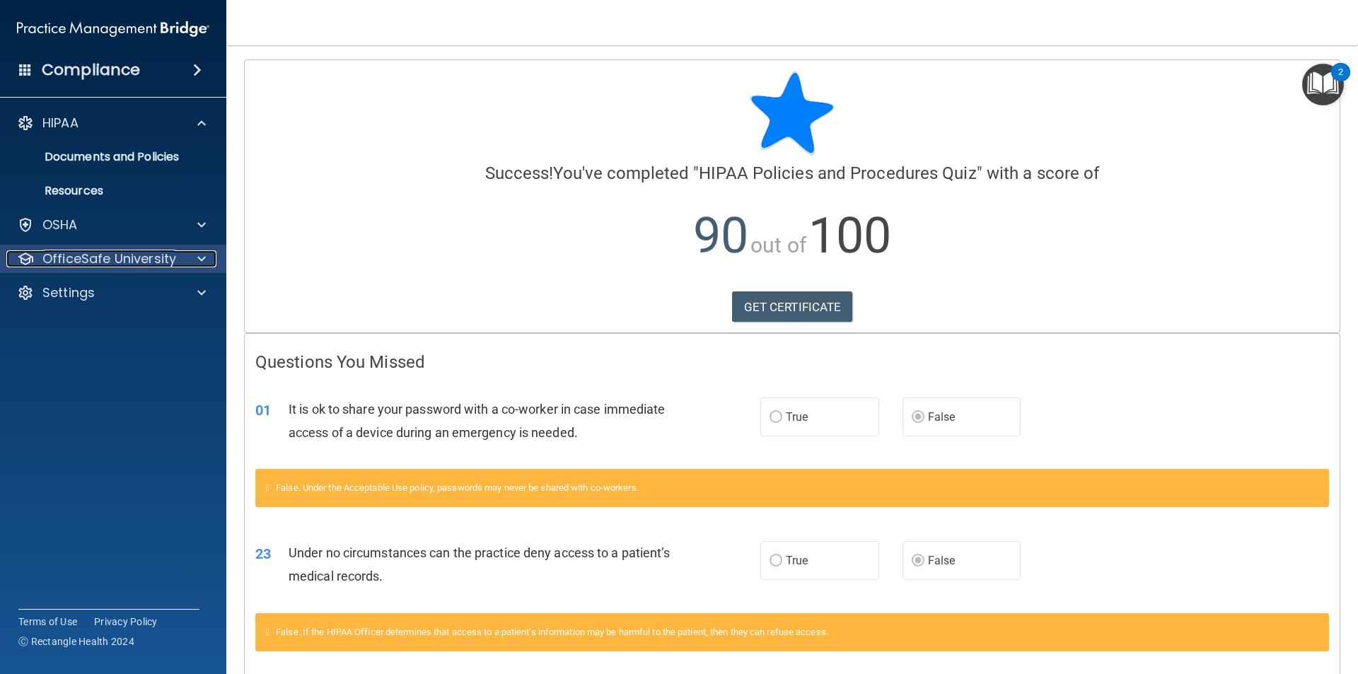
click at [185, 259] on div at bounding box center [199, 258] width 35 height 17
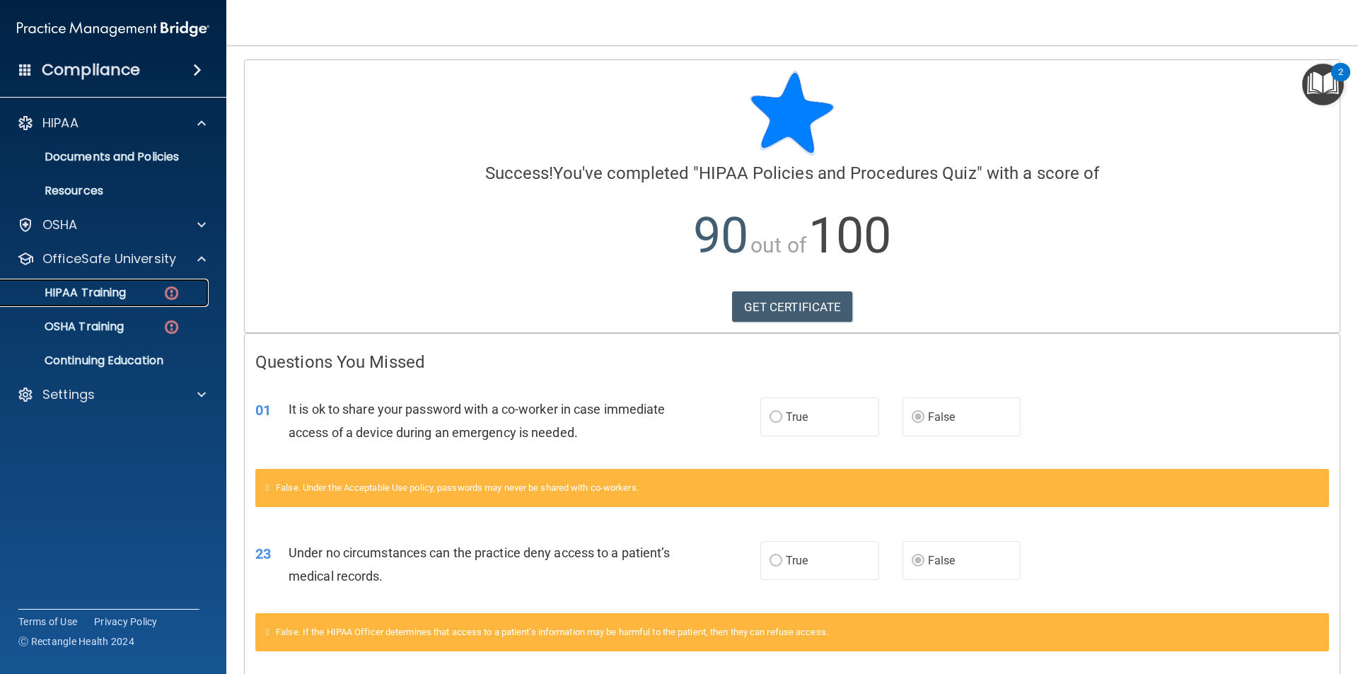
click at [175, 289] on img at bounding box center [172, 293] width 18 height 18
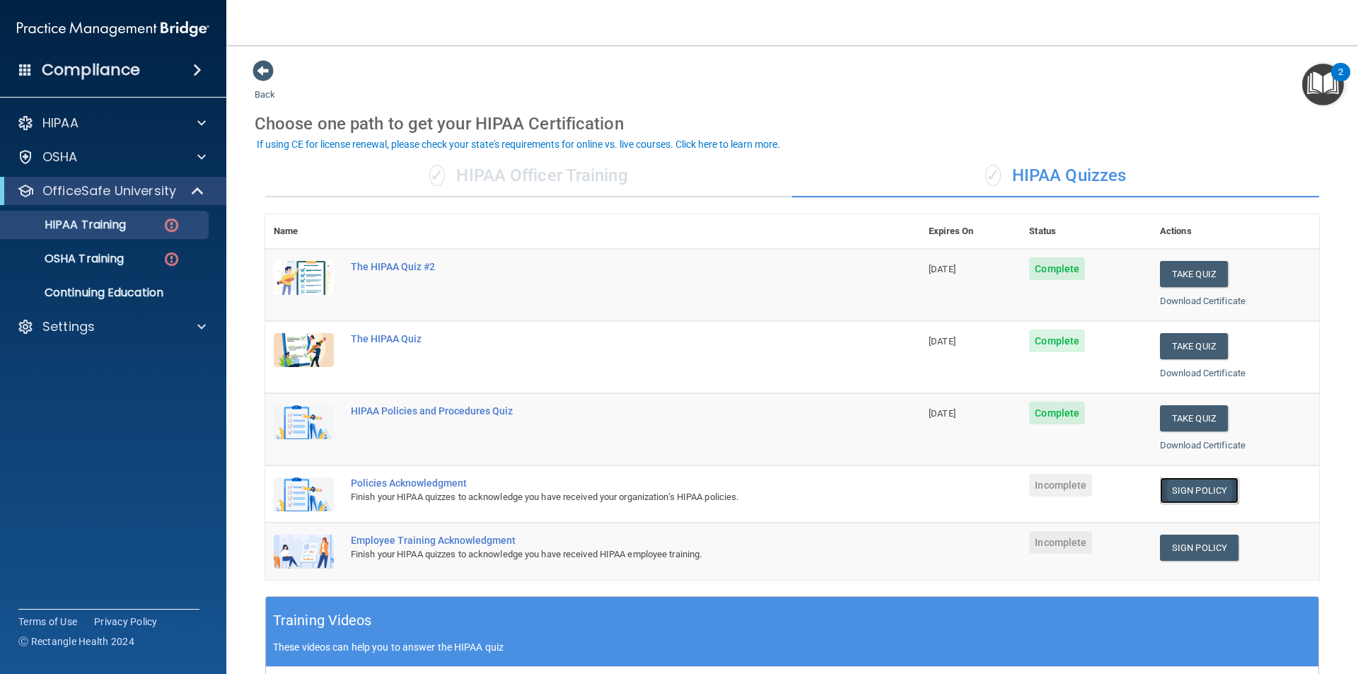
click at [1198, 489] on link "Sign Policy" at bounding box center [1199, 490] width 79 height 26
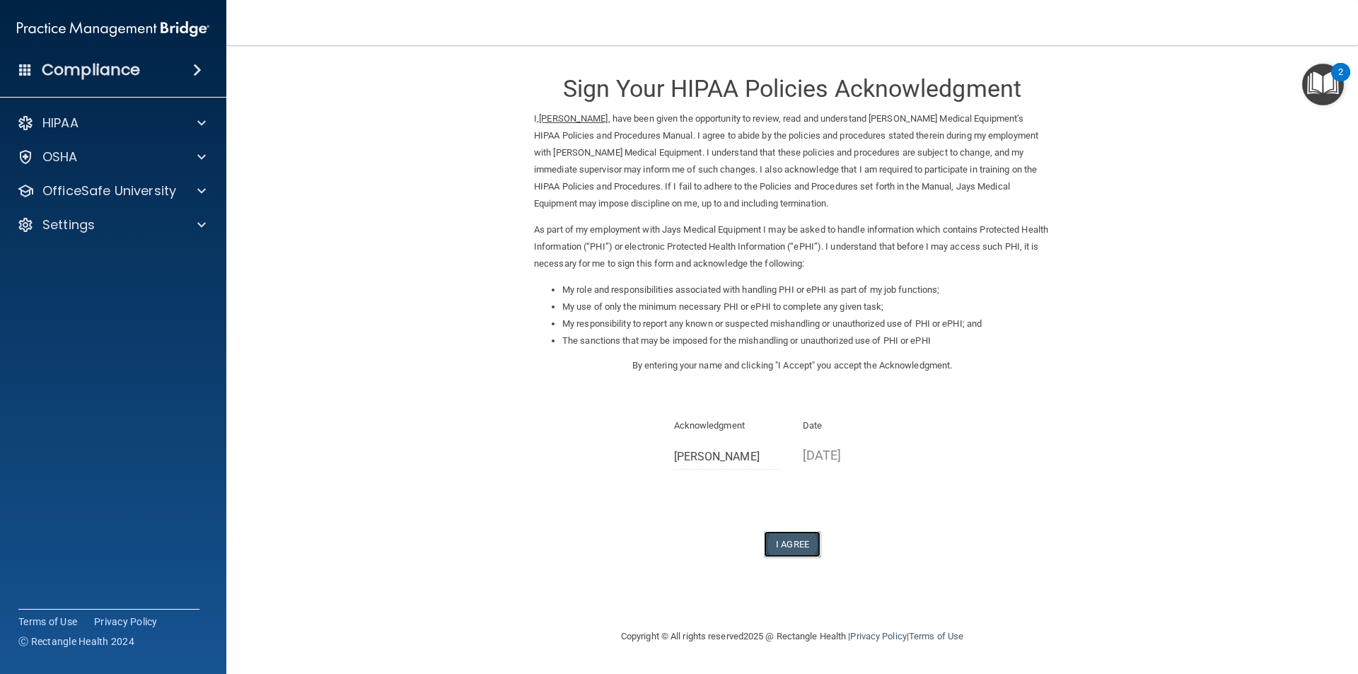
click at [796, 543] on button "I Agree" at bounding box center [792, 544] width 57 height 26
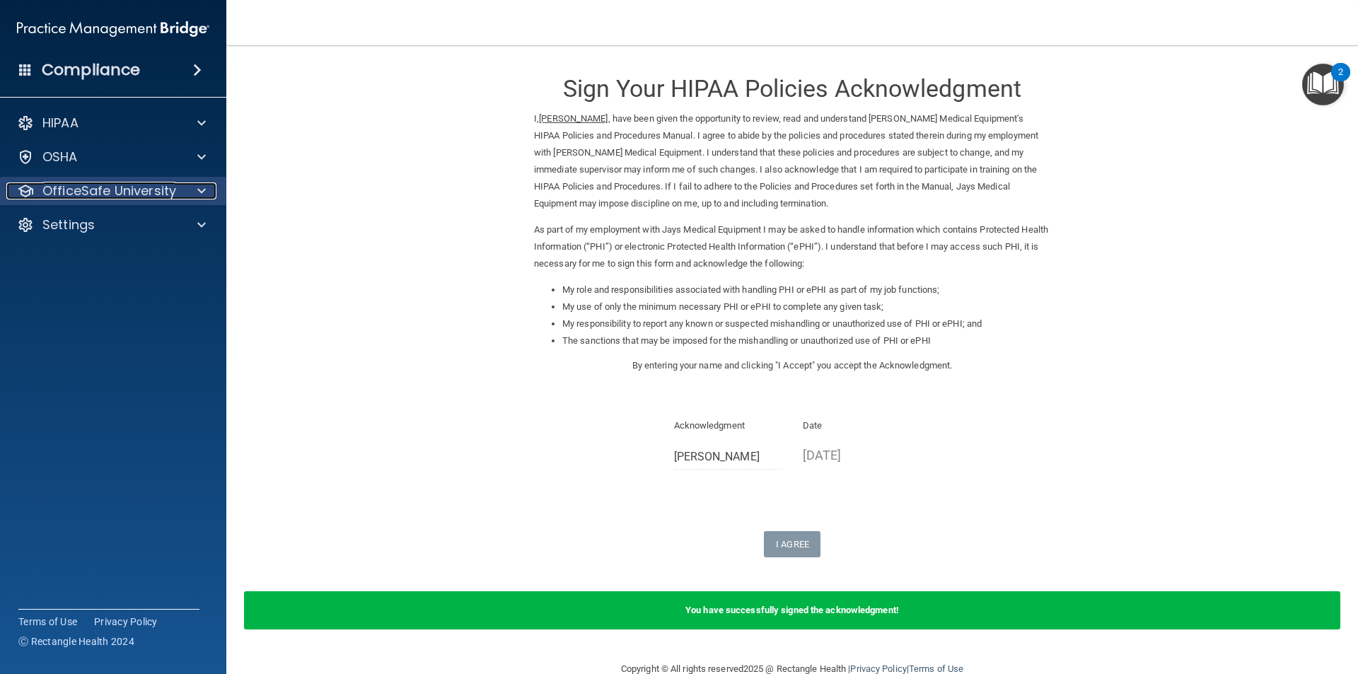
click at [74, 191] on p "OfficeSafe University" at bounding box center [109, 190] width 134 height 17
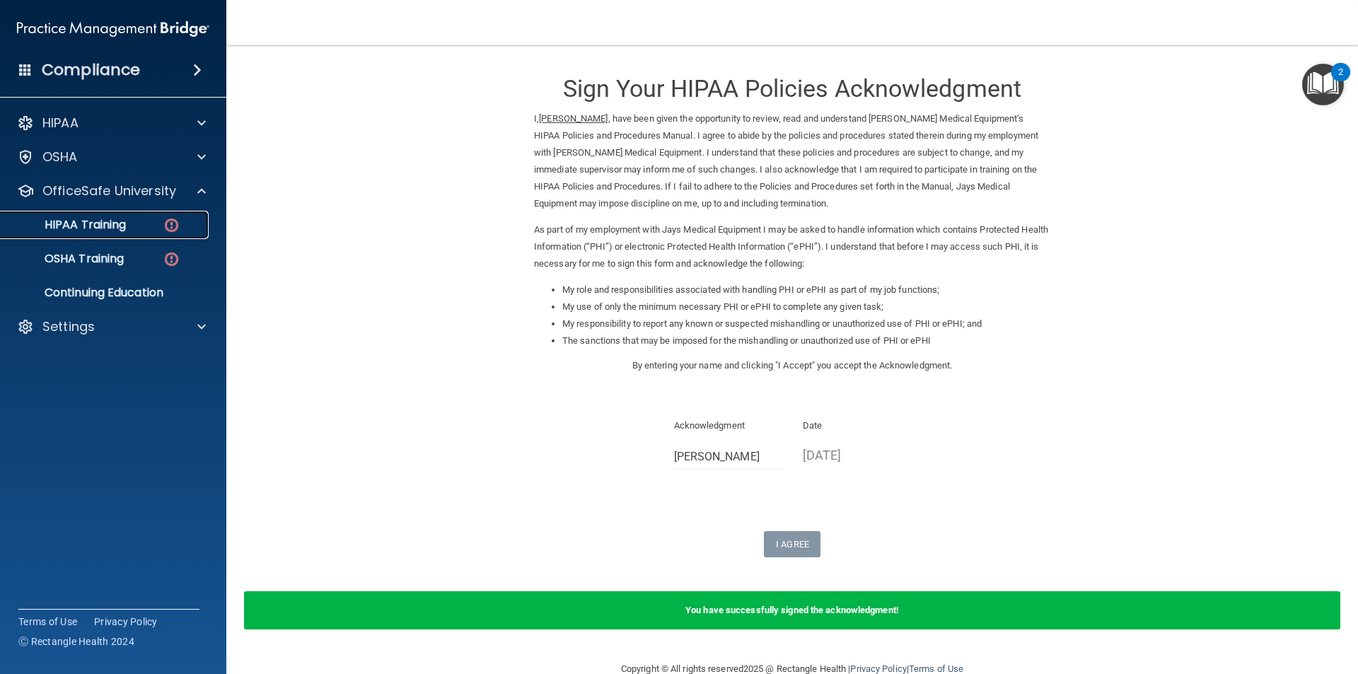
click at [168, 223] on img at bounding box center [172, 225] width 18 height 18
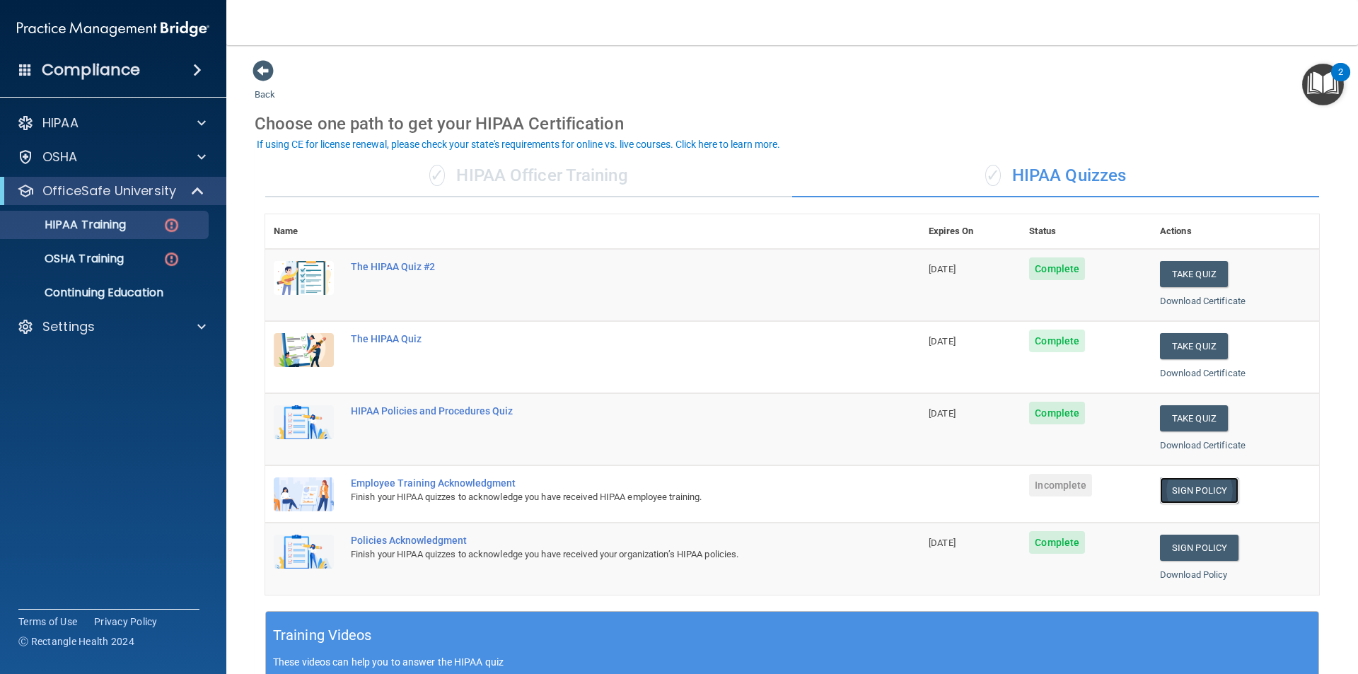
click at [1184, 493] on link "Sign Policy" at bounding box center [1199, 490] width 79 height 26
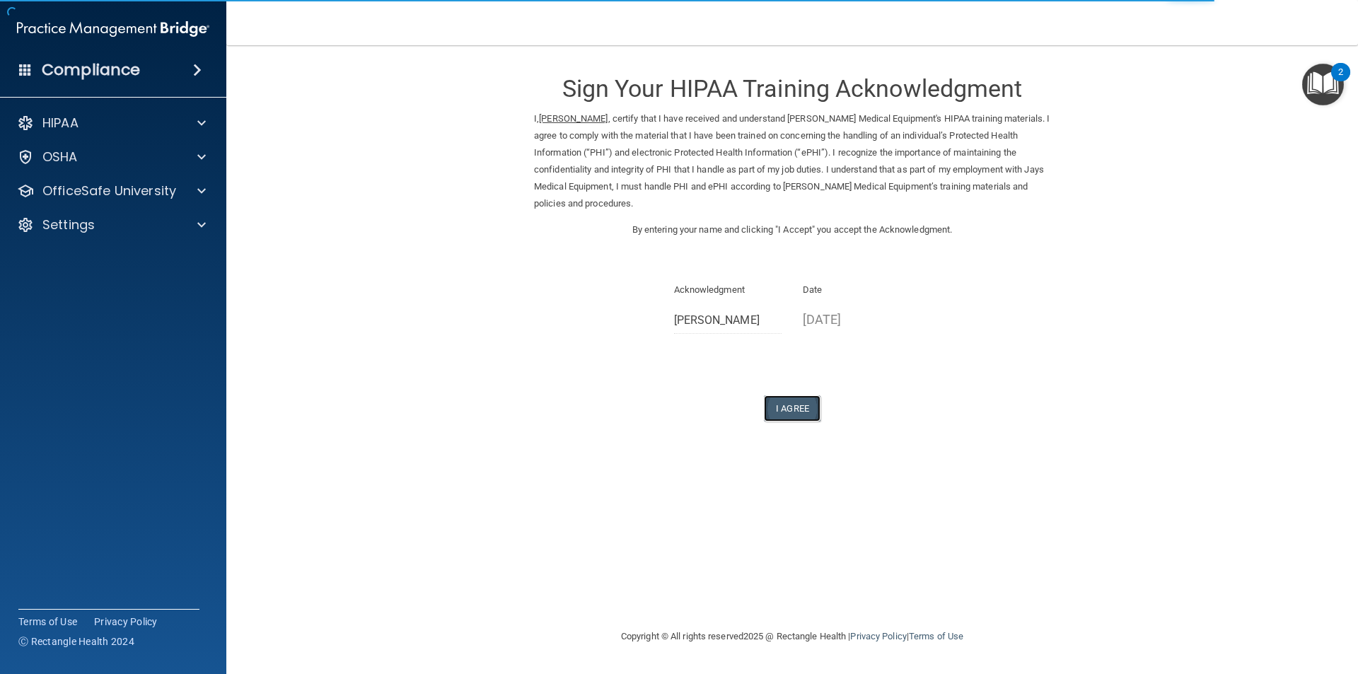
click at [796, 404] on button "I Agree" at bounding box center [792, 408] width 57 height 26
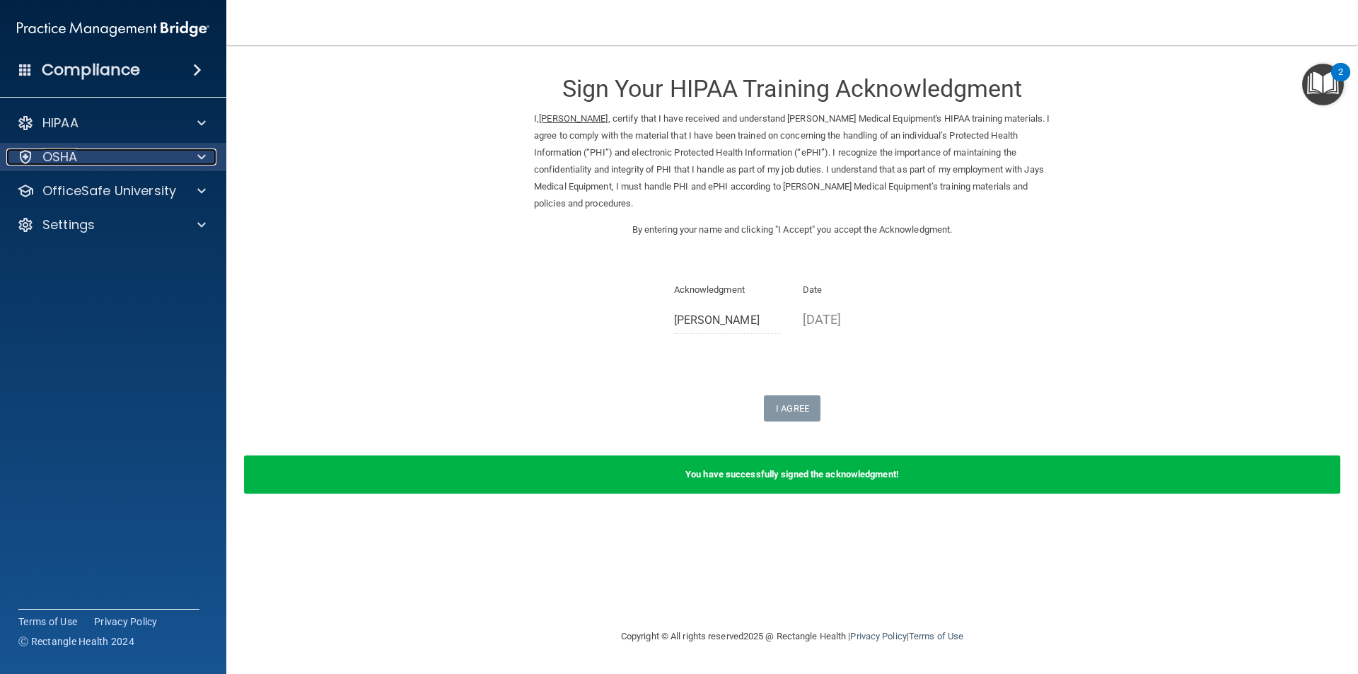
click at [69, 161] on p "OSHA" at bounding box center [59, 157] width 35 height 17
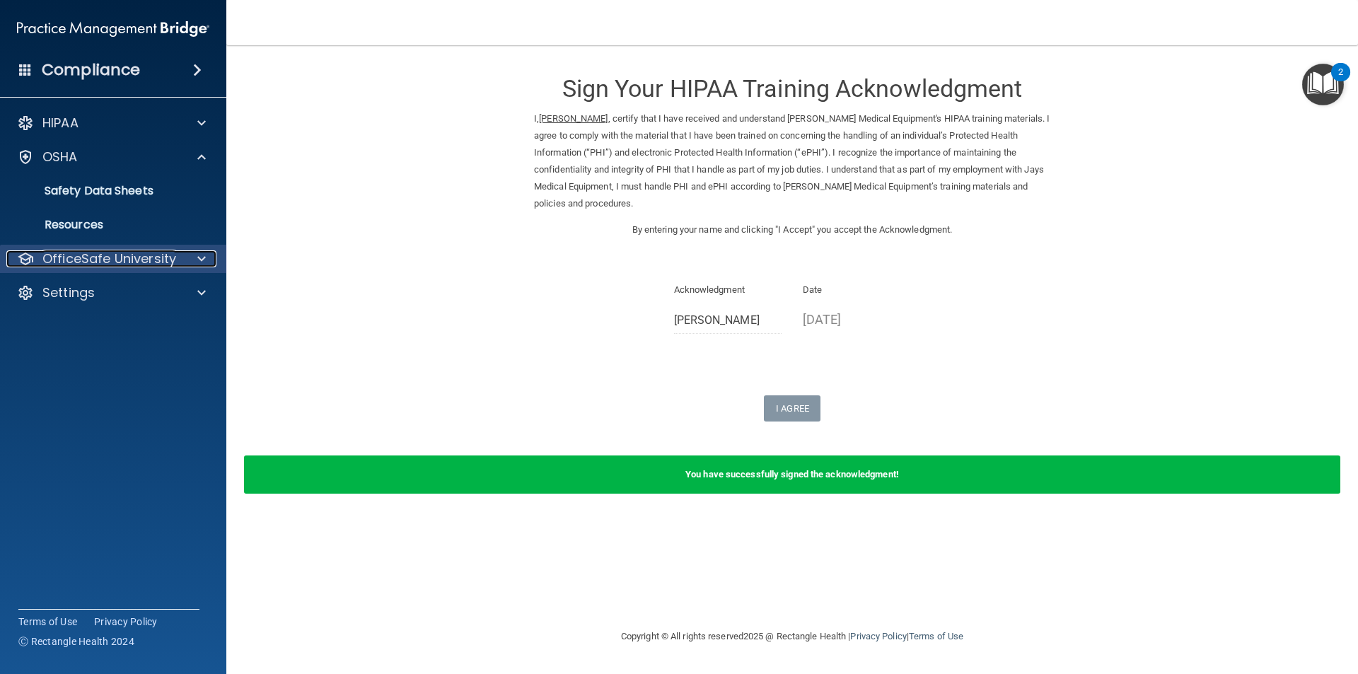
click at [161, 258] on p "OfficeSafe University" at bounding box center [109, 258] width 134 height 17
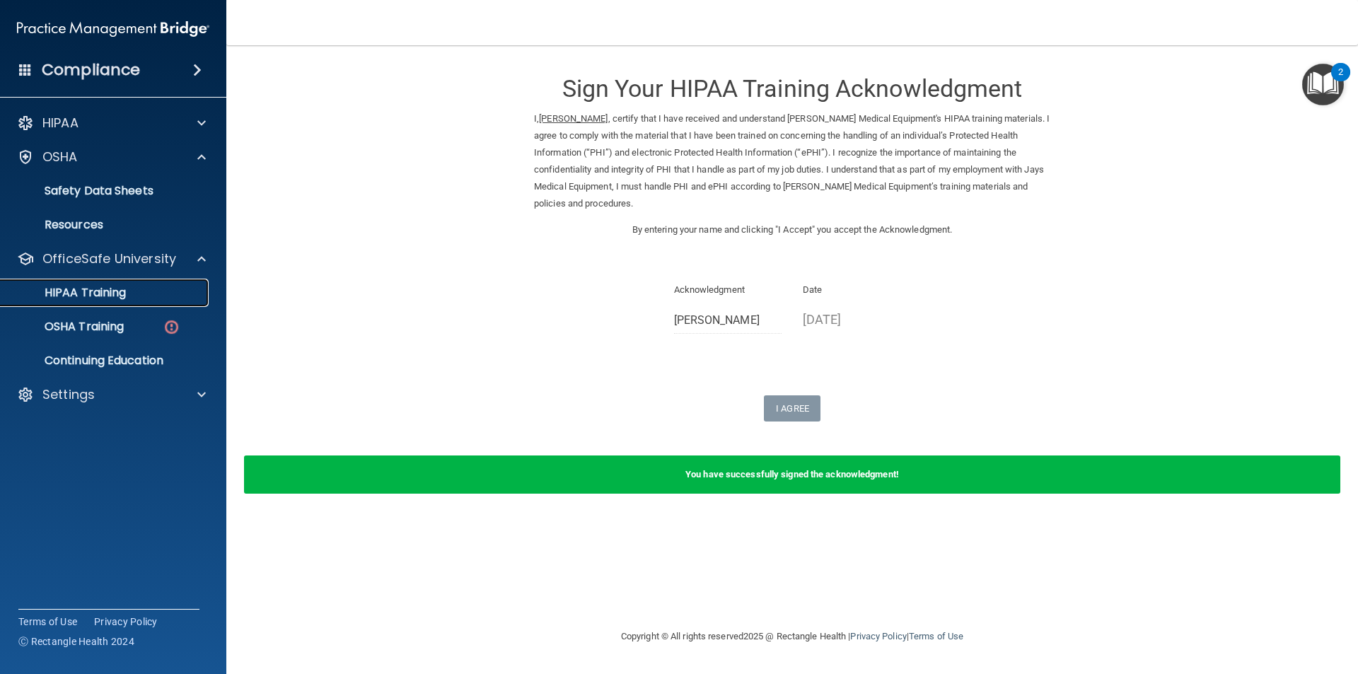
click at [105, 289] on p "HIPAA Training" at bounding box center [67, 293] width 117 height 14
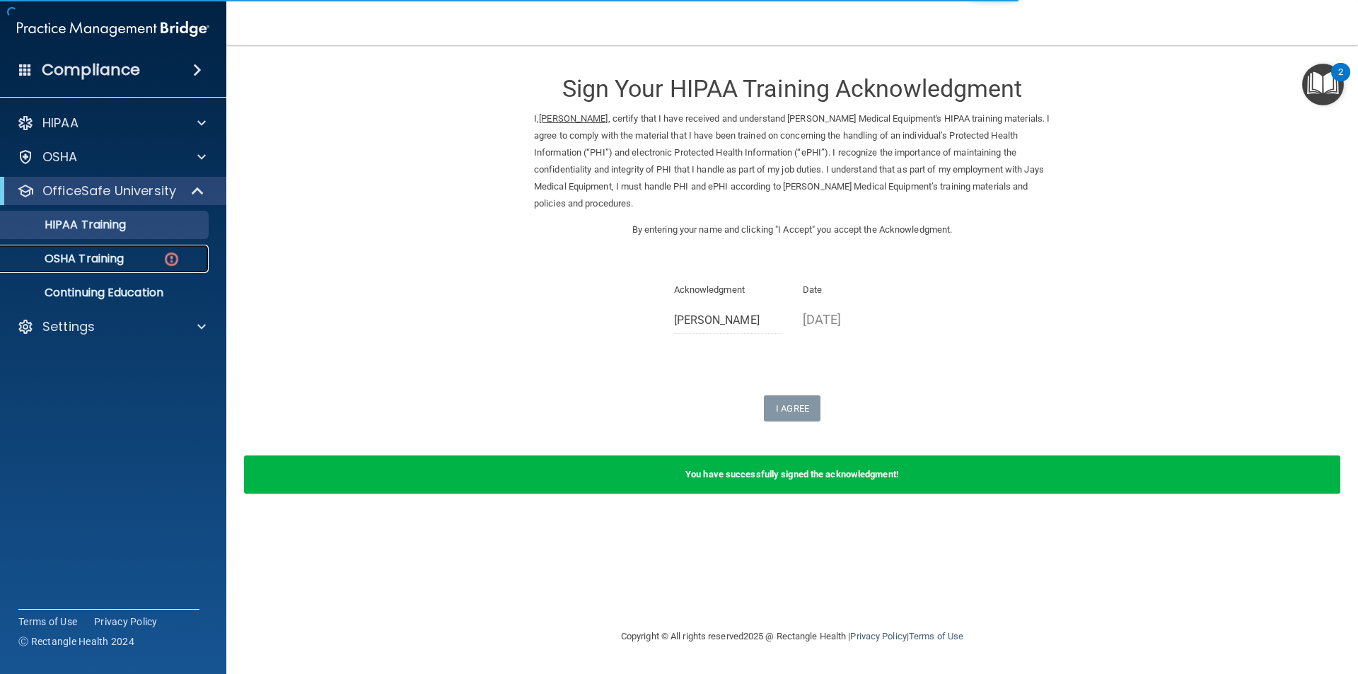
click at [106, 255] on p "OSHA Training" at bounding box center [66, 259] width 115 height 14
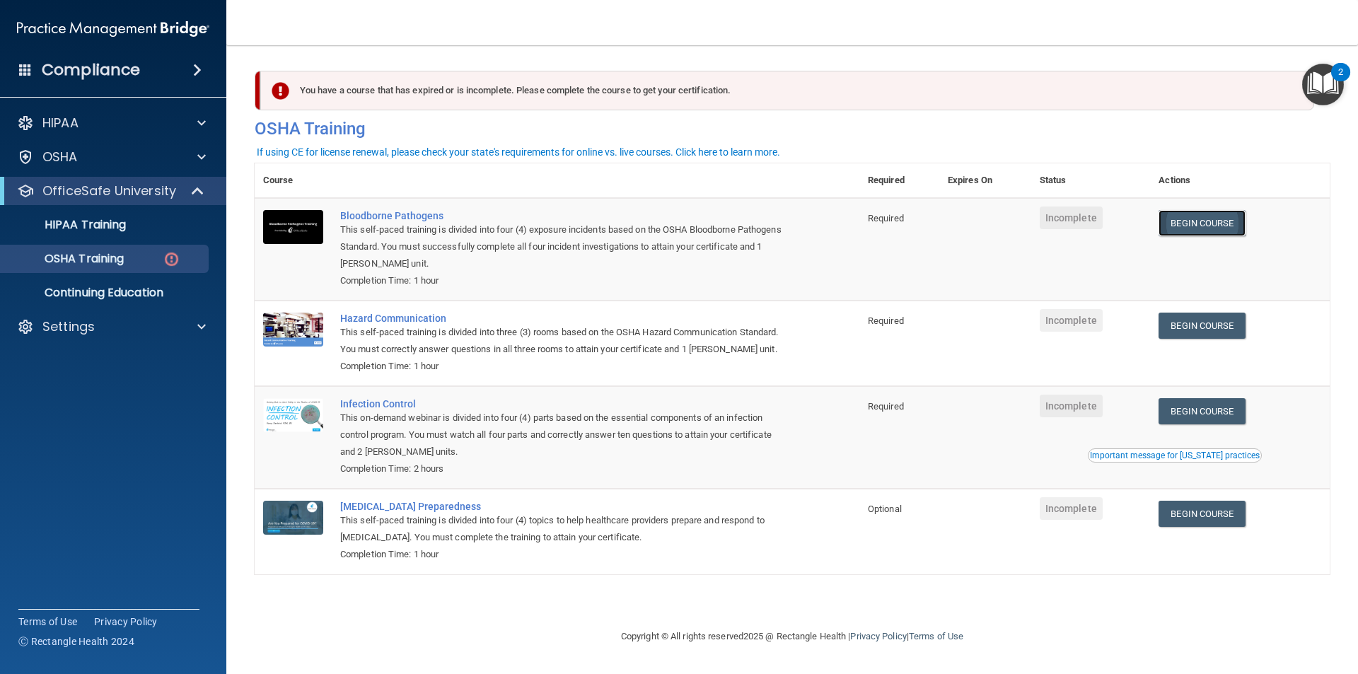
click at [1209, 217] on link "Begin Course" at bounding box center [1201, 223] width 86 height 26
click at [173, 255] on img at bounding box center [172, 259] width 18 height 18
click at [94, 261] on p "OSHA Training" at bounding box center [66, 259] width 115 height 14
click at [97, 291] on p "Continuing Education" at bounding box center [105, 293] width 193 height 14
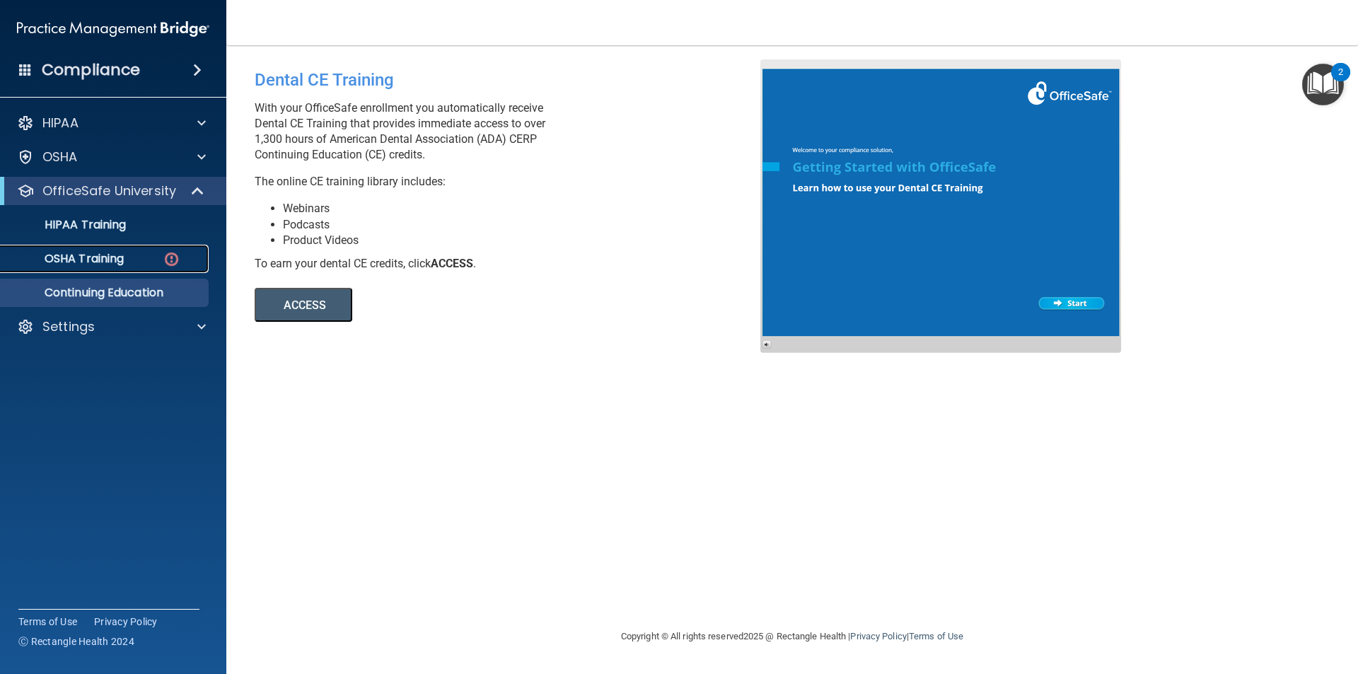
click at [115, 262] on p "OSHA Training" at bounding box center [66, 259] width 115 height 14
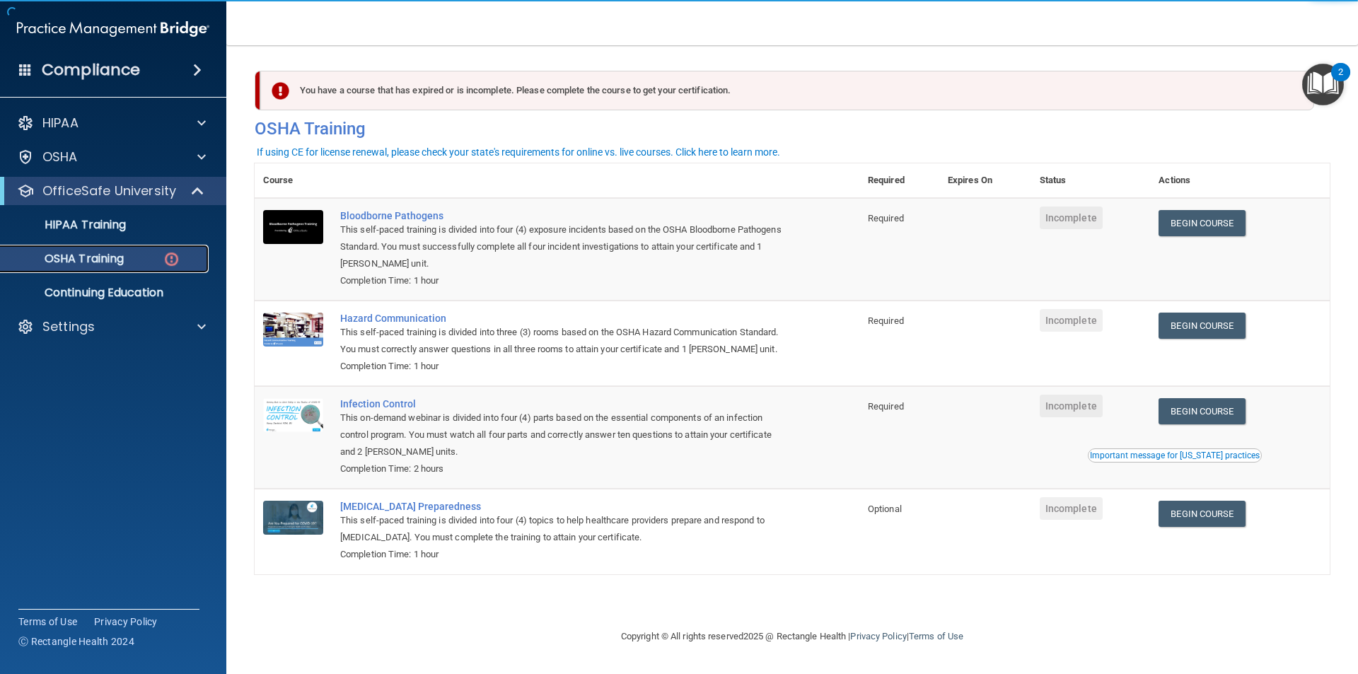
click at [167, 259] on img at bounding box center [172, 259] width 18 height 18
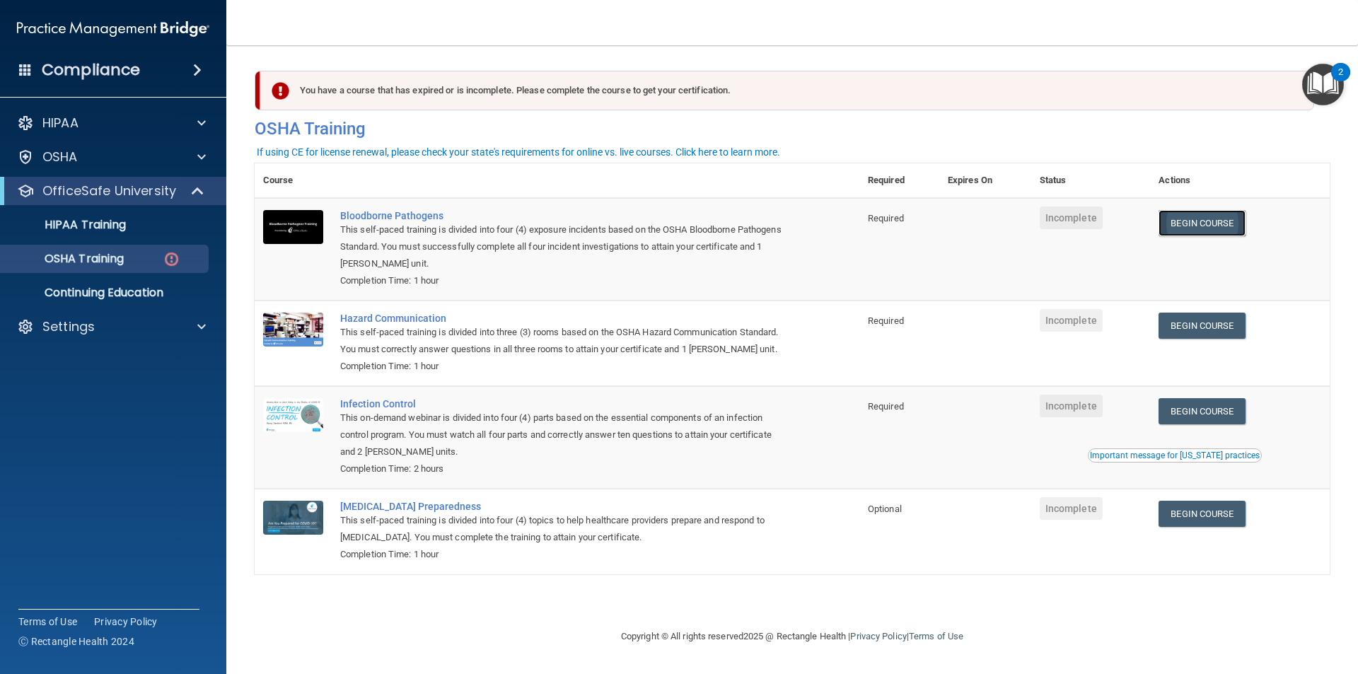
click at [1200, 216] on link "Begin Course" at bounding box center [1201, 223] width 86 height 26
